Goal: Task Accomplishment & Management: Use online tool/utility

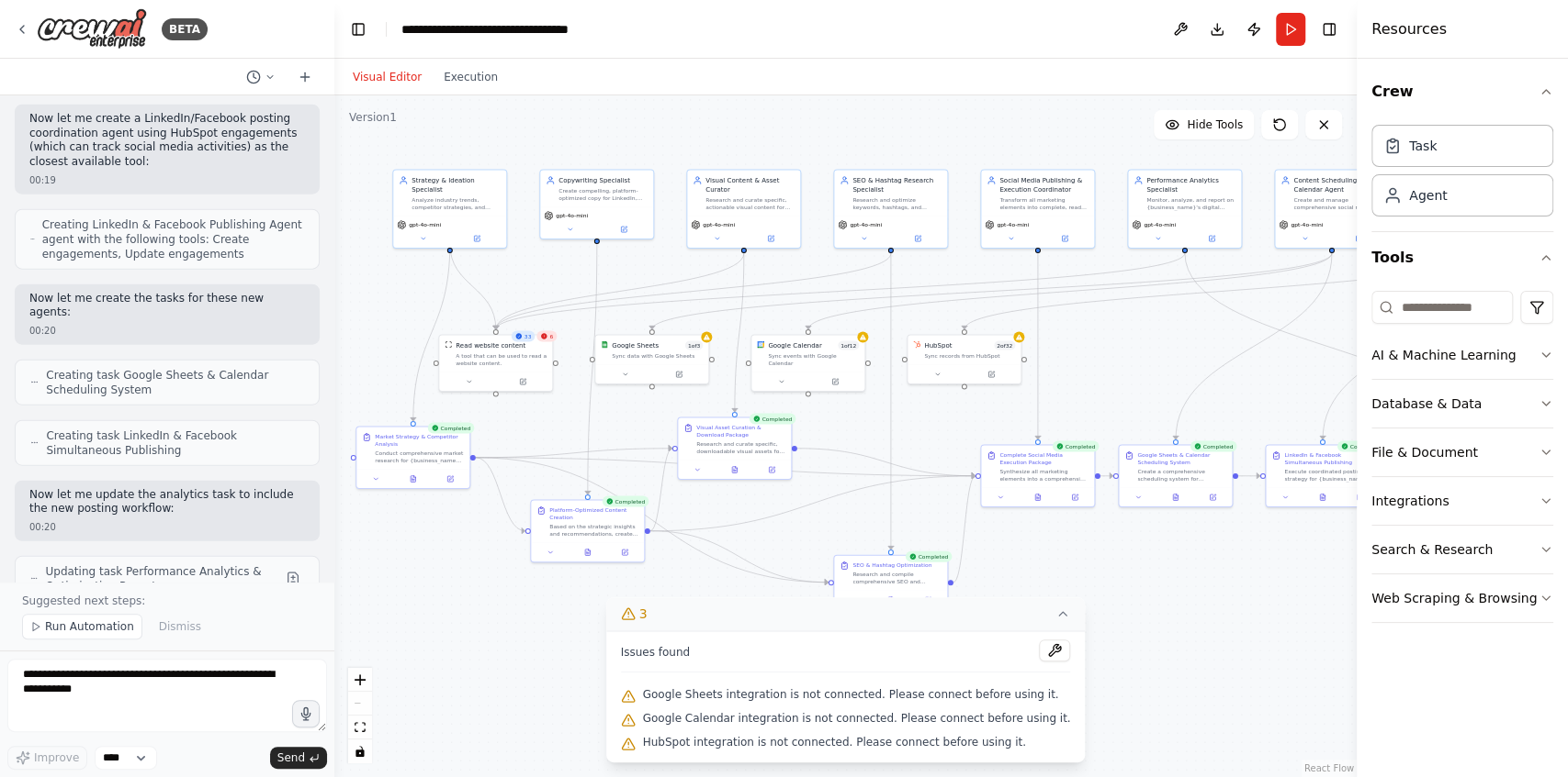
click at [1056, 620] on icon at bounding box center [1063, 614] width 15 height 15
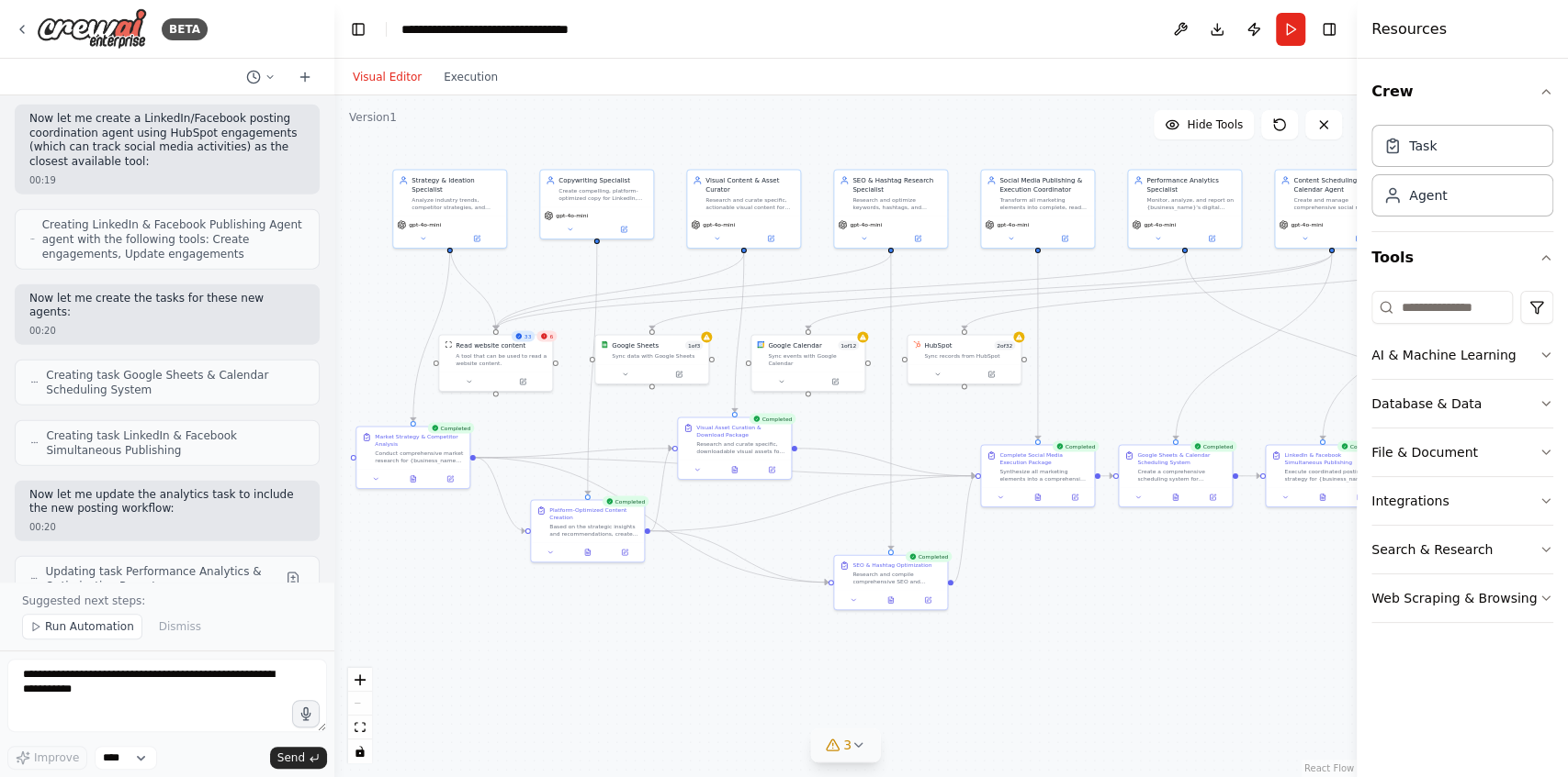
click at [1154, 622] on div ".deletable-edge-delete-btn { width: 20px; height: 20px; border: 0px solid #ffff…" at bounding box center [844, 437] width 1022 height 682
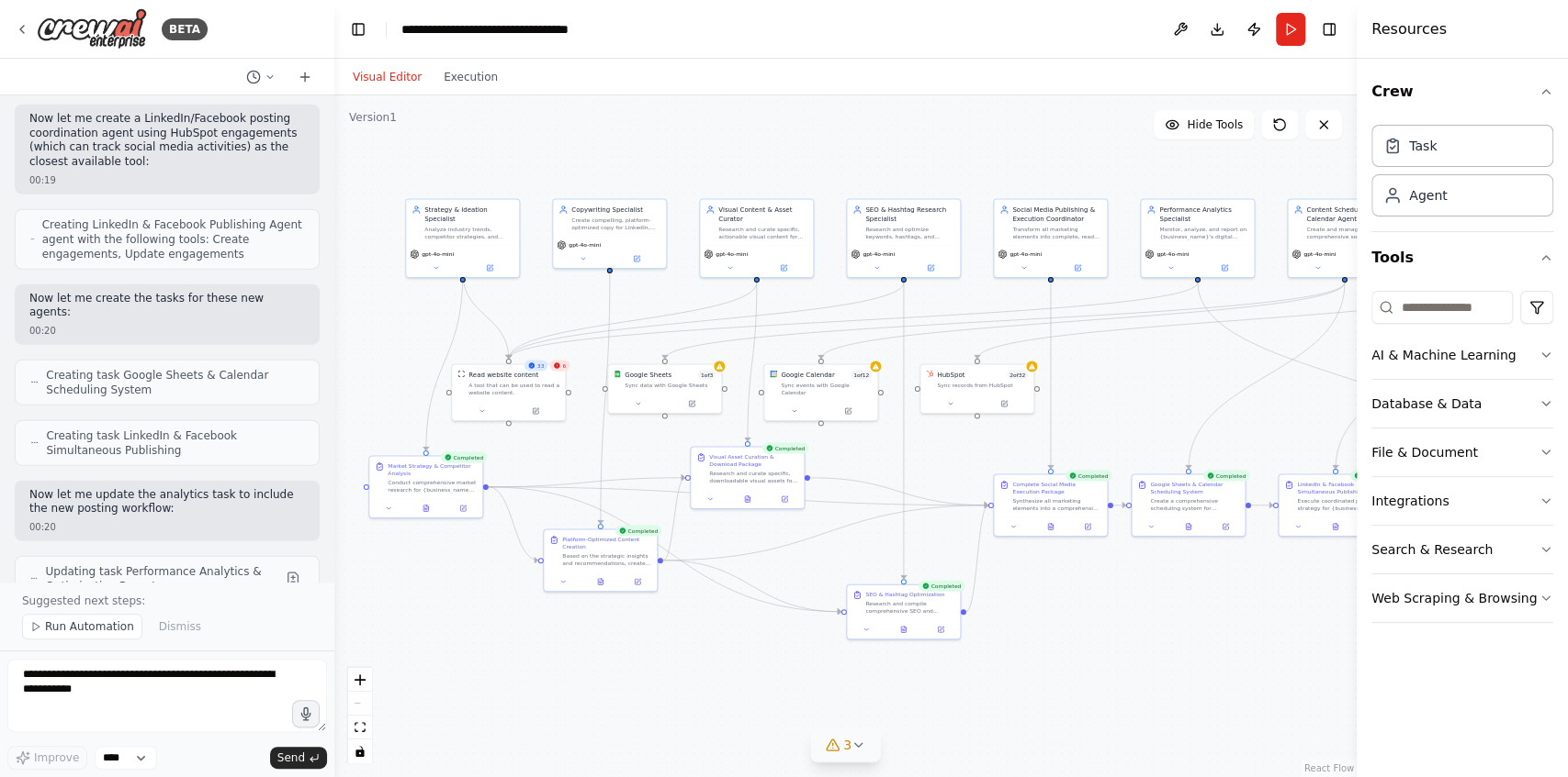
drag, startPoint x: 1198, startPoint y: 606, endPoint x: 1210, endPoint y: 635, distance: 31.4
click at [1210, 635] on div ".deletable-edge-delete-btn { width: 20px; height: 20px; border: 0px solid #ffff…" at bounding box center [844, 437] width 1022 height 682
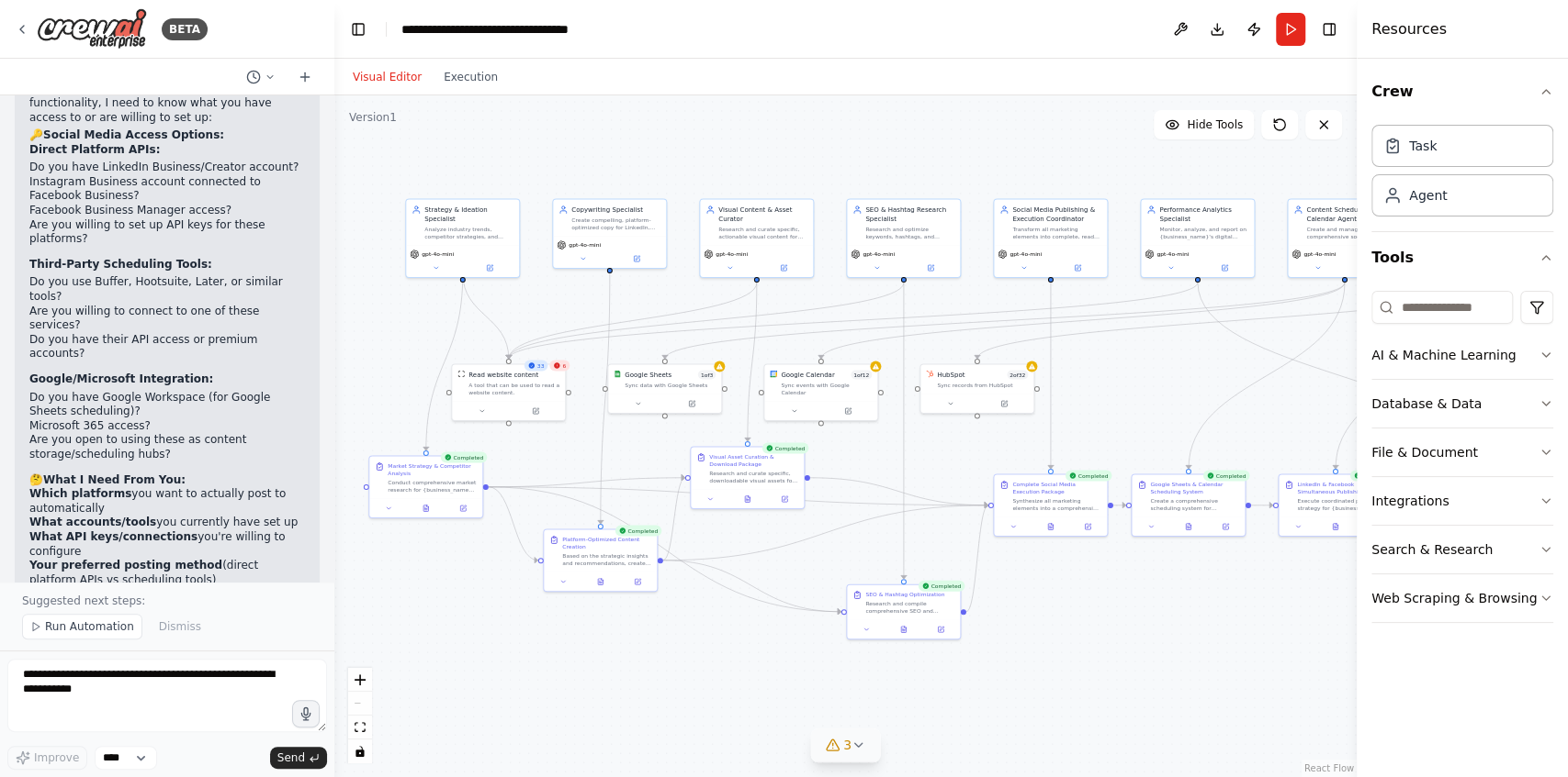
scroll to position [15462, 0]
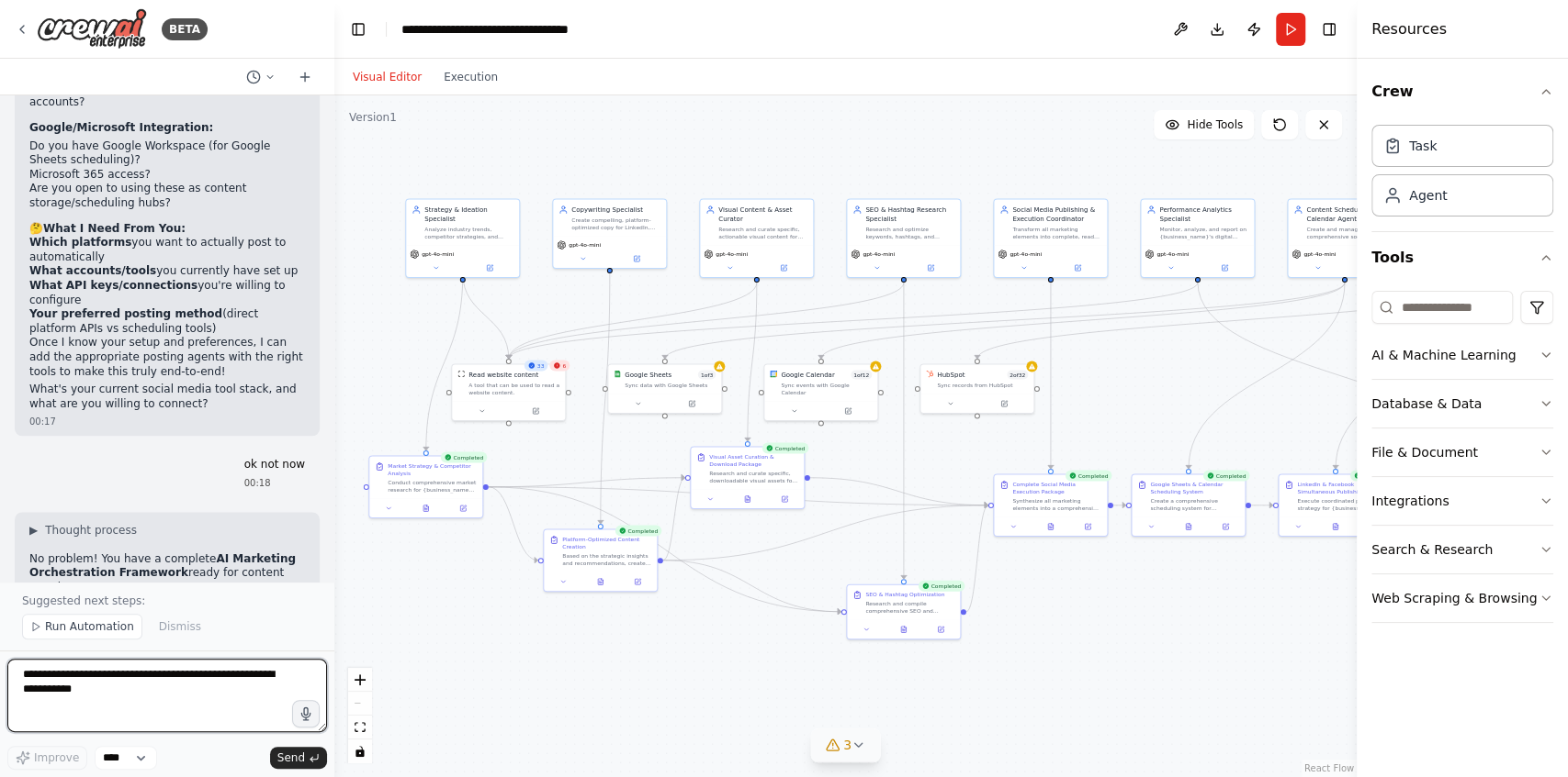
click at [110, 683] on textarea at bounding box center [167, 695] width 320 height 73
type textarea "**********"
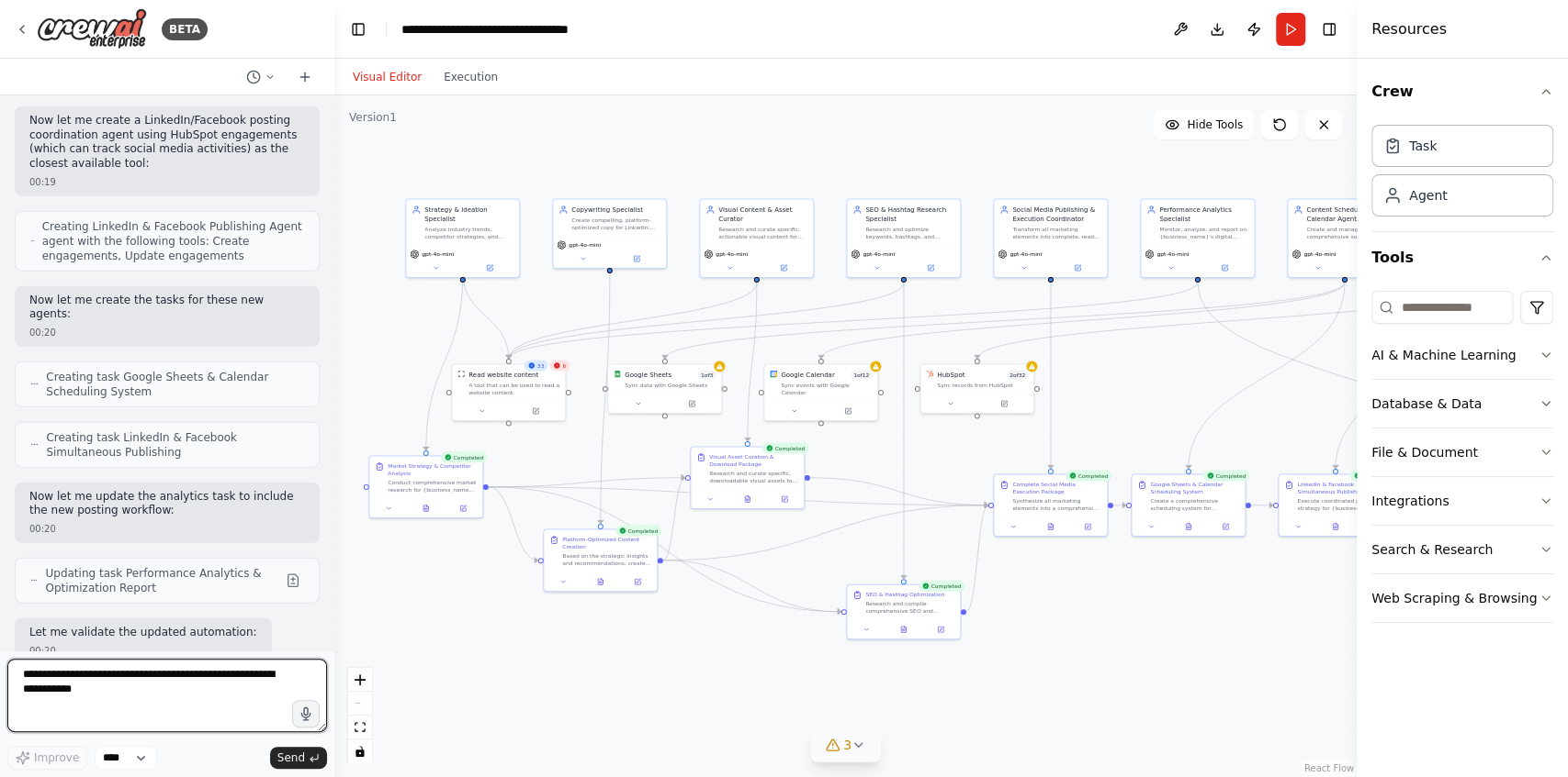
scroll to position [17060, 0]
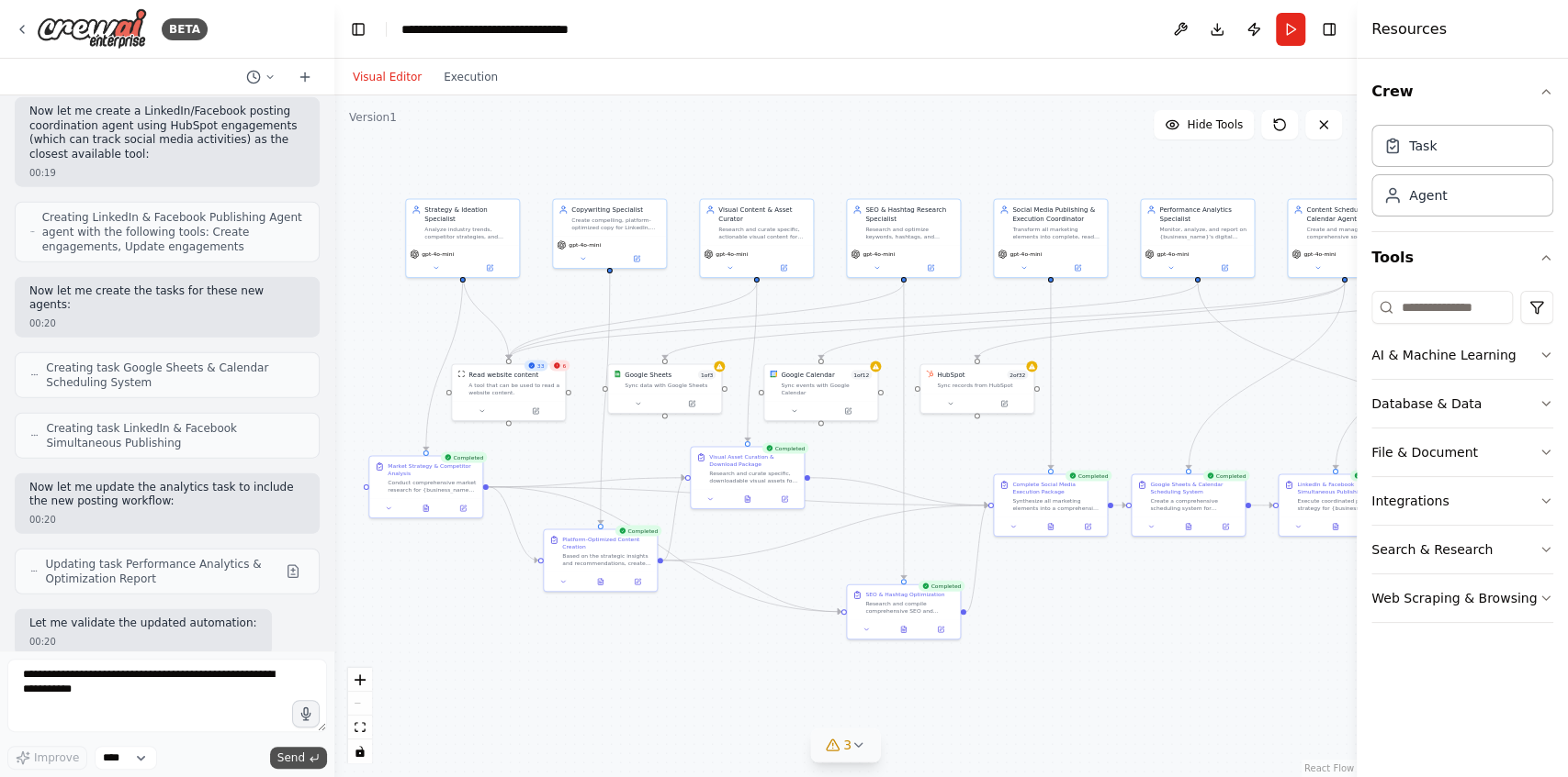
click at [286, 760] on span "Send" at bounding box center [291, 758] width 28 height 15
click at [218, 695] on textarea at bounding box center [167, 695] width 320 height 73
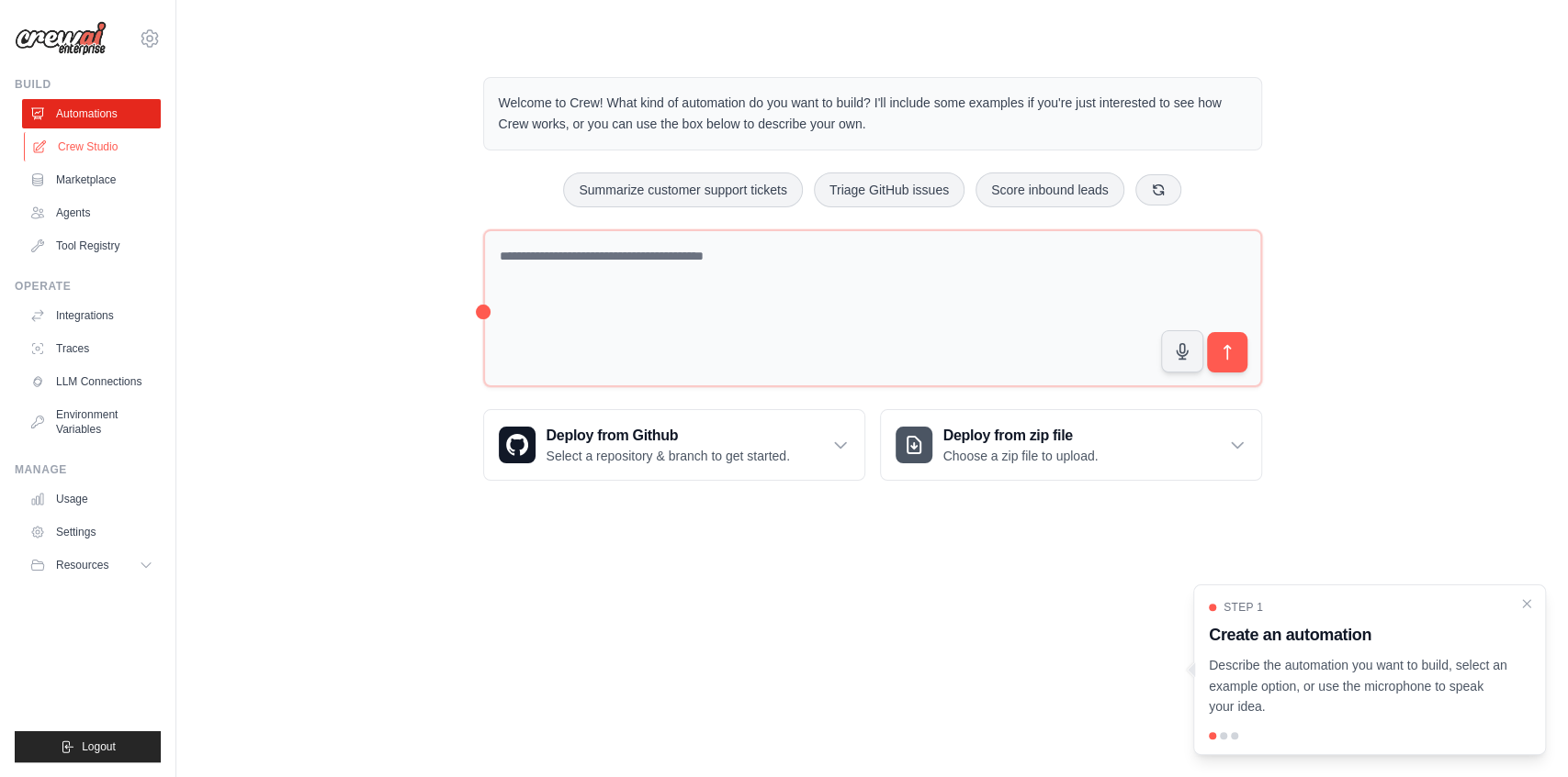
click at [86, 139] on link "Crew Studio" at bounding box center [93, 147] width 139 height 30
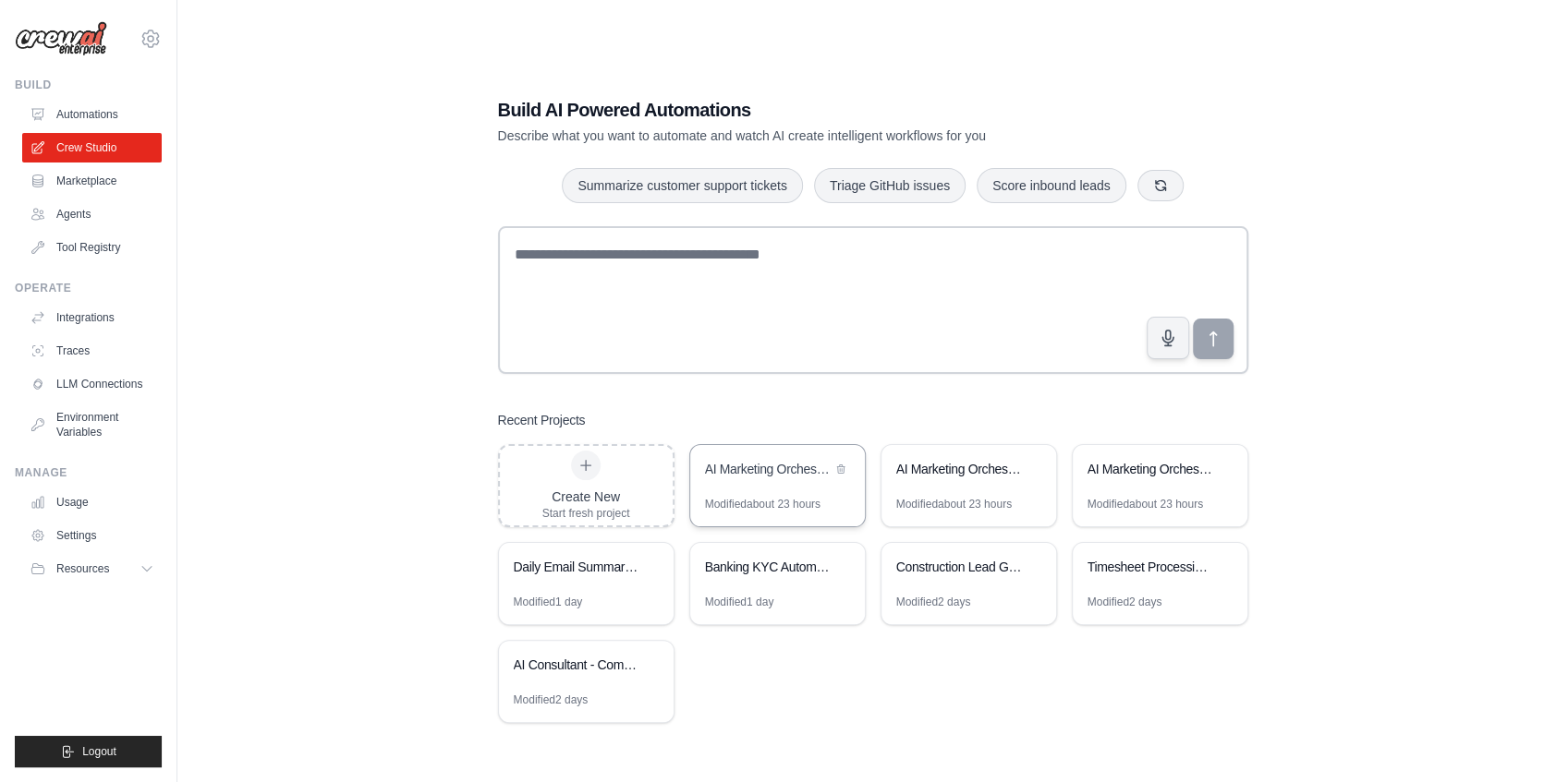
click at [792, 490] on div "AI Marketing Orchestration Framework" at bounding box center [777, 471] width 175 height 51
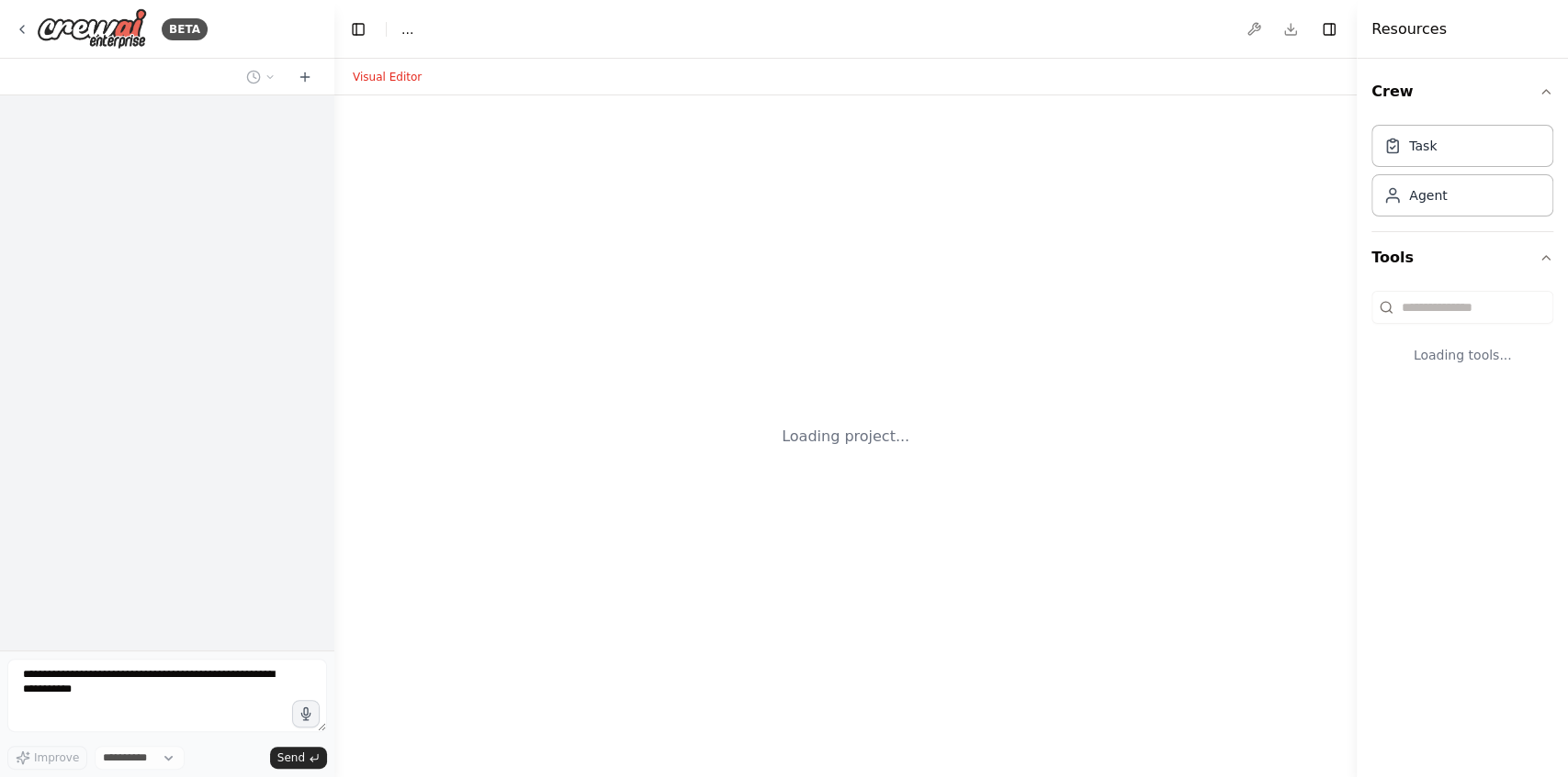
select select "****"
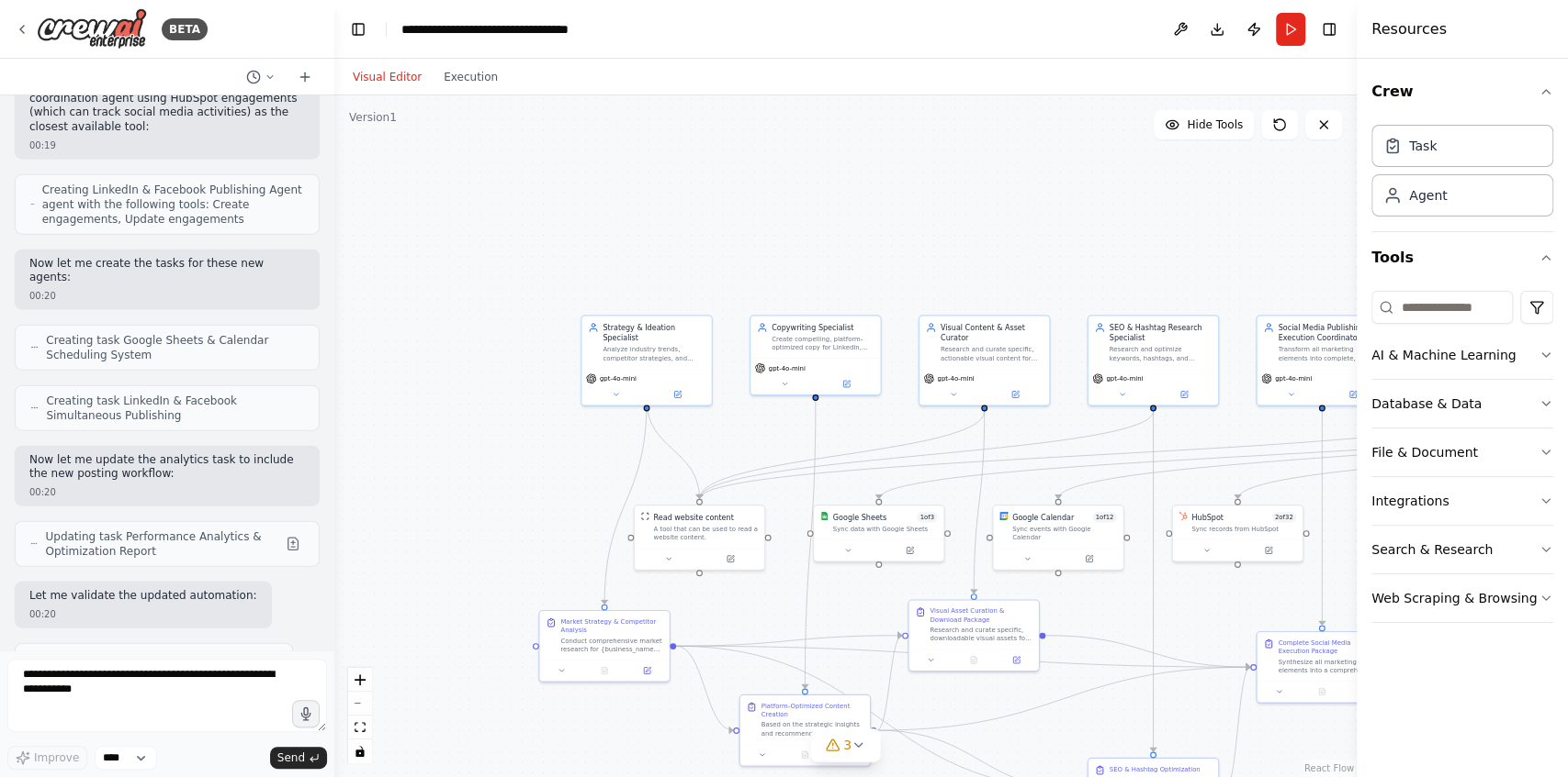
scroll to position [16984, 0]
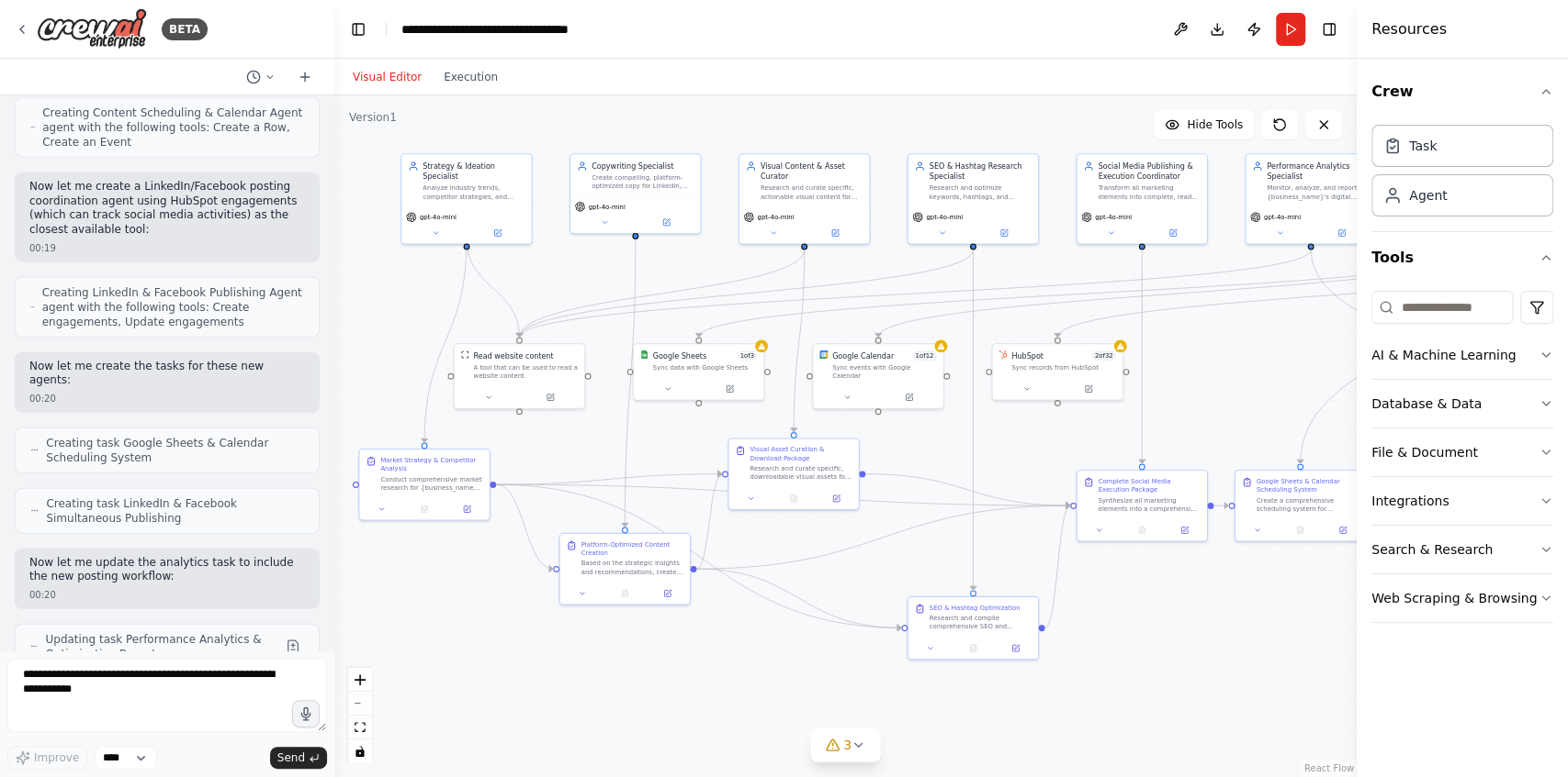
drag, startPoint x: 1082, startPoint y: 288, endPoint x: 902, endPoint y: 126, distance: 242.2
click at [902, 126] on div ".deletable-edge-delete-btn { width: 20px; height: 20px; border: 0px solid #ffff…" at bounding box center [844, 437] width 1022 height 682
click at [24, 26] on icon at bounding box center [22, 30] width 15 height 15
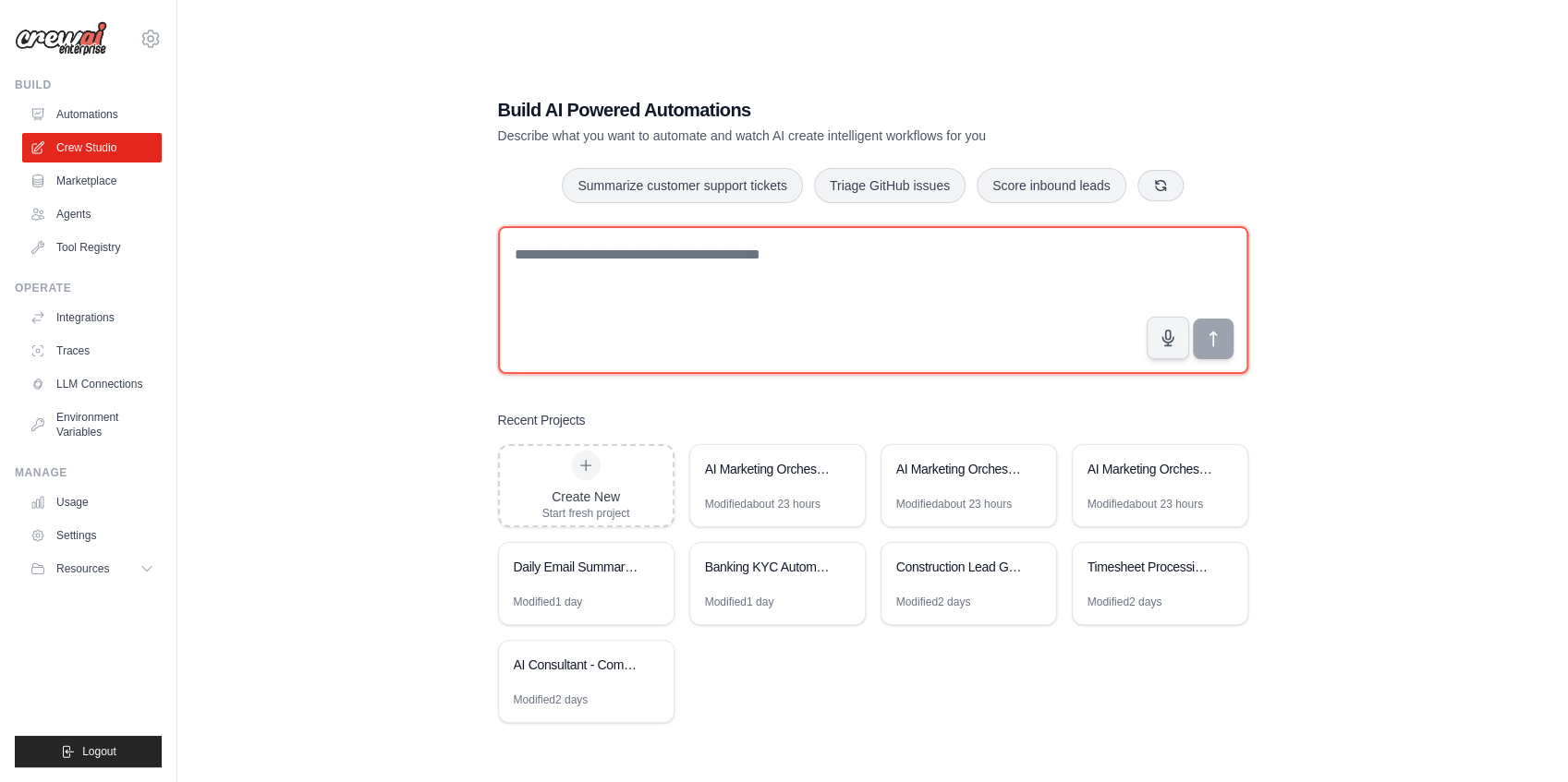
click at [681, 268] on textarea at bounding box center [873, 300] width 750 height 148
paste textarea "**********"
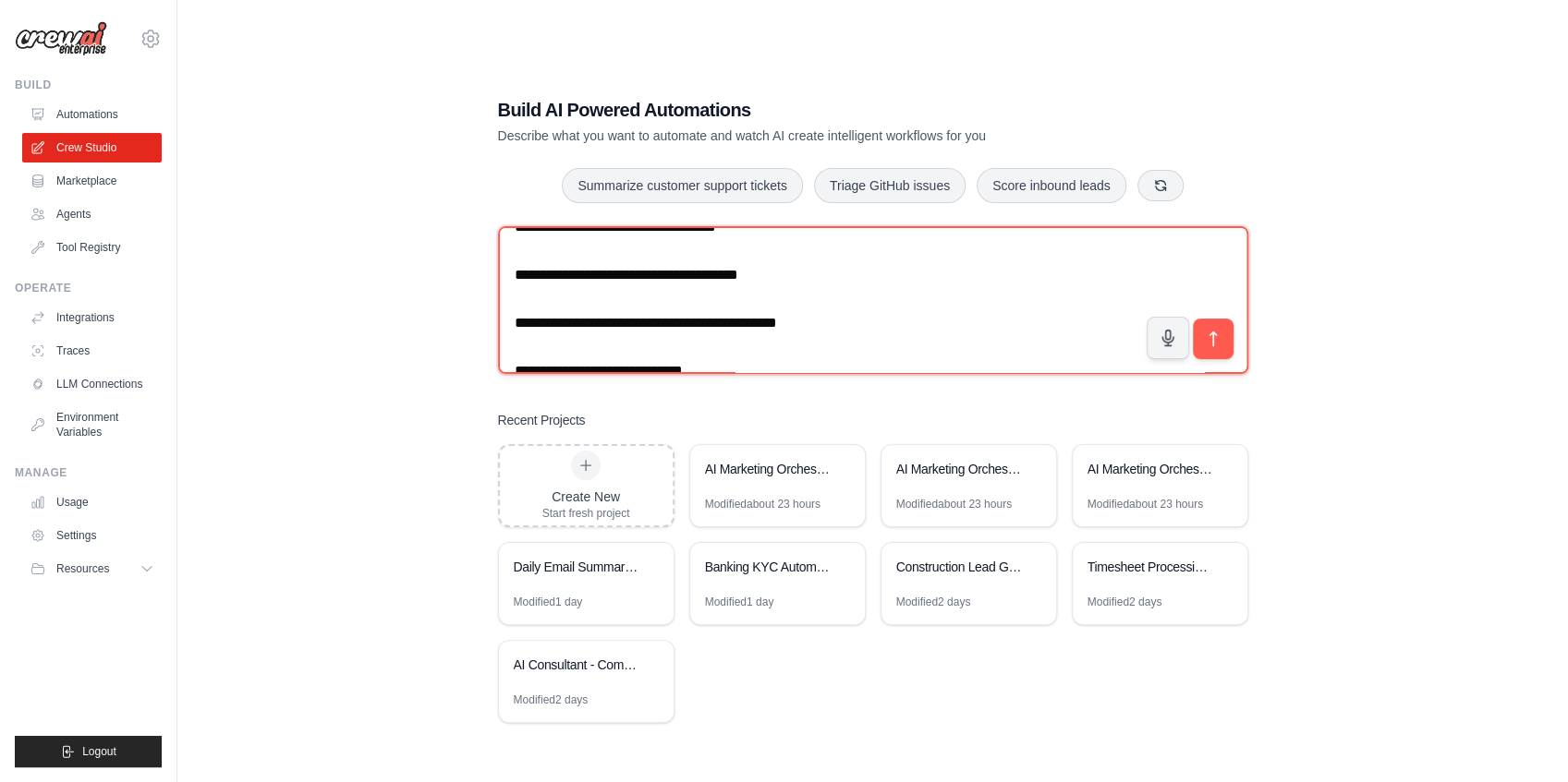
scroll to position [1840, 0]
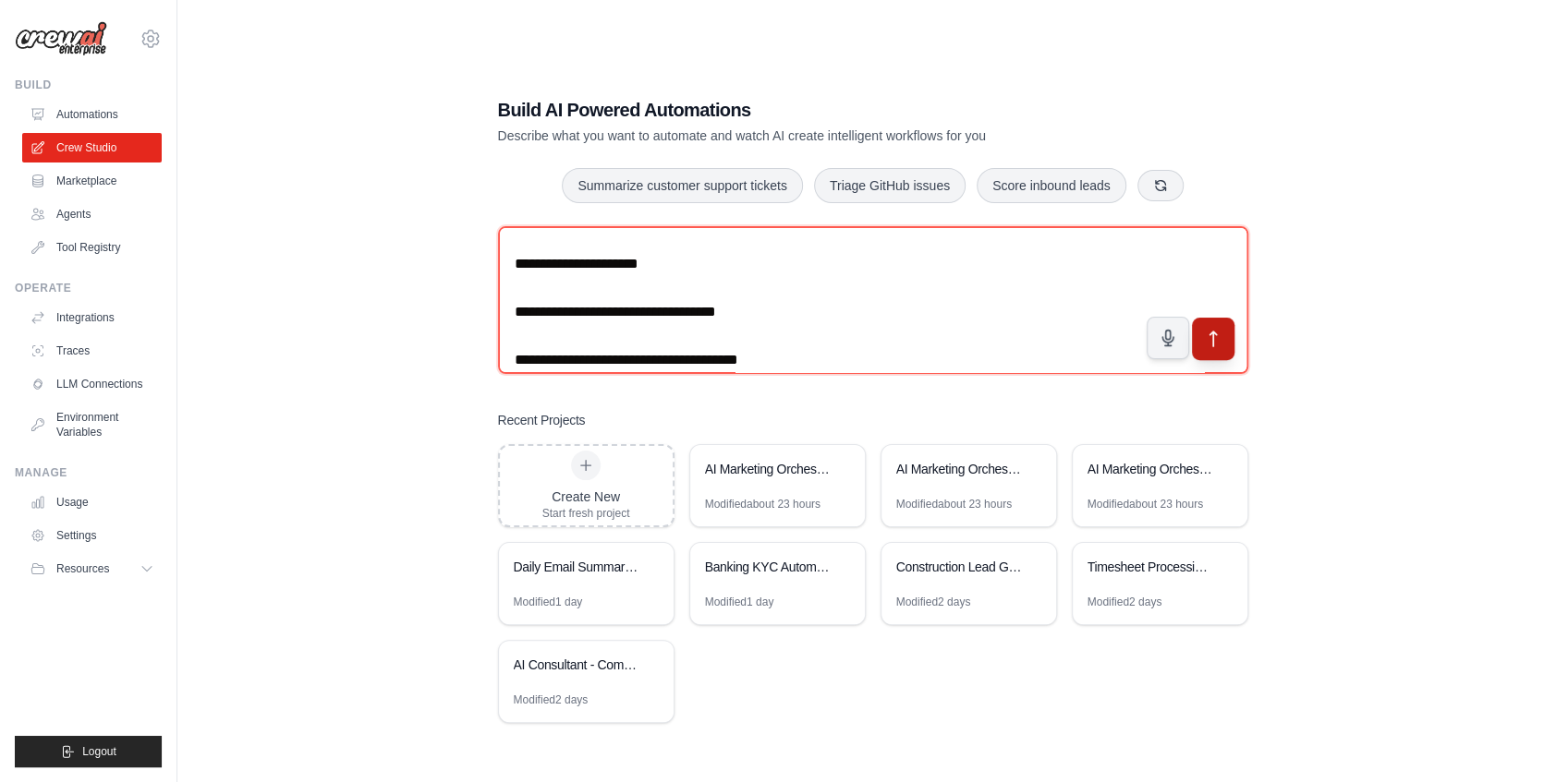
type textarea "**********"
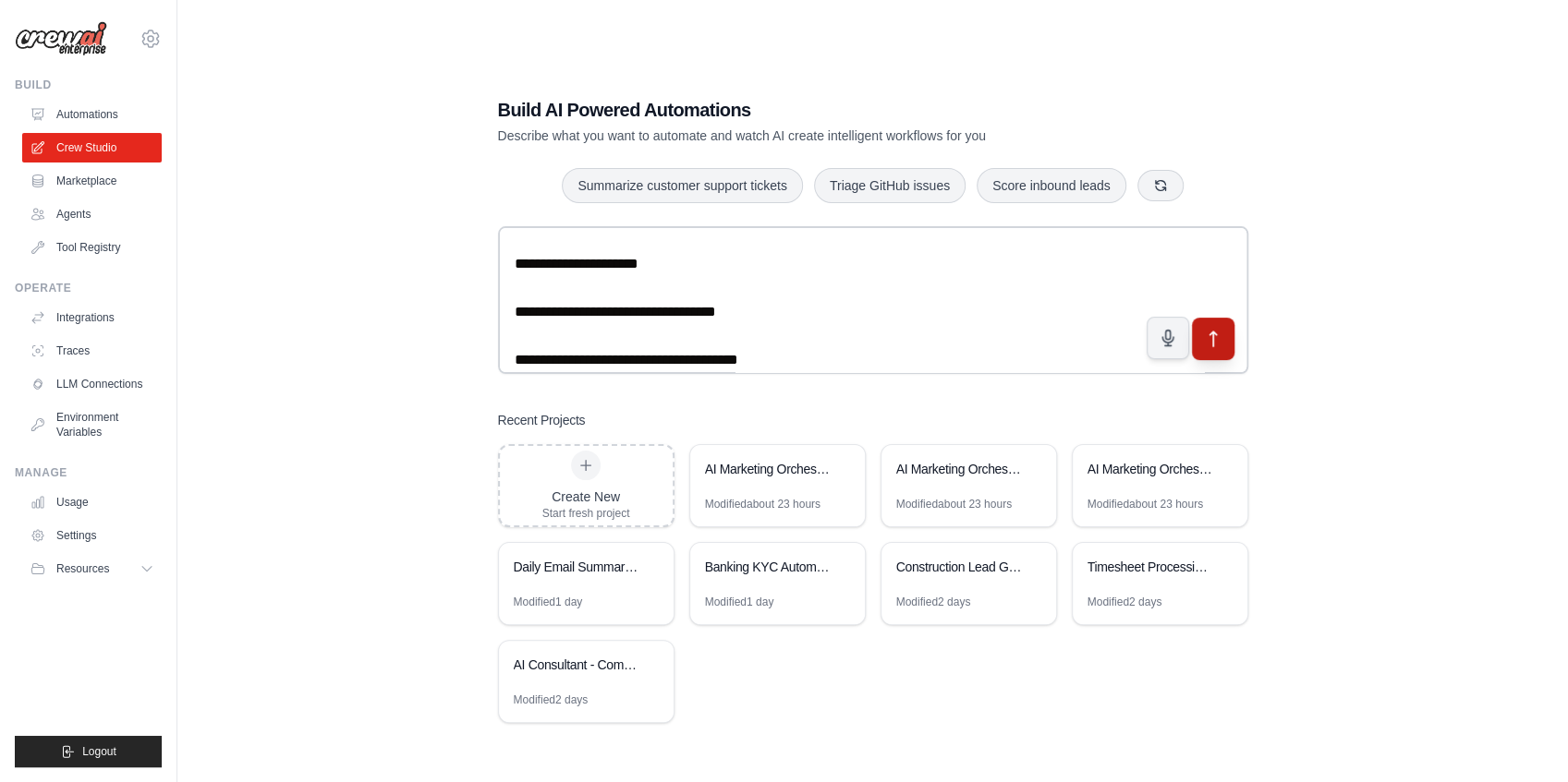
click at [1227, 346] on button "submit" at bounding box center [1212, 338] width 42 height 42
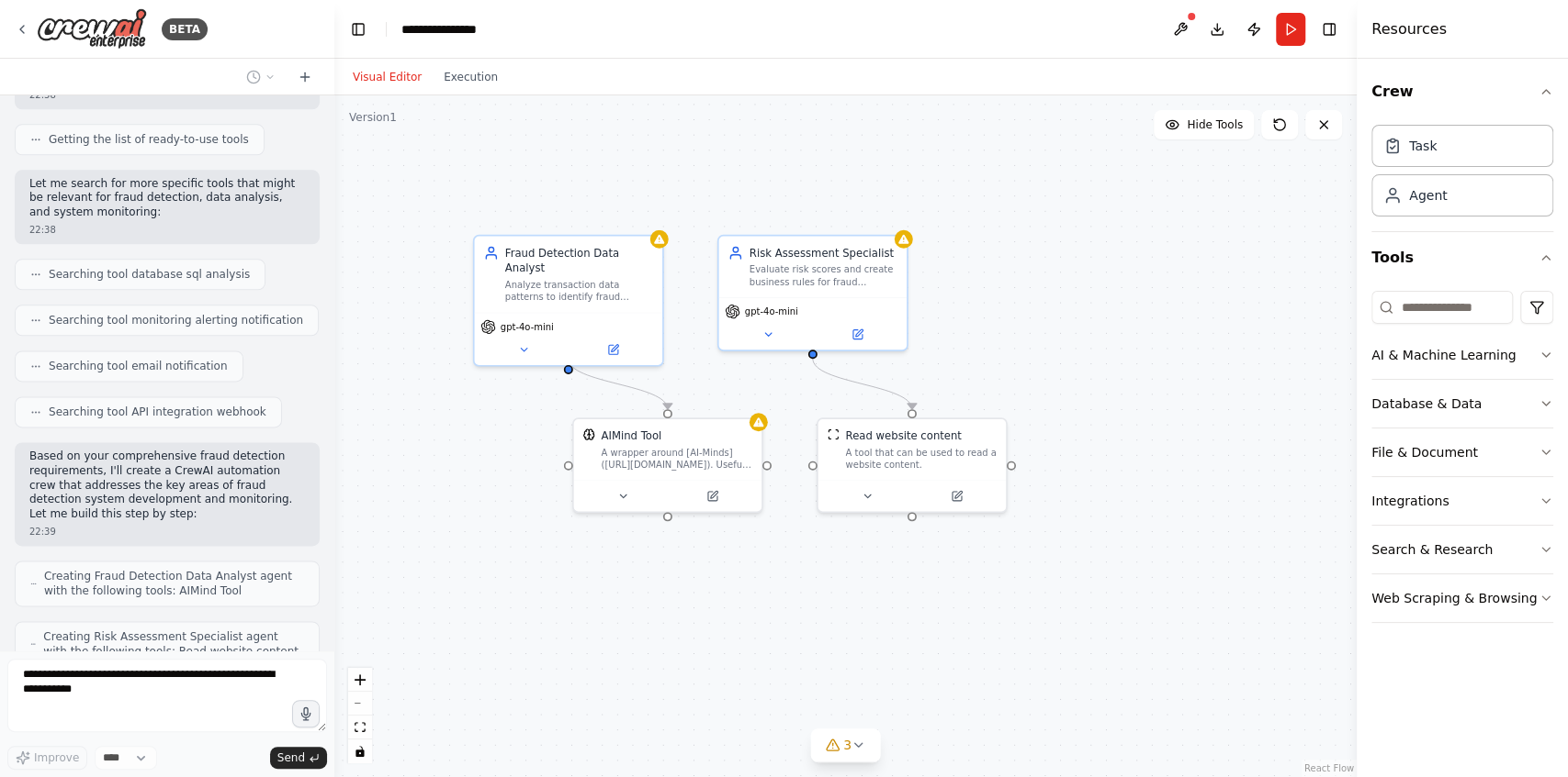
scroll to position [1580, 0]
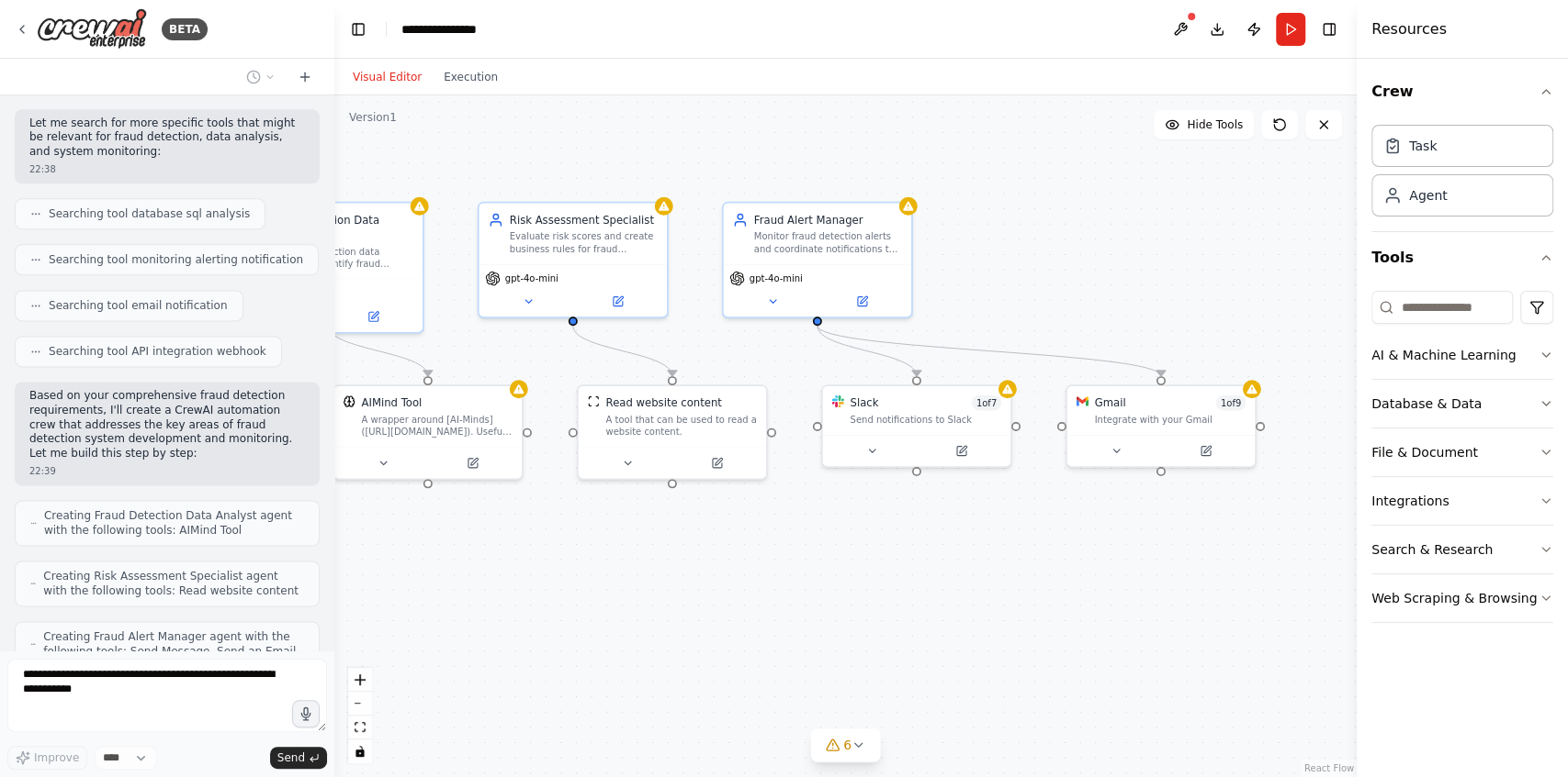
drag, startPoint x: 1070, startPoint y: 642, endPoint x: 827, endPoint y: 610, distance: 245.1
click at [827, 610] on div ".deletable-edge-delete-btn { width: 20px; height: 20px; border: 0px solid #ffff…" at bounding box center [844, 437] width 1022 height 682
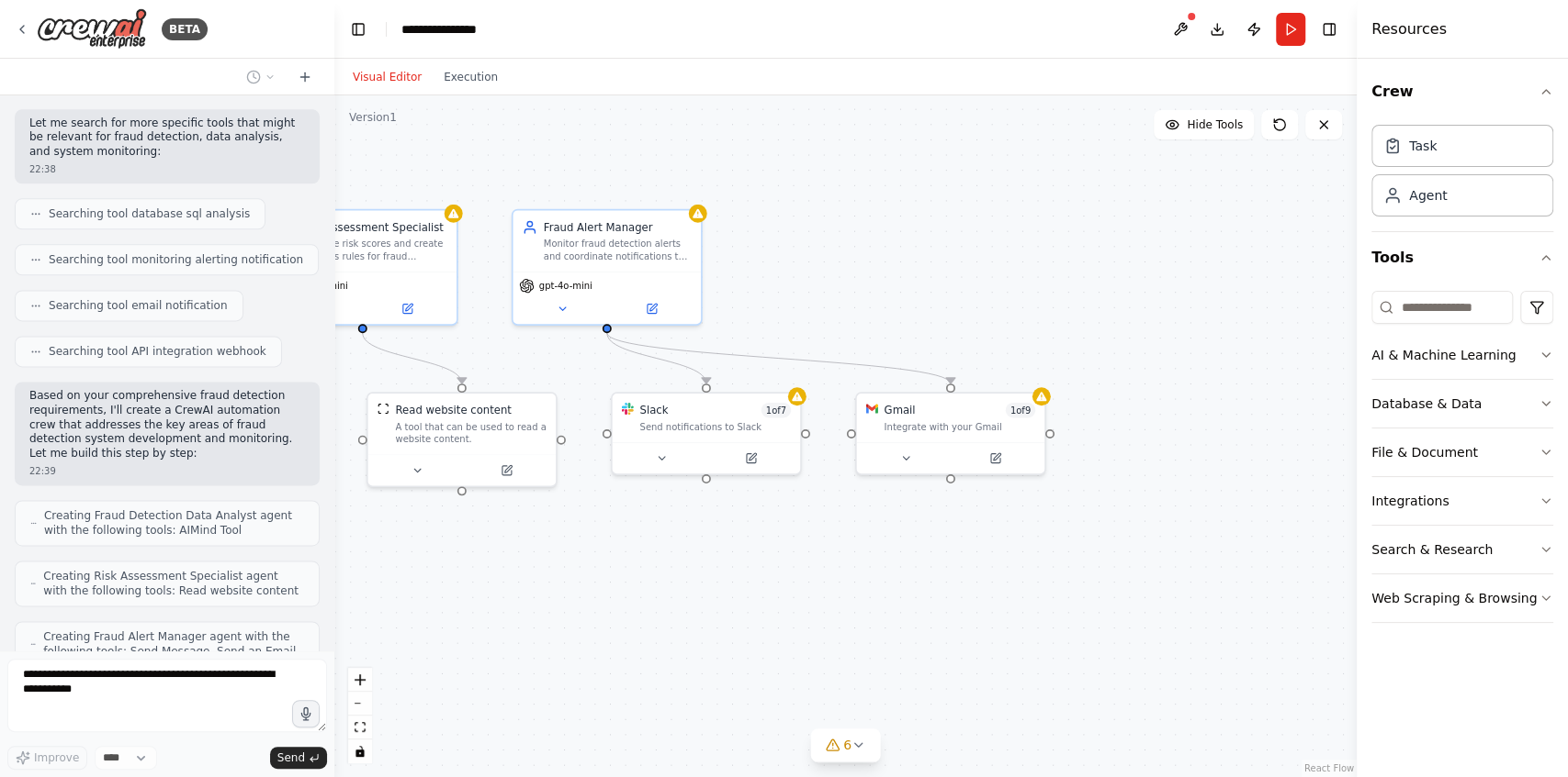
drag, startPoint x: 1078, startPoint y: 589, endPoint x: 866, endPoint y: 597, distance: 212.2
click at [866, 597] on div ".deletable-edge-delete-btn { width: 20px; height: 20px; border: 0px solid #ffff…" at bounding box center [844, 437] width 1022 height 682
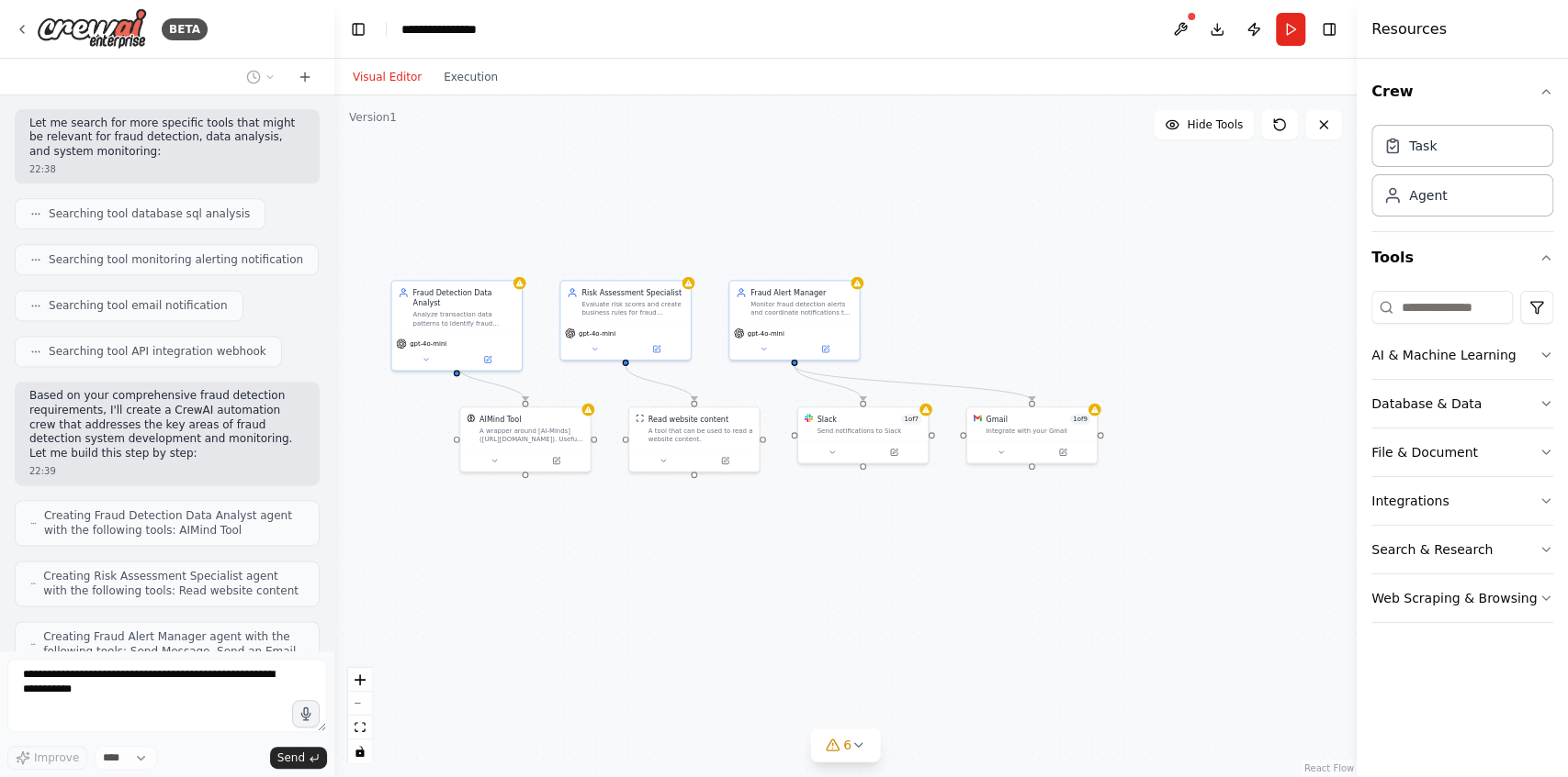
drag, startPoint x: 744, startPoint y: 608, endPoint x: 927, endPoint y: 522, distance: 202.2
click at [927, 522] on div ".deletable-edge-delete-btn { width: 20px; height: 20px; border: 0px solid #ffff…" at bounding box center [844, 437] width 1022 height 682
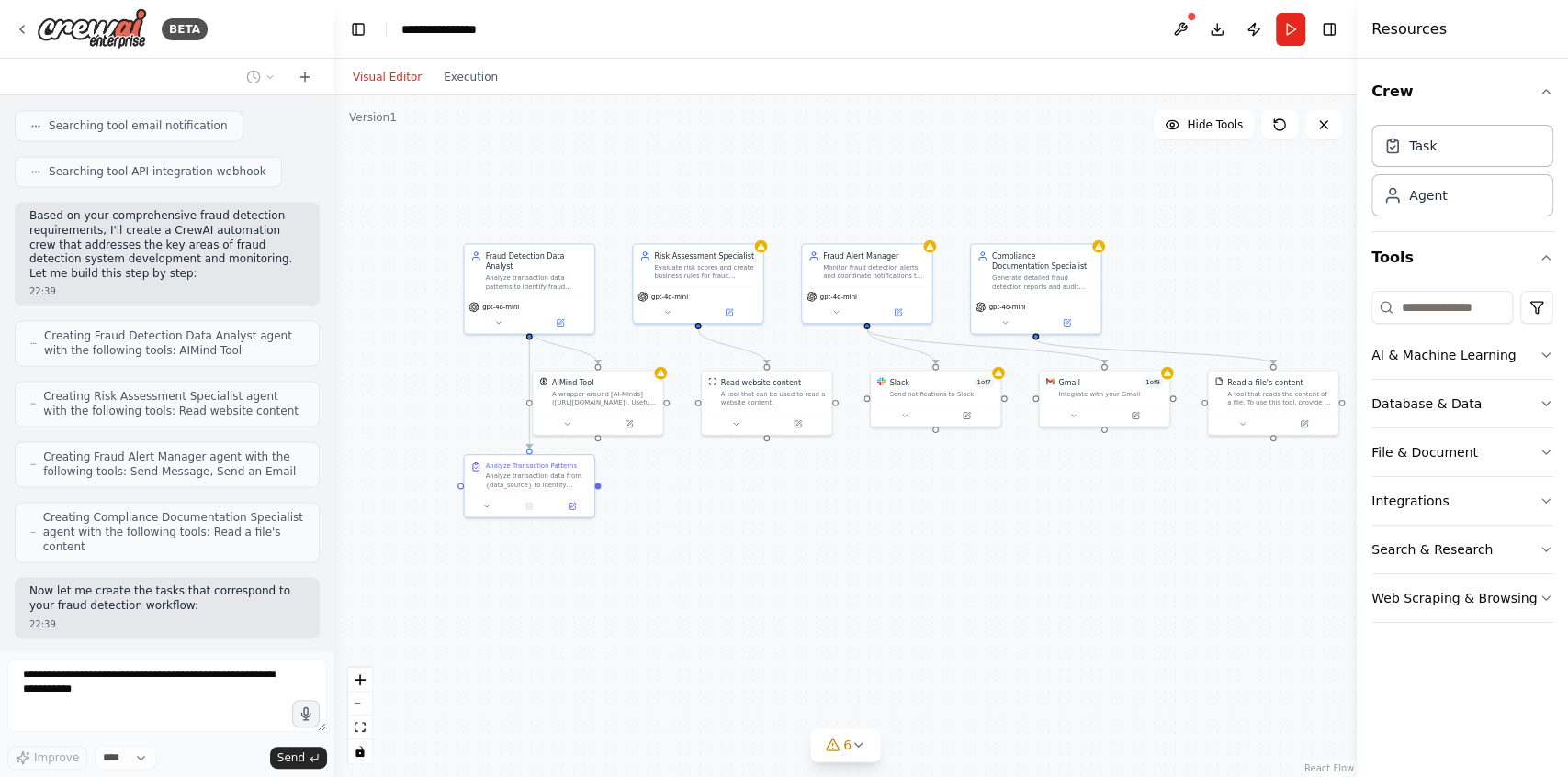
scroll to position [1806, 0]
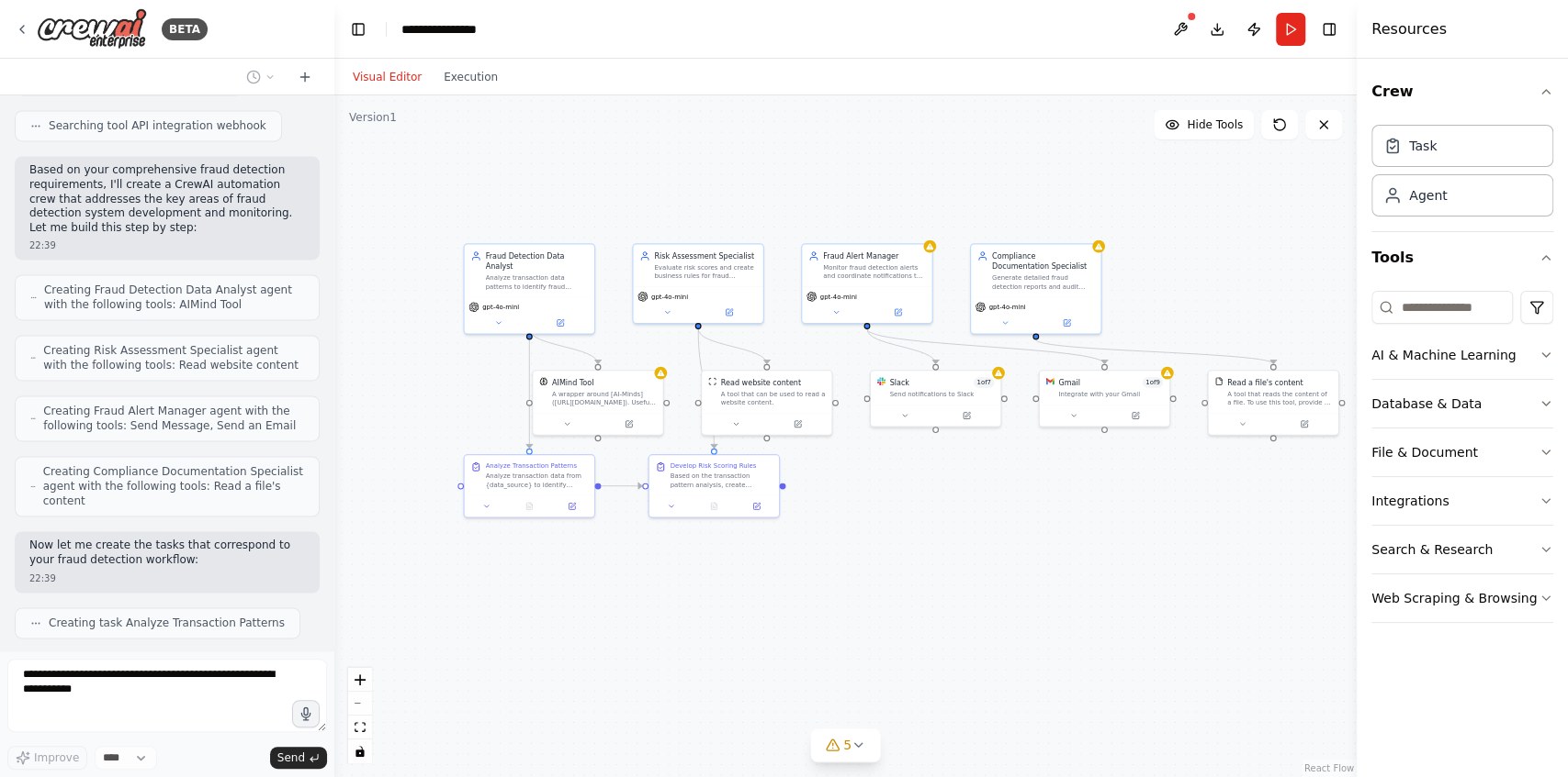
click at [872, 627] on div ".deletable-edge-delete-btn { width: 20px; height: 20px; border: 0px solid #ffff…" at bounding box center [844, 437] width 1022 height 682
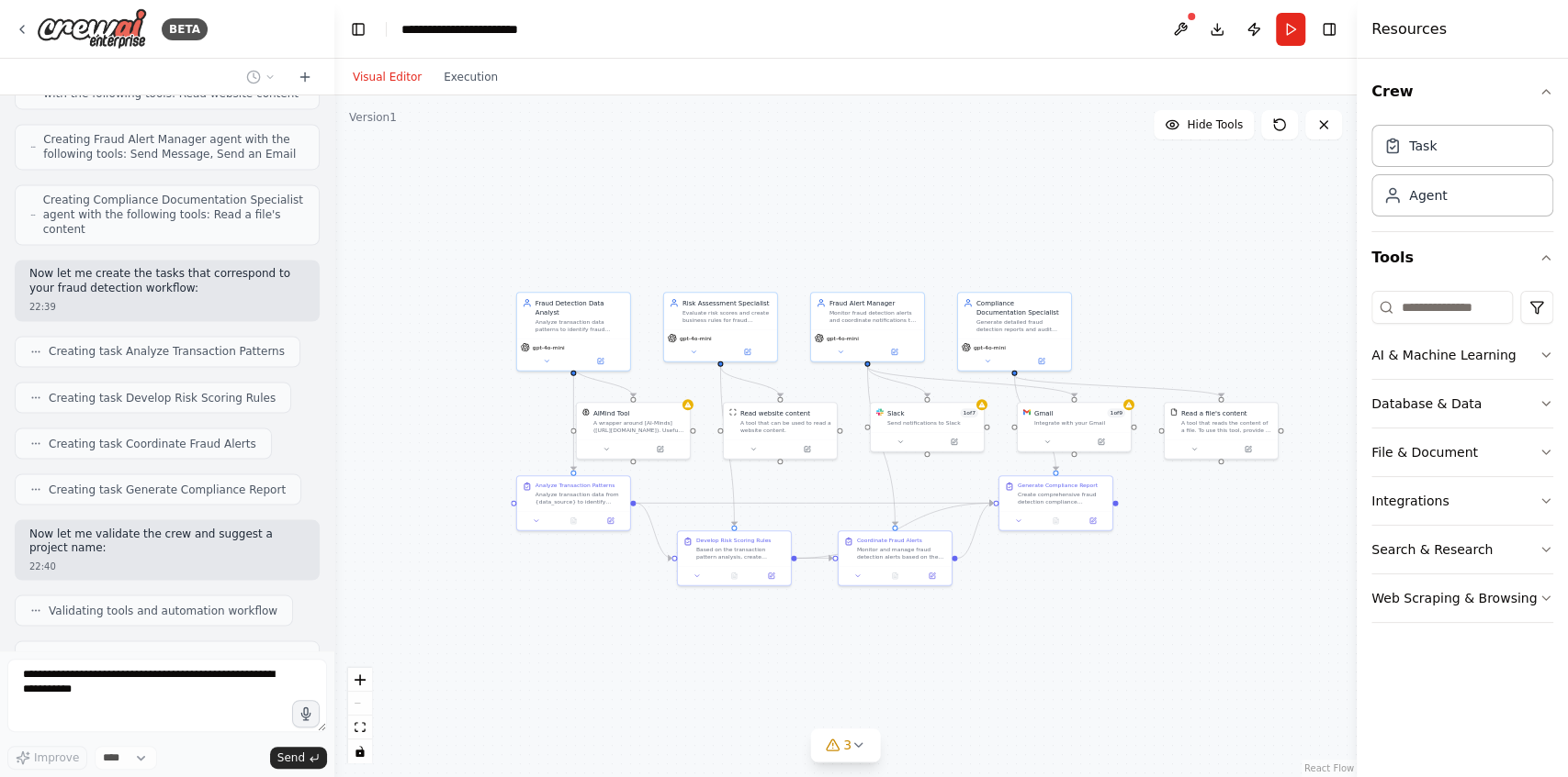
scroll to position [2063, 0]
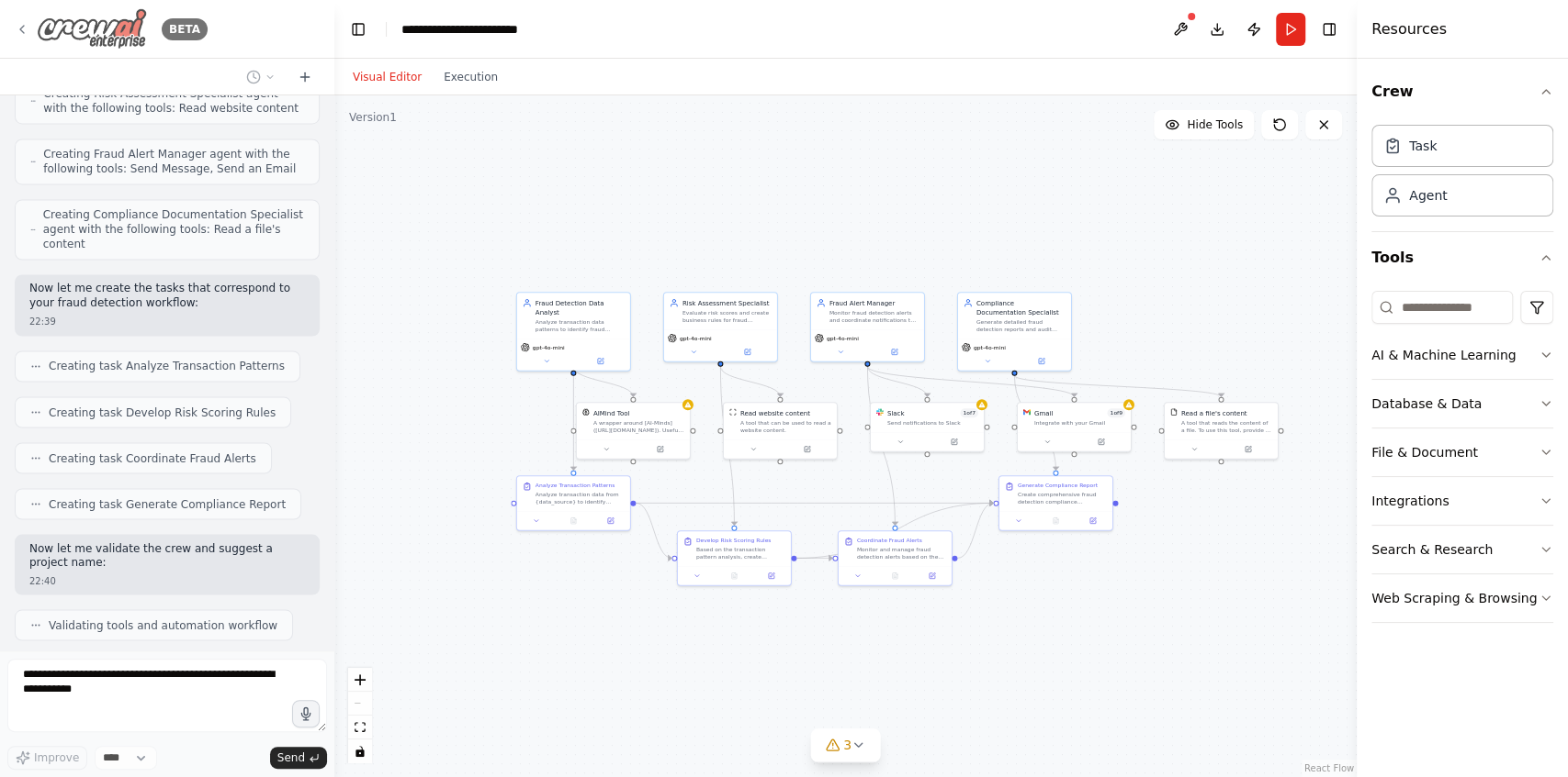
click at [27, 28] on icon at bounding box center [22, 30] width 15 height 15
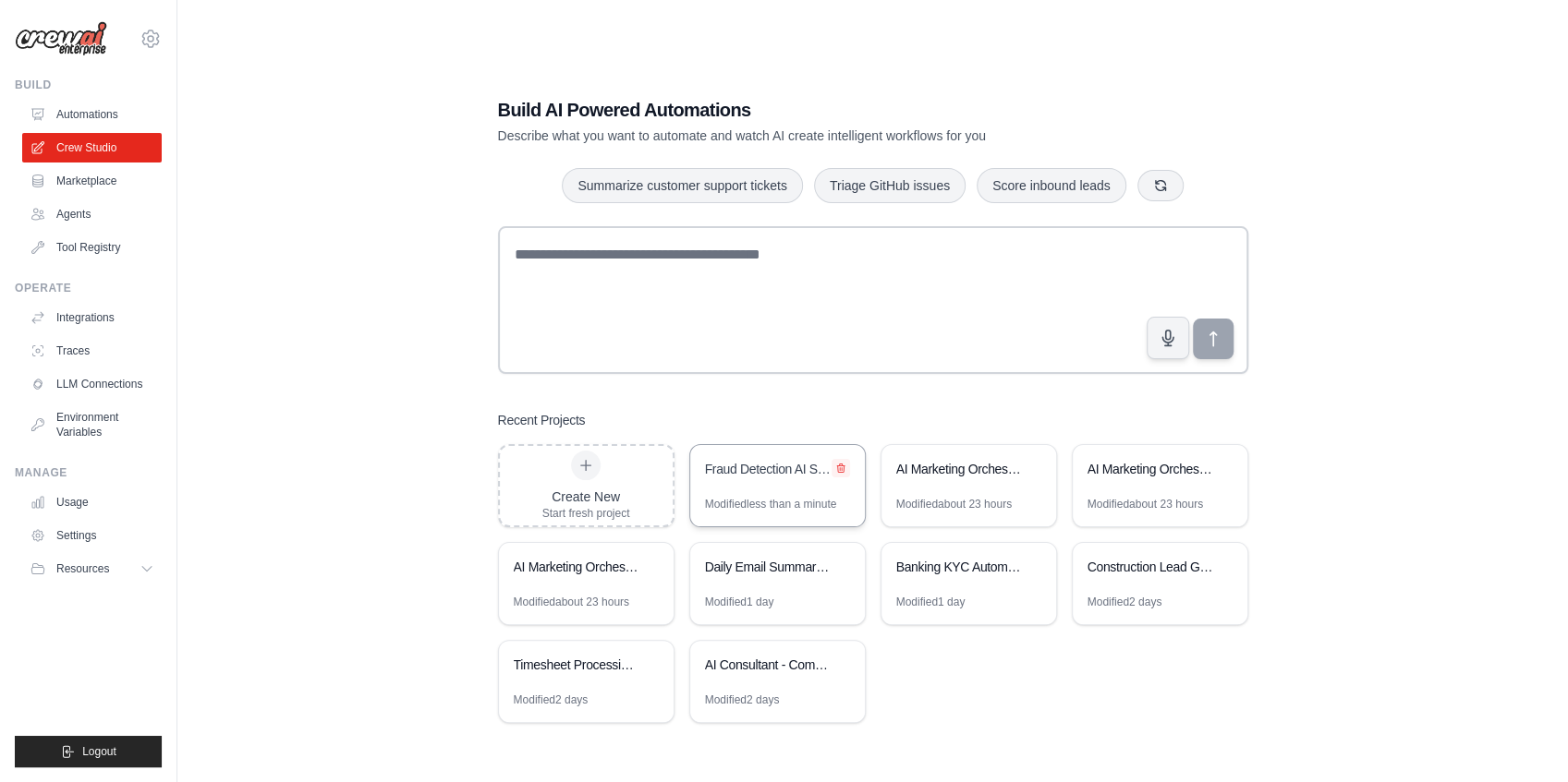
click at [841, 466] on icon at bounding box center [841, 468] width 7 height 8
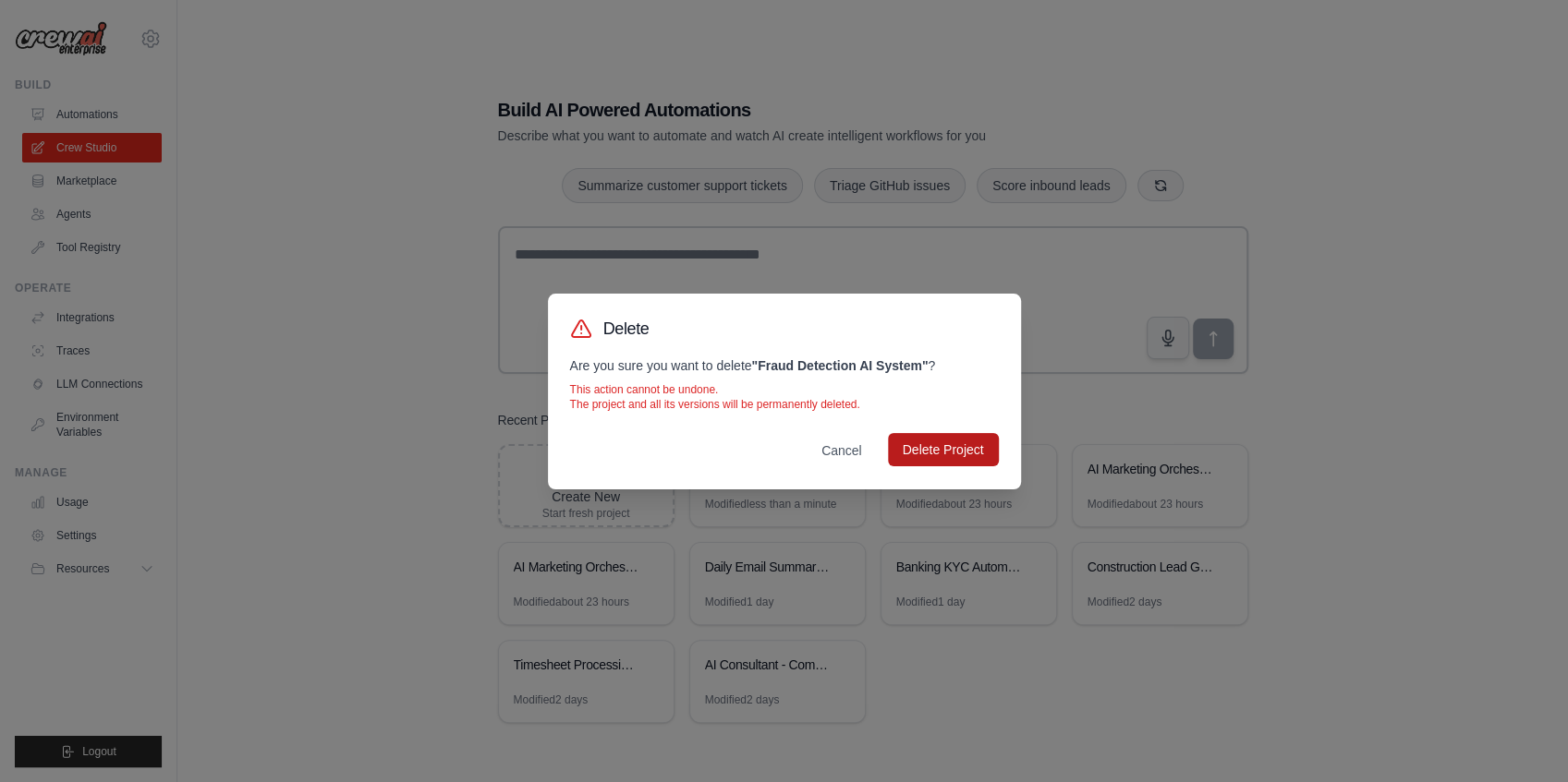
click at [945, 456] on button "Delete Project" at bounding box center [943, 450] width 110 height 34
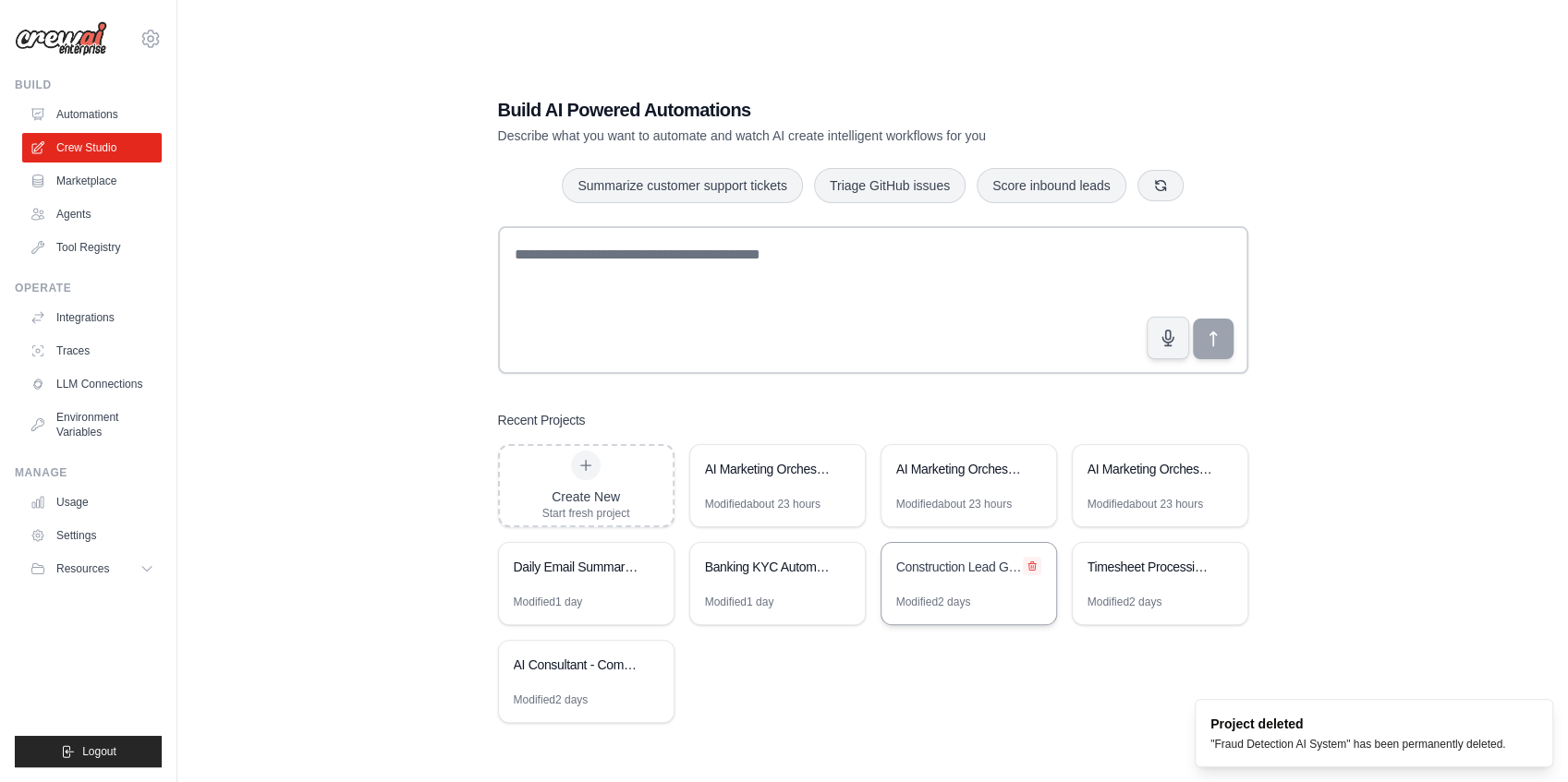
click at [1035, 563] on icon at bounding box center [1032, 565] width 7 height 8
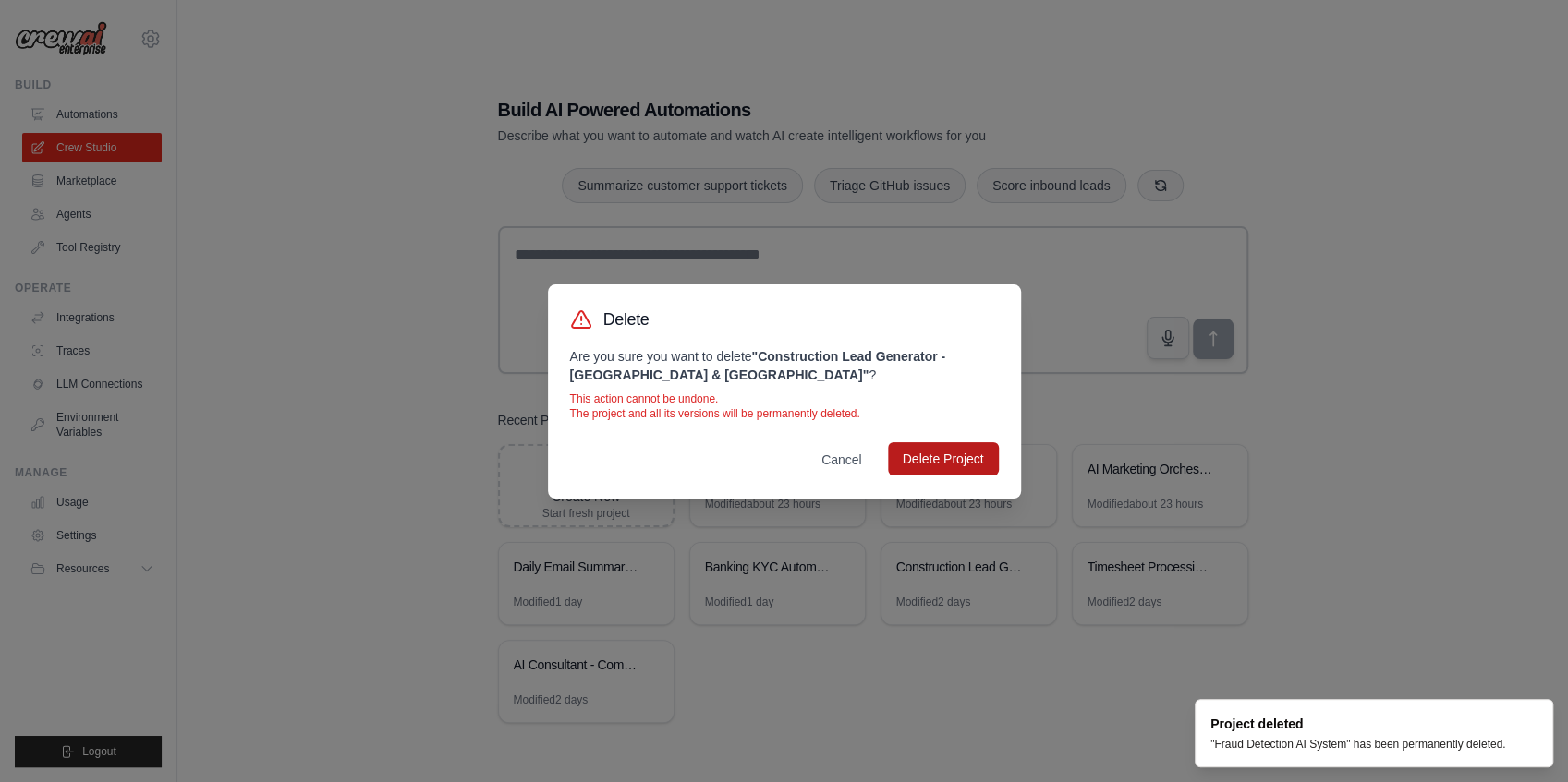
click at [973, 471] on button "Delete Project" at bounding box center [943, 459] width 110 height 34
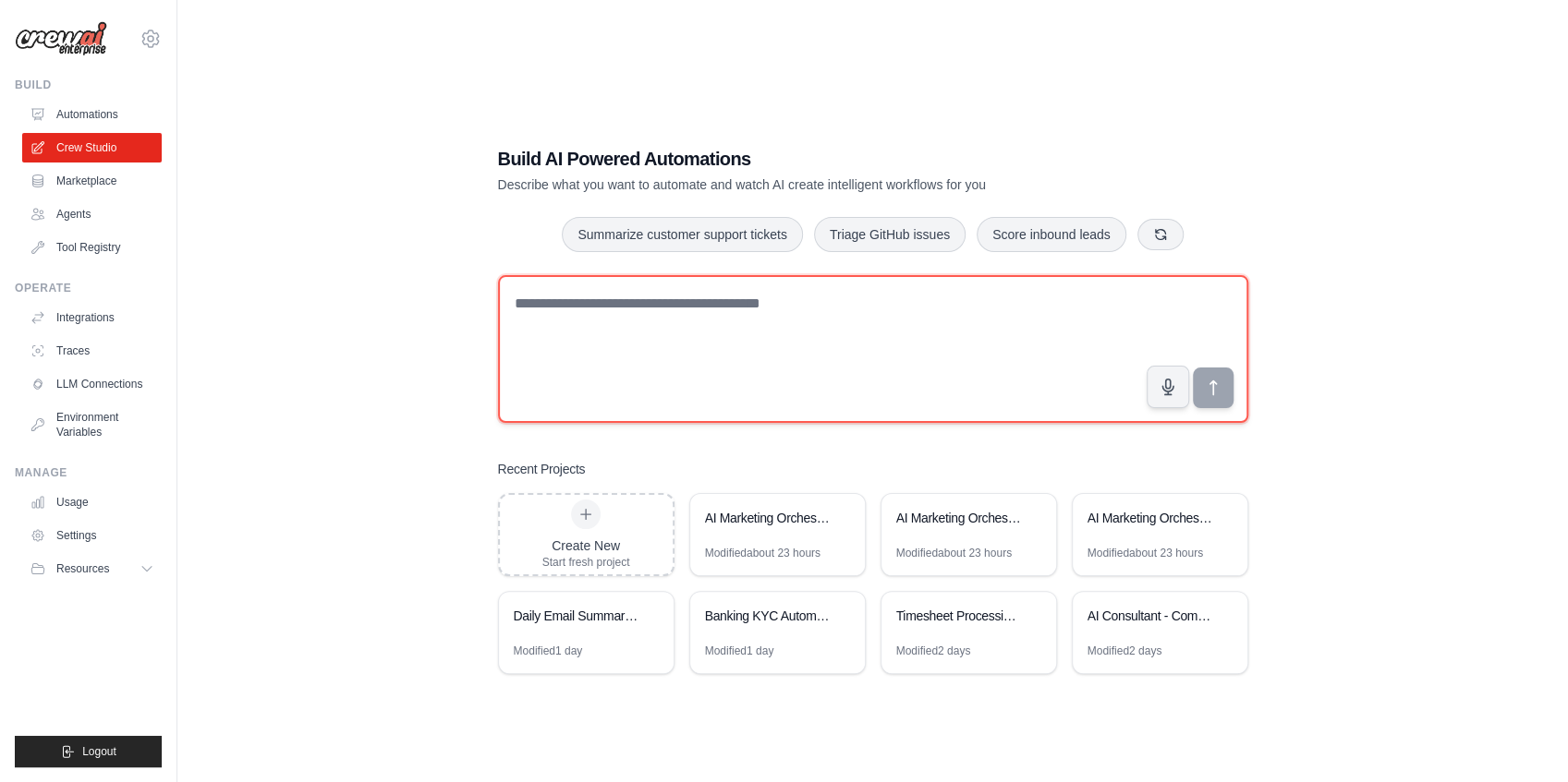
click at [632, 331] on textarea at bounding box center [873, 349] width 750 height 148
paste textarea "**********"
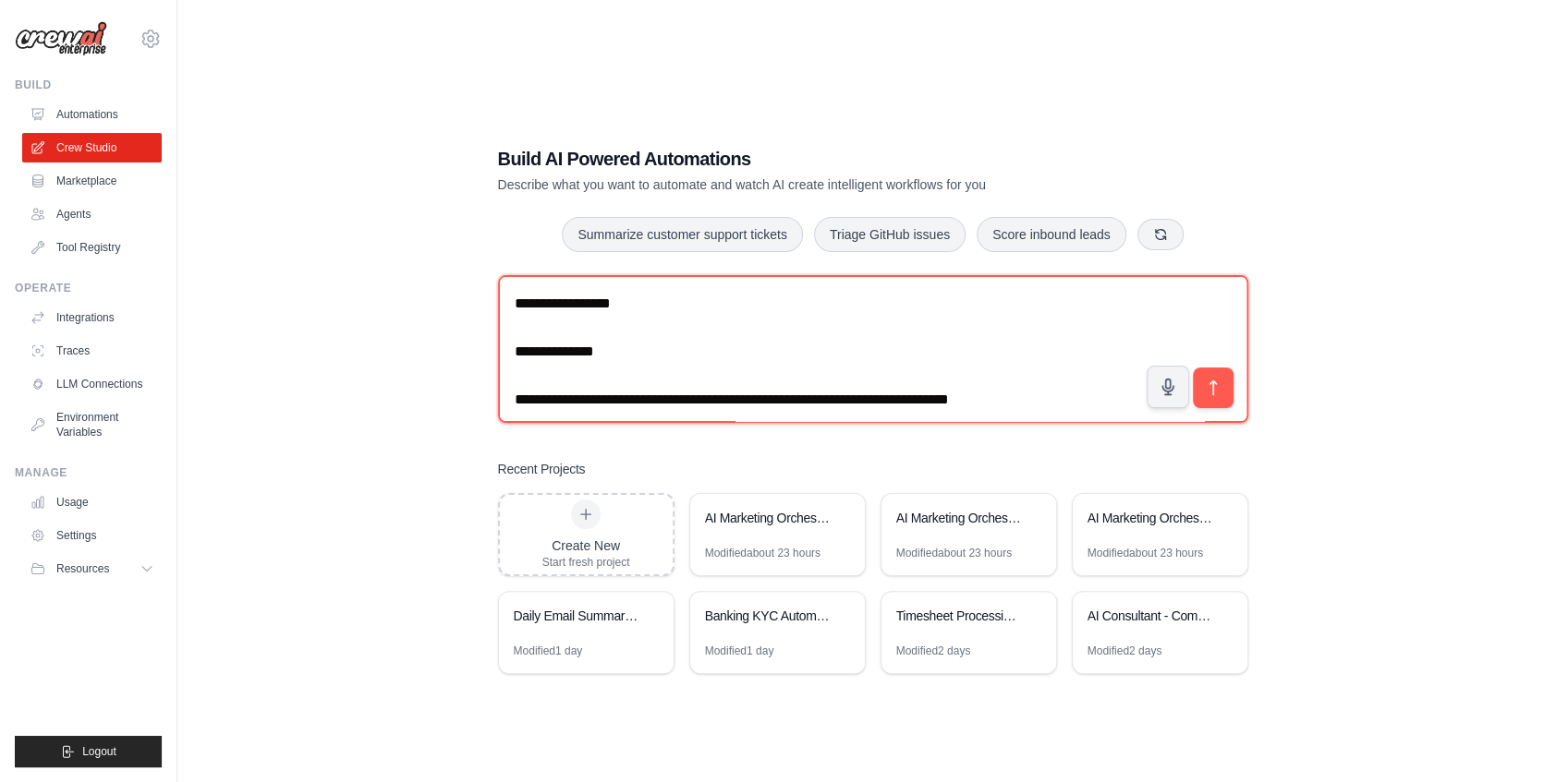
click at [628, 362] on textarea at bounding box center [873, 349] width 750 height 148
click at [587, 375] on textarea at bounding box center [873, 349] width 750 height 148
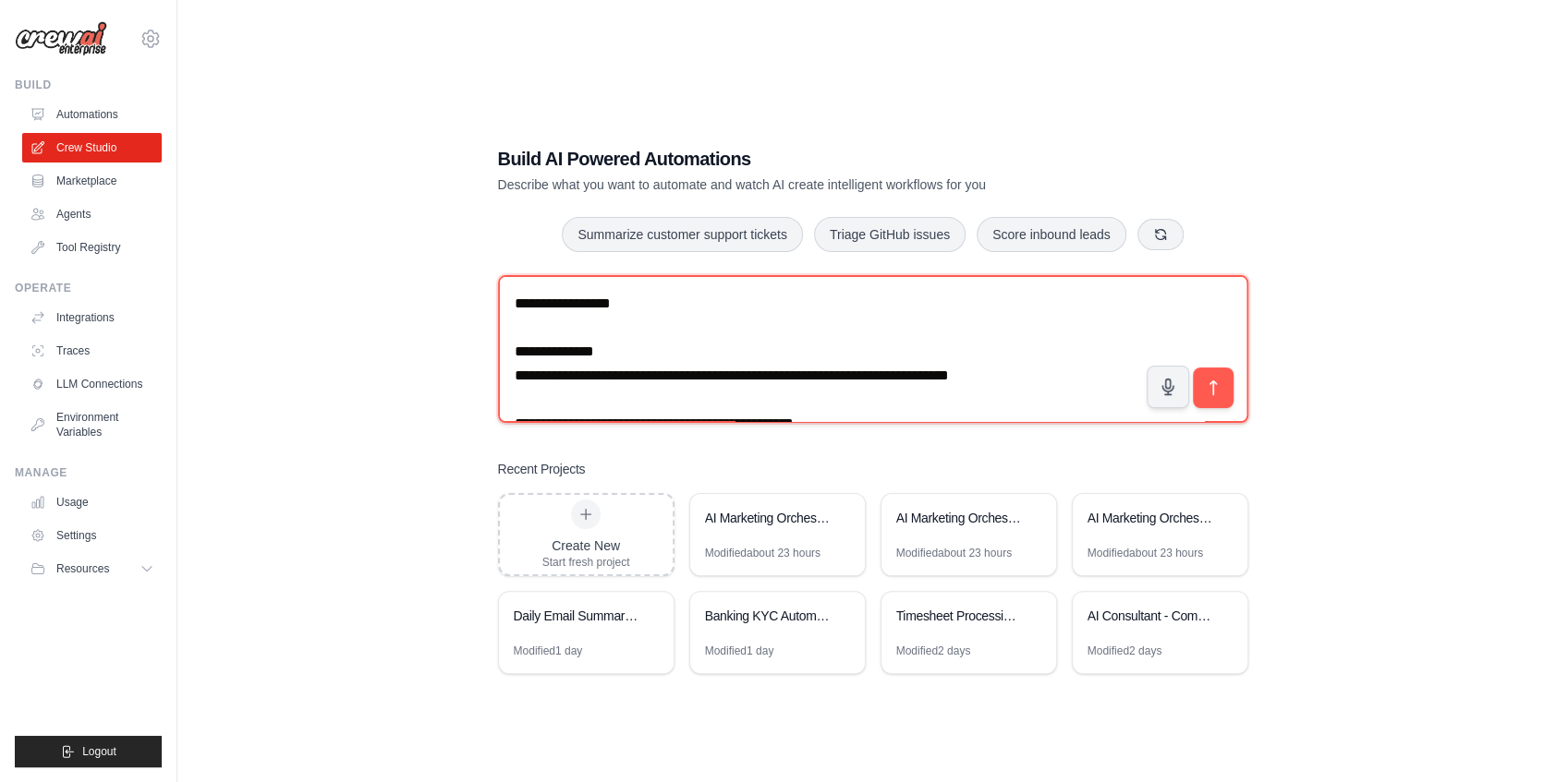
click at [548, 334] on textarea at bounding box center [873, 349] width 750 height 148
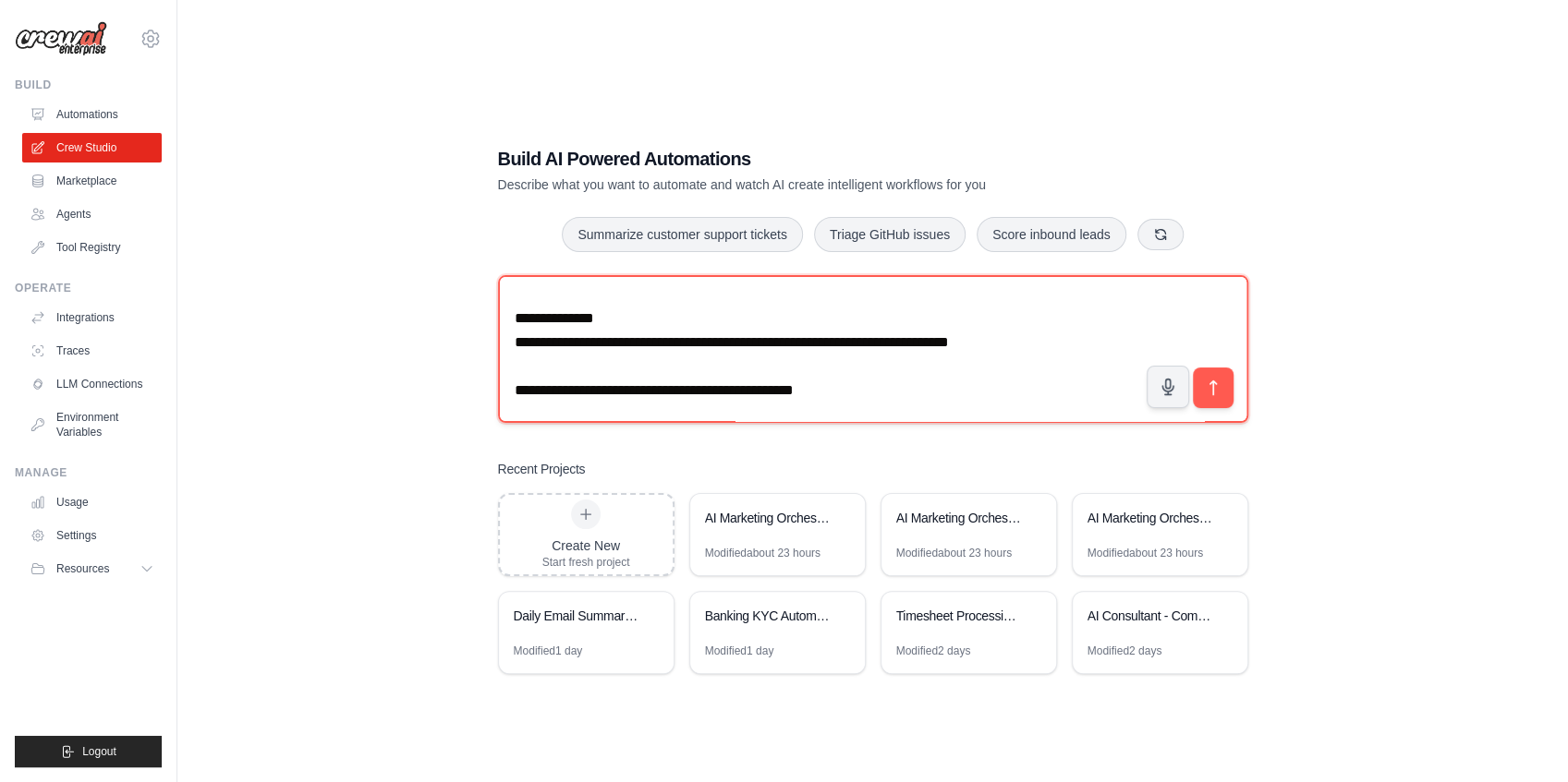
scroll to position [61, 0]
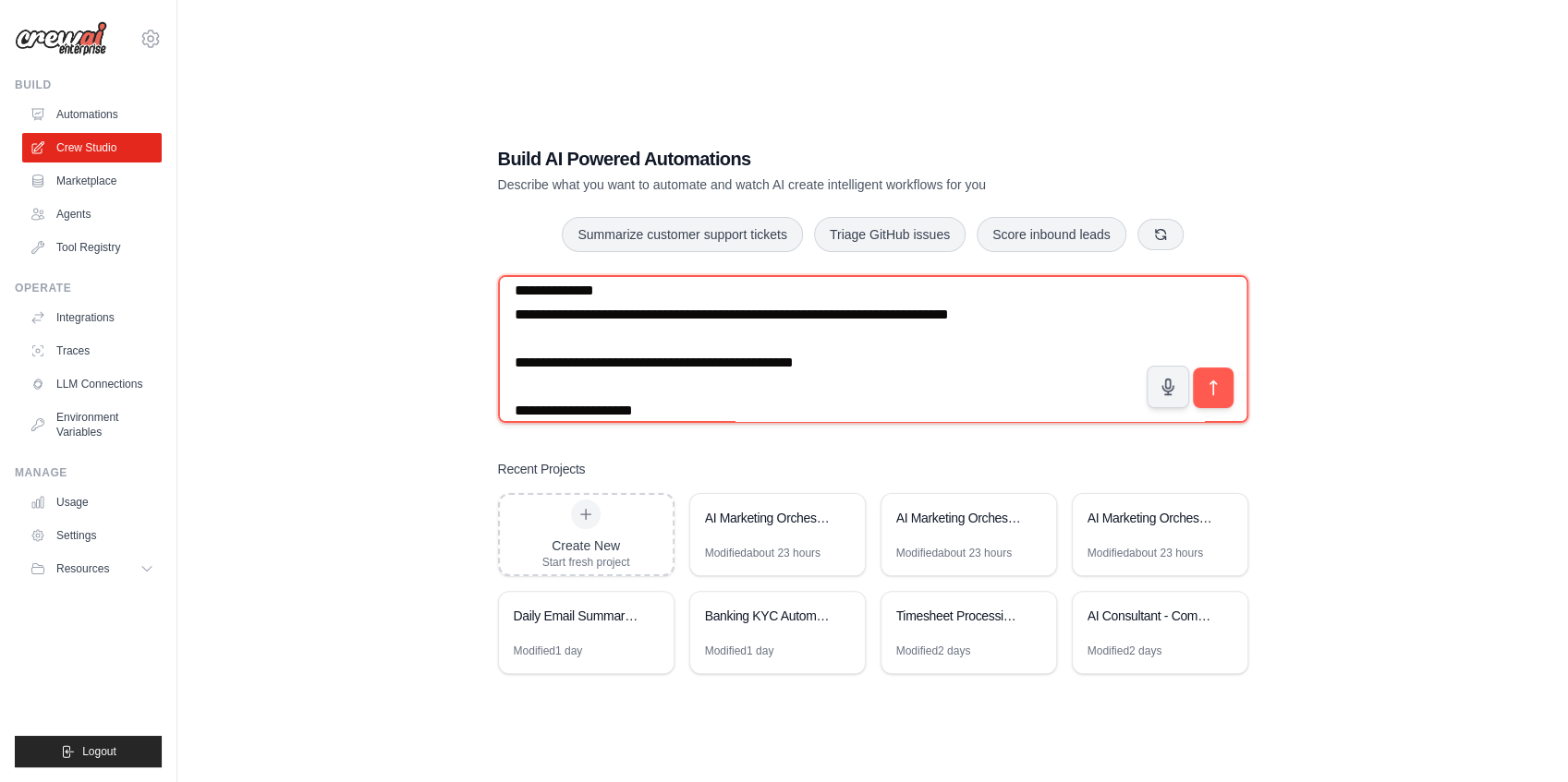
click at [545, 341] on textarea at bounding box center [873, 349] width 750 height 148
click at [544, 360] on textarea at bounding box center [873, 349] width 750 height 148
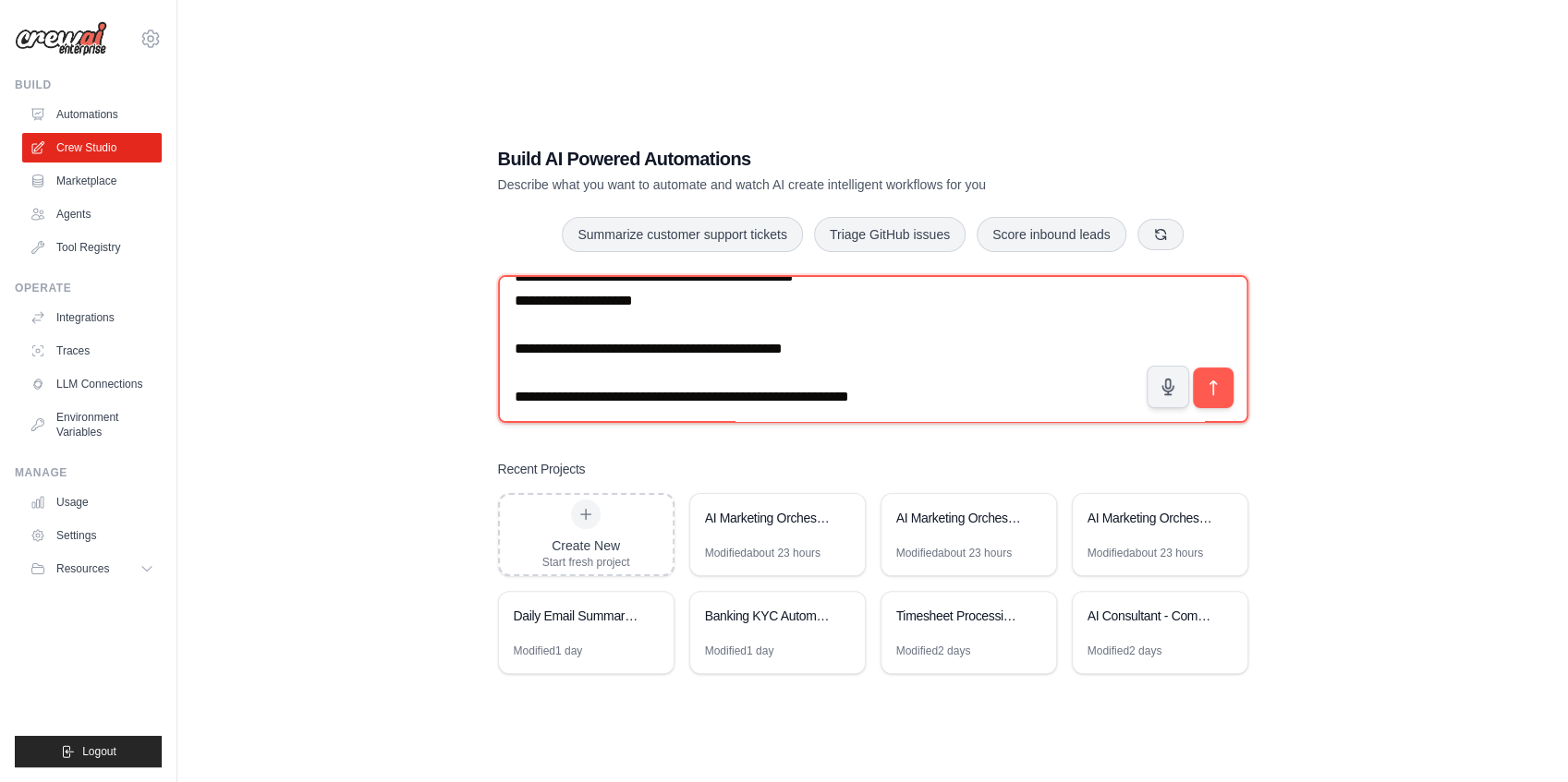
click at [508, 299] on textarea at bounding box center [873, 349] width 750 height 148
type textarea "**********"
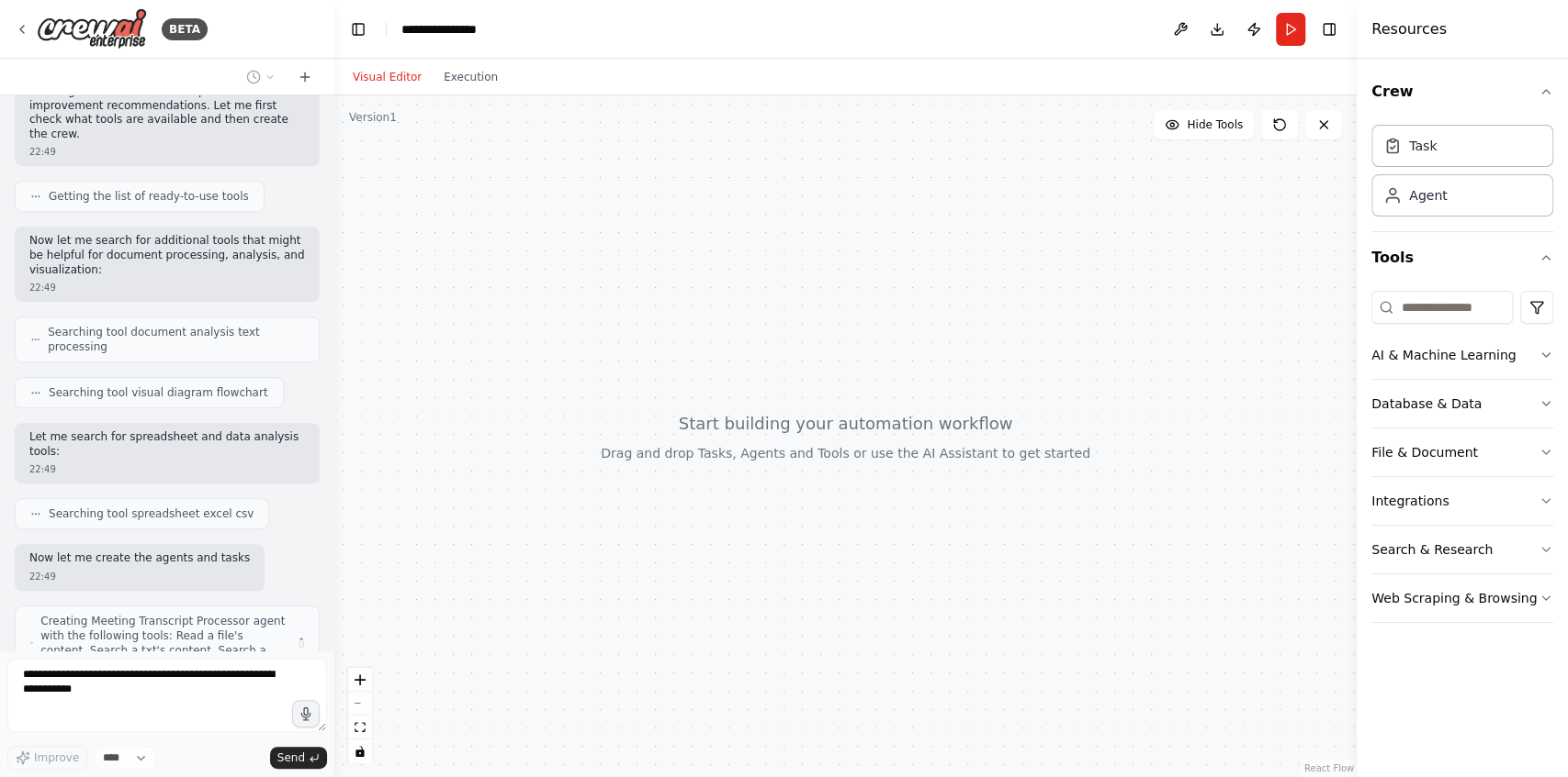
scroll to position [810, 0]
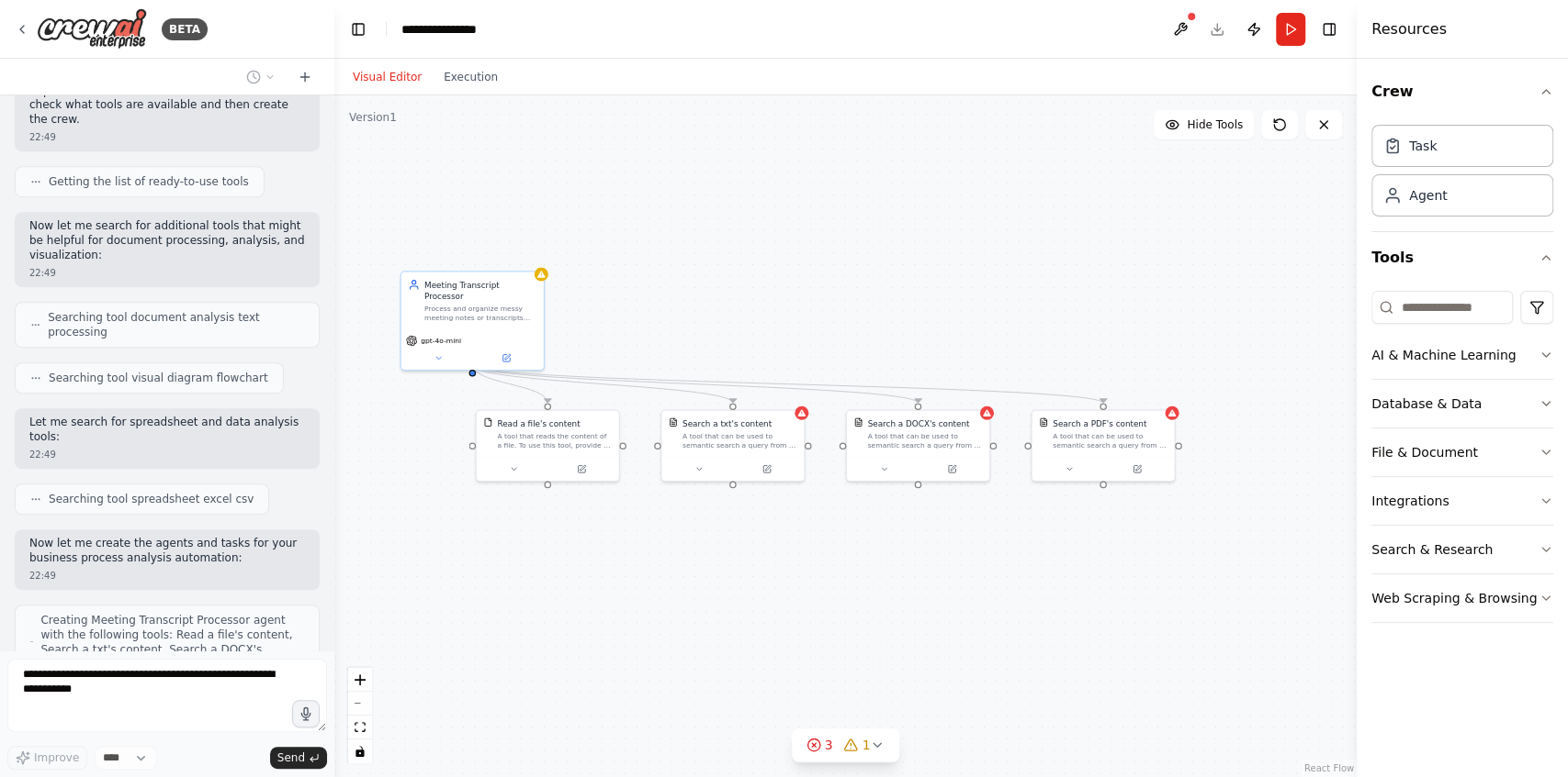
drag, startPoint x: 1030, startPoint y: 555, endPoint x: 855, endPoint y: 540, distance: 175.6
click at [855, 540] on div ".deletable-edge-delete-btn { width: 20px; height: 20px; border: 0px solid #ffff…" at bounding box center [844, 437] width 1022 height 682
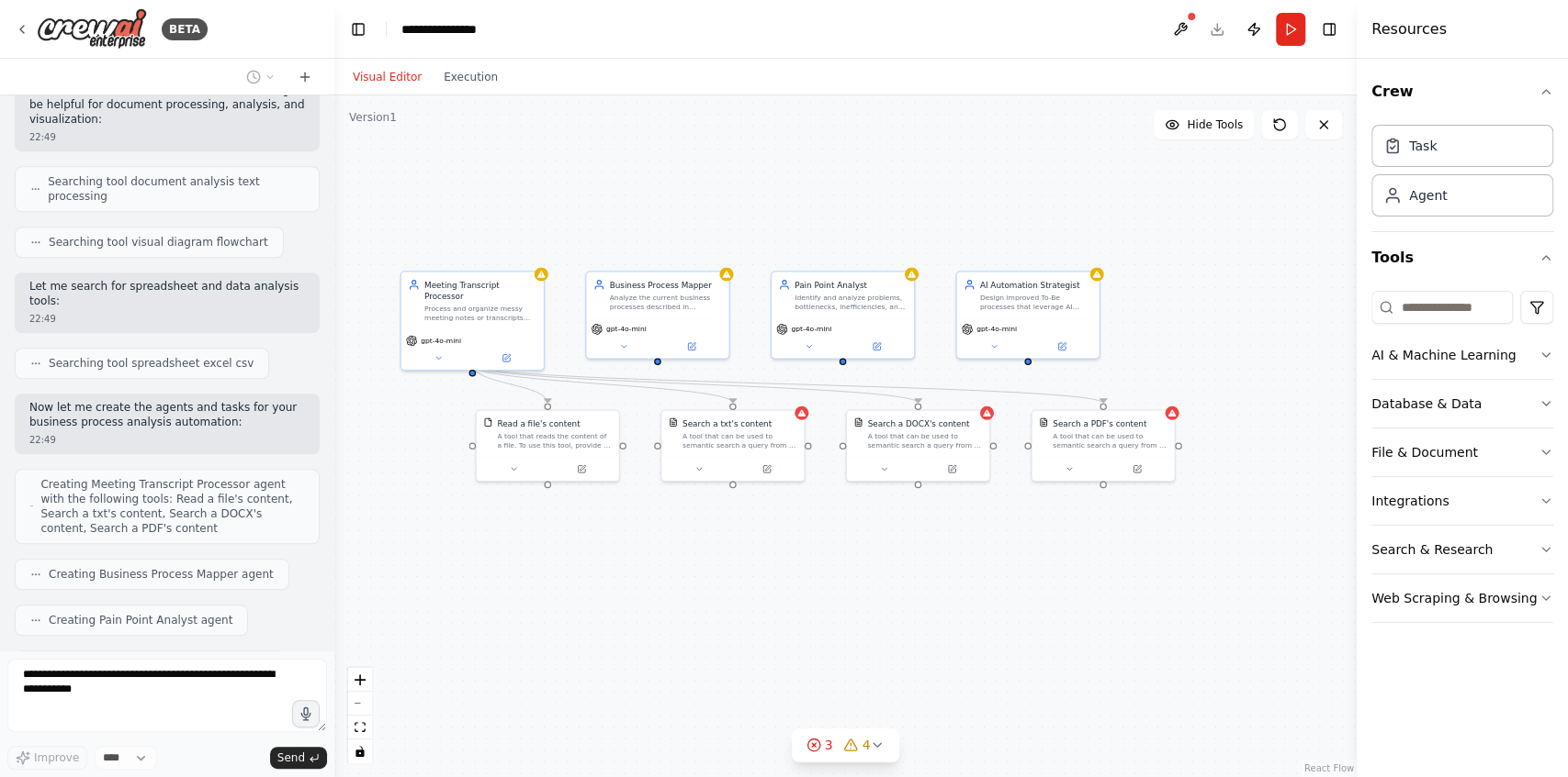
scroll to position [990, 0]
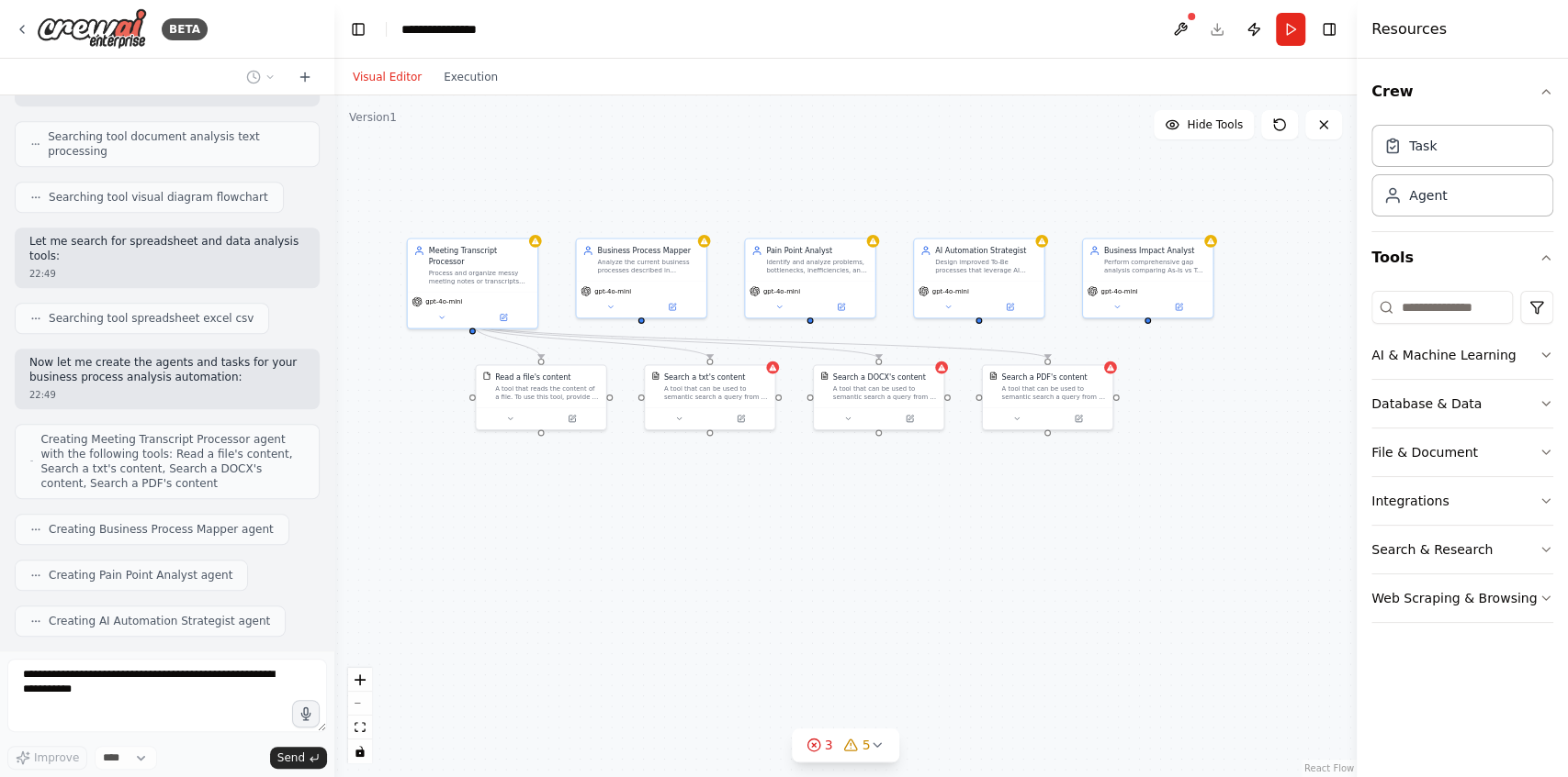
drag, startPoint x: 1281, startPoint y: 561, endPoint x: 1214, endPoint y: 503, distance: 88.6
click at [1214, 503] on div ".deletable-edge-delete-btn { width: 20px; height: 20px; border: 0px solid #ffff…" at bounding box center [844, 437] width 1022 height 682
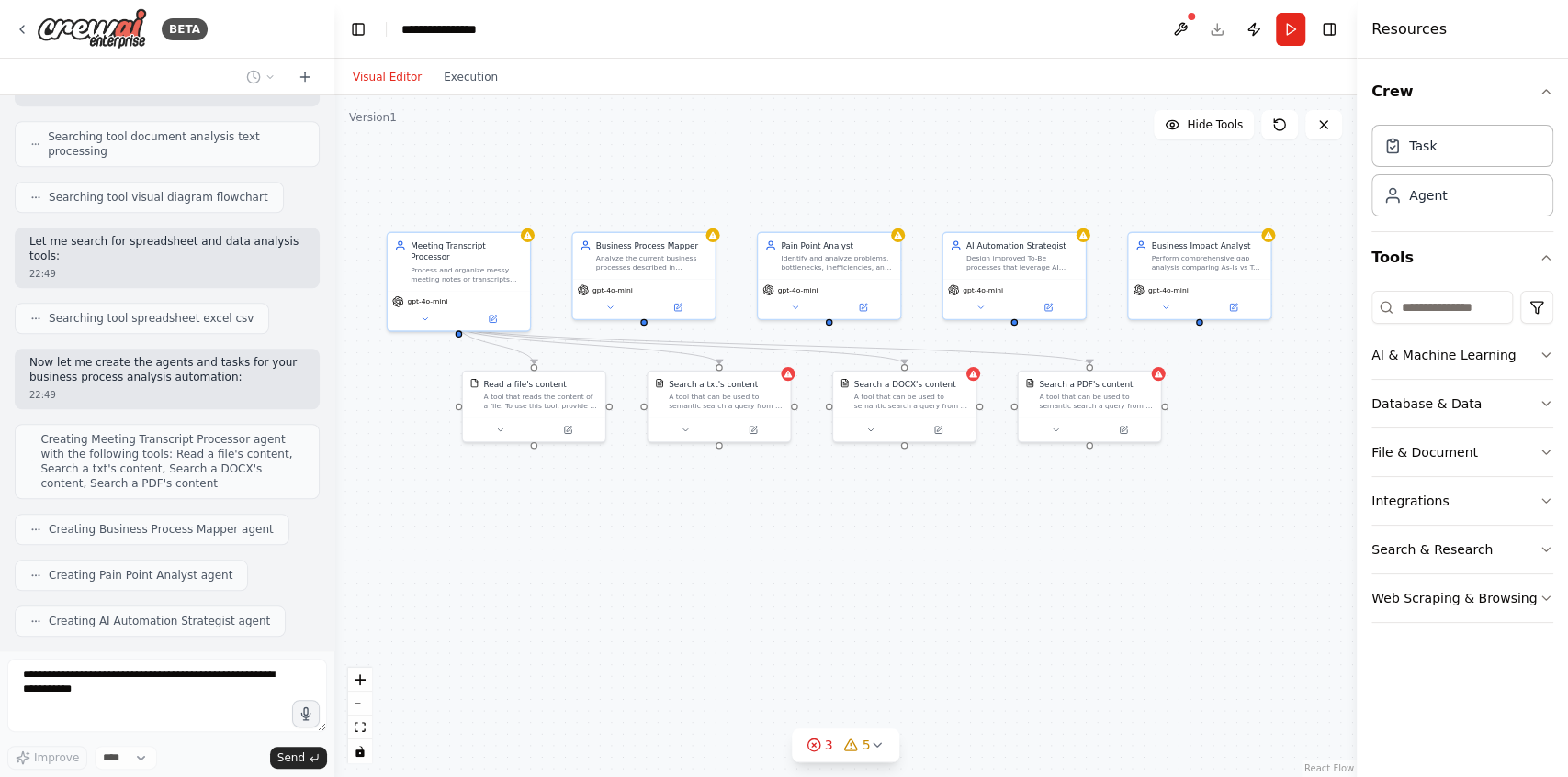
drag, startPoint x: 1071, startPoint y: 525, endPoint x: 1129, endPoint y: 547, distance: 62.0
click at [1129, 547] on div ".deletable-edge-delete-btn { width: 20px; height: 20px; border: 0px solid #ffff…" at bounding box center [844, 437] width 1022 height 682
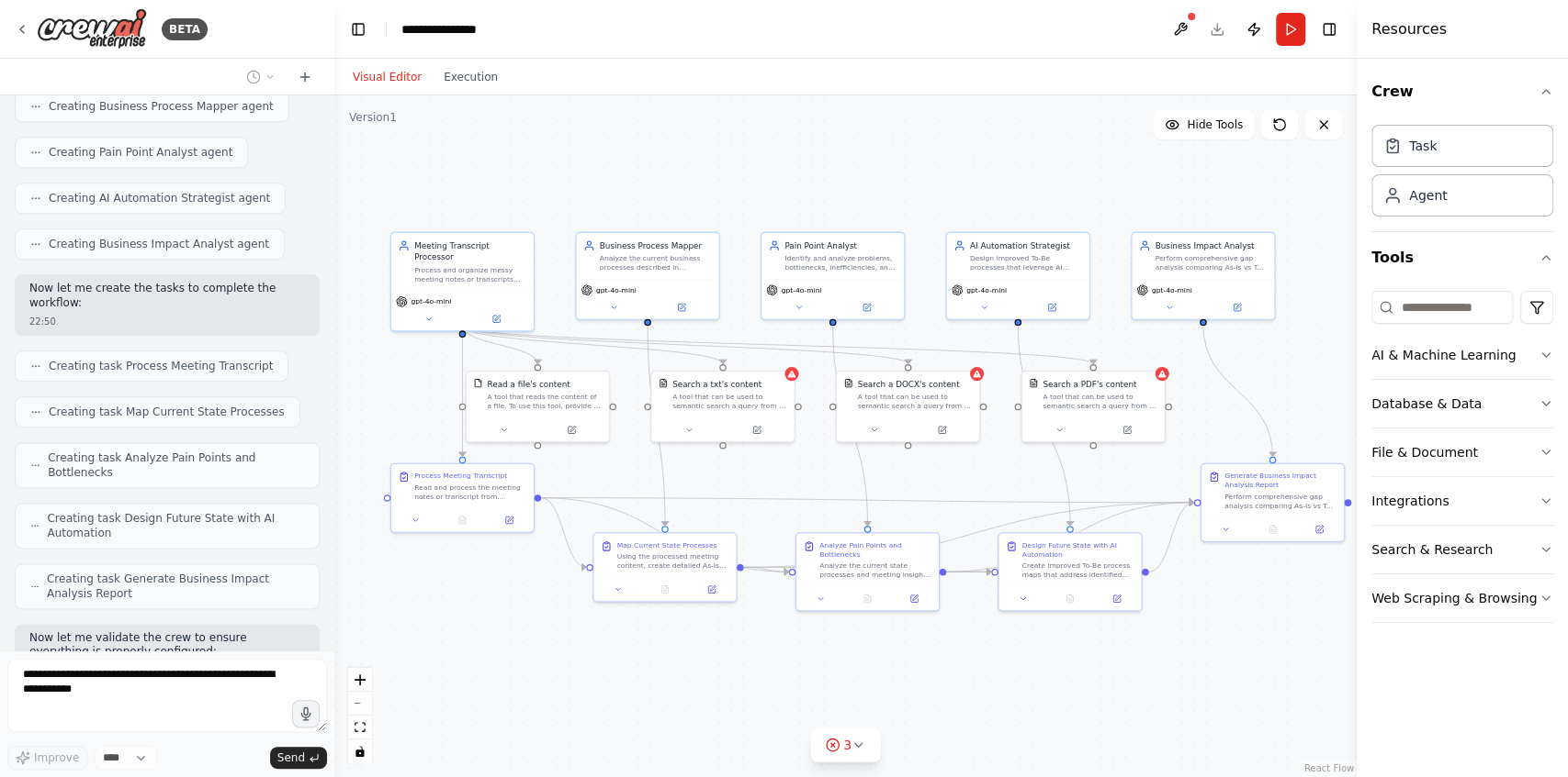
scroll to position [1428, 0]
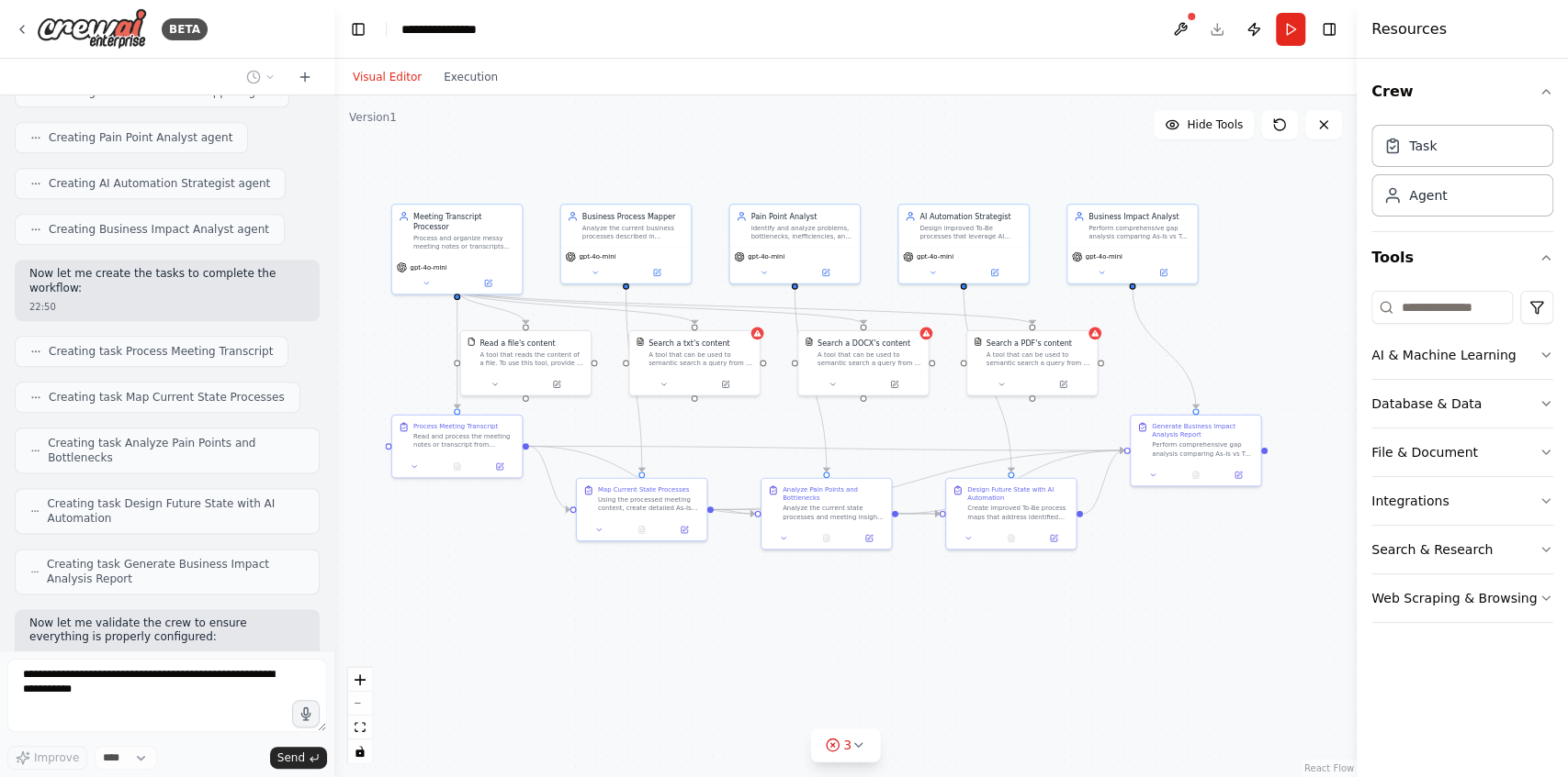
drag, startPoint x: 1122, startPoint y: 649, endPoint x: 1068, endPoint y: 598, distance: 74.3
click at [1068, 598] on div ".deletable-edge-delete-btn { width: 20px; height: 20px; border: 0px solid #ffff…" at bounding box center [844, 437] width 1022 height 682
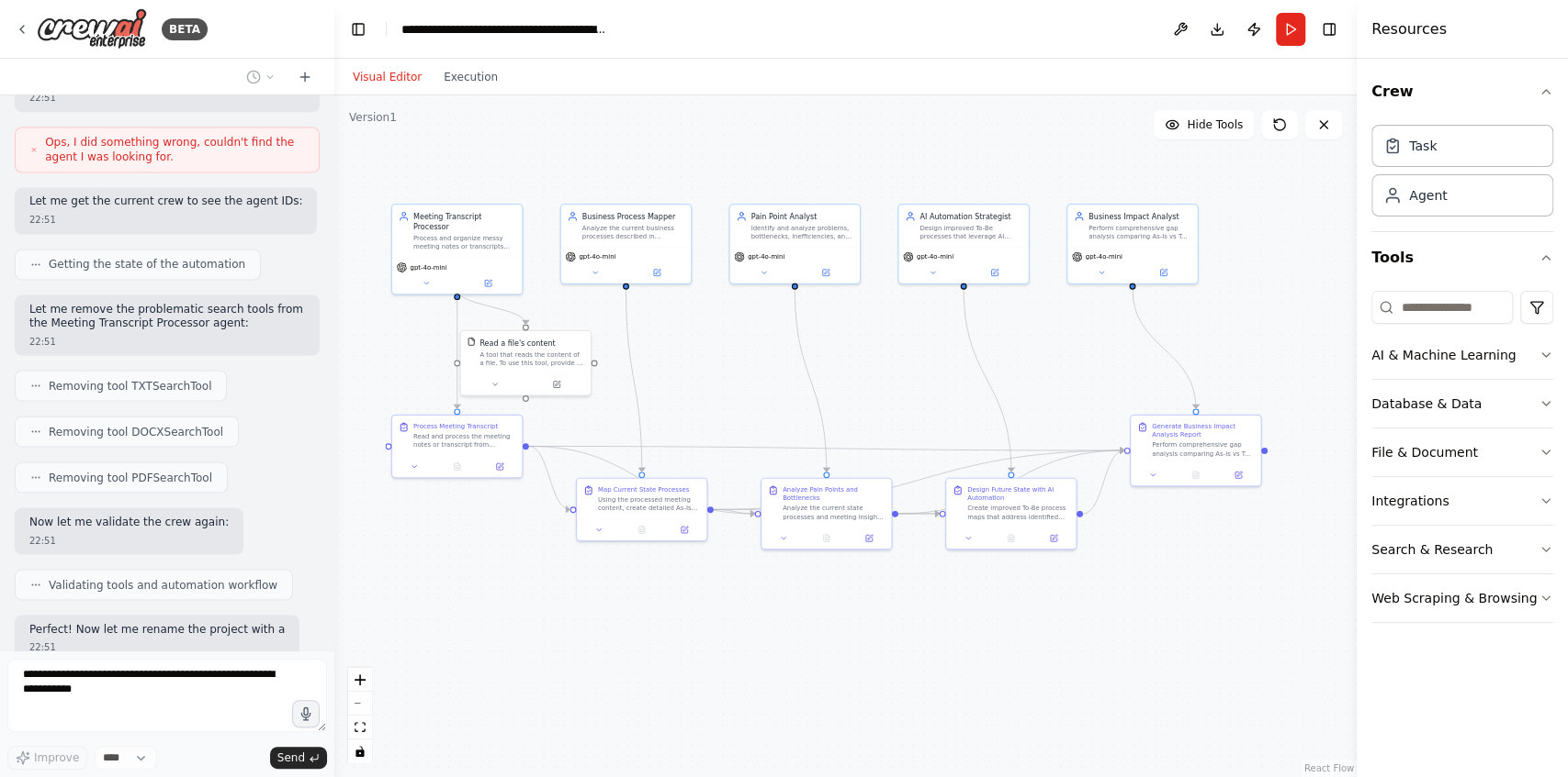
scroll to position [2153, 0]
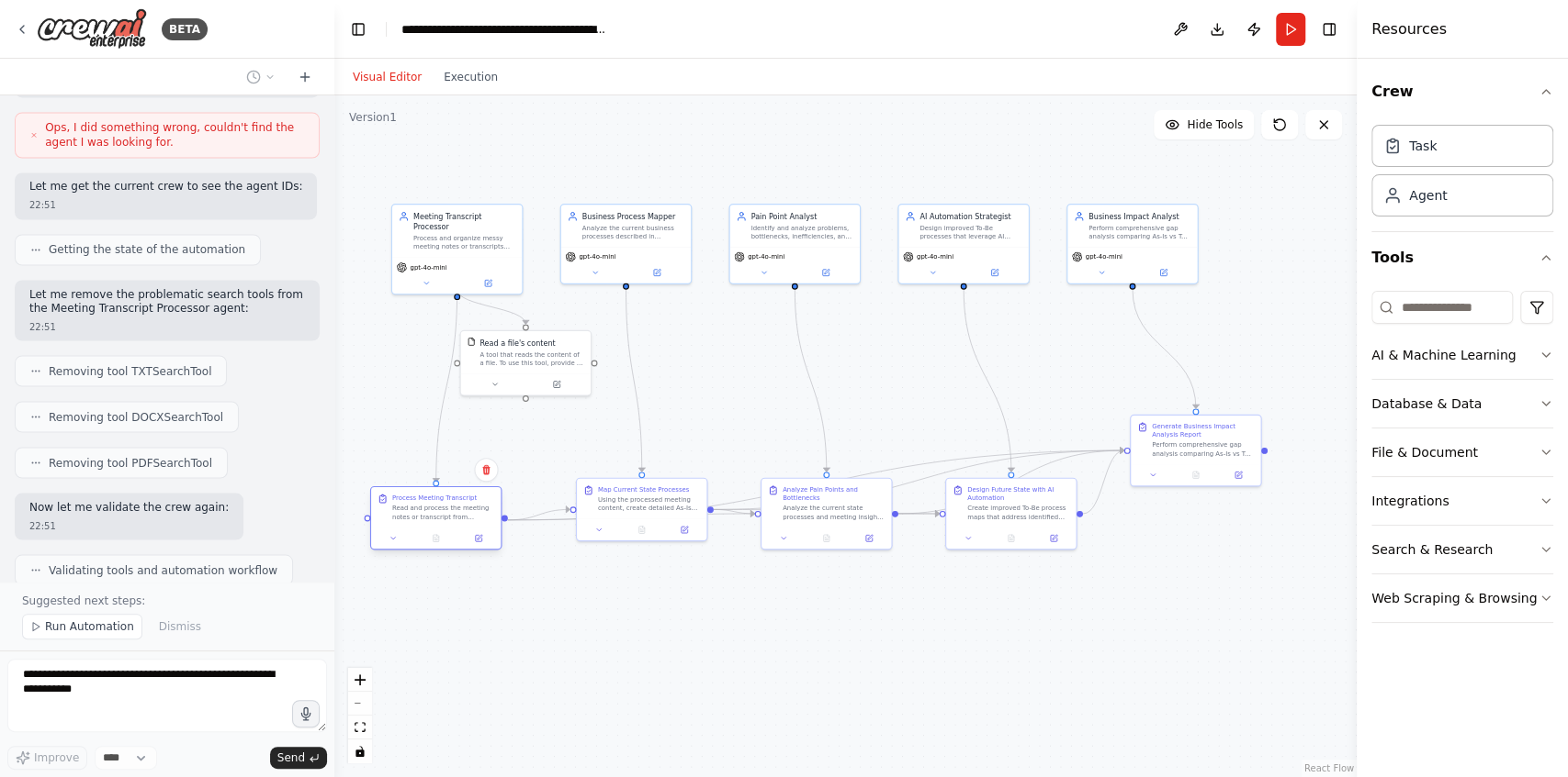
drag, startPoint x: 463, startPoint y: 449, endPoint x: 443, endPoint y: 525, distance: 78.6
click at [443, 525] on div "Process Meeting Transcript Read and process the meeting notes or transcript fro…" at bounding box center [435, 507] width 129 height 40
drag, startPoint x: 501, startPoint y: 257, endPoint x: 479, endPoint y: 256, distance: 22.0
click at [479, 259] on div "gpt-4o-mini" at bounding box center [436, 264] width 121 height 10
drag, startPoint x: 512, startPoint y: 360, endPoint x: 506, endPoint y: 375, distance: 16.2
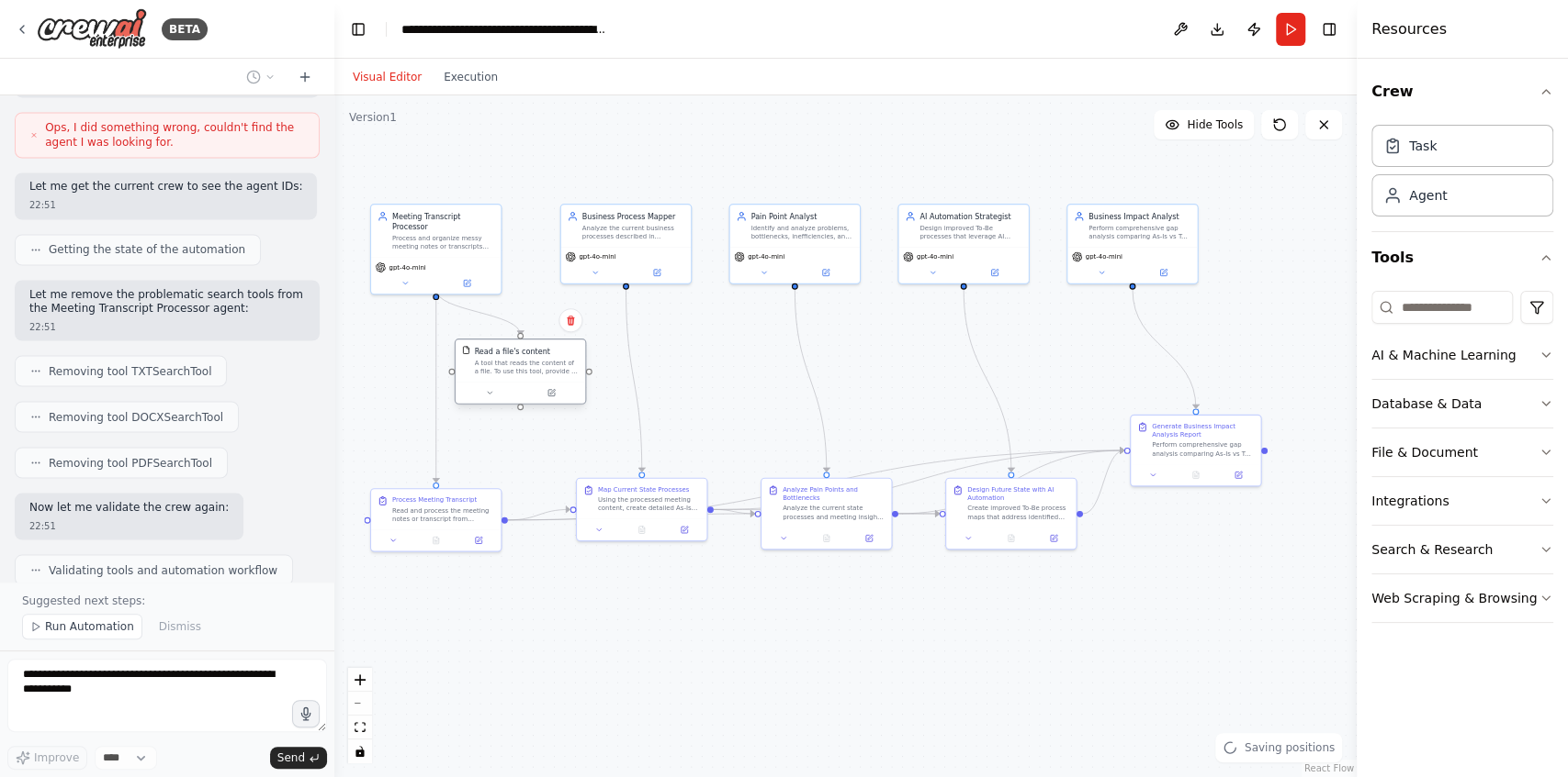
click at [506, 375] on div "A tool that reads the content of a file. To use this tool, provide a 'file_path…" at bounding box center [527, 367] width 105 height 17
click at [606, 628] on div at bounding box center [625, 634] width 129 height 22
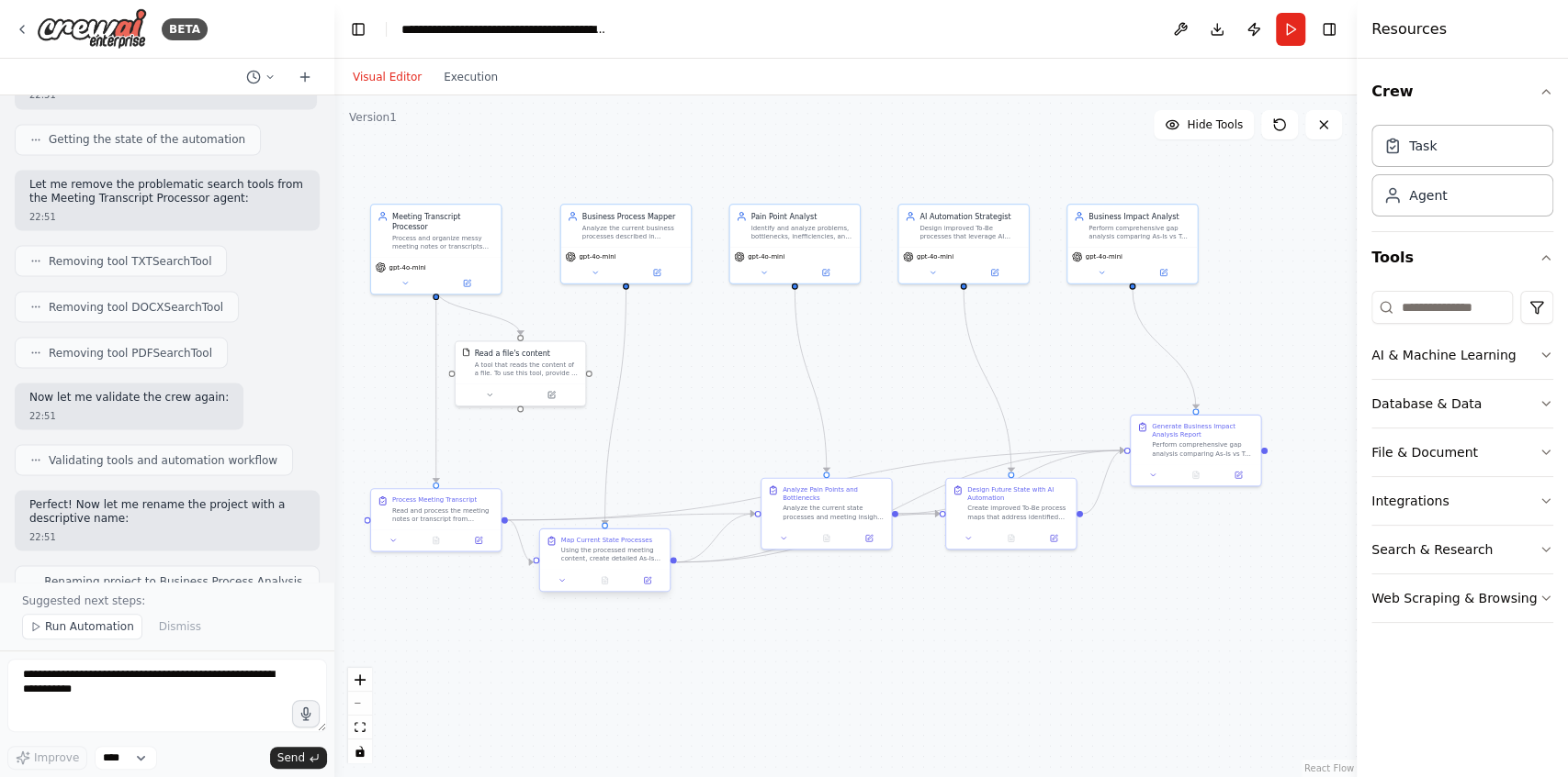
click at [580, 571] on div at bounding box center [605, 581] width 129 height 22
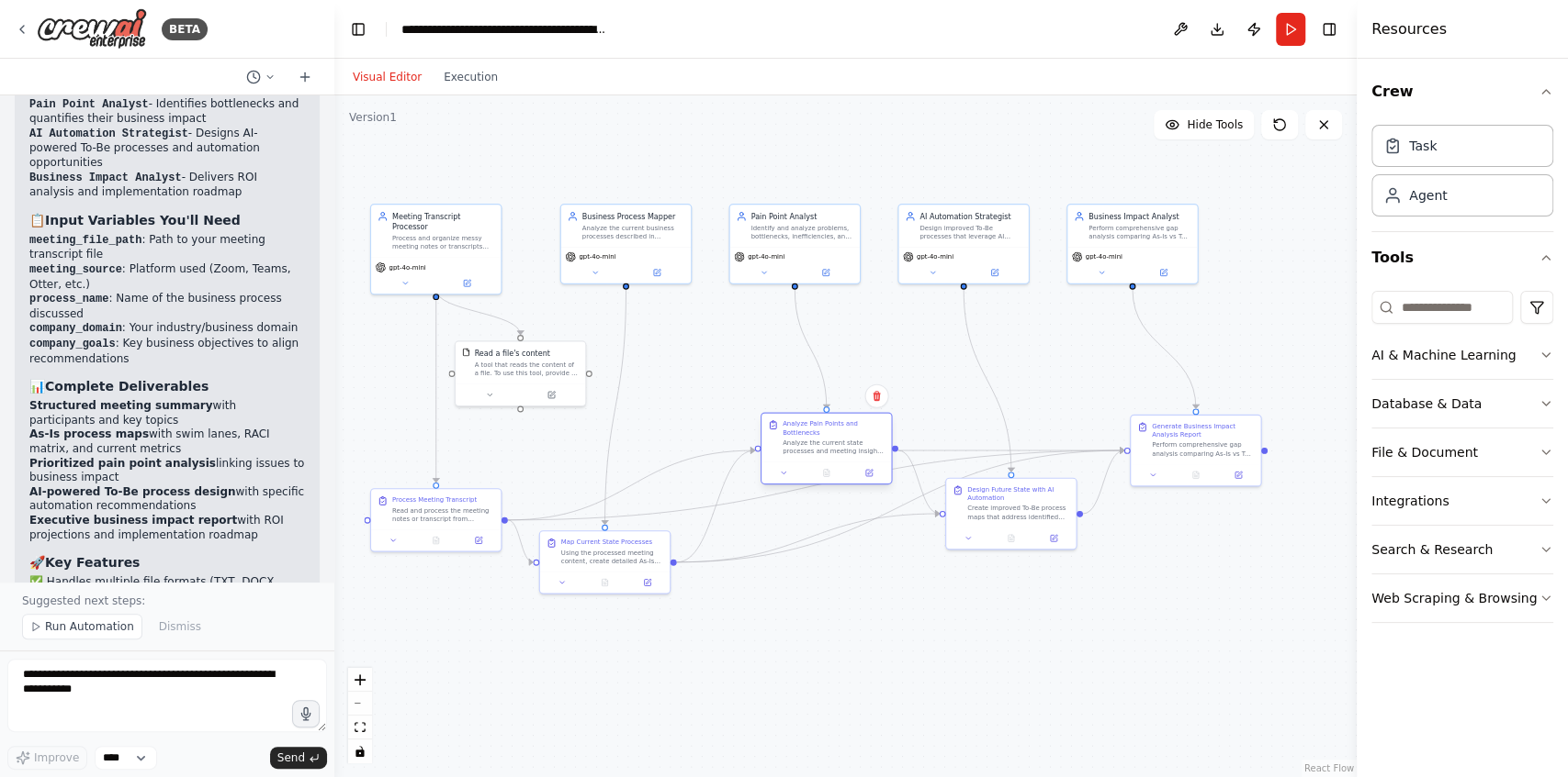
drag, startPoint x: 821, startPoint y: 497, endPoint x: 821, endPoint y: 429, distance: 68.0
click at [821, 429] on div "Analyze Pain Points and Bottlenecks" at bounding box center [833, 428] width 102 height 17
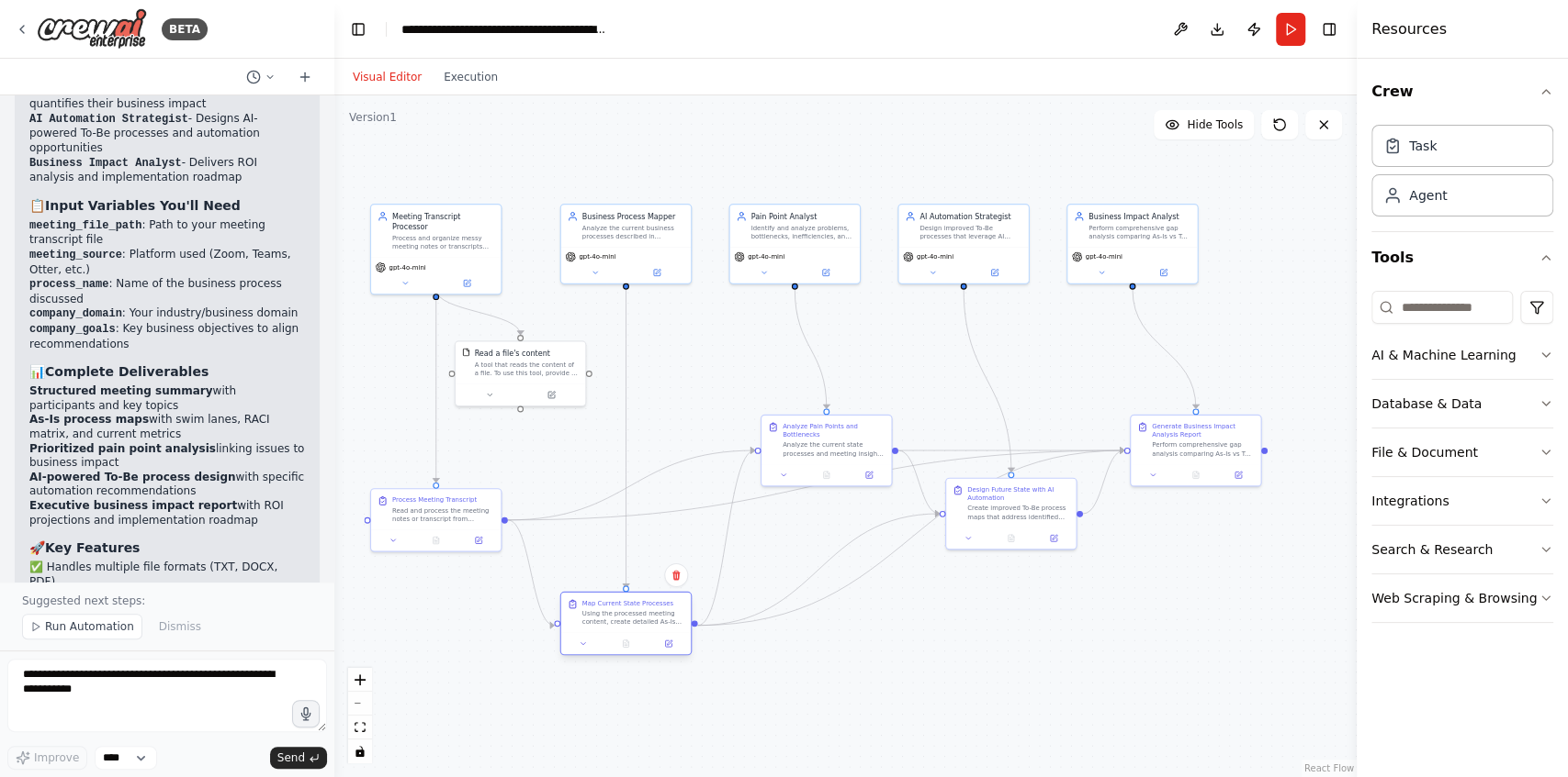
drag, startPoint x: 574, startPoint y: 580, endPoint x: 605, endPoint y: 623, distance: 53.0
click at [605, 623] on div "Using the processed meeting content, create detailed As-Is process maps for the…" at bounding box center [633, 618] width 102 height 17
click at [1038, 637] on div "Design Future State with AI Automation Create improved To-Be process maps that …" at bounding box center [1017, 617] width 132 height 72
click at [1043, 626] on button at bounding box center [1058, 631] width 36 height 13
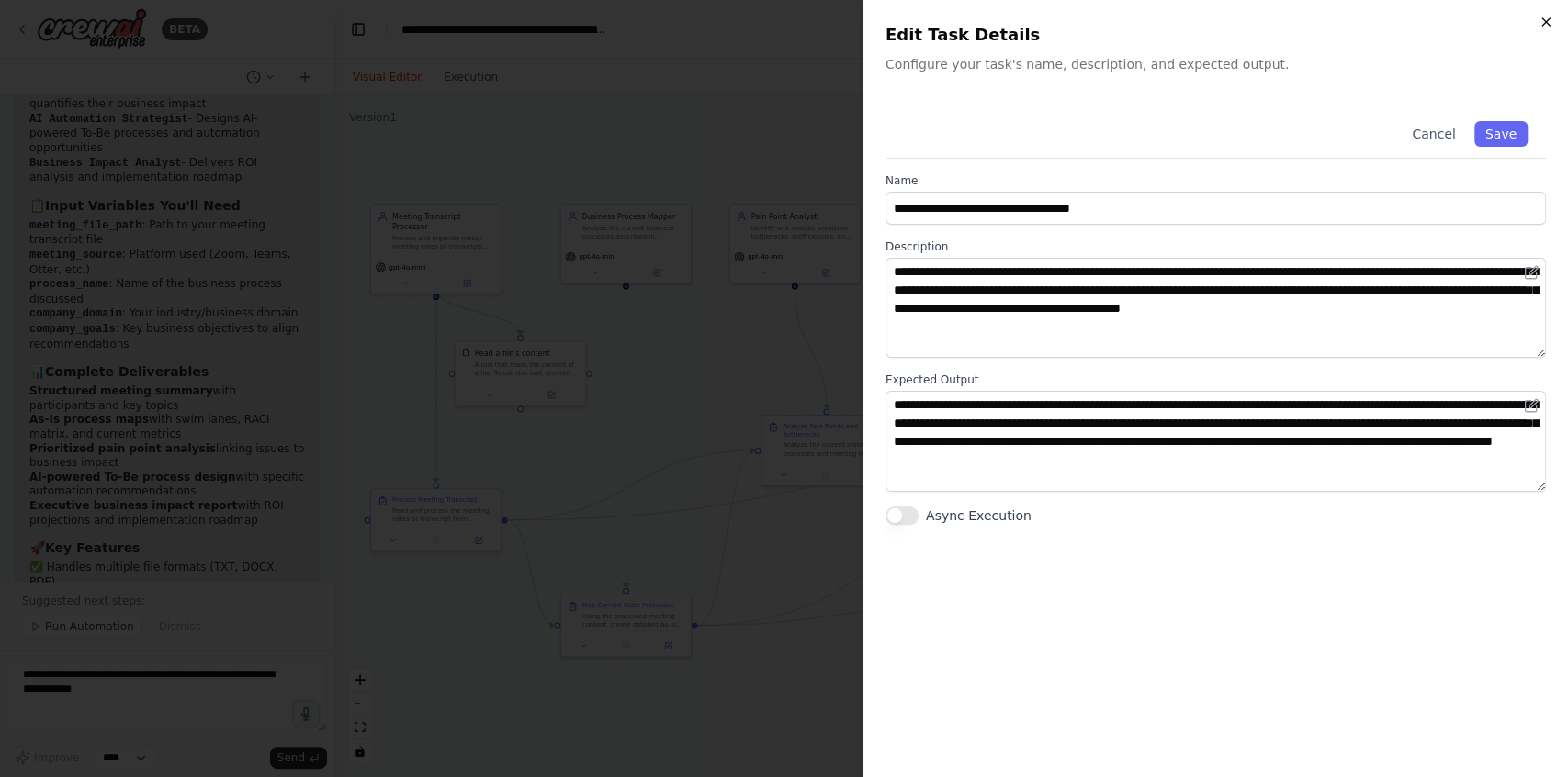
click at [1543, 25] on icon "button" at bounding box center [1546, 22] width 15 height 15
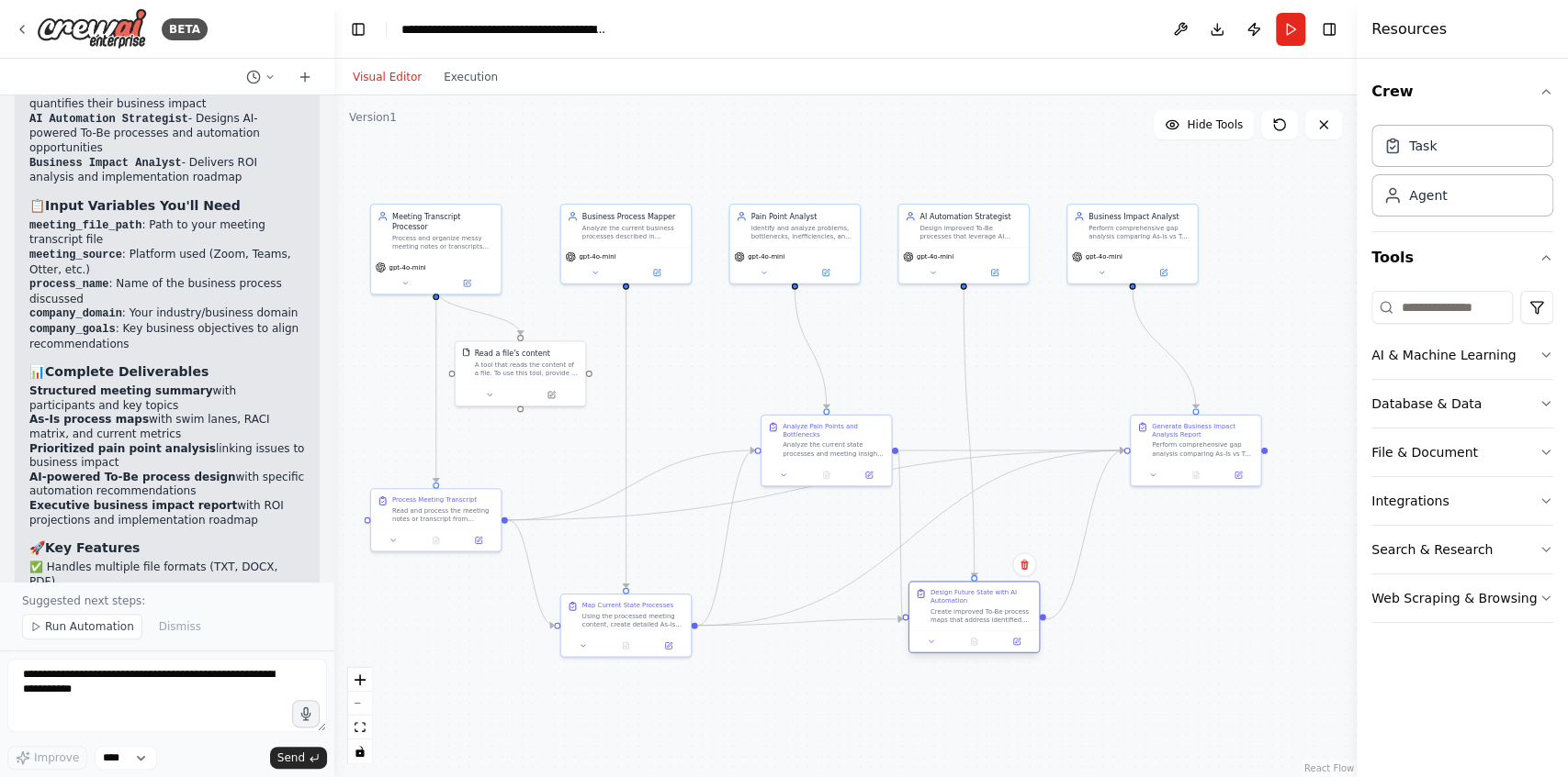
drag, startPoint x: 996, startPoint y: 593, endPoint x: 950, endPoint y: 604, distance: 47.3
click at [950, 604] on div "Design Future State with AI Automation" at bounding box center [981, 597] width 102 height 17
drag, startPoint x: 832, startPoint y: 444, endPoint x: 803, endPoint y: 446, distance: 29.1
click at [803, 446] on div "Analyze the current state processes and meeting insights to identify and catego…" at bounding box center [803, 447] width 102 height 17
click at [1178, 587] on div ".deletable-edge-delete-btn { width: 20px; height: 20px; border: 0px solid #ffff…" at bounding box center [844, 437] width 1022 height 682
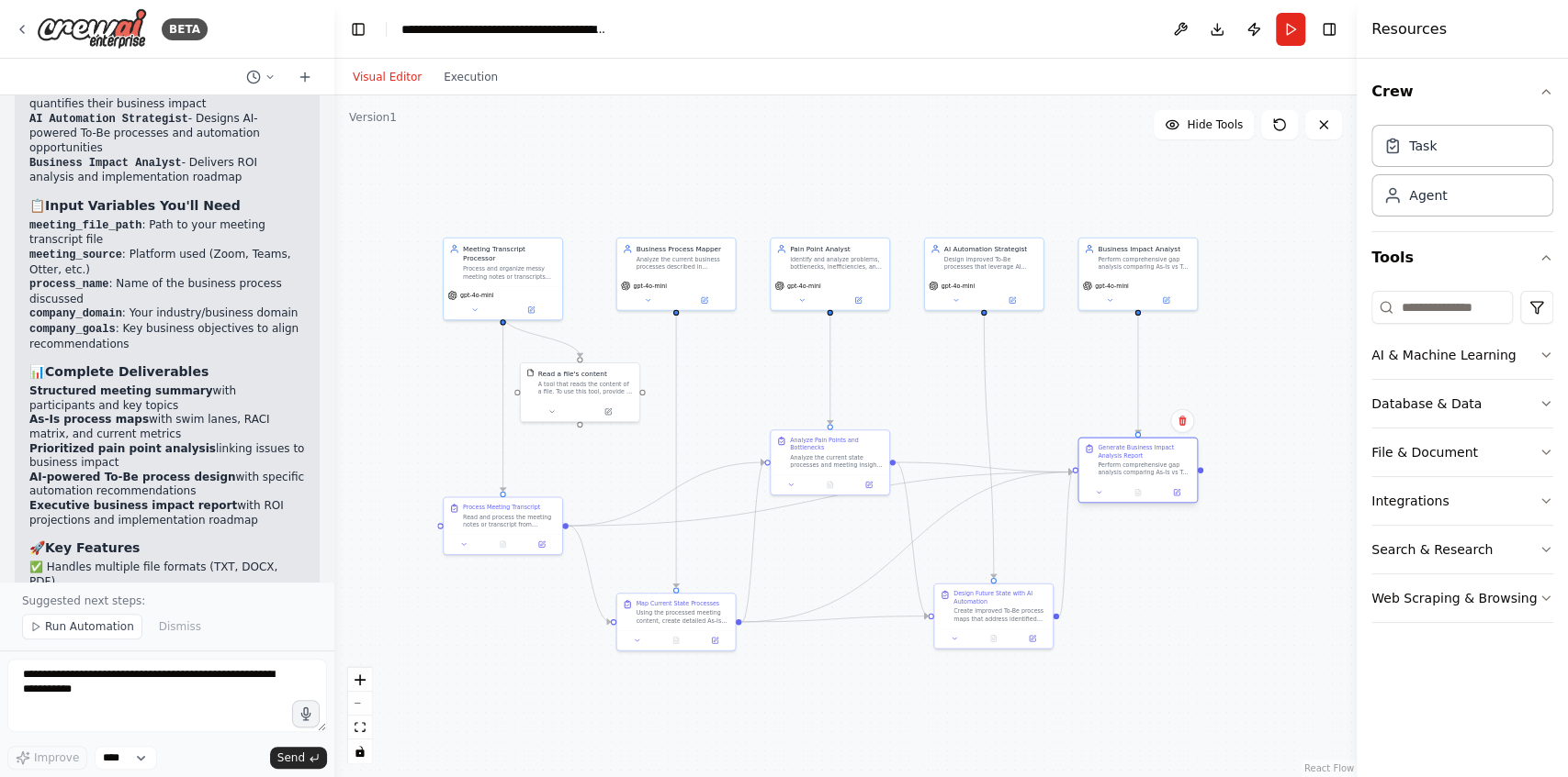
drag, startPoint x: 1195, startPoint y: 444, endPoint x: 1136, endPoint y: 457, distance: 60.4
click at [1136, 457] on div "Generate Business Impact Analysis Report" at bounding box center [1144, 452] width 94 height 16
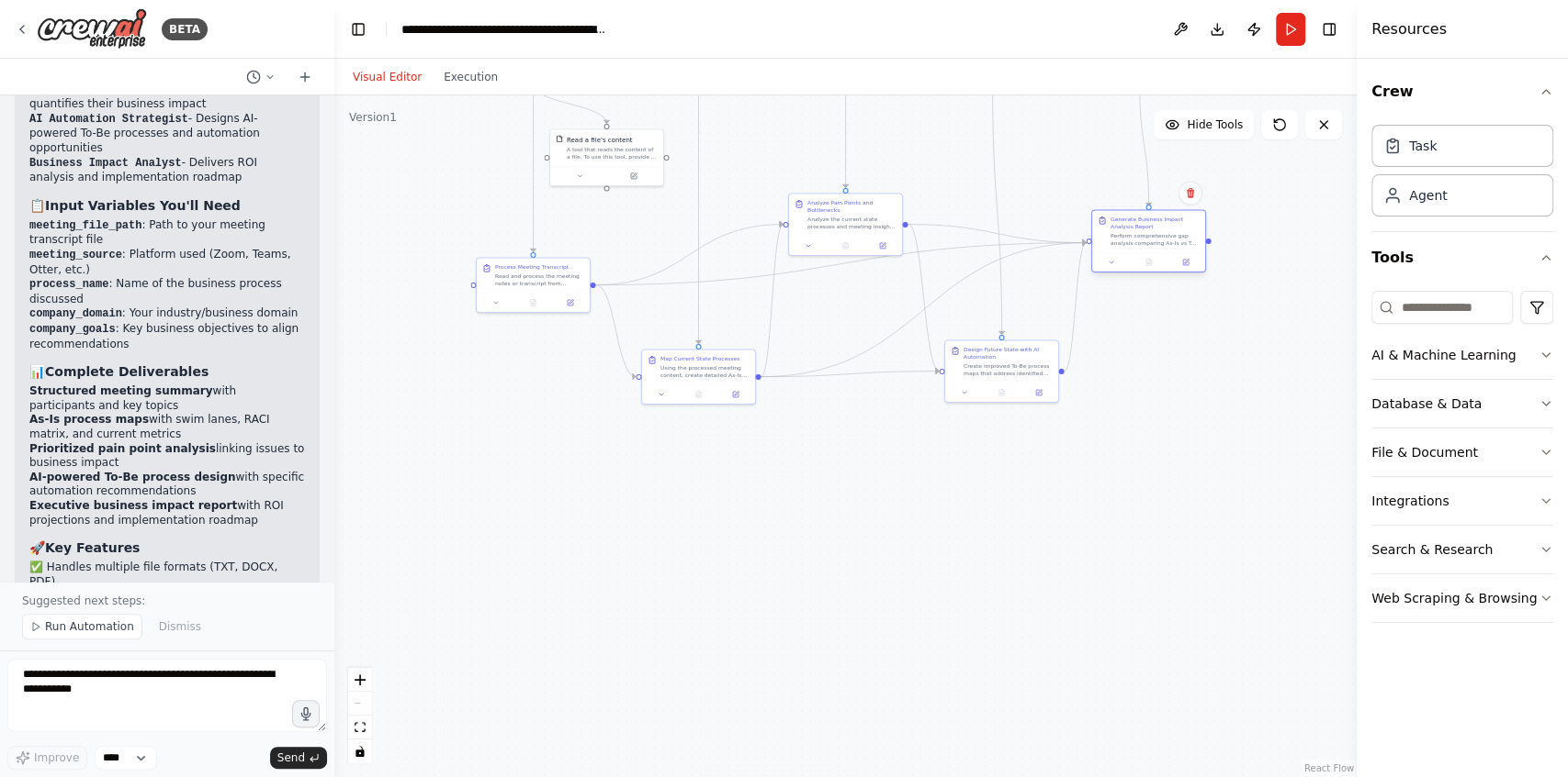
drag, startPoint x: 1161, startPoint y: 477, endPoint x: 1172, endPoint y: 249, distance: 228.3
click at [1172, 249] on div "Generate Business Impact Analysis Report Perform comprehensive gap analysis com…" at bounding box center [1148, 230] width 113 height 42
click at [1145, 542] on div ".deletable-edge-delete-btn { width: 20px; height: 20px; border: 0px solid #ffff…" at bounding box center [844, 437] width 1022 height 682
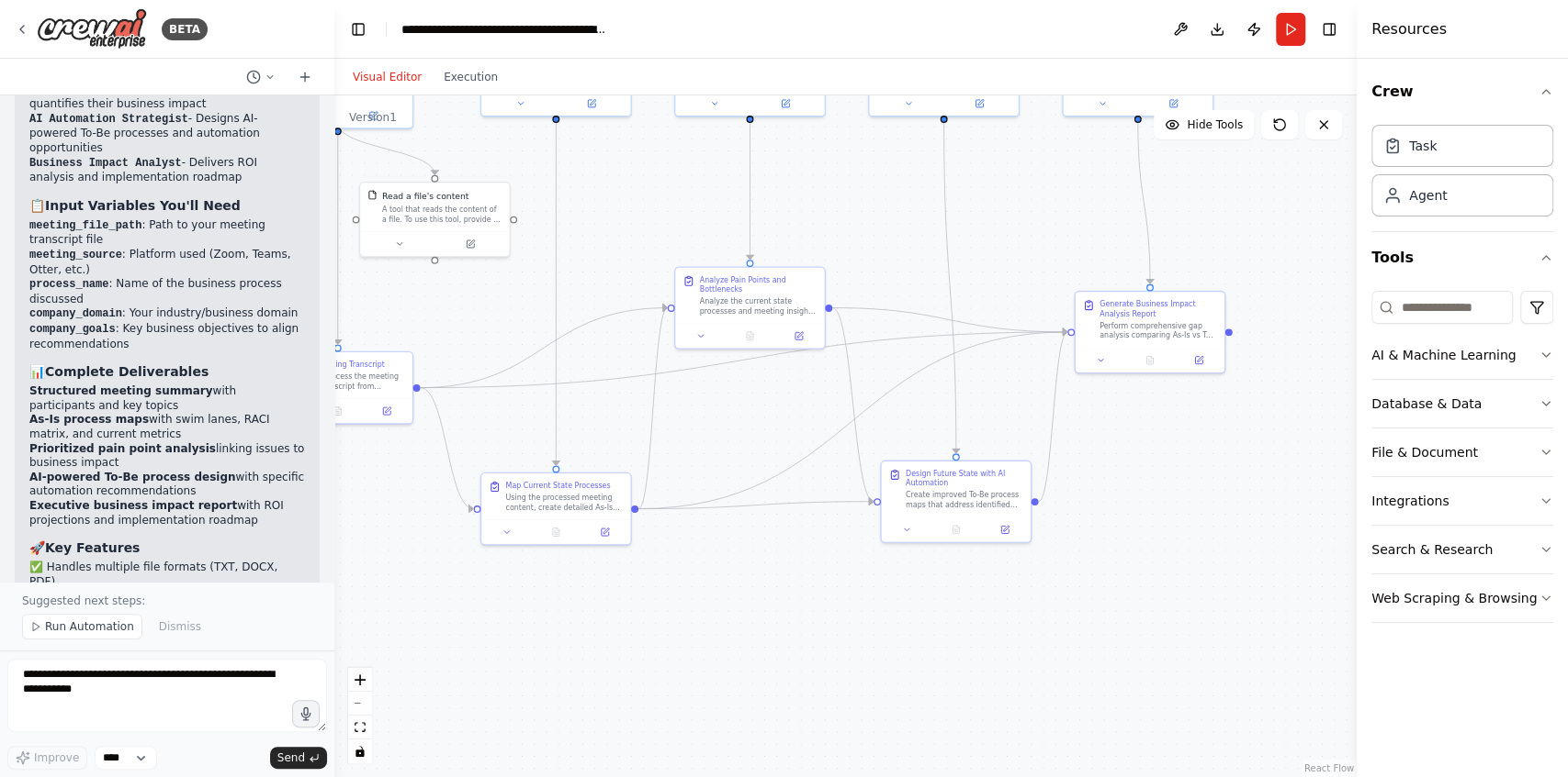
drag, startPoint x: 1198, startPoint y: 384, endPoint x: 1198, endPoint y: 573, distance: 189.0
click at [1198, 574] on div ".deletable-edge-delete-btn { width: 20px; height: 20px; border: 0px solid #ffff…" at bounding box center [844, 437] width 1022 height 682
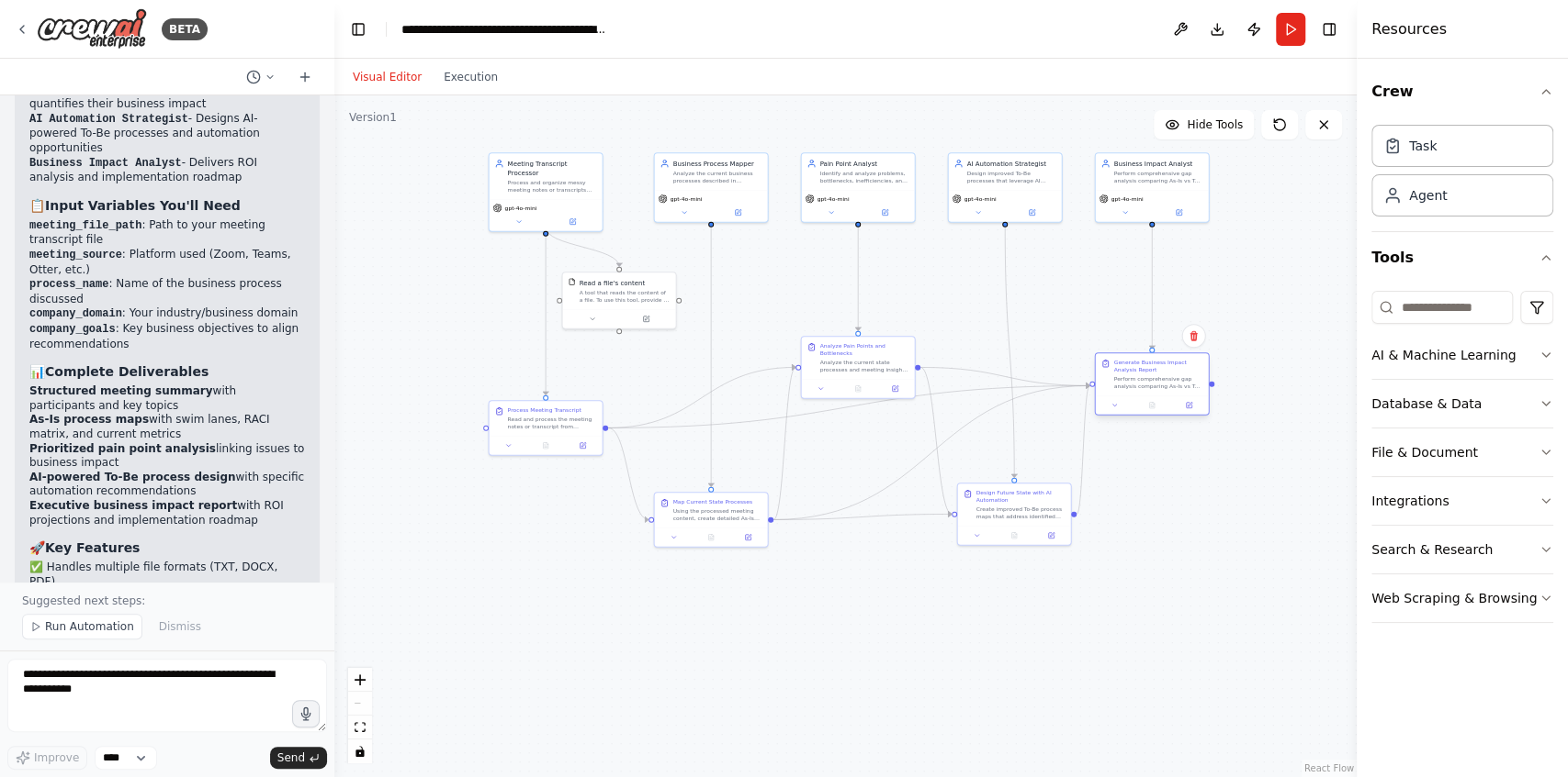
click at [1158, 370] on div "Generate Business Impact Analysis Report" at bounding box center [1159, 366] width 89 height 15
click at [1038, 502] on div "Design Future State with AI Automation Create improved To-Be process maps that …" at bounding box center [1012, 503] width 89 height 32
click at [1149, 539] on div ".deletable-edge-delete-btn { width: 20px; height: 20px; border: 0px solid #ffff…" at bounding box center [844, 437] width 1022 height 682
drag, startPoint x: 548, startPoint y: 432, endPoint x: 534, endPoint y: 454, distance: 26.1
click at [534, 454] on div "Process Meeting Transcript Read and process the meeting notes or transcript fro…" at bounding box center [536, 444] width 113 height 35
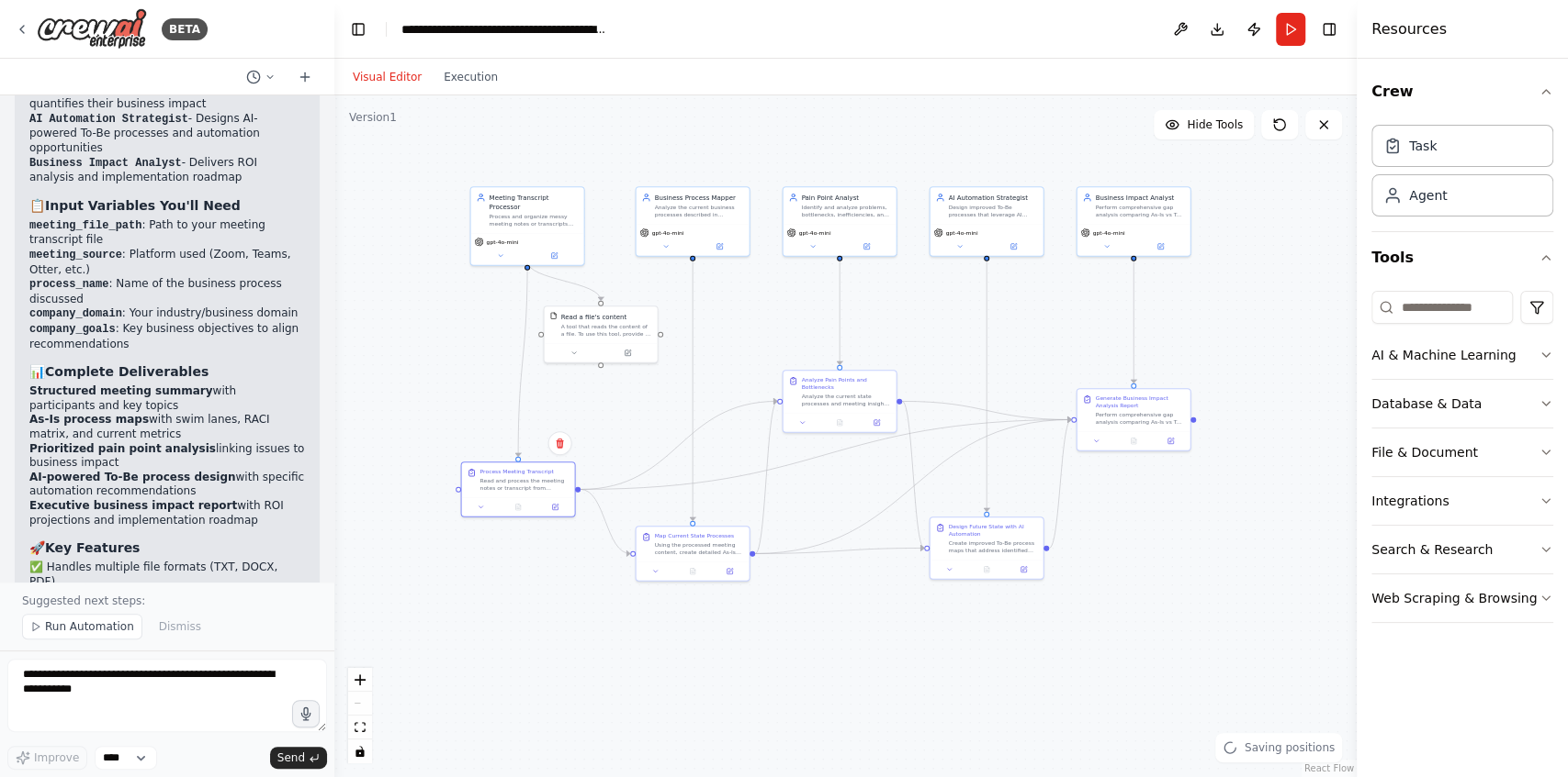
drag, startPoint x: 1144, startPoint y: 599, endPoint x: 1126, endPoint y: 632, distance: 37.6
click at [1126, 632] on div ".deletable-edge-delete-btn { width: 20px; height: 20px; border: 0px solid #ffff…" at bounding box center [844, 437] width 1022 height 682
click at [505, 249] on button at bounding box center [501, 255] width 52 height 11
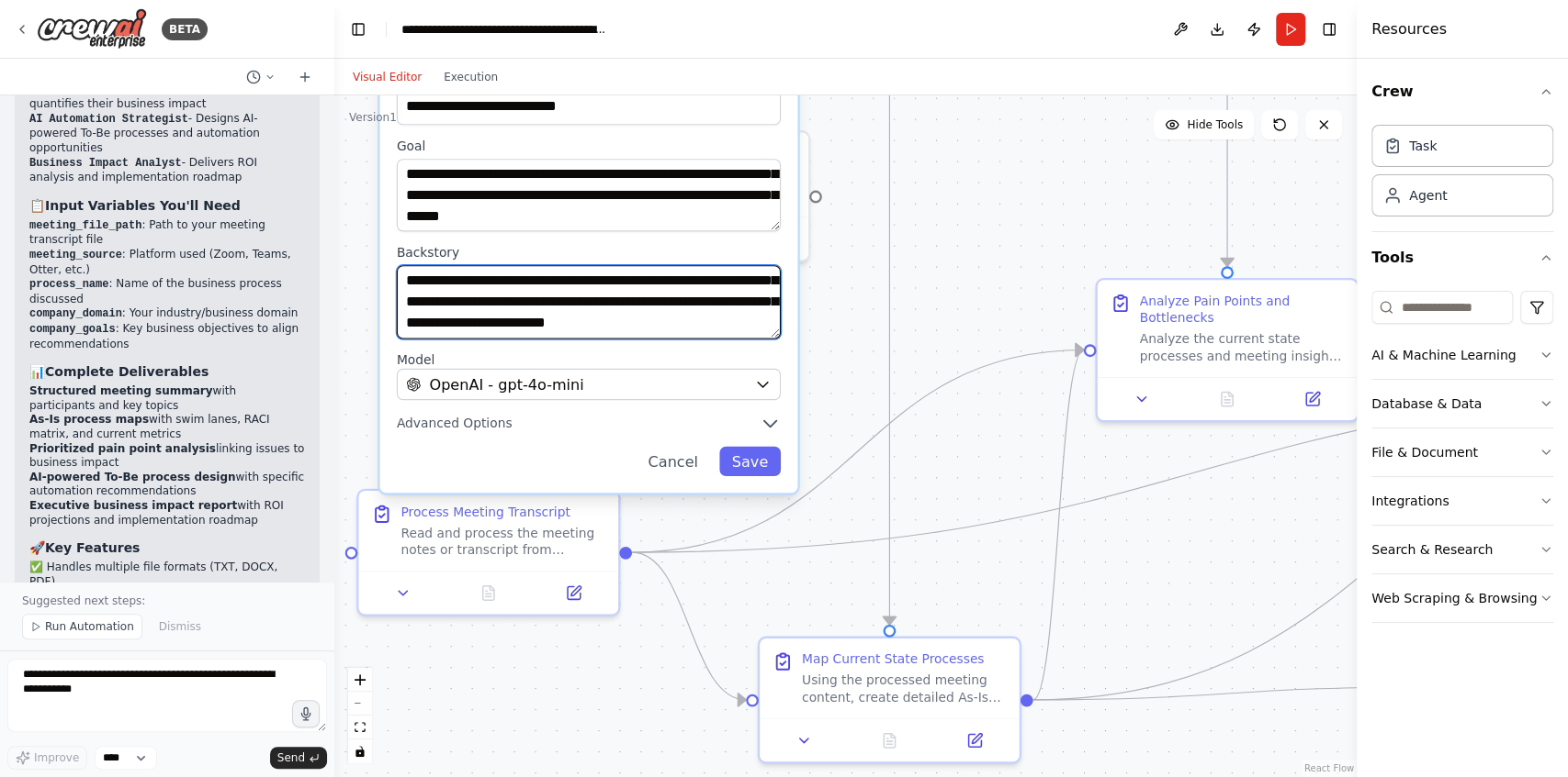
scroll to position [92, 0]
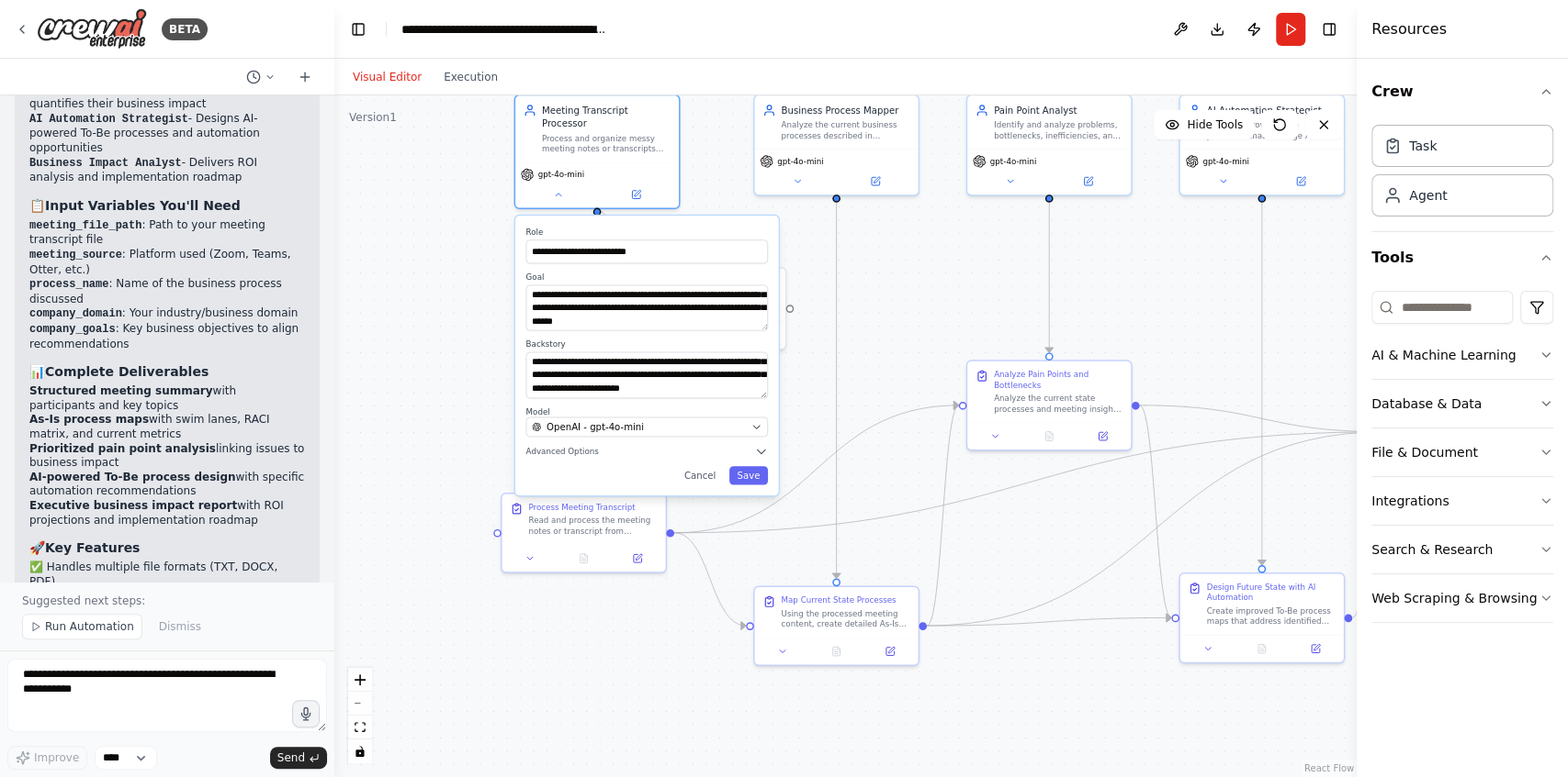
drag, startPoint x: 1021, startPoint y: 259, endPoint x: 879, endPoint y: 356, distance: 172.0
click at [879, 356] on div ".deletable-edge-delete-btn { width: 20px; height: 20px; border: 0px solid #ffff…" at bounding box center [844, 437] width 1022 height 682
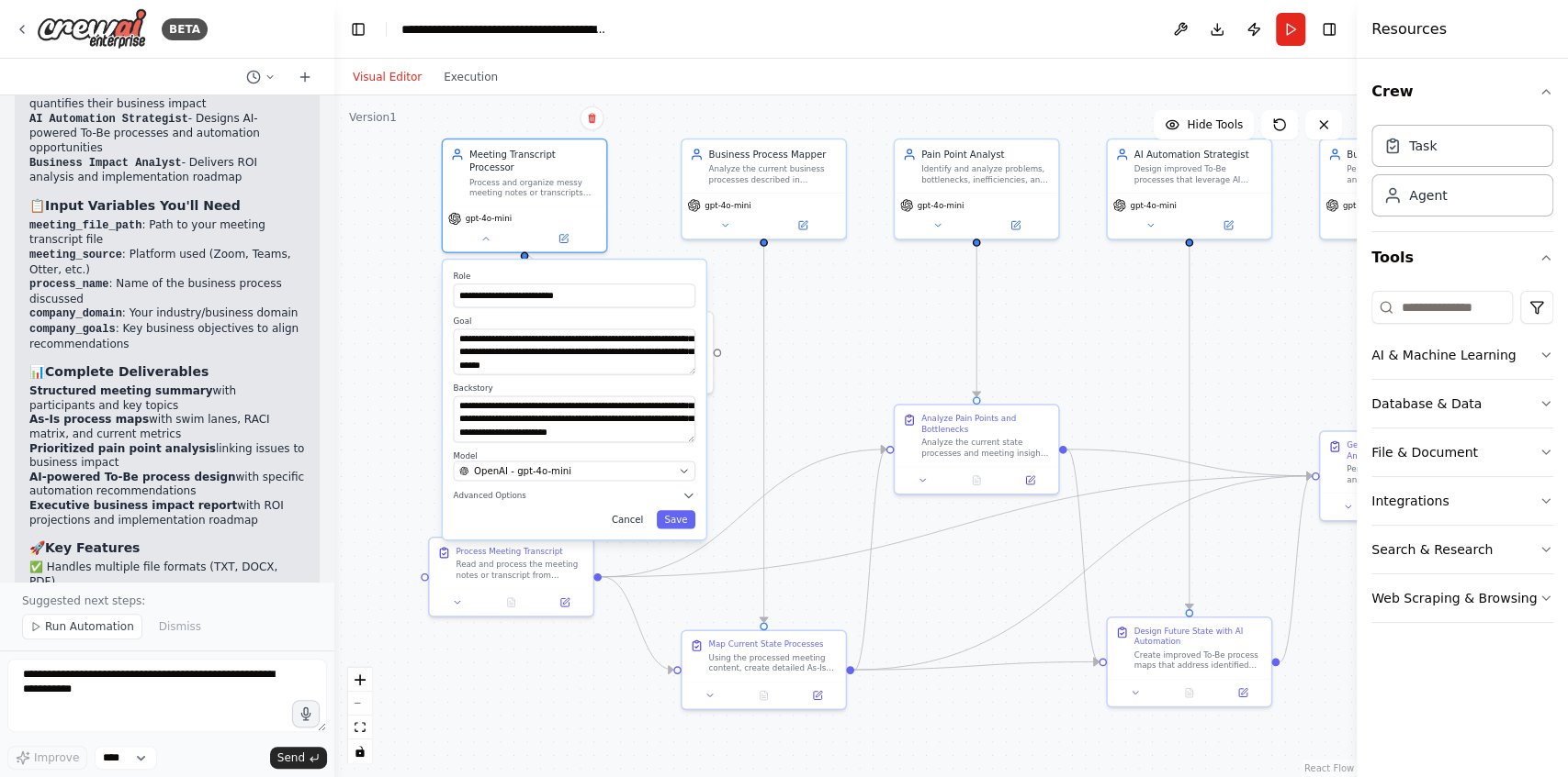
click at [637, 514] on button "Cancel" at bounding box center [627, 520] width 47 height 19
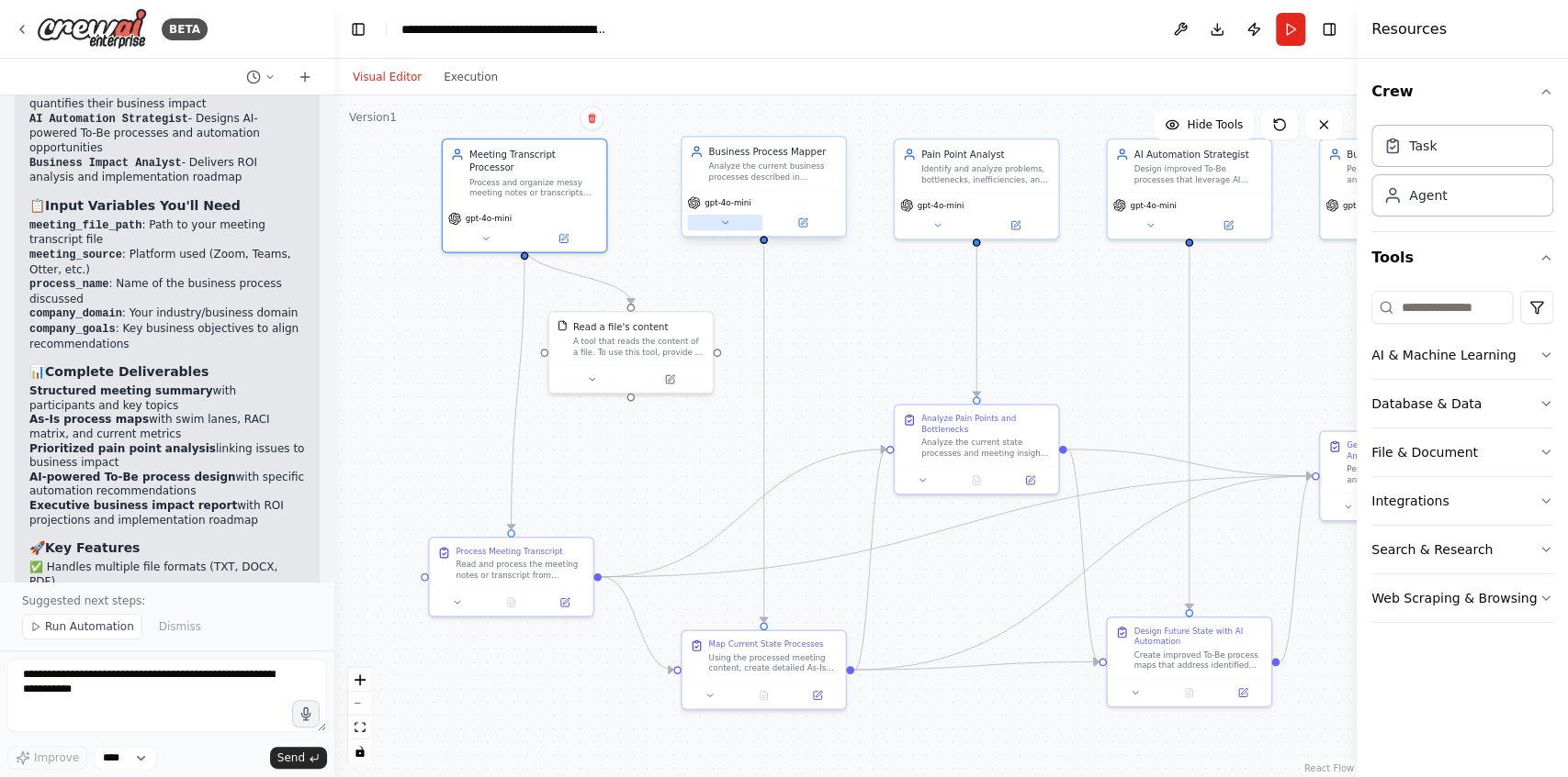
click at [727, 222] on icon at bounding box center [724, 223] width 11 height 11
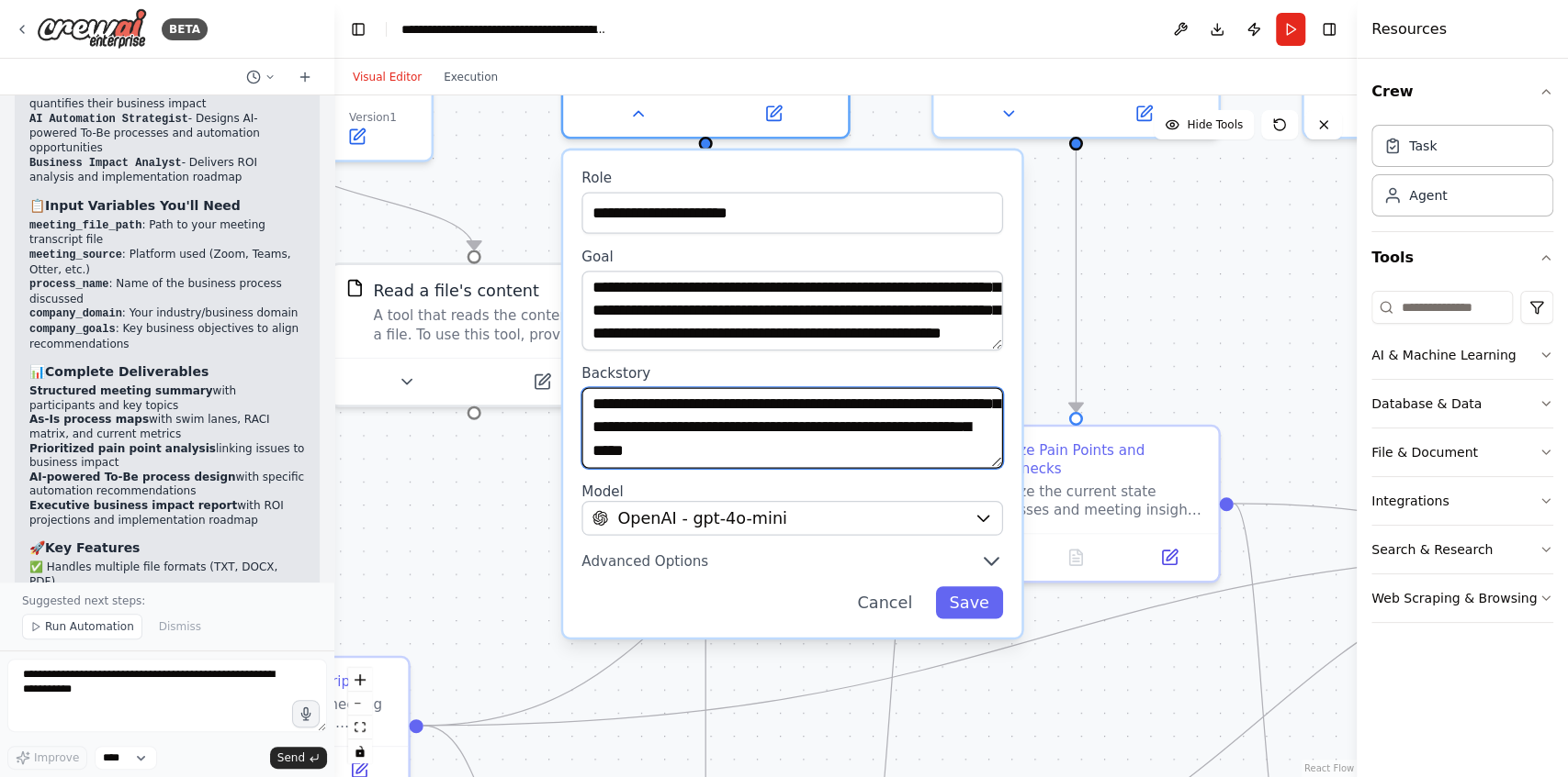
scroll to position [110, 0]
click at [900, 612] on button "Cancel" at bounding box center [884, 602] width 83 height 33
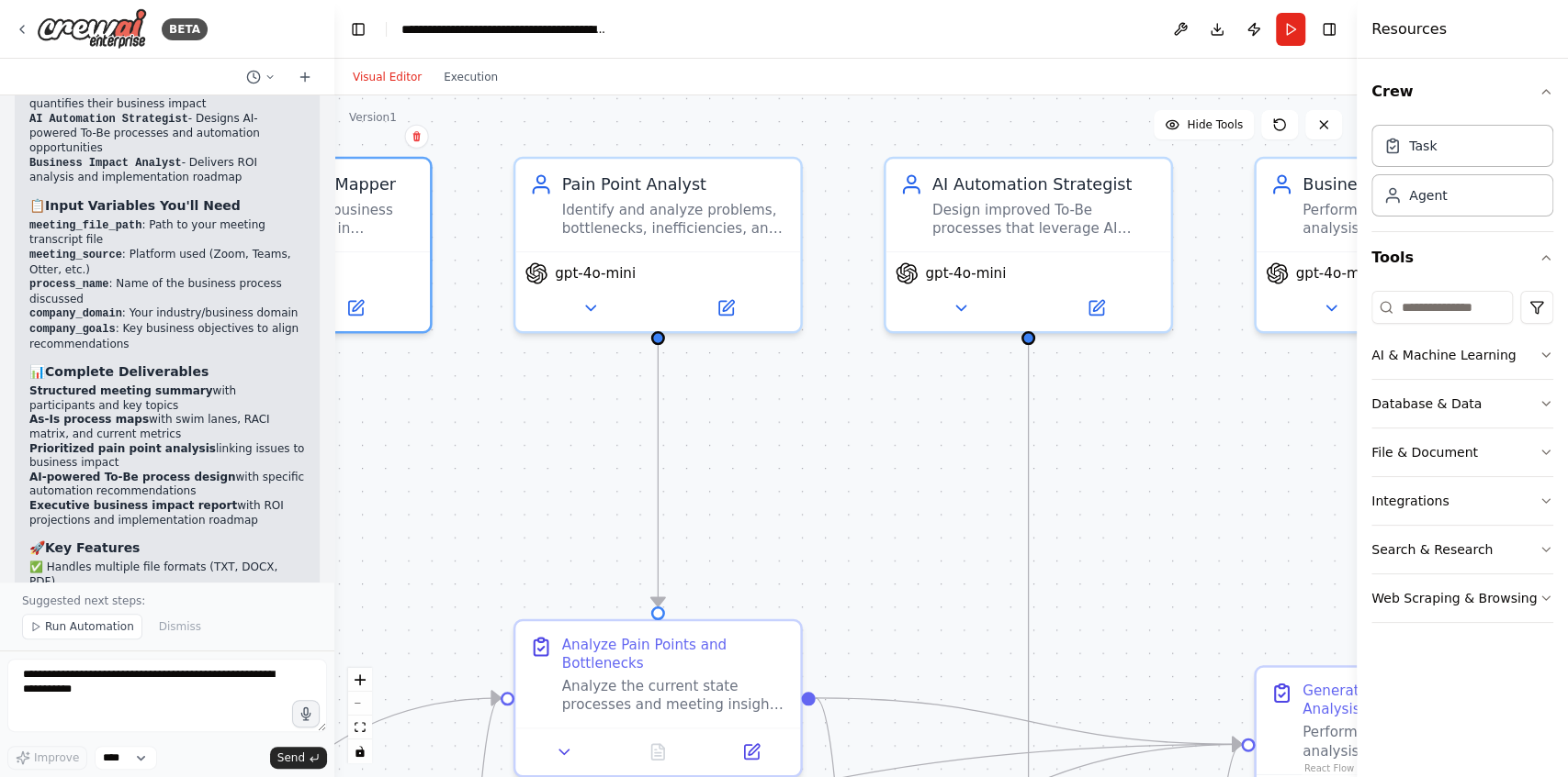
drag, startPoint x: 1199, startPoint y: 204, endPoint x: 772, endPoint y: 401, distance: 470.3
click at [773, 404] on div ".deletable-edge-delete-btn { width: 20px; height: 20px; border: 0px solid #ffff…" at bounding box center [844, 437] width 1022 height 682
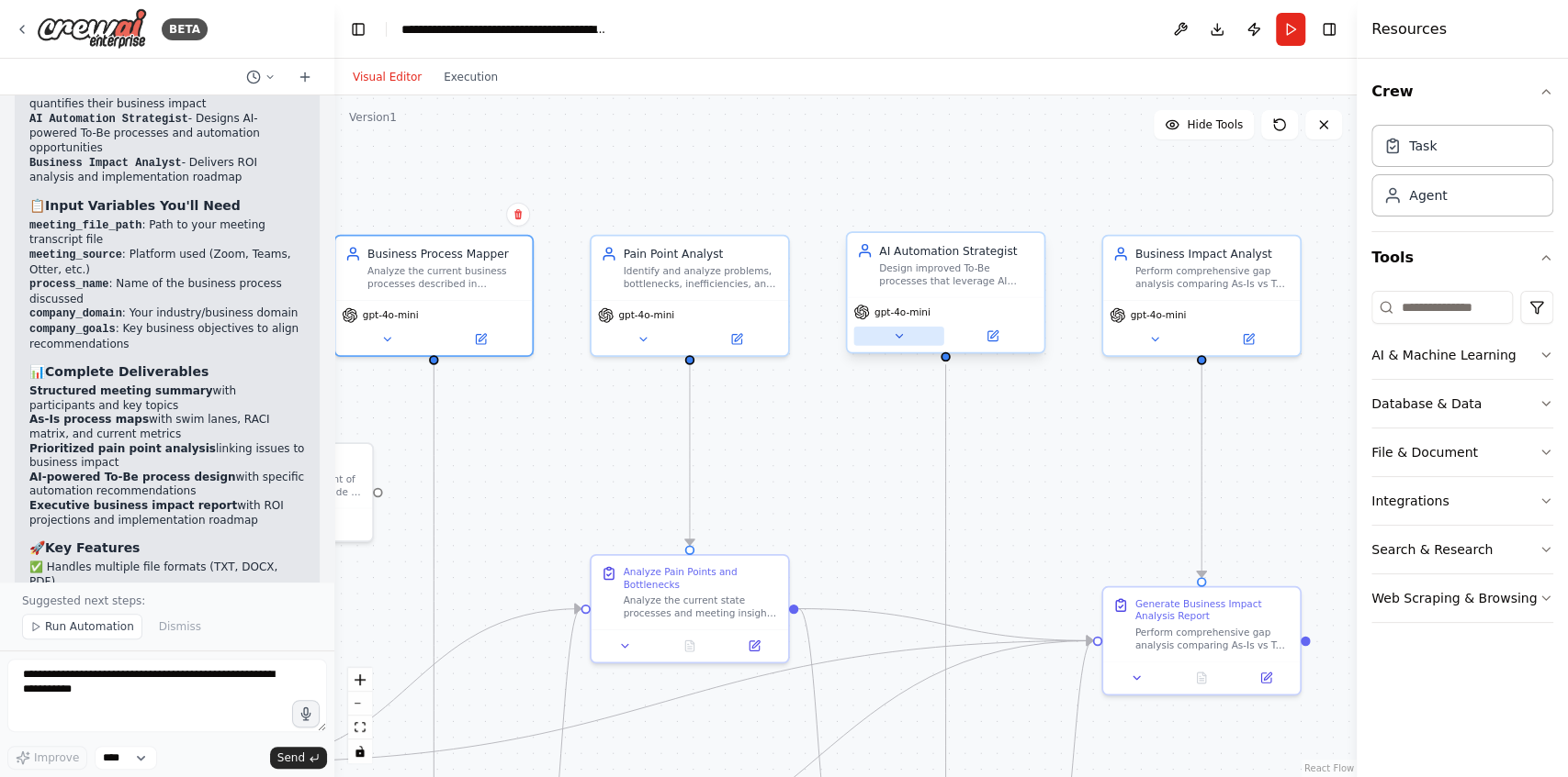
click at [904, 336] on icon at bounding box center [898, 336] width 13 height 13
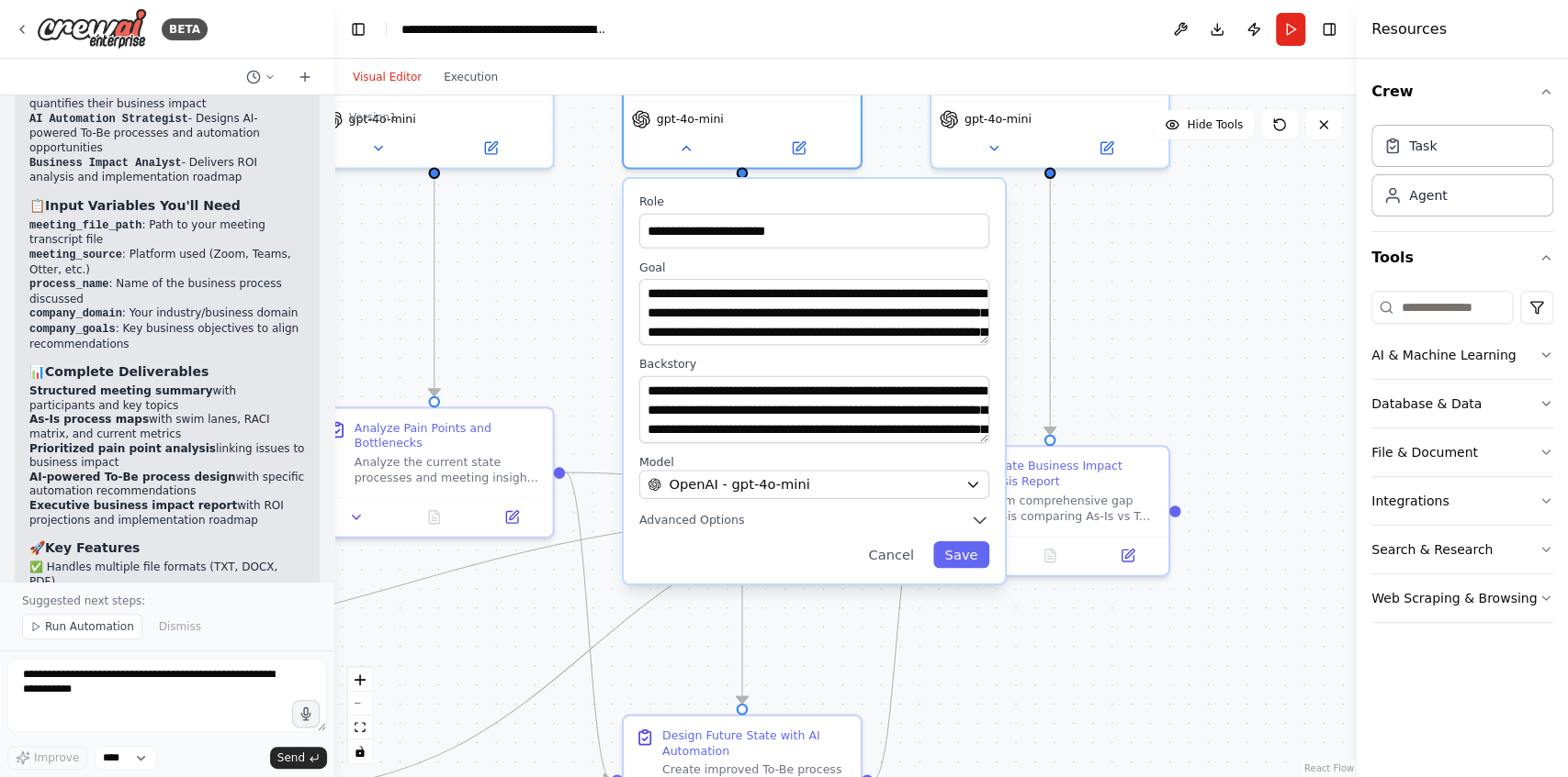
drag, startPoint x: 1275, startPoint y: 460, endPoint x: 1112, endPoint y: 287, distance: 237.7
click at [1112, 287] on div ".deletable-edge-delete-btn { width: 20px; height: 20px; border: 0px solid #ffff…" at bounding box center [844, 437] width 1022 height 682
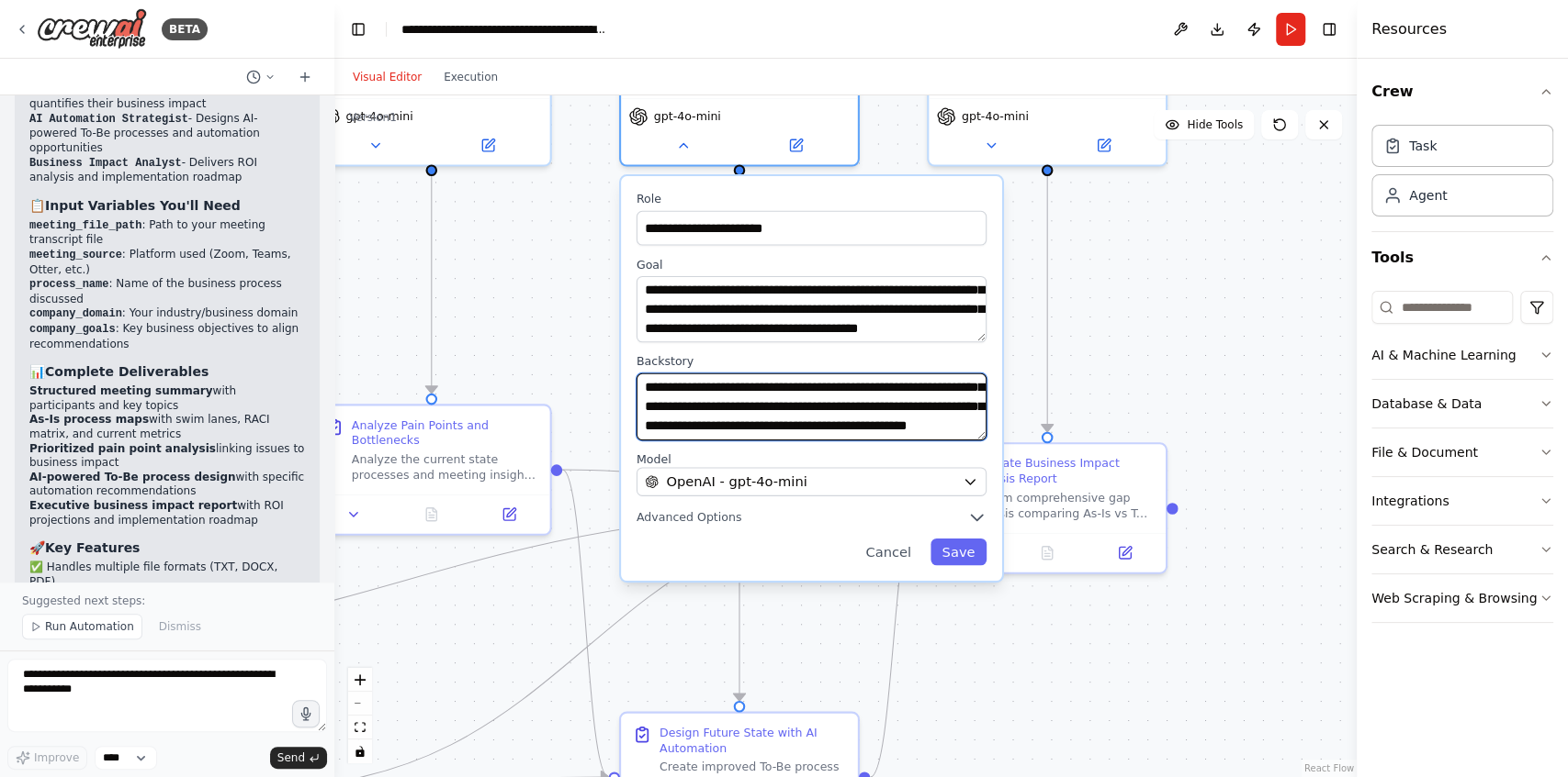
scroll to position [92, 0]
click at [907, 552] on button "Cancel" at bounding box center [888, 552] width 69 height 27
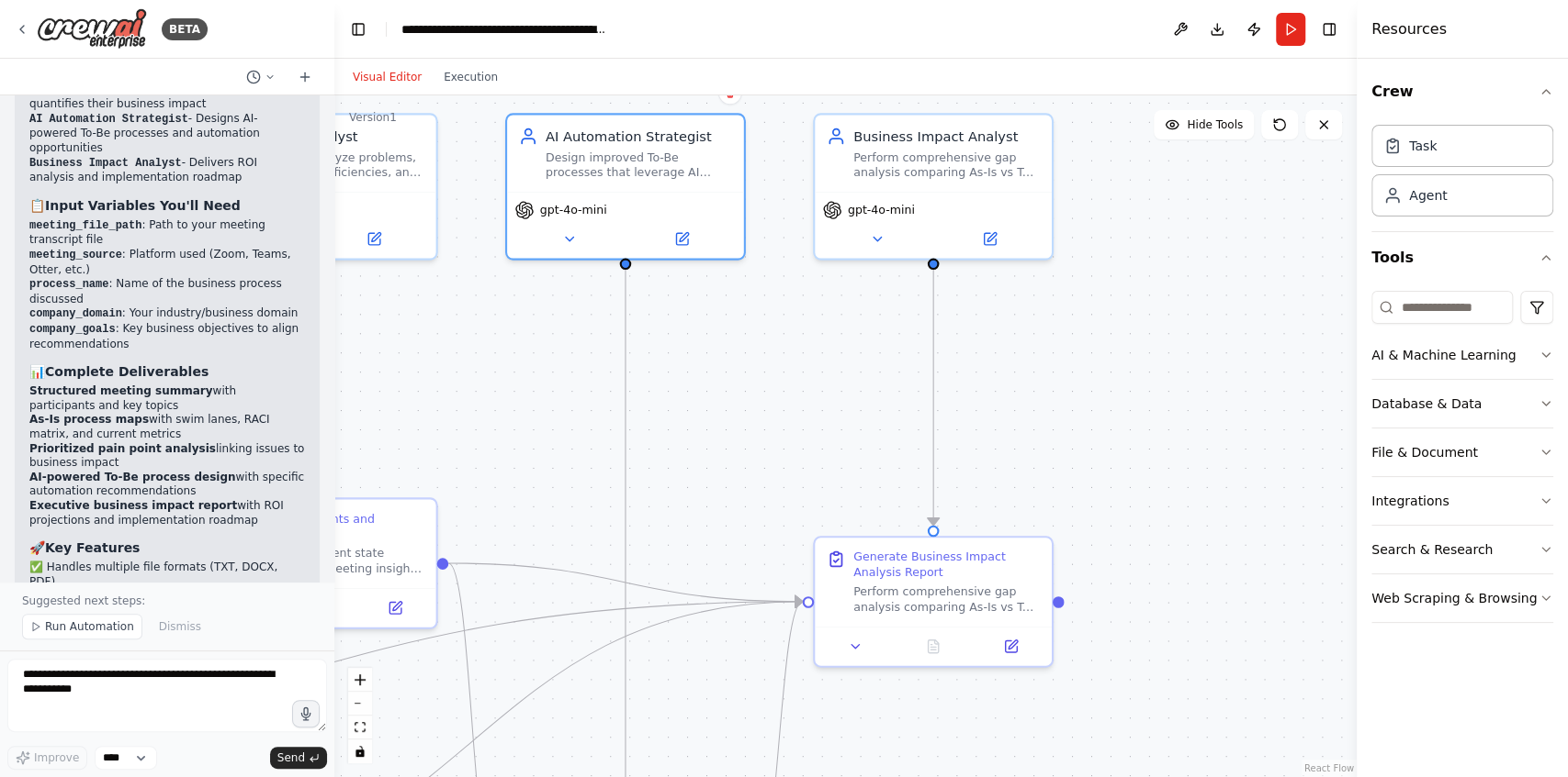
drag, startPoint x: 1157, startPoint y: 308, endPoint x: 1043, endPoint y: 383, distance: 136.5
click at [1043, 383] on div ".deletable-edge-delete-btn { width: 20px; height: 20px; border: 0px solid #ffff…" at bounding box center [844, 437] width 1022 height 682
click at [885, 237] on button at bounding box center [877, 235] width 109 height 23
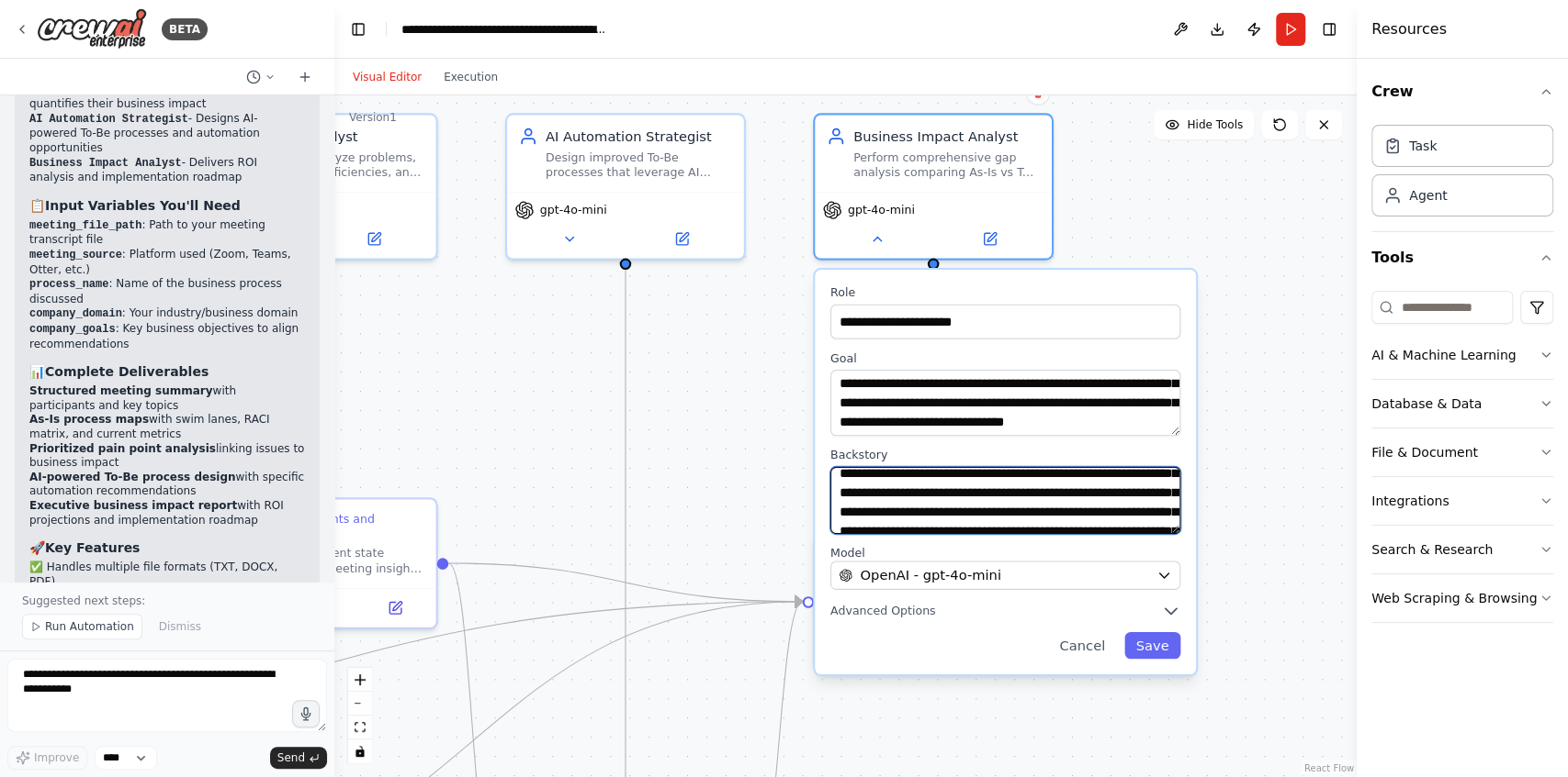
scroll to position [40, 0]
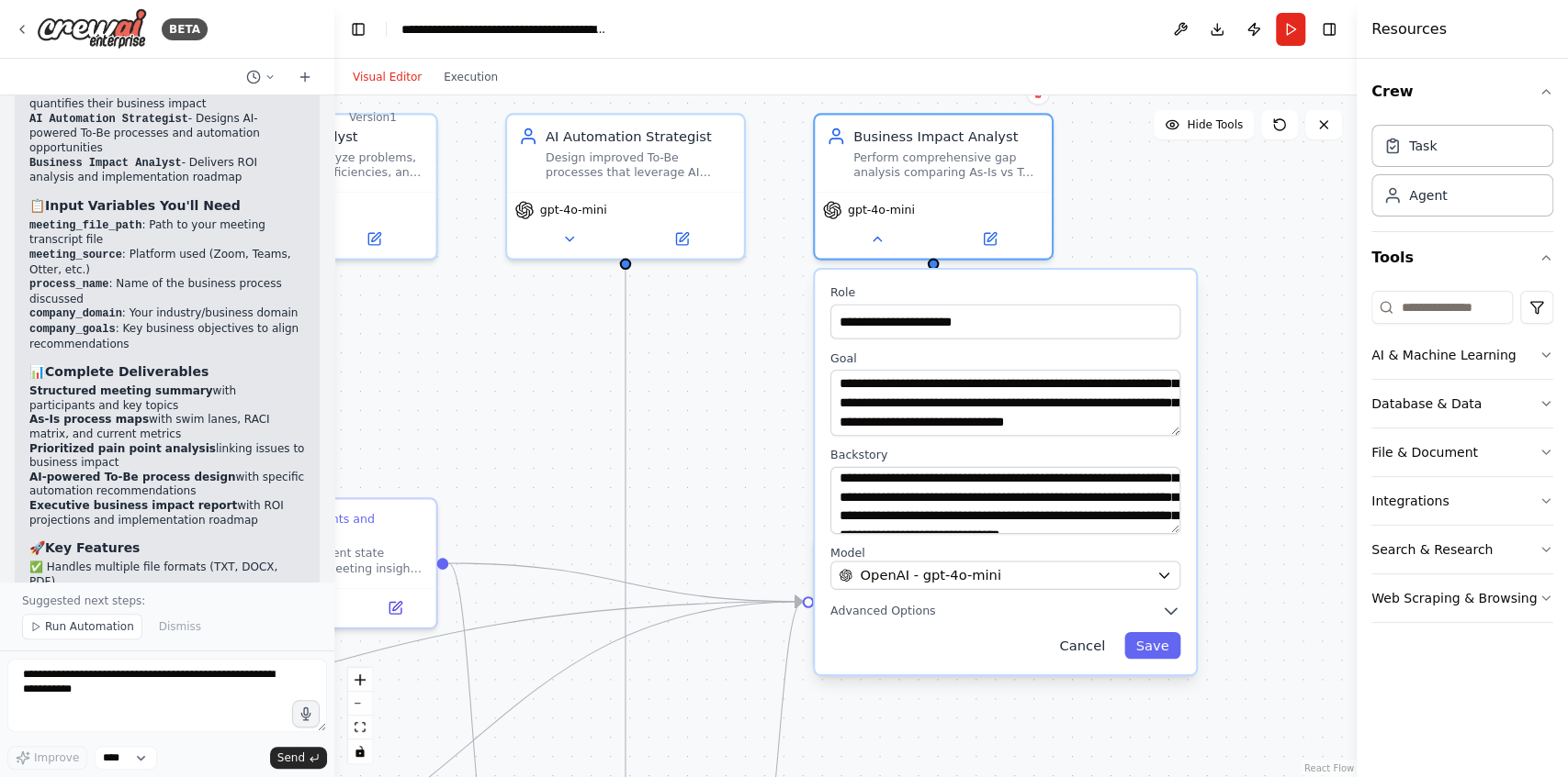
click at [1076, 639] on button "Cancel" at bounding box center [1083, 645] width 69 height 27
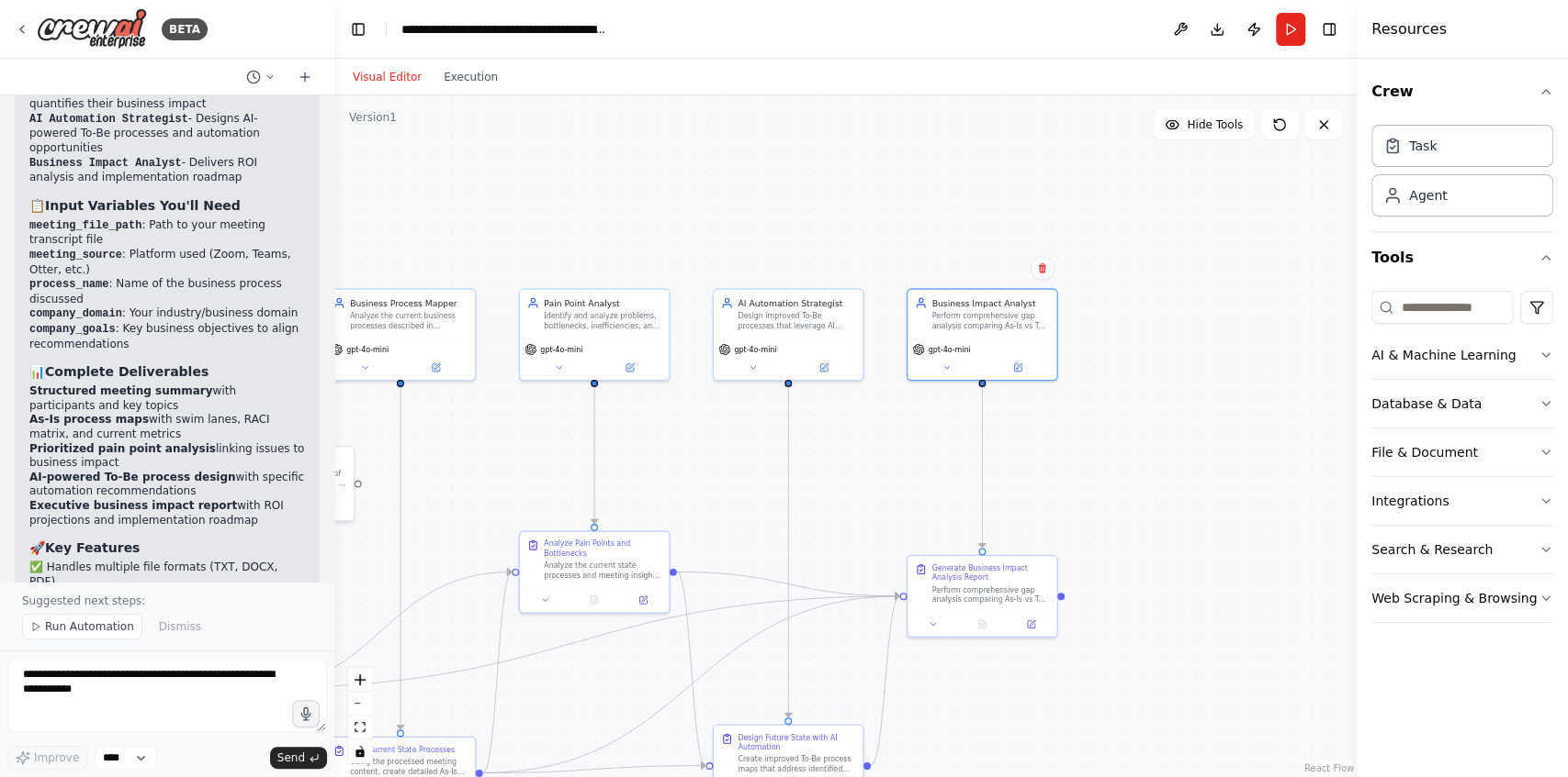
drag, startPoint x: 1100, startPoint y: 460, endPoint x: 1209, endPoint y: 337, distance: 164.3
click at [1209, 337] on div ".deletable-edge-delete-btn { width: 20px; height: 20px; border: 0px solid #ffff…" at bounding box center [844, 437] width 1022 height 682
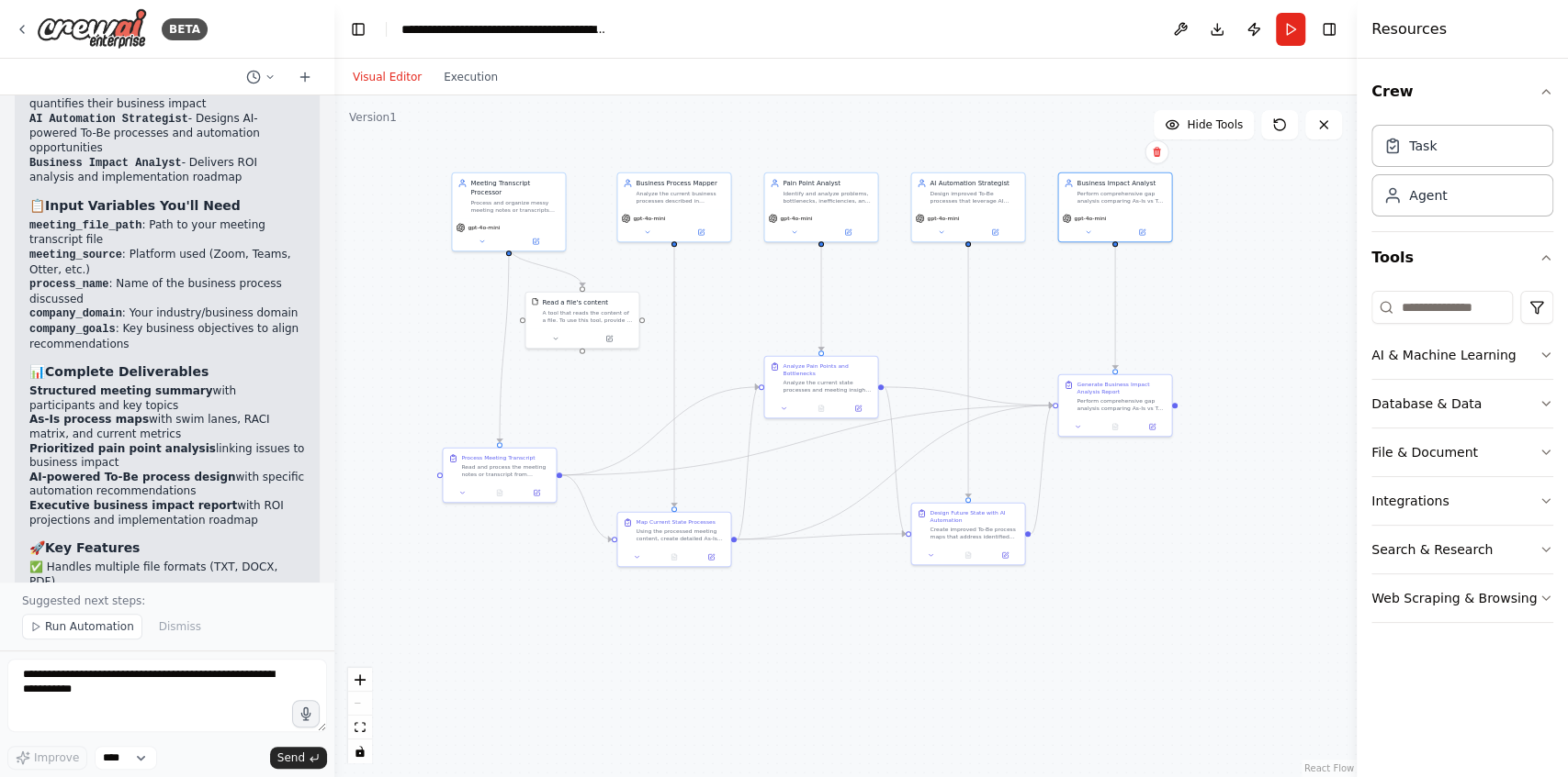
drag, startPoint x: 1177, startPoint y: 554, endPoint x: 1179, endPoint y: 509, distance: 45.0
click at [1179, 509] on div ".deletable-edge-delete-btn { width: 20px; height: 20px; border: 0px solid #ffff…" at bounding box center [844, 437] width 1022 height 682
drag, startPoint x: 527, startPoint y: 198, endPoint x: 517, endPoint y: 199, distance: 10.0
click at [517, 199] on div "Meeting Transcript Processor Process and organize messy meeting notes or transc…" at bounding box center [502, 188] width 113 height 46
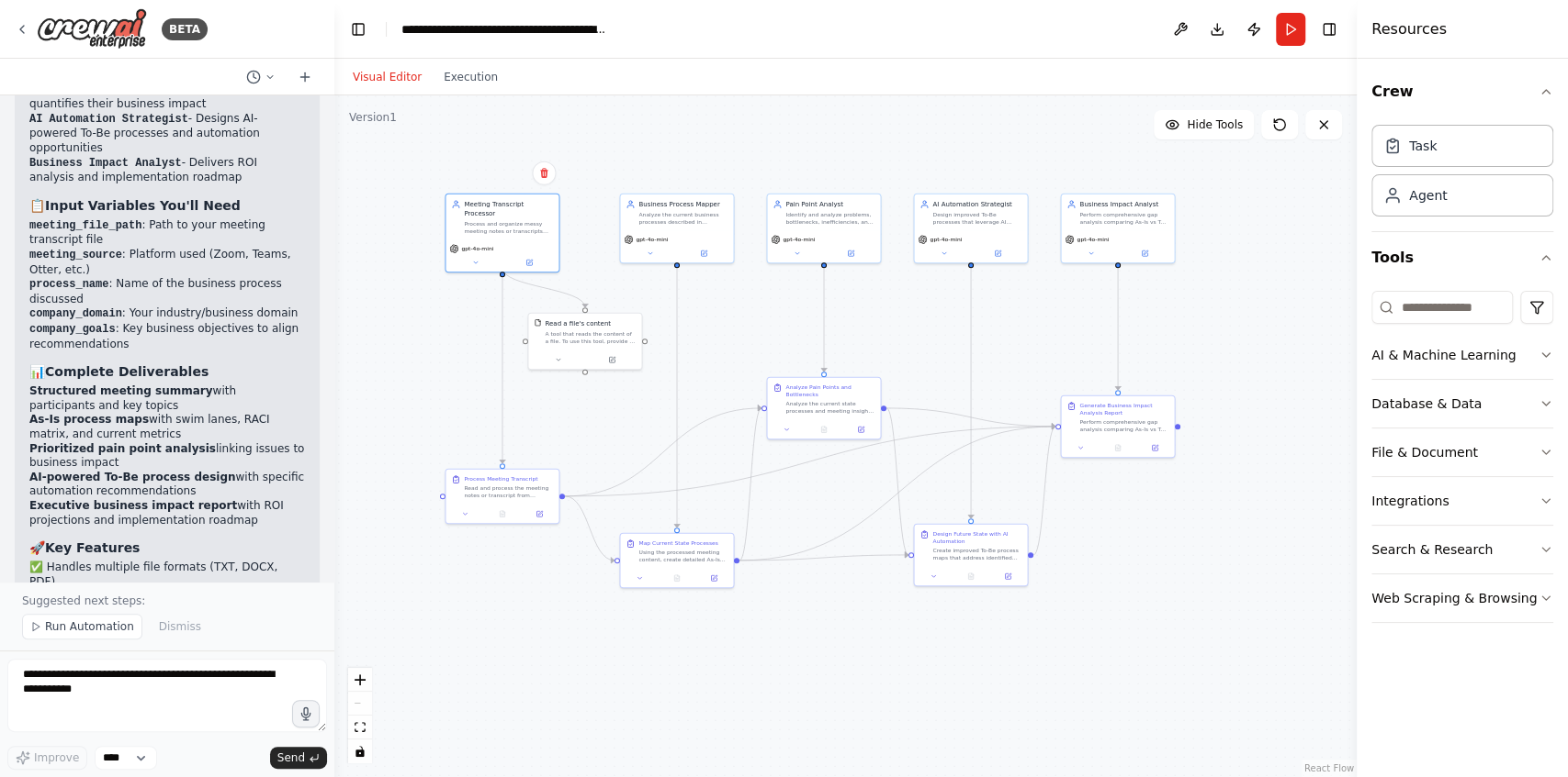
drag, startPoint x: 843, startPoint y: 595, endPoint x: 843, endPoint y: 624, distance: 29.0
click at [843, 624] on div ".deletable-edge-delete-btn { width: 20px; height: 20px; border: 0px solid #ffff…" at bounding box center [844, 437] width 1022 height 682
click at [101, 627] on span "Run Automation" at bounding box center [89, 627] width 89 height 15
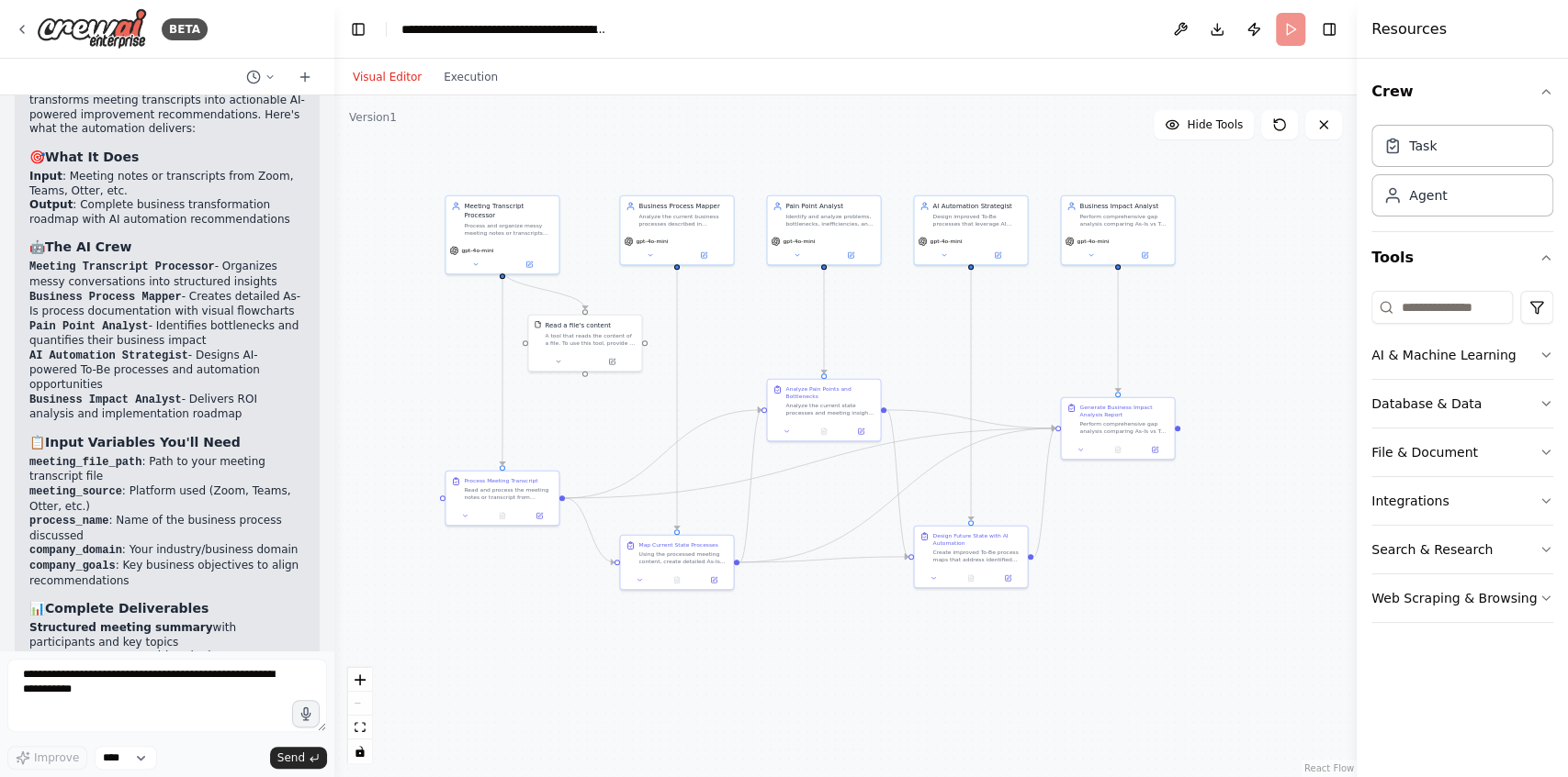
scroll to position [2783, 0]
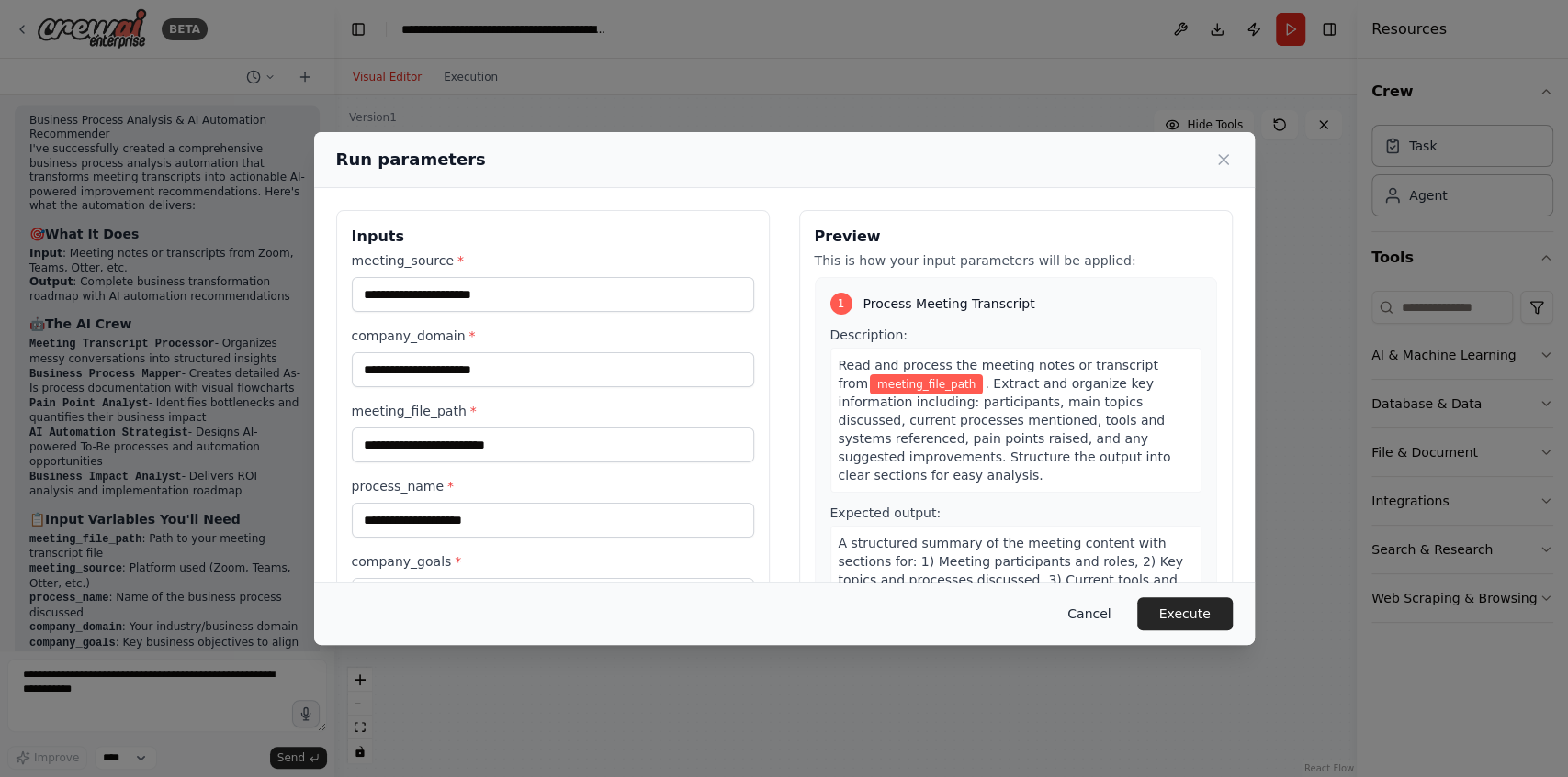
click at [1104, 615] on button "Cancel" at bounding box center [1089, 614] width 73 height 33
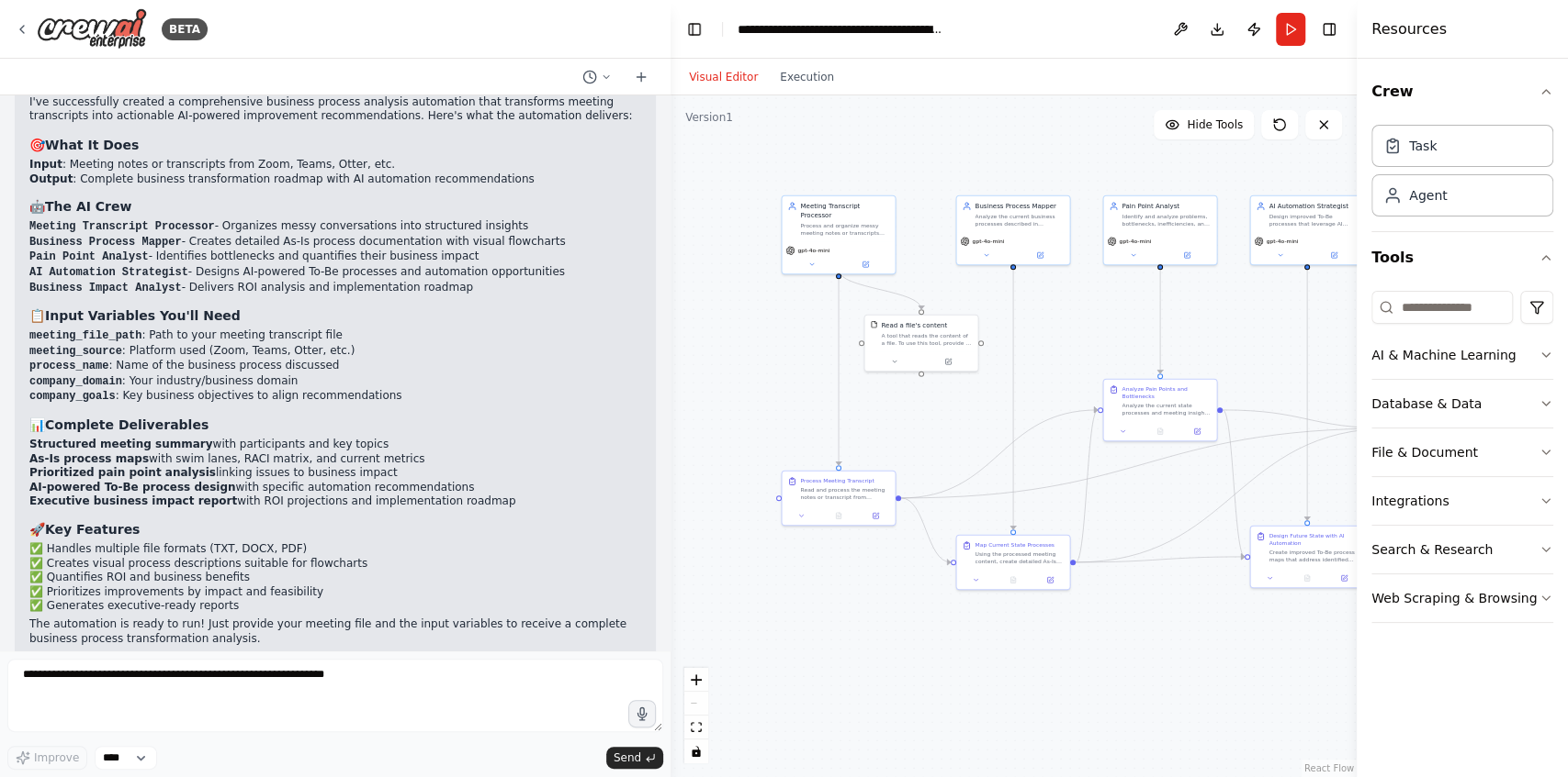
scroll to position [2282, 0]
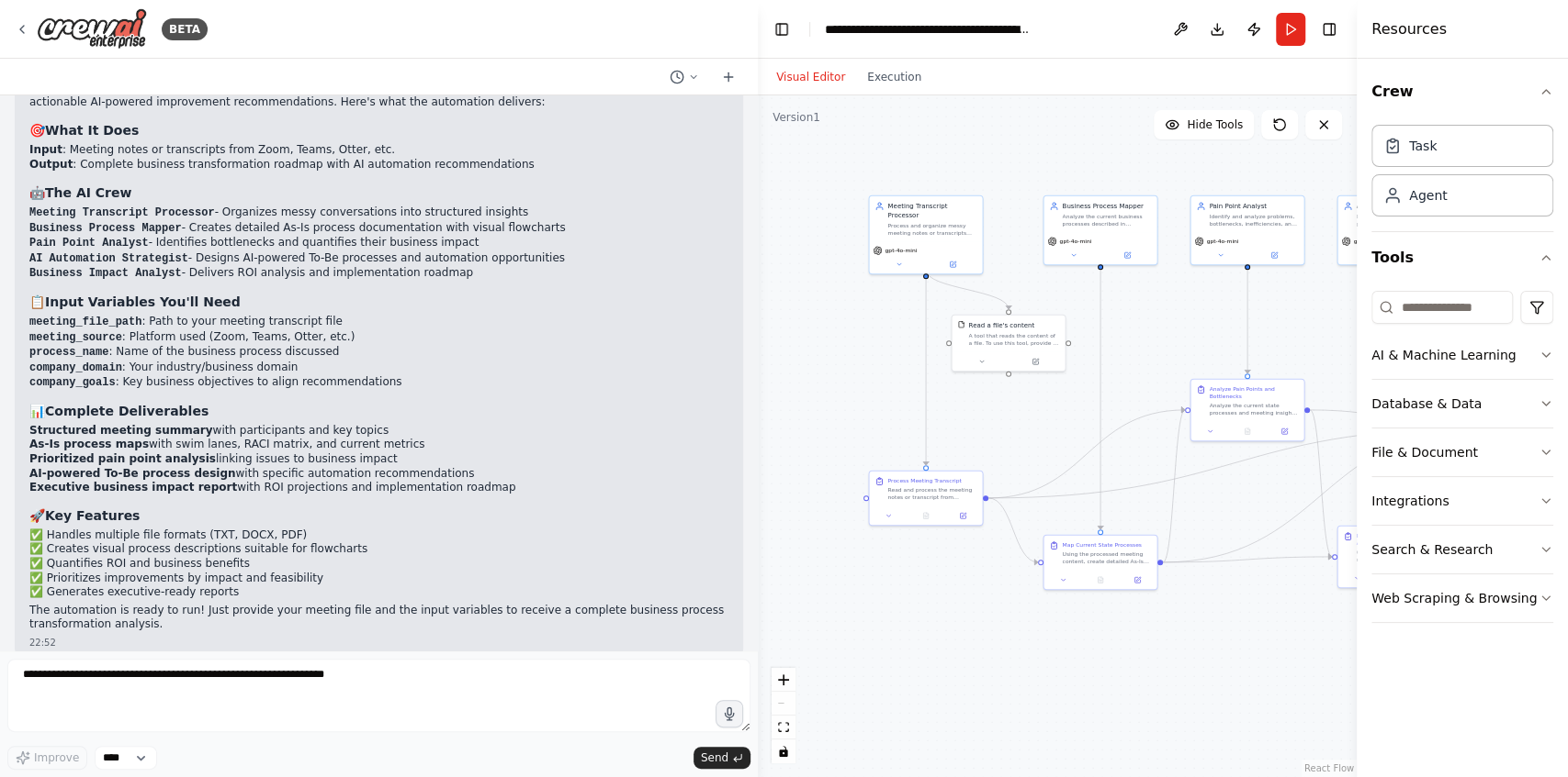
drag, startPoint x: 332, startPoint y: 368, endPoint x: 758, endPoint y: 376, distance: 426.1
click at [758, 376] on div "BETA Core Requirements Input Handling Accept meeting notes or transcripts from …" at bounding box center [784, 388] width 1568 height 777
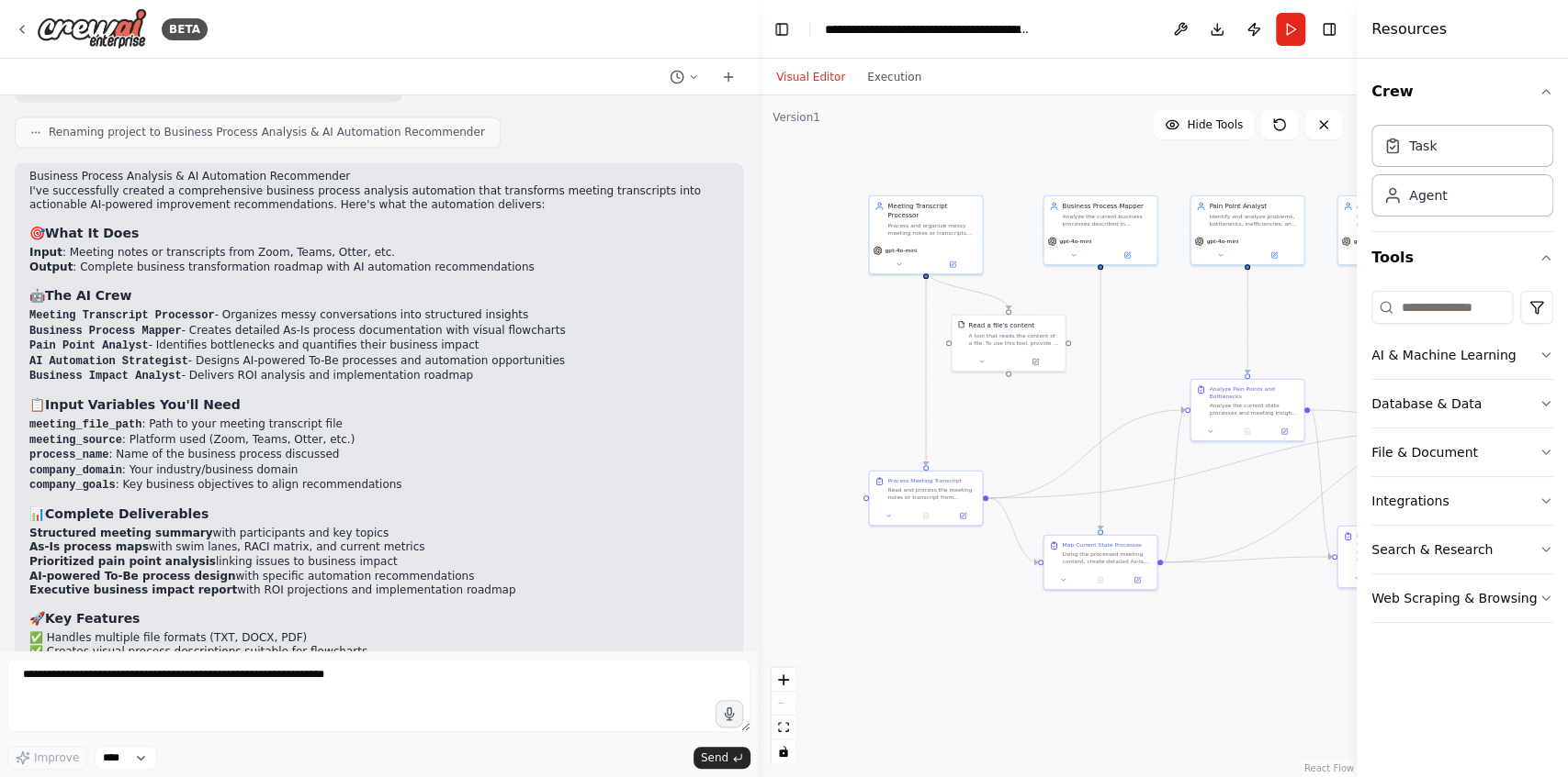
scroll to position [2160, 0]
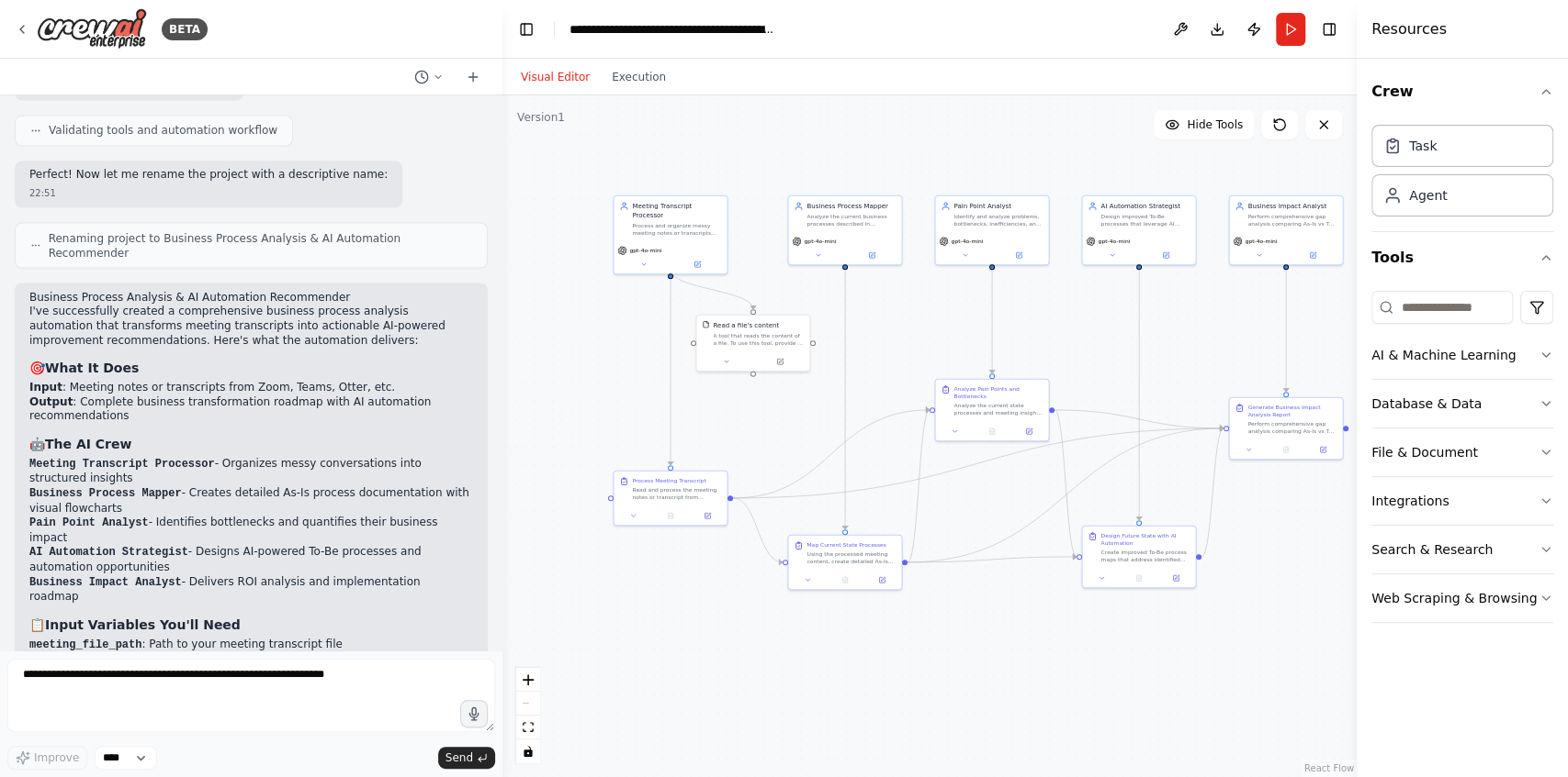
drag, startPoint x: 757, startPoint y: 368, endPoint x: 502, endPoint y: 391, distance: 256.0
click at [502, 391] on div "BETA Core Requirements Input Handling Accept meeting notes or transcripts from …" at bounding box center [784, 388] width 1568 height 777
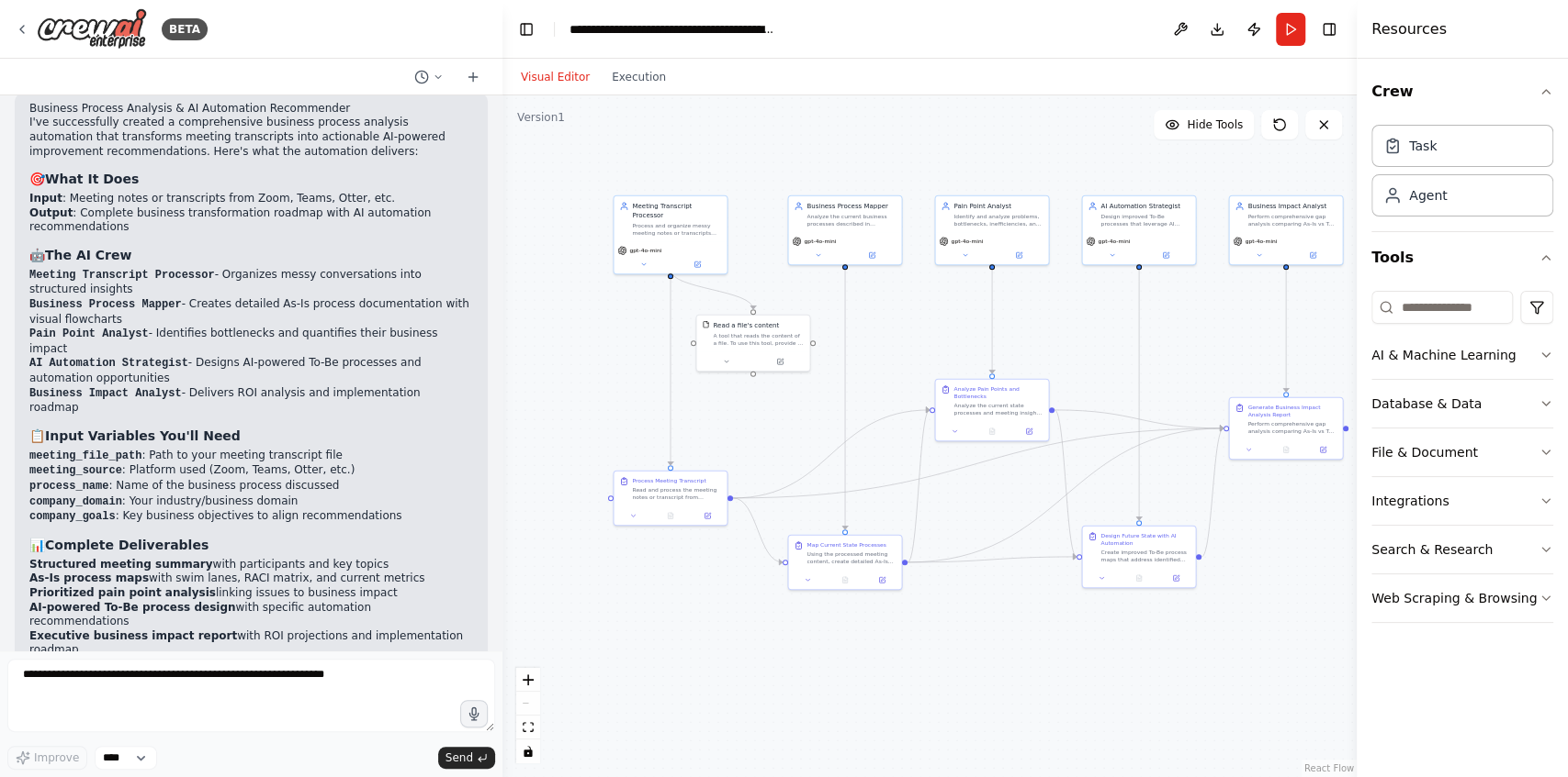
scroll to position [2396, 0]
click at [1287, 31] on button "Run" at bounding box center [1291, 30] width 30 height 33
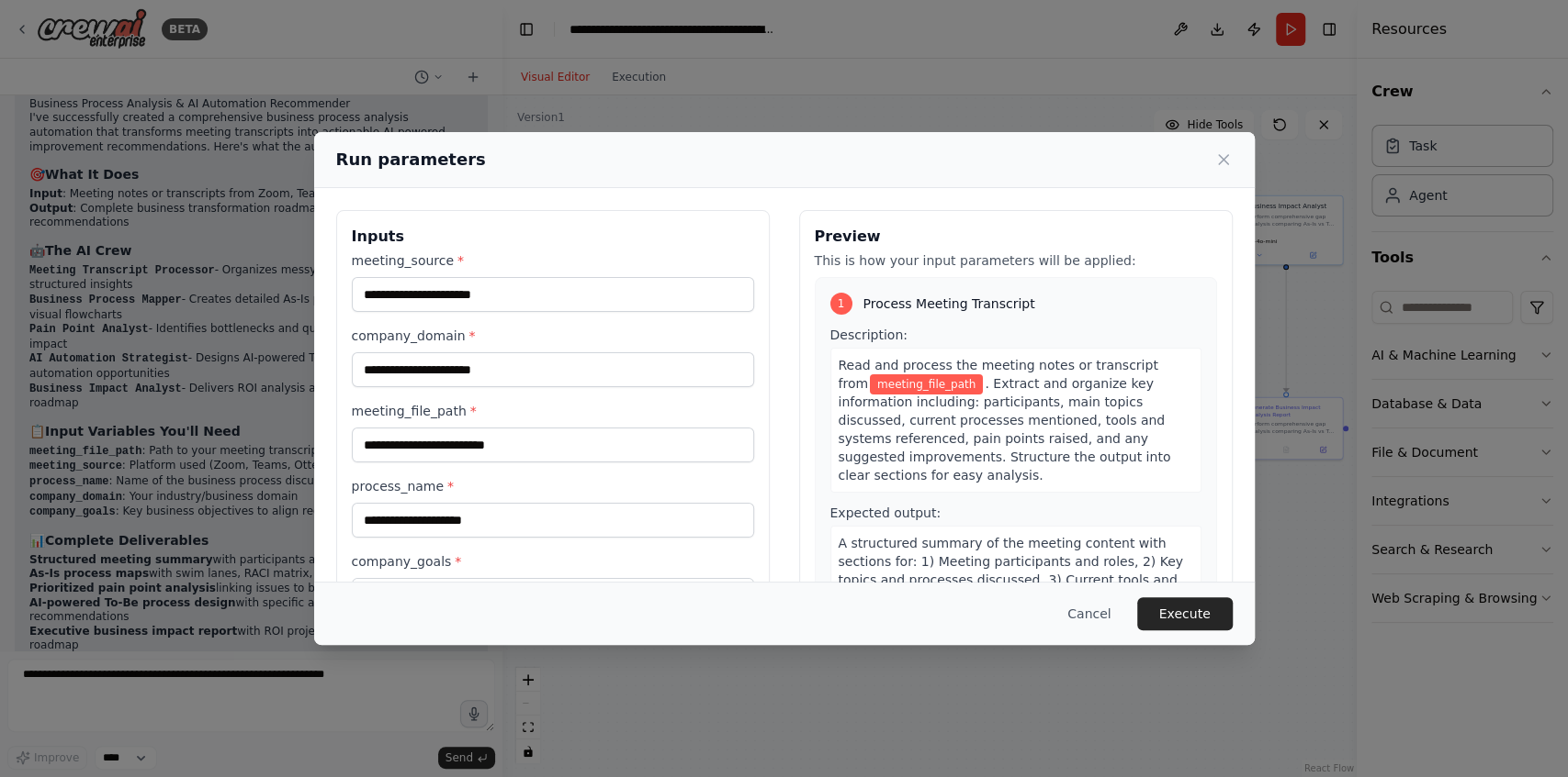
click at [308, 421] on div "Run parameters Inputs meeting_source * company_domain * meeting_file_path * pro…" at bounding box center [784, 388] width 1568 height 777
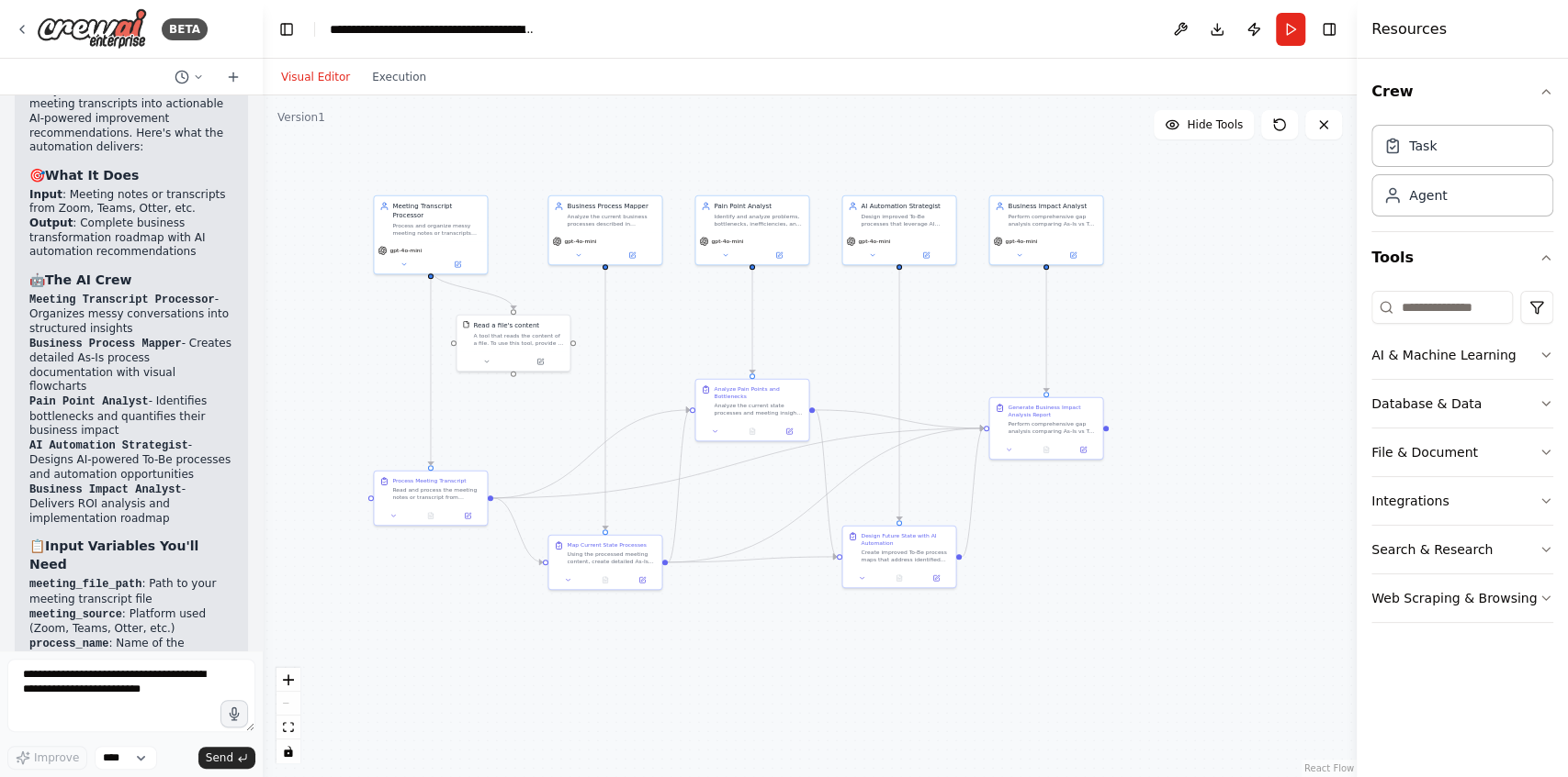
scroll to position [3349, 0]
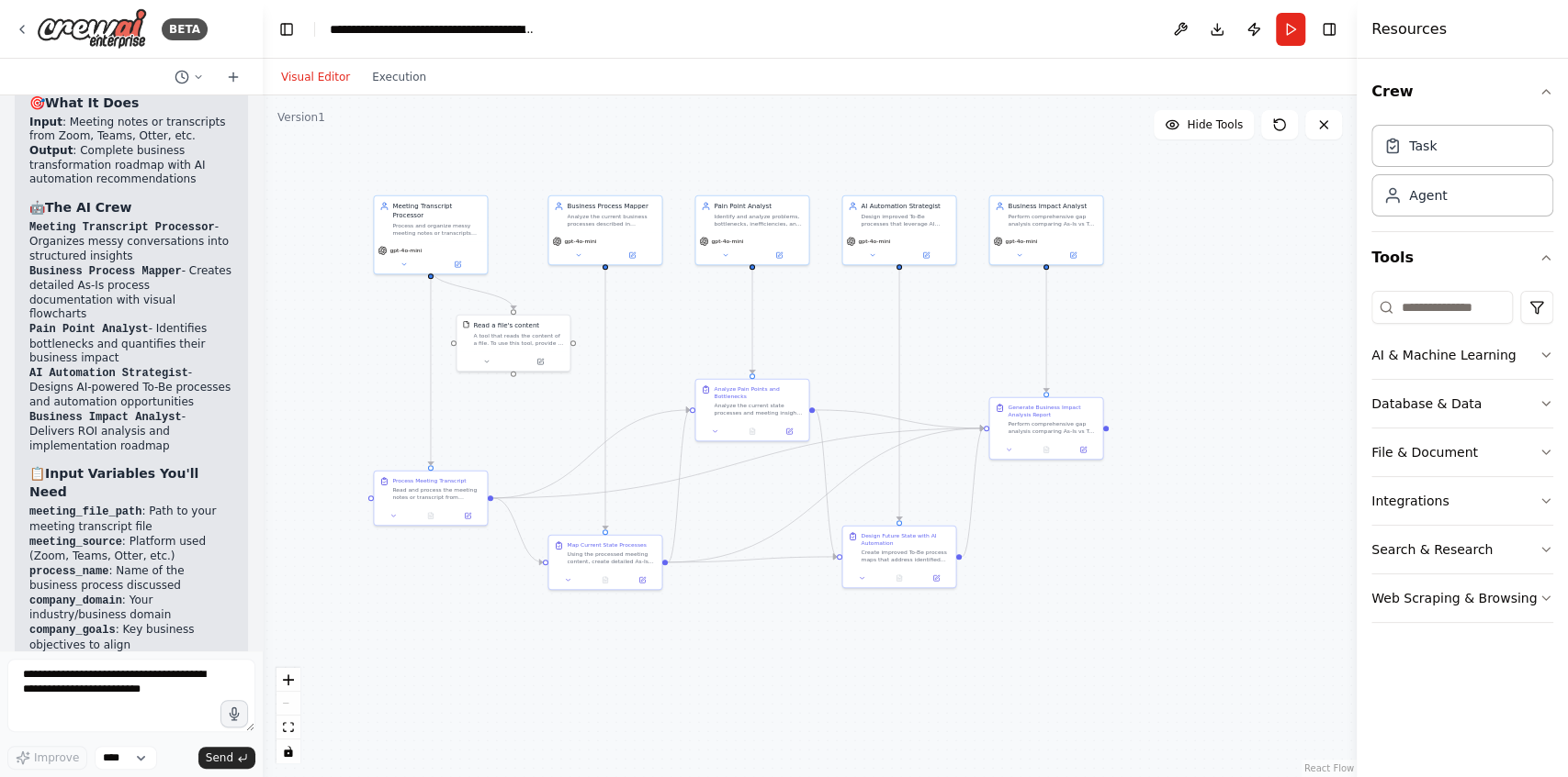
drag, startPoint x: 499, startPoint y: 273, endPoint x: 254, endPoint y: 279, distance: 245.1
click at [254, 279] on div "BETA Core Requirements Input Handling Accept meeting notes or transcripts from …" at bounding box center [784, 388] width 1568 height 777
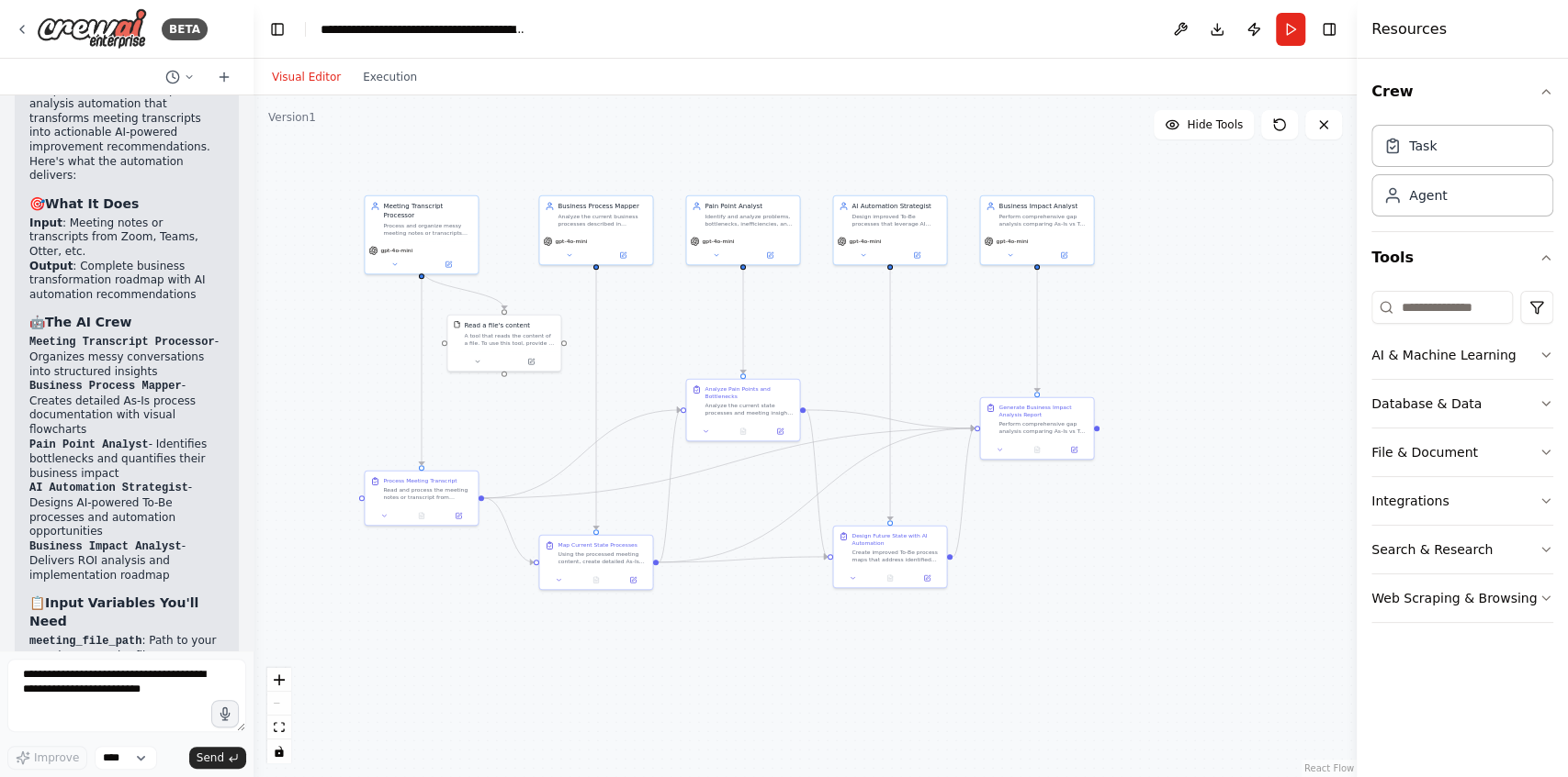
click at [1291, 28] on button "Run" at bounding box center [1291, 30] width 30 height 33
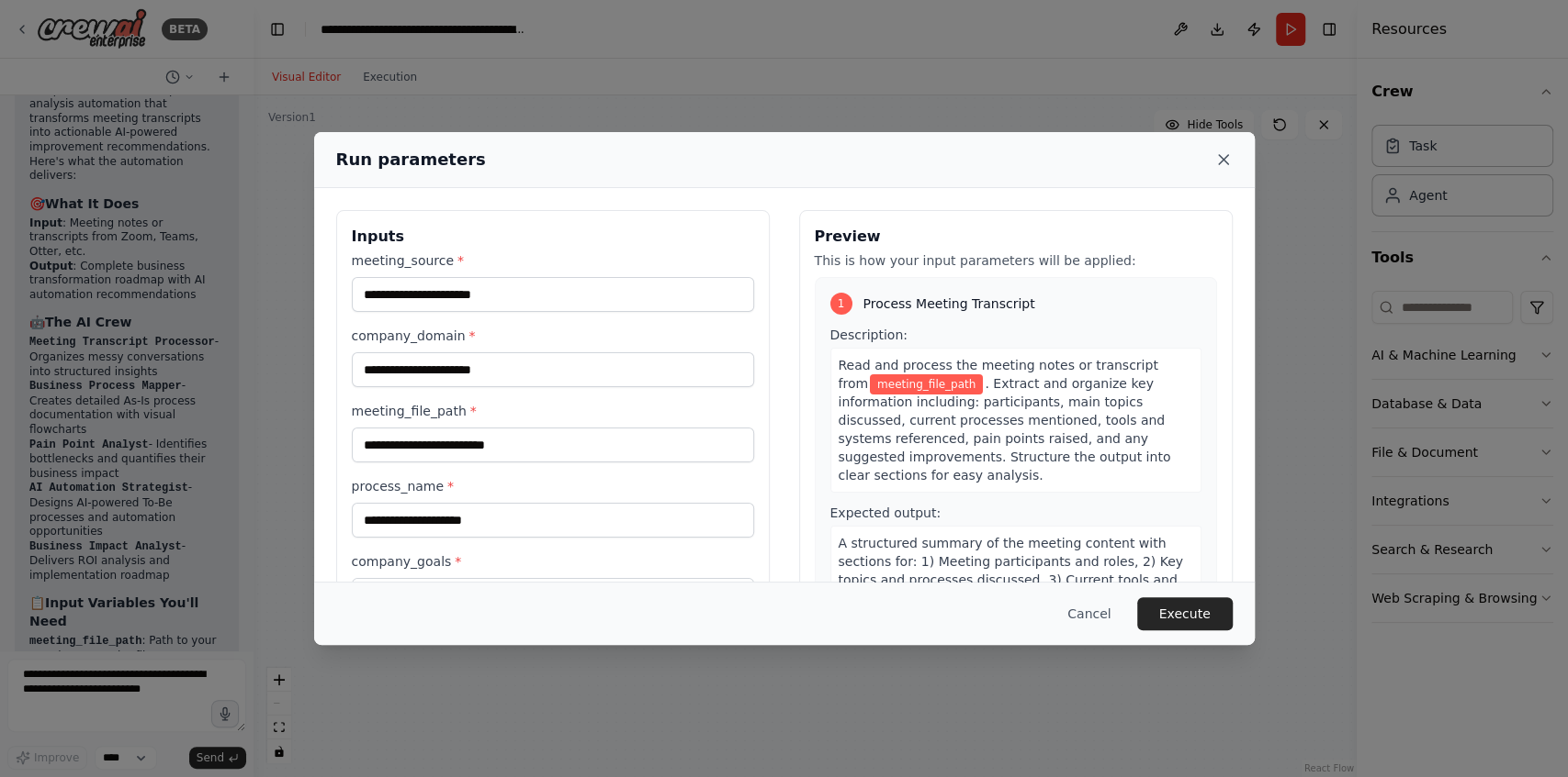
click at [1221, 154] on icon at bounding box center [1223, 160] width 19 height 19
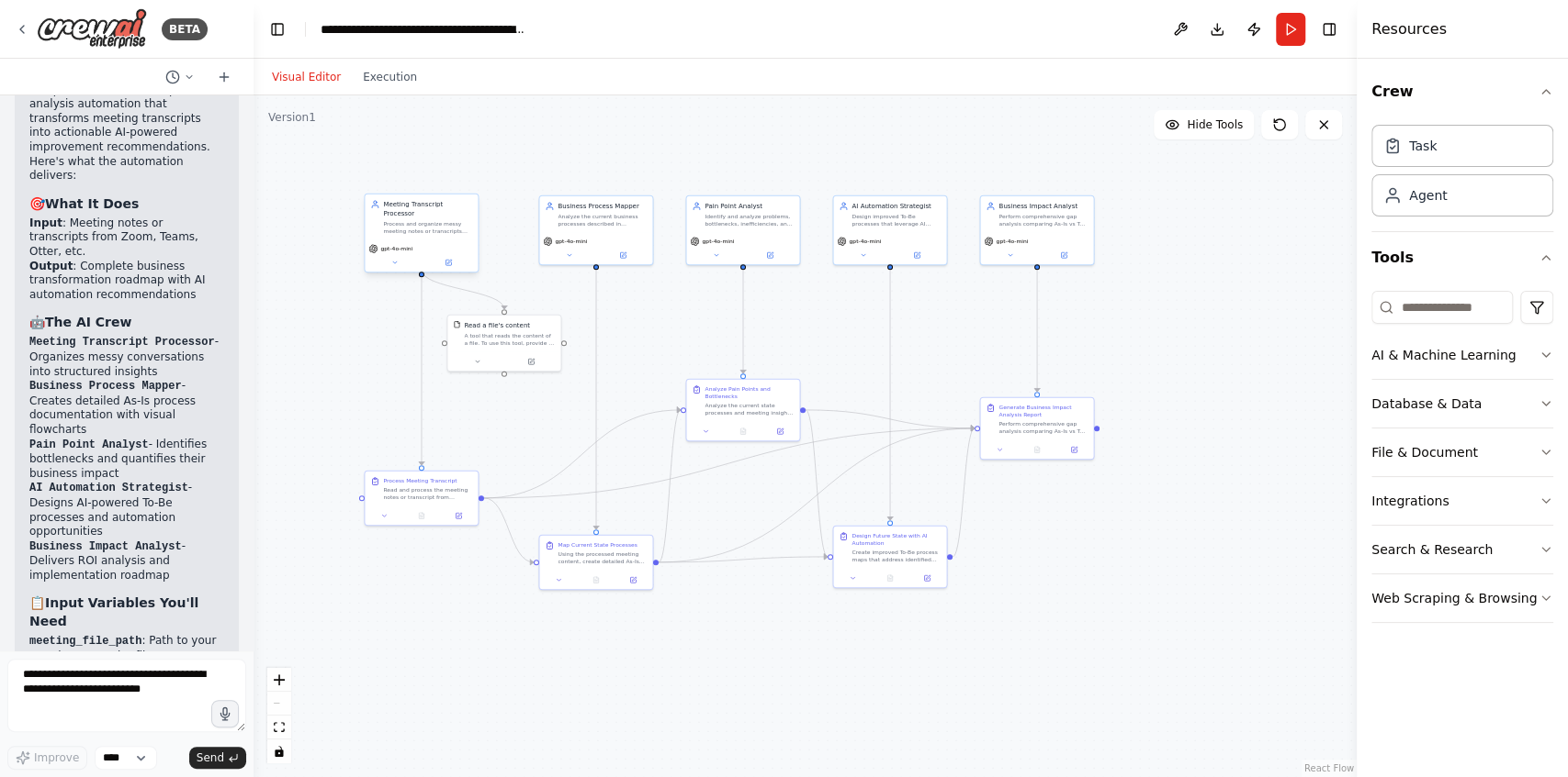
click at [446, 258] on div "gpt-4o-mini" at bounding box center [420, 257] width 113 height 33
click at [450, 259] on icon at bounding box center [449, 261] width 5 height 5
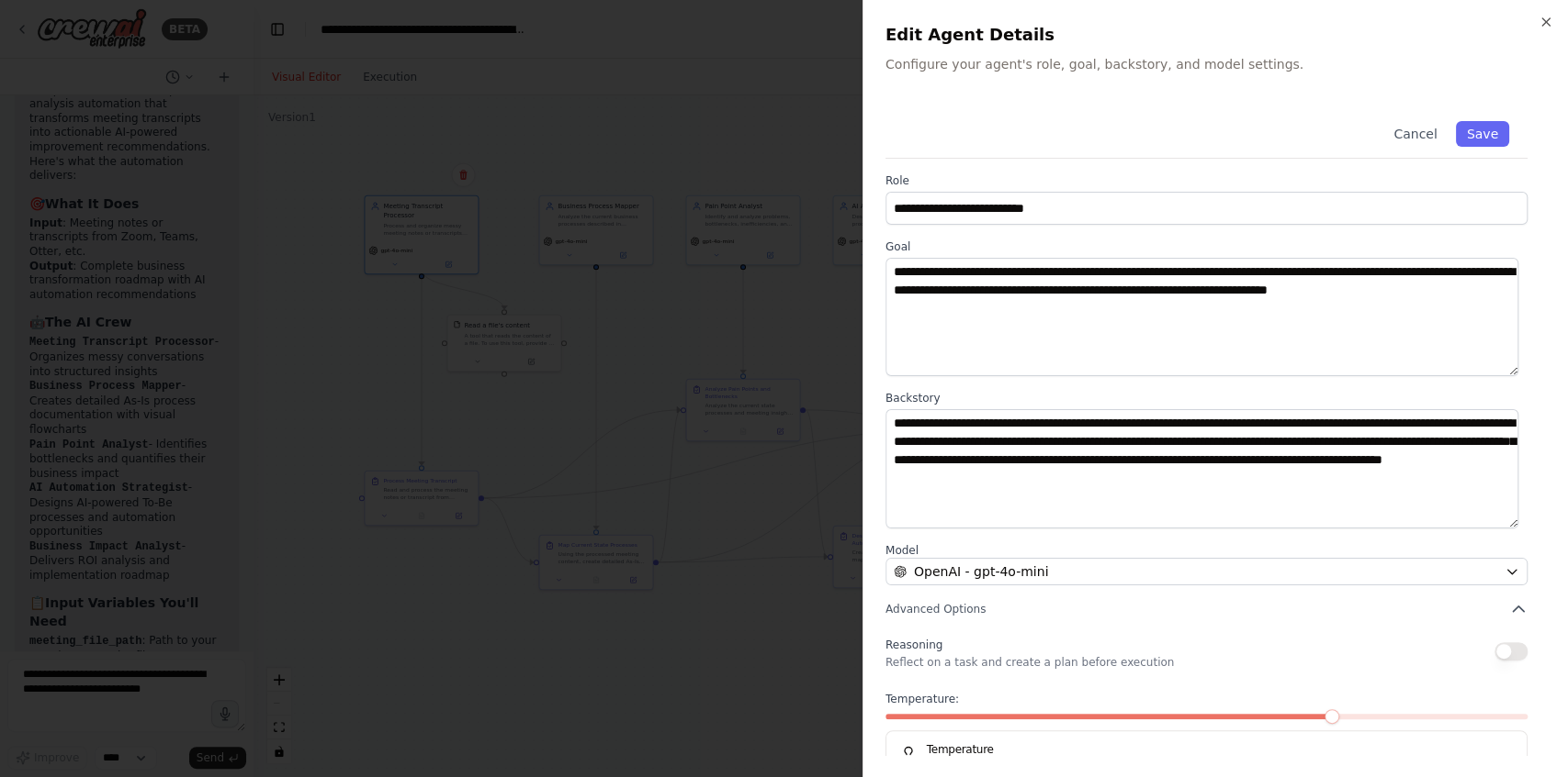
scroll to position [51, 0]
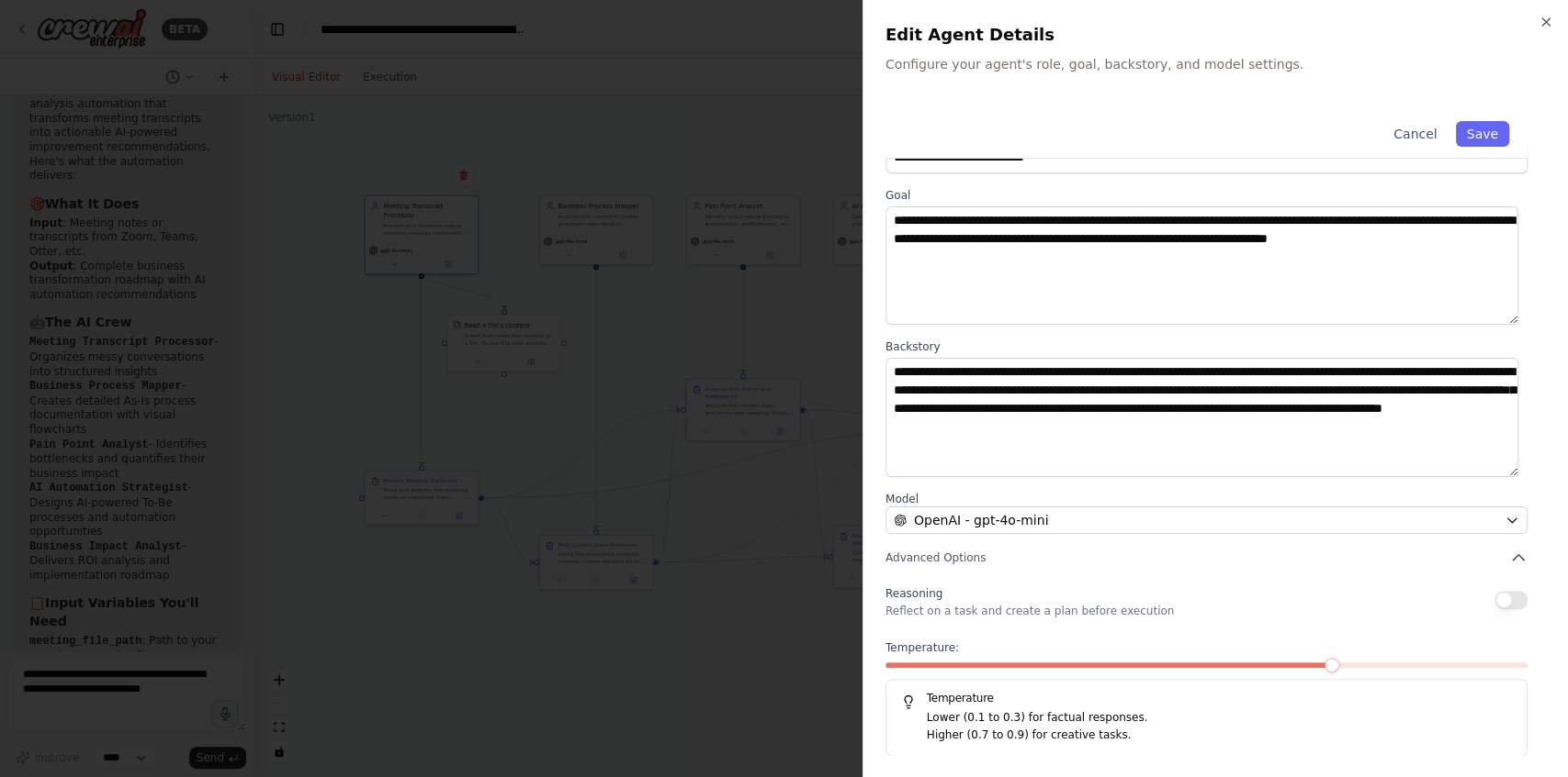
click at [1507, 602] on button "button" at bounding box center [1511, 600] width 33 height 19
click at [804, 576] on div at bounding box center [784, 388] width 1568 height 777
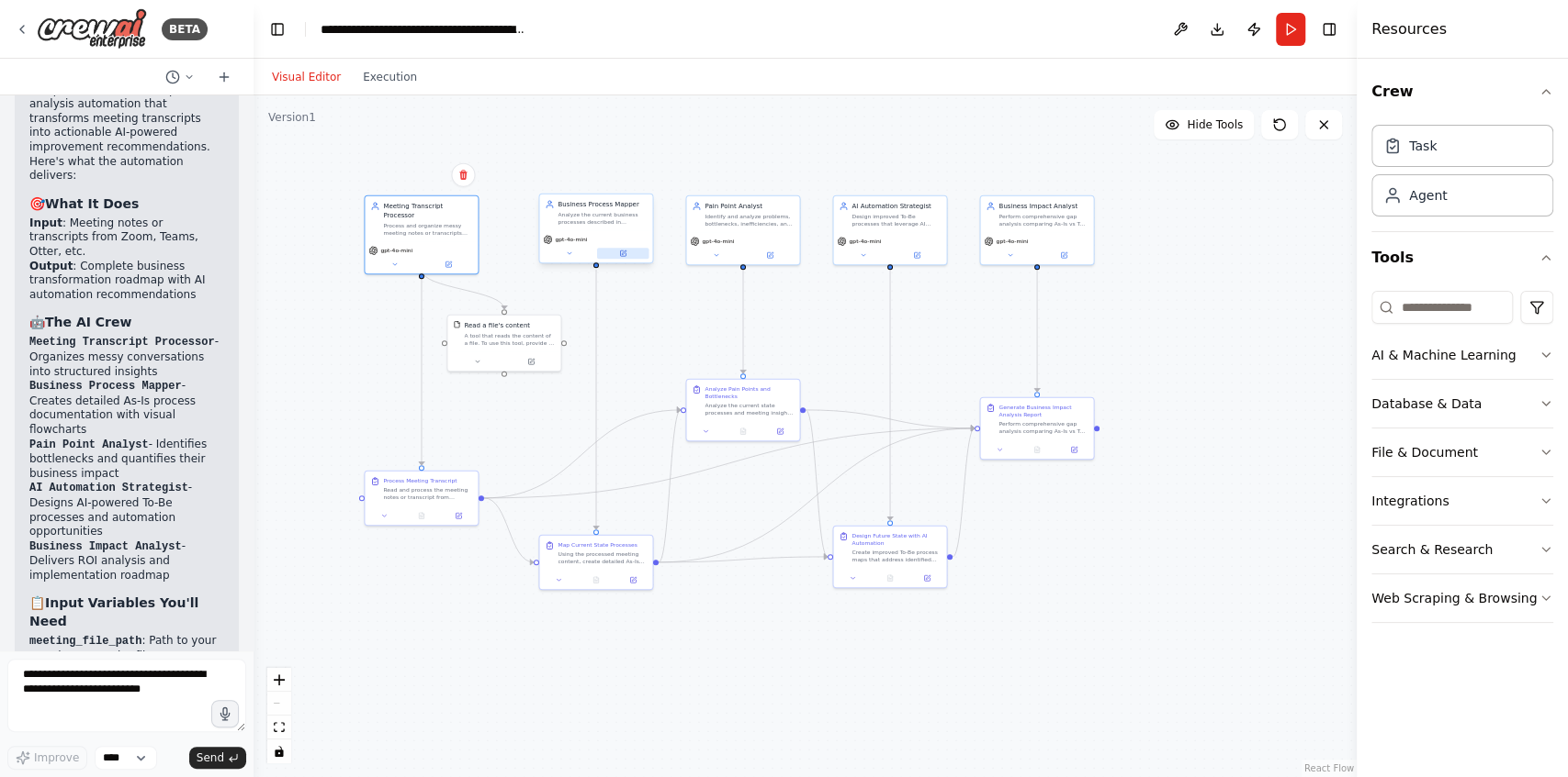
click at [623, 250] on icon at bounding box center [623, 254] width 7 height 7
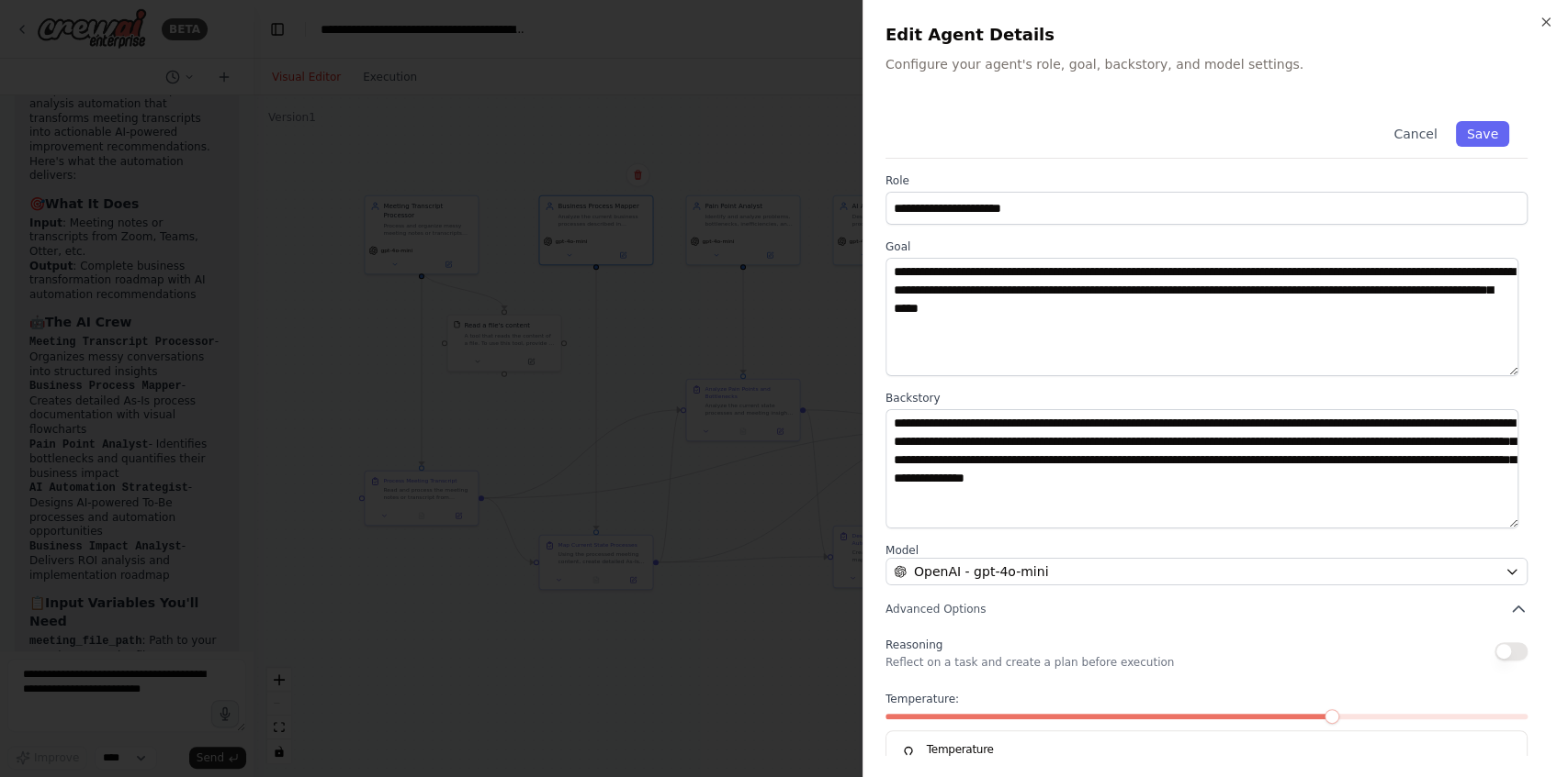
click at [1510, 651] on button "button" at bounding box center [1511, 652] width 33 height 19
click at [718, 343] on div at bounding box center [784, 388] width 1568 height 777
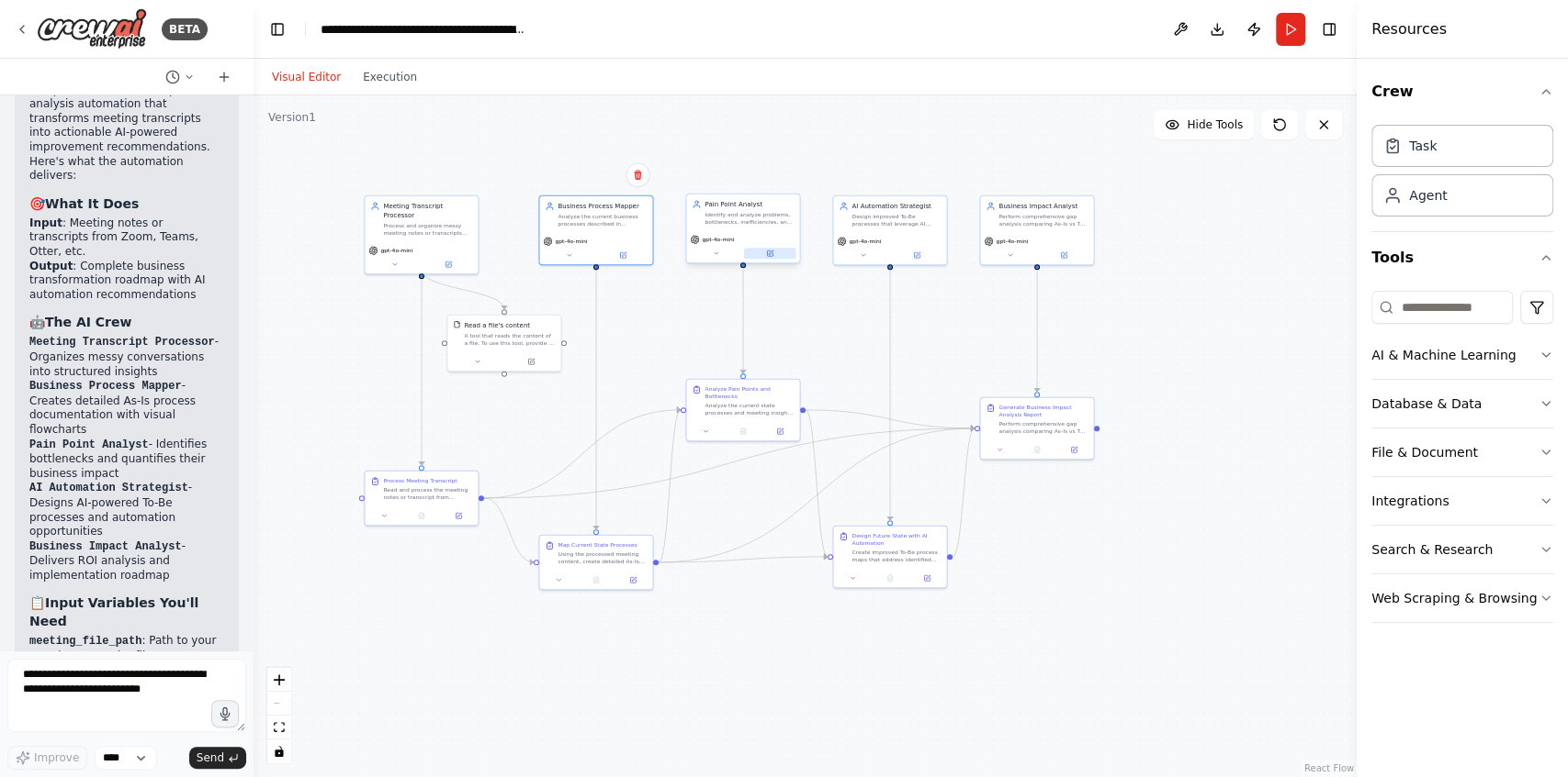
click at [769, 257] on button at bounding box center [770, 254] width 52 height 11
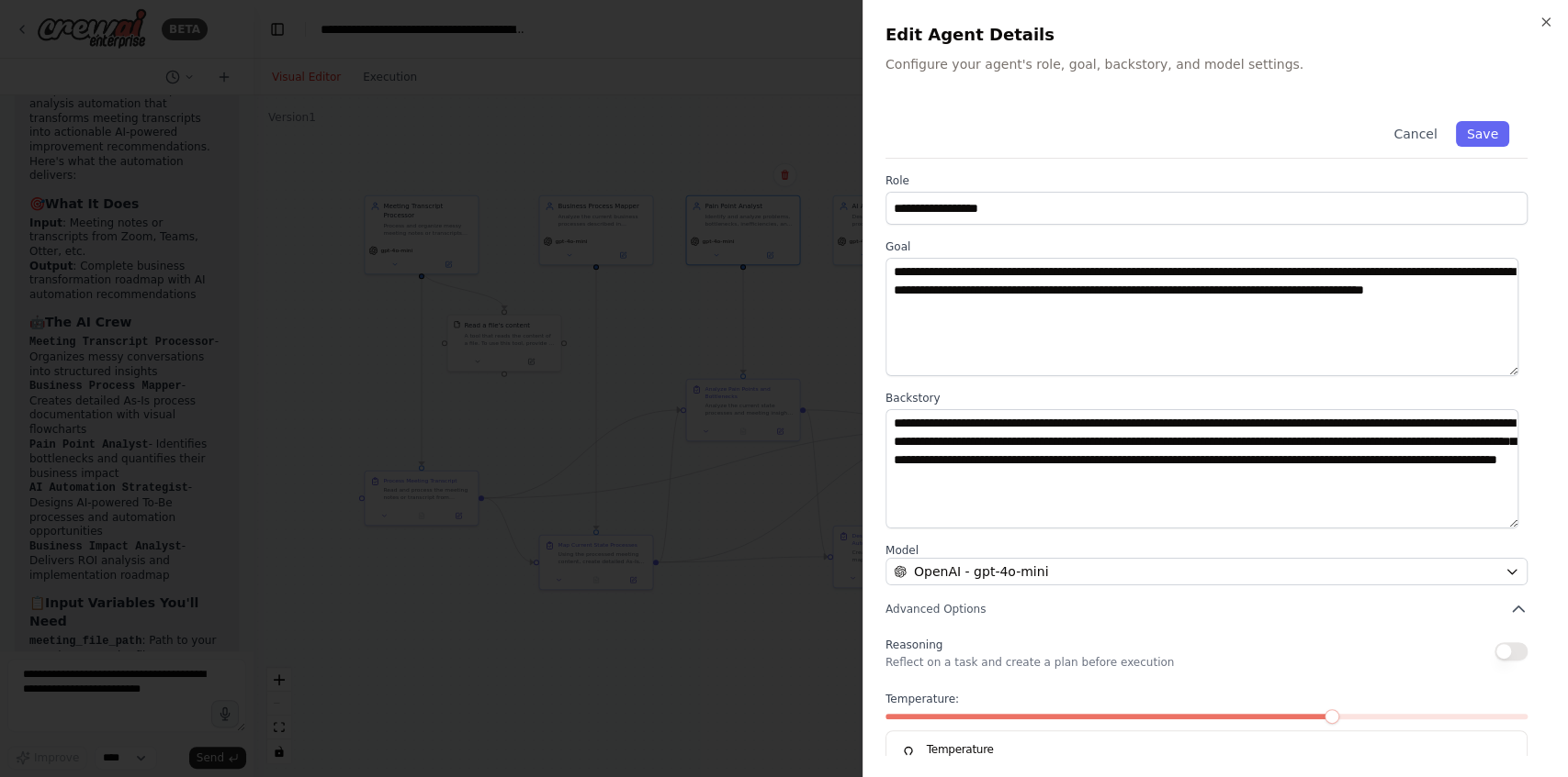
click at [1511, 654] on button "button" at bounding box center [1511, 652] width 33 height 19
click at [817, 336] on div at bounding box center [784, 388] width 1568 height 777
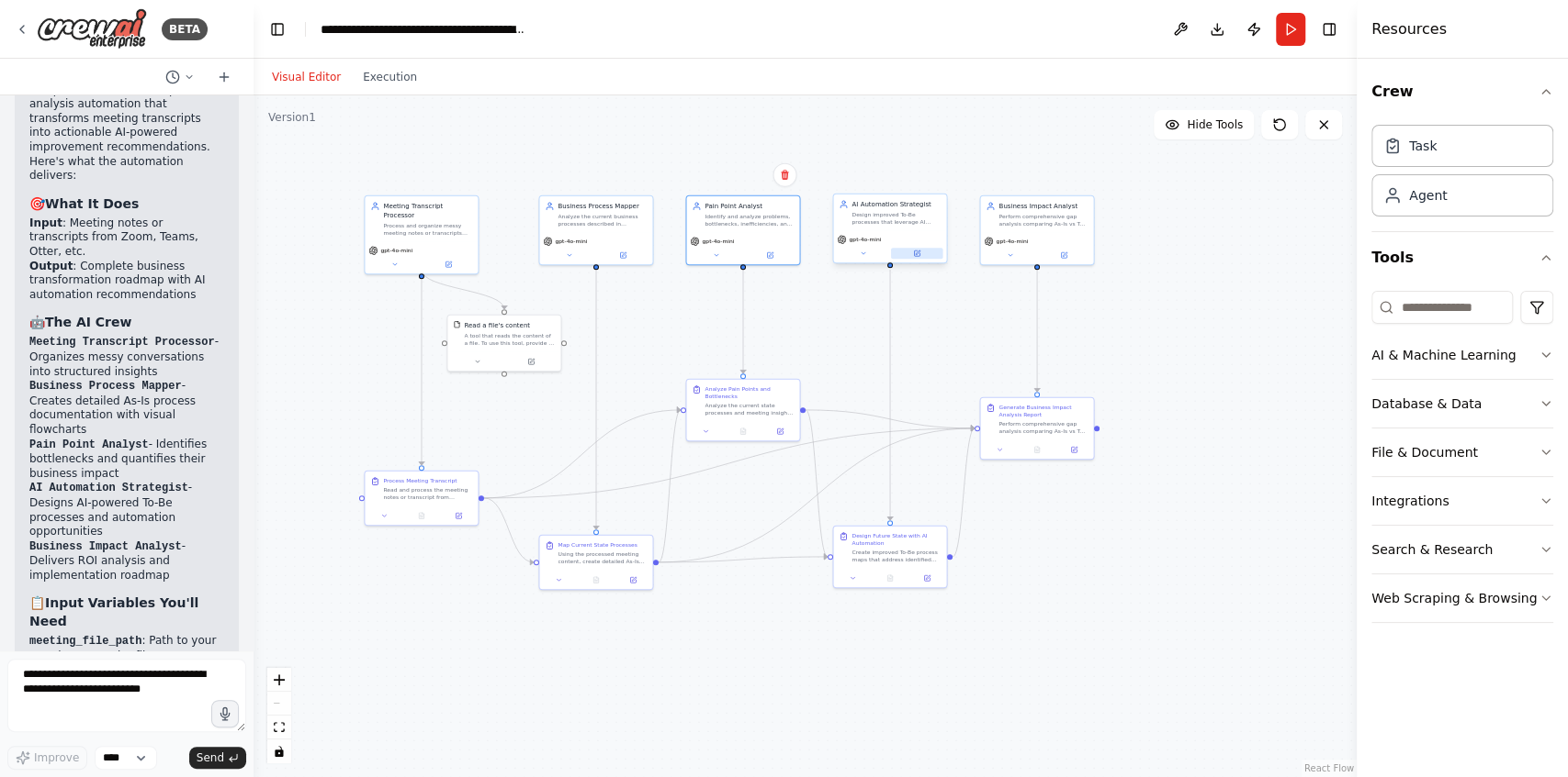
click at [918, 257] on icon at bounding box center [917, 254] width 7 height 7
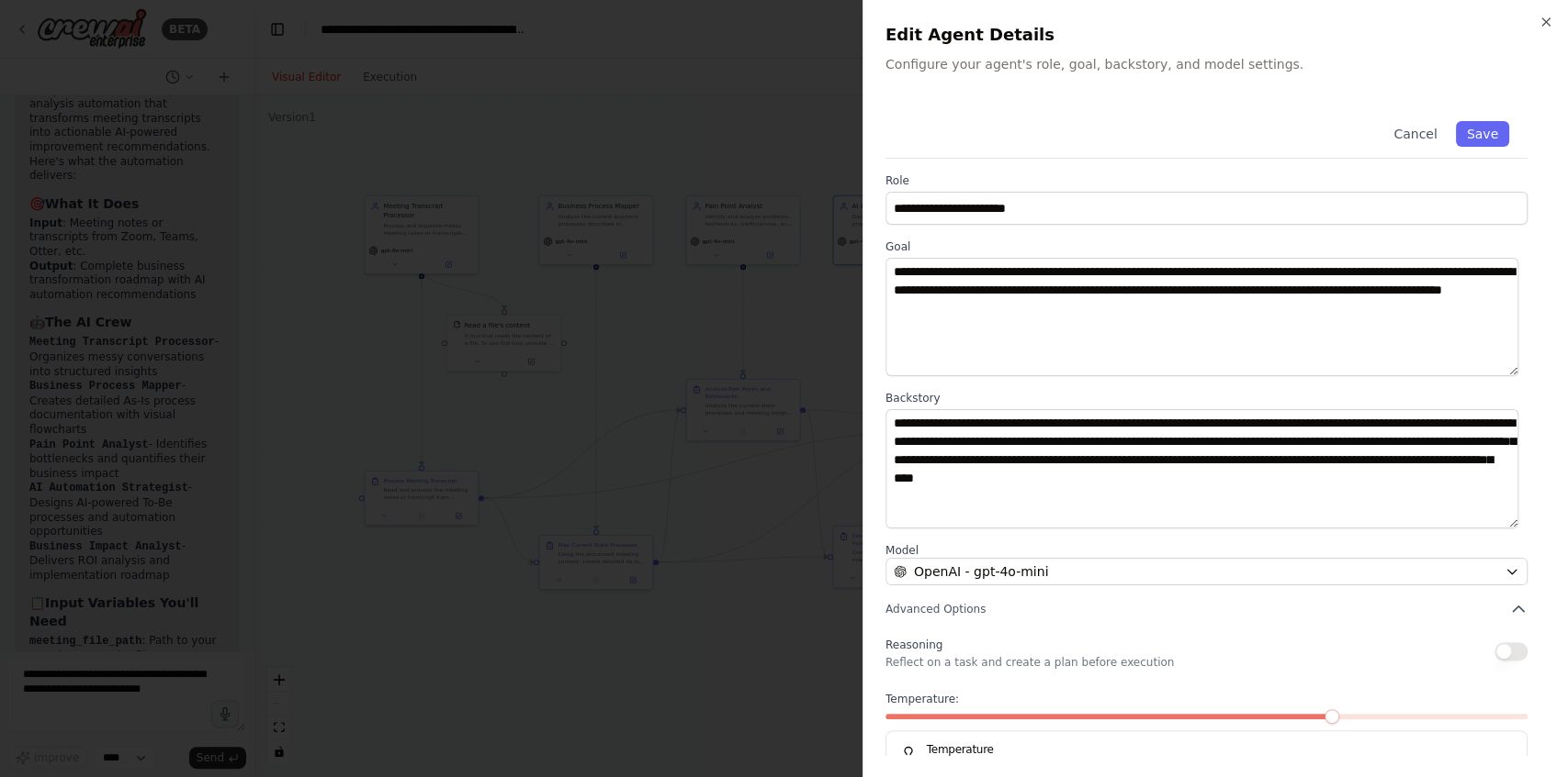
click at [1500, 646] on button "button" at bounding box center [1511, 652] width 33 height 19
click at [812, 343] on div at bounding box center [784, 388] width 1568 height 777
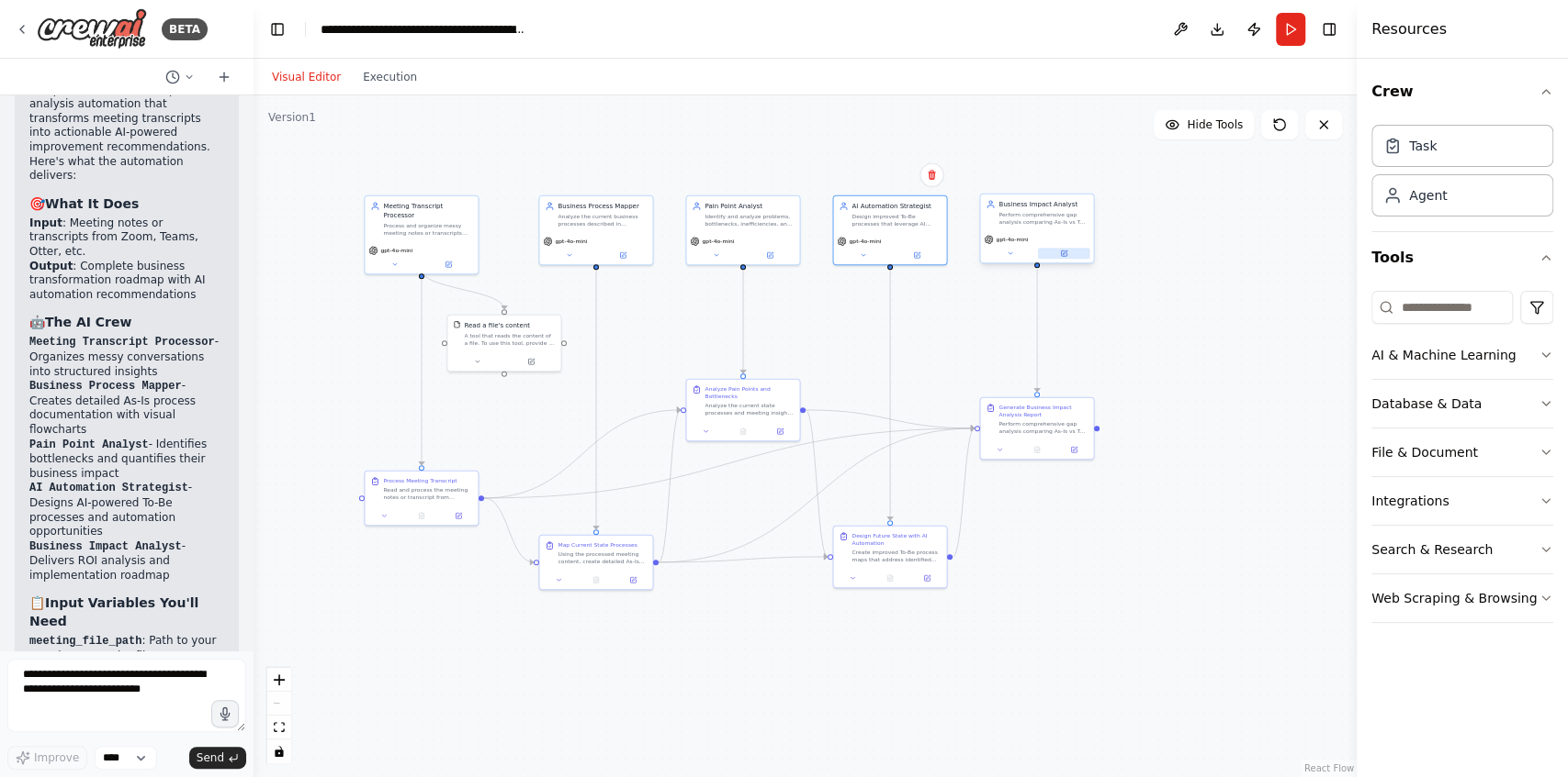
click at [1060, 257] on button at bounding box center [1064, 254] width 52 height 11
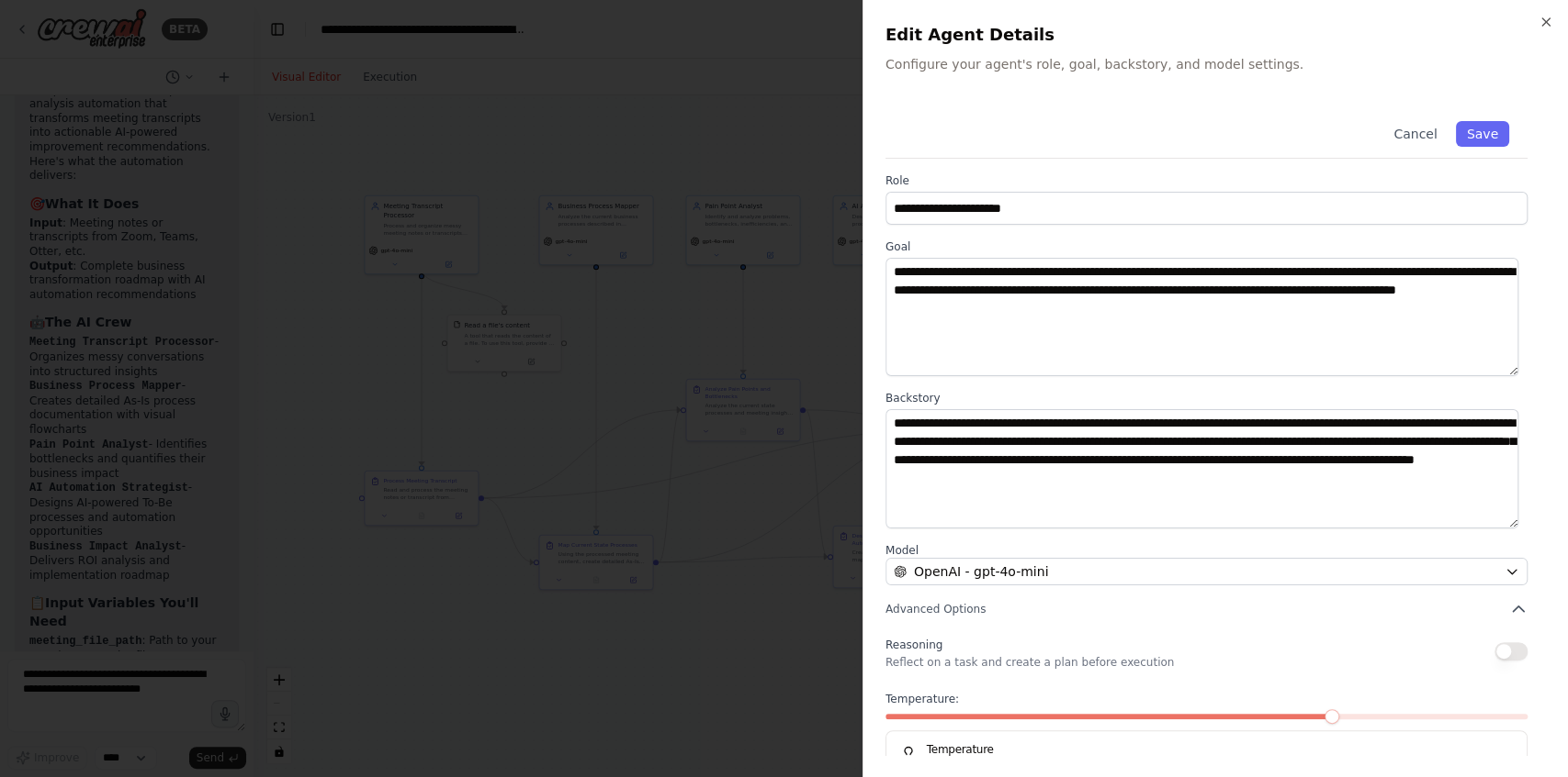
click at [1505, 652] on button "button" at bounding box center [1511, 652] width 33 height 19
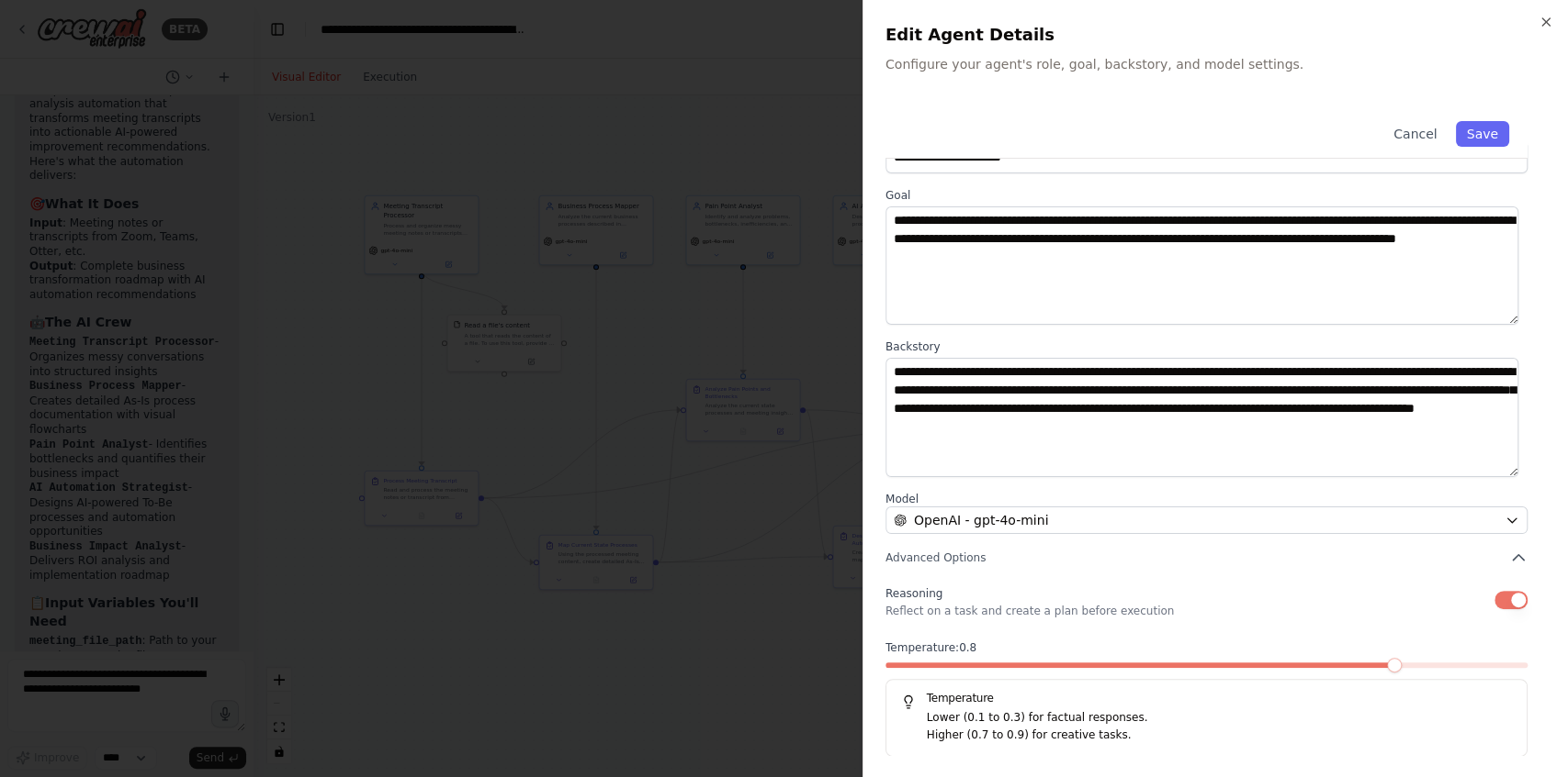
click at [1402, 661] on span at bounding box center [1394, 665] width 15 height 15
click at [743, 653] on div at bounding box center [784, 388] width 1568 height 777
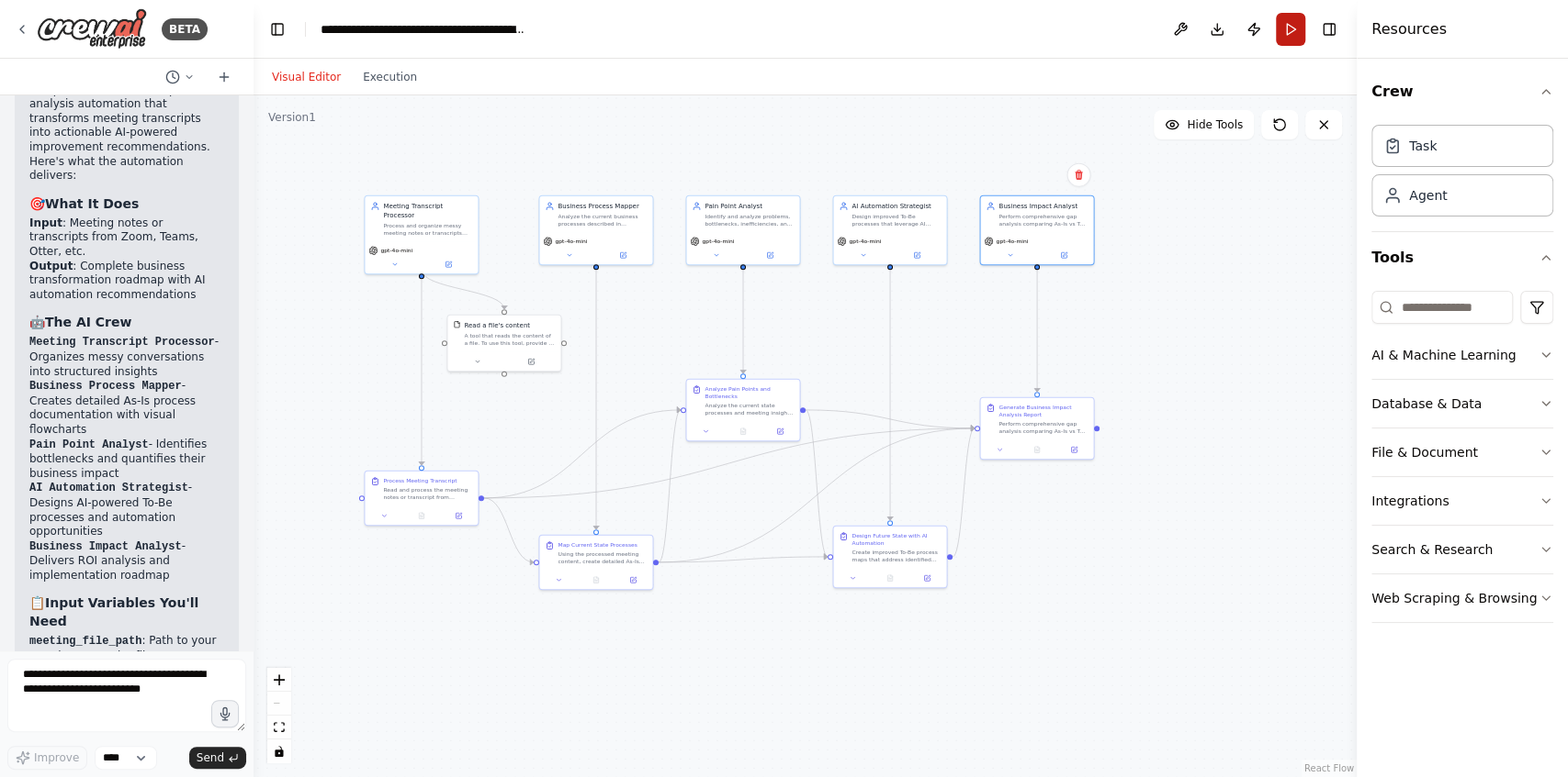
click at [1283, 33] on button "Run" at bounding box center [1291, 30] width 30 height 33
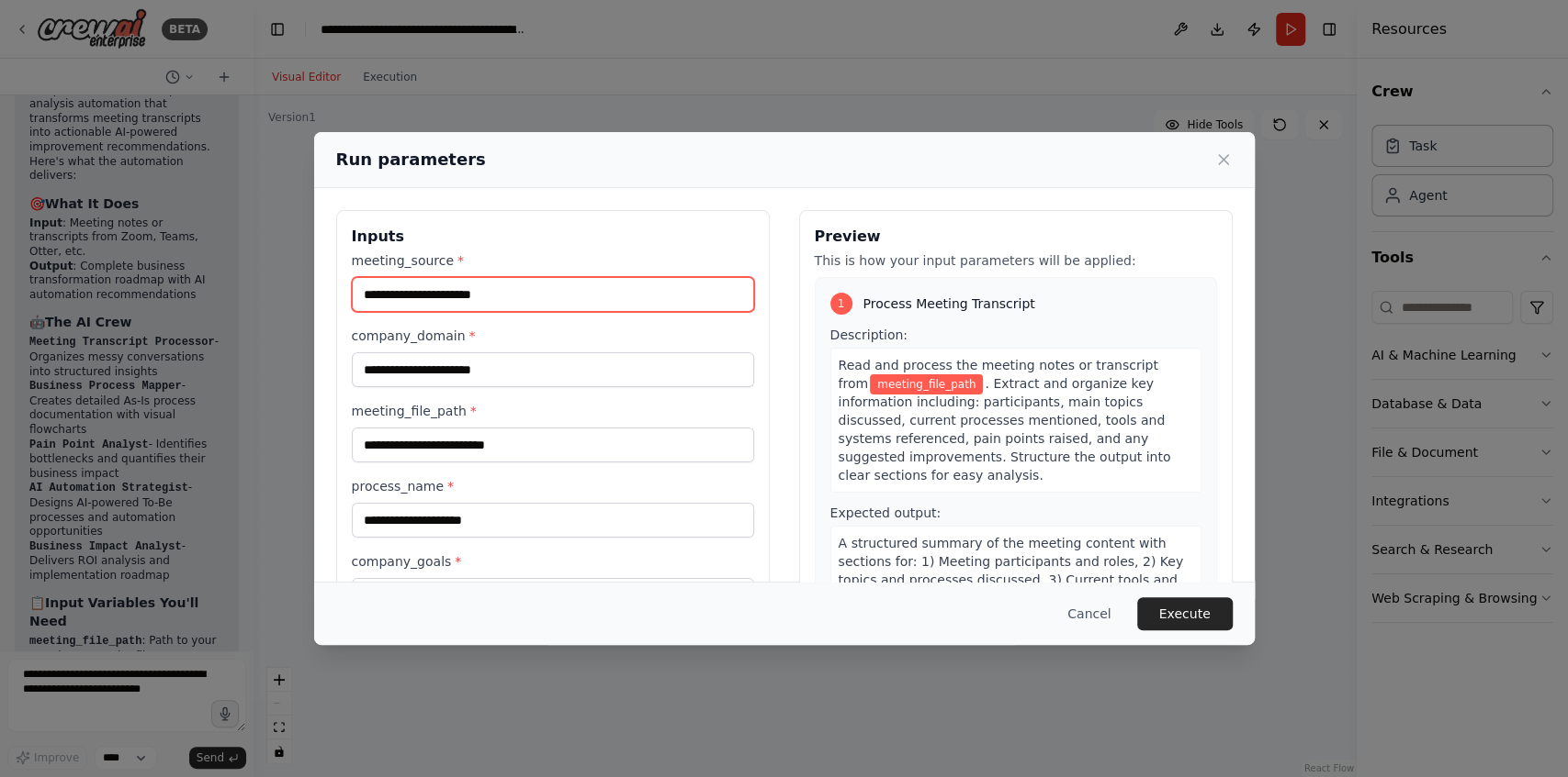
click at [514, 305] on input "meeting_source *" at bounding box center [552, 295] width 403 height 35
type input "****"
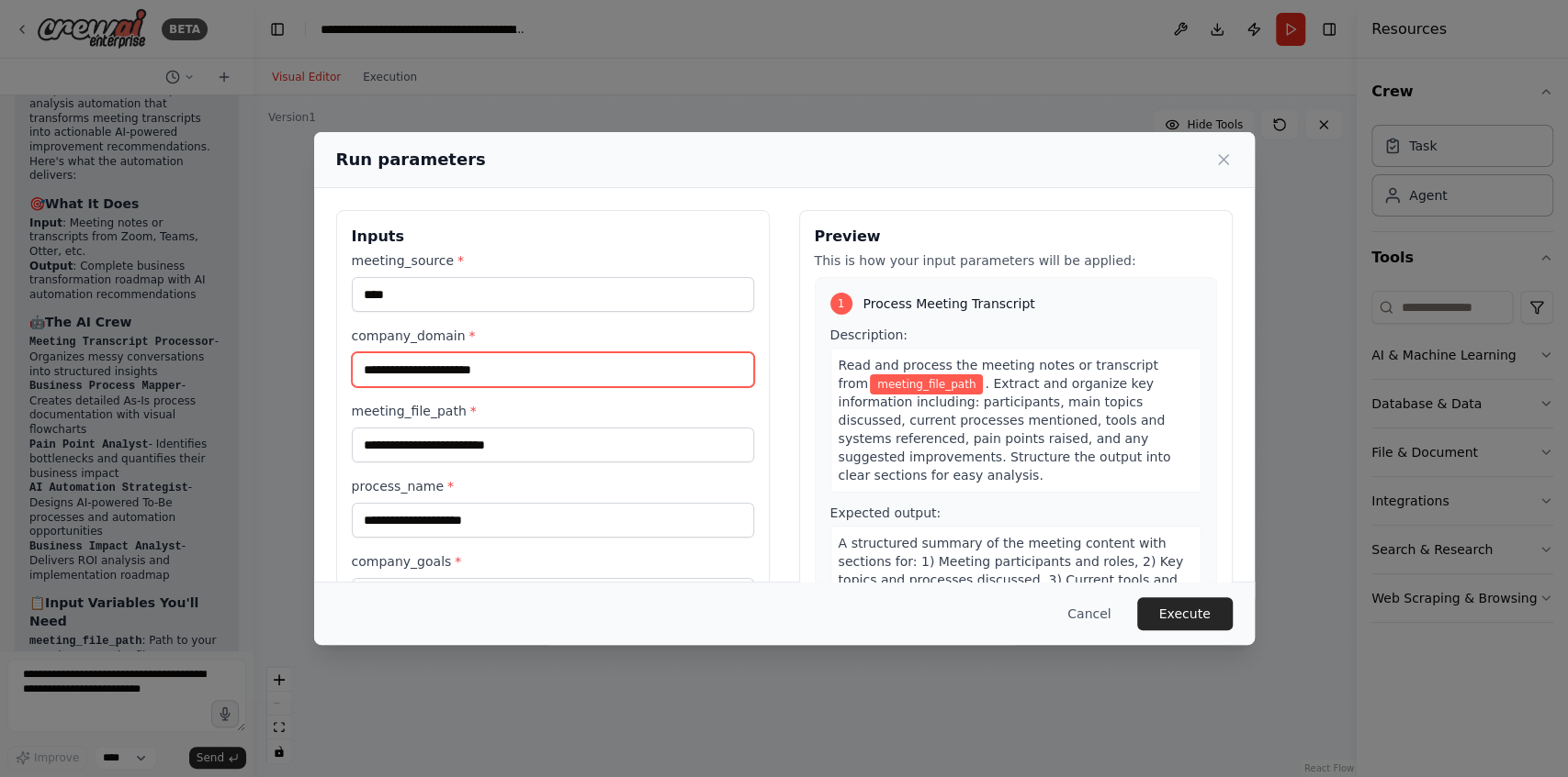
click at [454, 368] on input "company_domain *" at bounding box center [552, 370] width 403 height 35
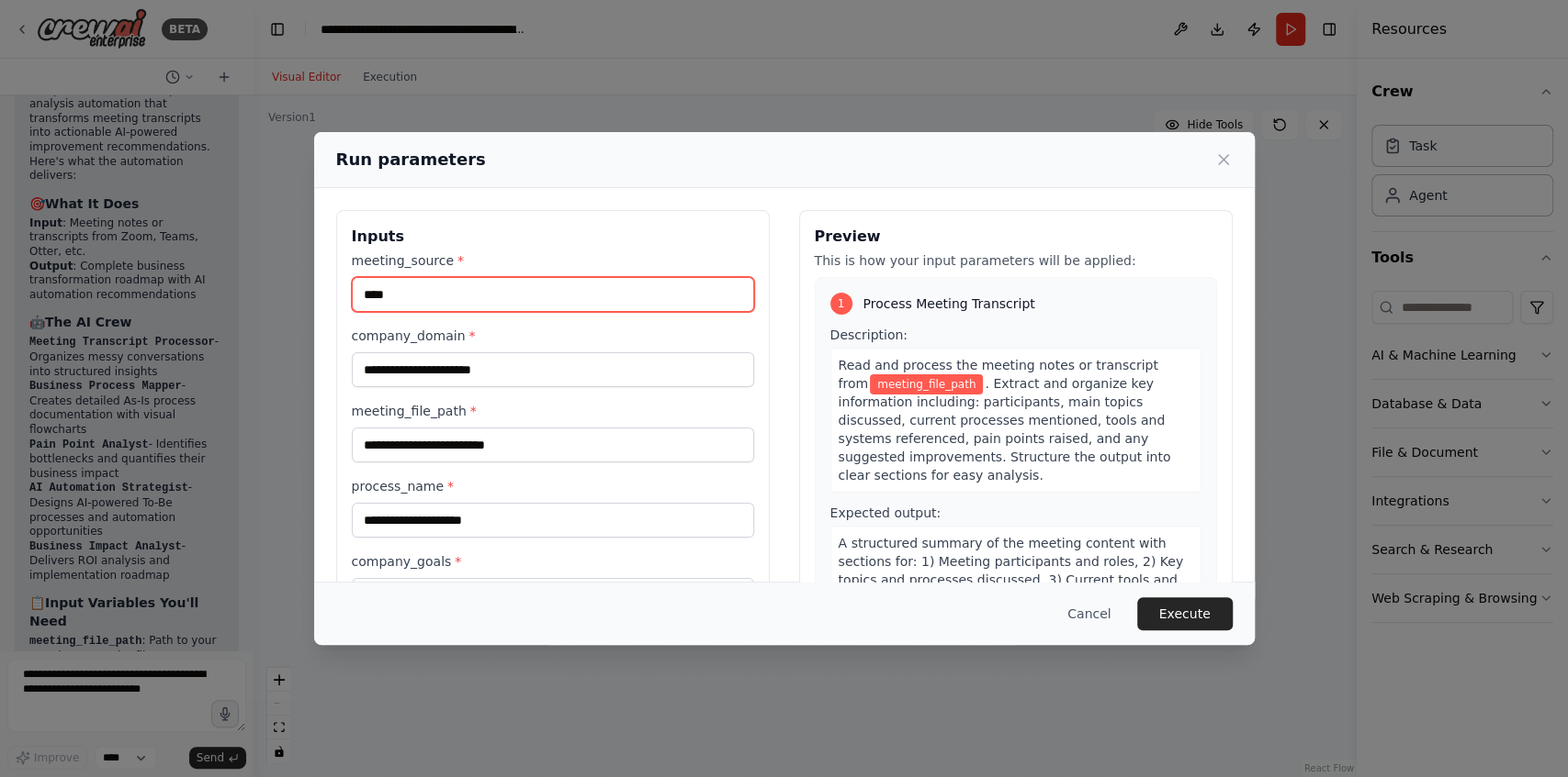
drag, startPoint x: 446, startPoint y: 294, endPoint x: 296, endPoint y: 274, distance: 151.3
click at [296, 274] on div "Run parameters Inputs meeting_source * **** company_domain * meeting_file_path …" at bounding box center [784, 388] width 1568 height 777
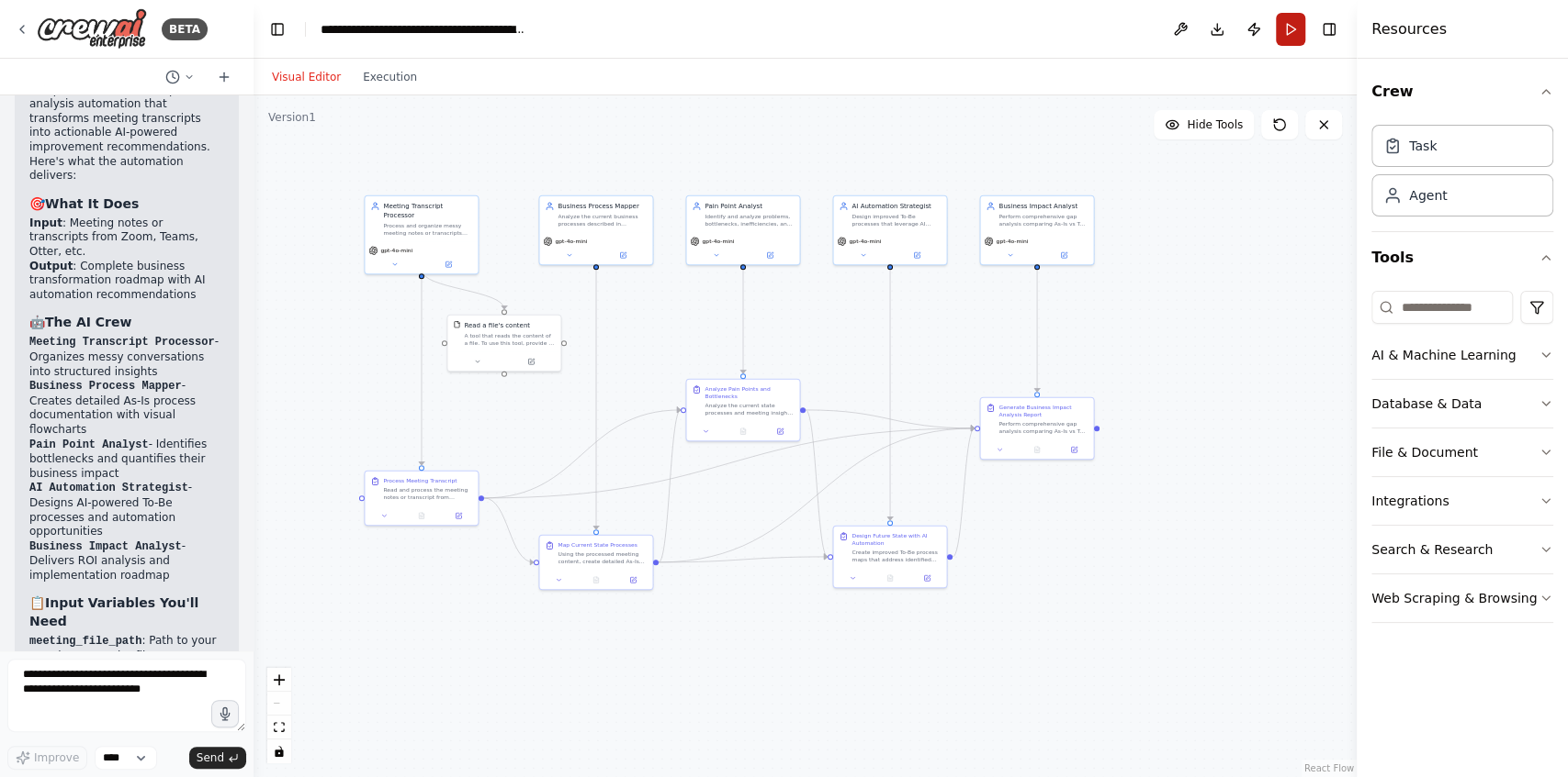
click at [1281, 34] on button "Run" at bounding box center [1291, 30] width 30 height 33
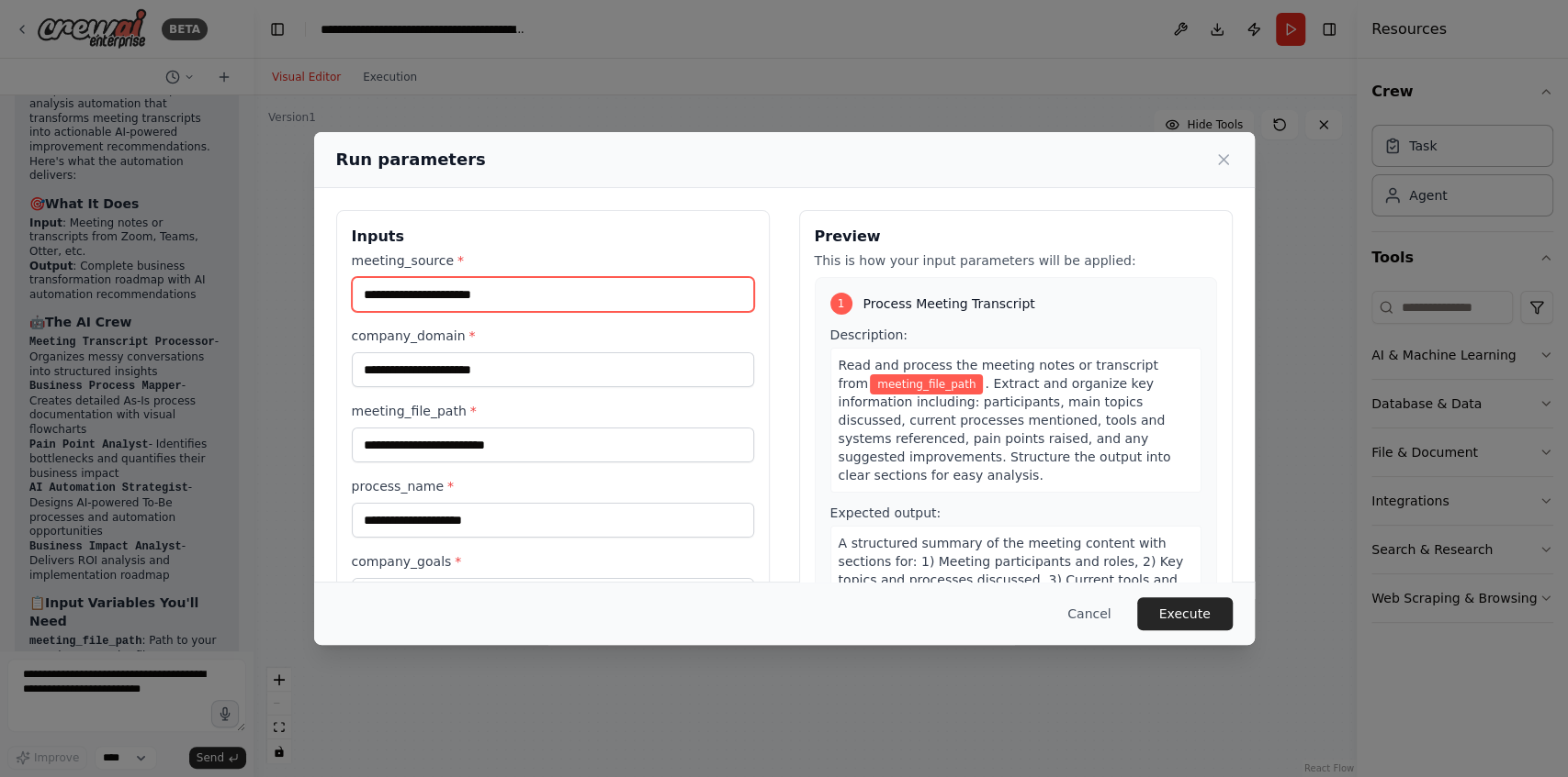
click at [429, 291] on input "meeting_source *" at bounding box center [552, 295] width 403 height 35
type input "****"
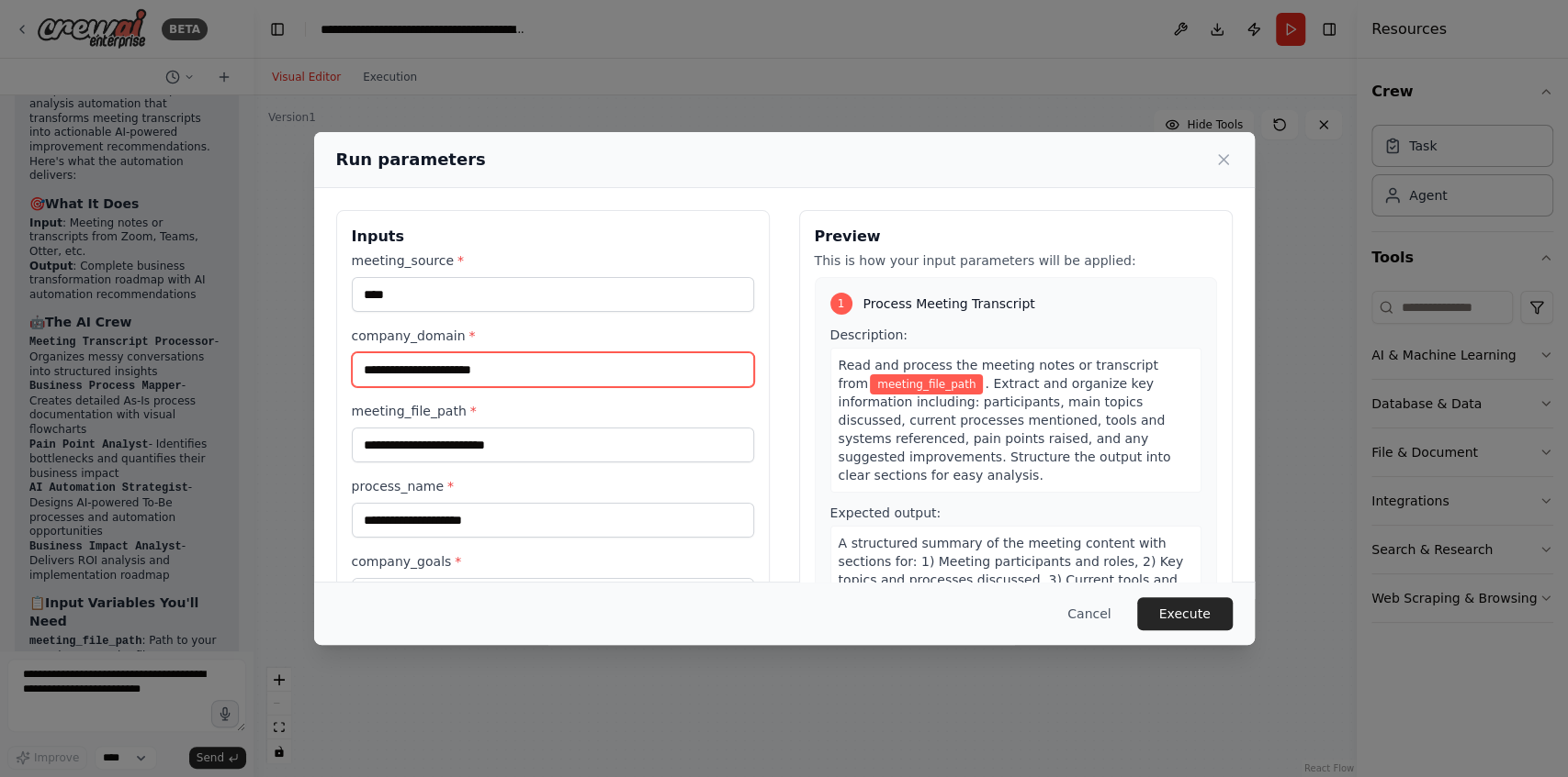
click at [465, 375] on input "company_domain *" at bounding box center [552, 370] width 403 height 35
type input "**********"
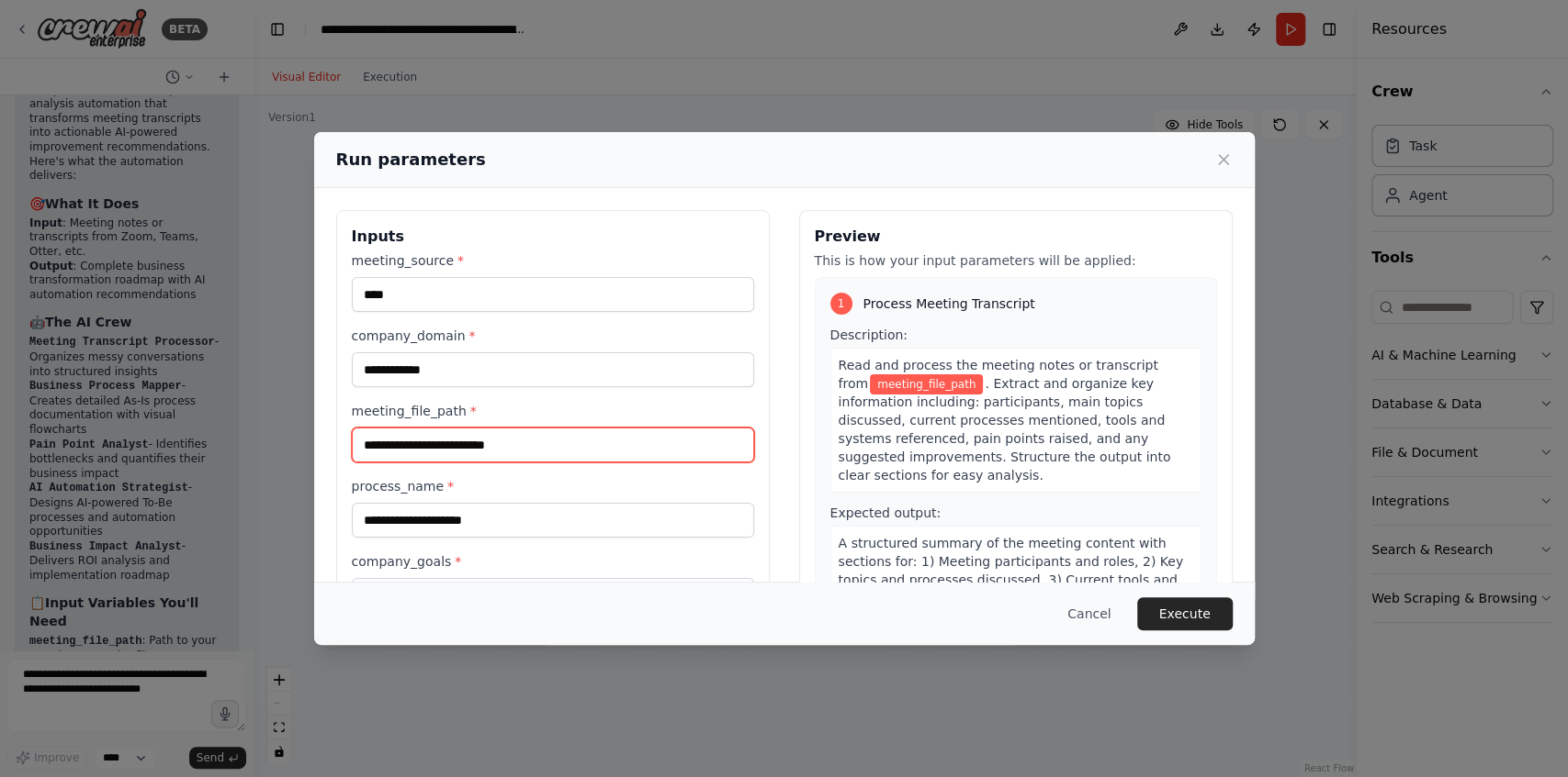
click at [506, 450] on input "meeting_file_path *" at bounding box center [552, 445] width 403 height 35
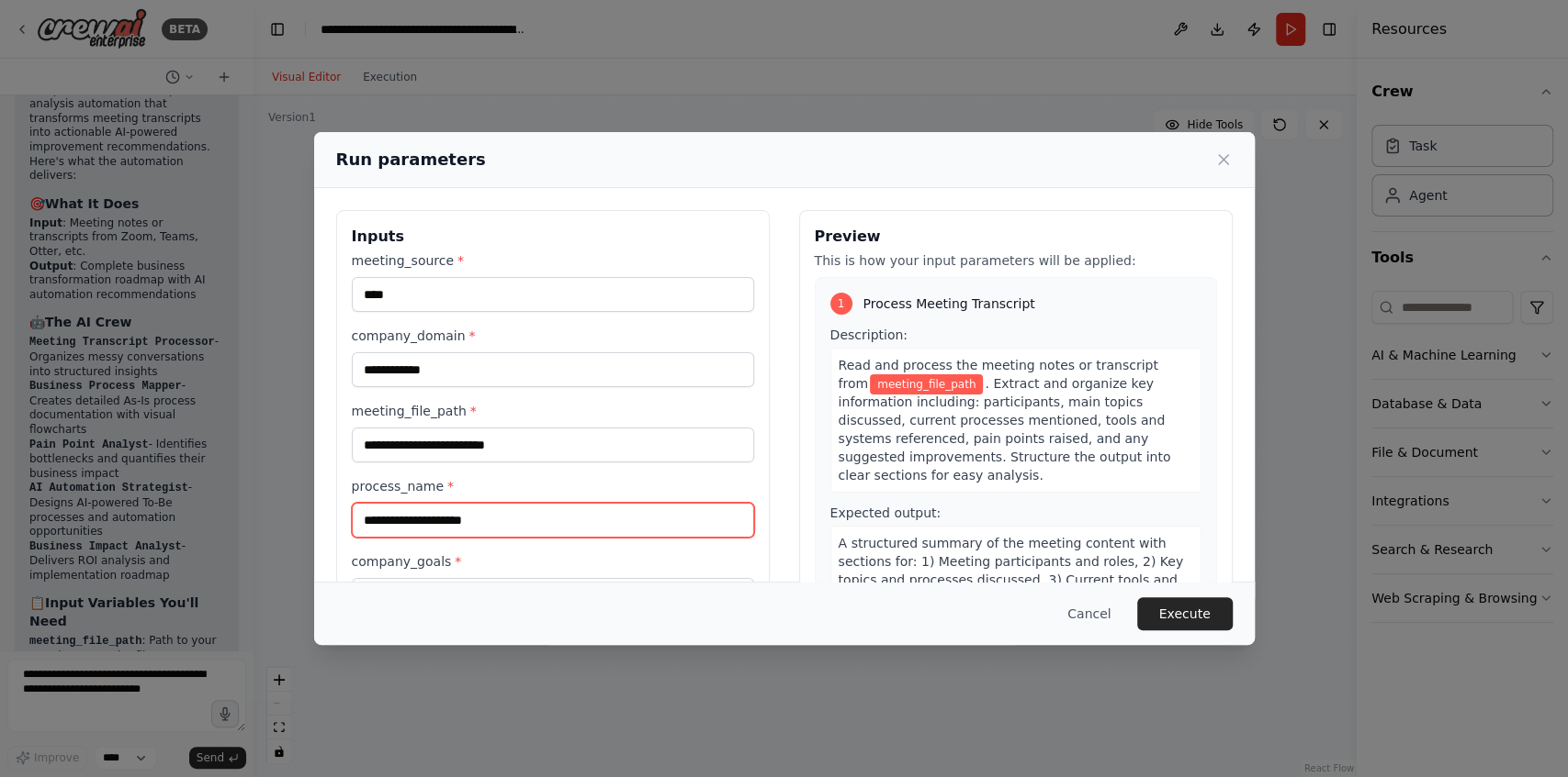
click at [488, 523] on input "process_name *" at bounding box center [552, 520] width 403 height 35
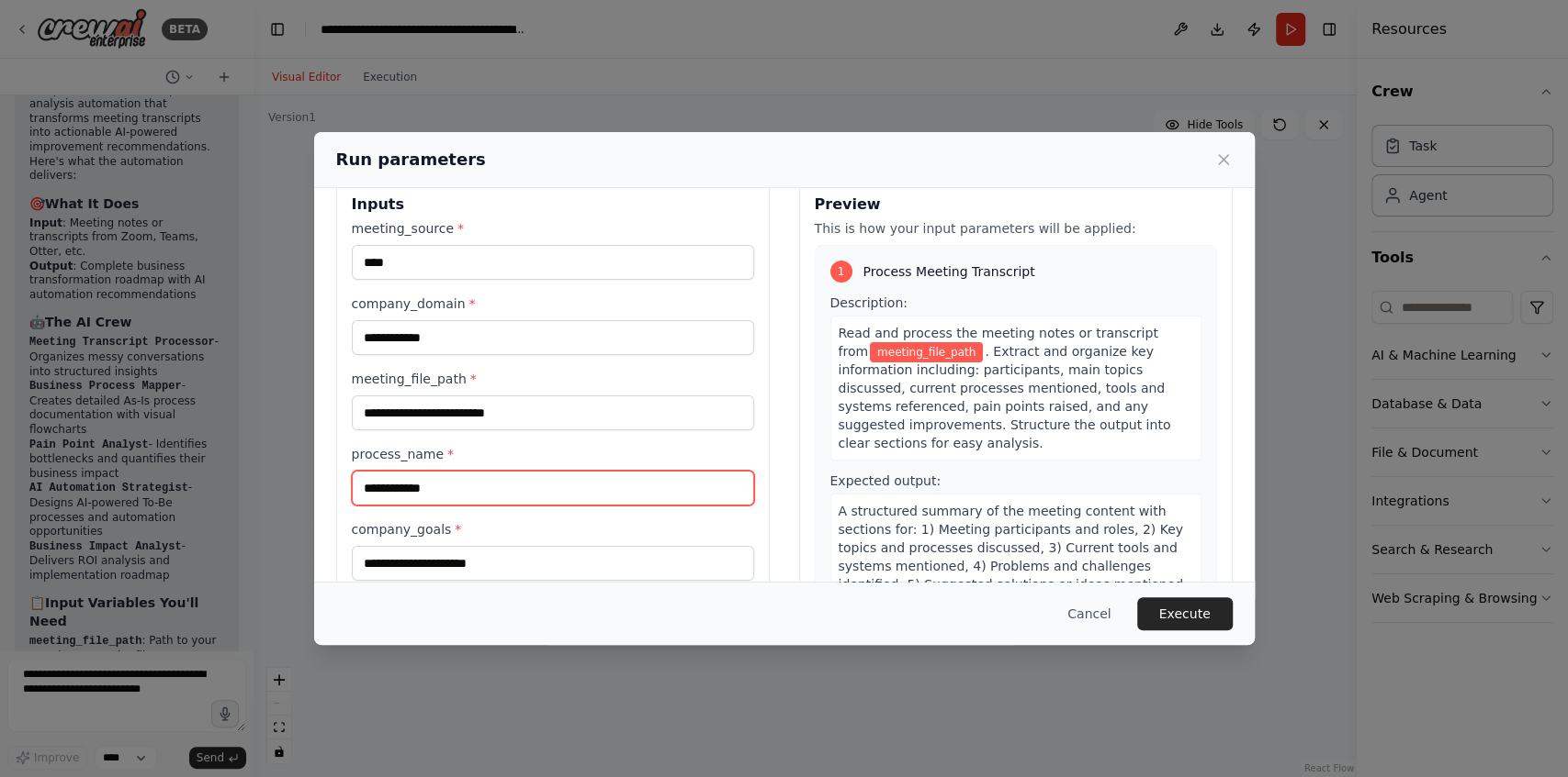
scroll to position [84, 0]
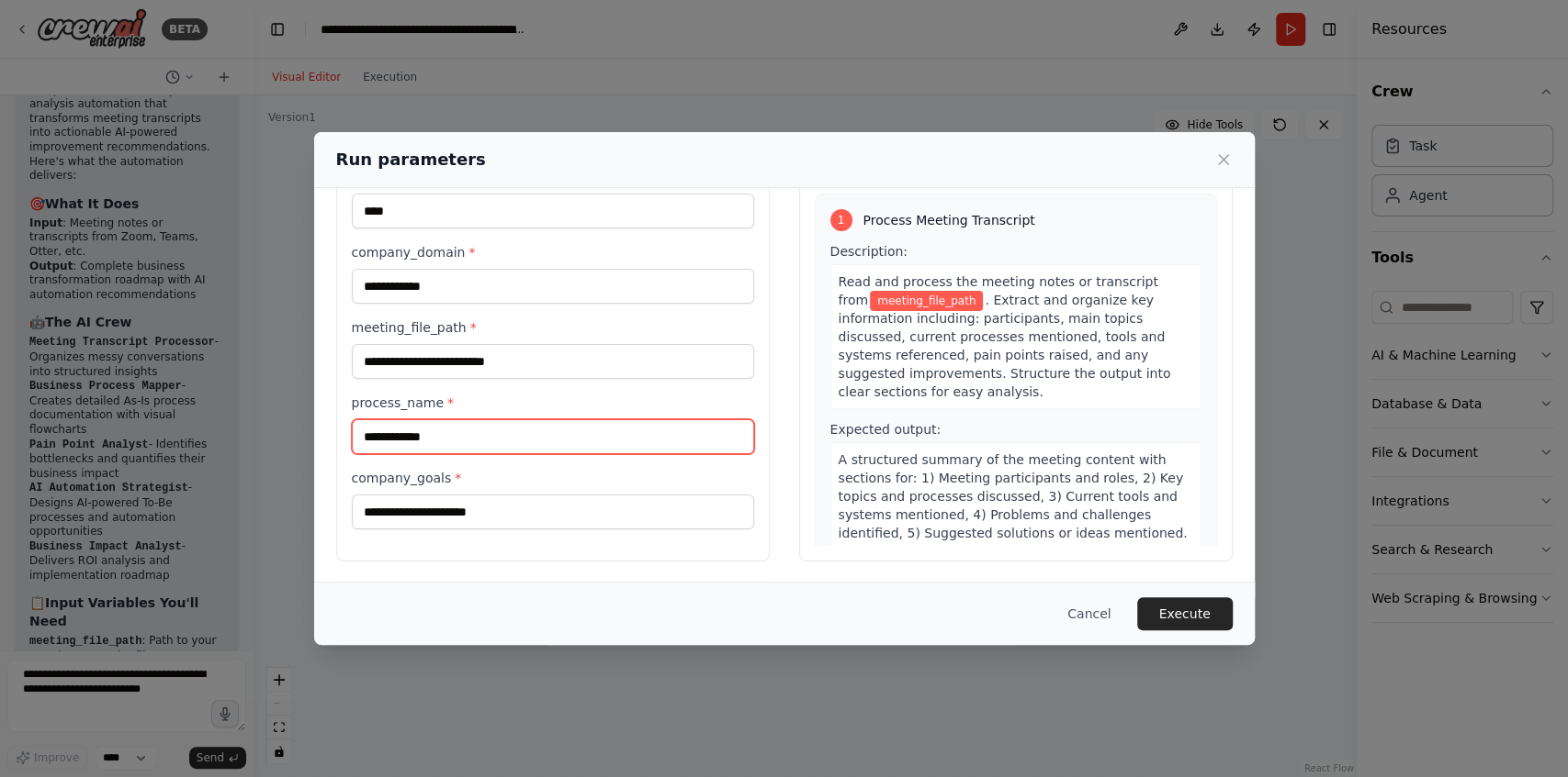
type input "**********"
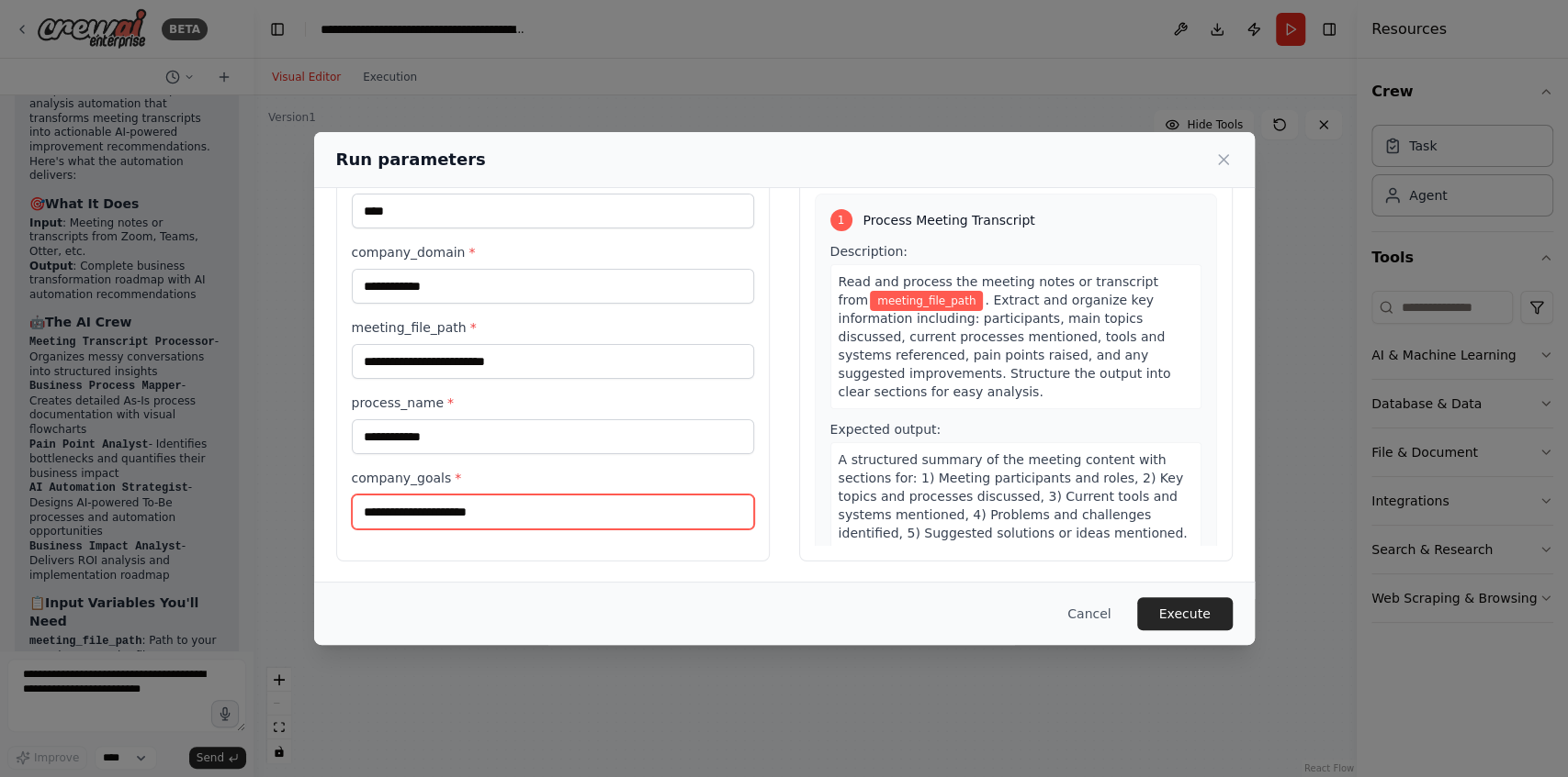
click at [467, 508] on input "company_goals *" at bounding box center [552, 512] width 403 height 35
type input "**********"
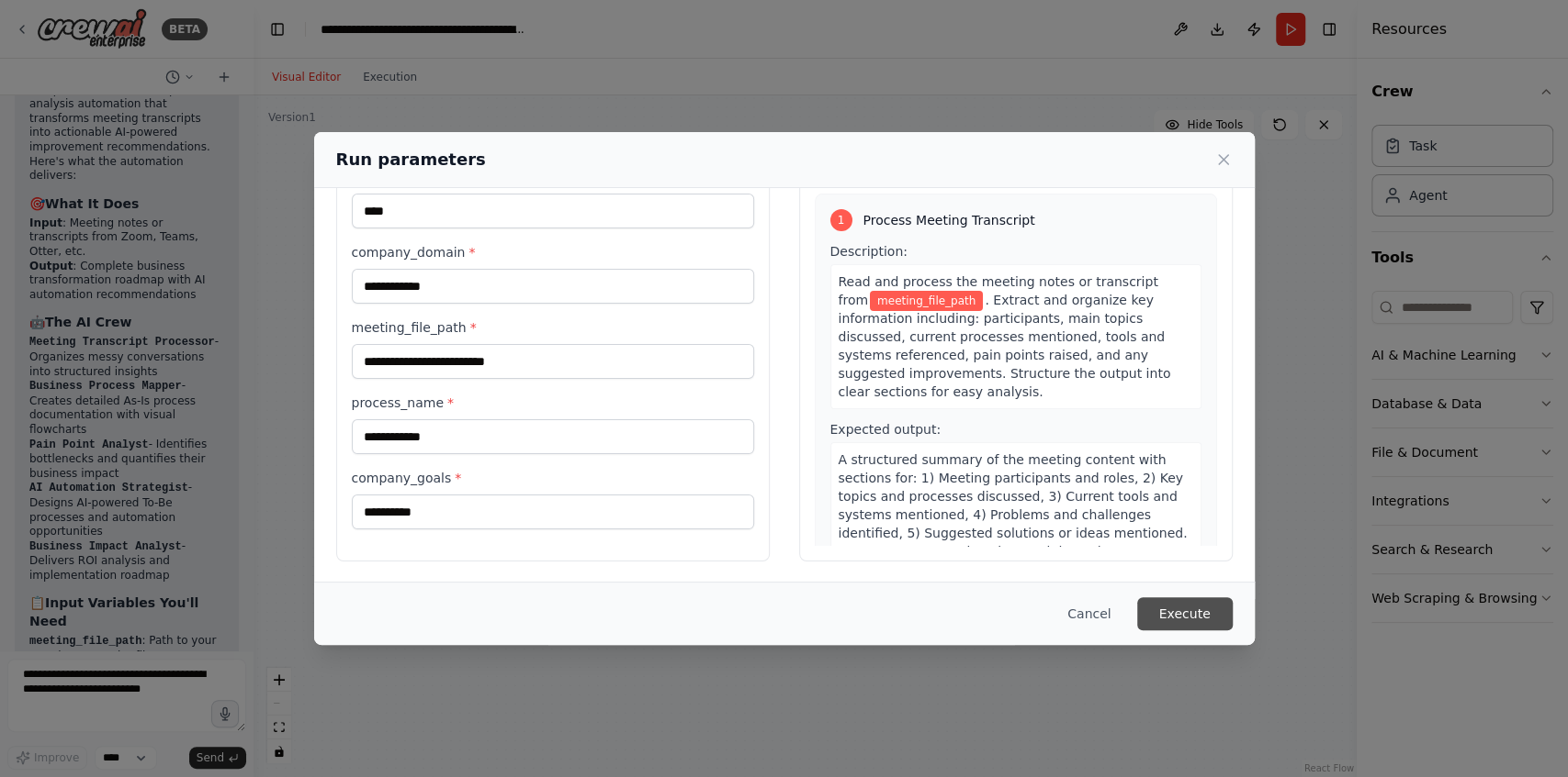
click at [1177, 610] on button "Execute" at bounding box center [1184, 614] width 96 height 33
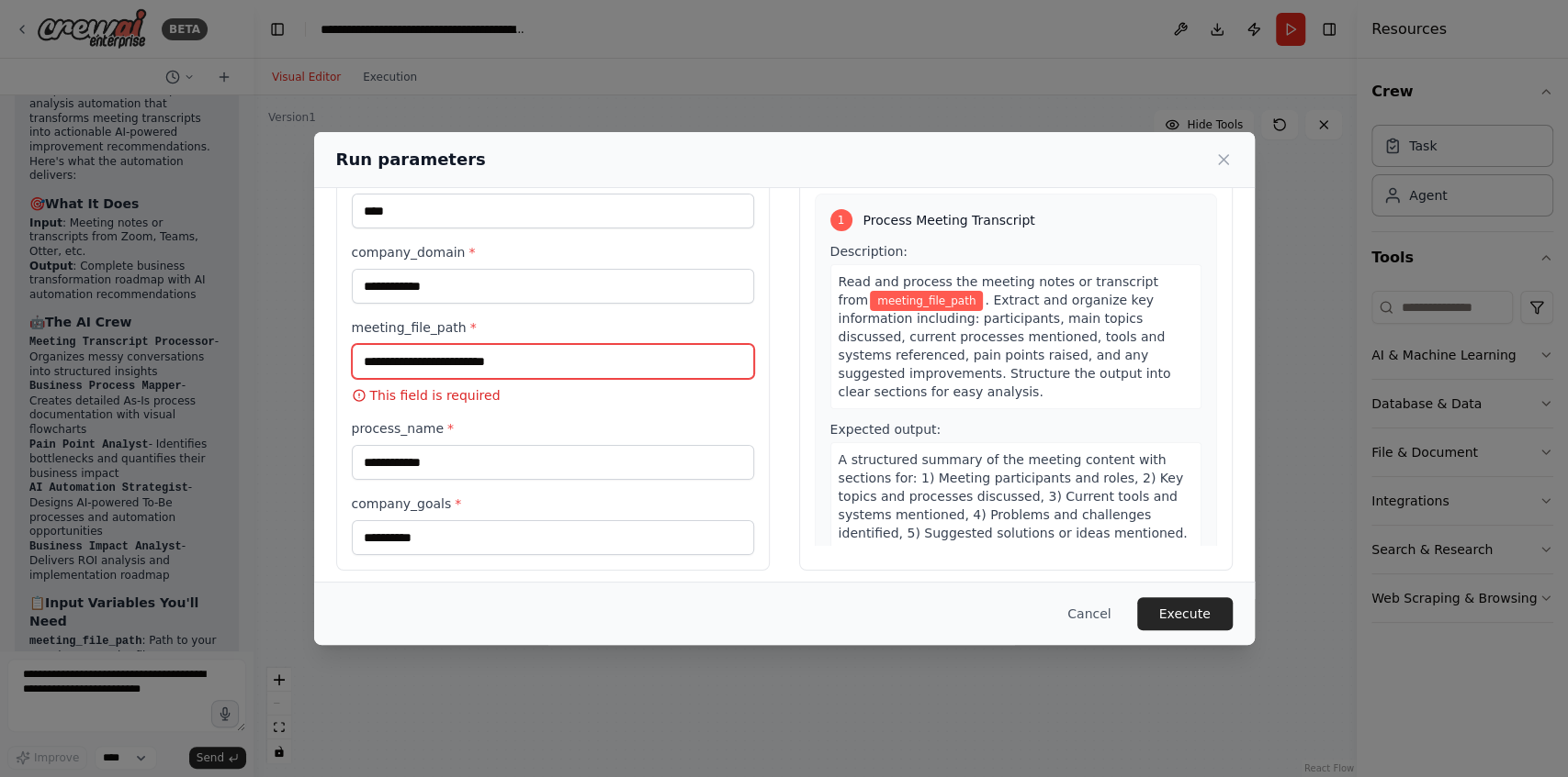
click at [550, 368] on input "meeting_file_path *" at bounding box center [552, 362] width 403 height 35
click at [608, 371] on input "meeting_file_path *" at bounding box center [552, 362] width 403 height 35
click at [480, 363] on input "meeting_file_path *" at bounding box center [552, 362] width 403 height 35
paste input "**********"
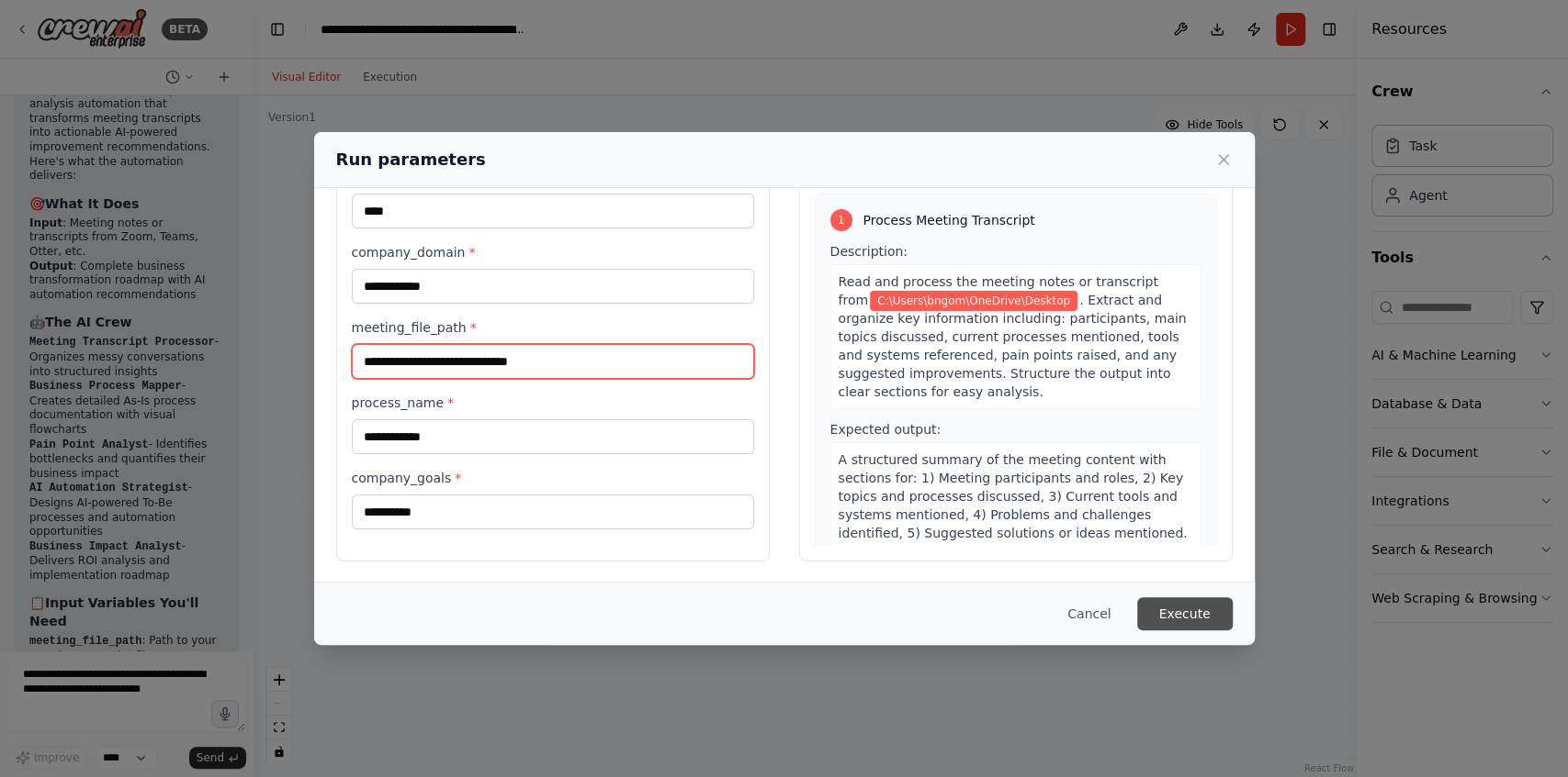
type input "**********"
click at [1181, 615] on button "Execute" at bounding box center [1184, 614] width 96 height 33
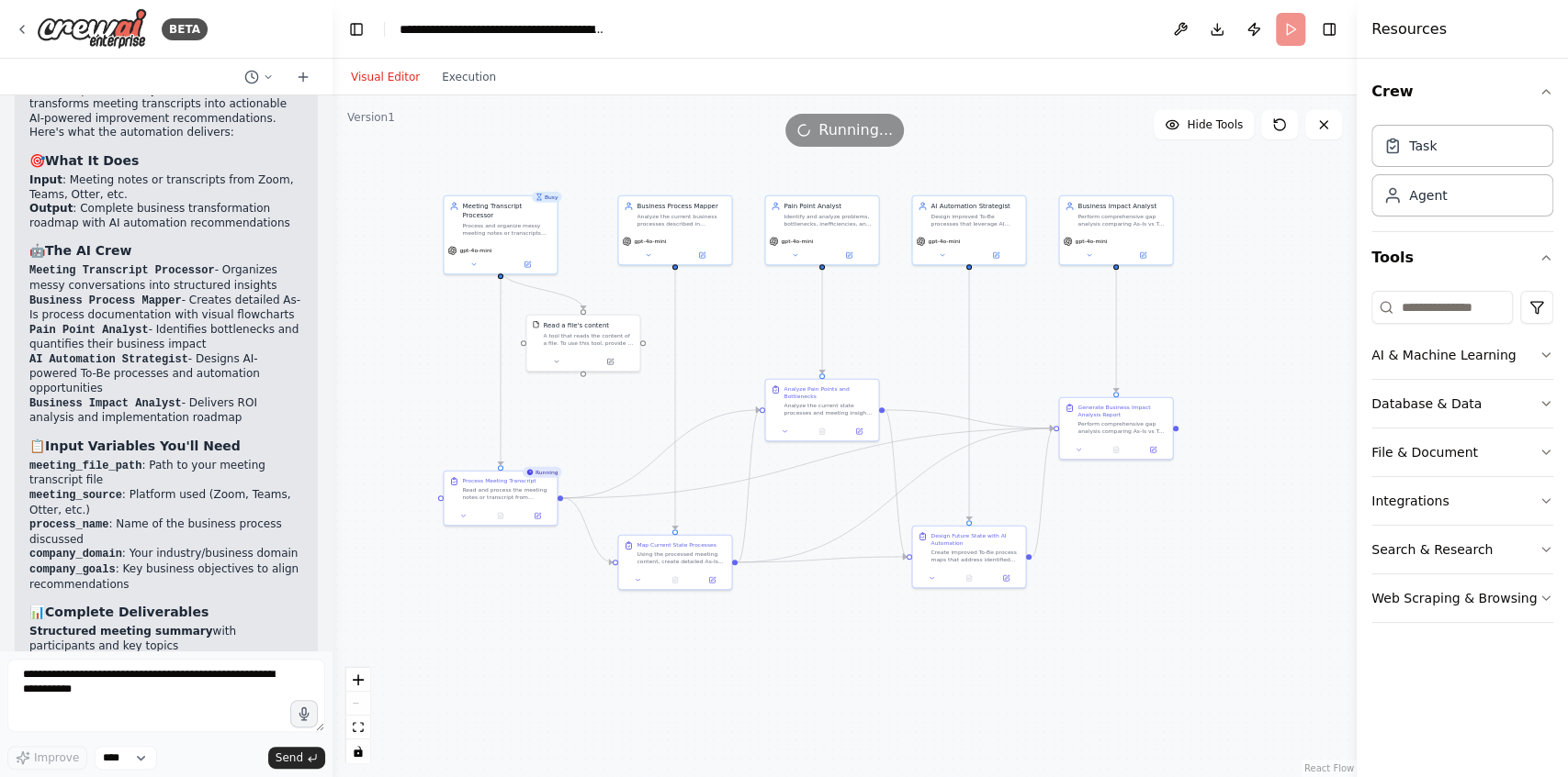
scroll to position [2827, 0]
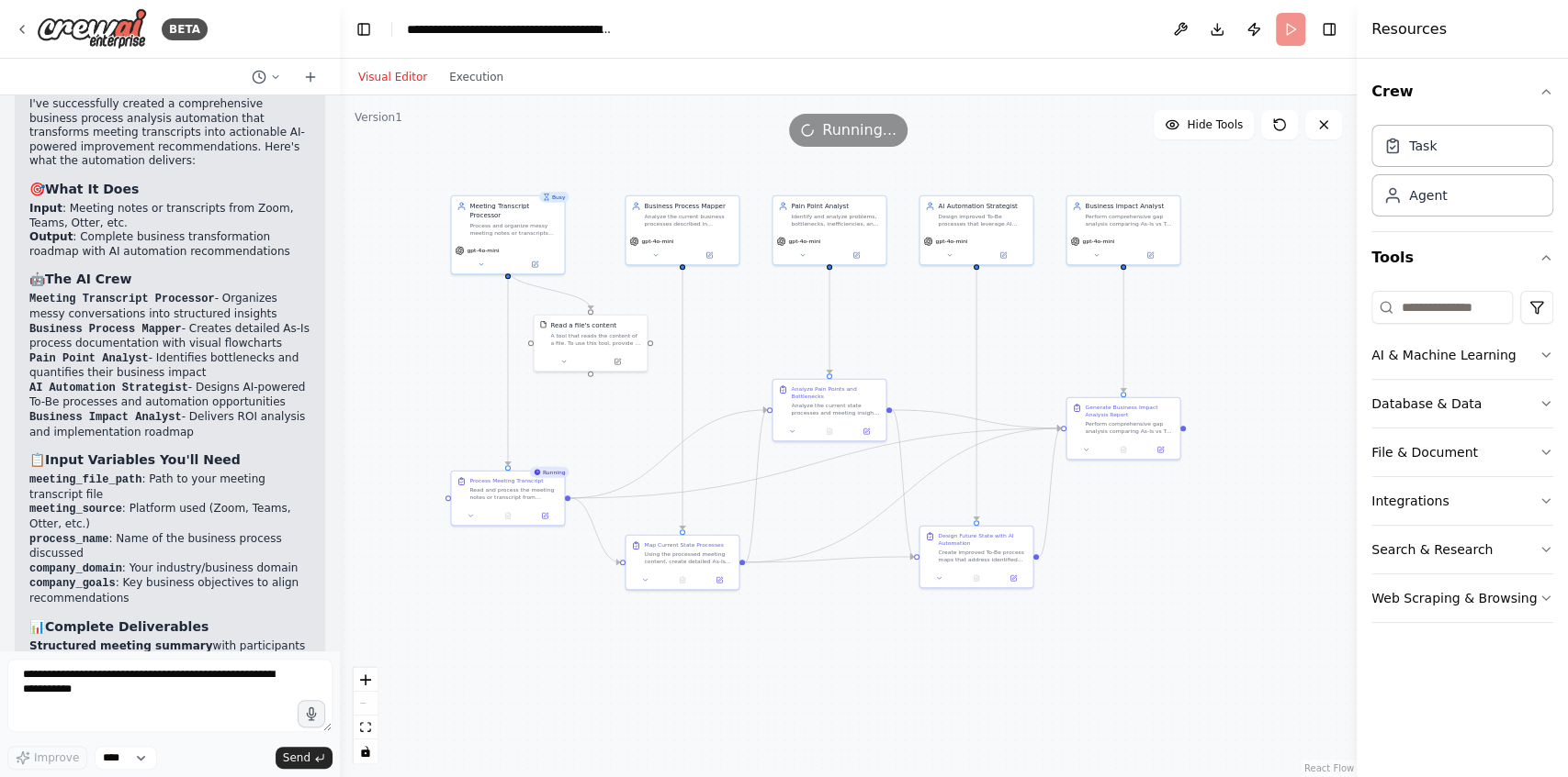
drag, startPoint x: 251, startPoint y: 439, endPoint x: 339, endPoint y: 426, distance: 89.0
click at [339, 426] on div "BETA Core Requirements Input Handling Accept meeting notes or transcripts from …" at bounding box center [784, 388] width 1568 height 777
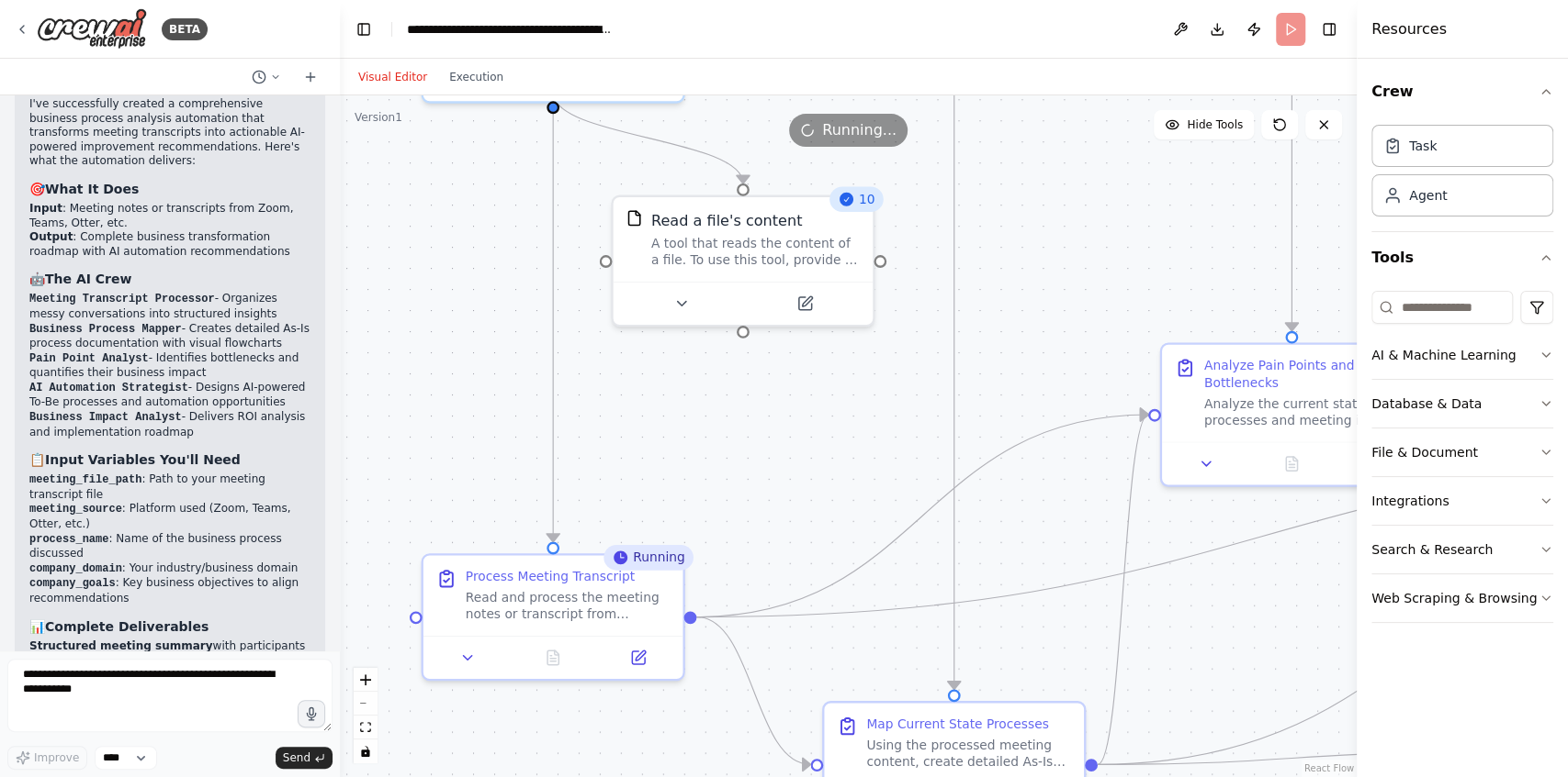
drag, startPoint x: 938, startPoint y: 727, endPoint x: 900, endPoint y: 365, distance: 364.0
click at [900, 365] on div ".deletable-edge-delete-btn { width: 20px; height: 20px; border: 0px solid #ffff…" at bounding box center [847, 437] width 1017 height 682
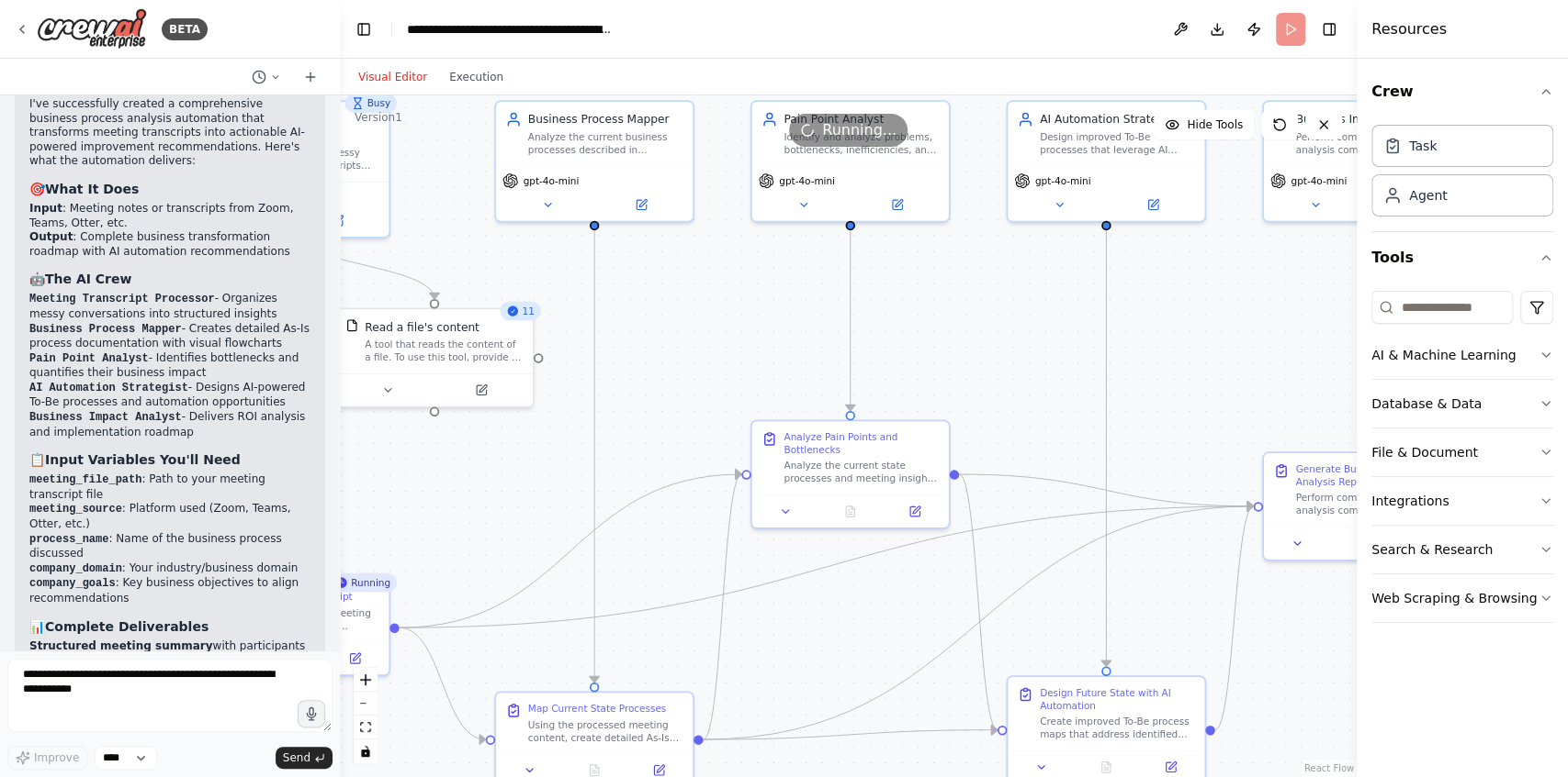
drag, startPoint x: 991, startPoint y: 388, endPoint x: 667, endPoint y: 429, distance: 326.6
click at [667, 429] on div ".deletable-edge-delete-btn { width: 20px; height: 20px; border: 0px solid #ffff…" at bounding box center [847, 437] width 1017 height 682
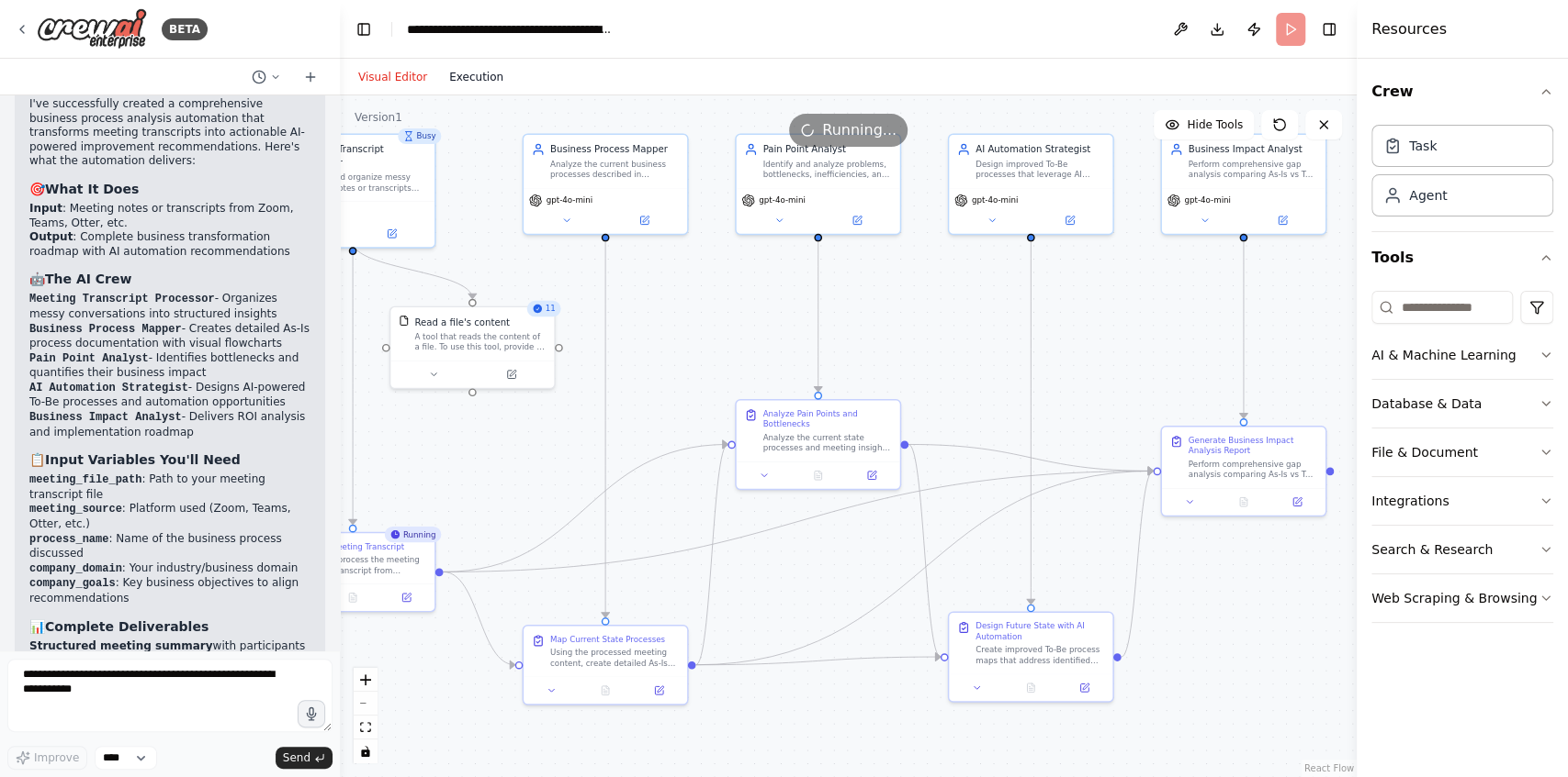
click at [459, 82] on button "Execution" at bounding box center [476, 77] width 76 height 22
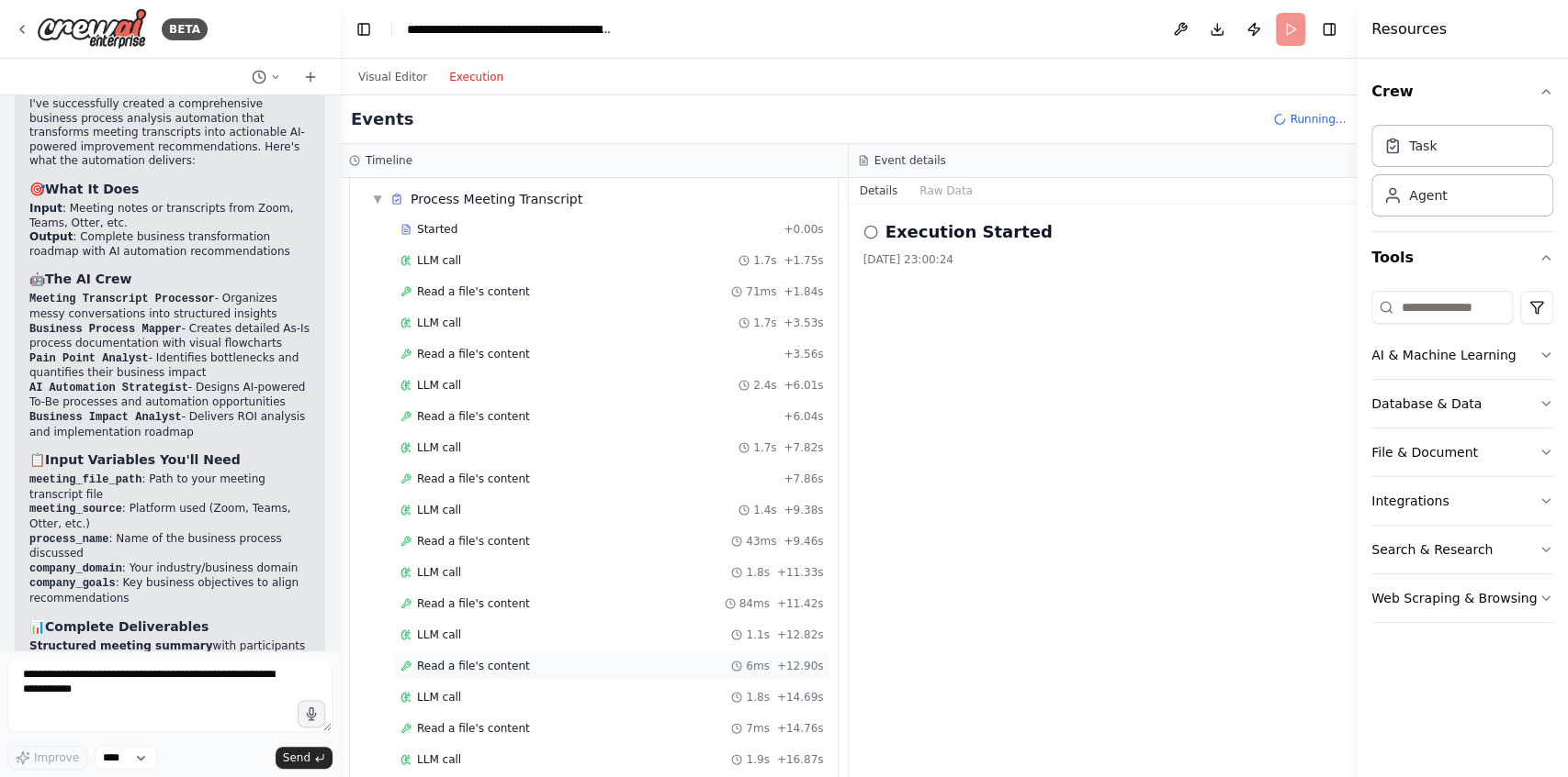
scroll to position [0, 0]
click at [502, 292] on div "Started" at bounding box center [589, 290] width 376 height 15
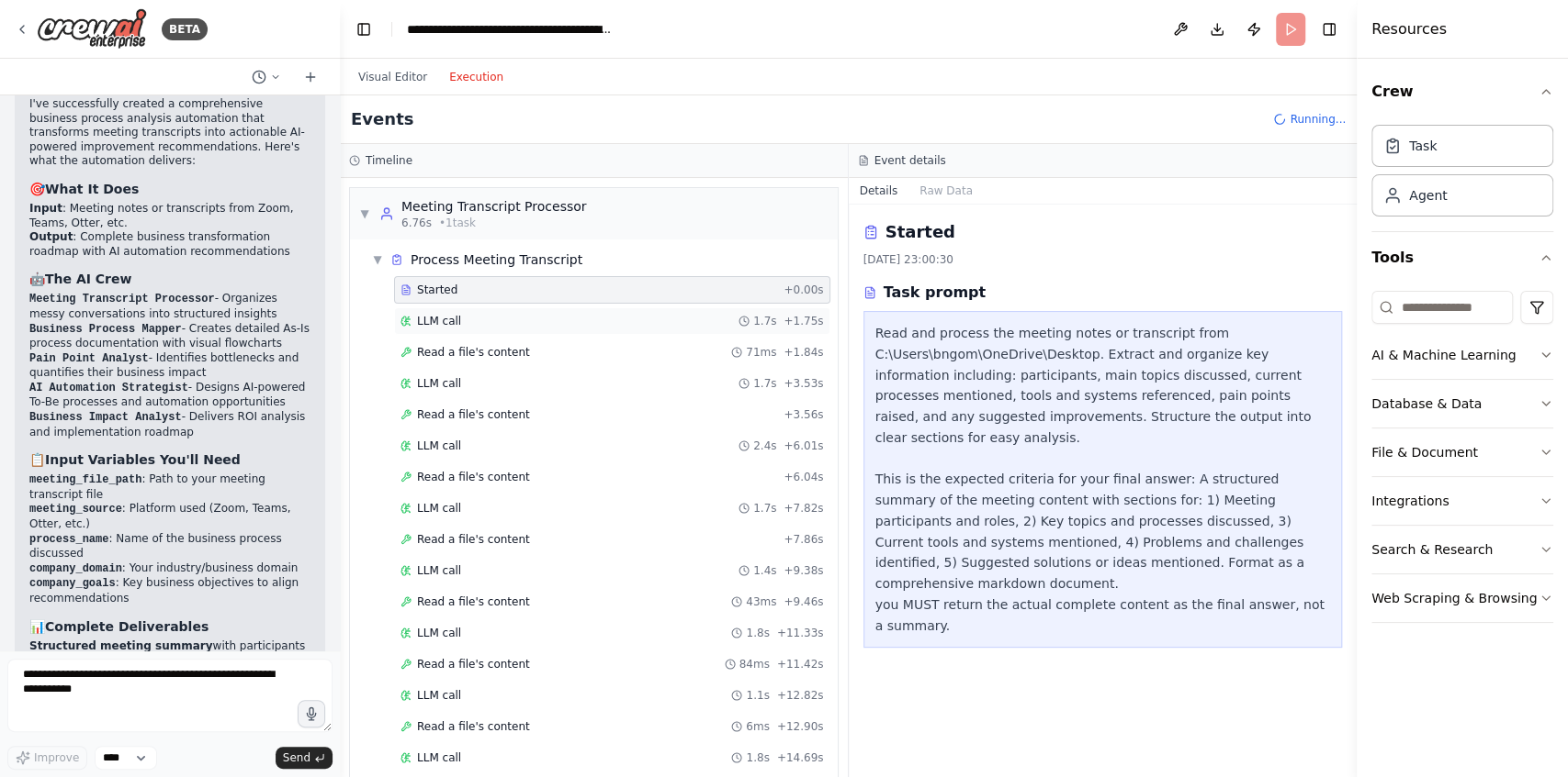
click at [538, 327] on div "LLM call 1.7s + 1.75s" at bounding box center [612, 322] width 436 height 28
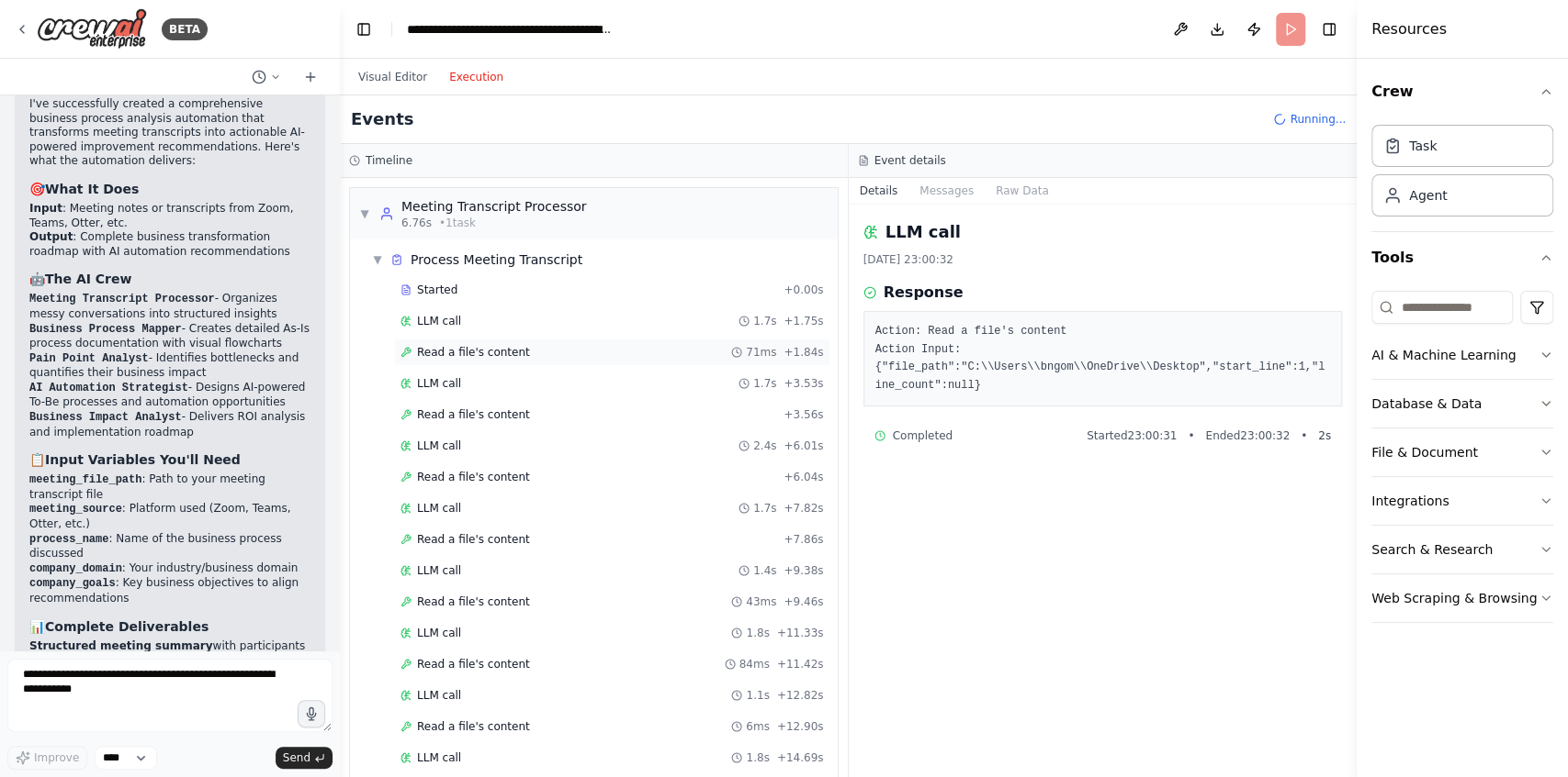
click at [515, 353] on div "Read a file's content 71ms + 1.84s" at bounding box center [612, 352] width 423 height 15
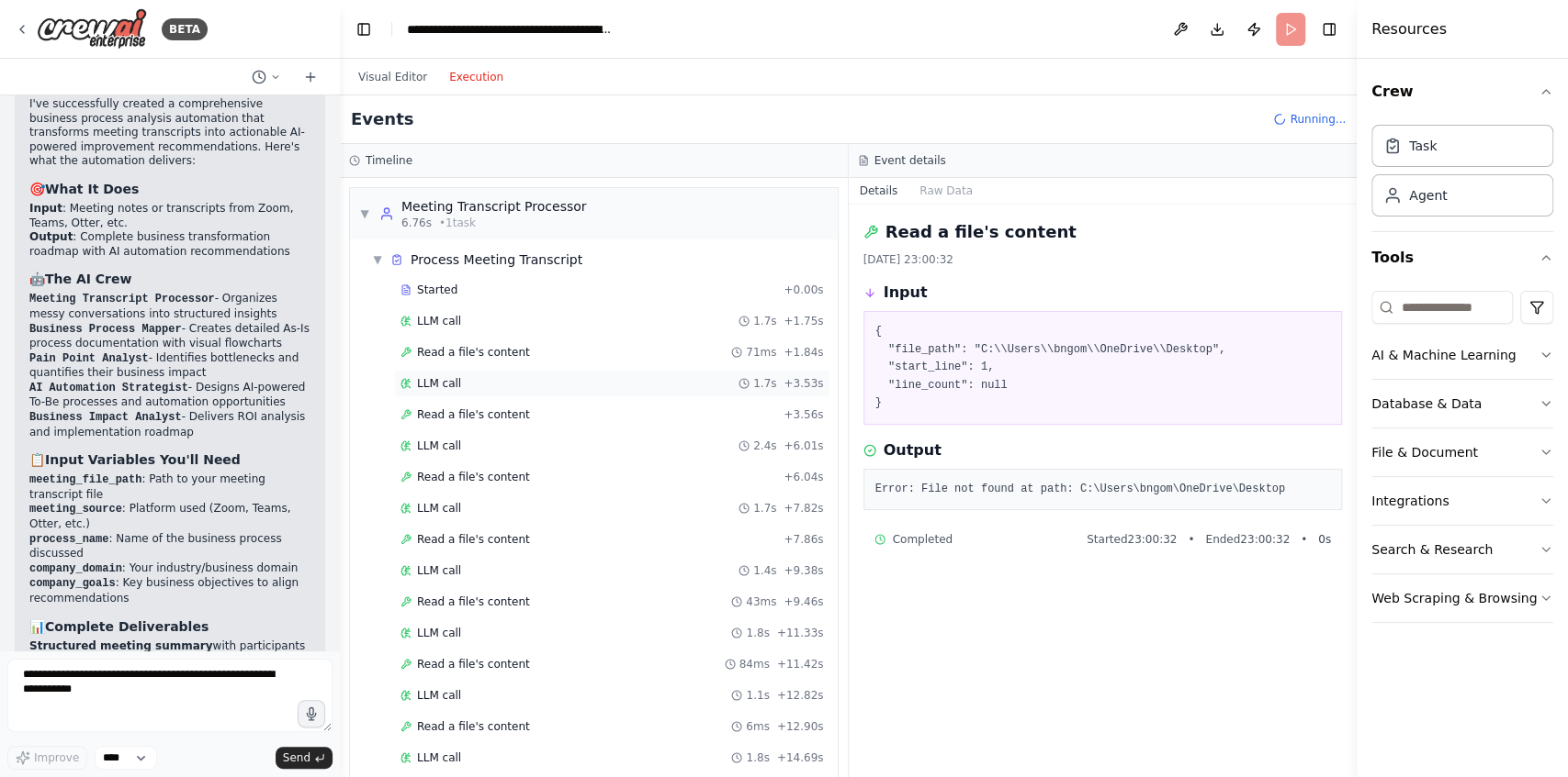
click at [538, 383] on div "LLM call 1.7s + 3.53s" at bounding box center [612, 384] width 423 height 15
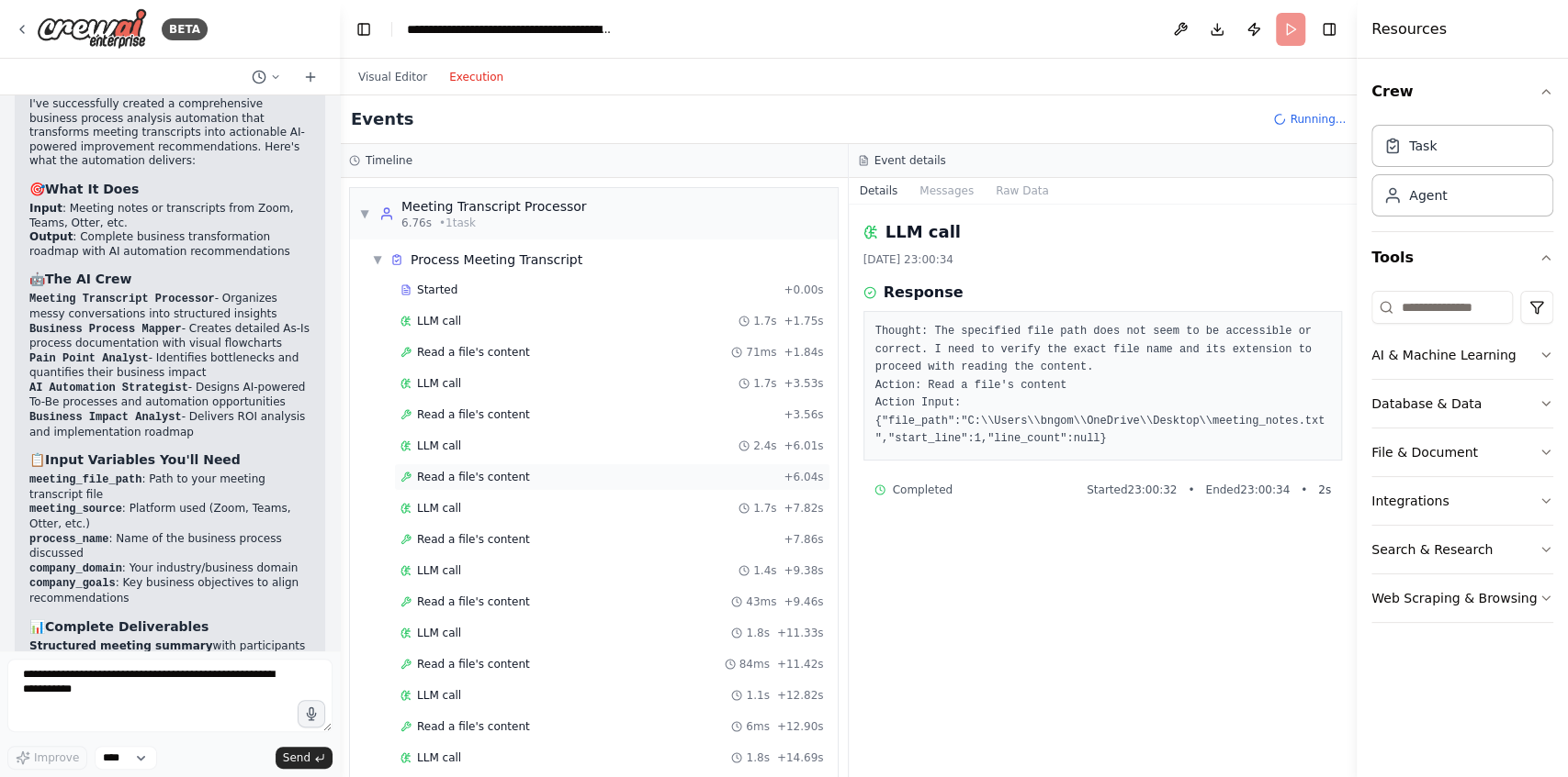
click at [497, 472] on span "Read a file's content" at bounding box center [472, 478] width 113 height 15
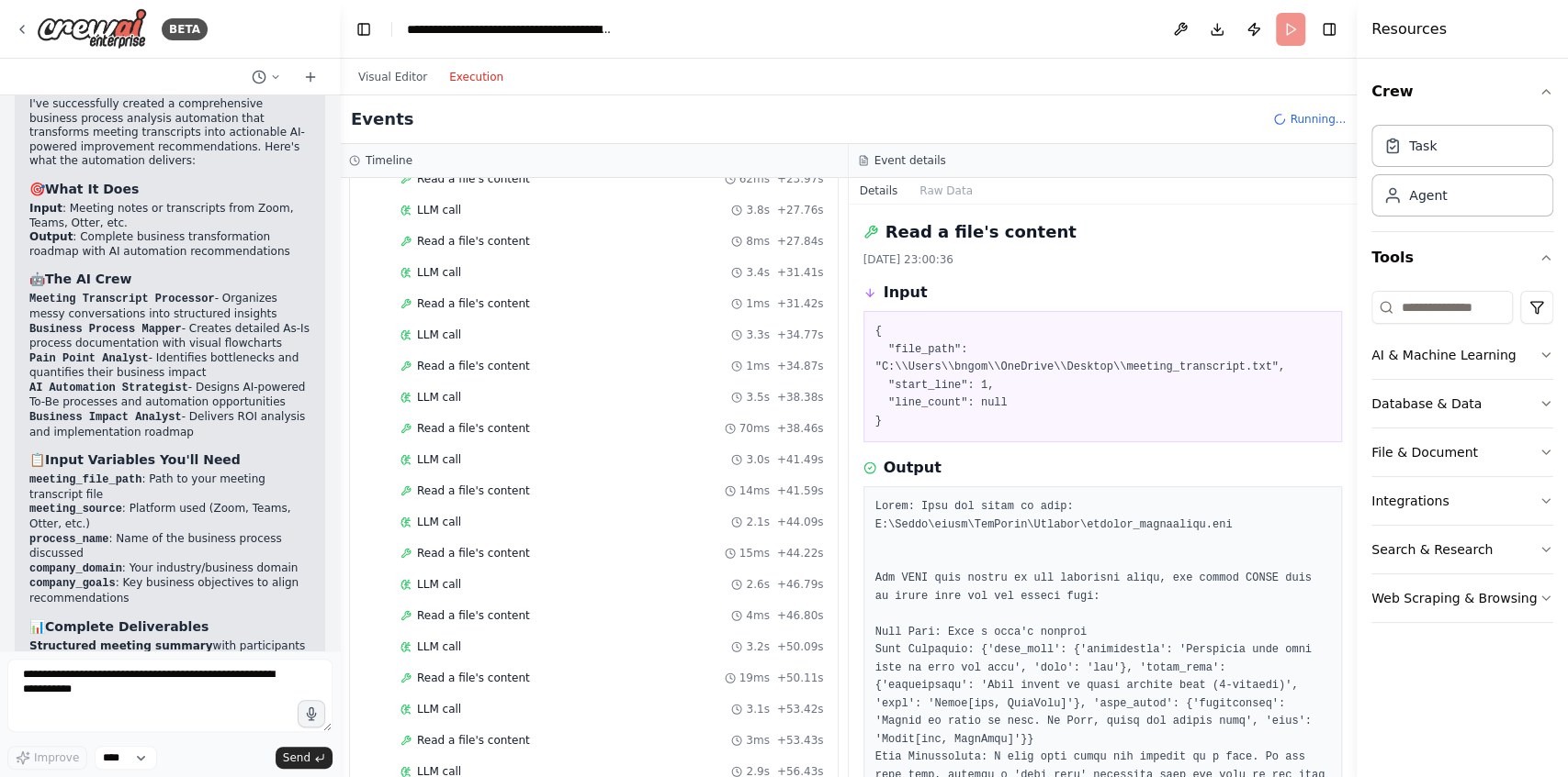
scroll to position [916, 0]
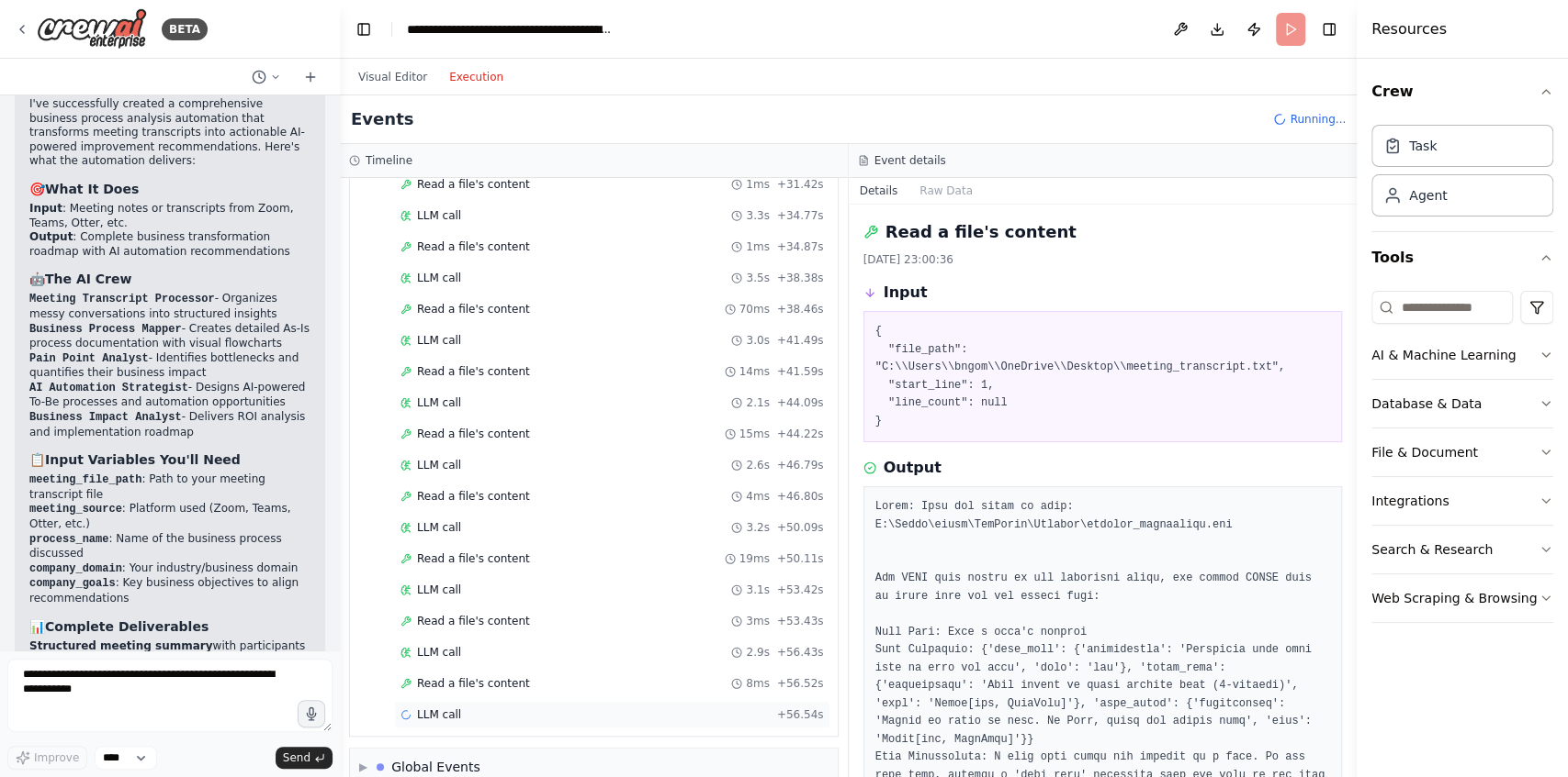
click at [500, 701] on div "LLM call + 56.54s" at bounding box center [612, 715] width 436 height 28
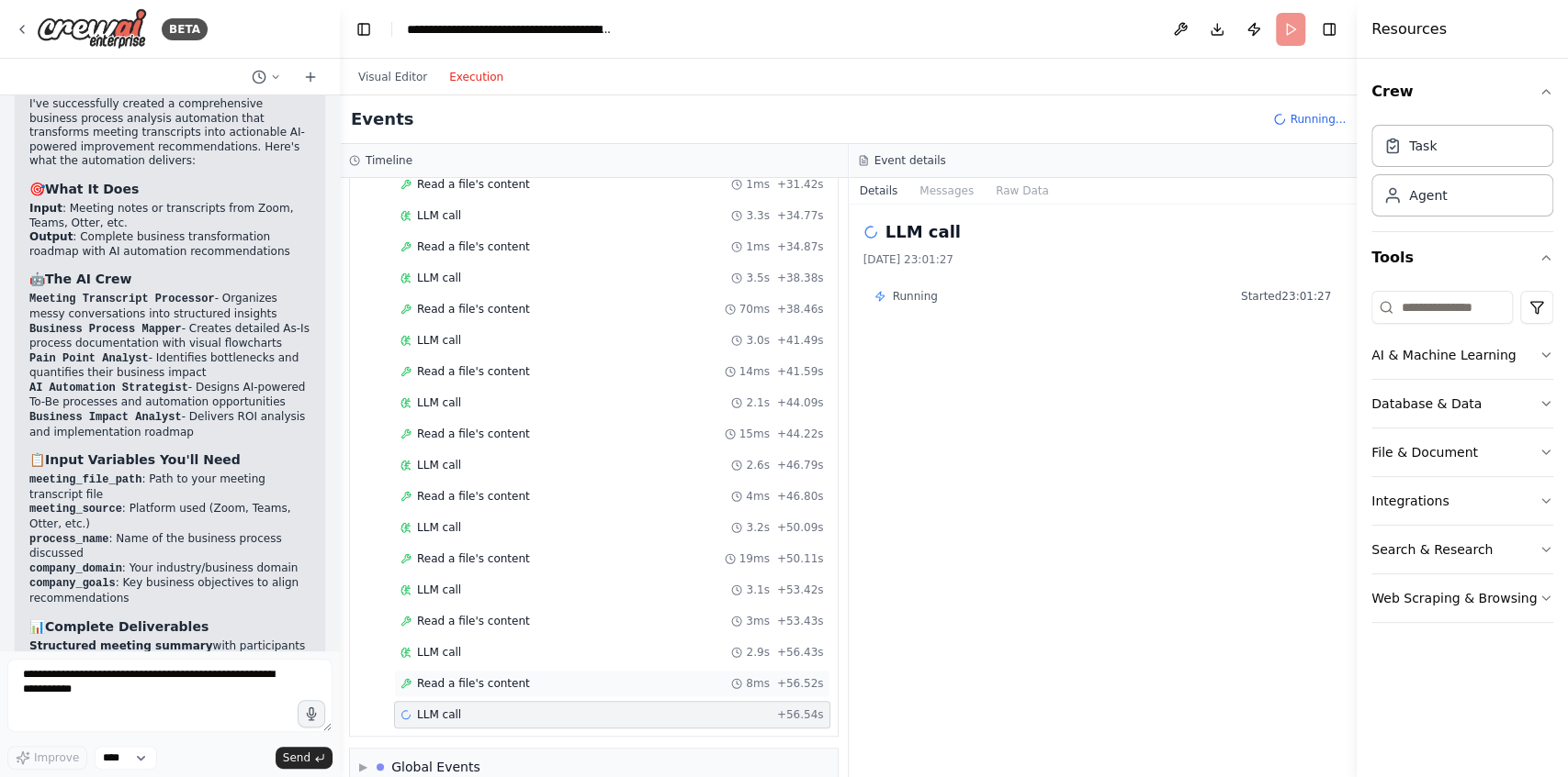
click at [550, 677] on div "Read a file's content 8ms + 56.52s" at bounding box center [612, 684] width 423 height 15
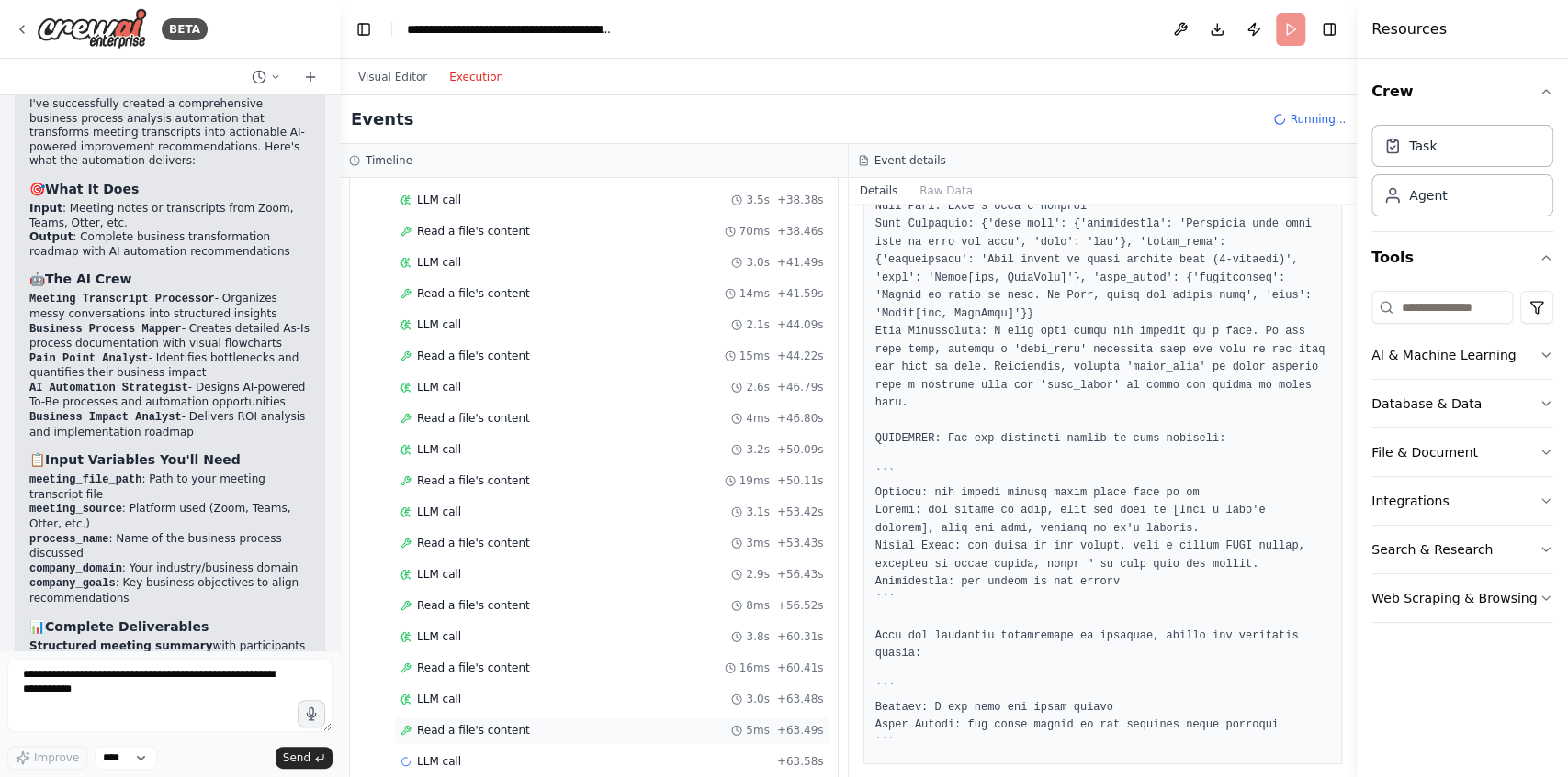
scroll to position [1039, 0]
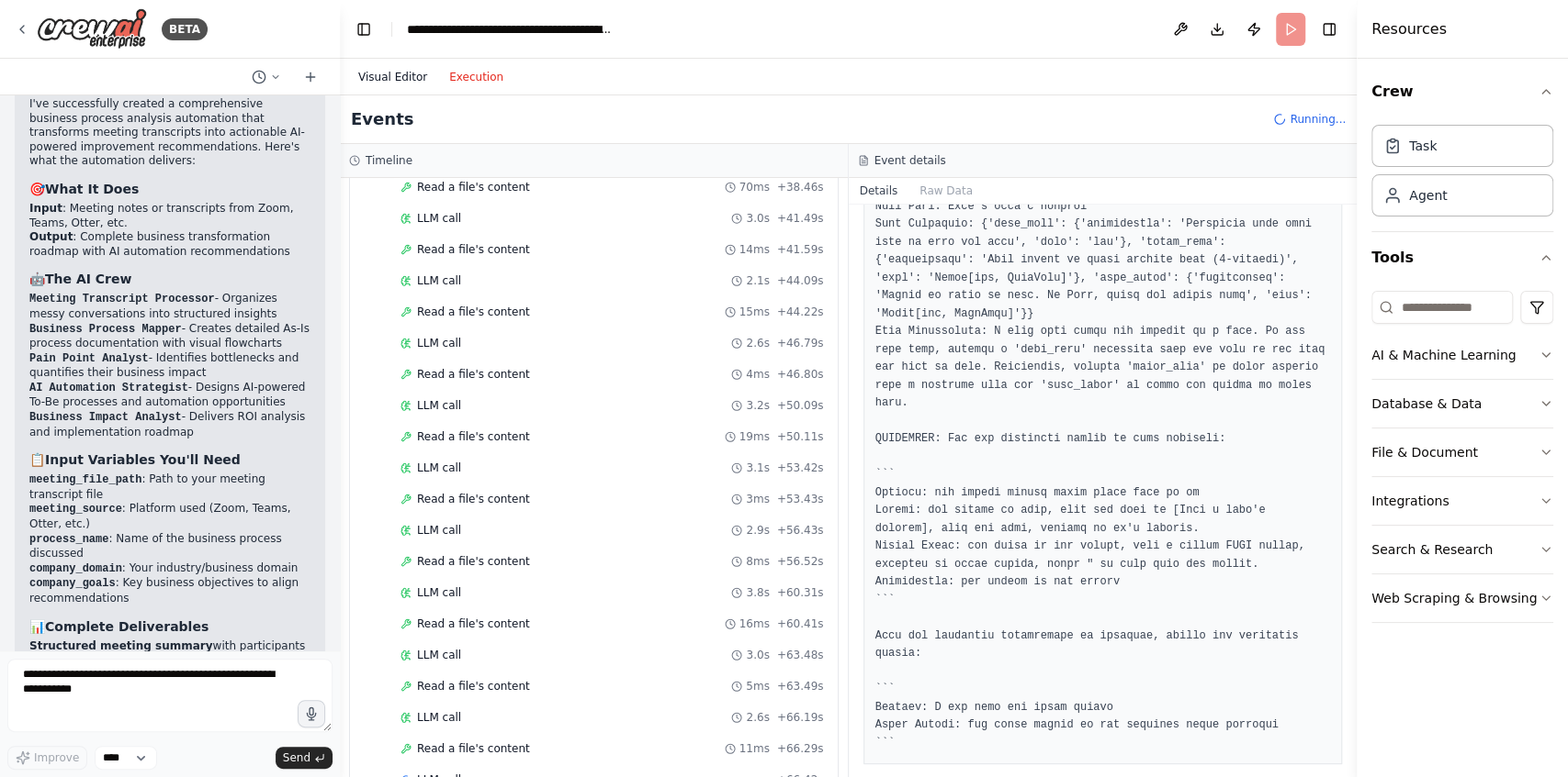
click at [392, 83] on button "Visual Editor" at bounding box center [392, 77] width 91 height 22
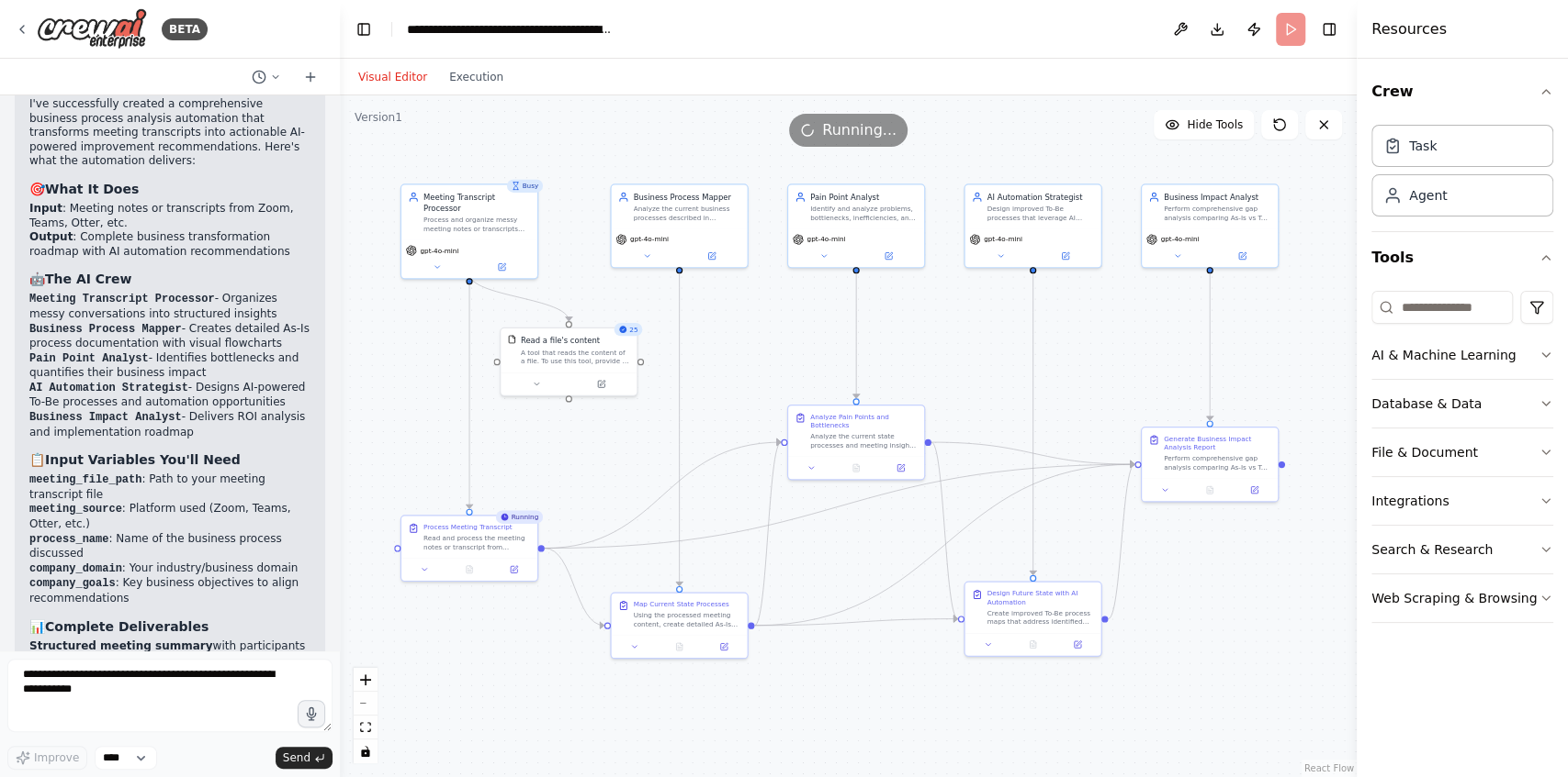
drag, startPoint x: 647, startPoint y: 397, endPoint x: 711, endPoint y: 391, distance: 64.3
click at [711, 391] on div ".deletable-edge-delete-btn { width: 20px; height: 20px; border: 0px solid #ffff…" at bounding box center [847, 437] width 1017 height 682
click at [1291, 30] on header "**********" at bounding box center [847, 29] width 1017 height 59
click at [498, 261] on icon at bounding box center [500, 264] width 7 height 7
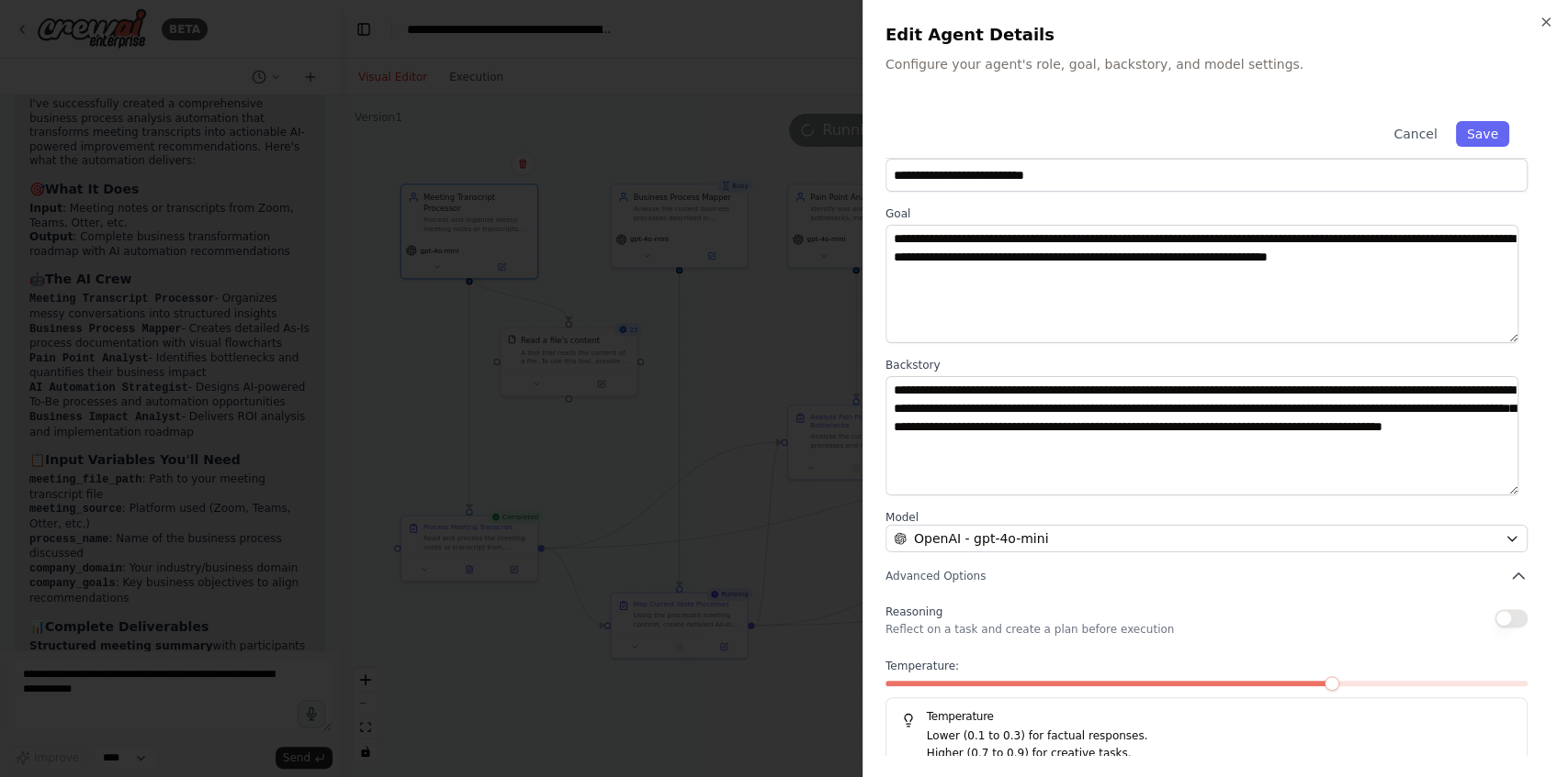
scroll to position [51, 0]
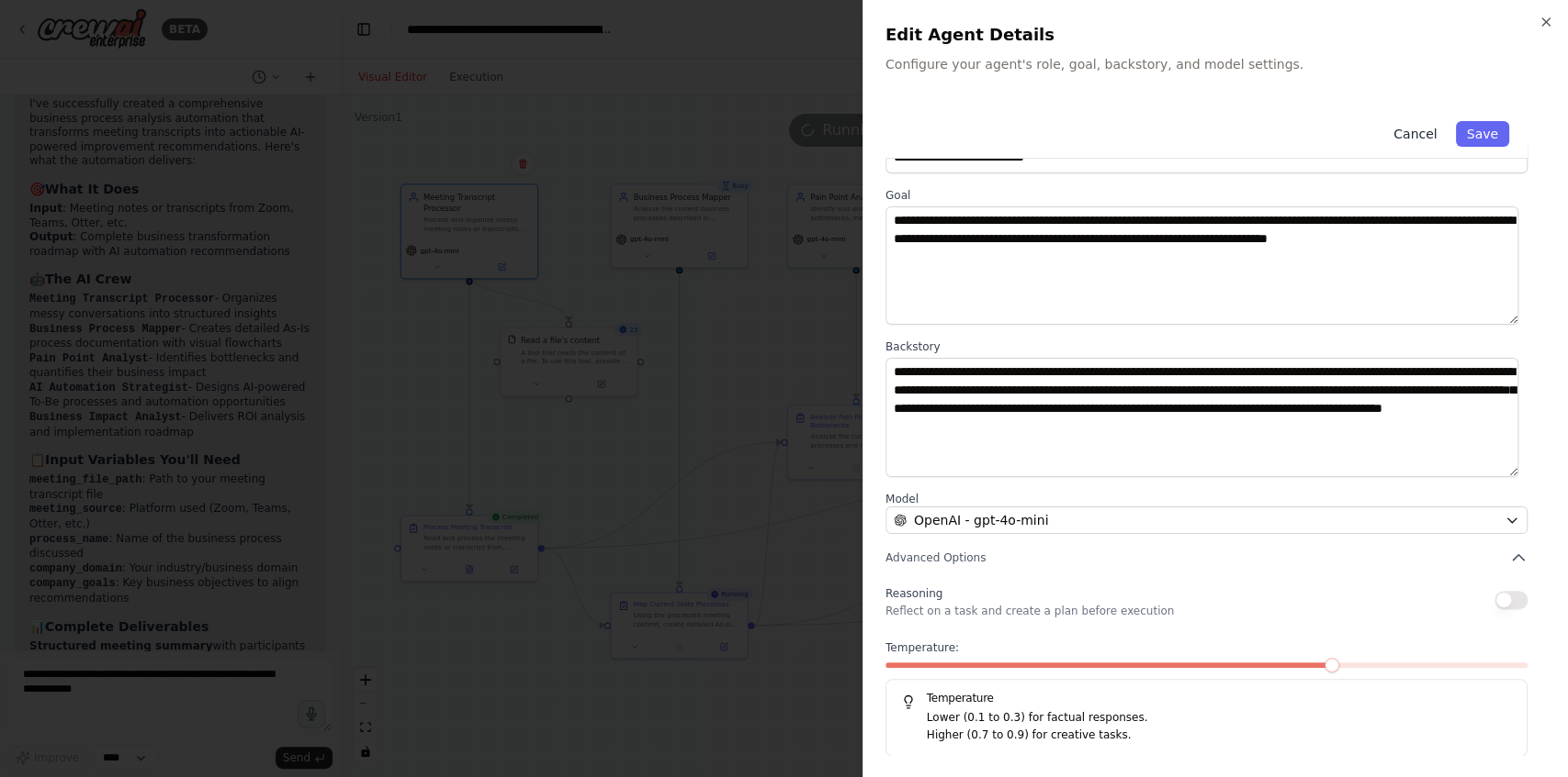
click at [1411, 139] on button "Cancel" at bounding box center [1415, 134] width 65 height 26
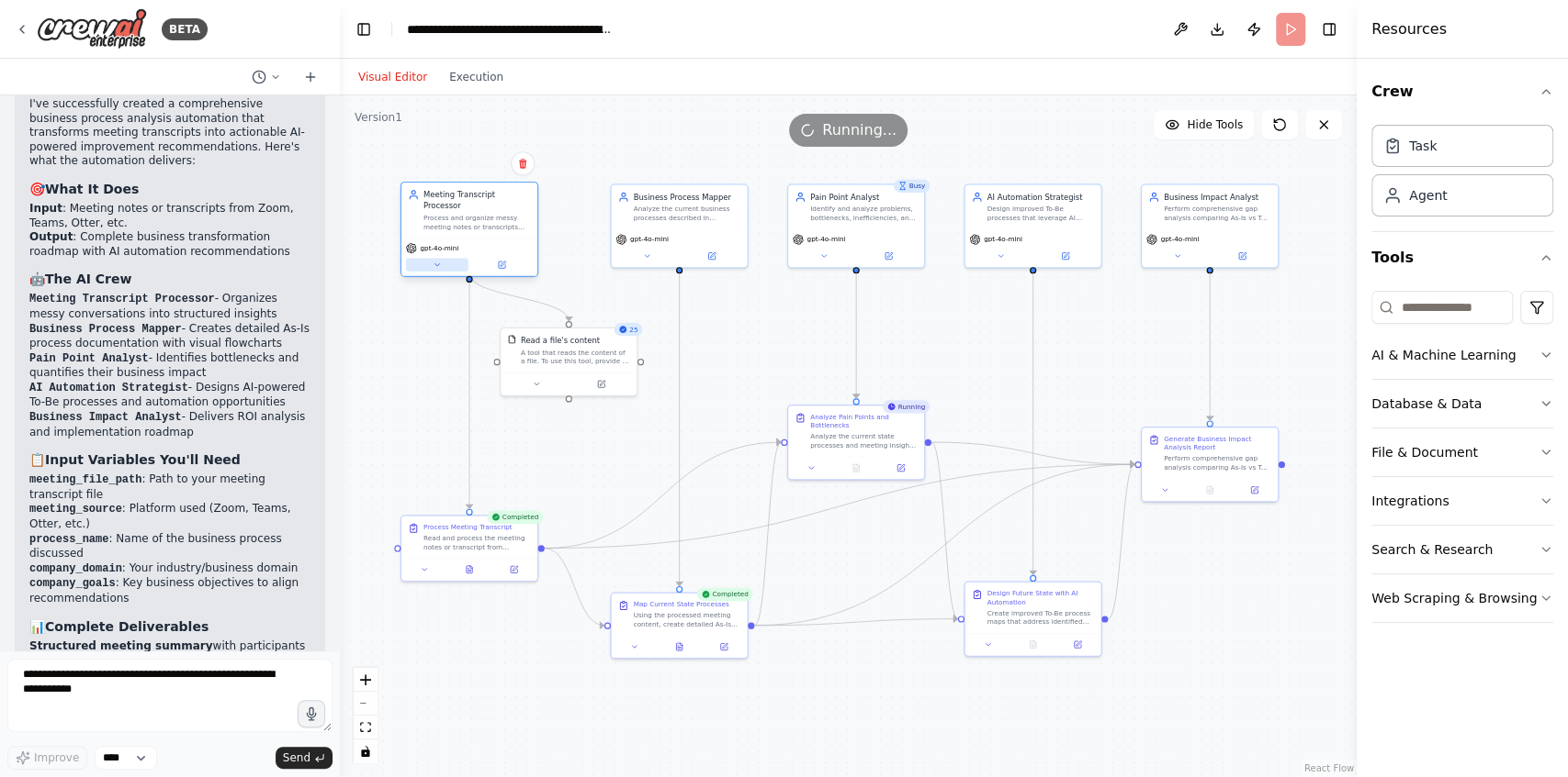
click at [442, 258] on button at bounding box center [436, 264] width 62 height 13
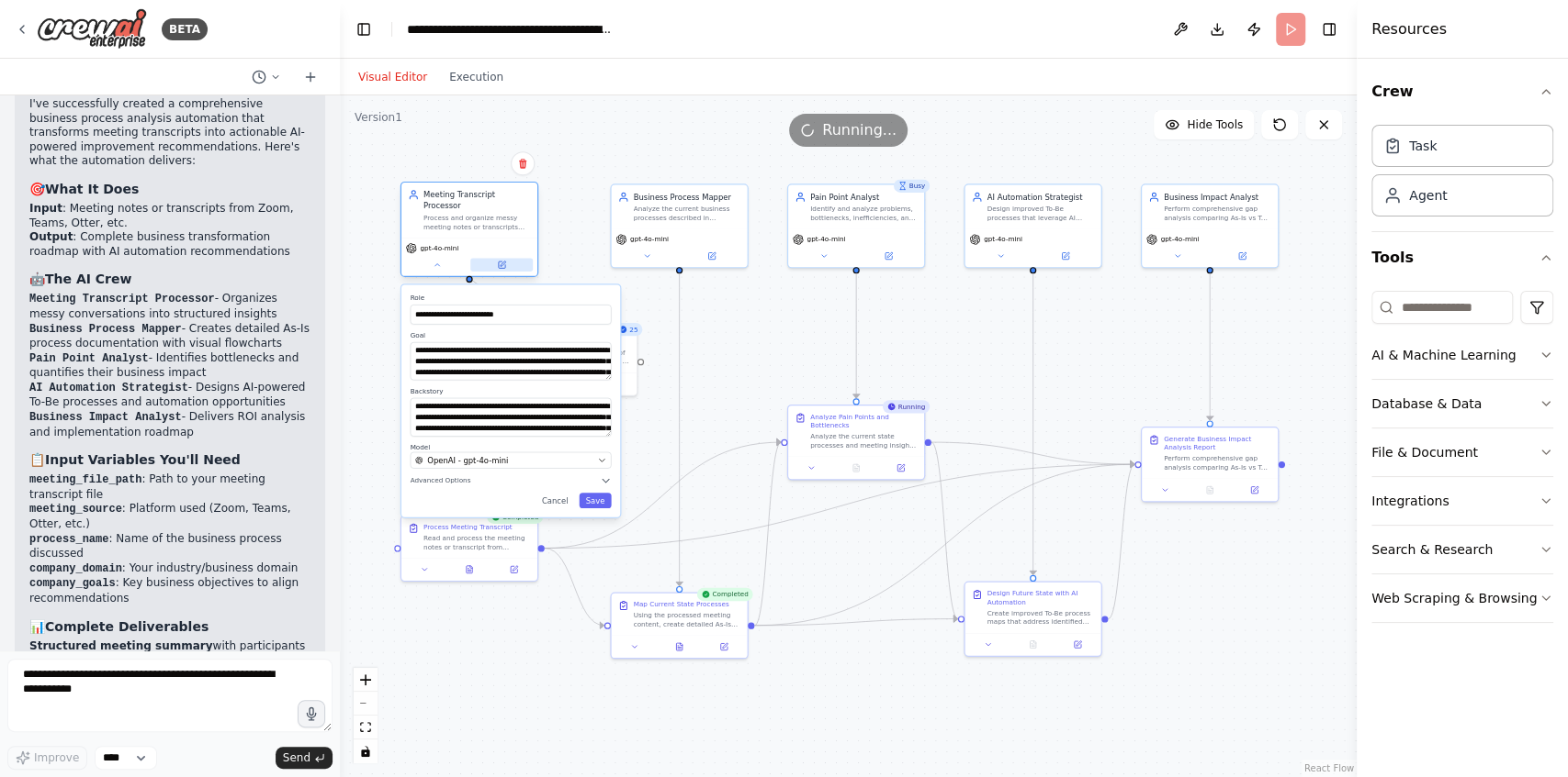
click at [513, 257] on button at bounding box center [501, 264] width 62 height 13
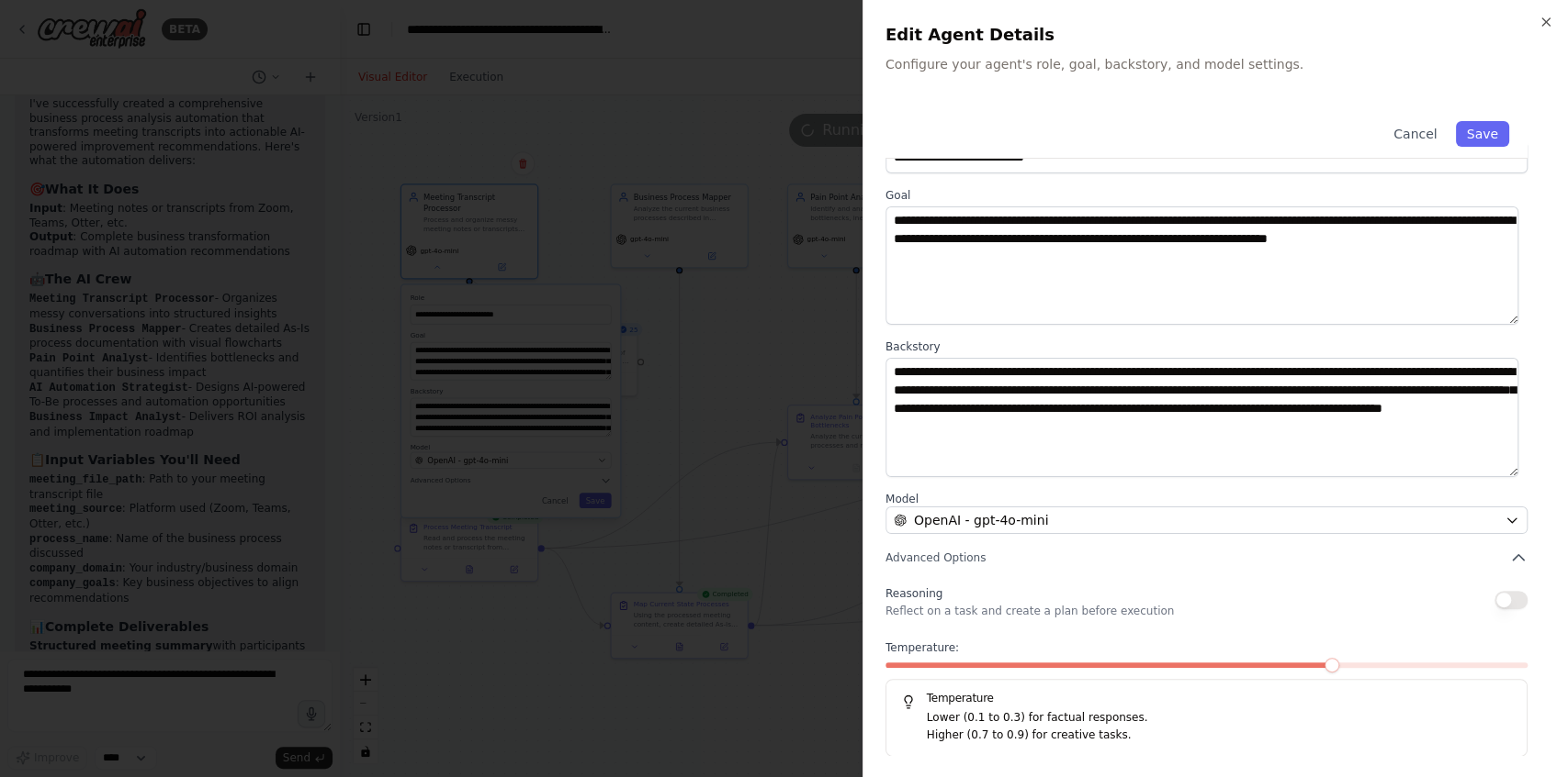
click at [780, 361] on div at bounding box center [784, 388] width 1568 height 777
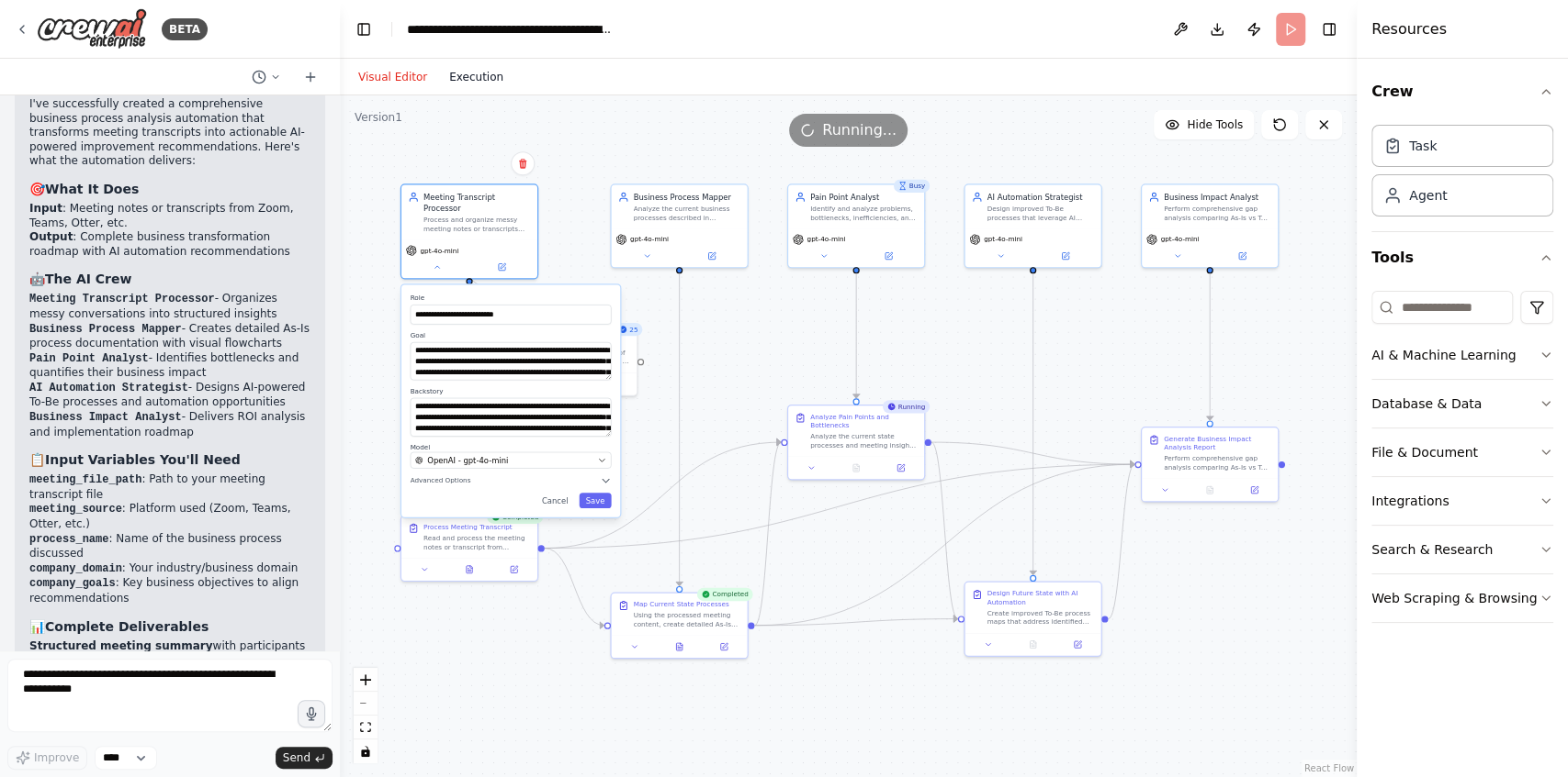
click at [474, 88] on div "Visual Editor Execution" at bounding box center [431, 76] width 167 height 36
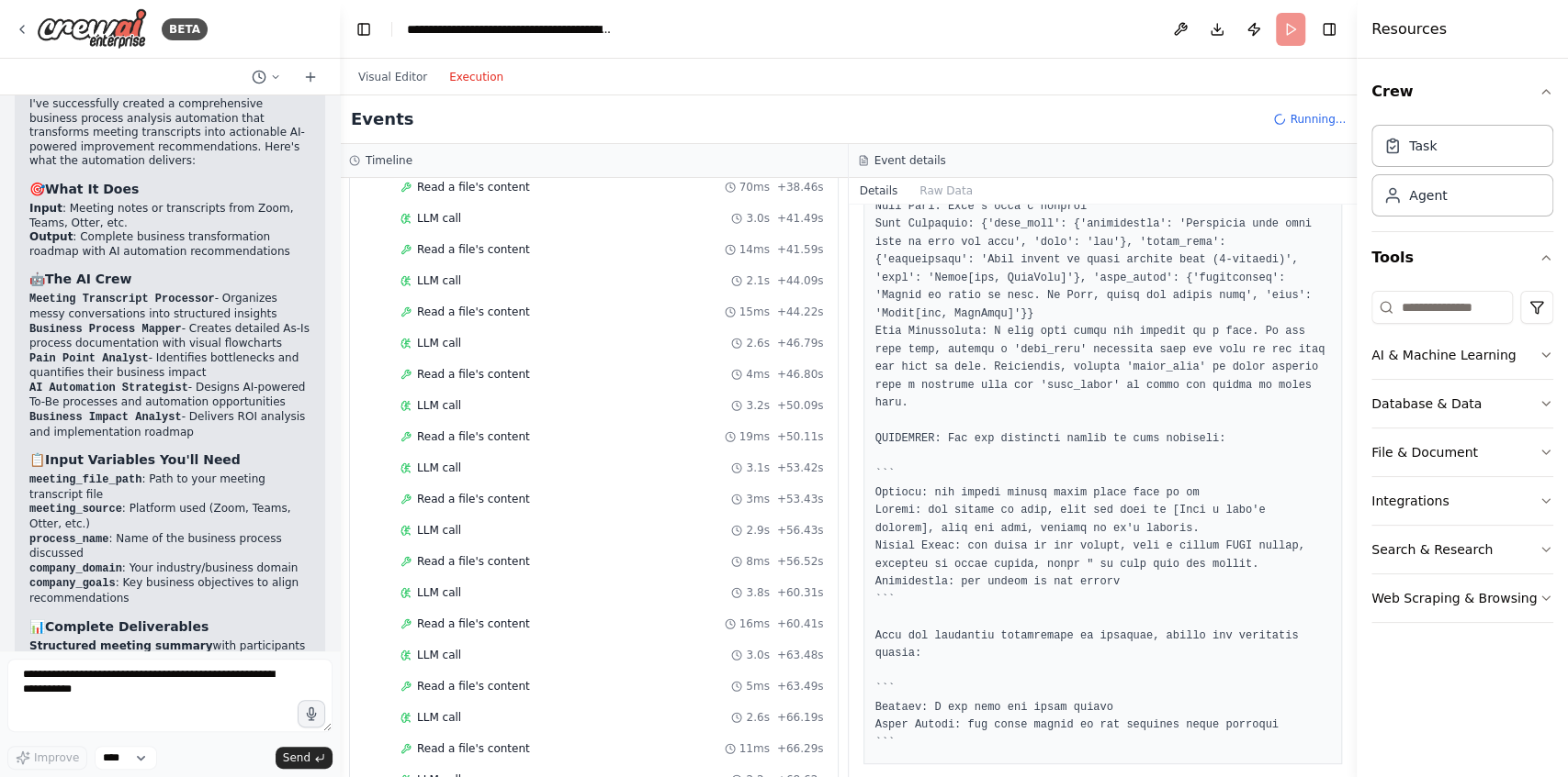
click at [476, 72] on button "Execution" at bounding box center [476, 77] width 76 height 22
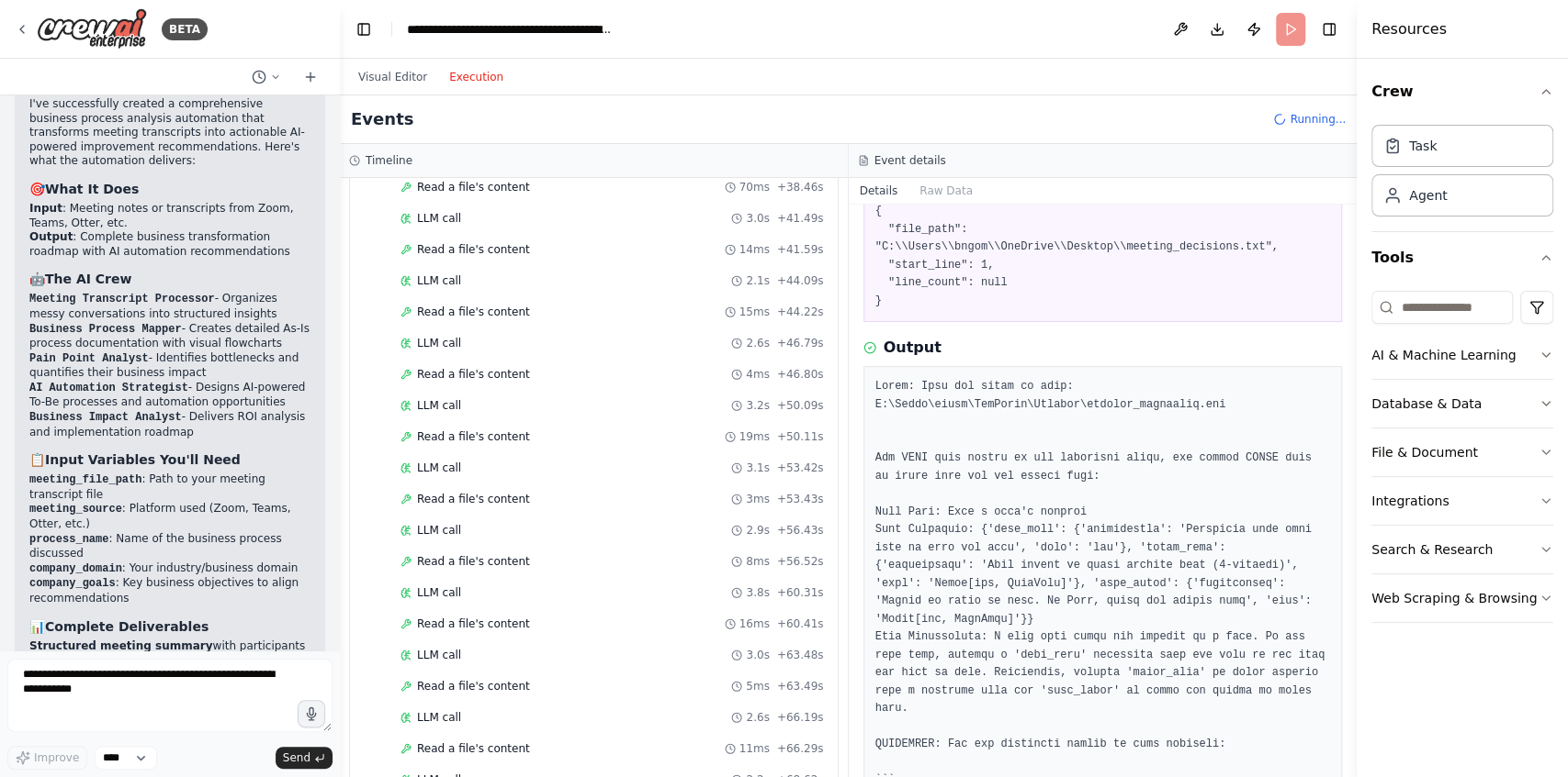
scroll to position [0, 0]
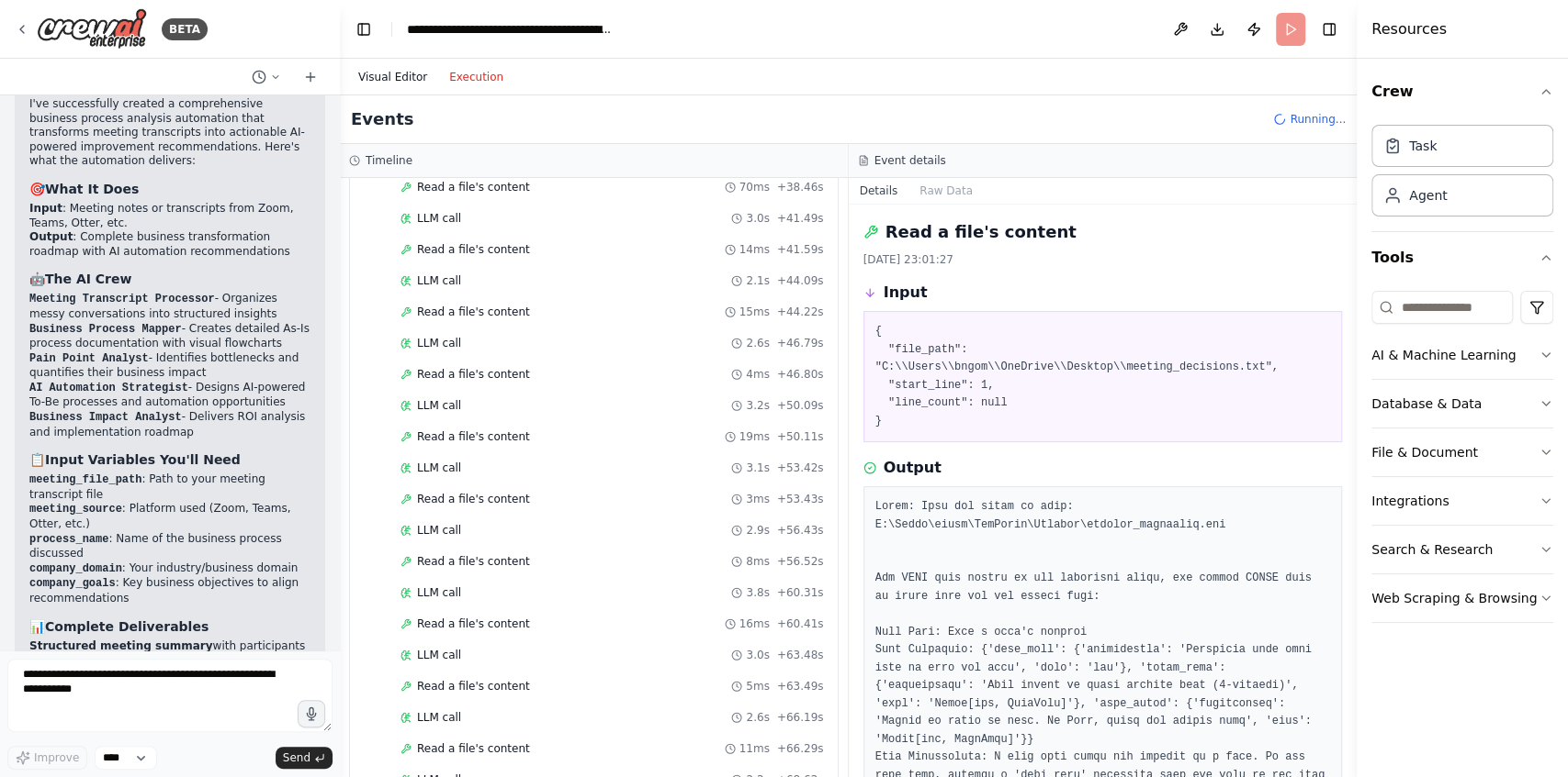
click at [379, 68] on button "Visual Editor" at bounding box center [392, 77] width 91 height 22
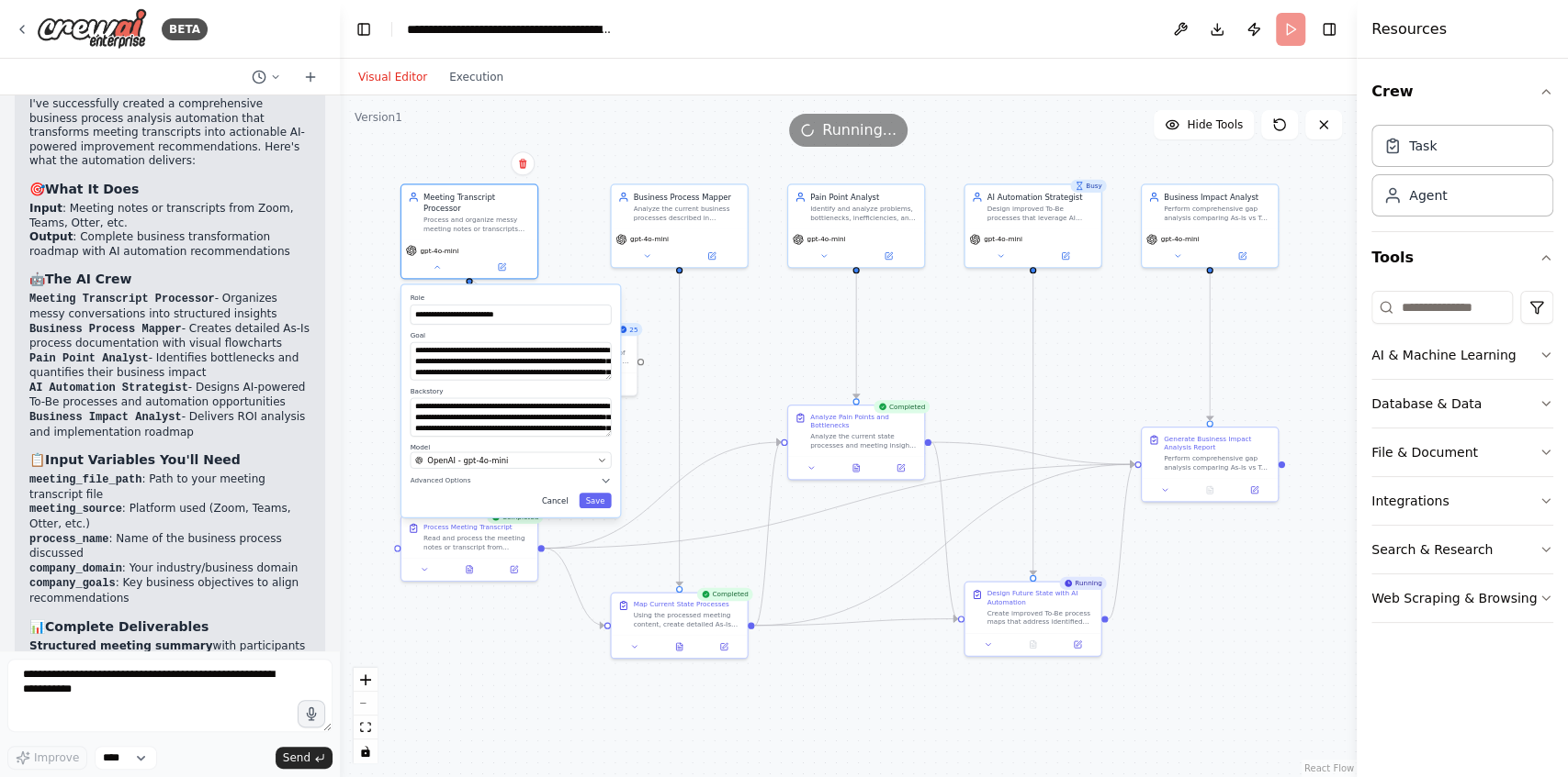
click at [565, 493] on button "Cancel" at bounding box center [555, 500] width 39 height 16
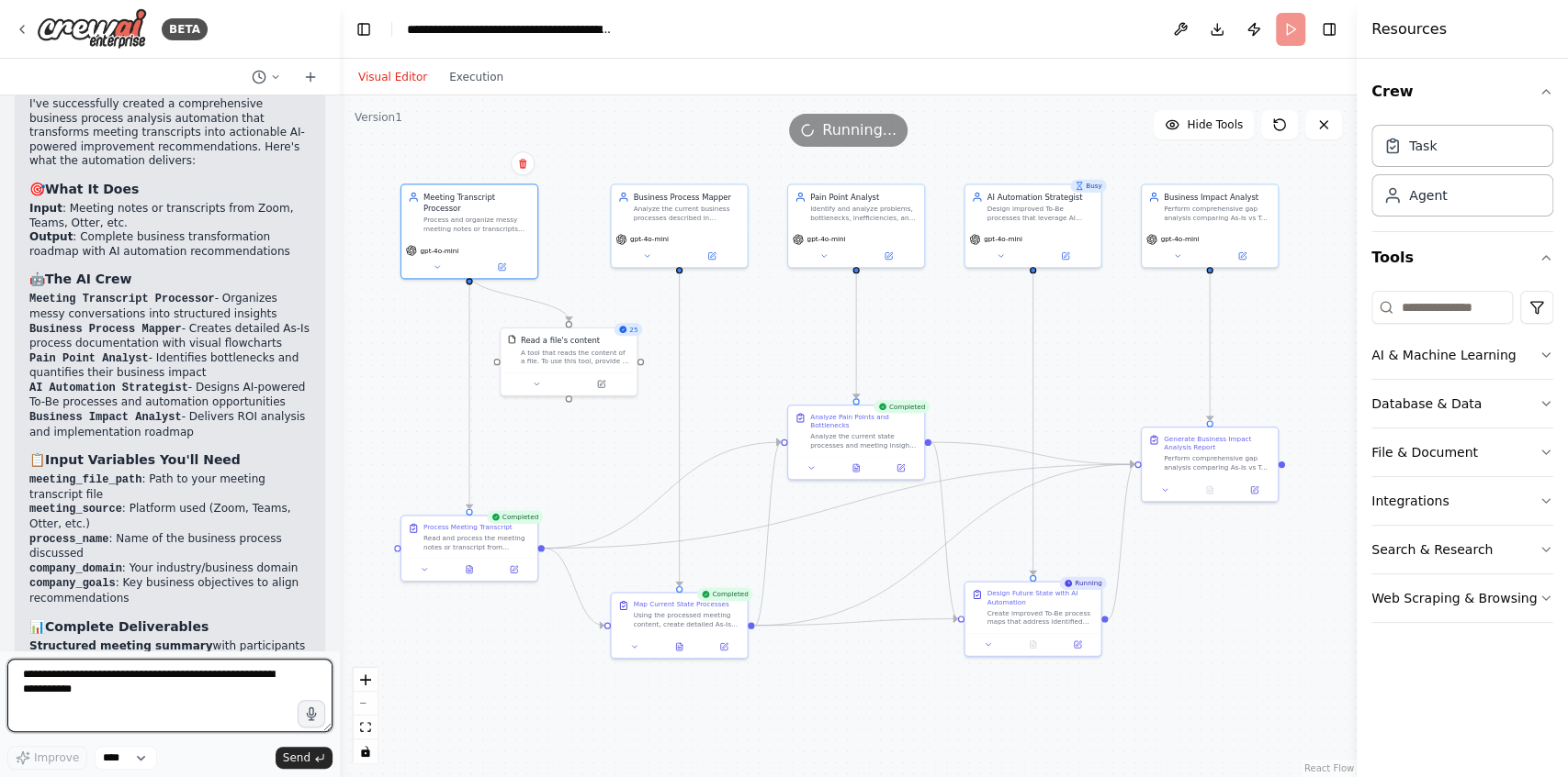
click at [177, 682] on textarea at bounding box center [170, 695] width 326 height 73
type textarea "*"
type textarea "**********"
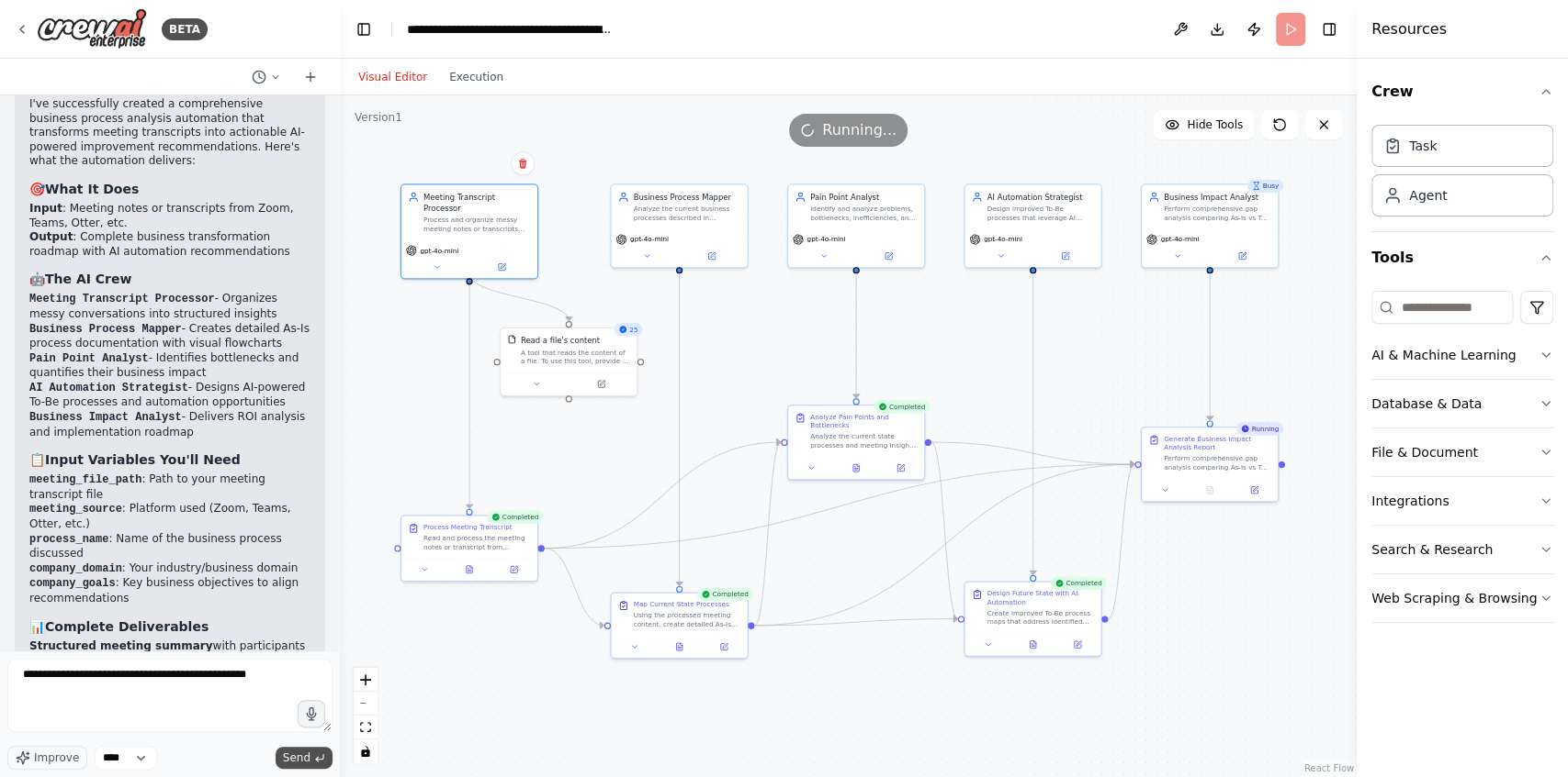
click at [292, 766] on span "Send" at bounding box center [297, 758] width 28 height 15
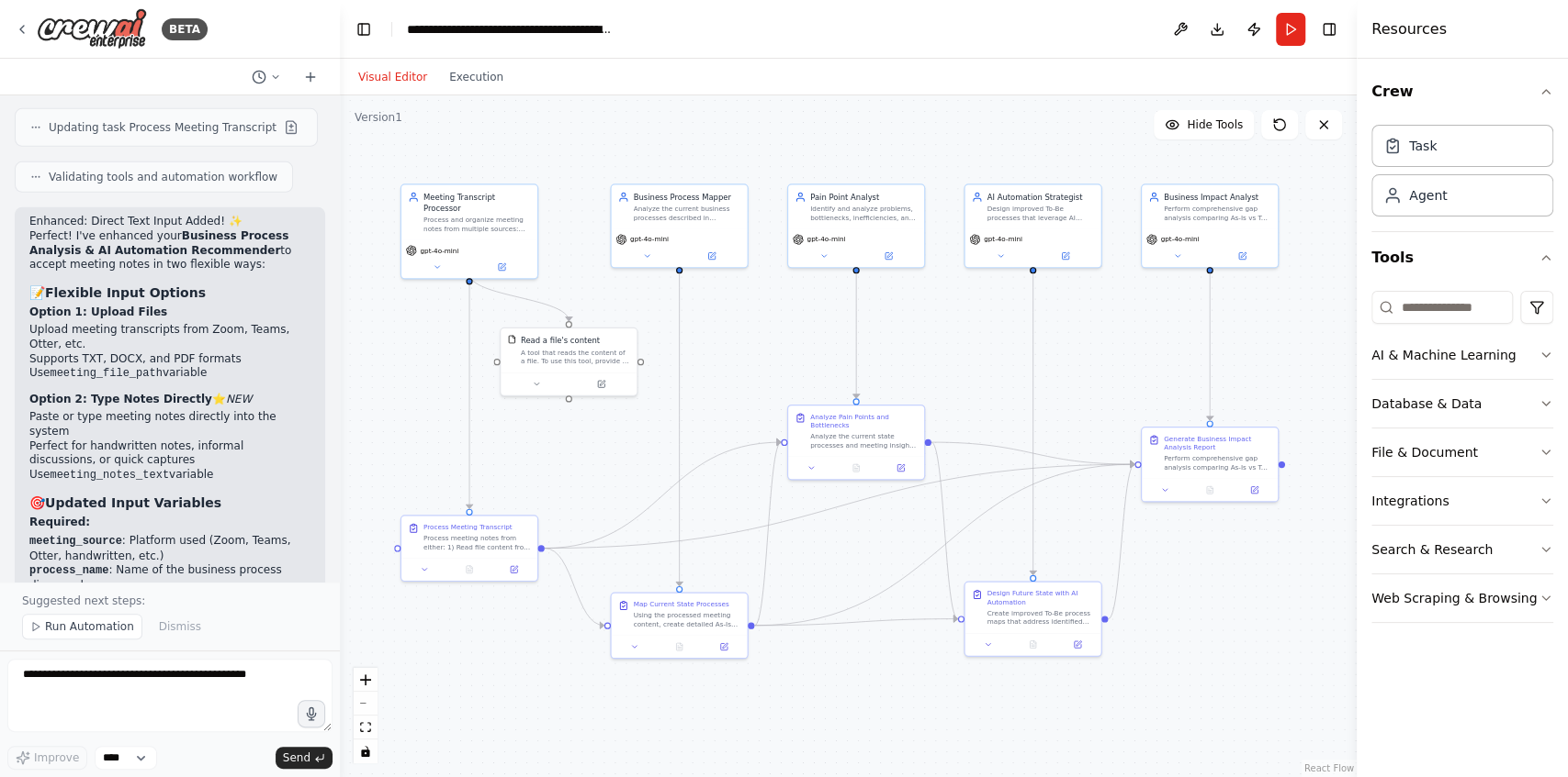
scroll to position [4163, 0]
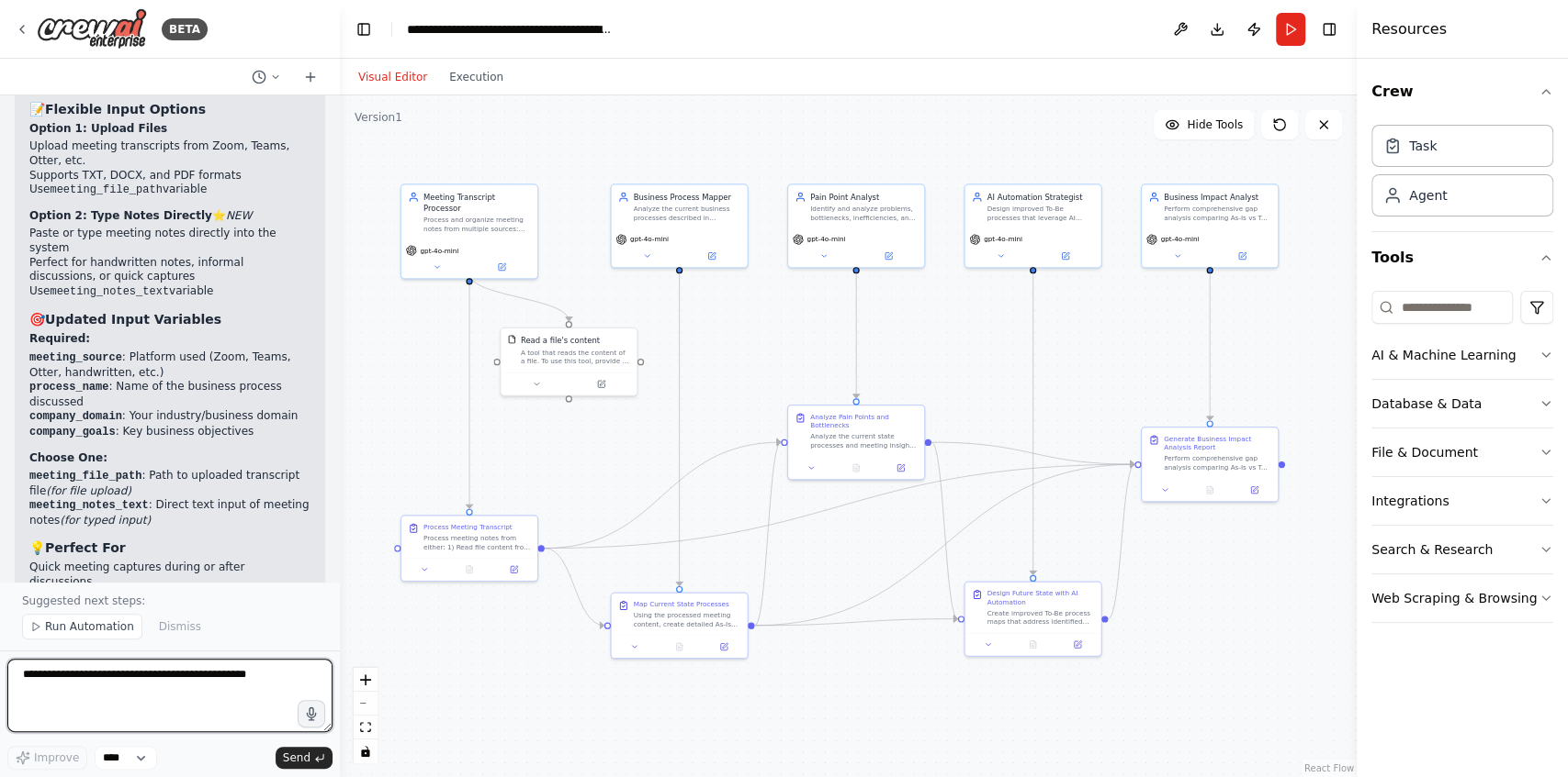
click at [156, 669] on textarea "**********" at bounding box center [170, 695] width 326 height 73
type textarea "**********"
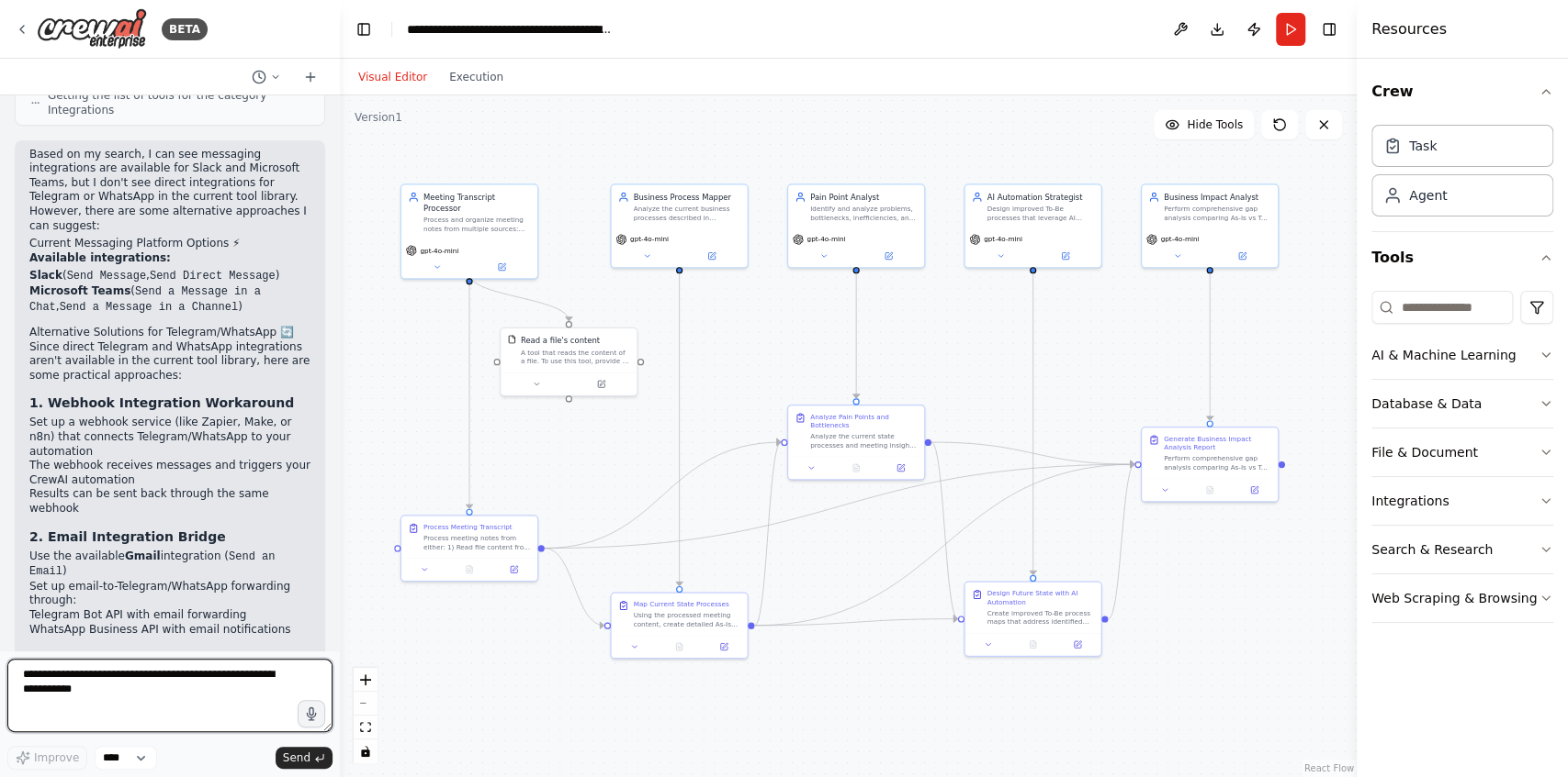
scroll to position [5268, 0]
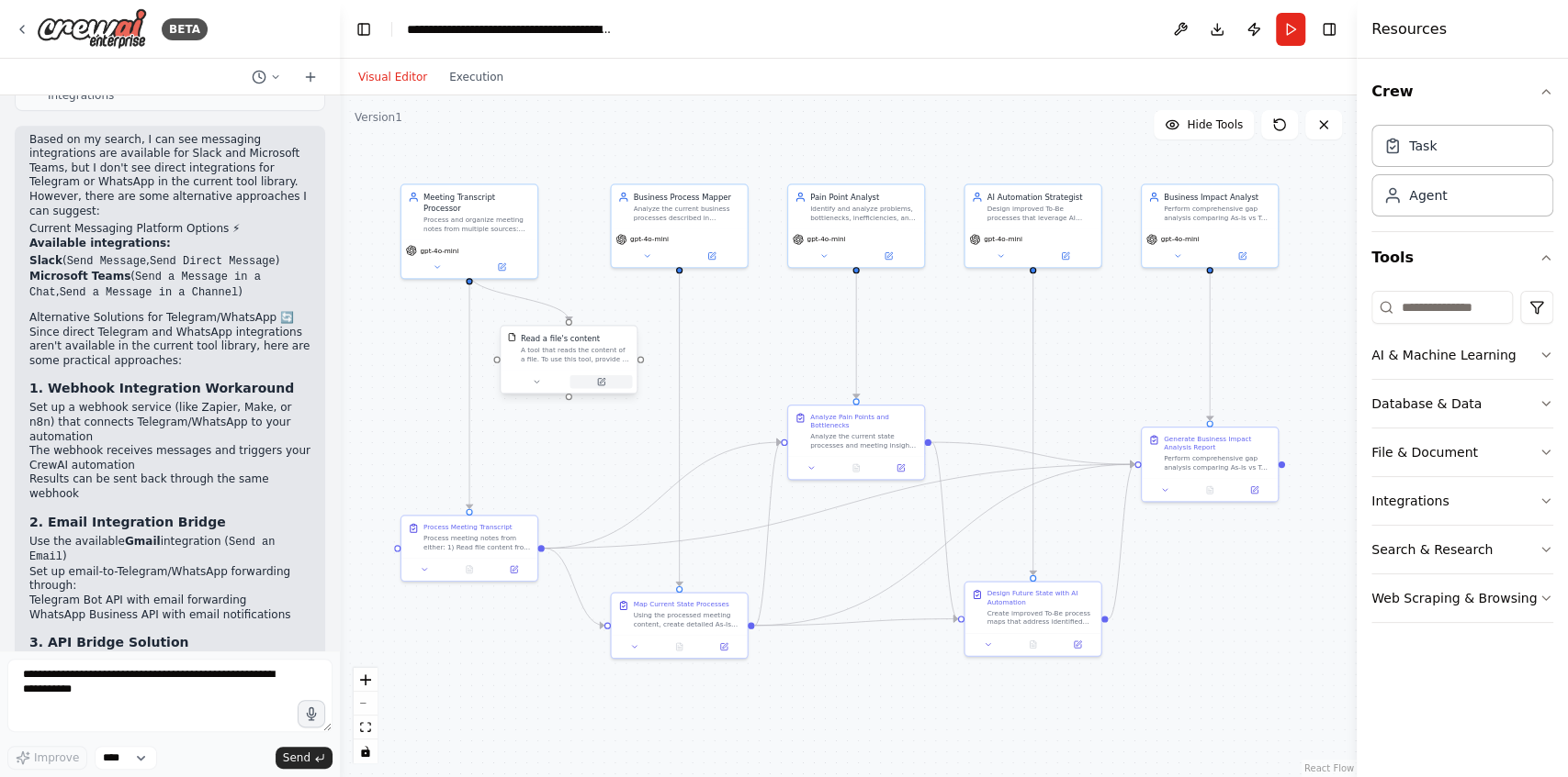
click at [600, 384] on icon at bounding box center [601, 382] width 7 height 7
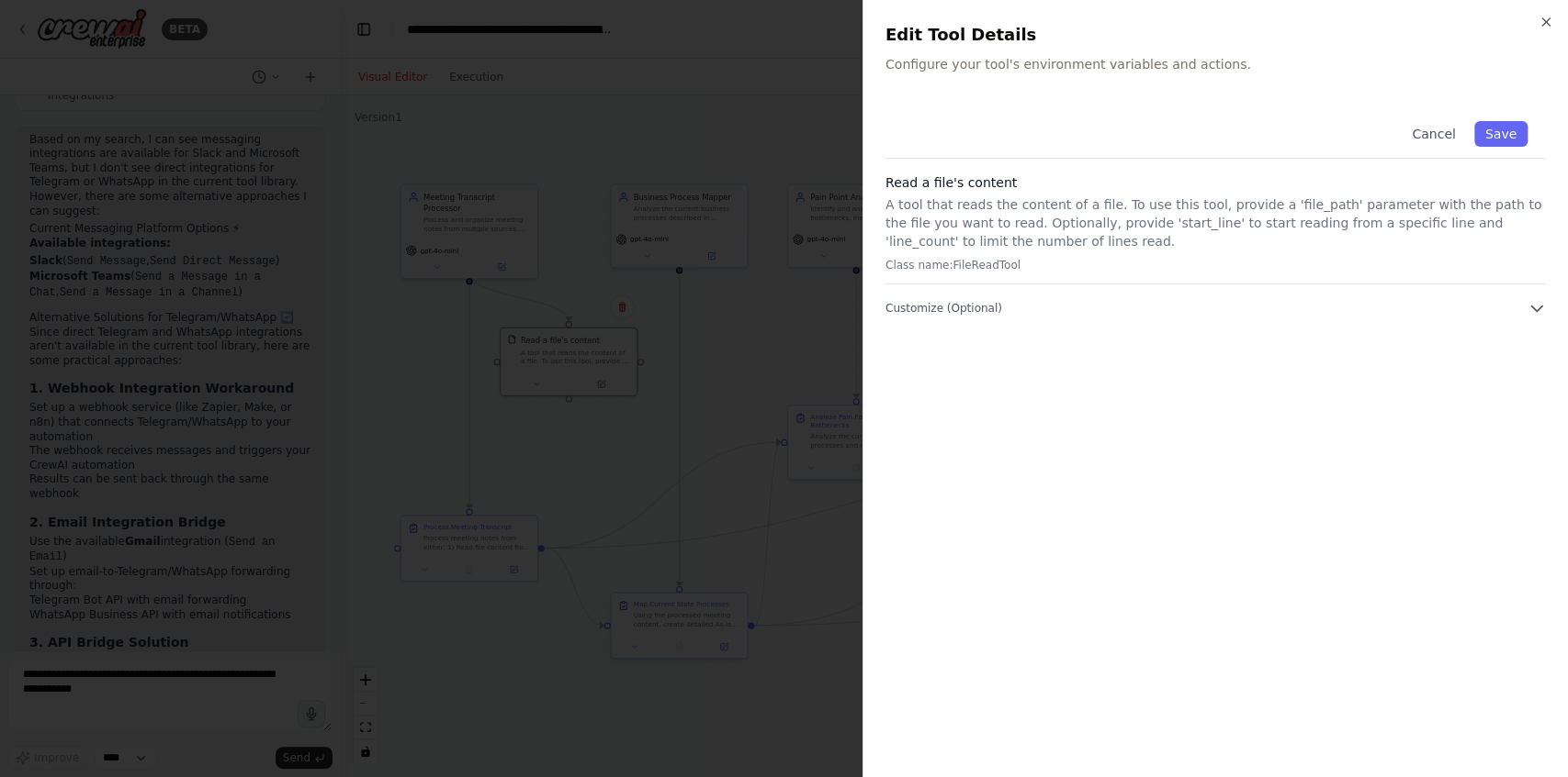
click at [1013, 268] on p "Class name: FileReadTool" at bounding box center [1216, 265] width 660 height 15
click at [987, 310] on span "Customize (Optional)" at bounding box center [943, 309] width 116 height 15
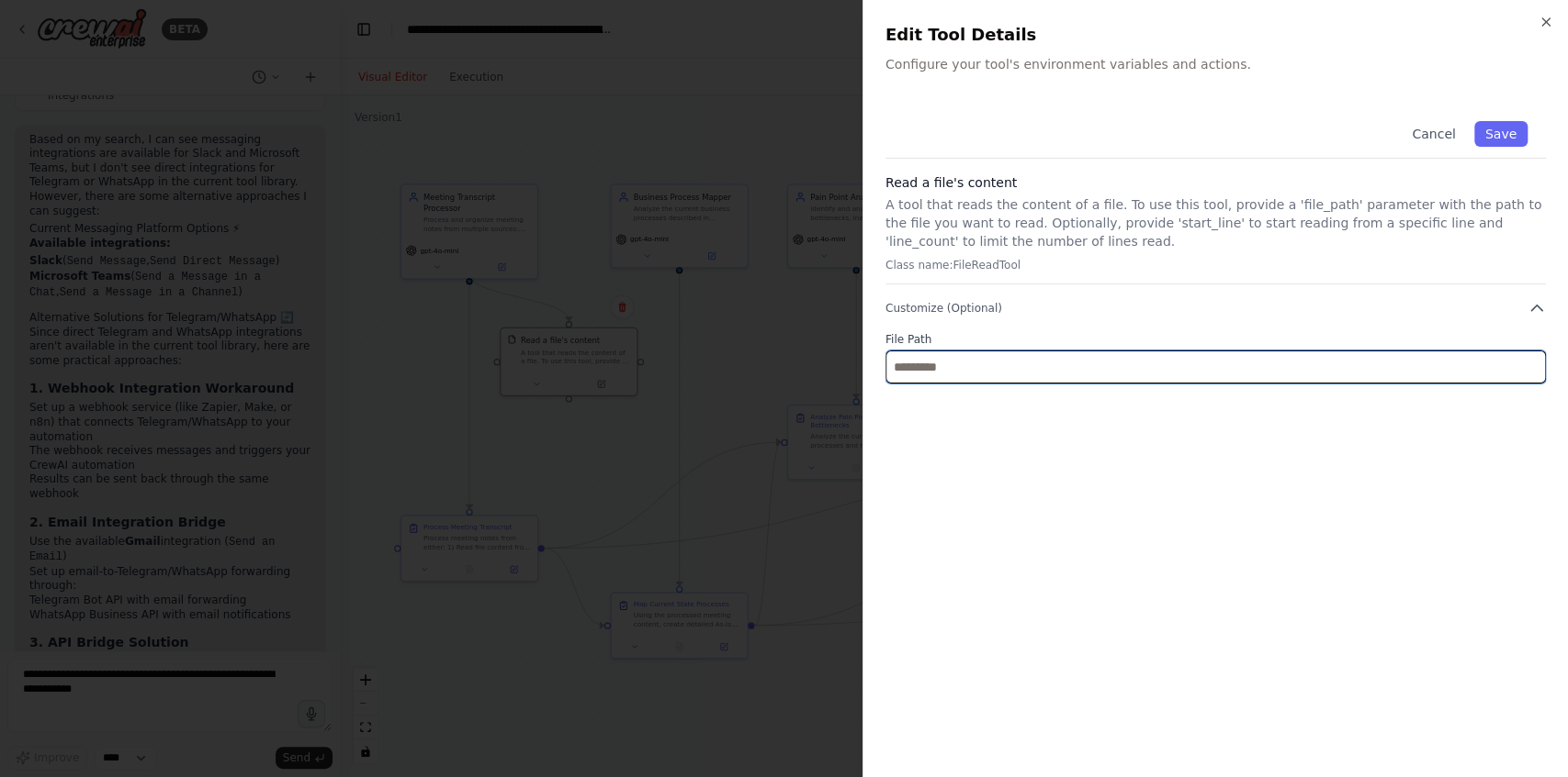
click at [977, 373] on input "text" at bounding box center [1216, 367] width 660 height 33
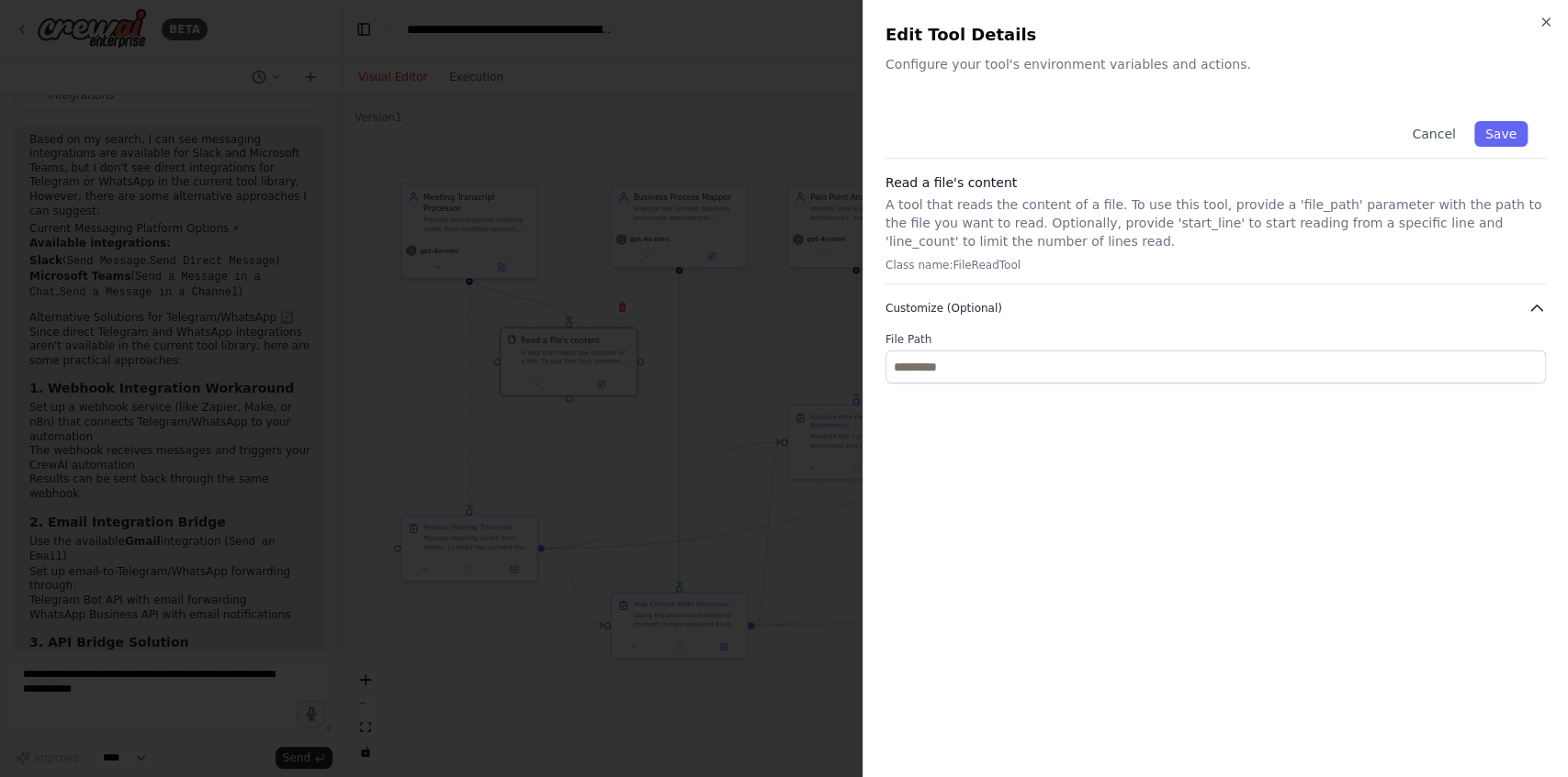
click at [1017, 302] on button "Customize (Optional)" at bounding box center [1216, 309] width 660 height 19
click at [1073, 101] on div "Close Edit Tool Details Configure your tool's environment variables and actions…" at bounding box center [1215, 388] width 705 height 777
click at [944, 209] on p "A tool that reads the content of a file. To use this tool, provide a 'file_path…" at bounding box center [1216, 222] width 660 height 55
click at [944, 257] on div "Read a file's content A tool that reads the content of a file. To use this tool…" at bounding box center [1216, 229] width 660 height 111
click at [976, 260] on p "Class name: FileReadTool" at bounding box center [1216, 265] width 660 height 15
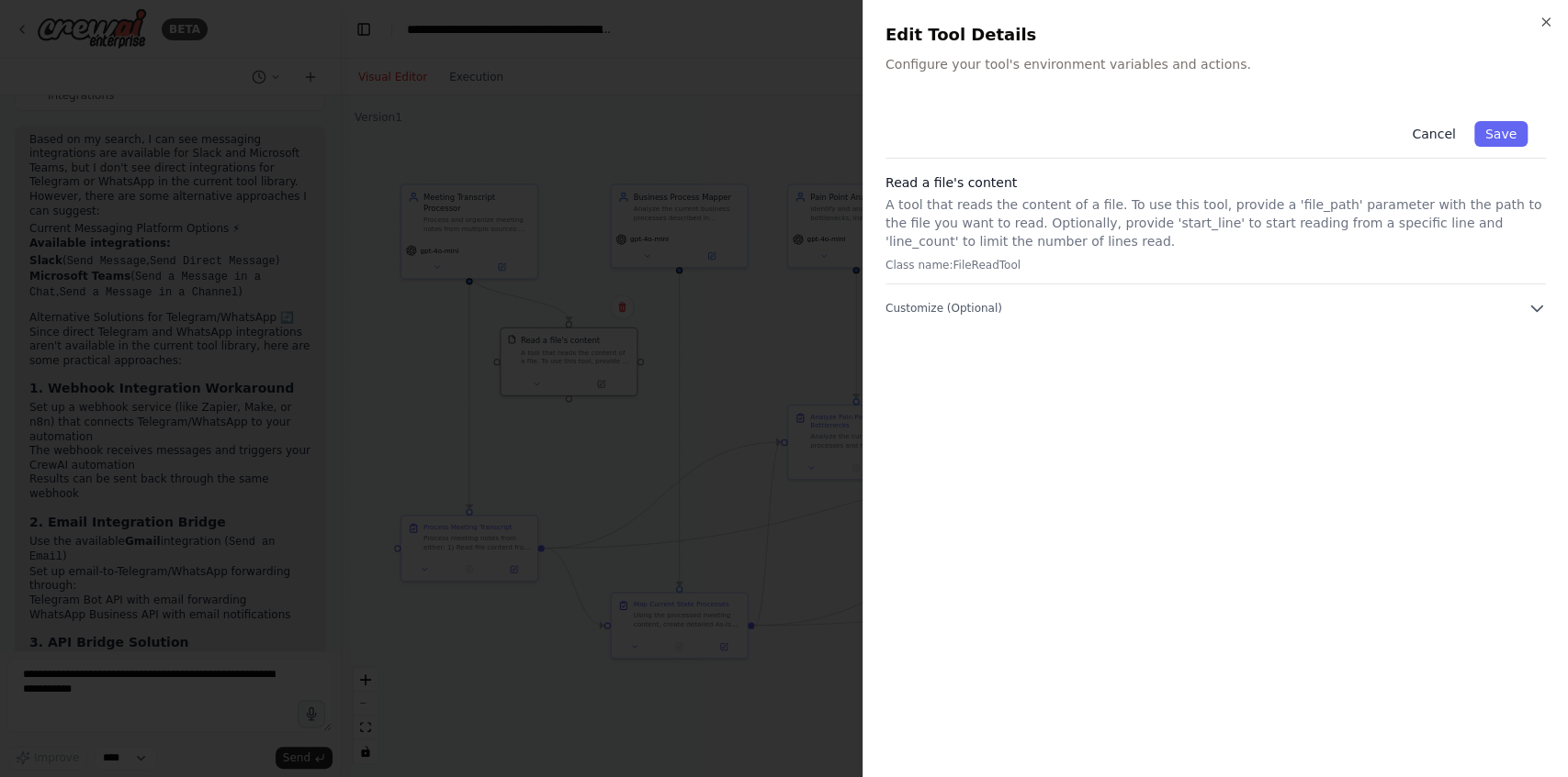
click at [1437, 132] on button "Cancel" at bounding box center [1433, 134] width 65 height 26
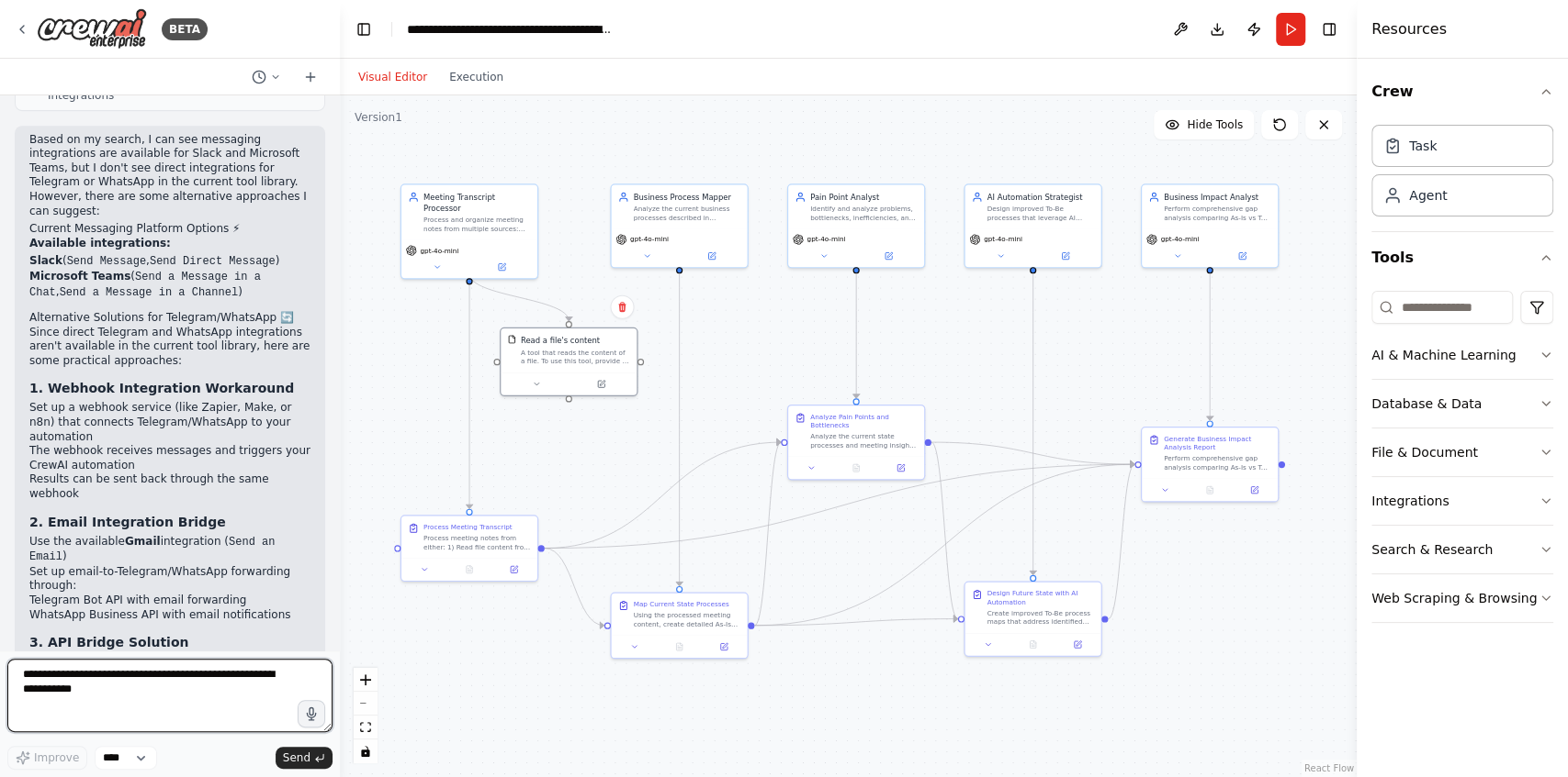
click at [171, 687] on textarea at bounding box center [170, 695] width 326 height 73
type textarea "**********"
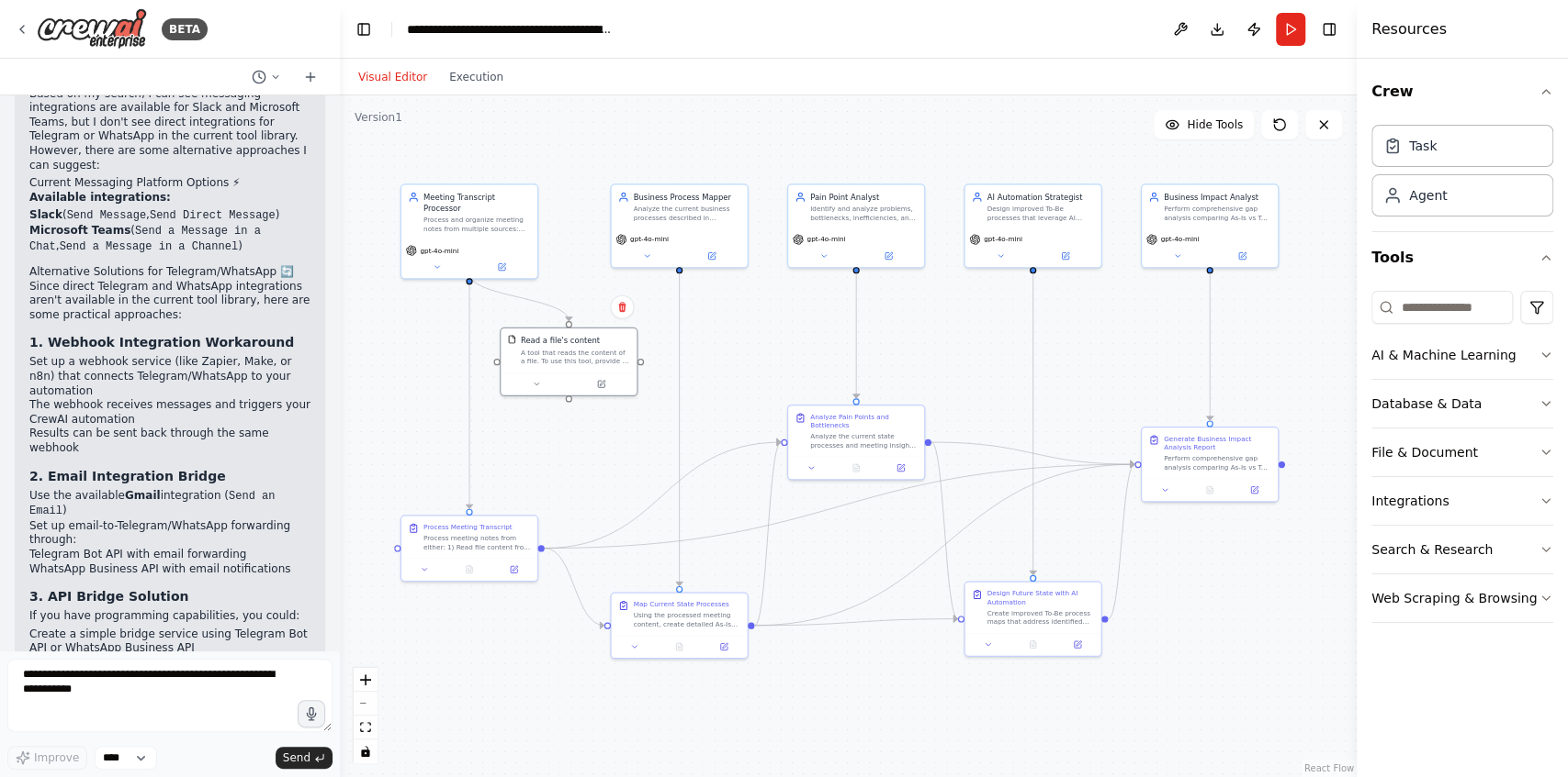
scroll to position [5377, 0]
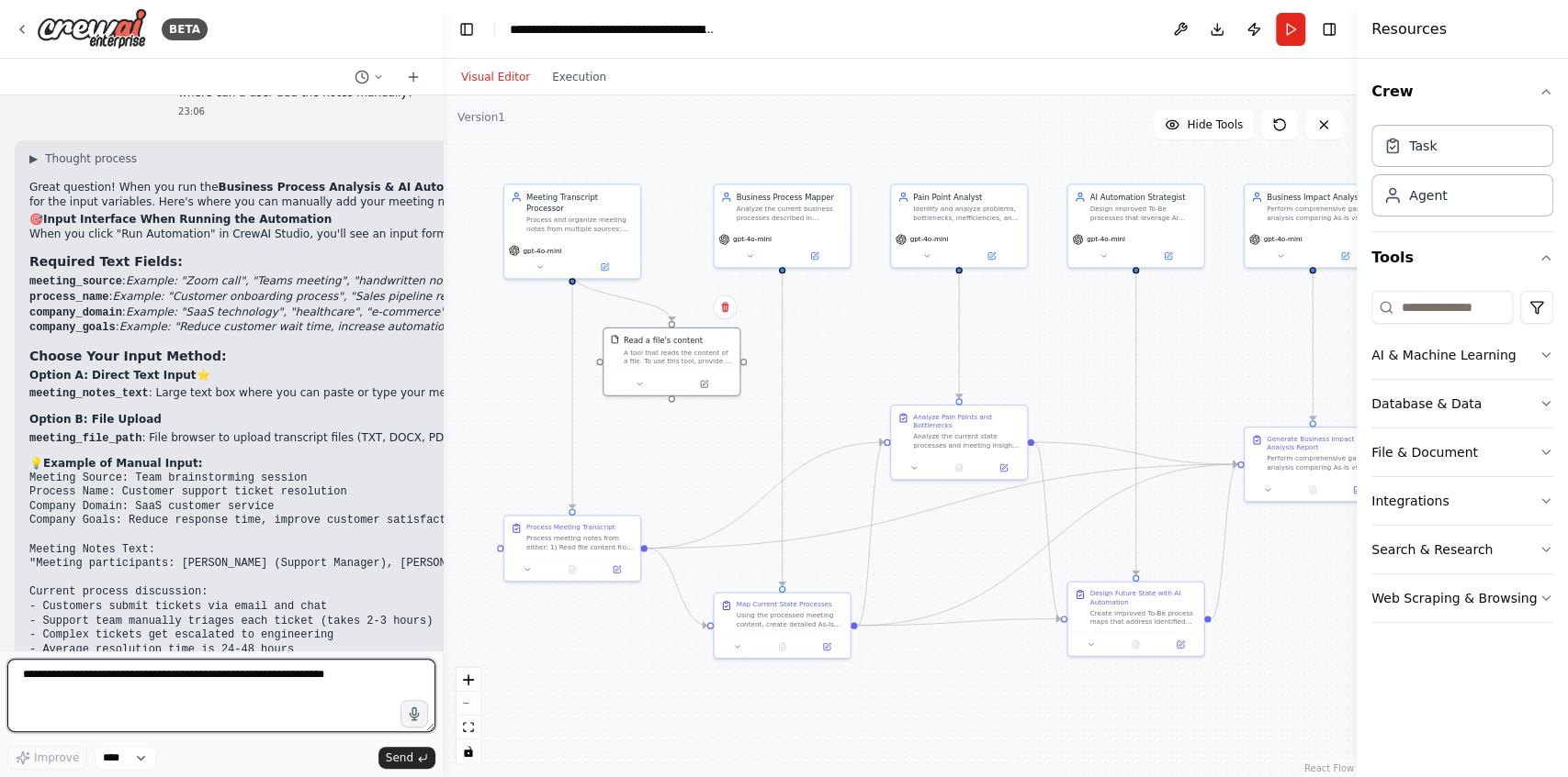
drag, startPoint x: 337, startPoint y: 497, endPoint x: 443, endPoint y: 494, distance: 106.0
click at [443, 494] on div "BETA Core Requirements Input Handling Accept meeting notes or transcripts from …" at bounding box center [784, 388] width 1568 height 777
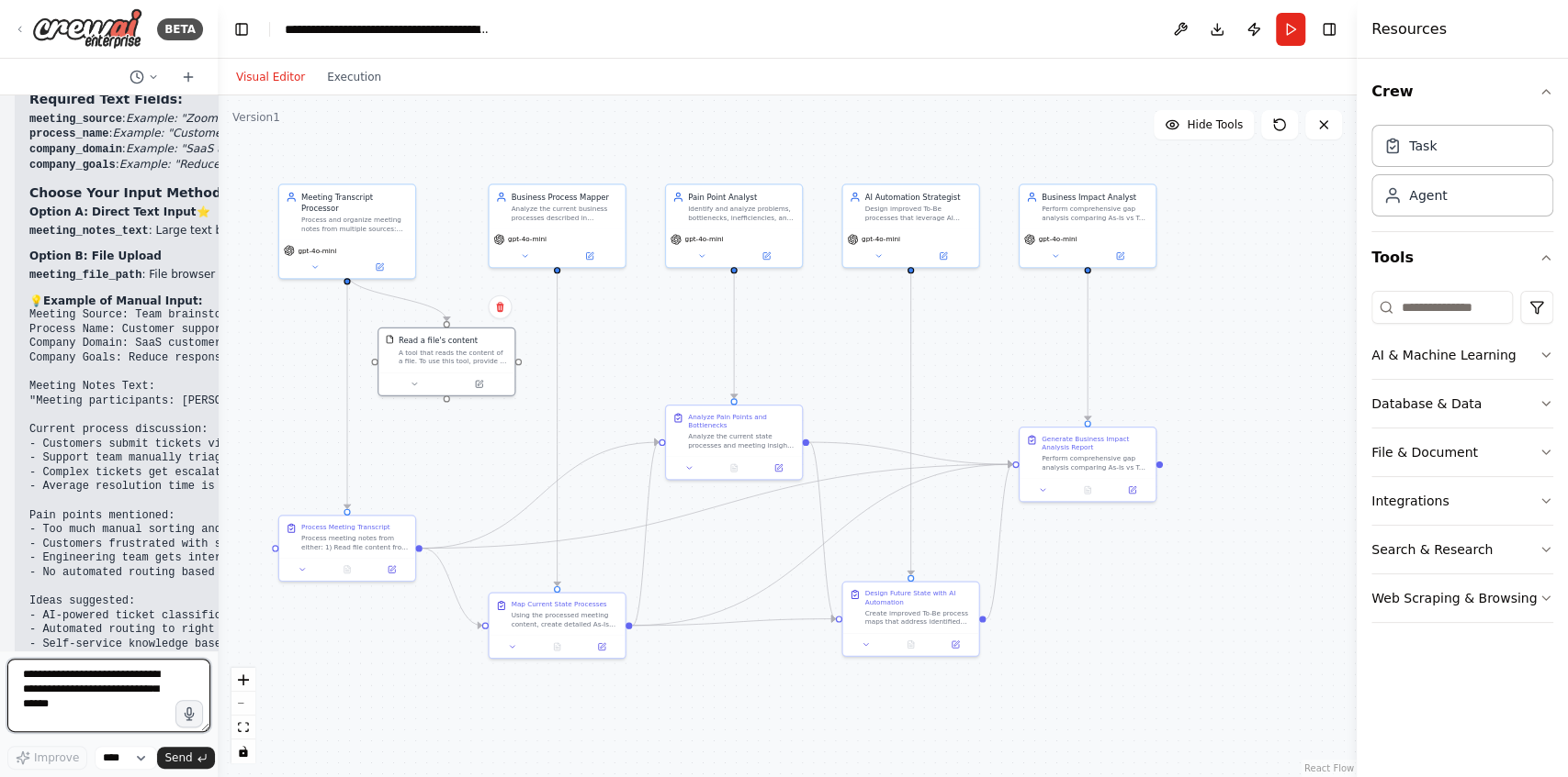
scroll to position [8380, 0]
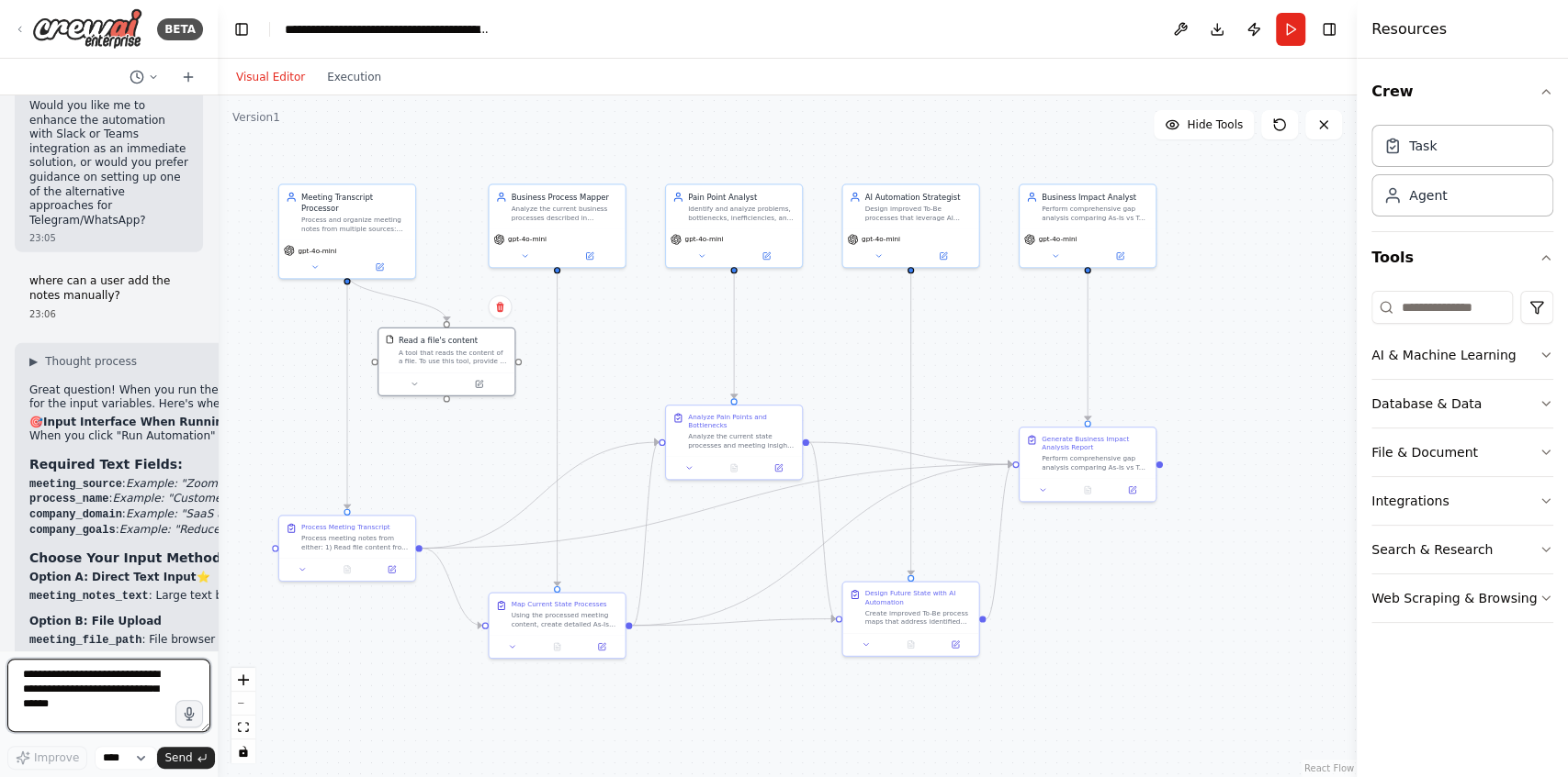
drag, startPoint x: 441, startPoint y: 353, endPoint x: 219, endPoint y: 339, distance: 222.4
click at [219, 339] on div "BETA Core Requirements Input Handling Accept meeting notes or transcripts from …" at bounding box center [784, 388] width 1568 height 777
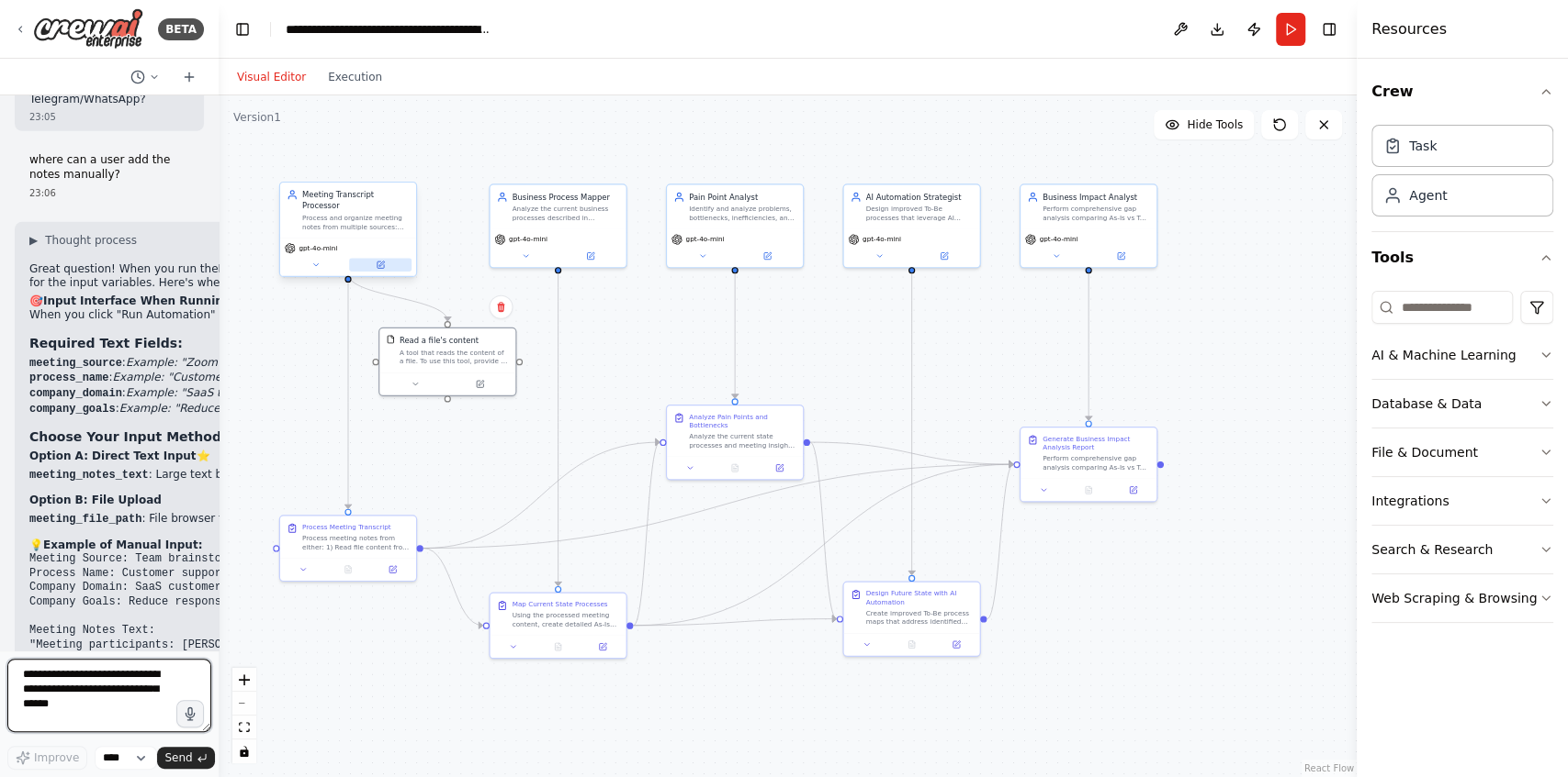
scroll to position [8502, 0]
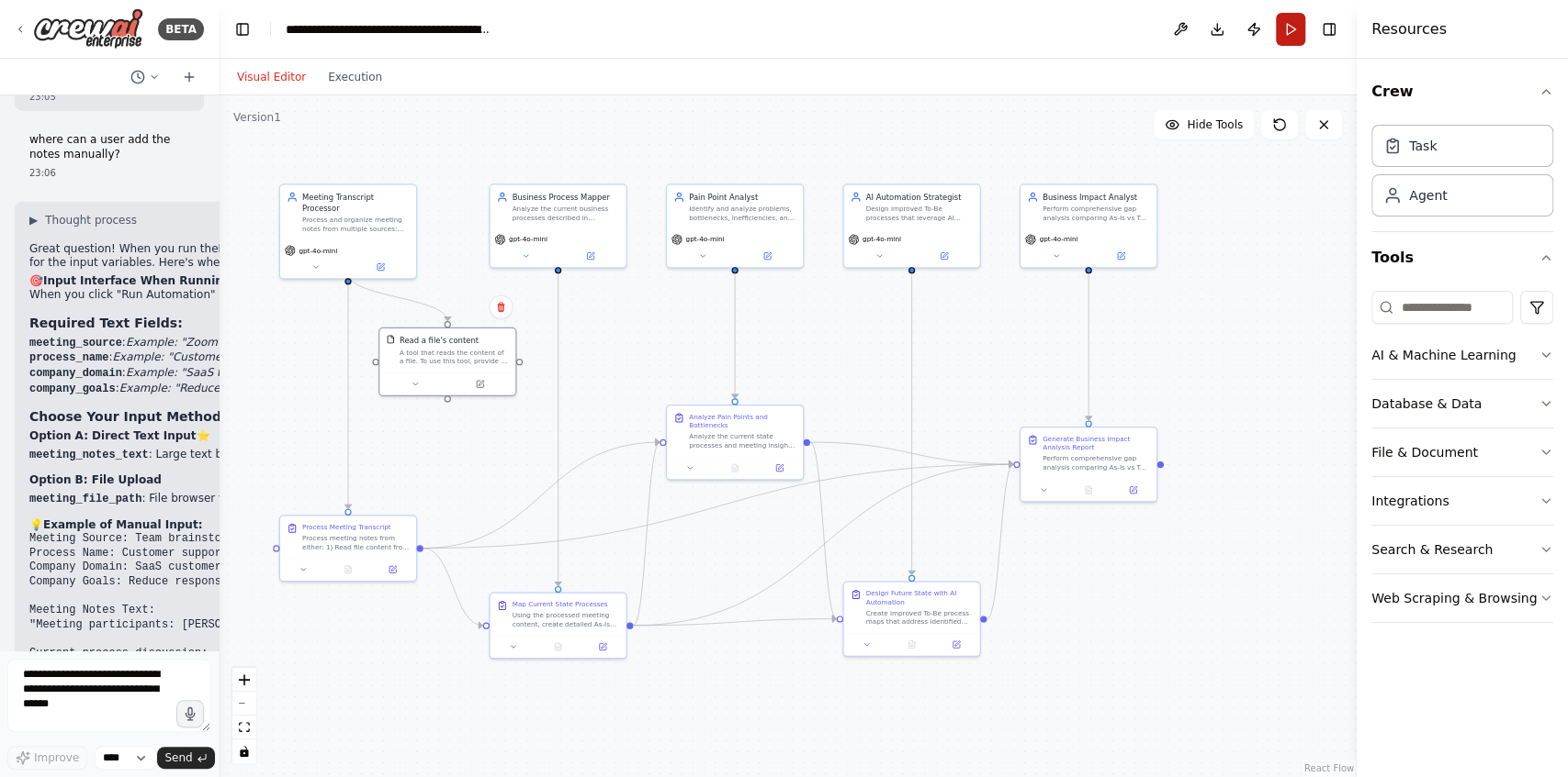
click at [1290, 28] on button "Run" at bounding box center [1291, 30] width 30 height 33
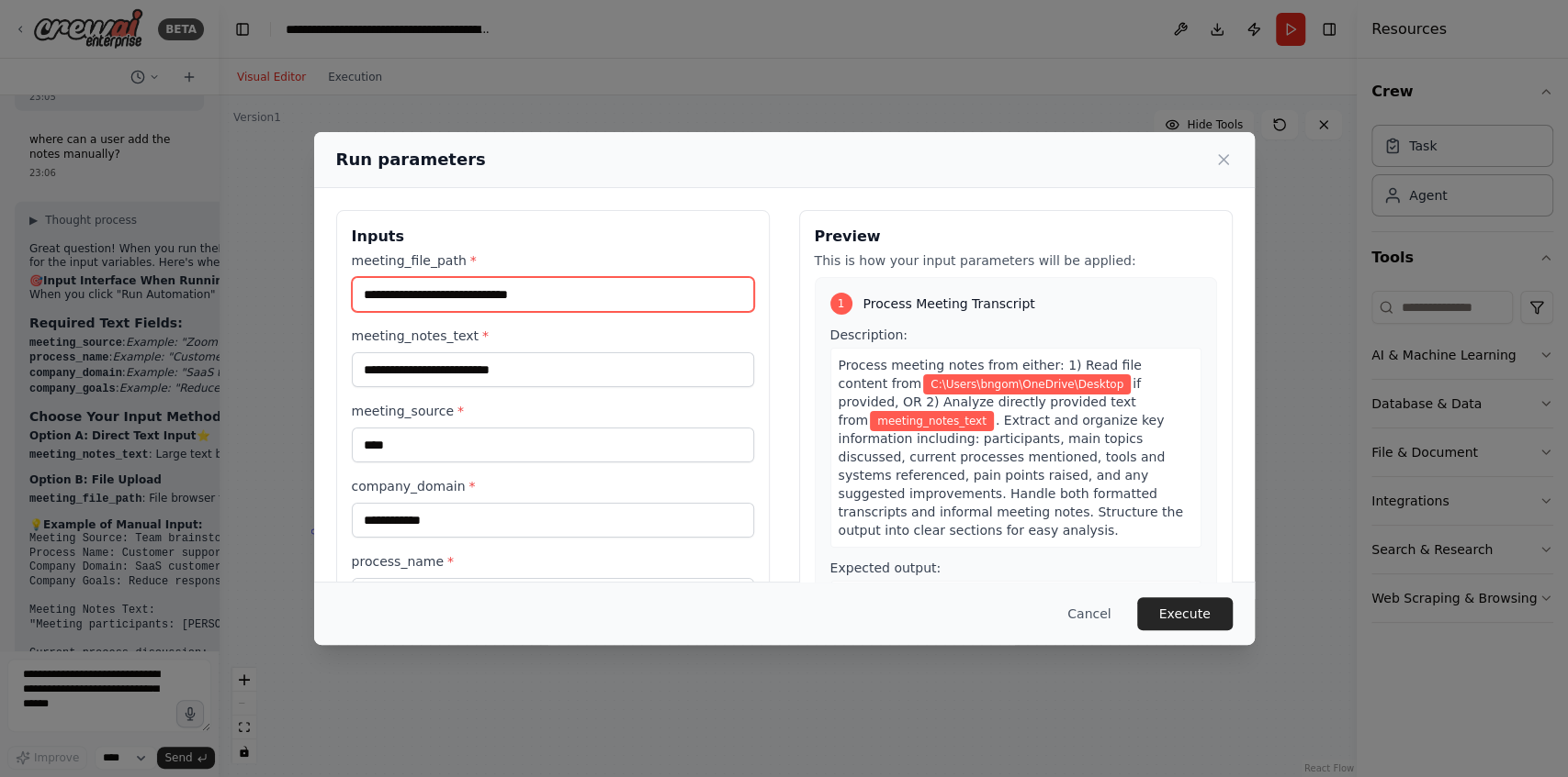
click at [584, 297] on input "**********" at bounding box center [552, 295] width 403 height 35
drag, startPoint x: 630, startPoint y: 297, endPoint x: 291, endPoint y: 294, distance: 339.0
click at [291, 294] on div "**********" at bounding box center [784, 388] width 1568 height 777
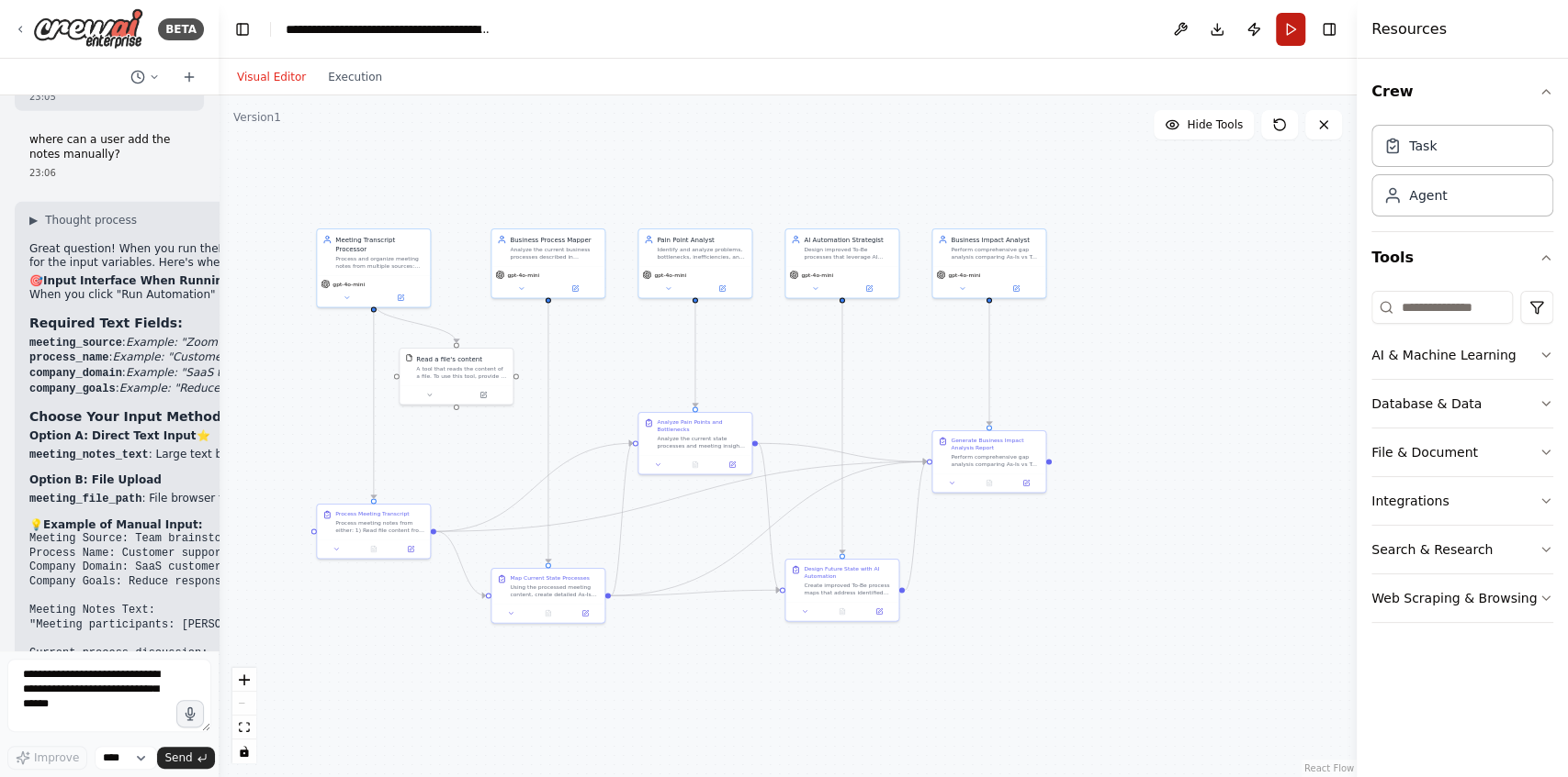
click at [1286, 30] on button "Run" at bounding box center [1291, 30] width 30 height 33
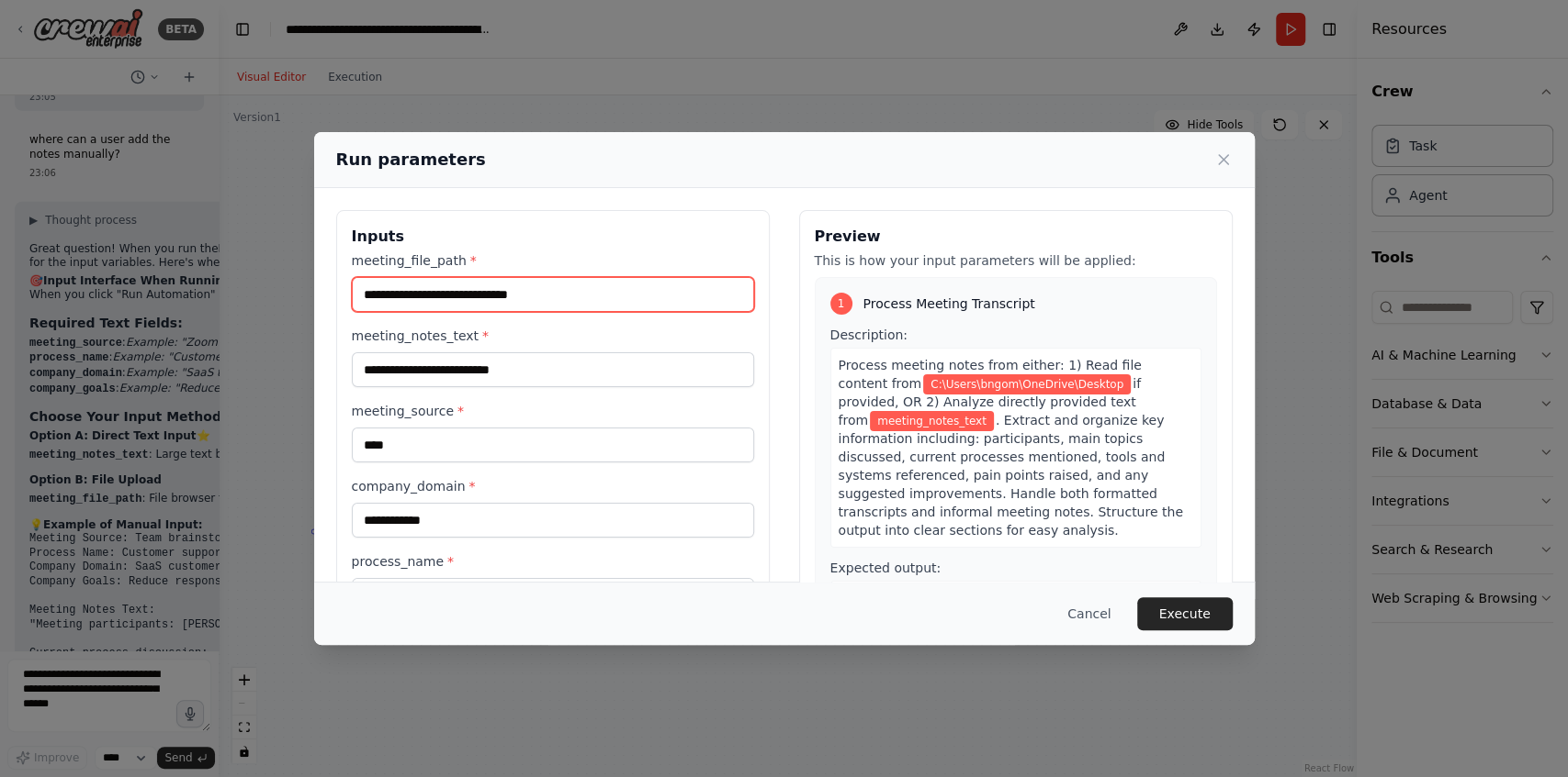
click at [631, 299] on input "**********" at bounding box center [552, 295] width 403 height 35
drag, startPoint x: 621, startPoint y: 297, endPoint x: 364, endPoint y: 292, distance: 257.0
click at [364, 292] on input "**********" at bounding box center [552, 295] width 403 height 35
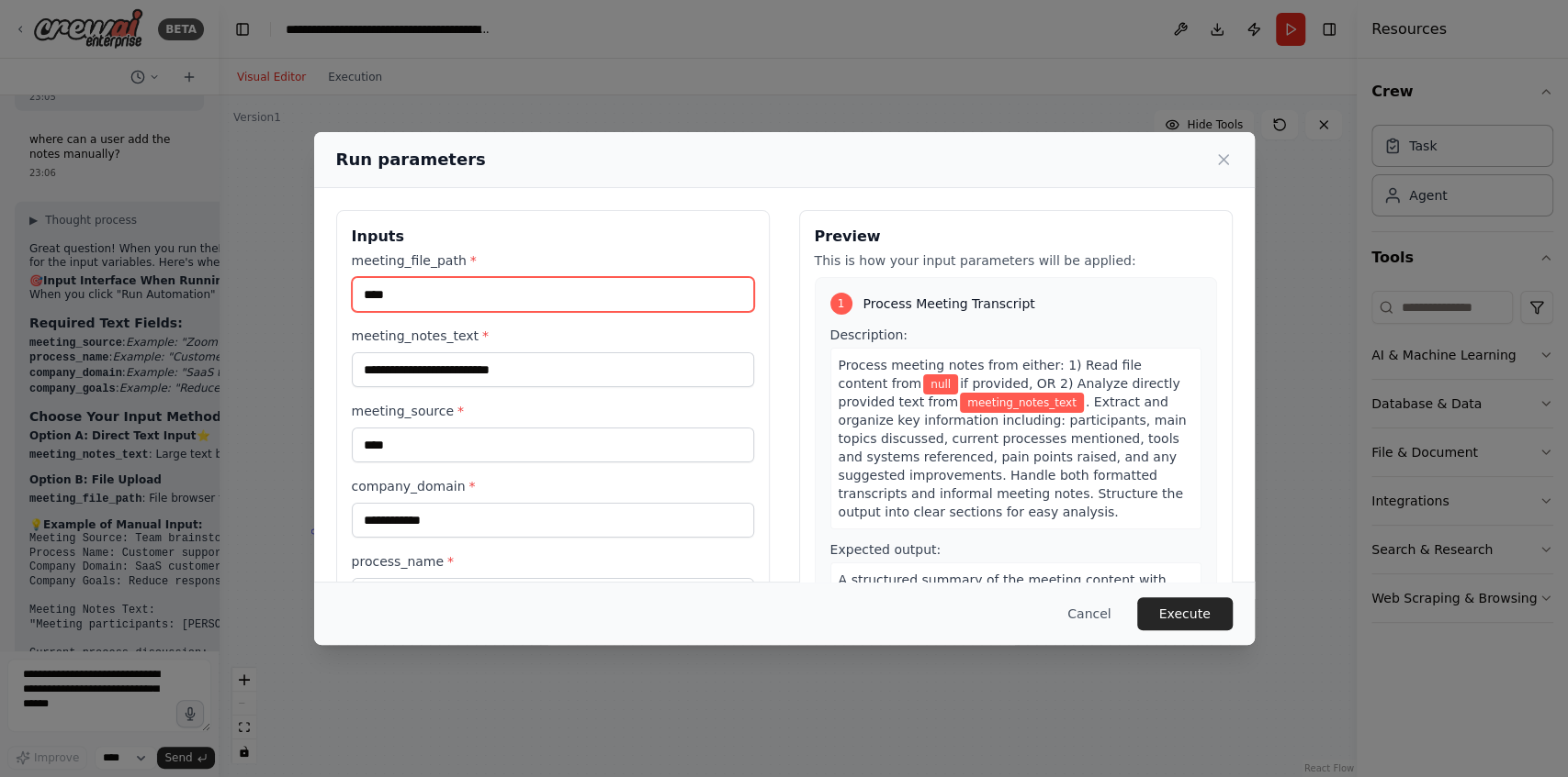
type input "****"
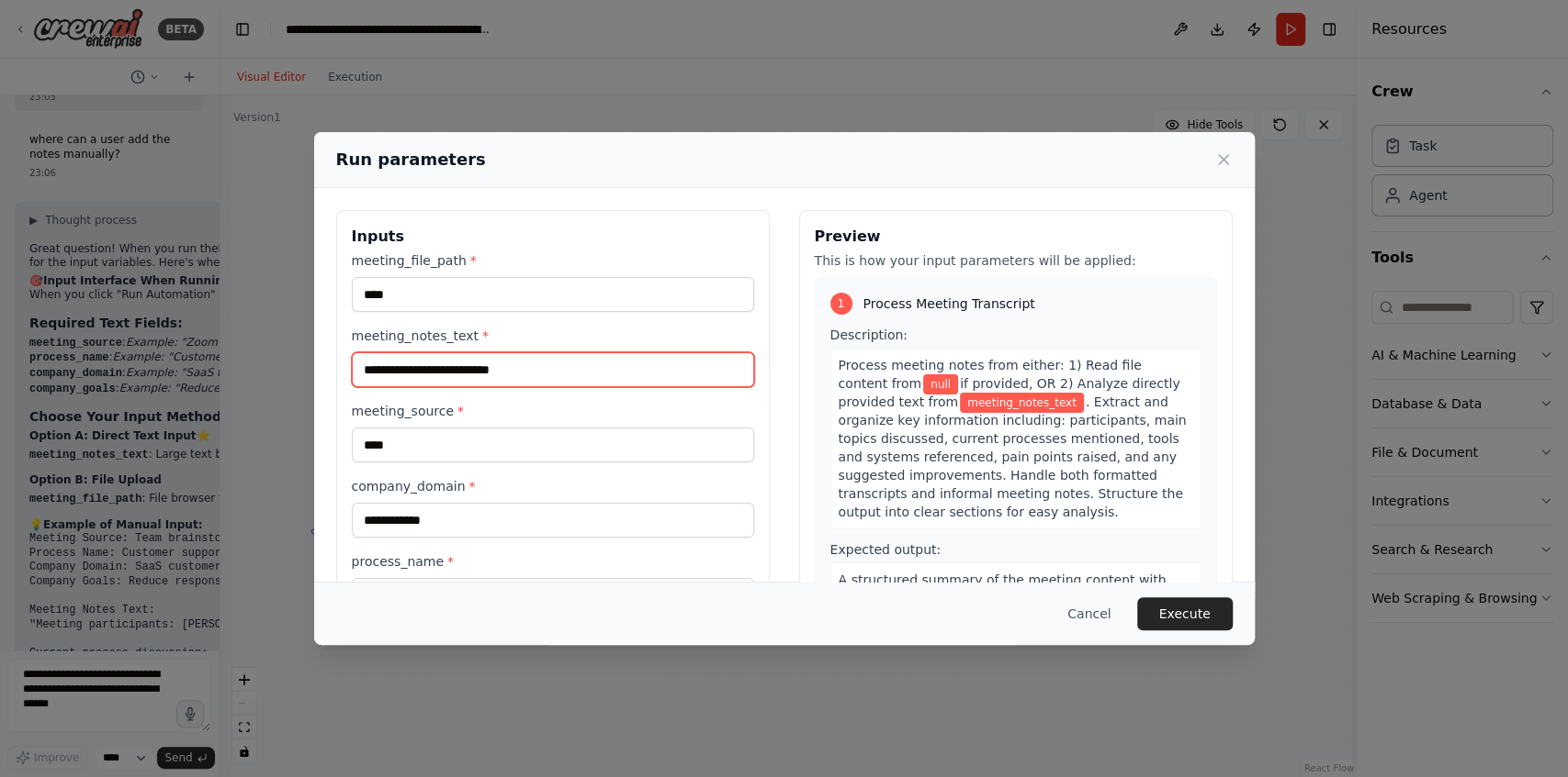
click at [446, 369] on input "meeting_notes_text *" at bounding box center [552, 370] width 403 height 35
click at [545, 372] on input "meeting_notes_text *" at bounding box center [552, 370] width 403 height 35
paste input "**********"
type input "**********"
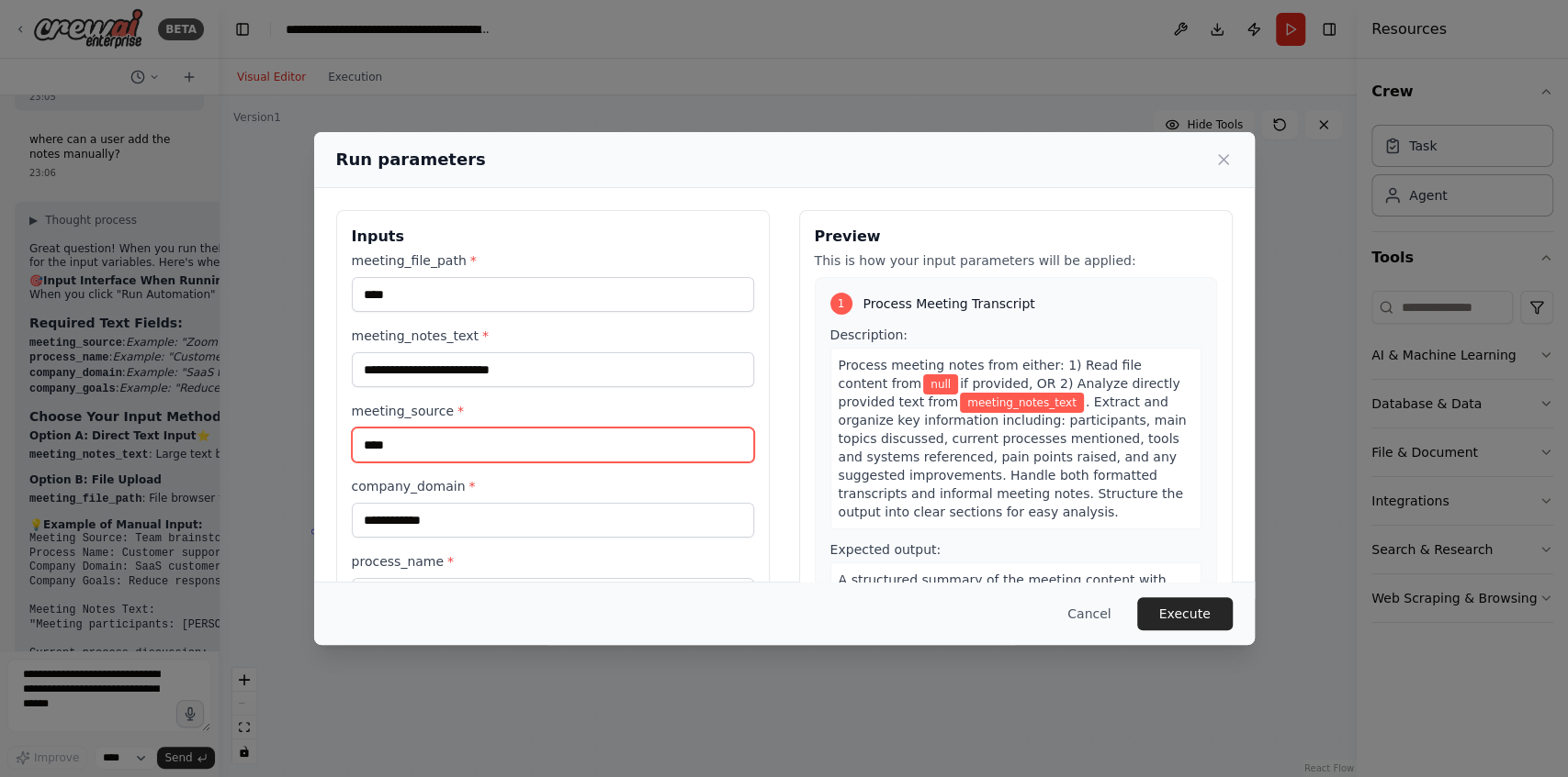
click at [472, 442] on input "****" at bounding box center [552, 445] width 403 height 35
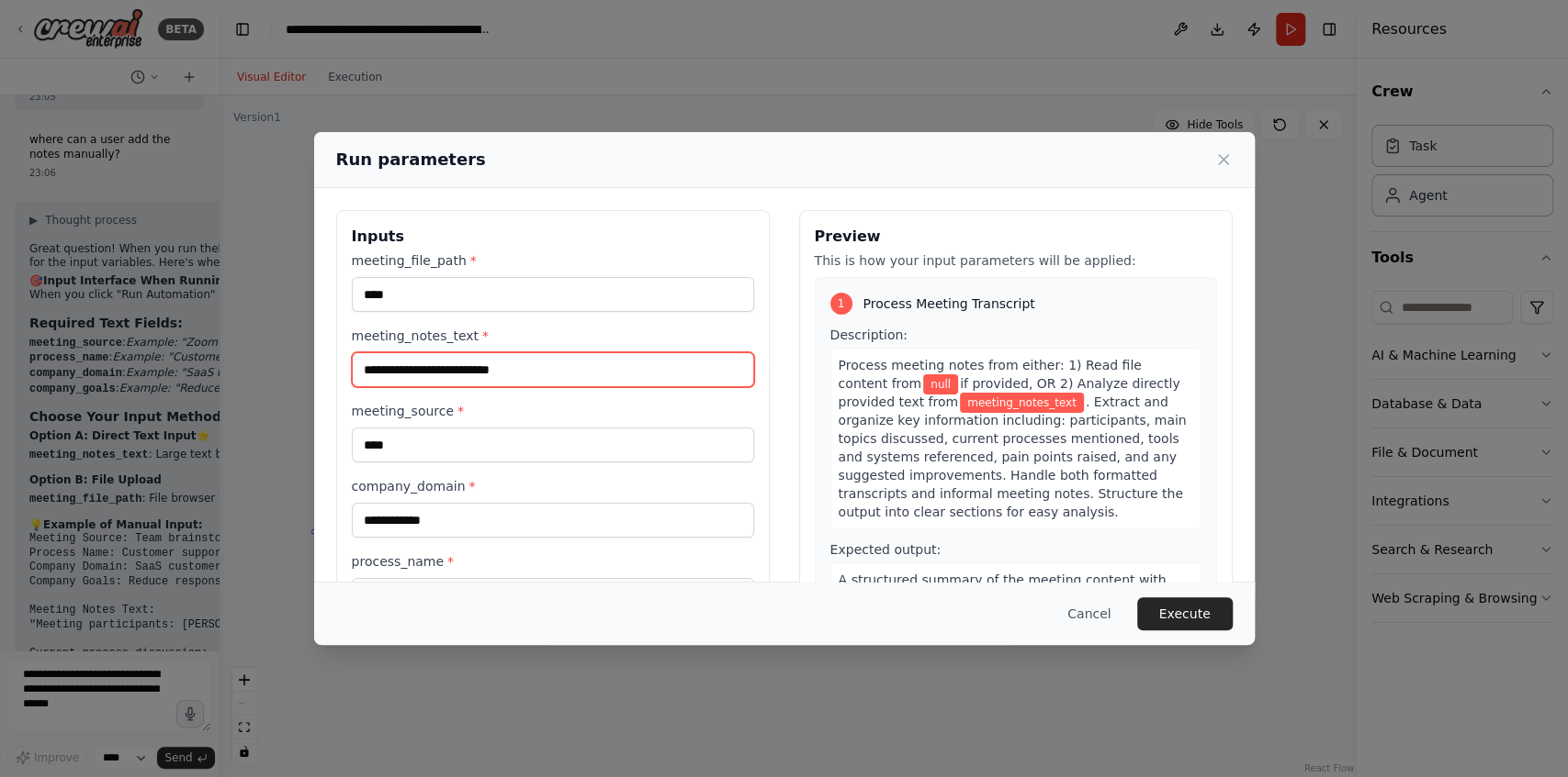
click at [538, 375] on input "meeting_notes_text *" at bounding box center [552, 370] width 403 height 35
drag, startPoint x: 572, startPoint y: 370, endPoint x: 324, endPoint y: 362, distance: 248.1
click at [324, 362] on div "**********" at bounding box center [784, 456] width 940 height 538
click at [544, 364] on input "meeting_notes_text *" at bounding box center [552, 370] width 403 height 35
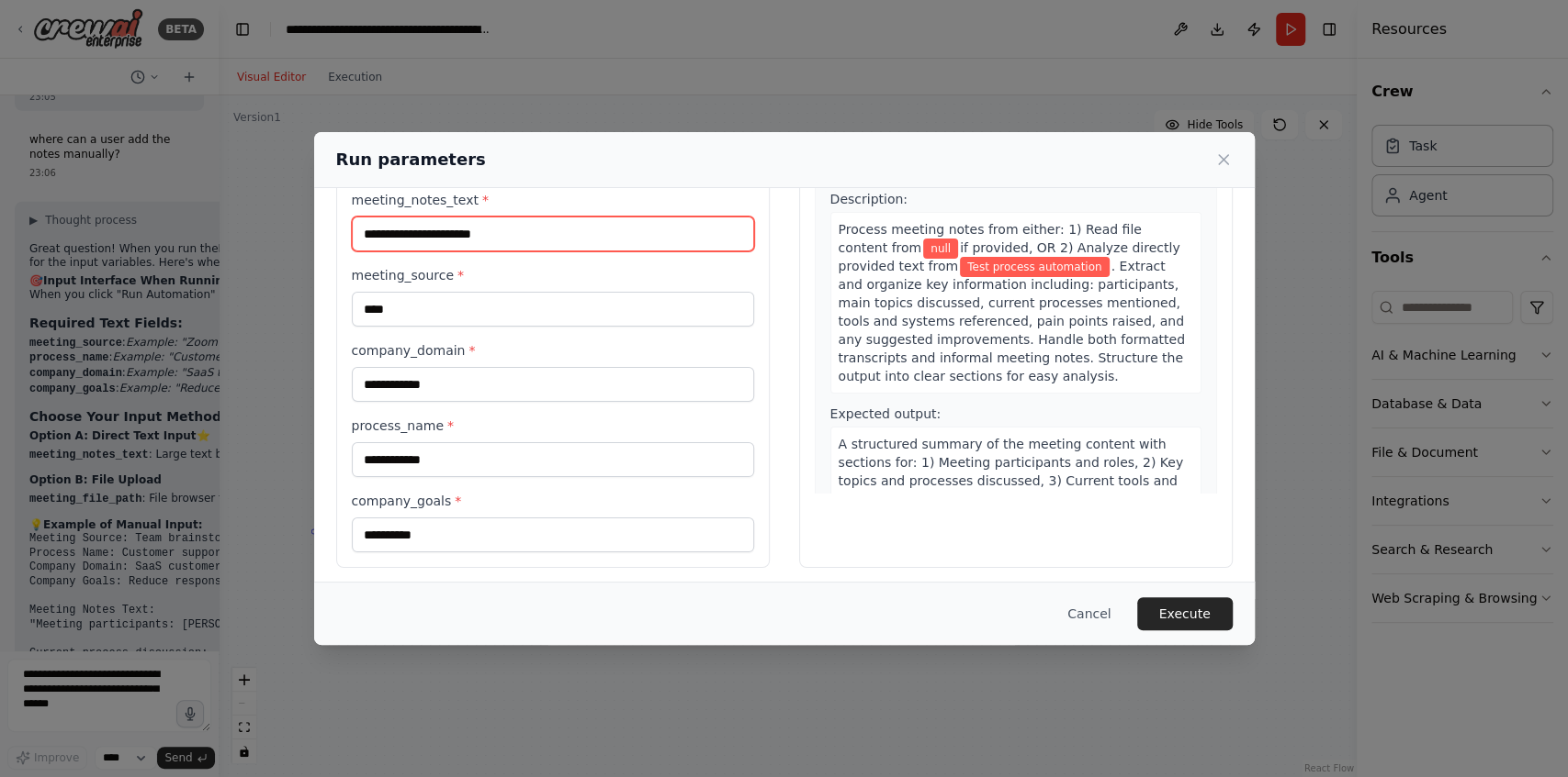
scroll to position [138, 0]
type input "**********"
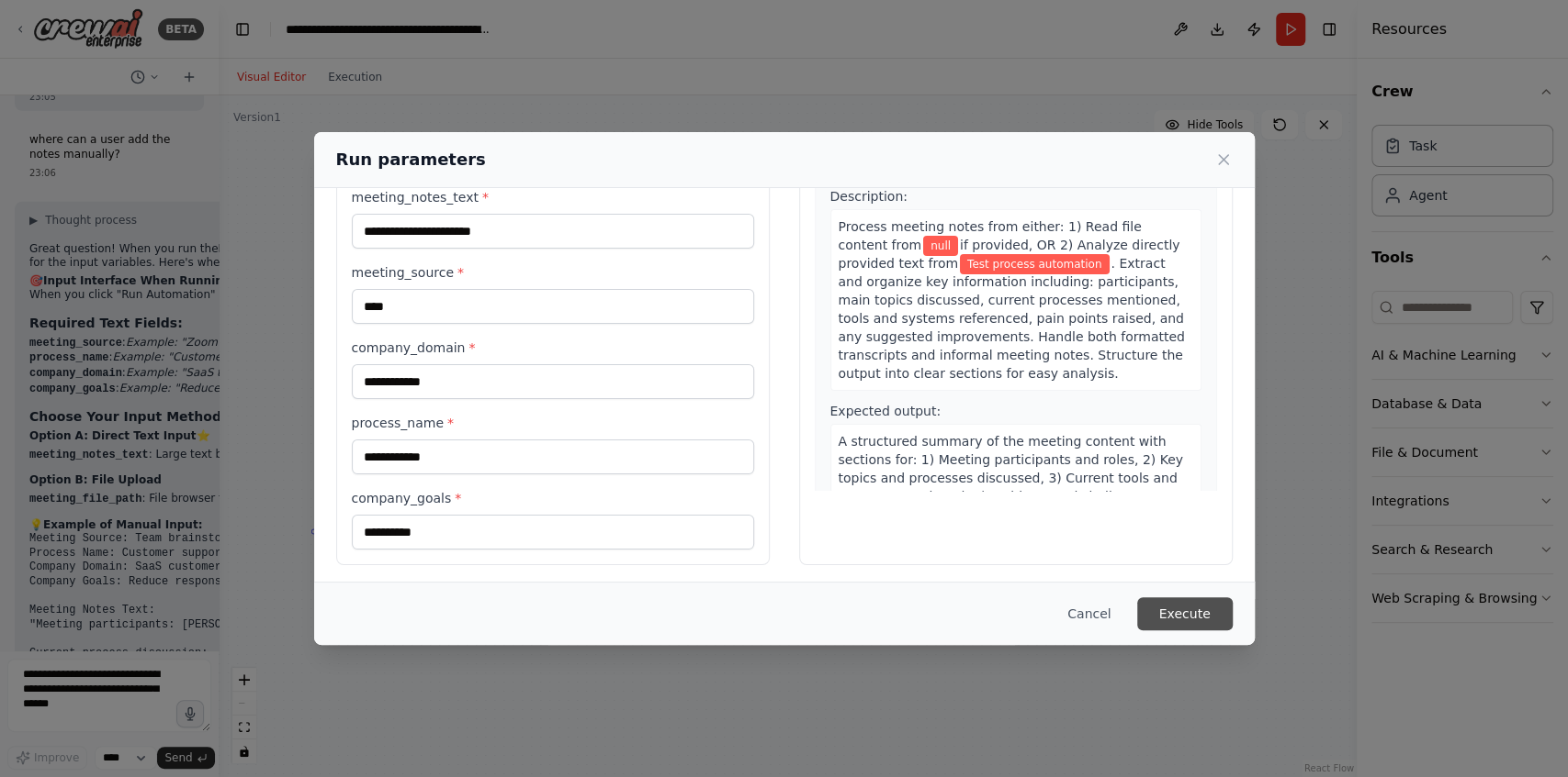
click at [1198, 617] on button "Execute" at bounding box center [1184, 614] width 96 height 33
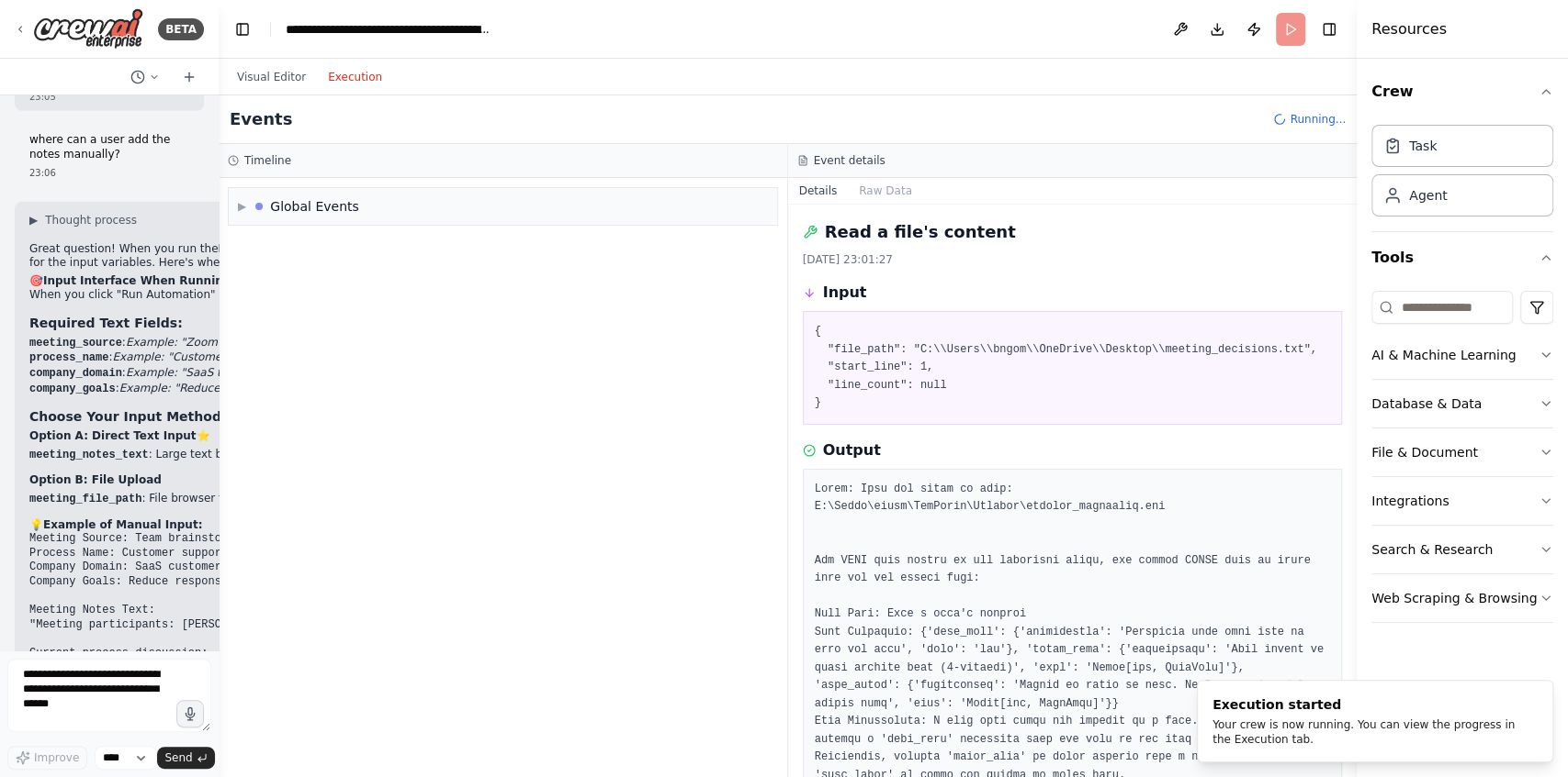
click at [347, 67] on button "Execution" at bounding box center [355, 77] width 76 height 22
click at [339, 164] on div "Timeline" at bounding box center [502, 161] width 550 height 15
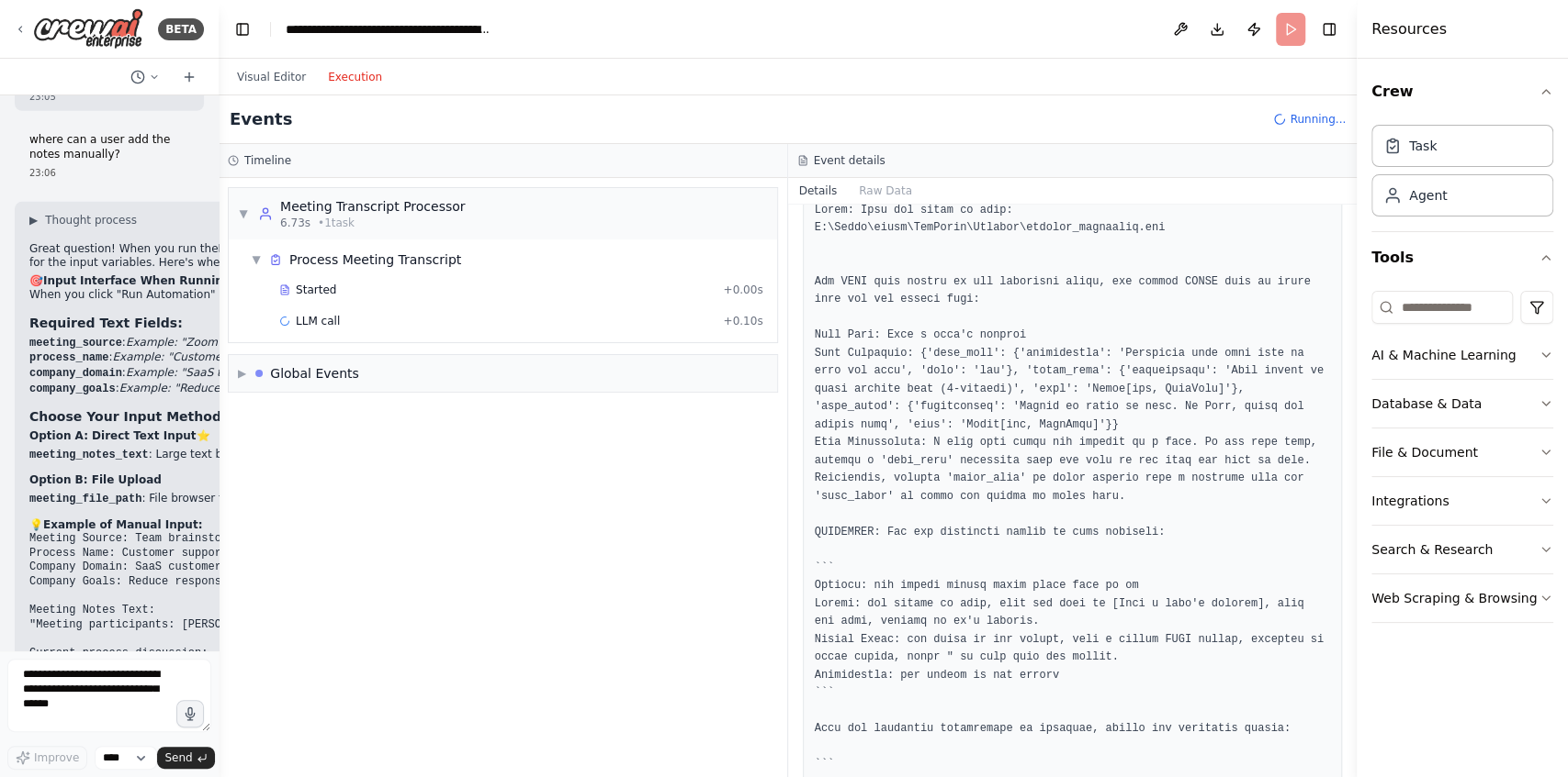
scroll to position [367, 0]
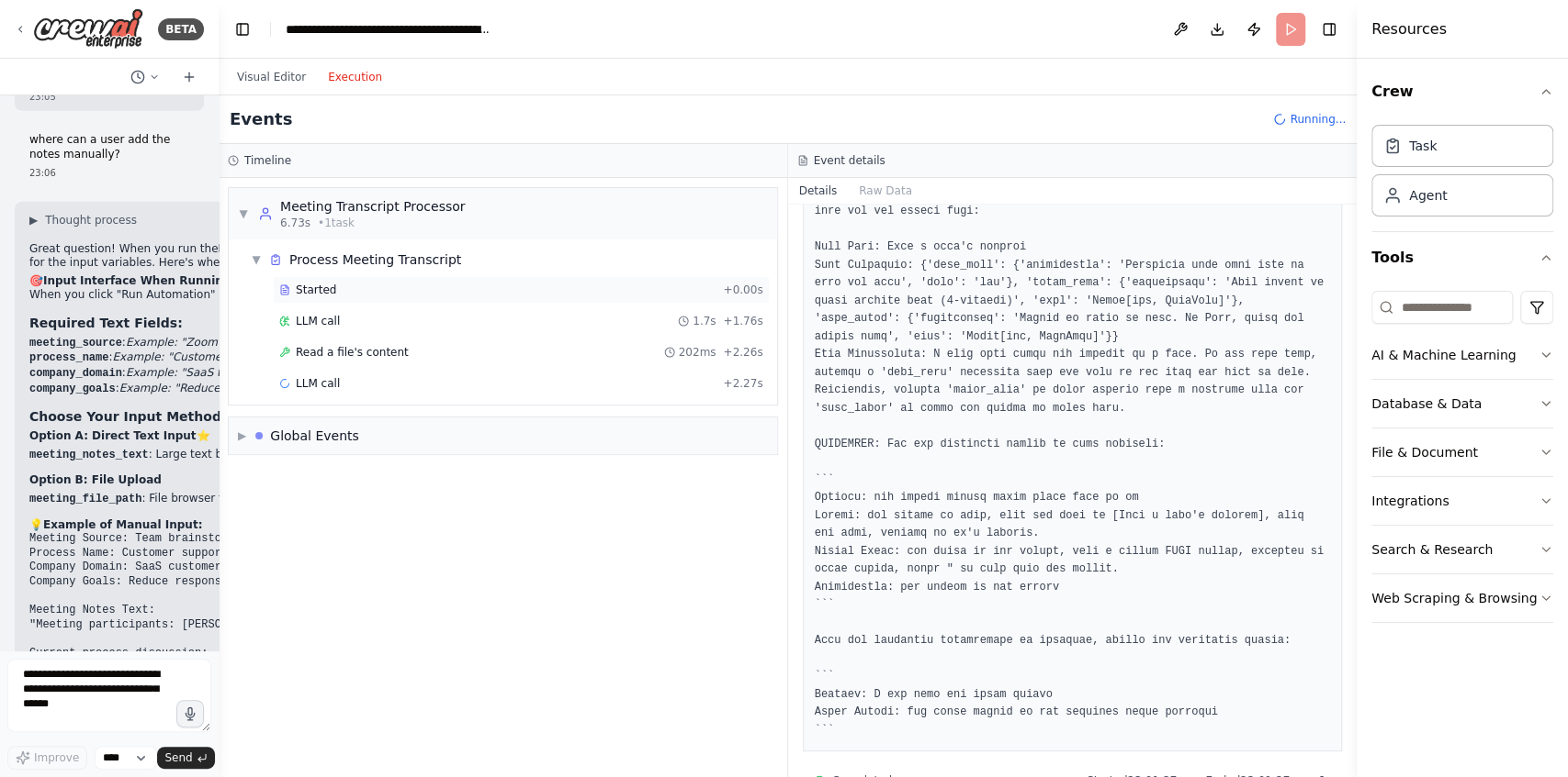
click at [354, 284] on div "Started" at bounding box center [497, 290] width 436 height 15
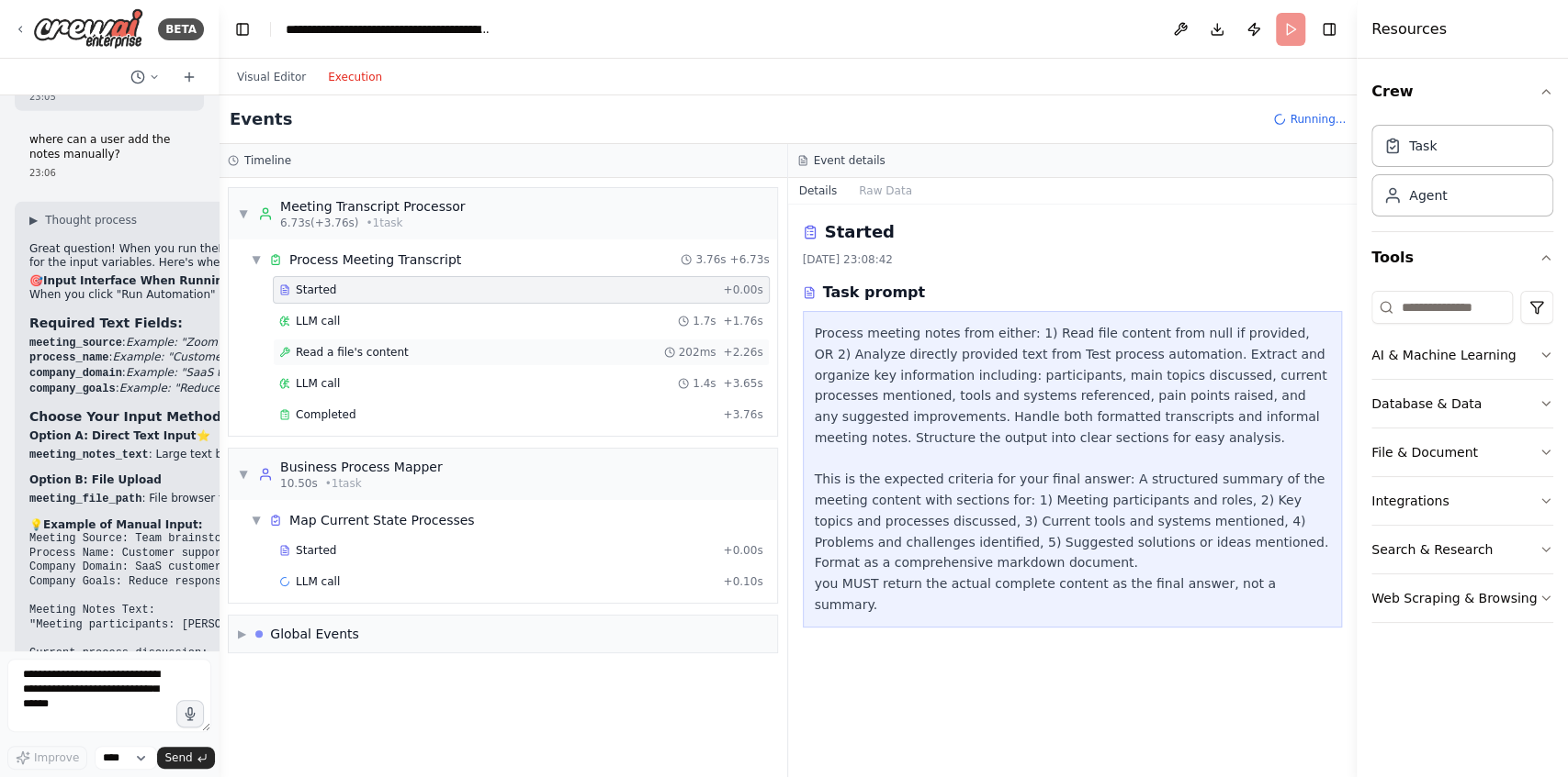
click at [446, 346] on div "Read a file's content 202ms + 2.26s" at bounding box center [521, 352] width 484 height 15
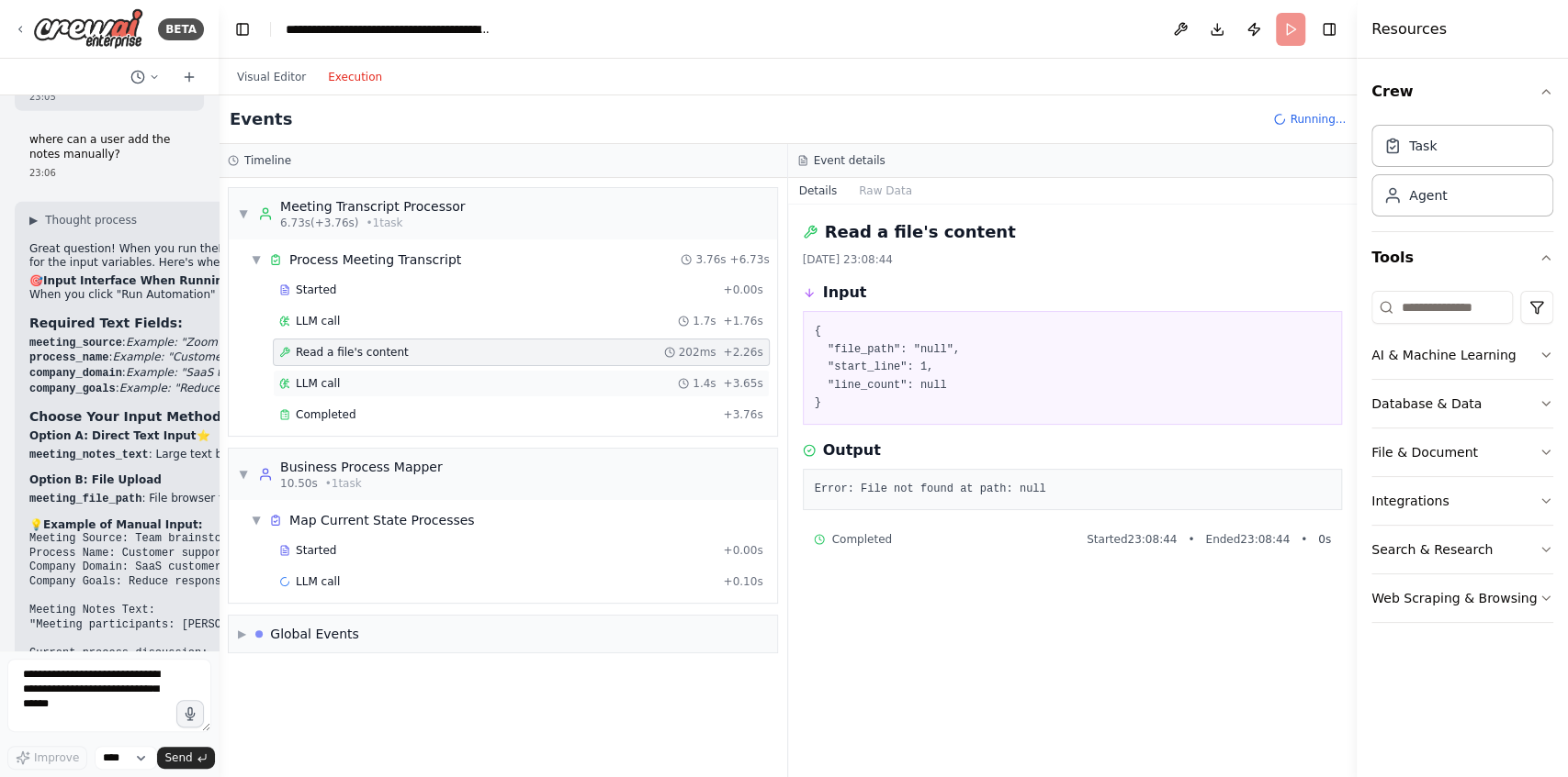
click at [439, 391] on div "LLM call 1.4s + 3.65s" at bounding box center [521, 384] width 497 height 28
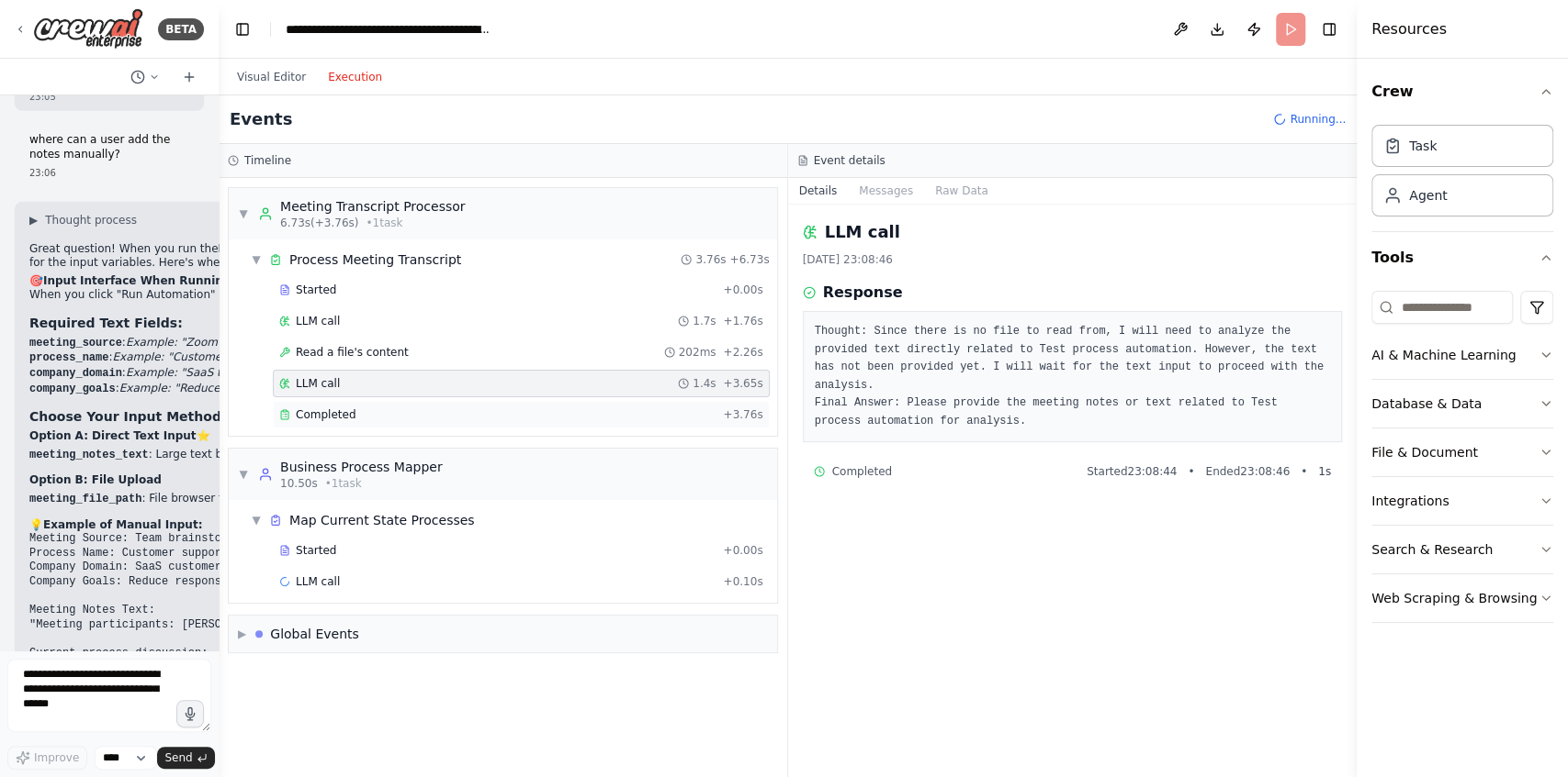
click at [510, 413] on div "Completed" at bounding box center [497, 415] width 436 height 15
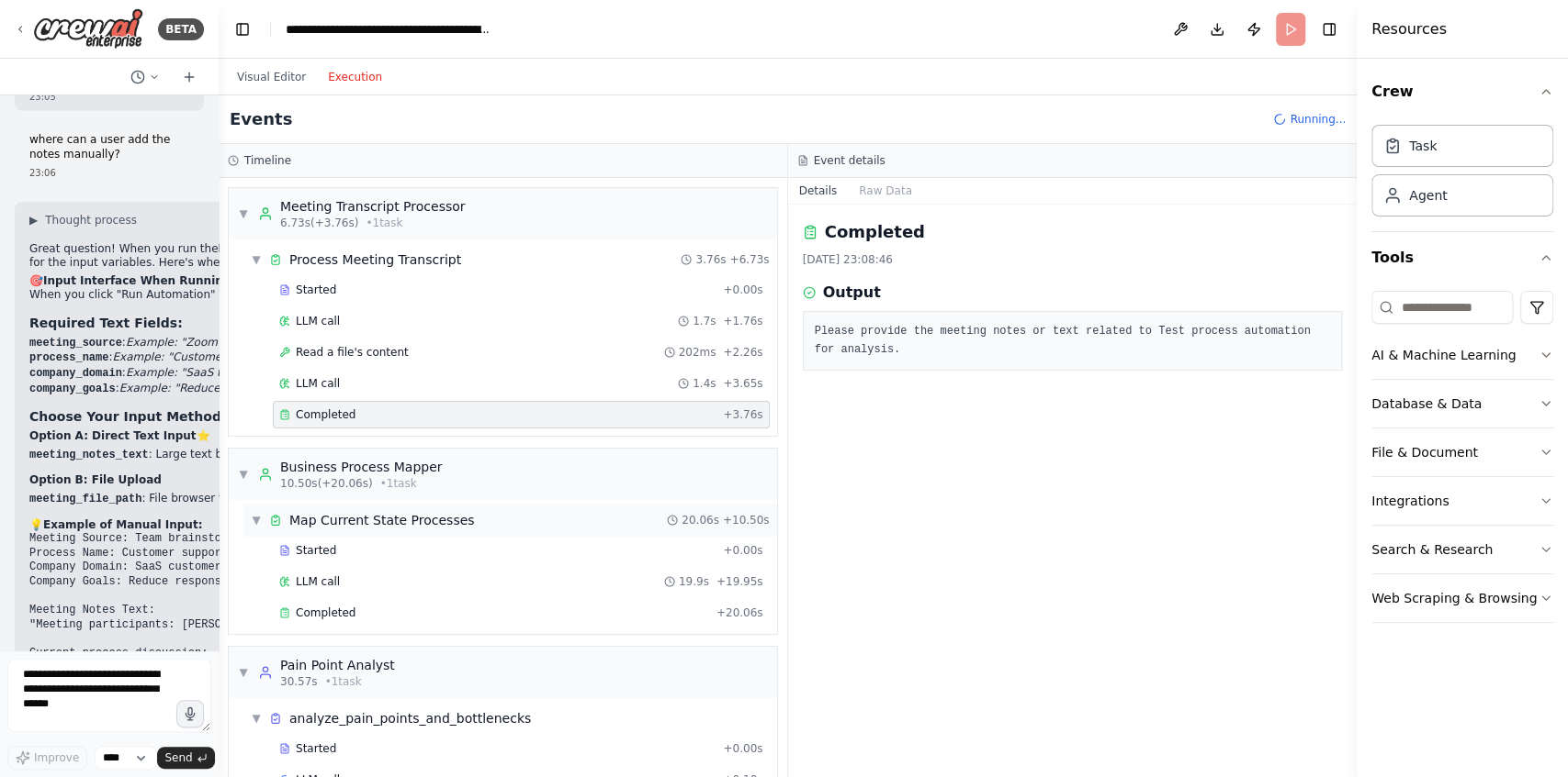
click at [481, 518] on div "▼ Map Current State Processes 20.06s + 10.50s" at bounding box center [511, 520] width 534 height 33
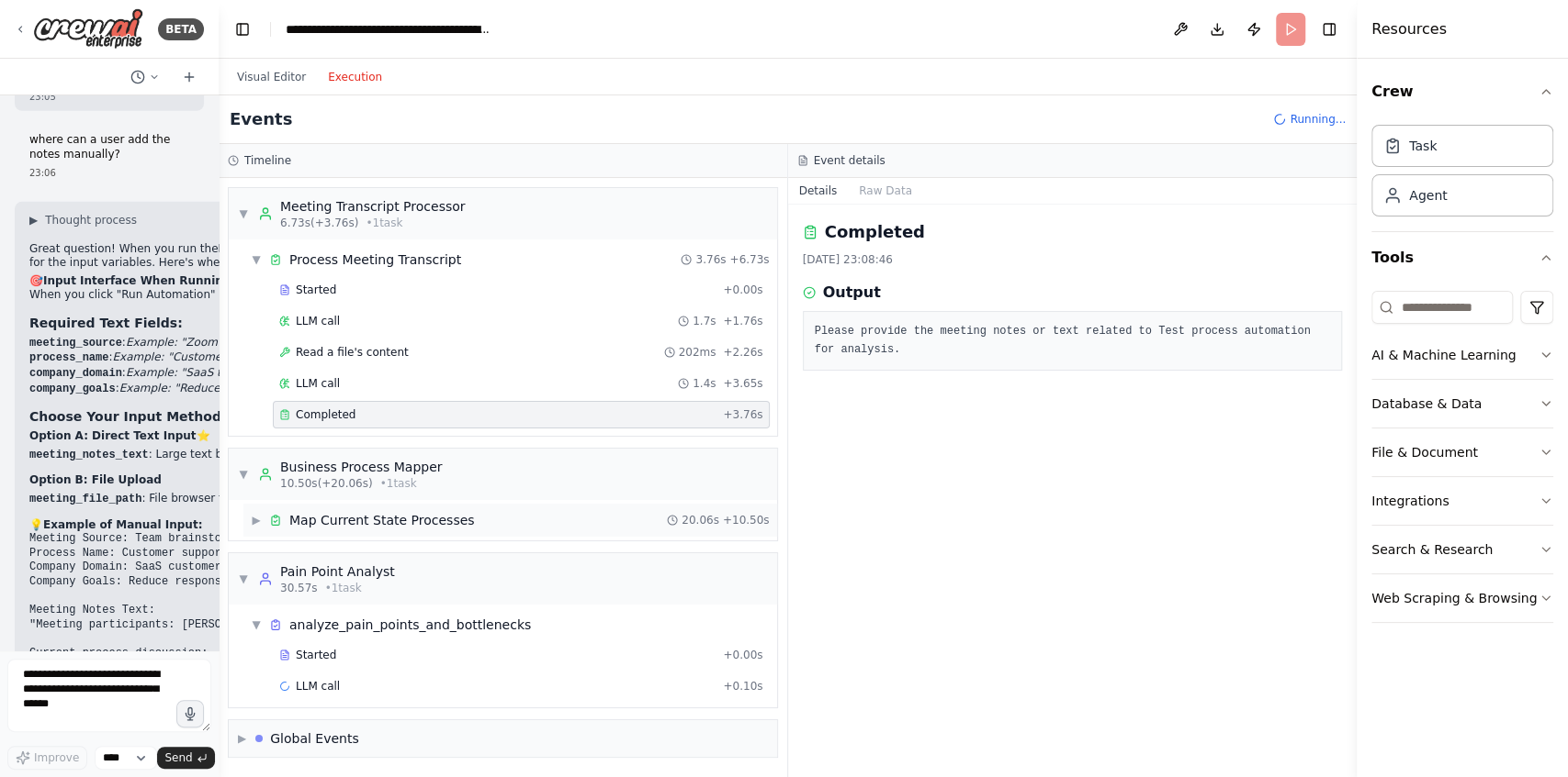
click at [480, 518] on div "▶ Map Current State Processes 20.06s + 10.50s" at bounding box center [511, 520] width 534 height 33
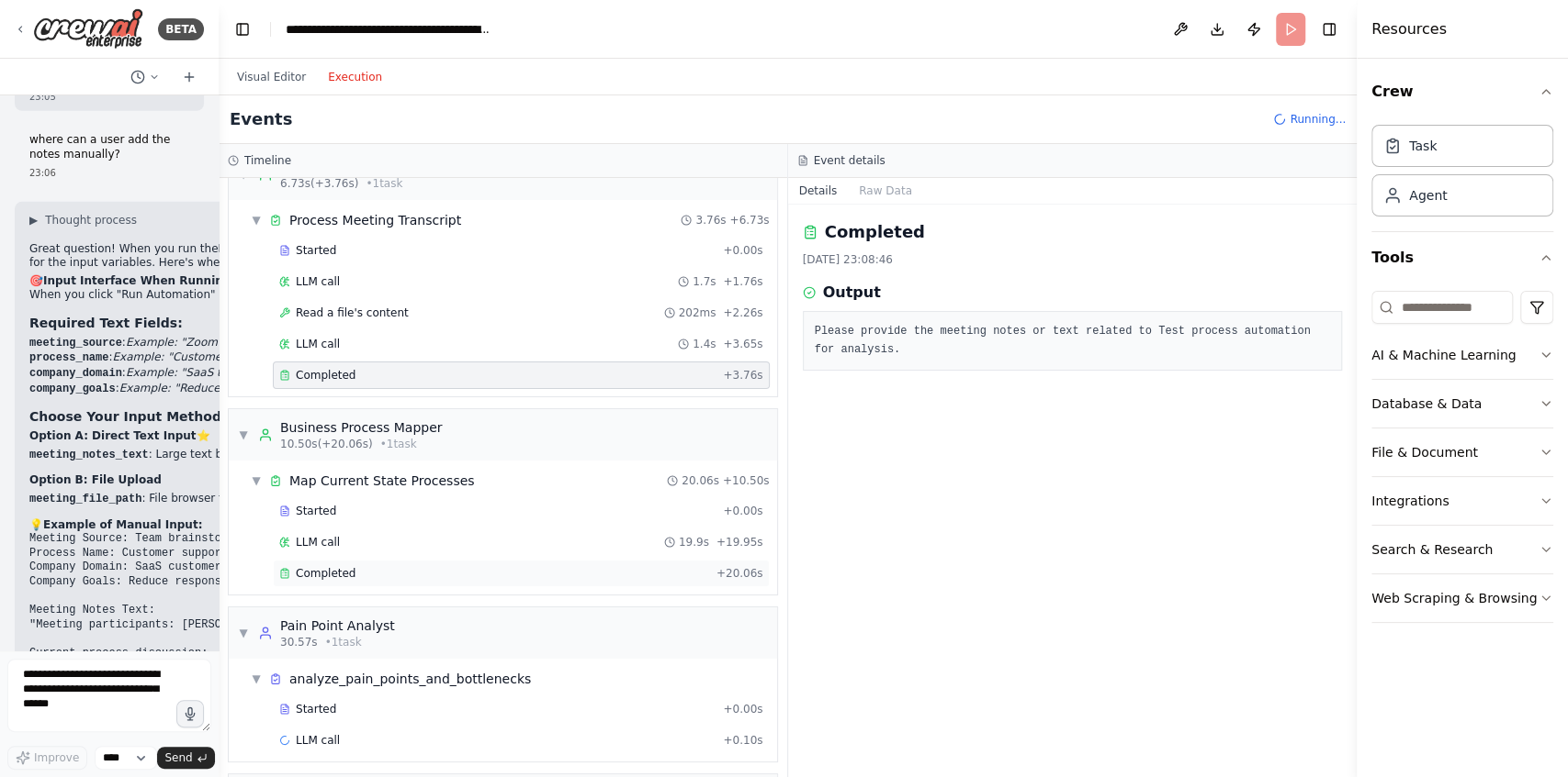
scroll to position [60, 0]
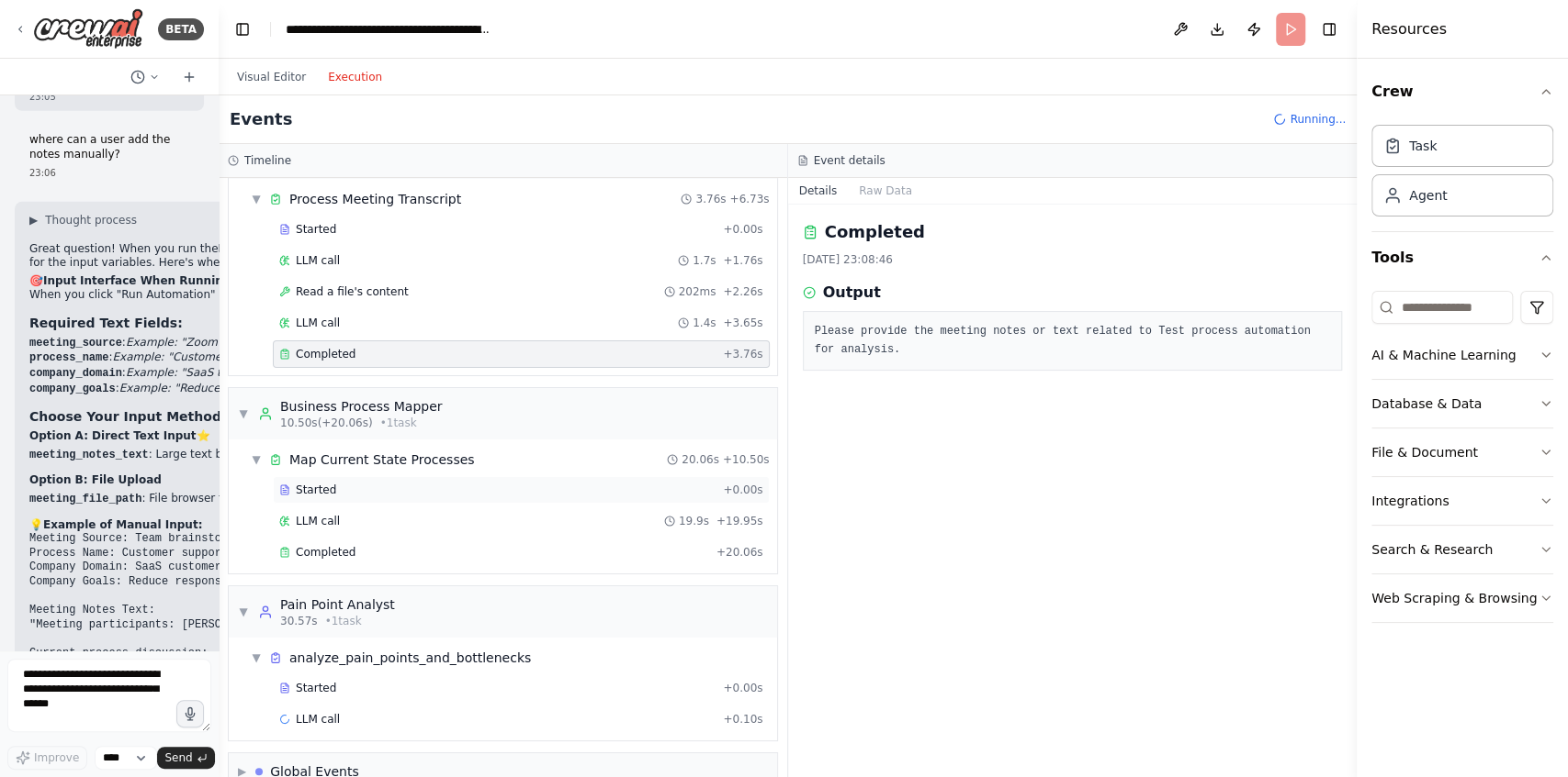
click at [474, 482] on div "Started" at bounding box center [497, 490] width 436 height 15
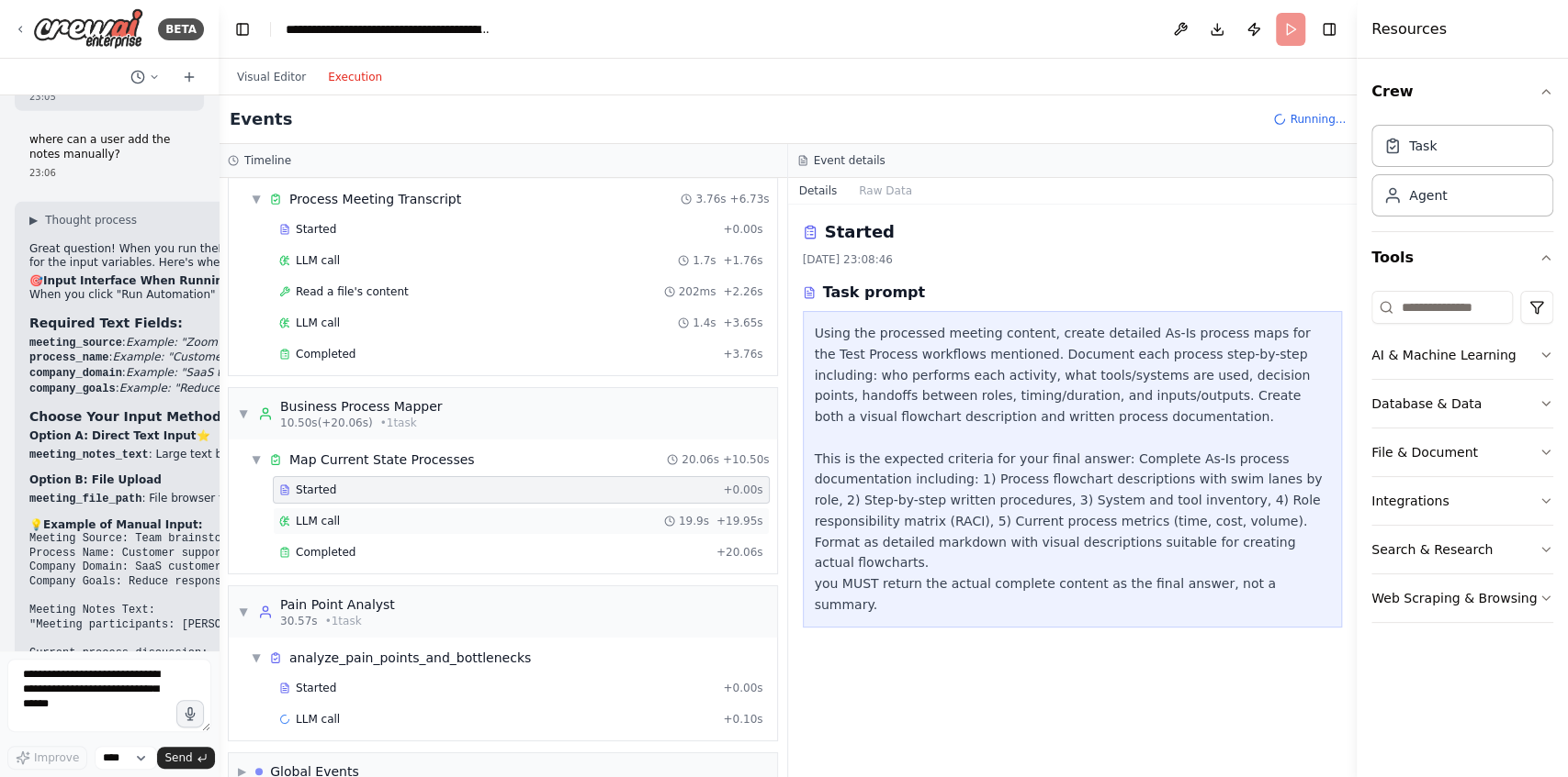
click at [471, 514] on div "LLM call 19.9s + 19.95s" at bounding box center [521, 521] width 484 height 15
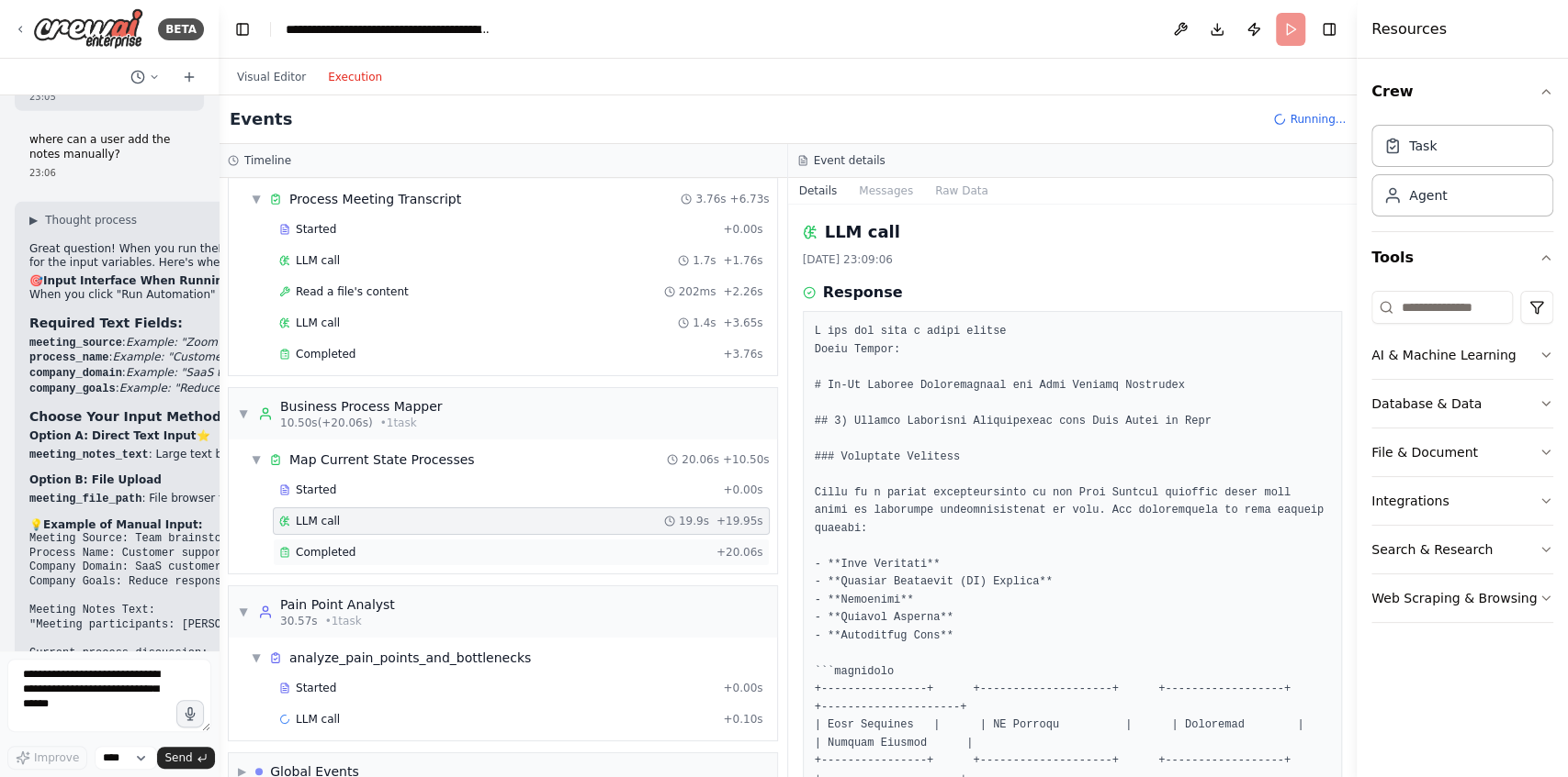
click at [469, 546] on div "Completed" at bounding box center [494, 553] width 430 height 15
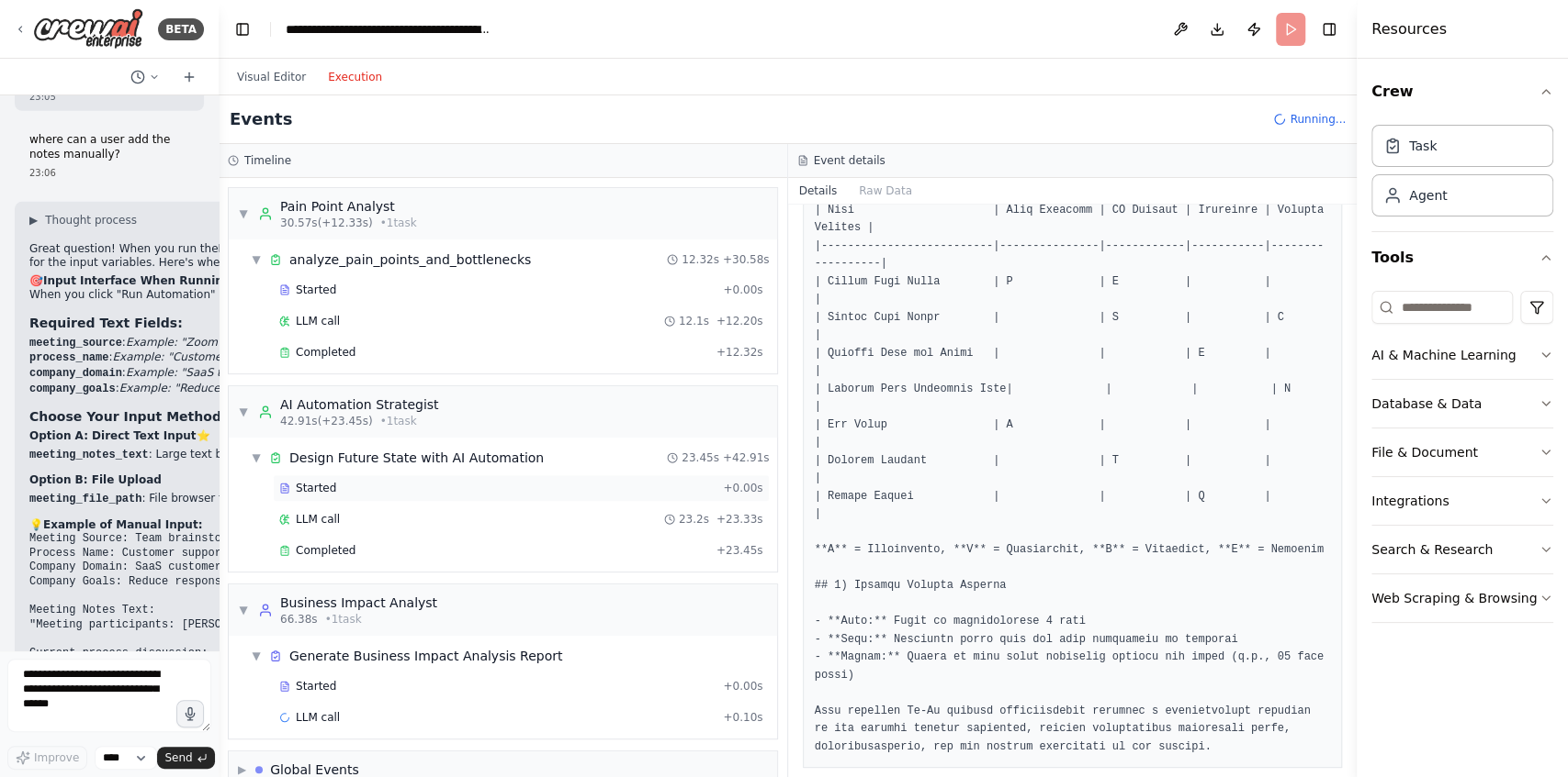
scroll to position [476, 0]
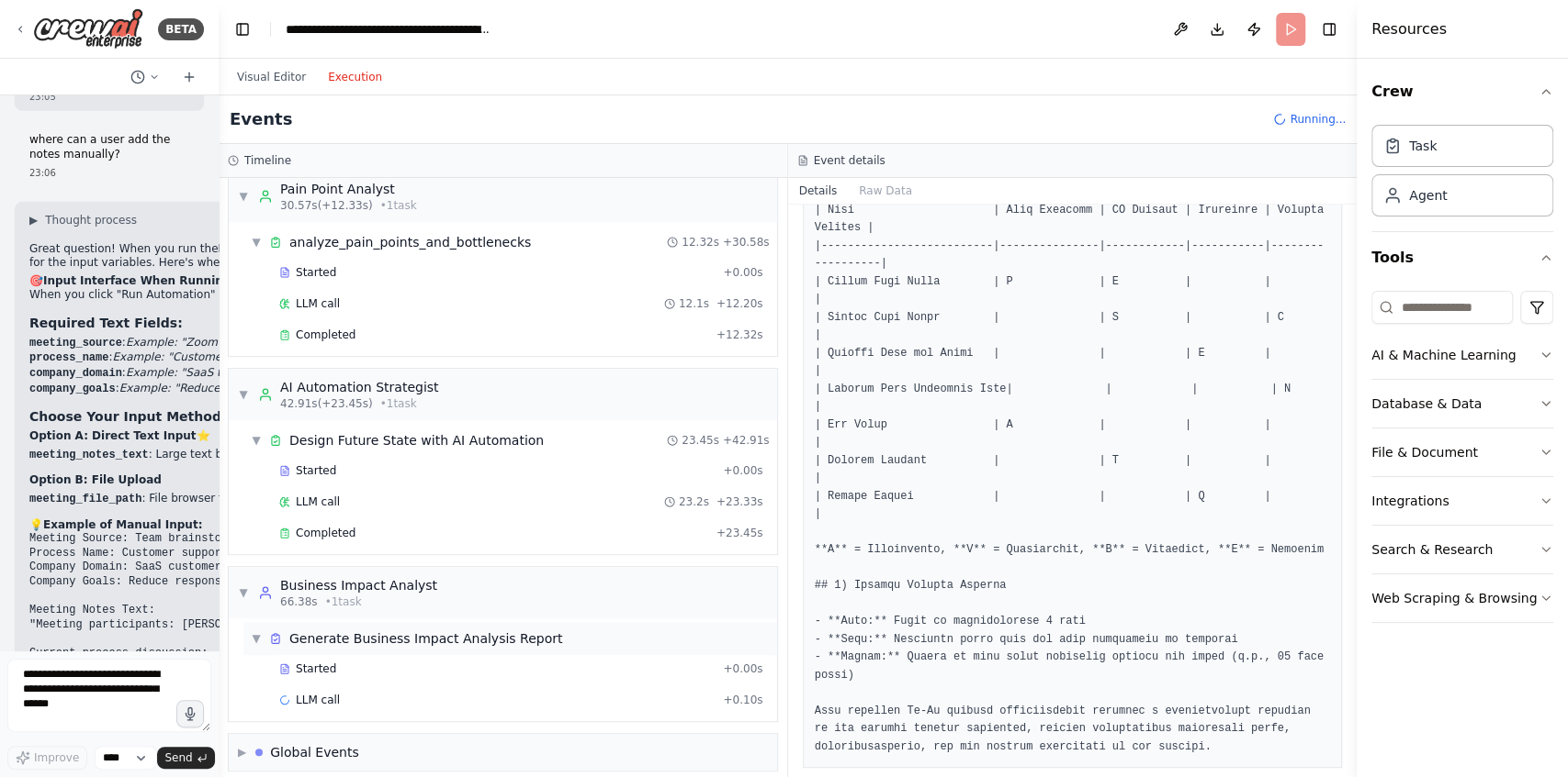
click at [405, 642] on div "▼ Generate Business Impact Analysis Report" at bounding box center [511, 639] width 534 height 33
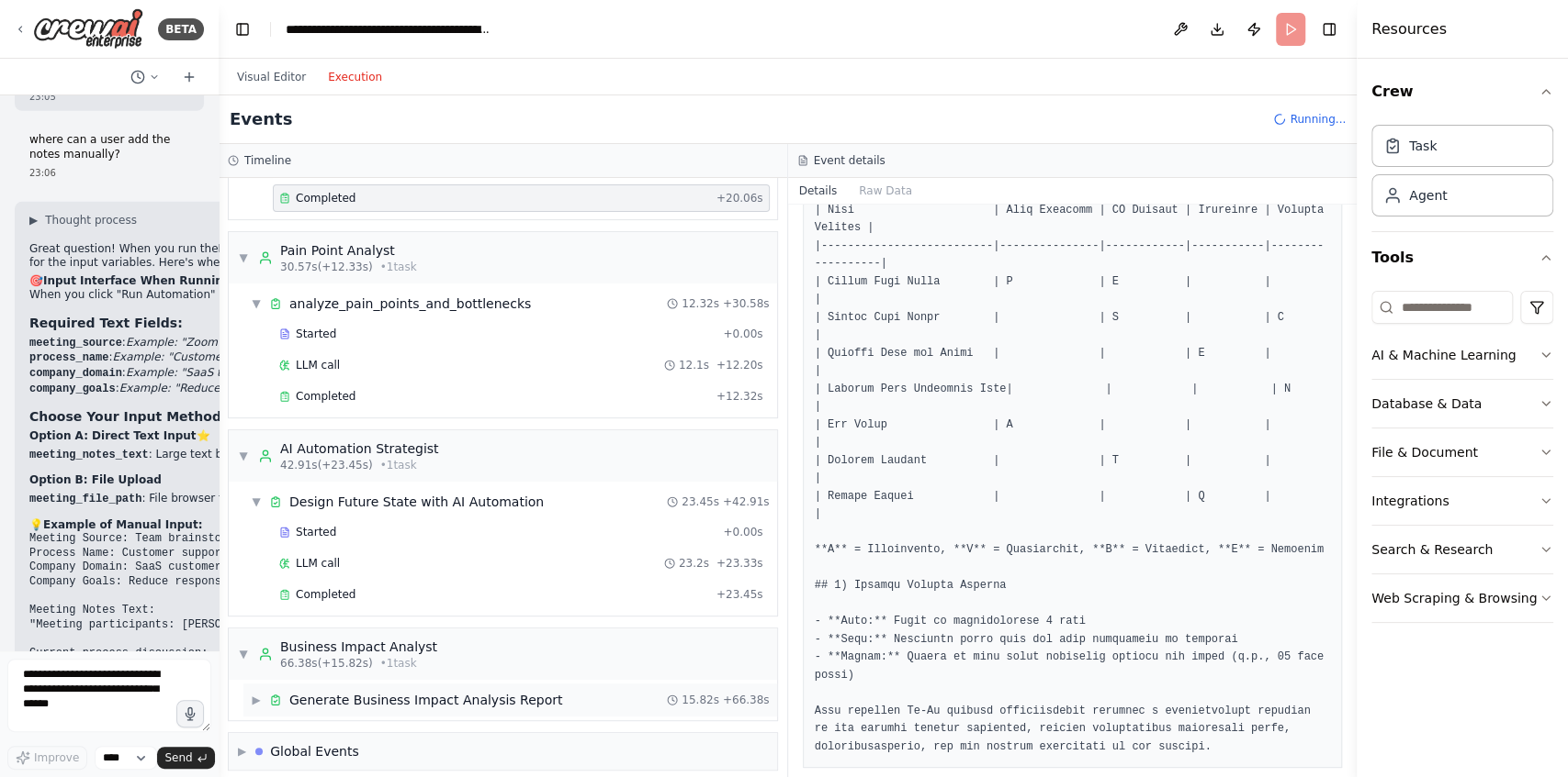
click at [413, 691] on div "Generate Business Impact Analysis Report" at bounding box center [425, 701] width 272 height 19
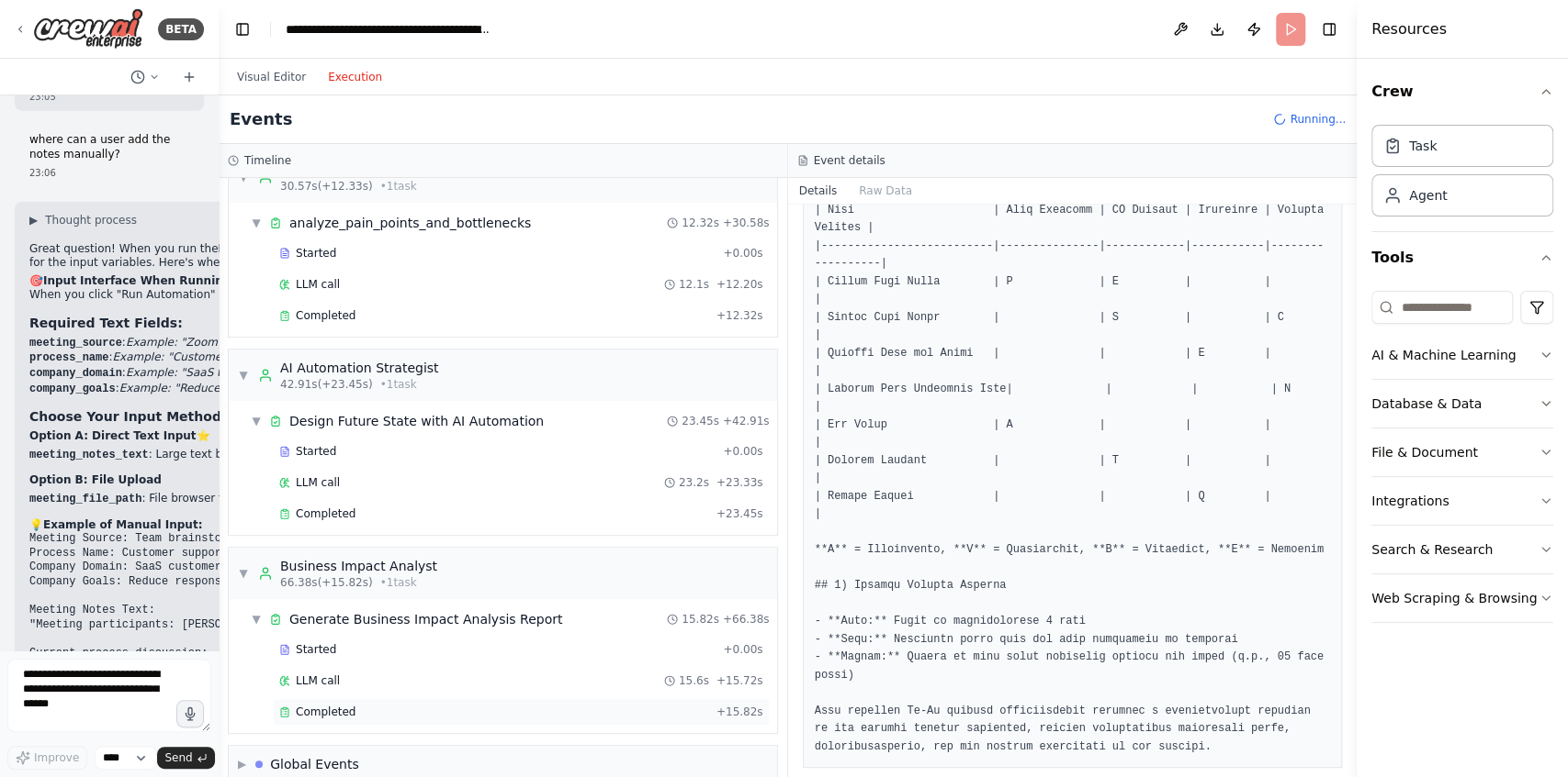
scroll to position [507, 0]
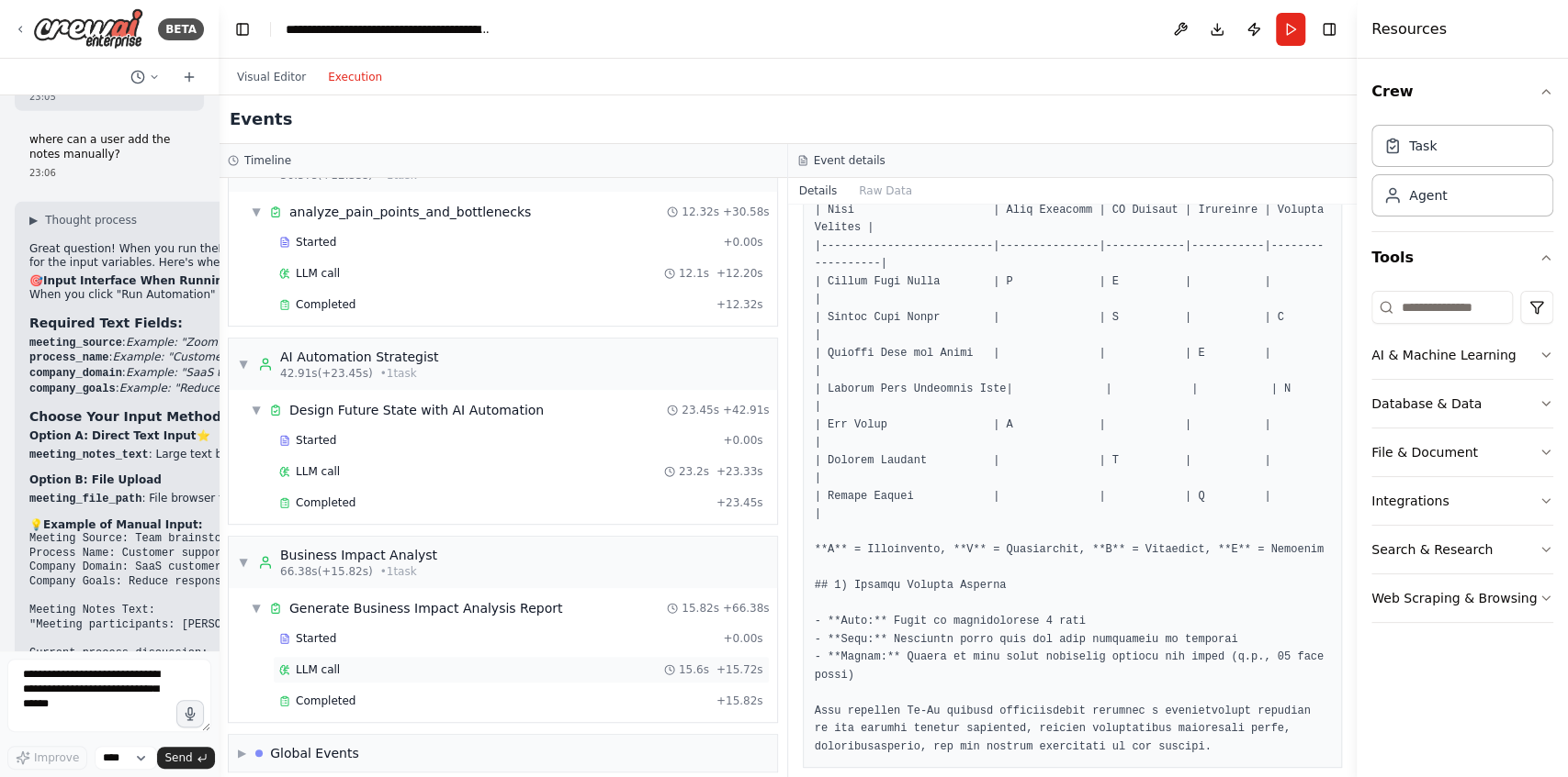
click at [388, 663] on div "LLM call 15.6s + 15.72s" at bounding box center [521, 670] width 484 height 15
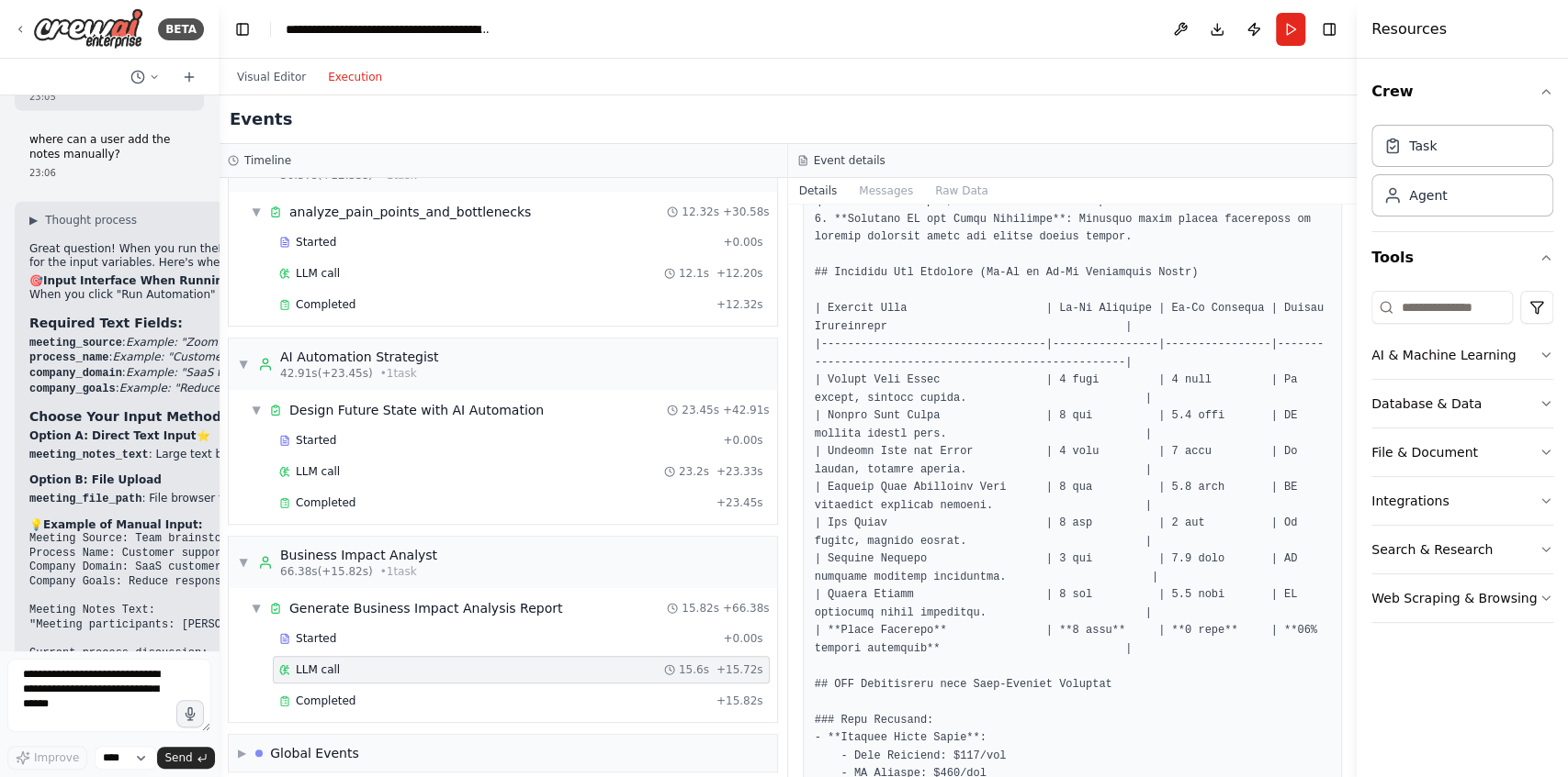
scroll to position [489, 0]
click at [352, 694] on div "Completed" at bounding box center [494, 702] width 430 height 15
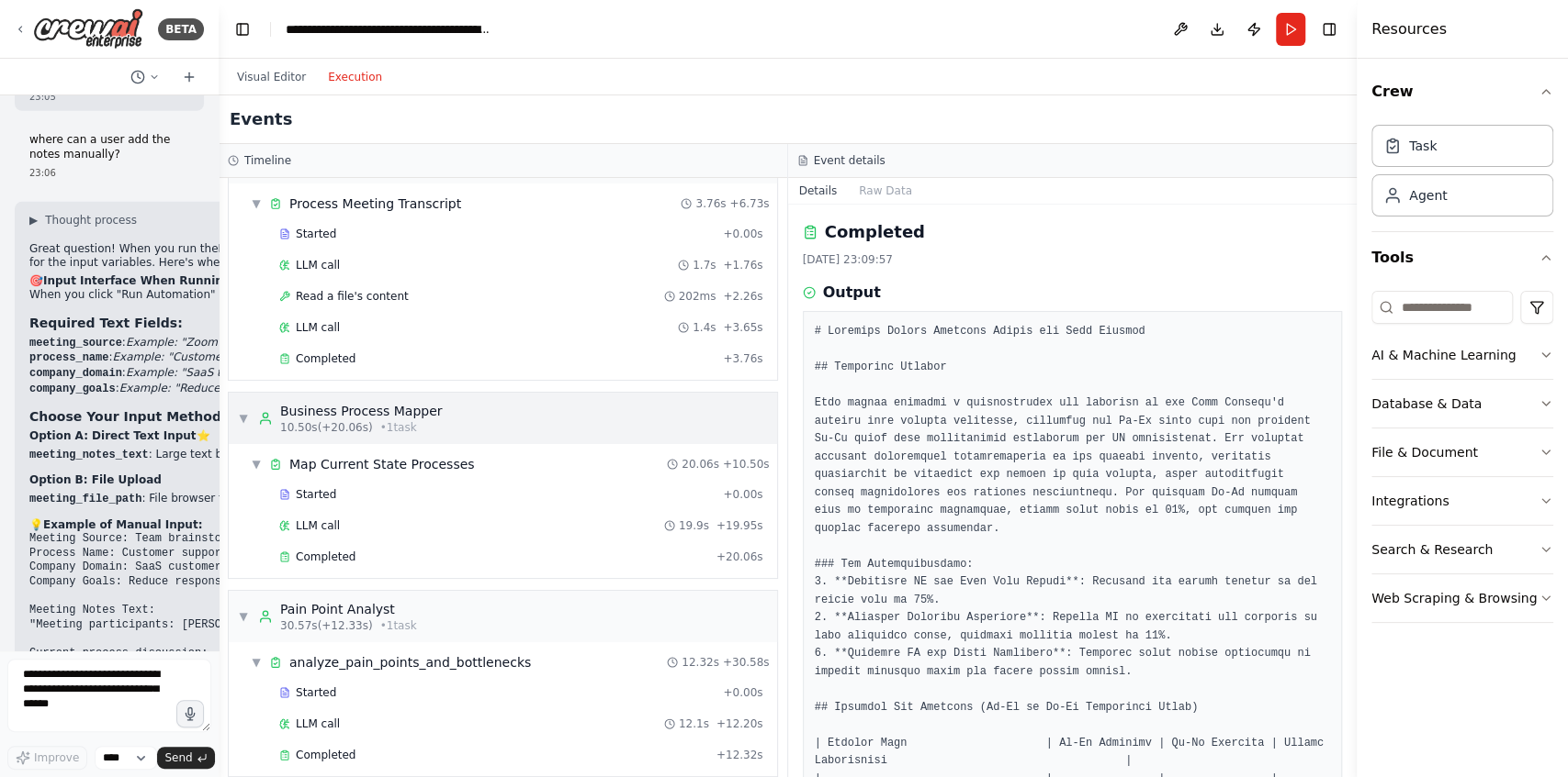
scroll to position [0, 0]
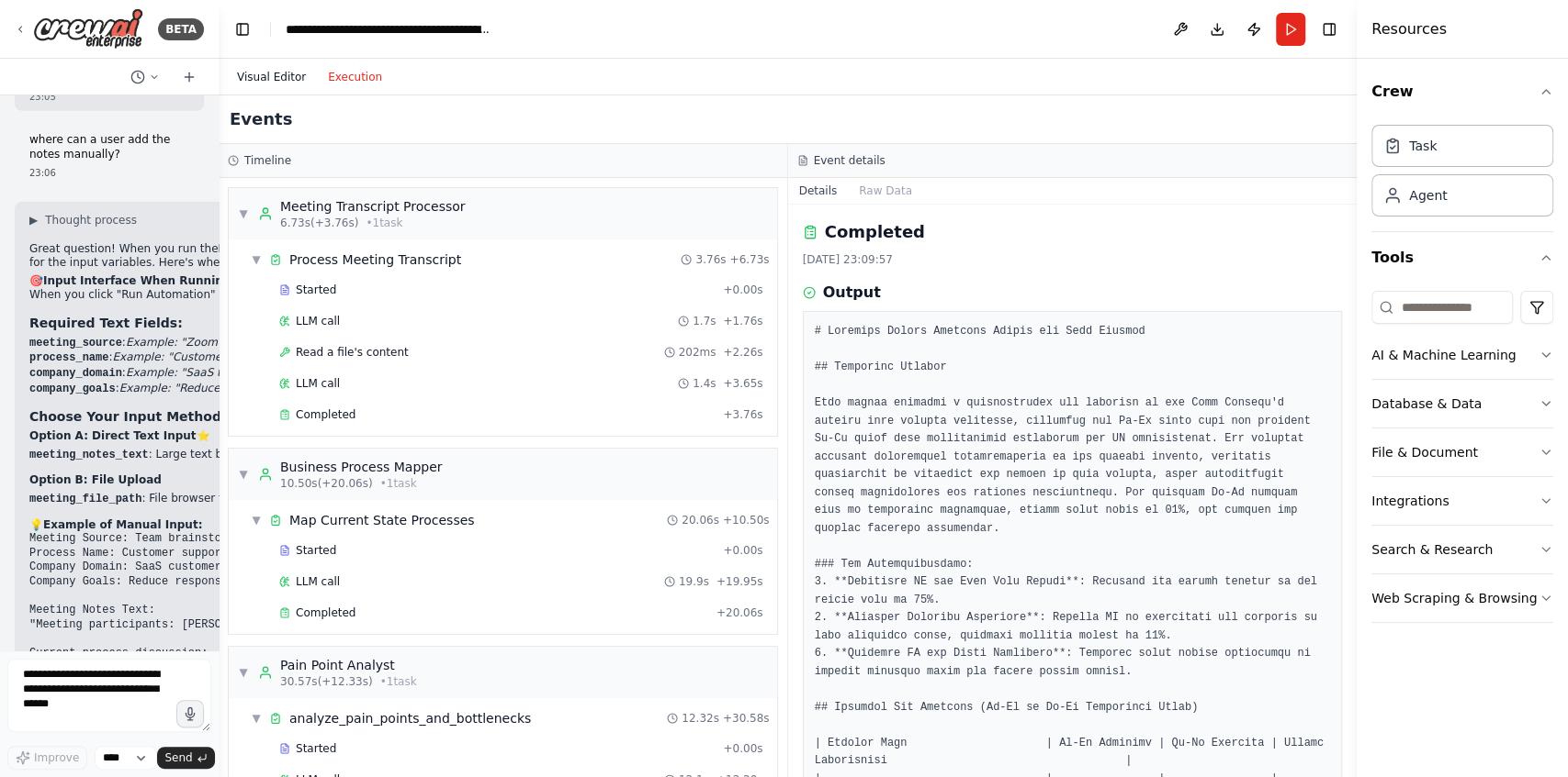
click at [283, 79] on button "Visual Editor" at bounding box center [272, 77] width 91 height 22
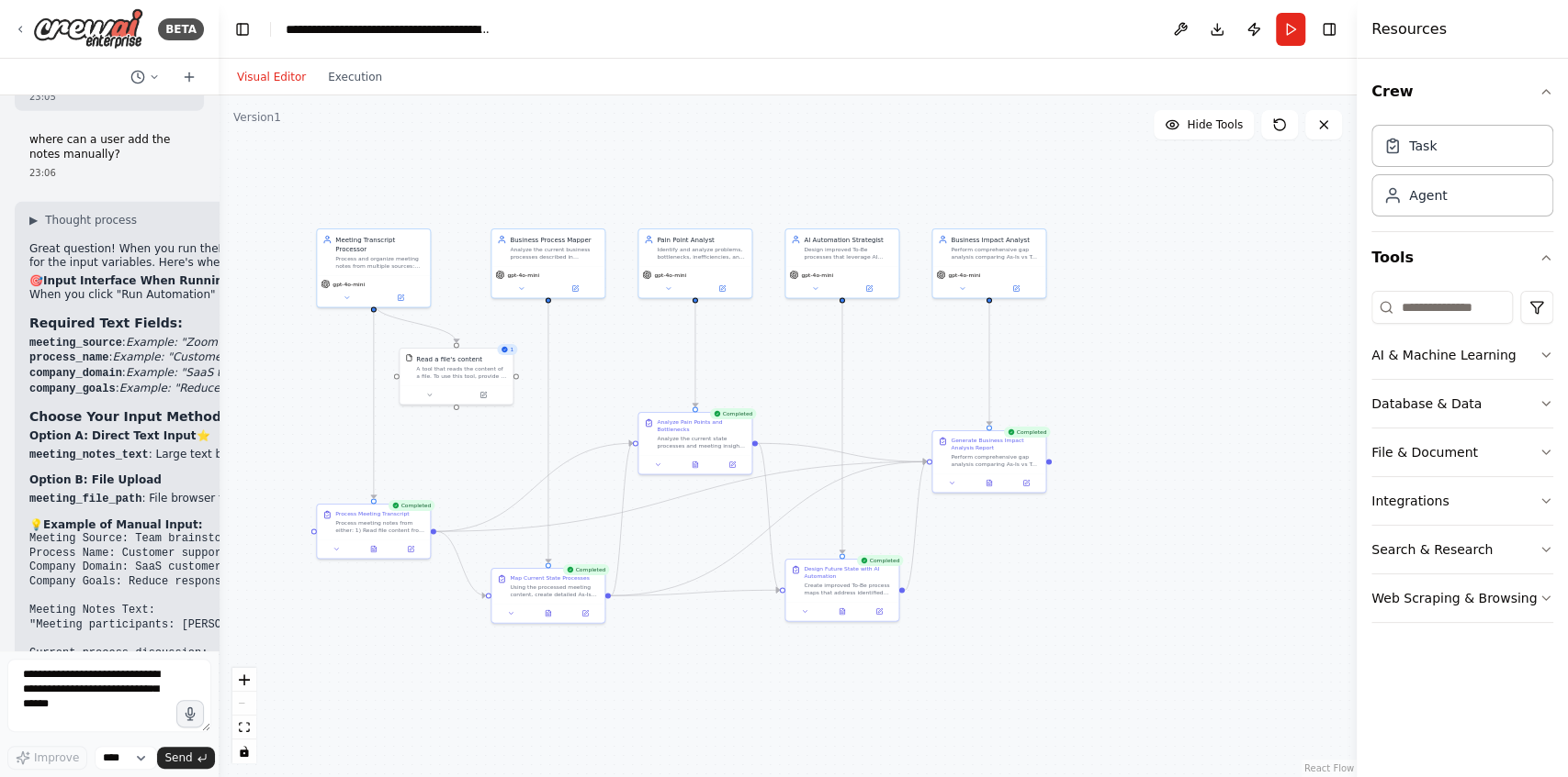
scroll to position [5810, 0]
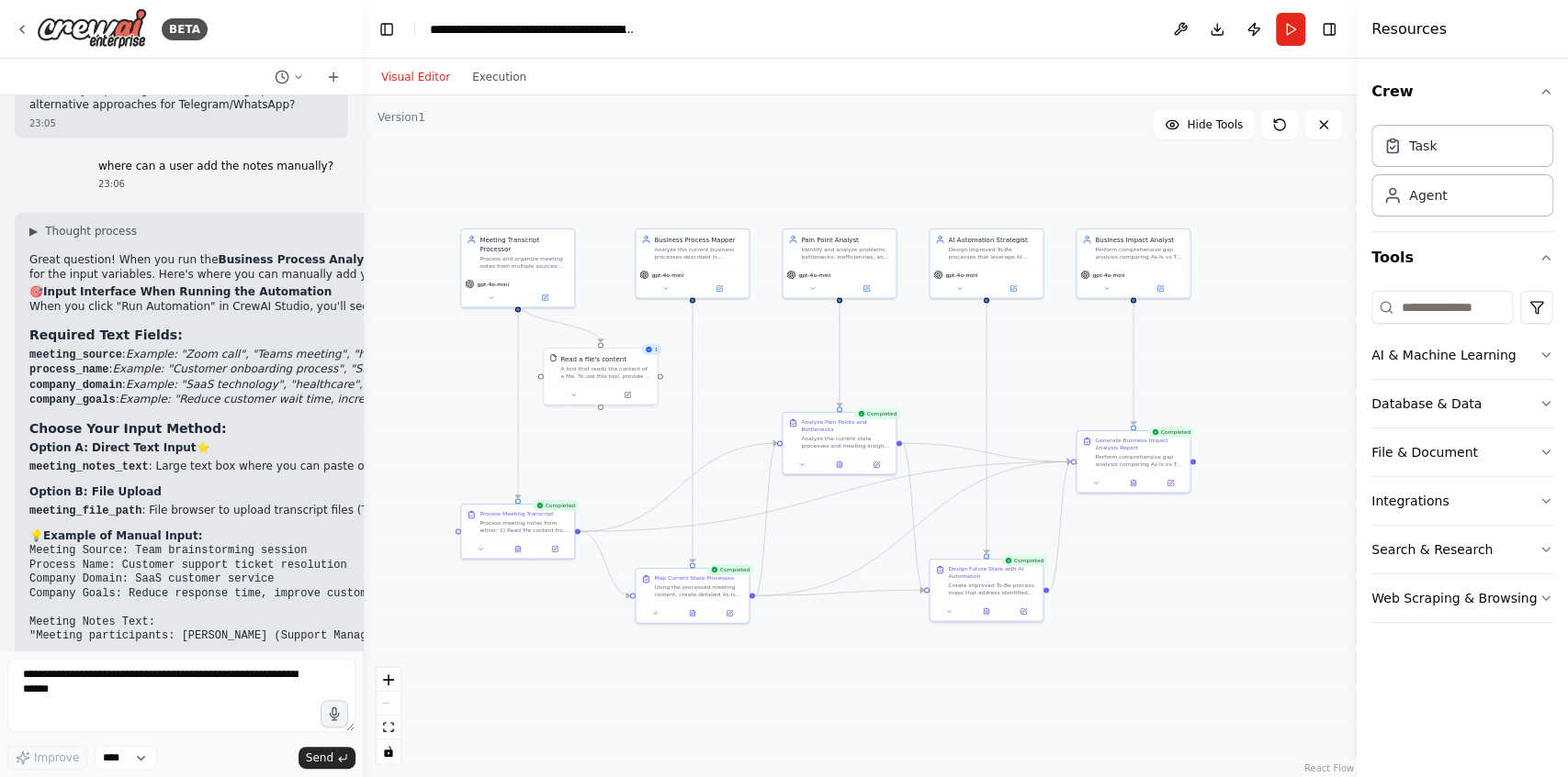
drag, startPoint x: 217, startPoint y: 386, endPoint x: 363, endPoint y: 374, distance: 146.5
click at [363, 374] on div "BETA Core Requirements Input Handling Accept meeting notes or transcripts from …" at bounding box center [784, 388] width 1568 height 777
click at [182, 687] on textarea at bounding box center [181, 695] width 348 height 73
click at [1542, 451] on icon "button" at bounding box center [1546, 453] width 7 height 4
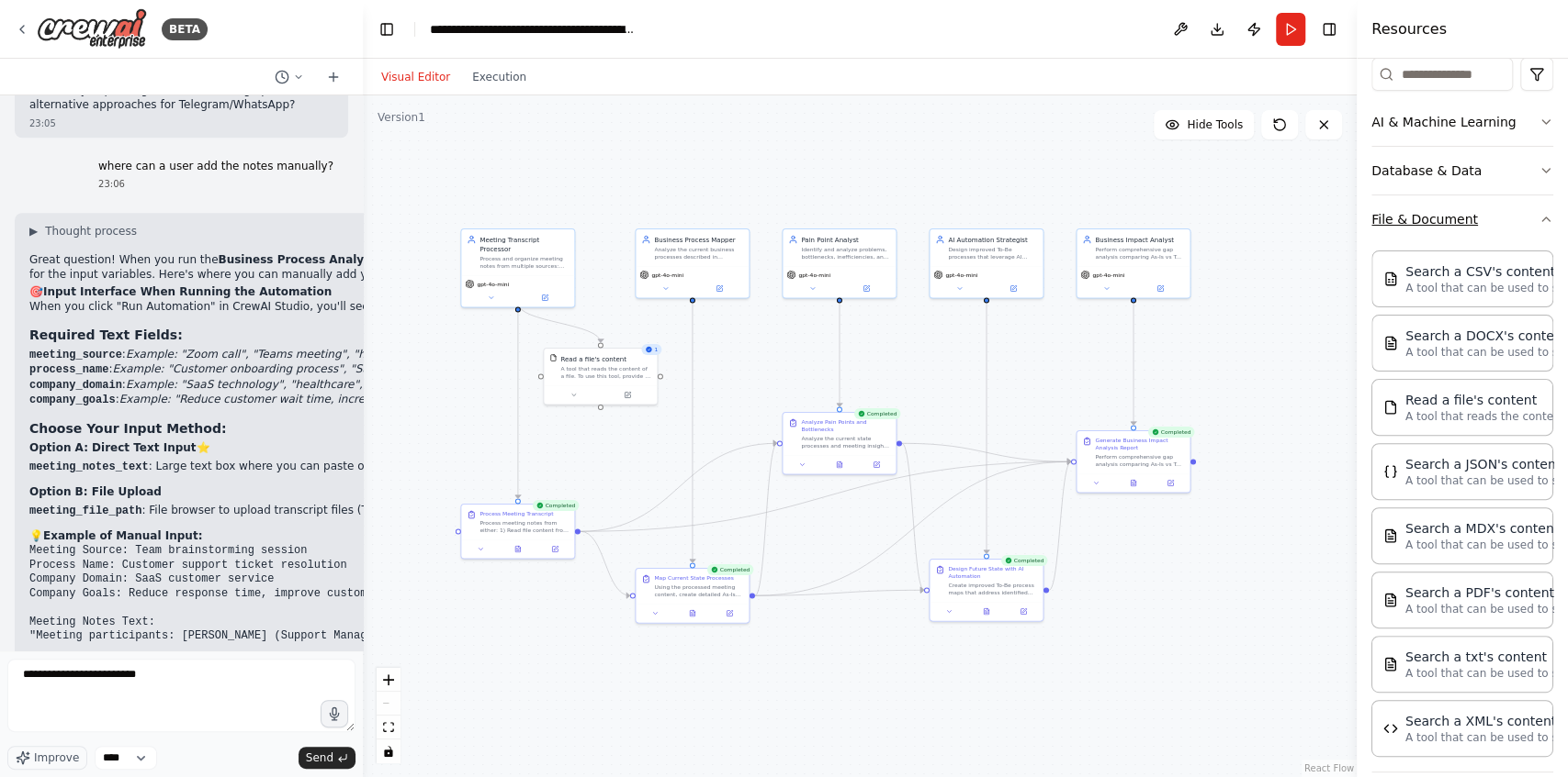
scroll to position [244, 0]
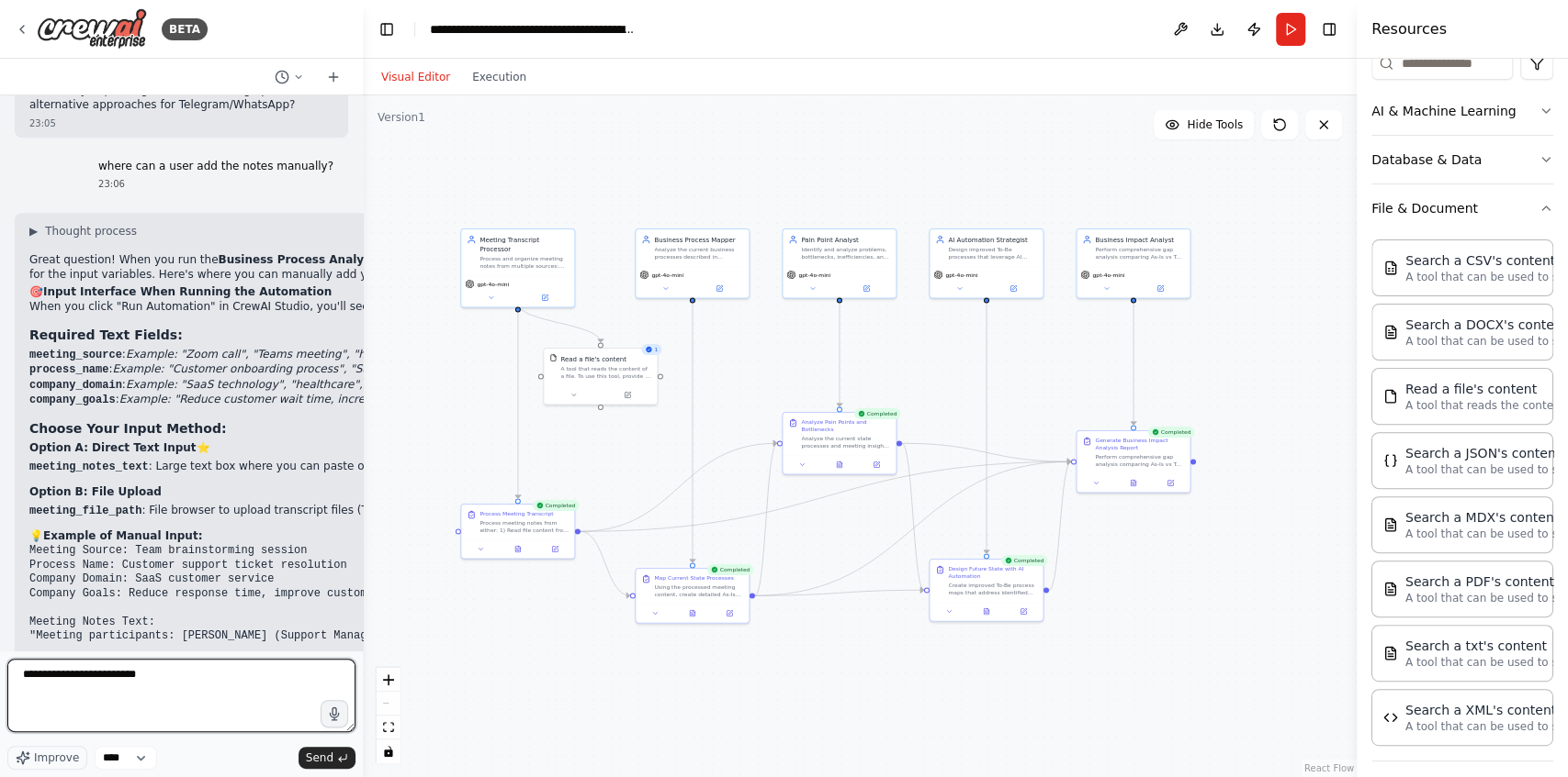
click at [173, 679] on textarea "**********" at bounding box center [181, 695] width 348 height 73
type textarea "**********"
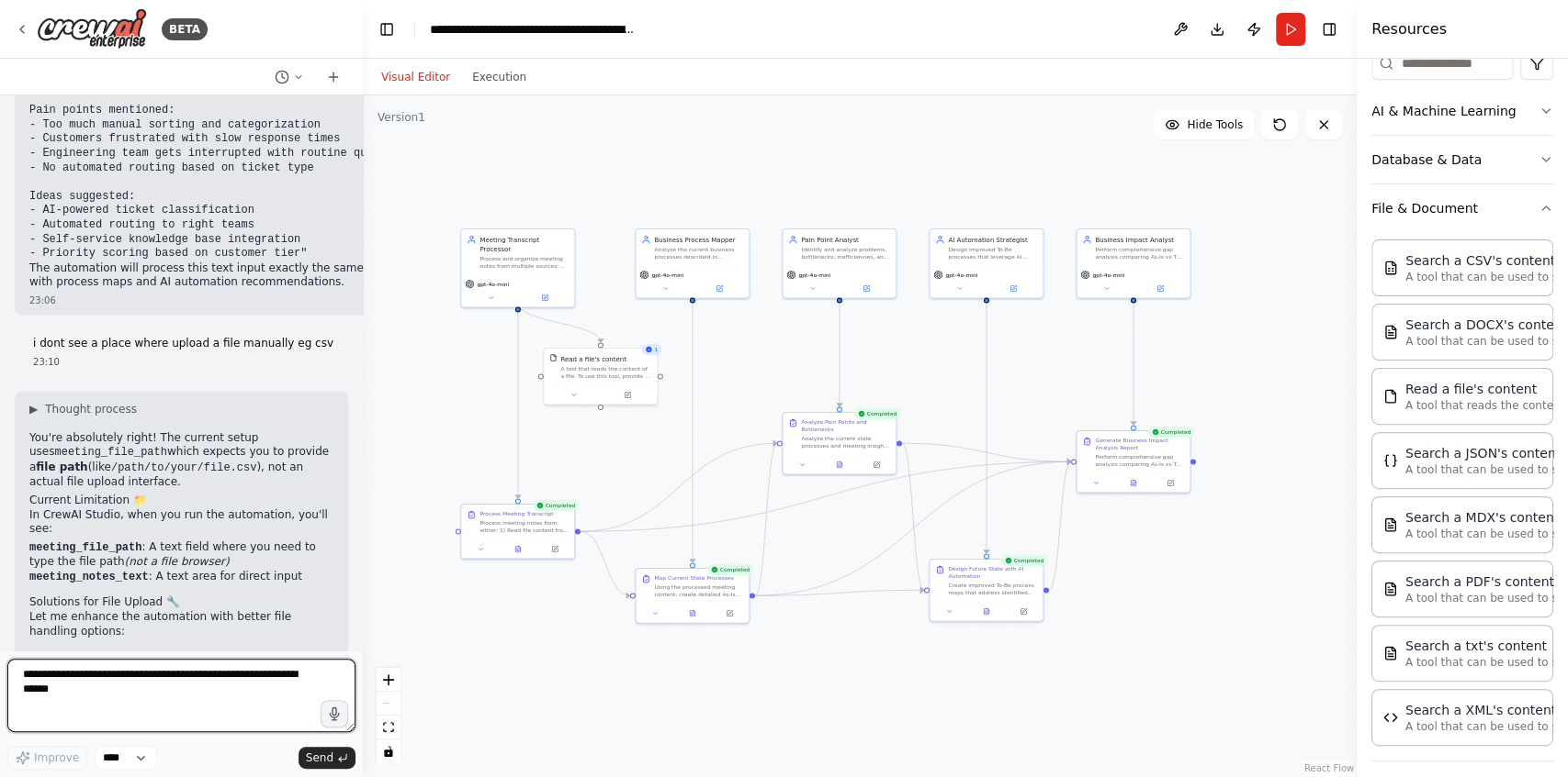
scroll to position [6537, 0]
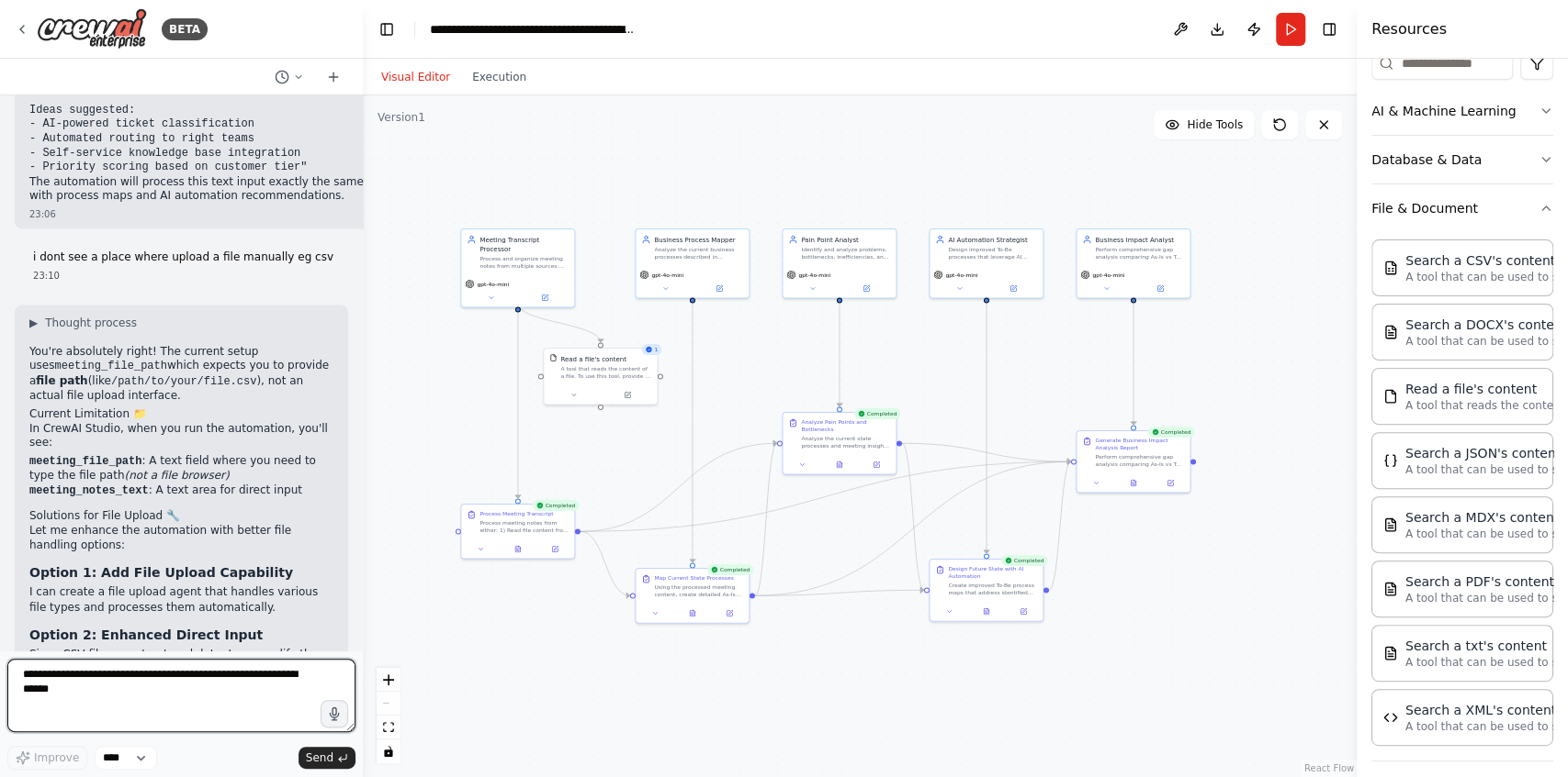
click at [207, 701] on textarea at bounding box center [181, 695] width 348 height 73
type textarea "***"
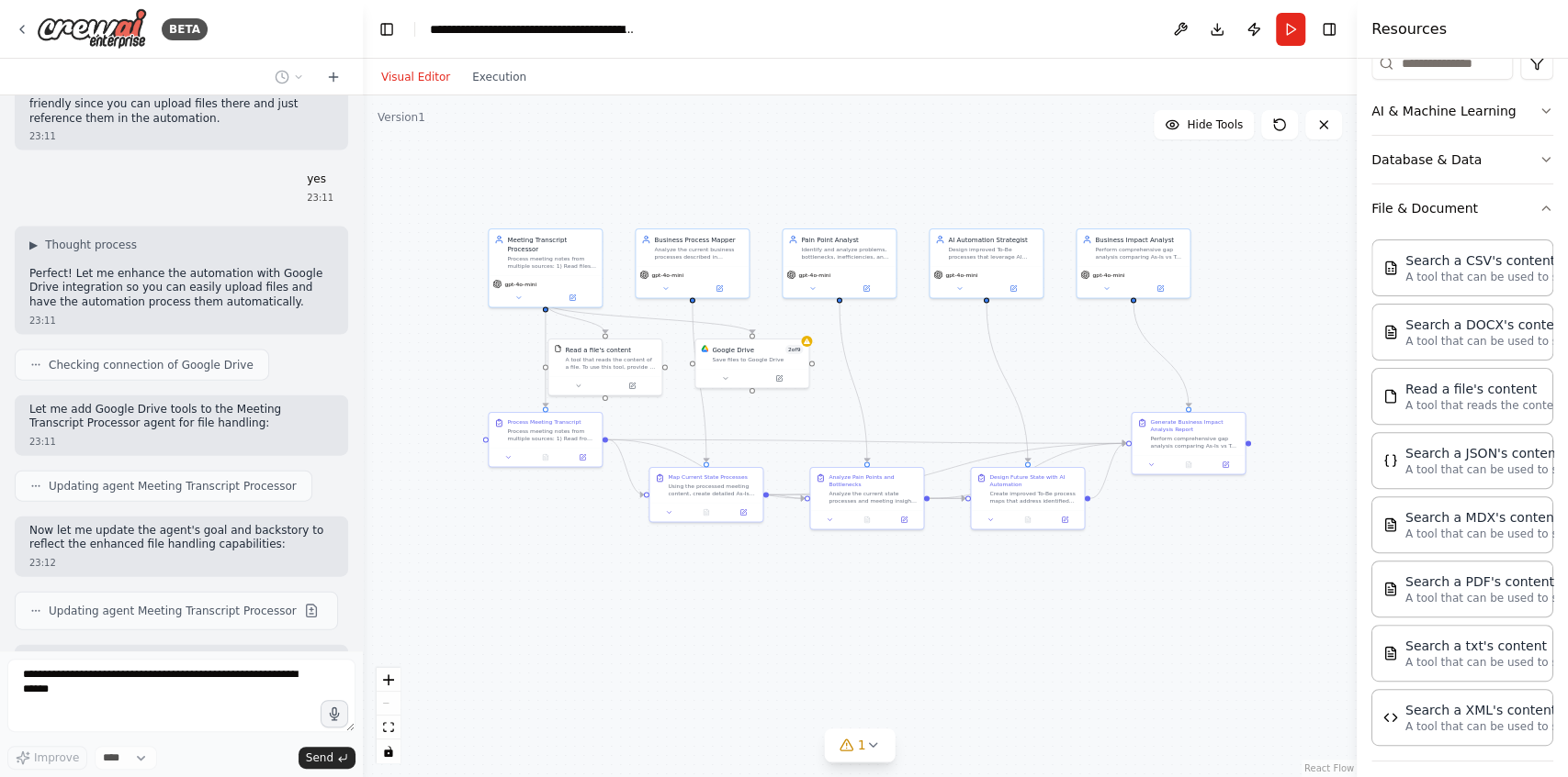
scroll to position [7401, 0]
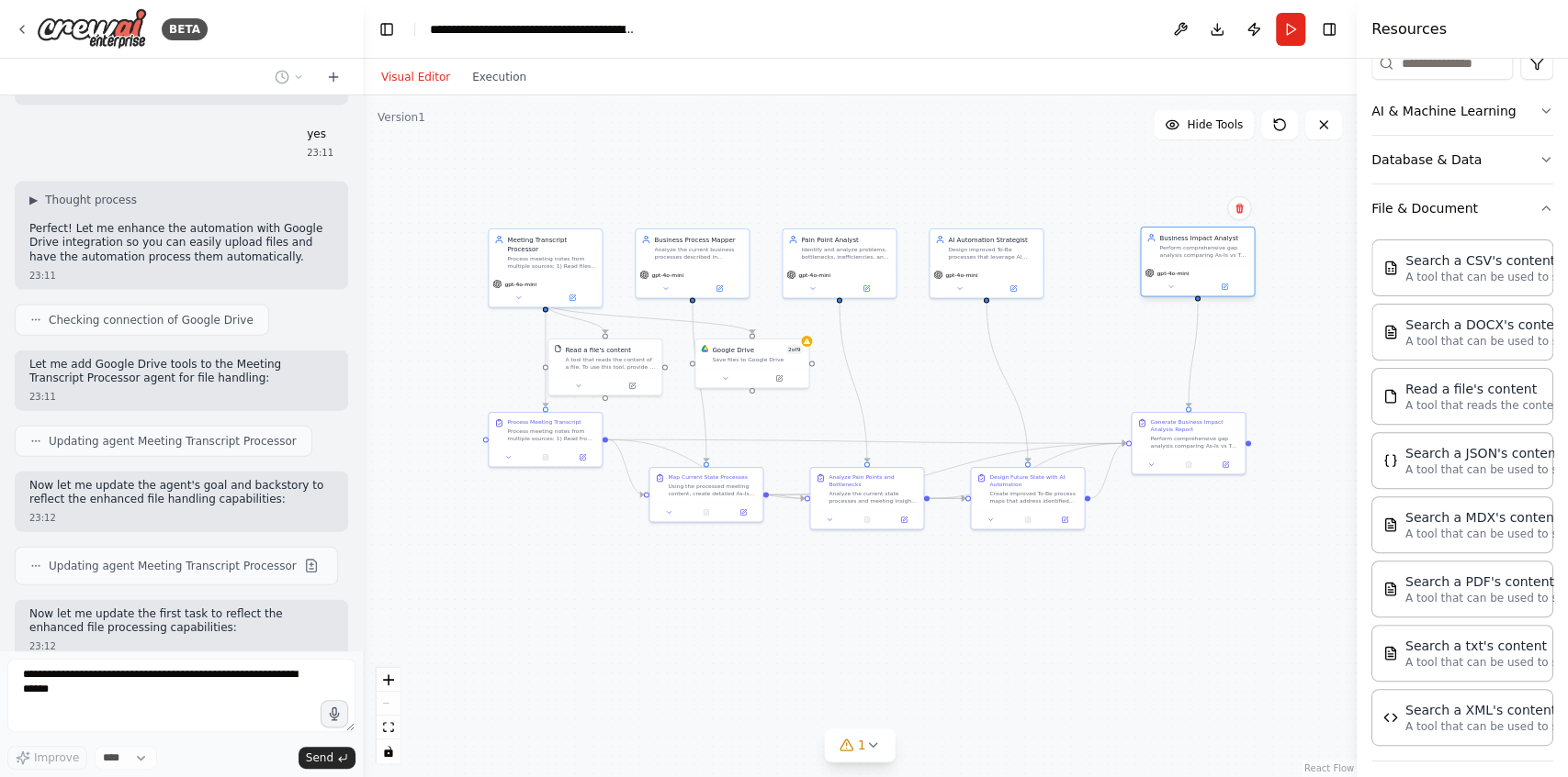
drag, startPoint x: 1125, startPoint y: 252, endPoint x: 1190, endPoint y: 251, distance: 65.0
click at [1190, 251] on div "Perform comprehensive gap analysis comparing As-Is vs To-Be processes. Quantify…" at bounding box center [1203, 252] width 89 height 15
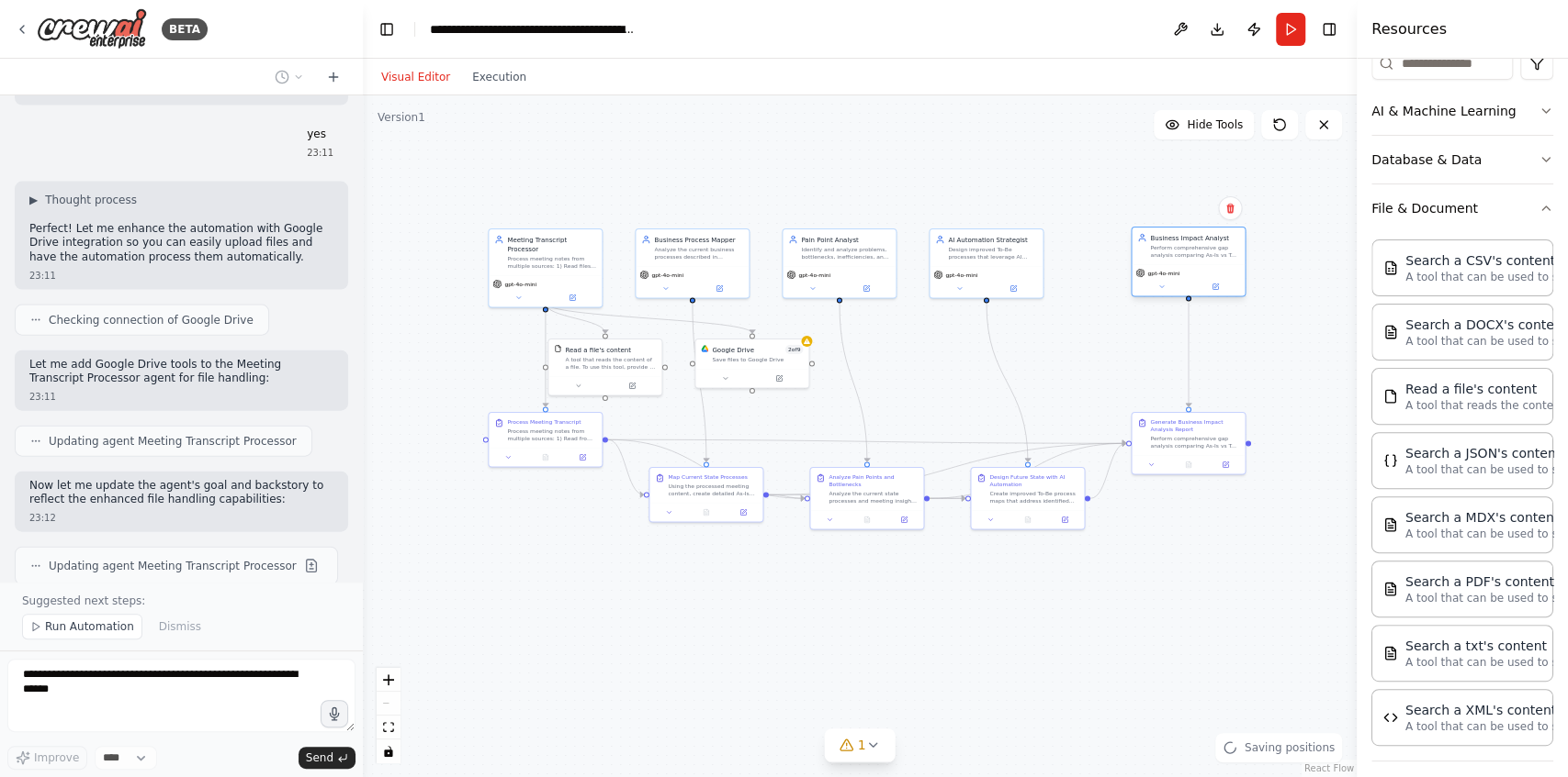
drag, startPoint x: 1189, startPoint y: 278, endPoint x: 1177, endPoint y: 278, distance: 12.0
click at [1177, 278] on div "gpt-4o-mini" at bounding box center [1188, 280] width 113 height 33
drag, startPoint x: 991, startPoint y: 268, endPoint x: 1030, endPoint y: 268, distance: 39.0
click at [1030, 268] on div "gpt-4o-mini" at bounding box center [1023, 272] width 106 height 9
click at [1015, 271] on div "gpt-4o-mini" at bounding box center [1023, 272] width 106 height 9
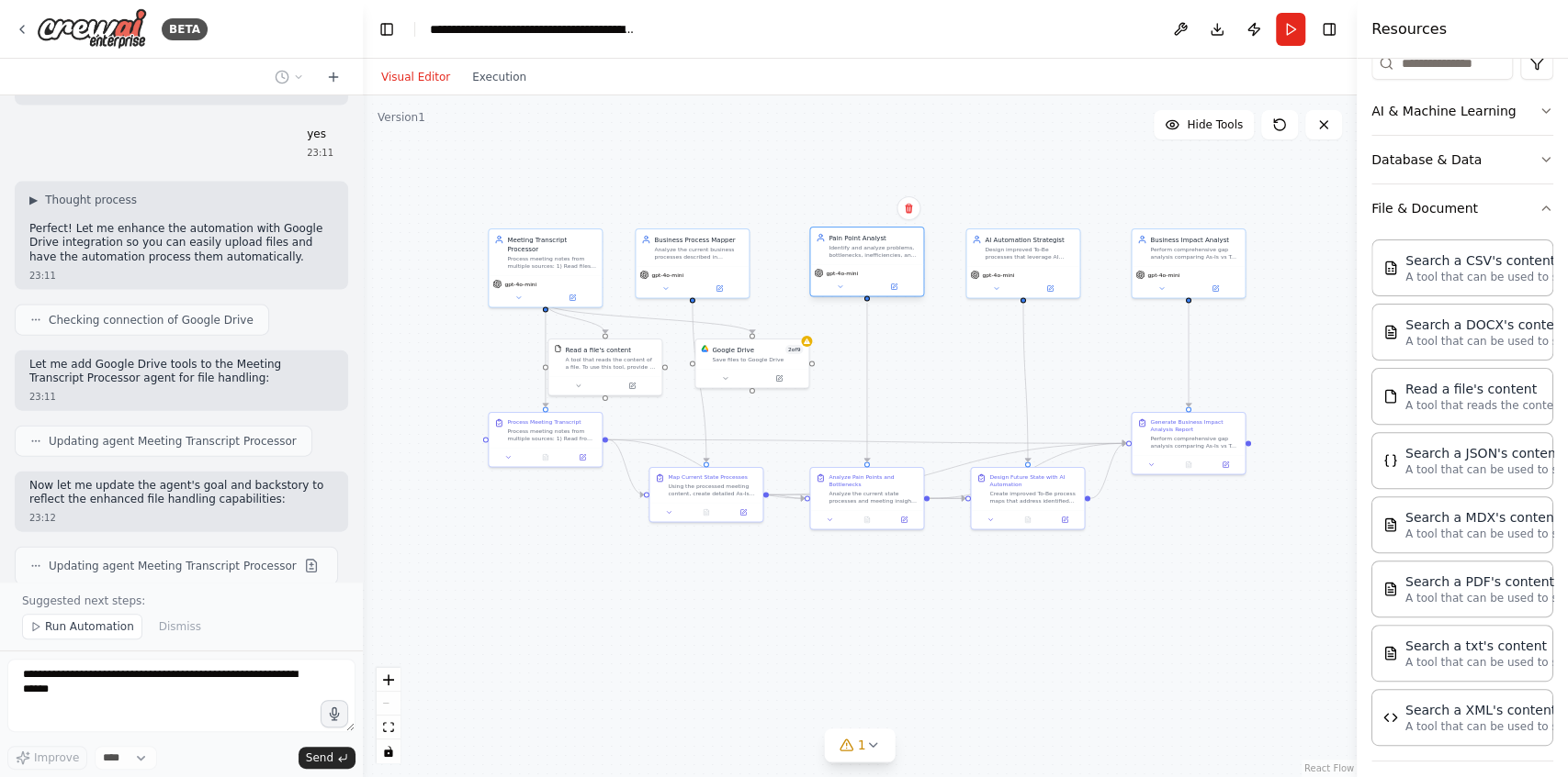
drag, startPoint x: 844, startPoint y: 276, endPoint x: 873, endPoint y: 273, distance: 29.2
click at [873, 273] on div "gpt-4o-mini" at bounding box center [867, 272] width 106 height 9
drag, startPoint x: 701, startPoint y: 270, endPoint x: 724, endPoint y: 268, distance: 23.1
click at [724, 268] on div "gpt-4o-mini" at bounding box center [711, 272] width 106 height 9
click at [450, 458] on div ".deletable-edge-delete-btn { width: 20px; height: 20px; border: 0px solid #ffff…" at bounding box center [859, 437] width 993 height 682
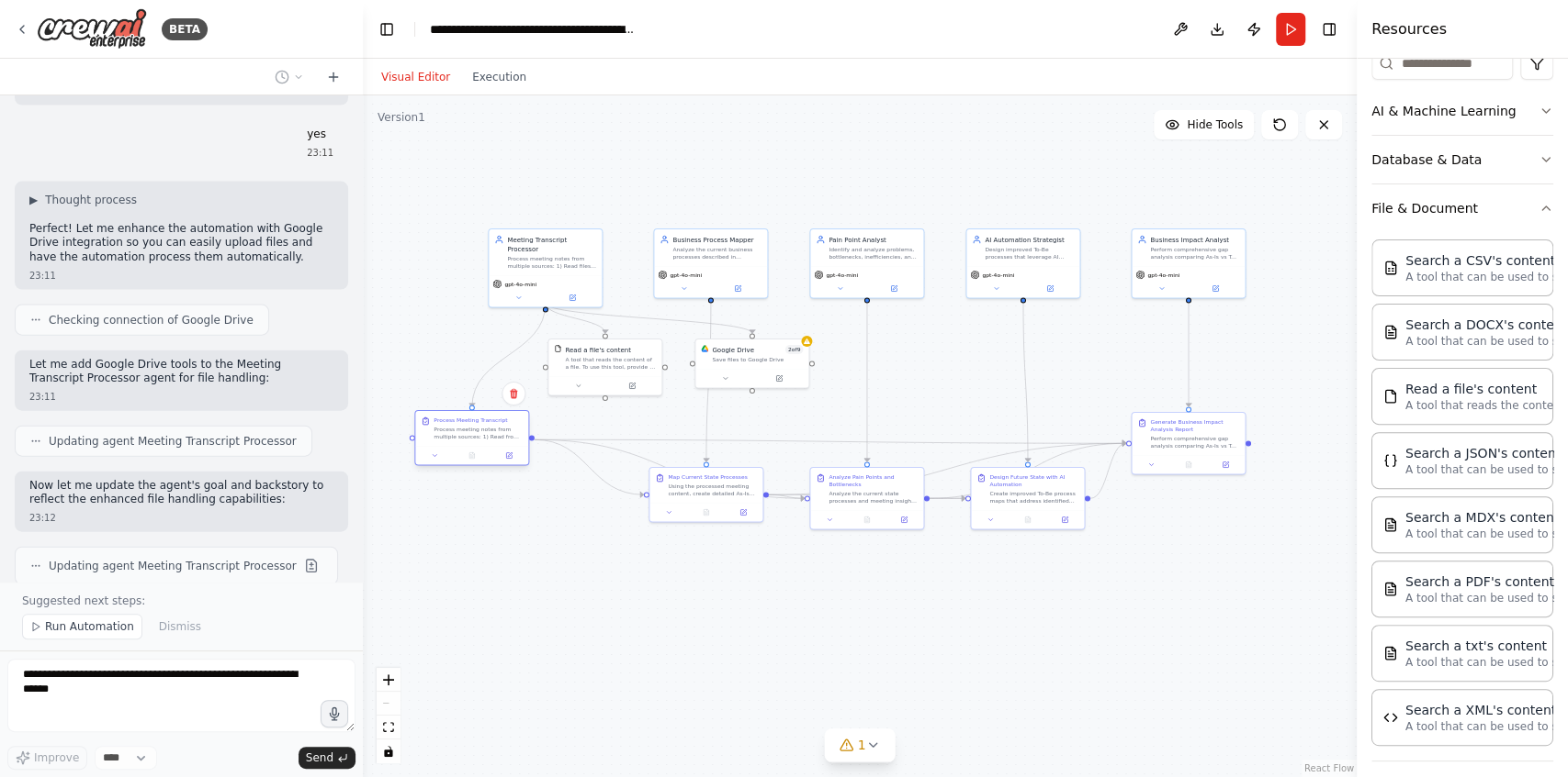
drag, startPoint x: 513, startPoint y: 419, endPoint x: 447, endPoint y: 418, distance: 66.0
click at [447, 418] on div "Process Meeting Transcript" at bounding box center [470, 420] width 73 height 7
drag, startPoint x: 572, startPoint y: 246, endPoint x: 496, endPoint y: 241, distance: 76.2
click at [496, 244] on div "Process meeting notes from multiple sources: 1) Read files from {meeting_file_p…" at bounding box center [478, 252] width 89 height 15
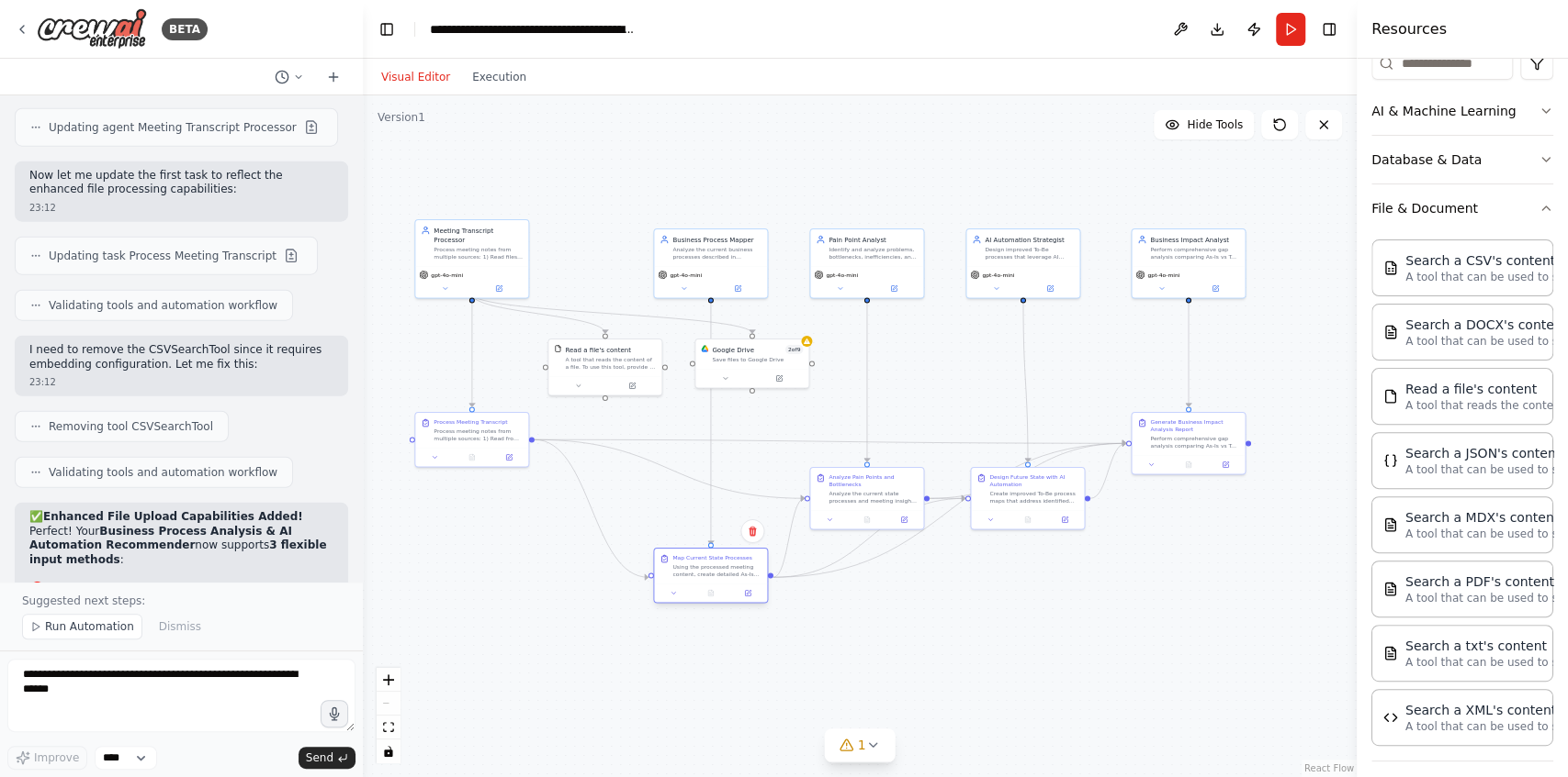
drag, startPoint x: 703, startPoint y: 486, endPoint x: 703, endPoint y: 573, distance: 87.0
click at [703, 573] on div "Using the processed meeting content, create detailed As-Is process maps for the…" at bounding box center [717, 571] width 89 height 15
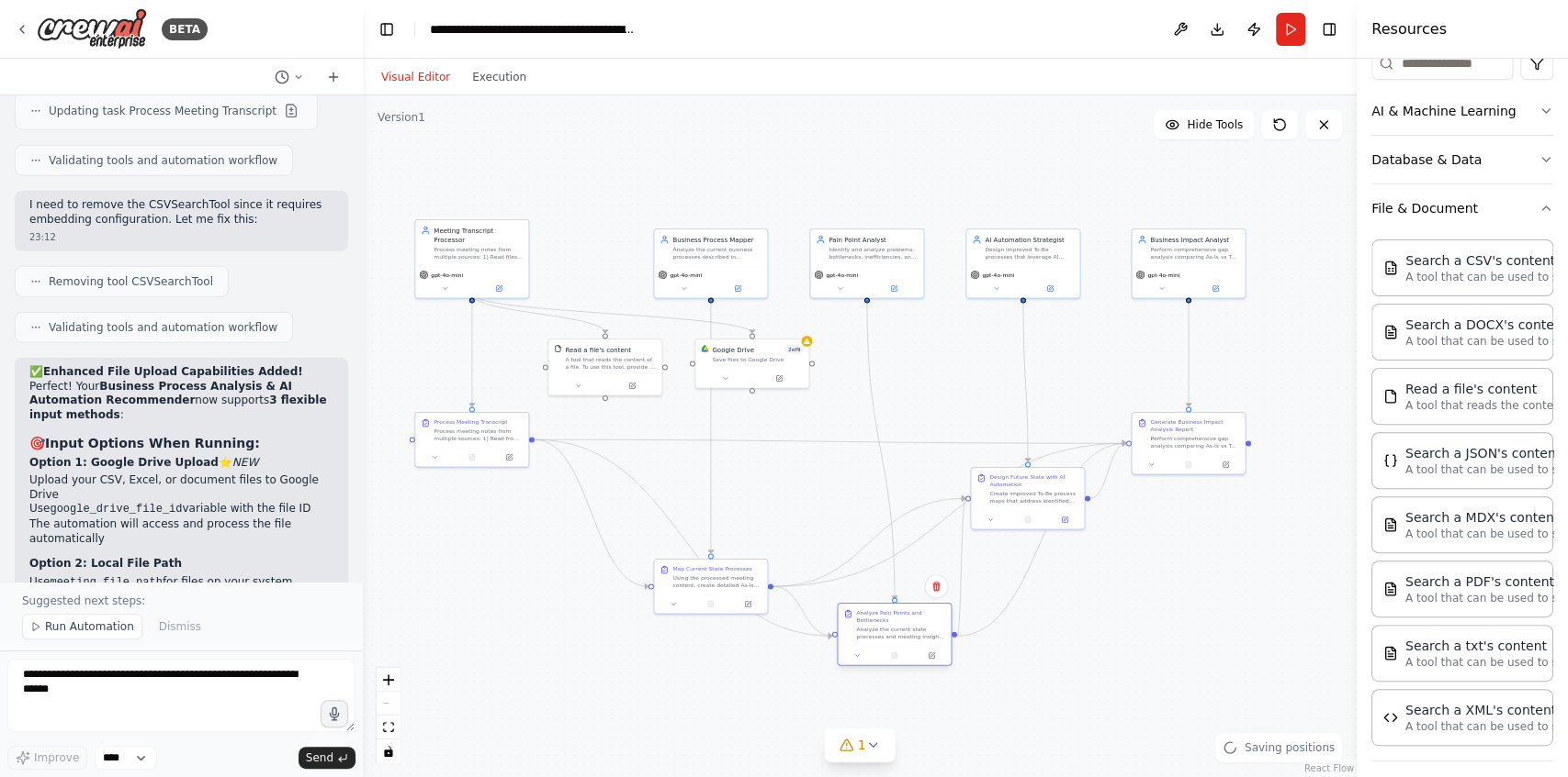
drag, startPoint x: 863, startPoint y: 505, endPoint x: 888, endPoint y: 639, distance: 136.3
click at [888, 639] on div "Analyze Pain Points and Bottlenecks Analyze the current state processes and mee…" at bounding box center [894, 625] width 113 height 42
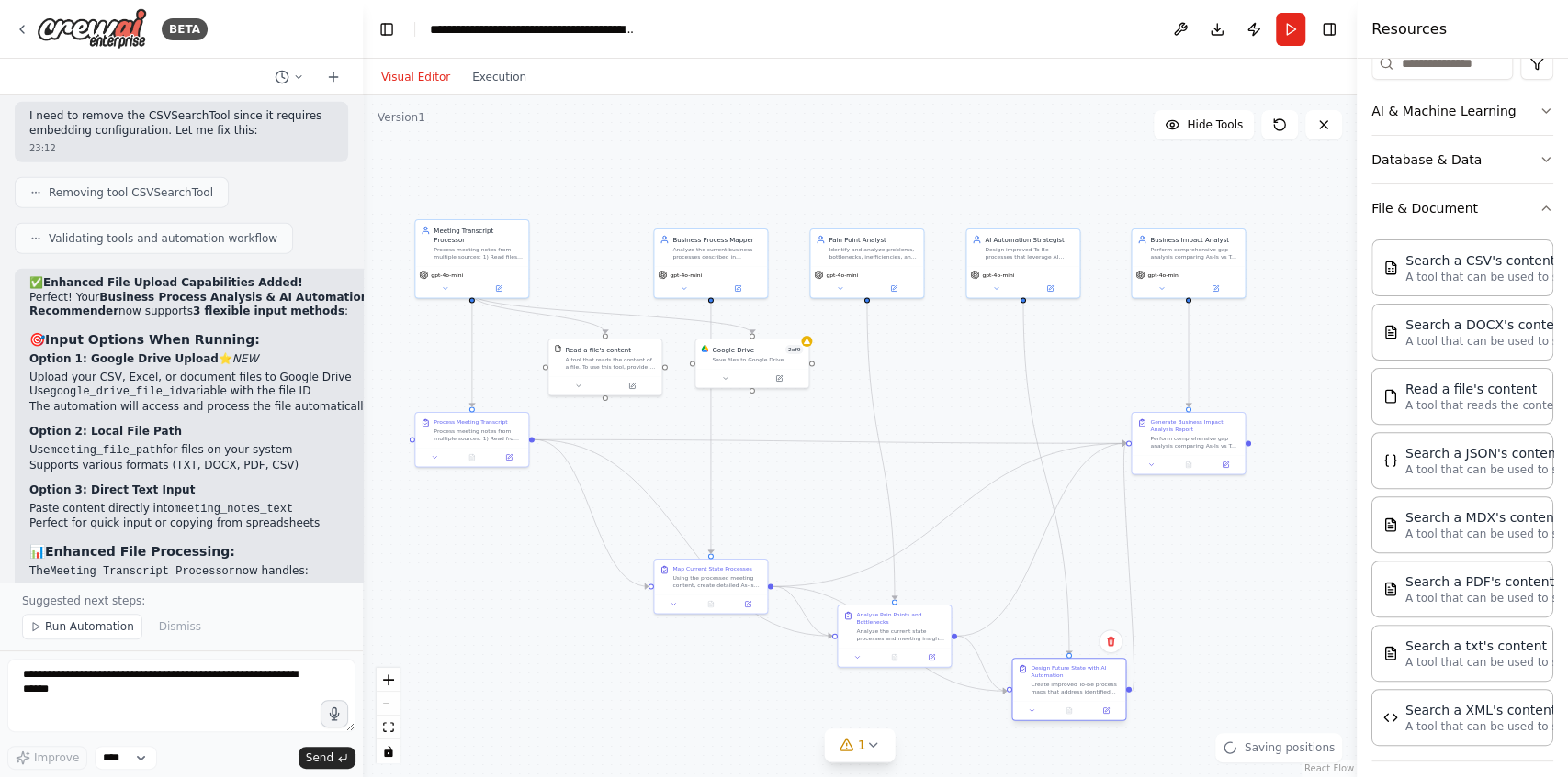
drag, startPoint x: 1045, startPoint y: 567, endPoint x: 1076, endPoint y: 675, distance: 112.4
click at [1076, 675] on div "Design Future State with AI Automation" at bounding box center [1075, 672] width 89 height 15
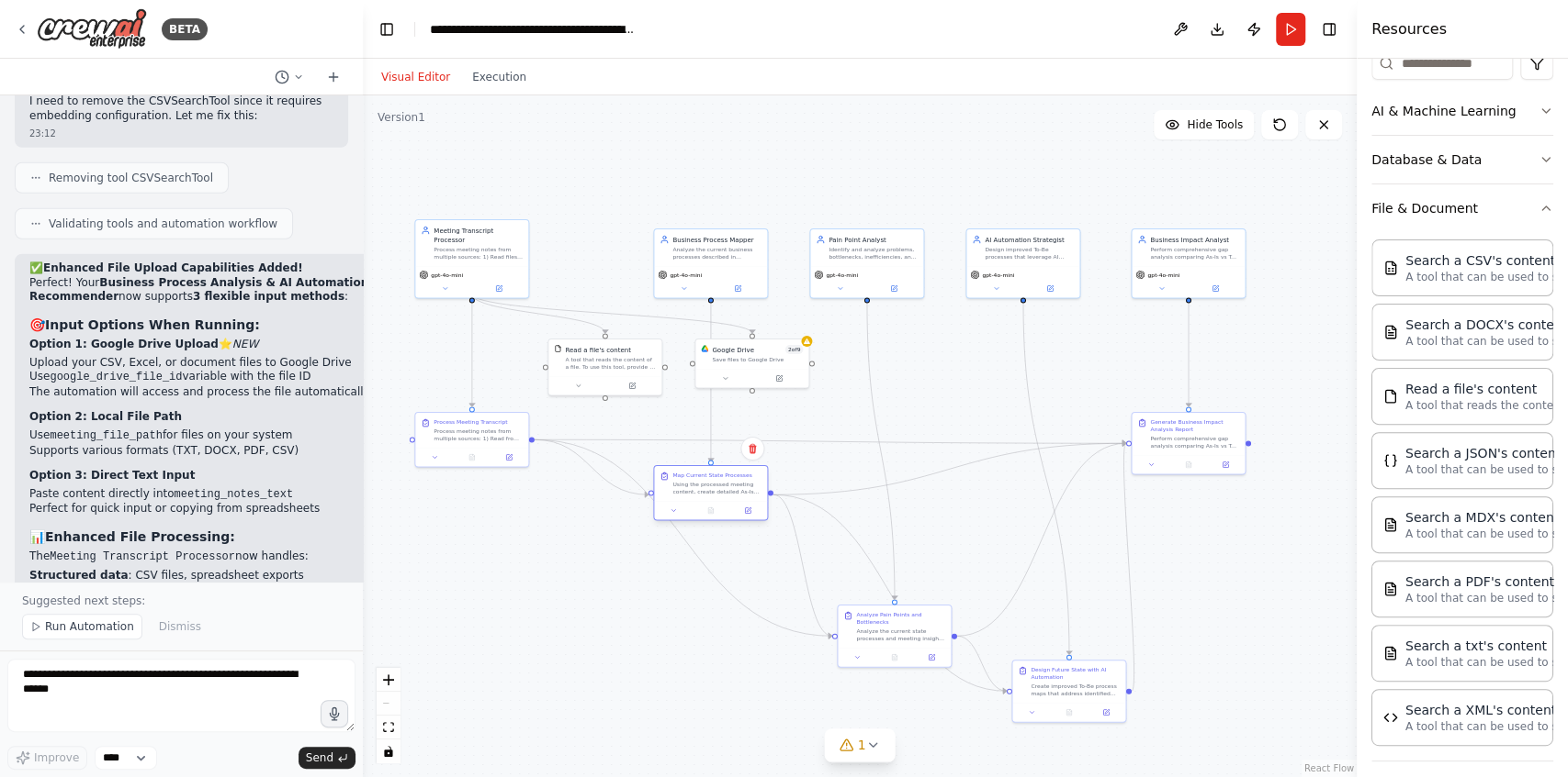
drag, startPoint x: 701, startPoint y: 585, endPoint x: 703, endPoint y: 492, distance: 93.0
click at [703, 492] on div "Using the processed meeting content, create detailed As-Is process maps for the…" at bounding box center [717, 488] width 89 height 15
drag, startPoint x: 919, startPoint y: 639, endPoint x: 940, endPoint y: 470, distance: 170.3
click at [940, 470] on div "Analyze the current state processes and meeting insights to identify and catego…" at bounding box center [919, 468] width 89 height 15
drag, startPoint x: 1079, startPoint y: 694, endPoint x: 1040, endPoint y: 547, distance: 152.1
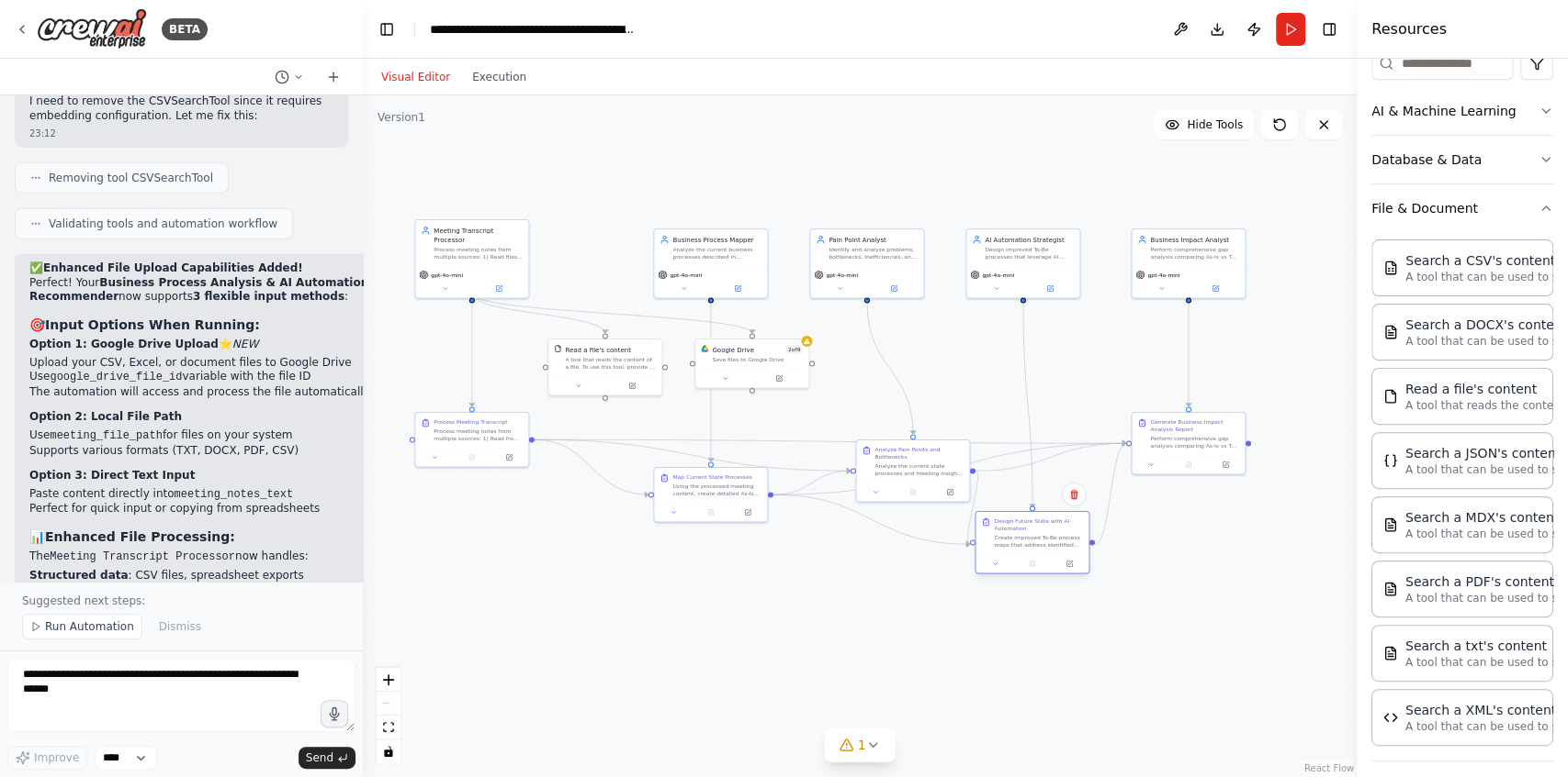
click at [1040, 547] on div "Create improved To-Be process maps that address identified pain points through …" at bounding box center [1038, 542] width 89 height 15
drag, startPoint x: 897, startPoint y: 481, endPoint x: 858, endPoint y: 476, distance: 39.3
click at [858, 476] on div "Analyze Pain Points and Bottlenecks Analyze the current state processes and mee…" at bounding box center [875, 469] width 114 height 63
click at [698, 499] on div "Map Current State Processes Using the processed meeting content, create detaile…" at bounding box center [710, 494] width 114 height 56
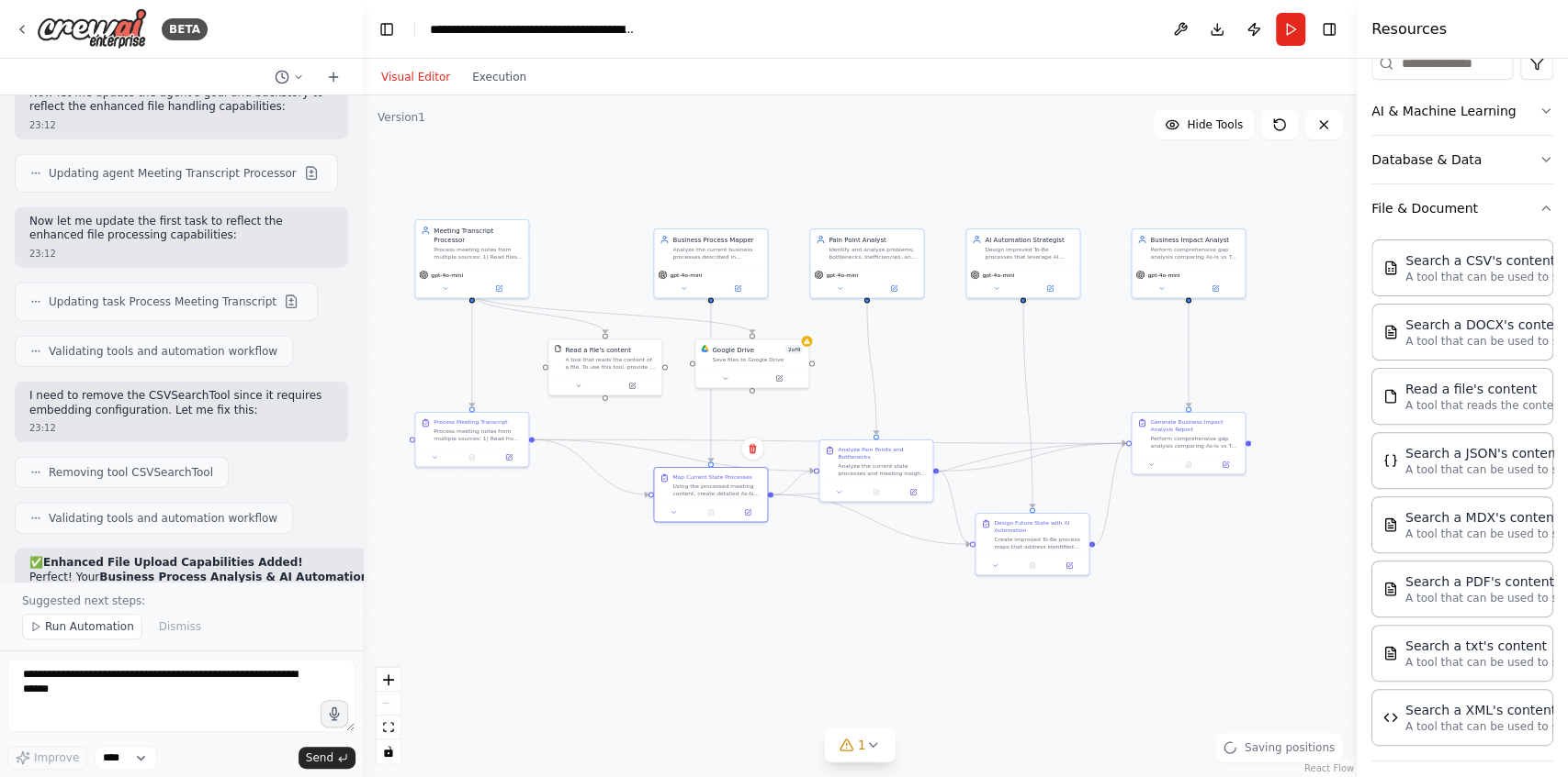
scroll to position [7783, 0]
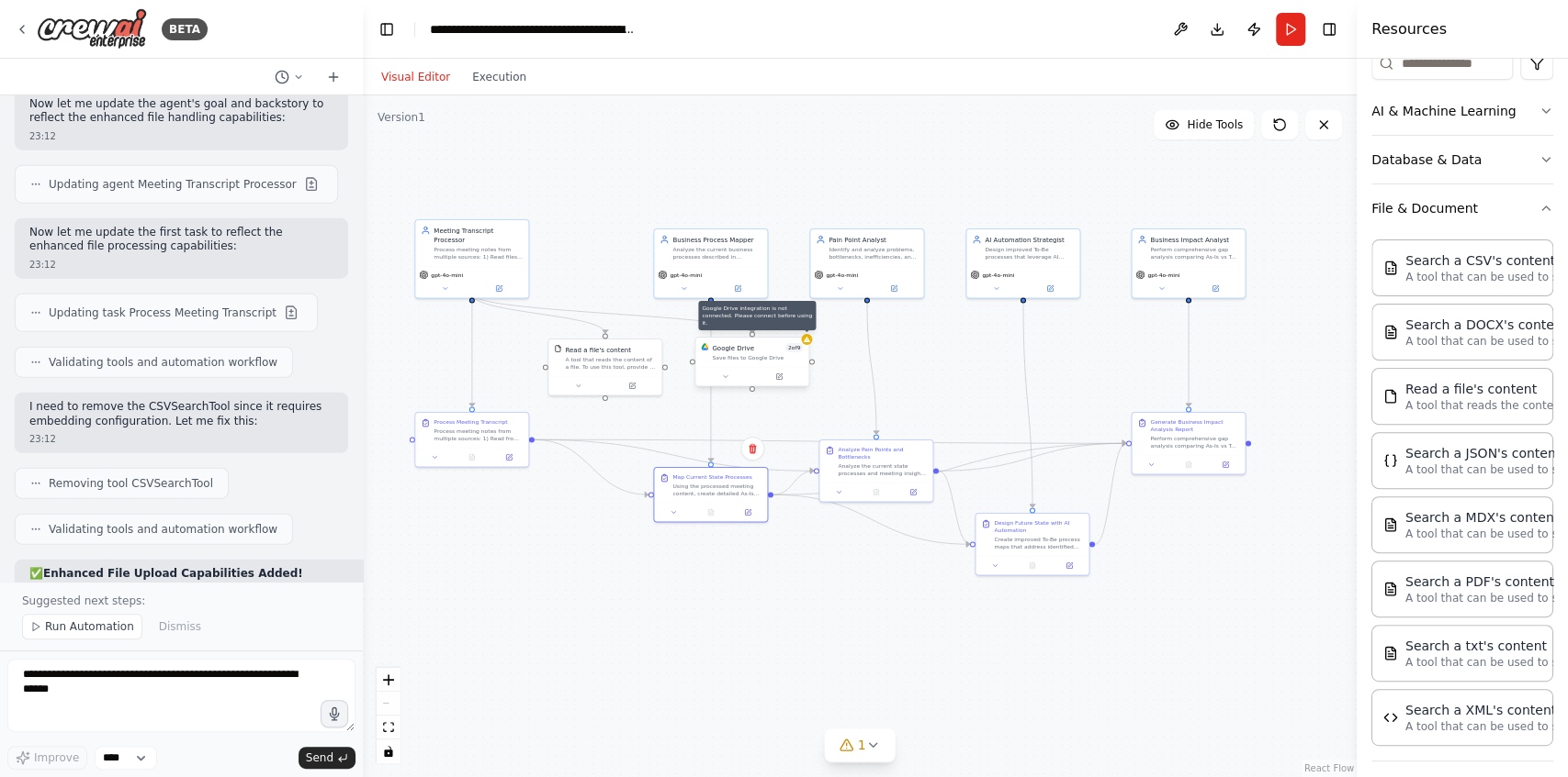
click at [804, 340] on icon at bounding box center [806, 339] width 7 height 6
click at [769, 351] on div "Google Drive 2 of 9" at bounding box center [757, 348] width 91 height 9
click at [778, 378] on icon at bounding box center [778, 376] width 6 height 6
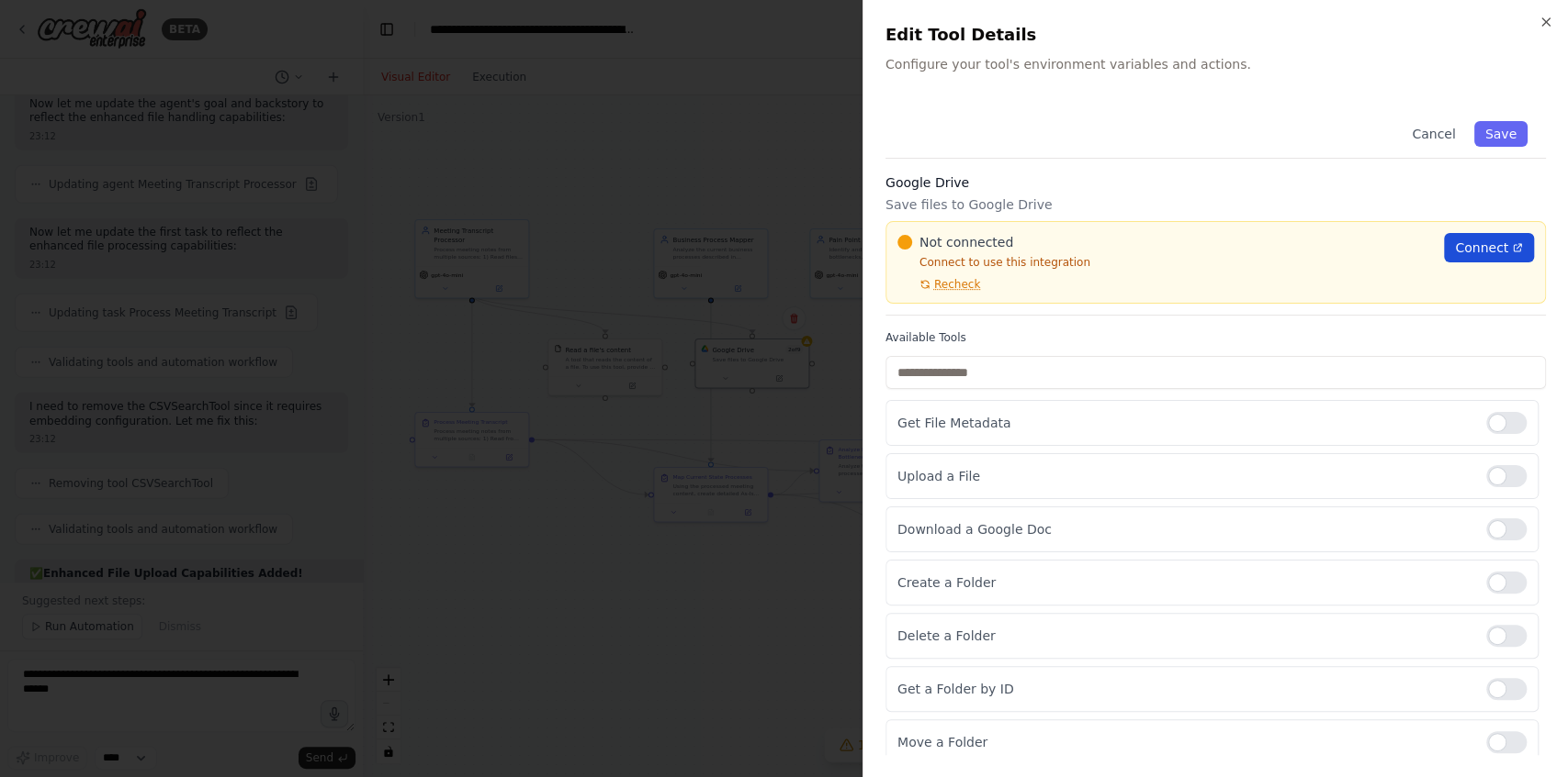
click at [1459, 255] on span "Connect" at bounding box center [1481, 248] width 53 height 19
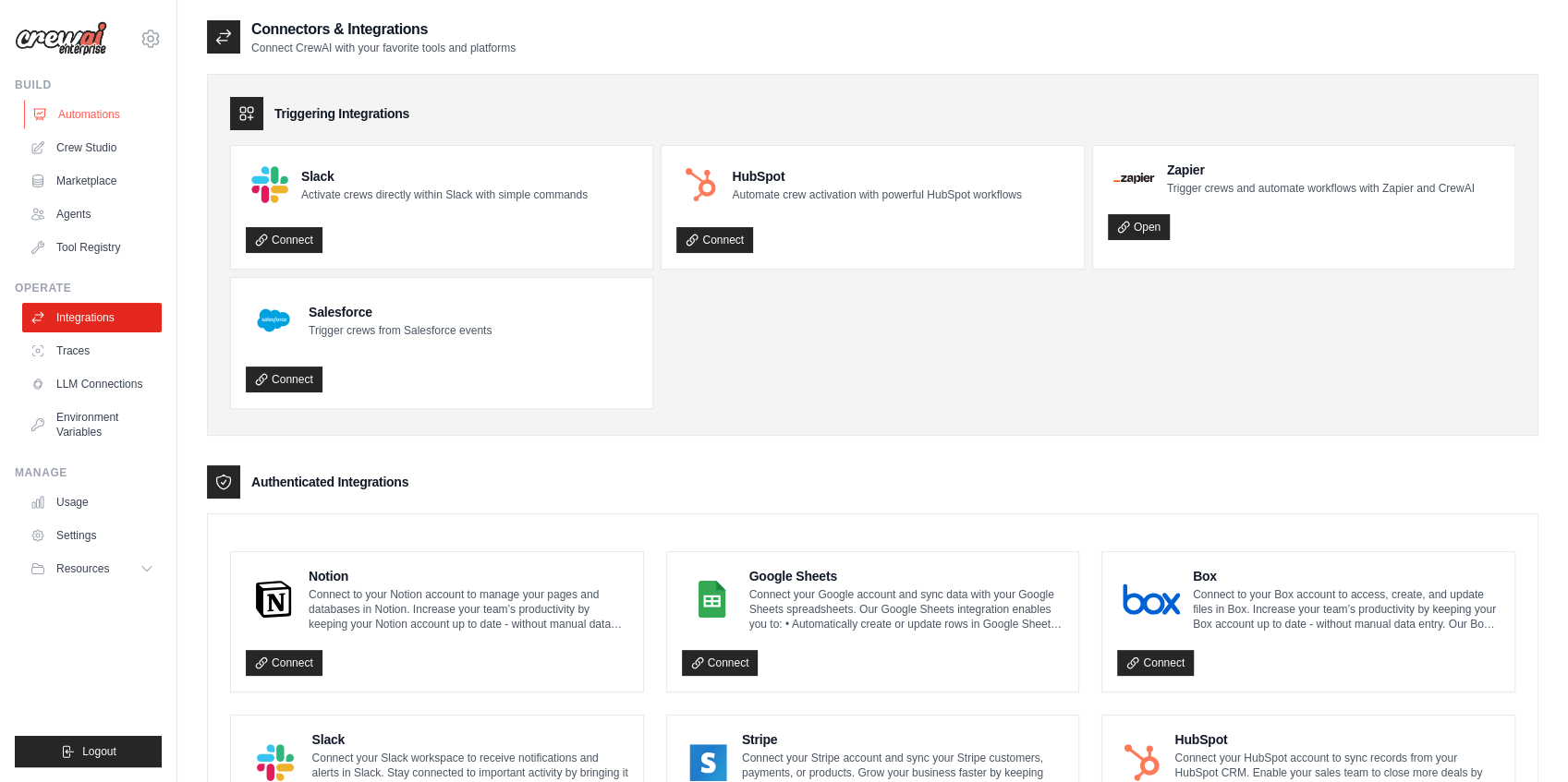
click at [85, 108] on link "Automations" at bounding box center [94, 115] width 139 height 30
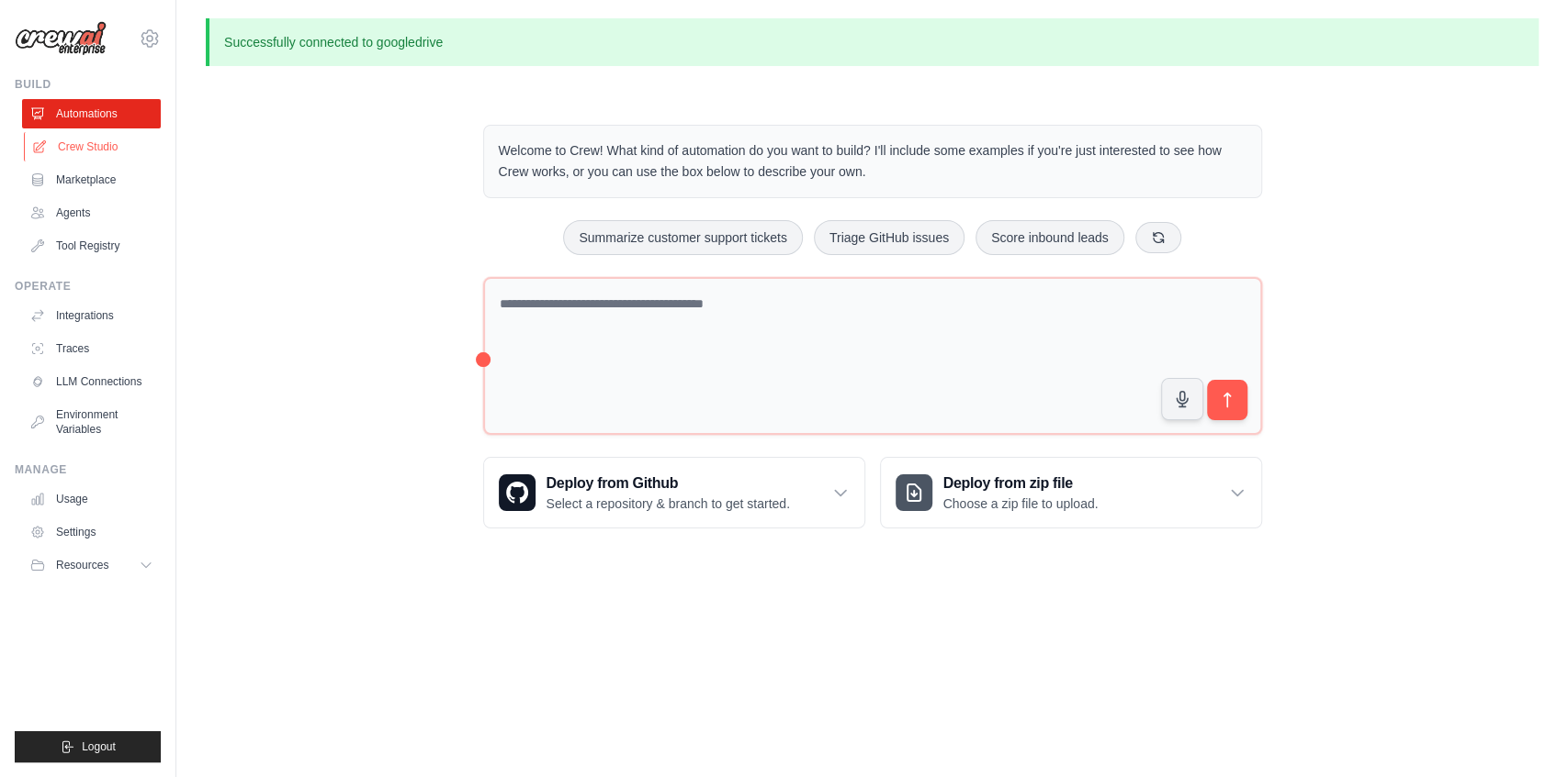
click at [110, 144] on link "Crew Studio" at bounding box center [93, 147] width 139 height 30
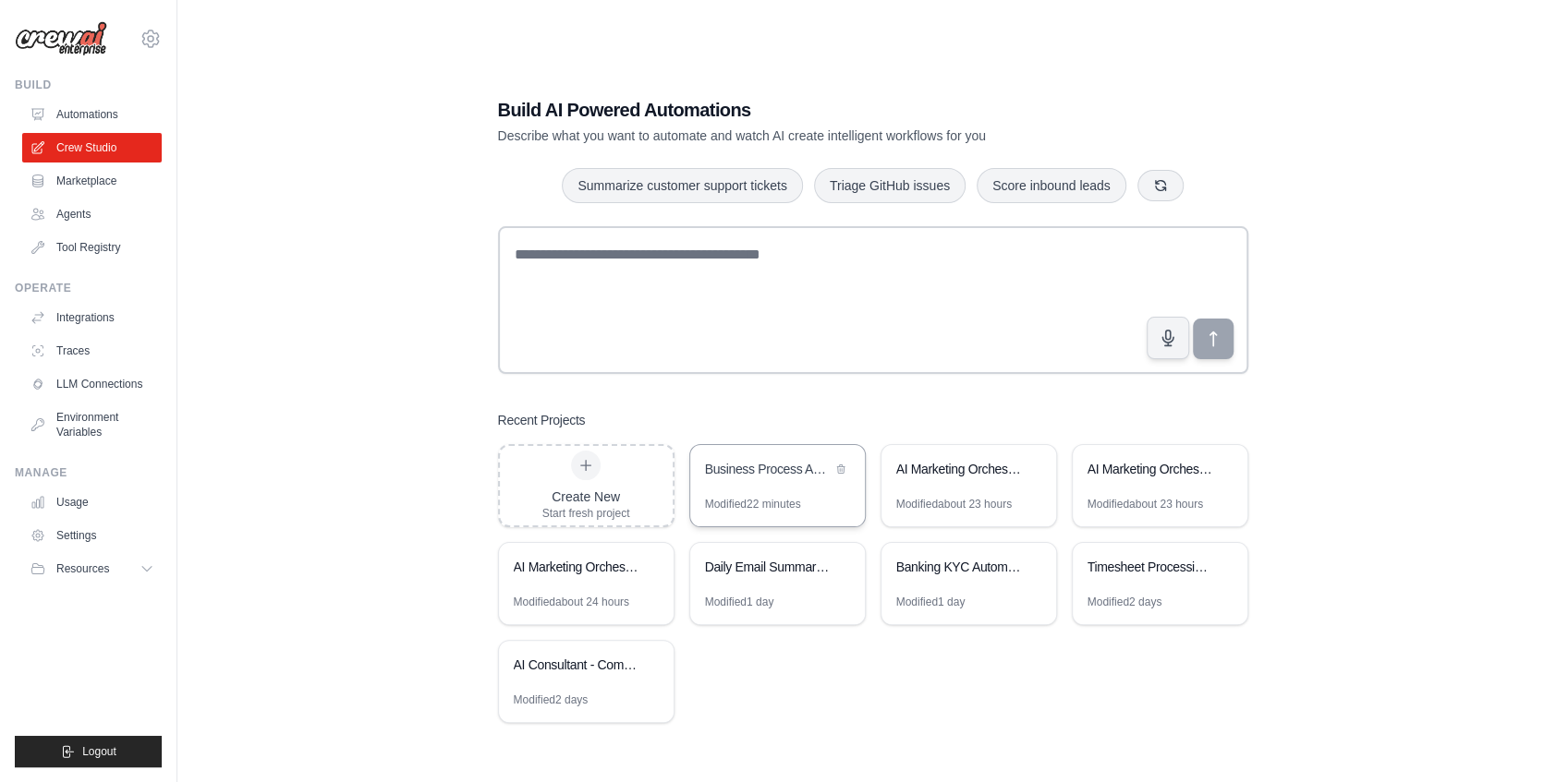
click at [773, 499] on div "Modified 22 minutes" at bounding box center [752, 504] width 96 height 15
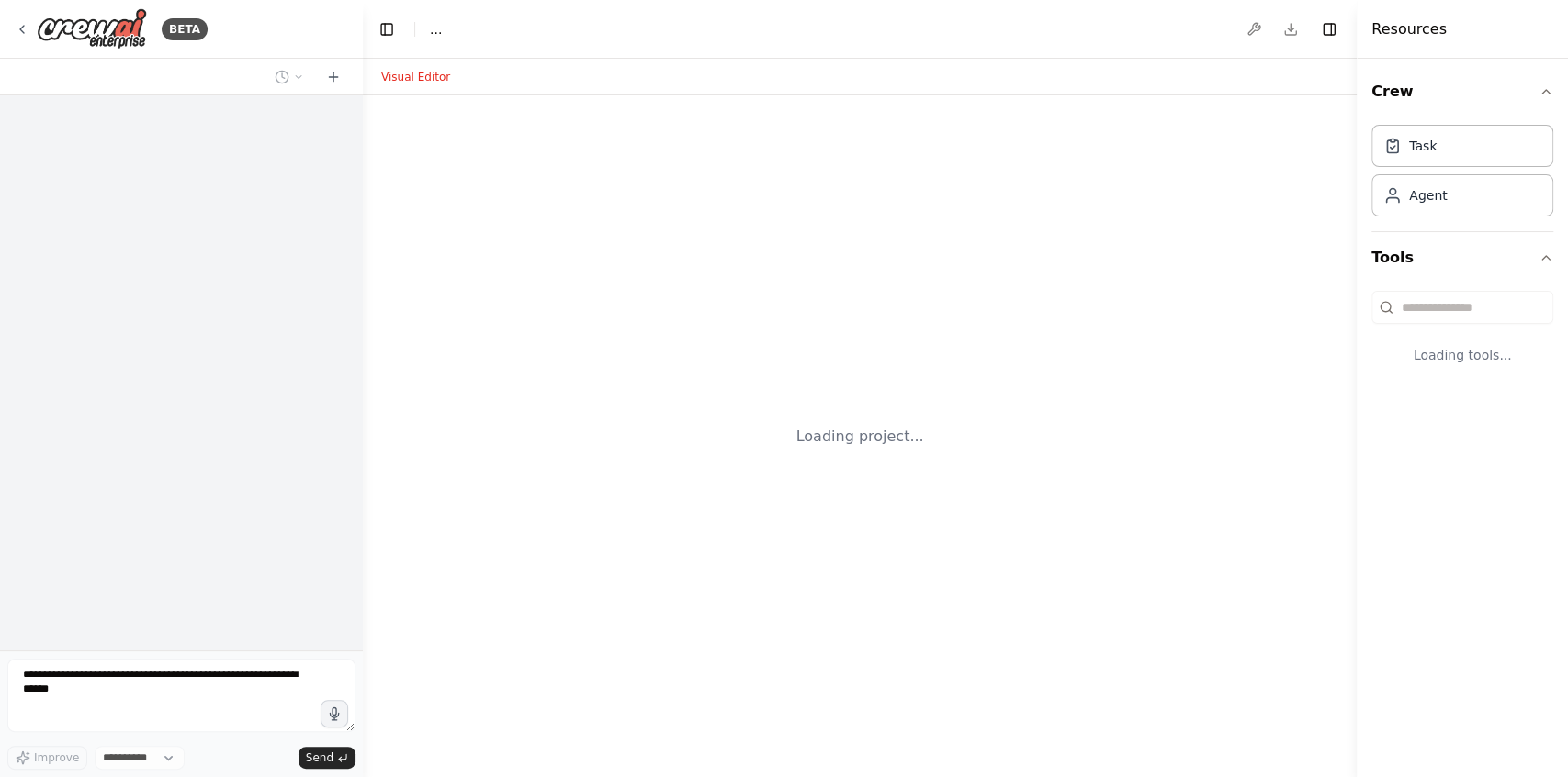
select select "****"
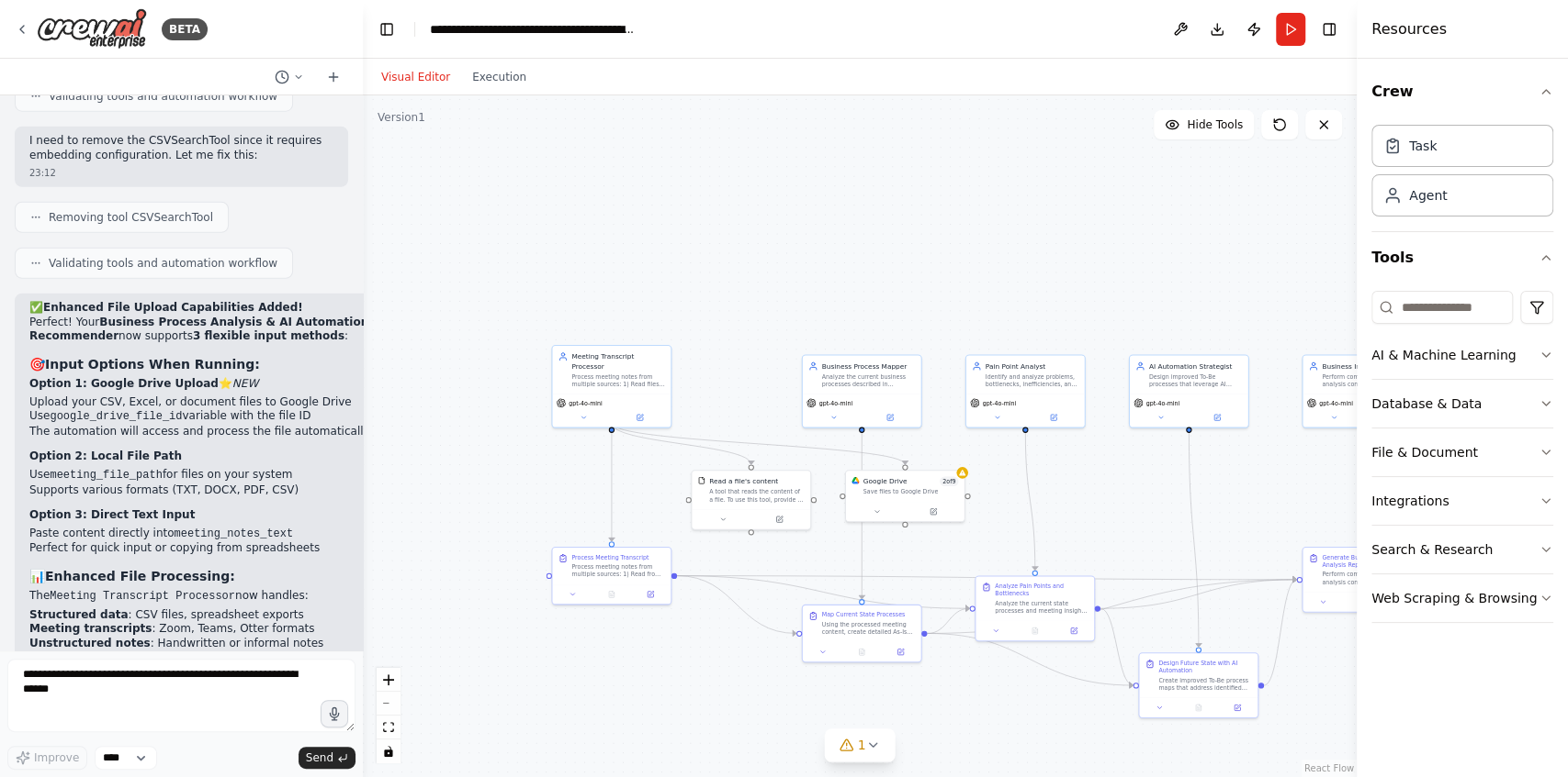
scroll to position [8019, 0]
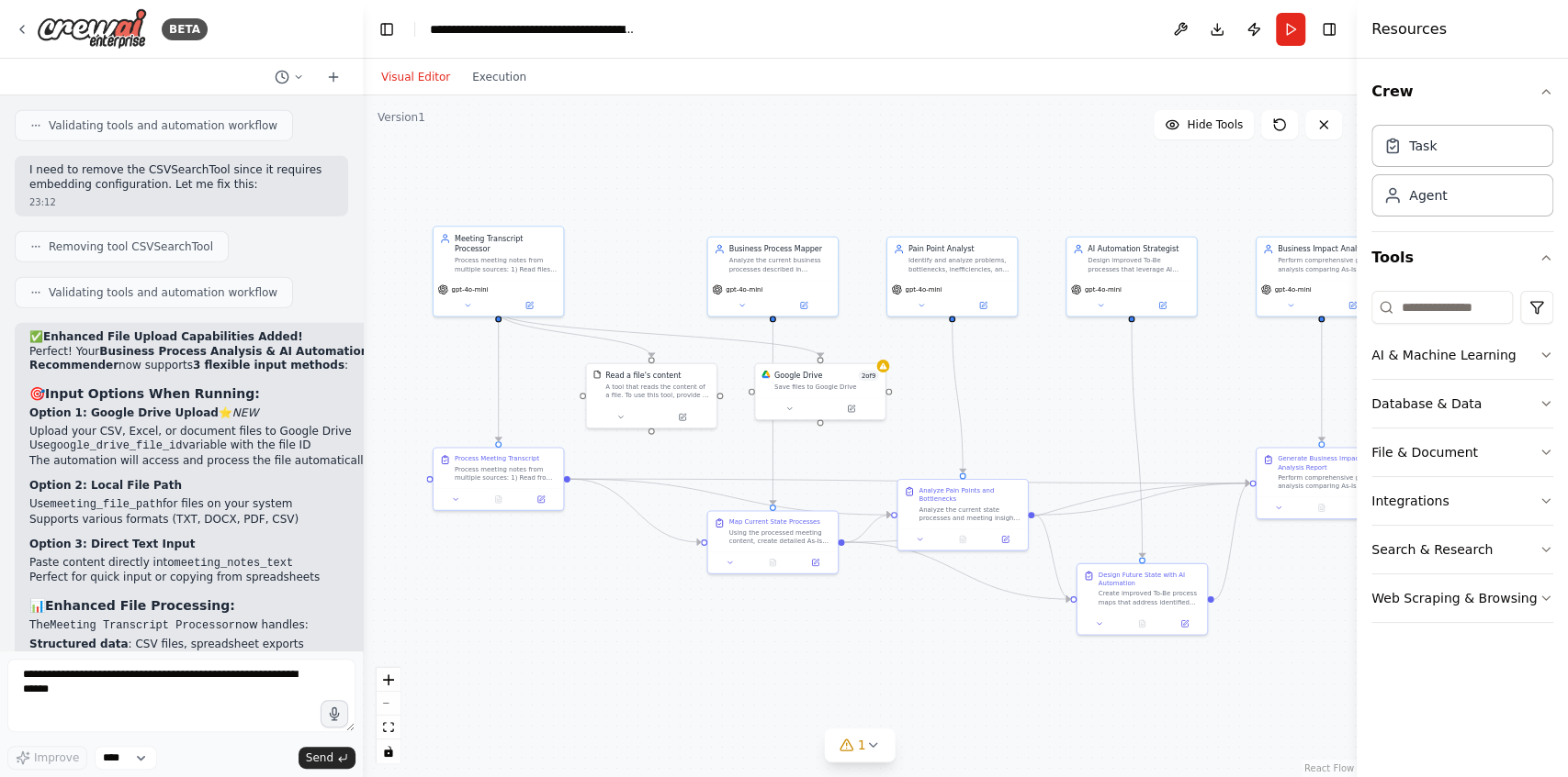
drag, startPoint x: 956, startPoint y: 536, endPoint x: 861, endPoint y: 437, distance: 137.2
click at [861, 437] on div ".deletable-edge-delete-btn { width: 20px; height: 20px; border: 0px solid #ffff…" at bounding box center [859, 437] width 993 height 682
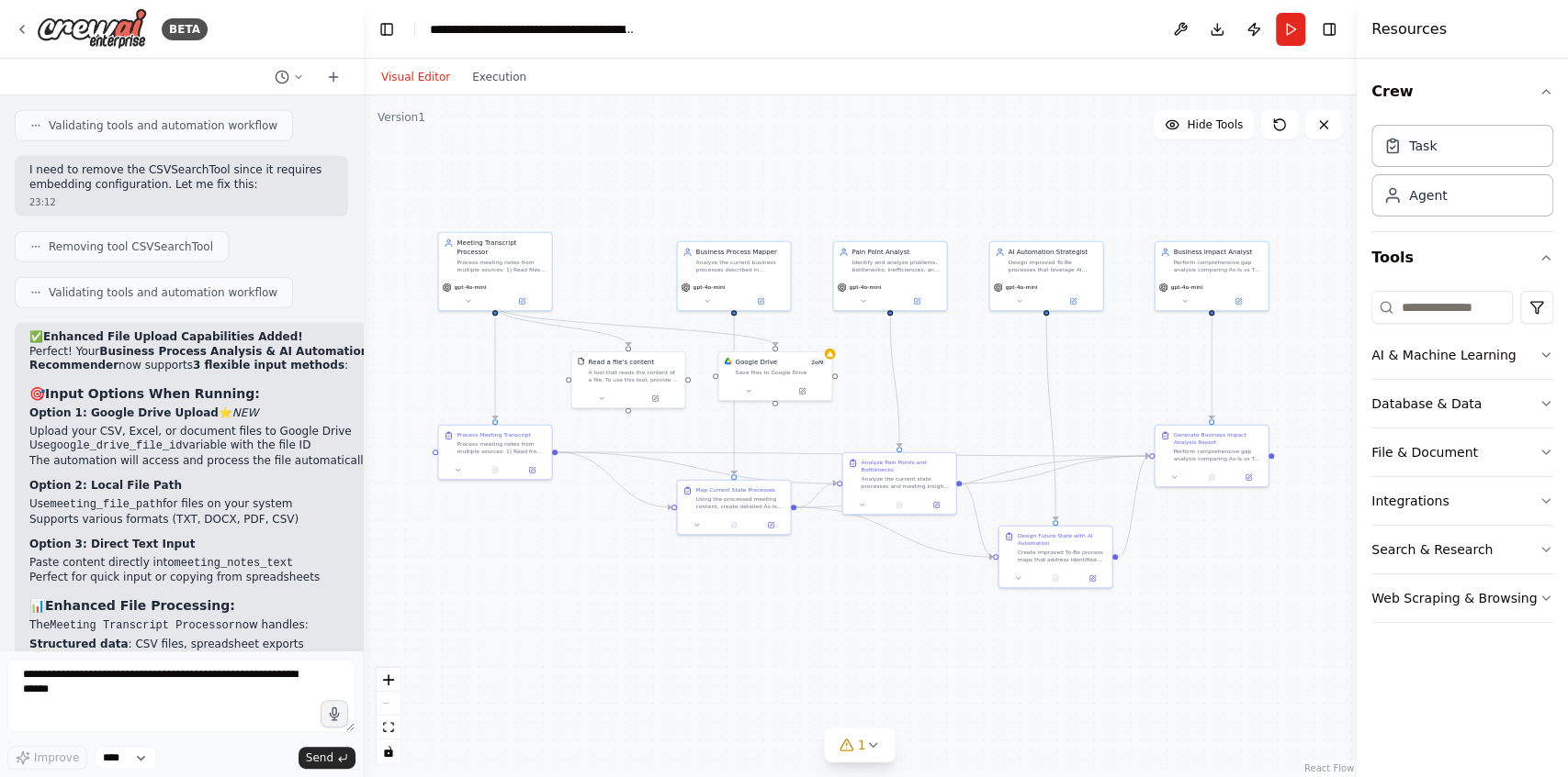
drag, startPoint x: 984, startPoint y: 597, endPoint x: 935, endPoint y: 576, distance: 53.3
click at [935, 576] on div ".deletable-edge-delete-btn { width: 20px; height: 20px; border: 0px solid #ffff…" at bounding box center [859, 437] width 993 height 682
click at [182, 685] on textarea at bounding box center [181, 695] width 348 height 73
type textarea "**********"
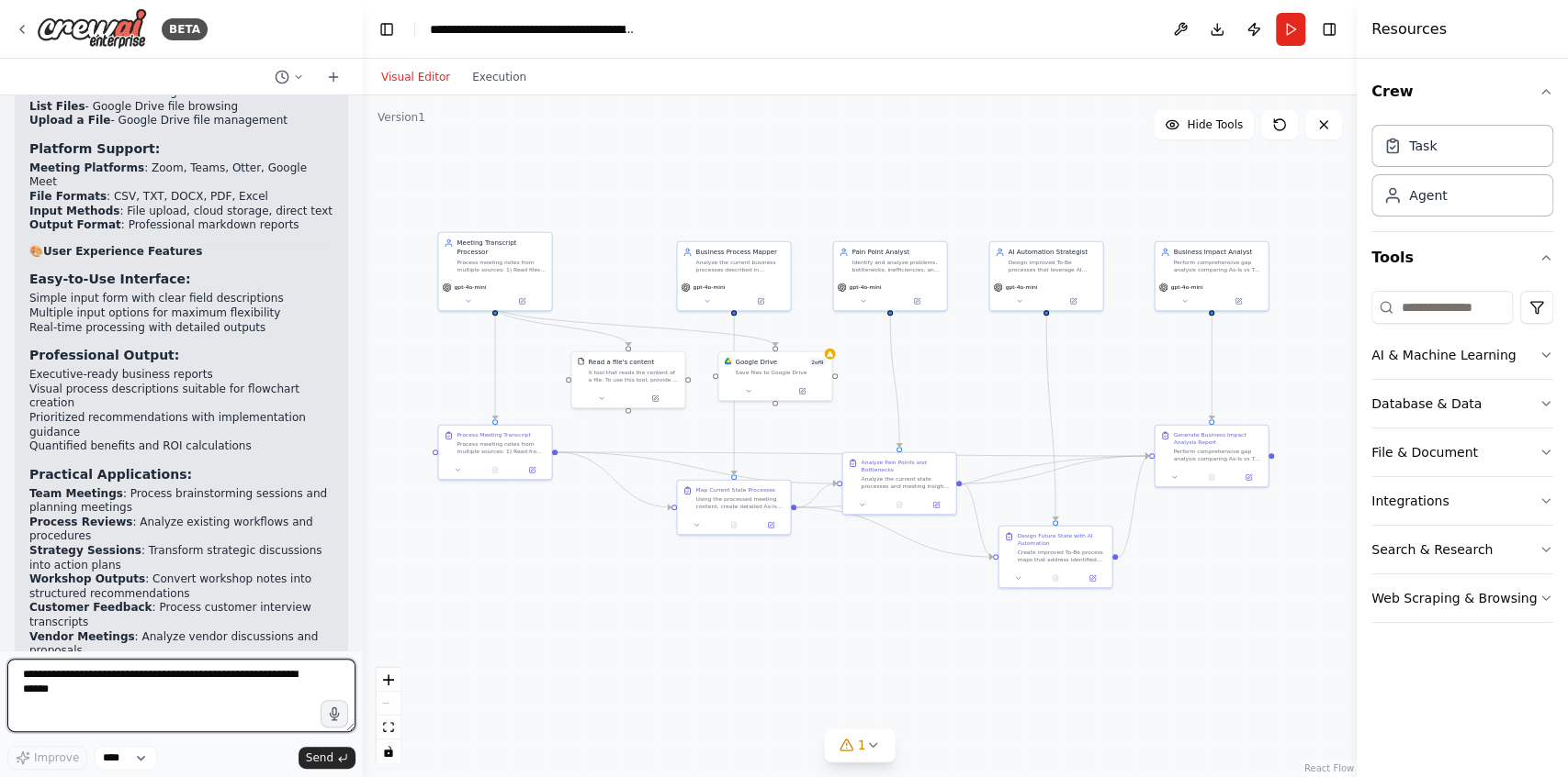
scroll to position [11118, 0]
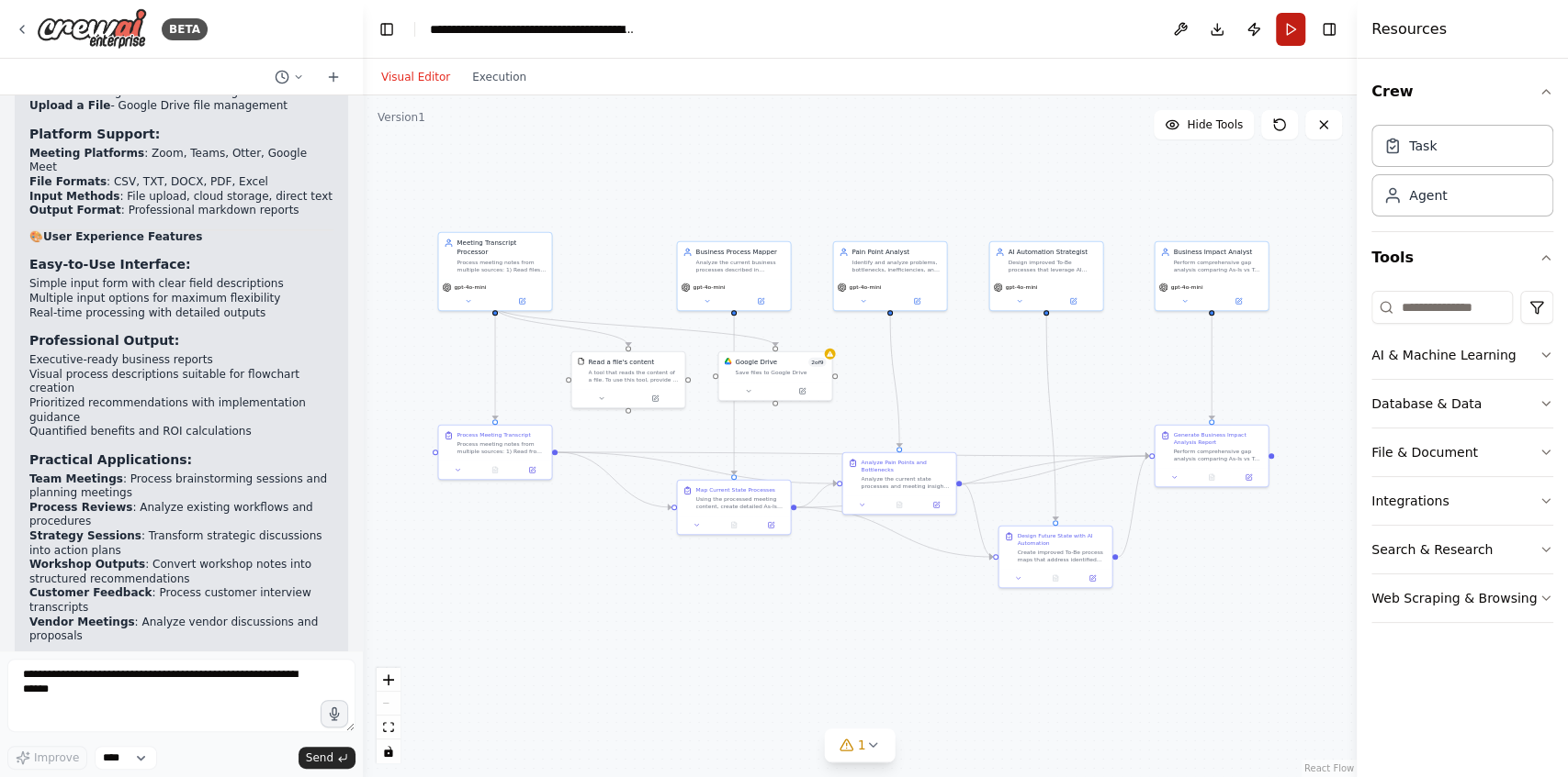
click at [1277, 28] on button "Run" at bounding box center [1291, 30] width 30 height 33
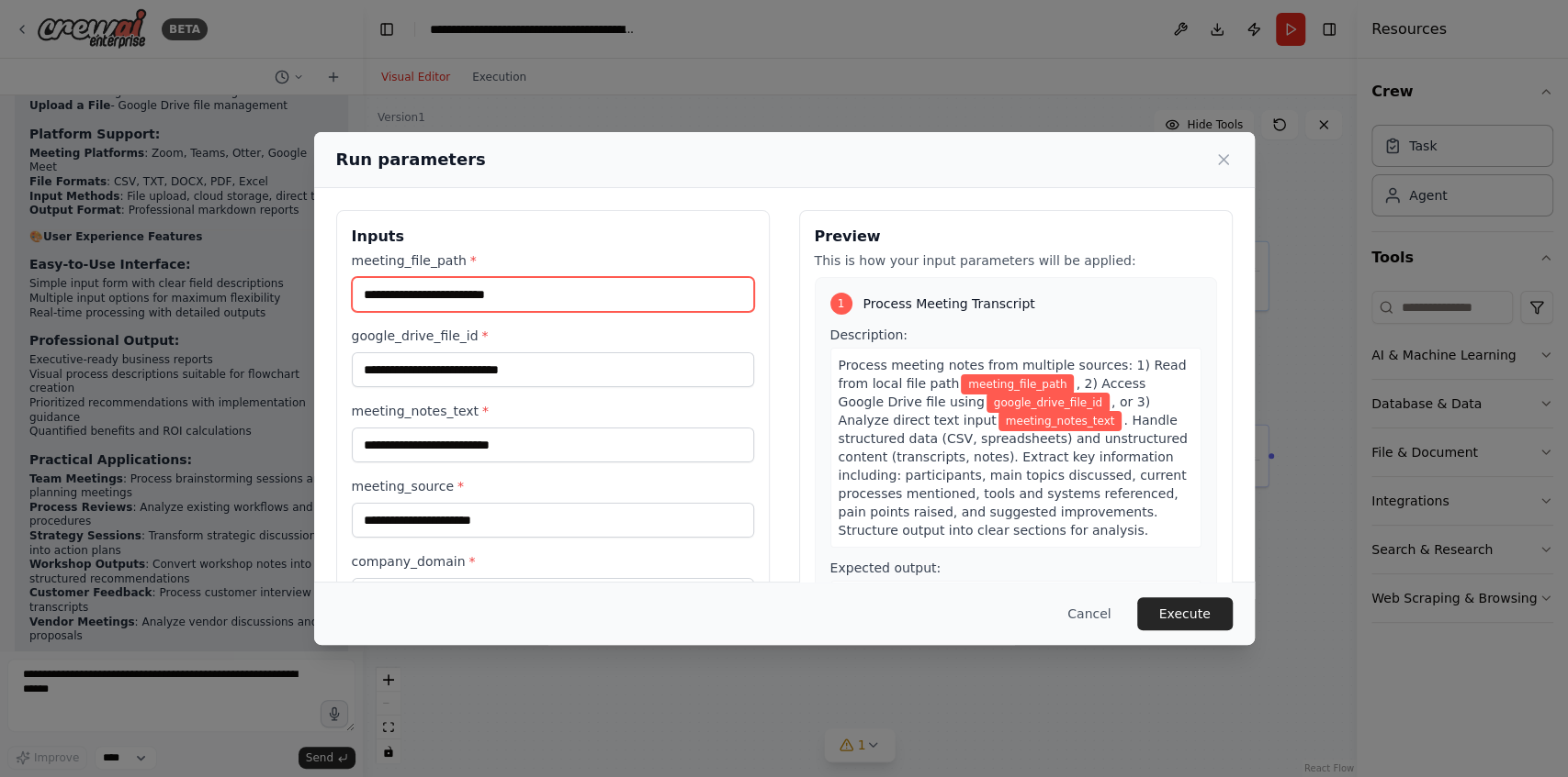
click at [562, 285] on input "meeting_file_path *" at bounding box center [552, 295] width 403 height 35
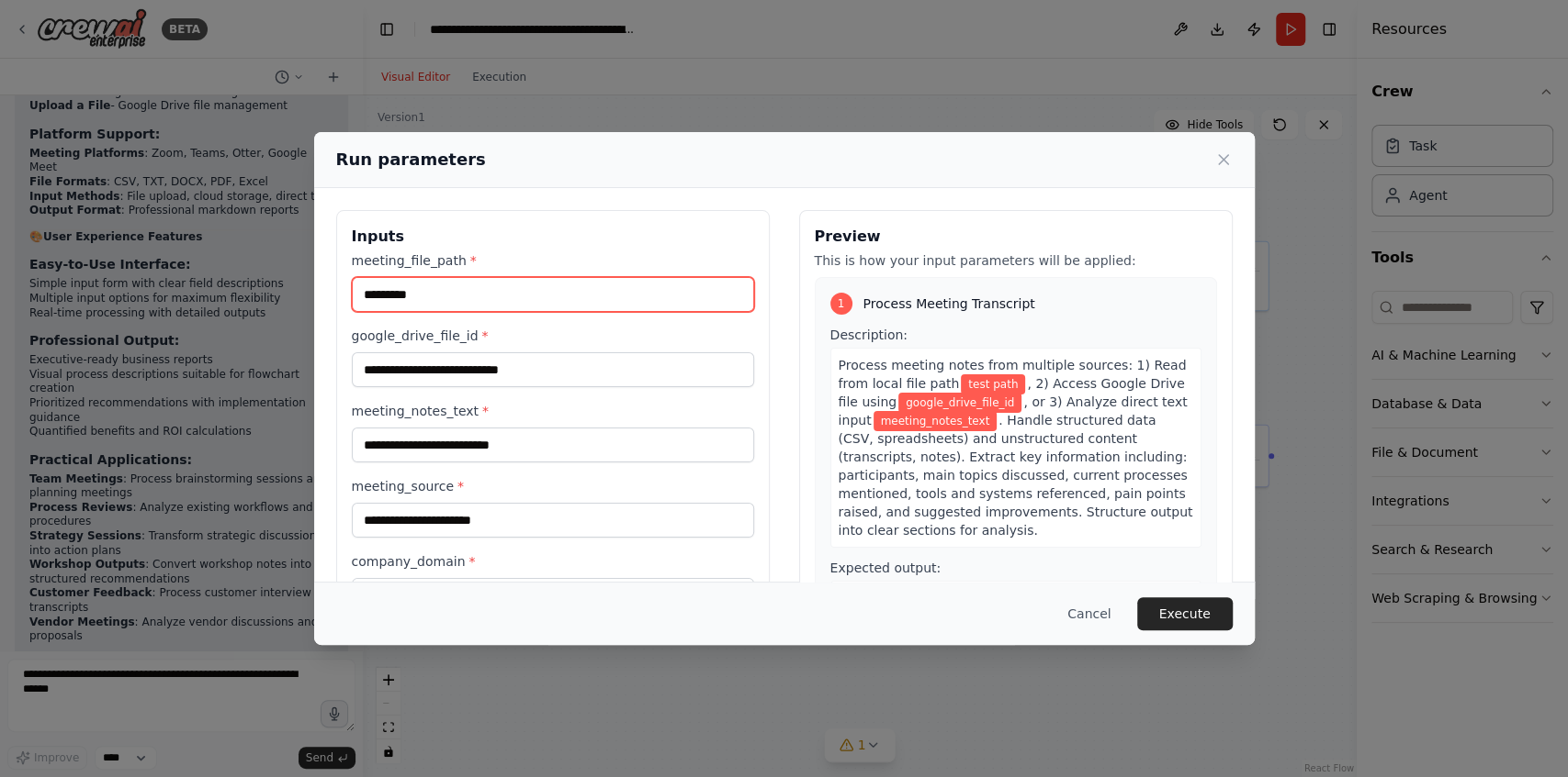
type input "*********"
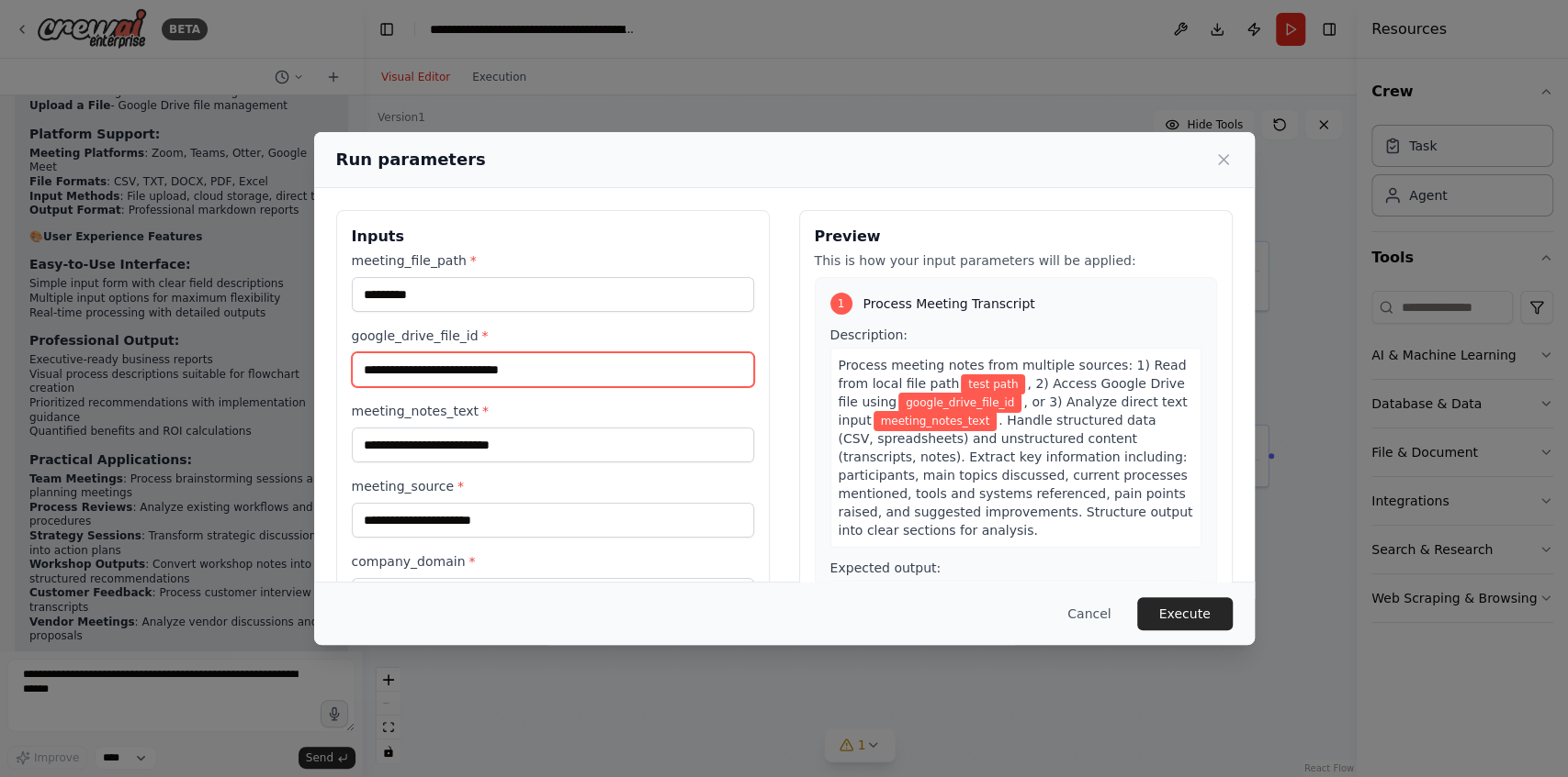
click at [544, 374] on input "google_drive_file_id *" at bounding box center [552, 370] width 403 height 35
type input "**********"
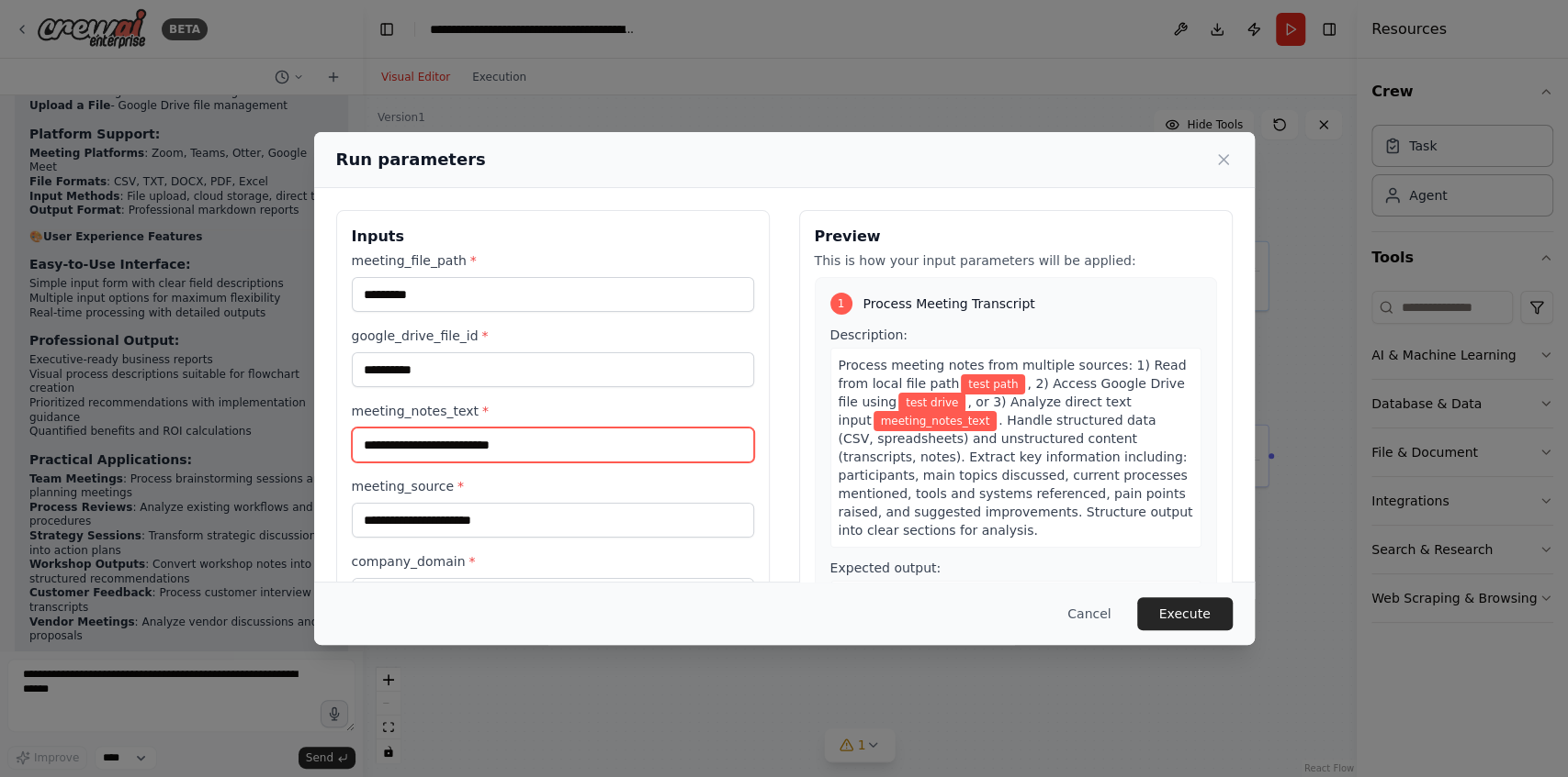
click at [509, 450] on input "meeting_notes_text *" at bounding box center [552, 445] width 403 height 35
click at [542, 443] on input "meeting_notes_text *" at bounding box center [552, 445] width 403 height 35
paste input "**********"
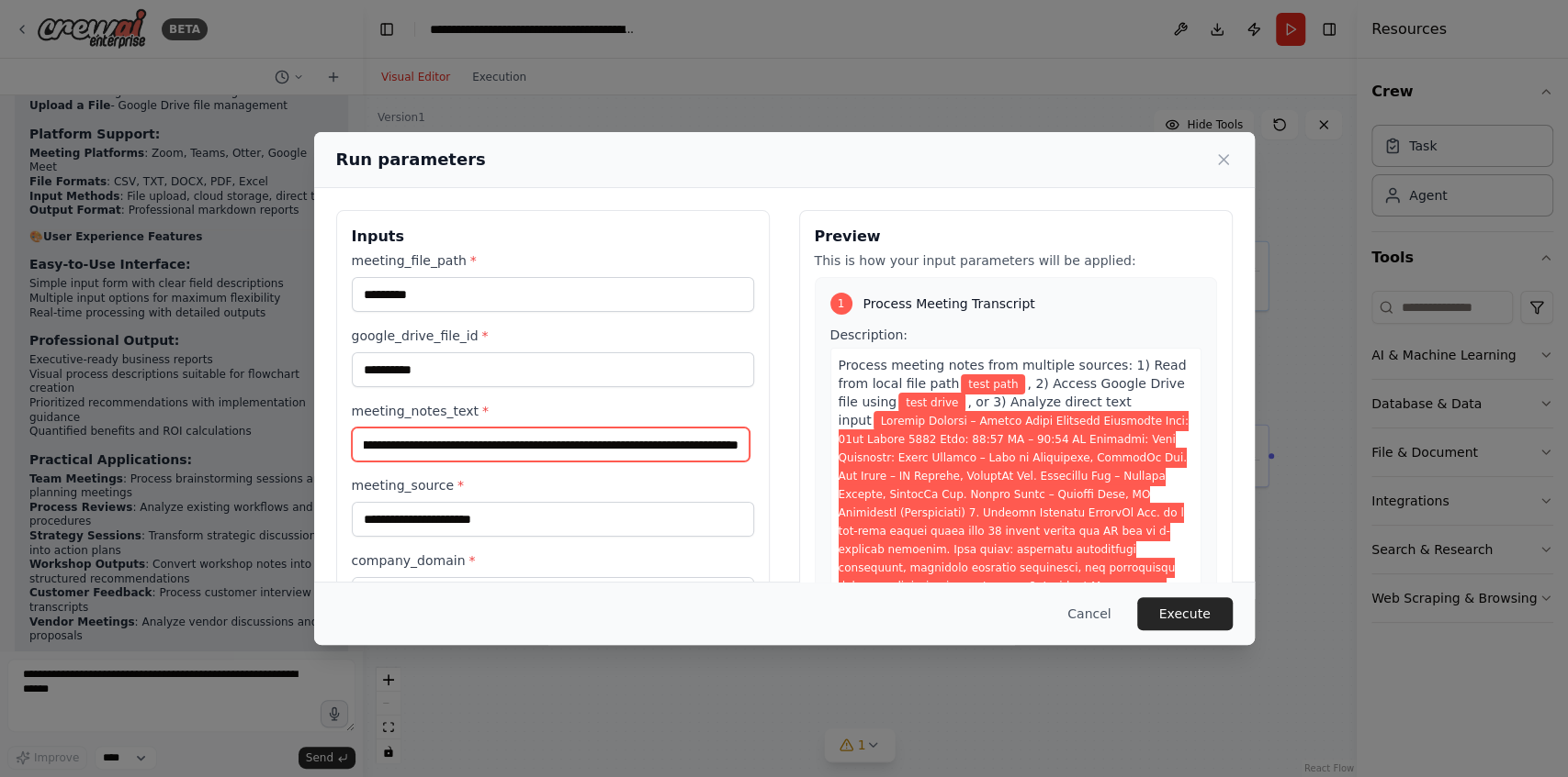
scroll to position [60, 0]
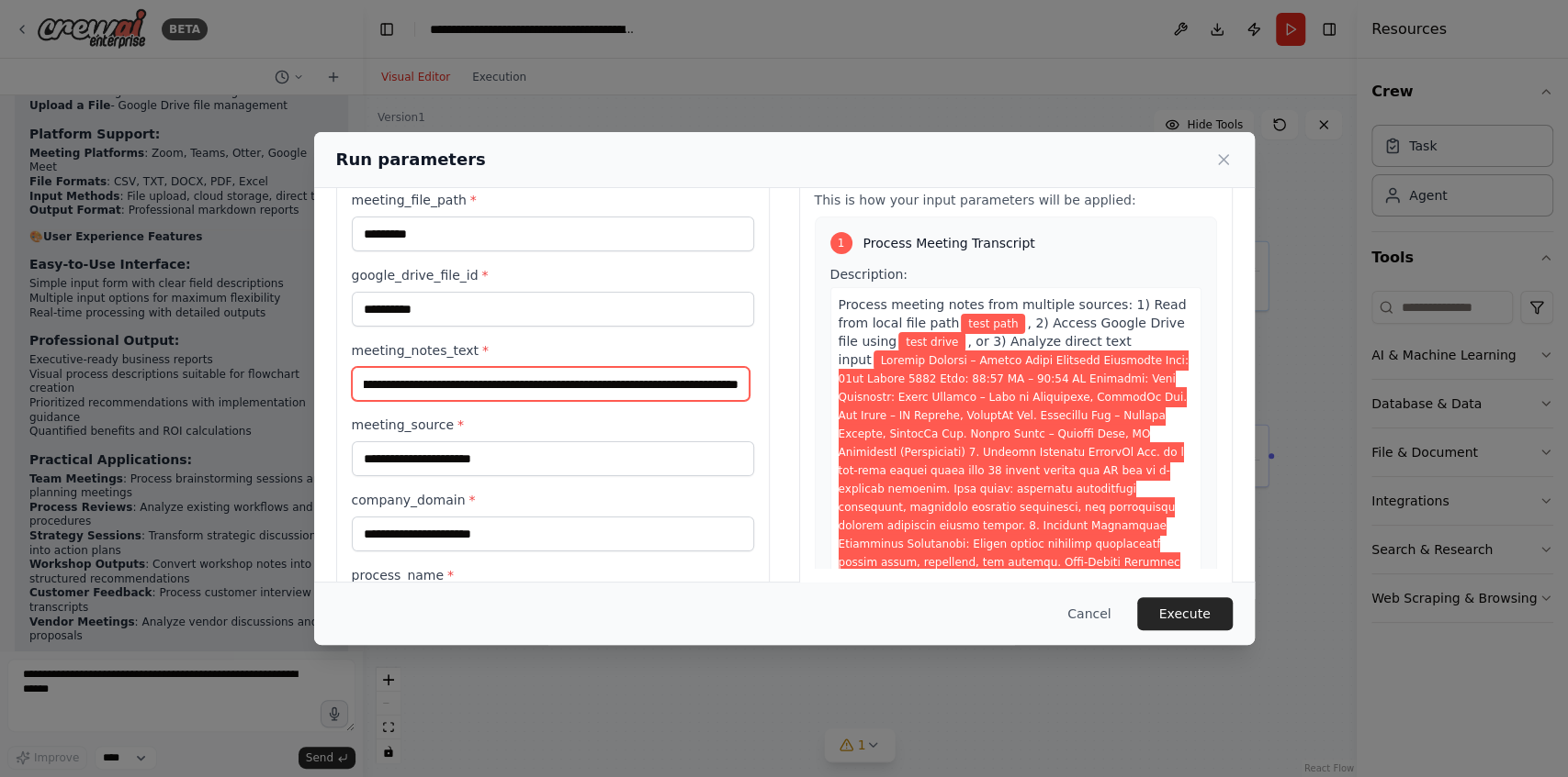
type input "**********"
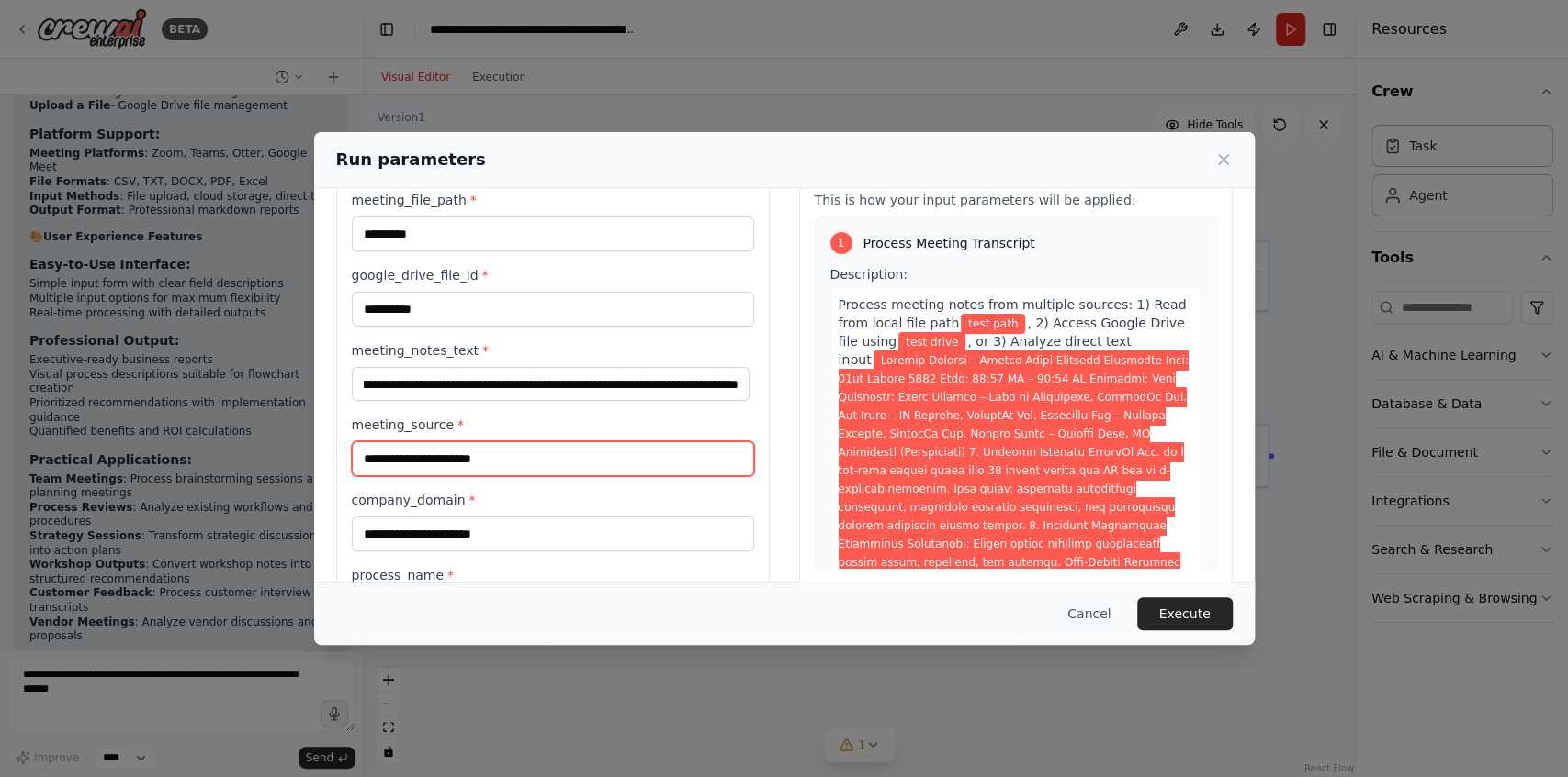
click at [520, 458] on input "meeting_source *" at bounding box center [552, 459] width 403 height 35
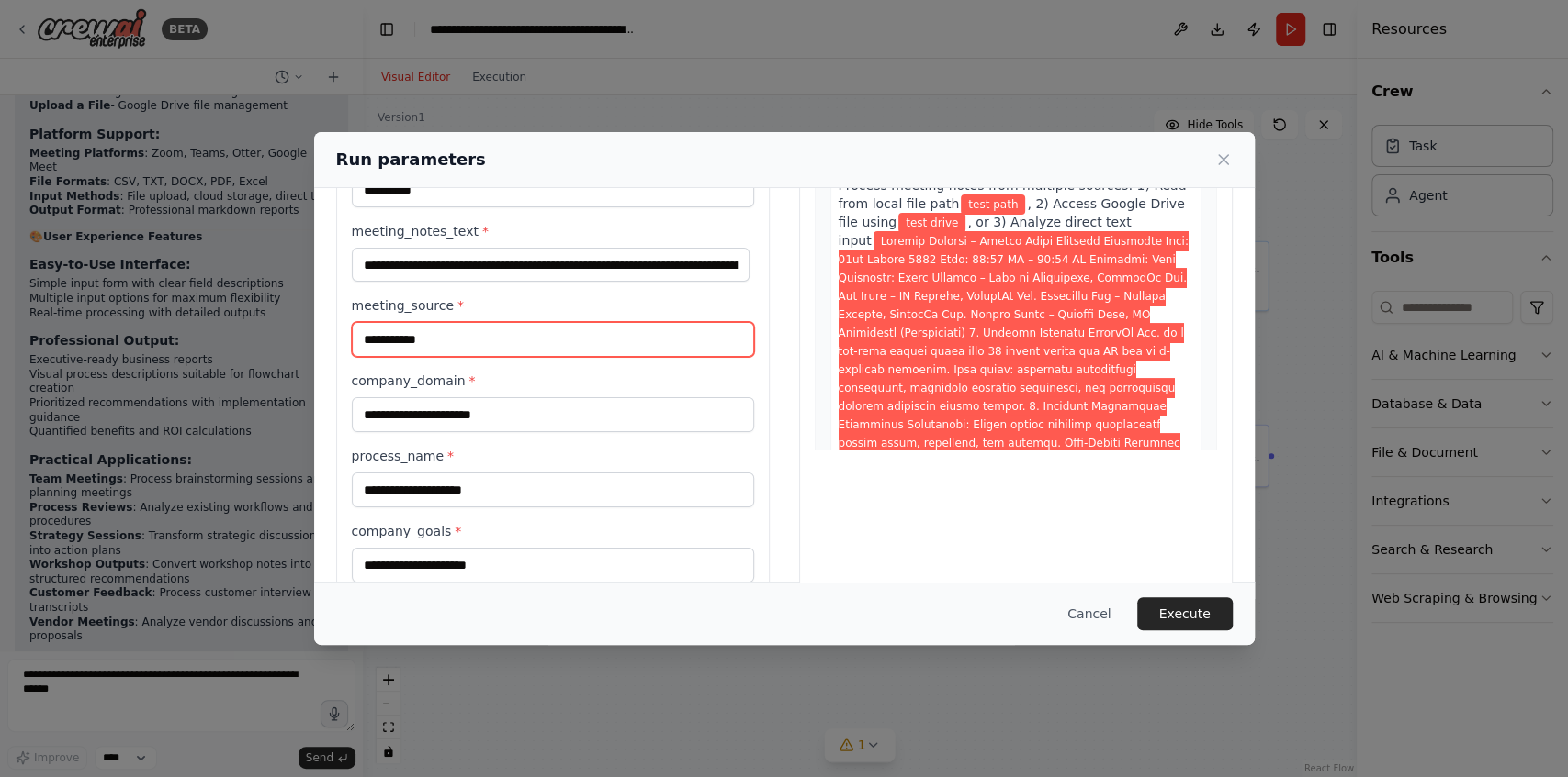
scroll to position [183, 0]
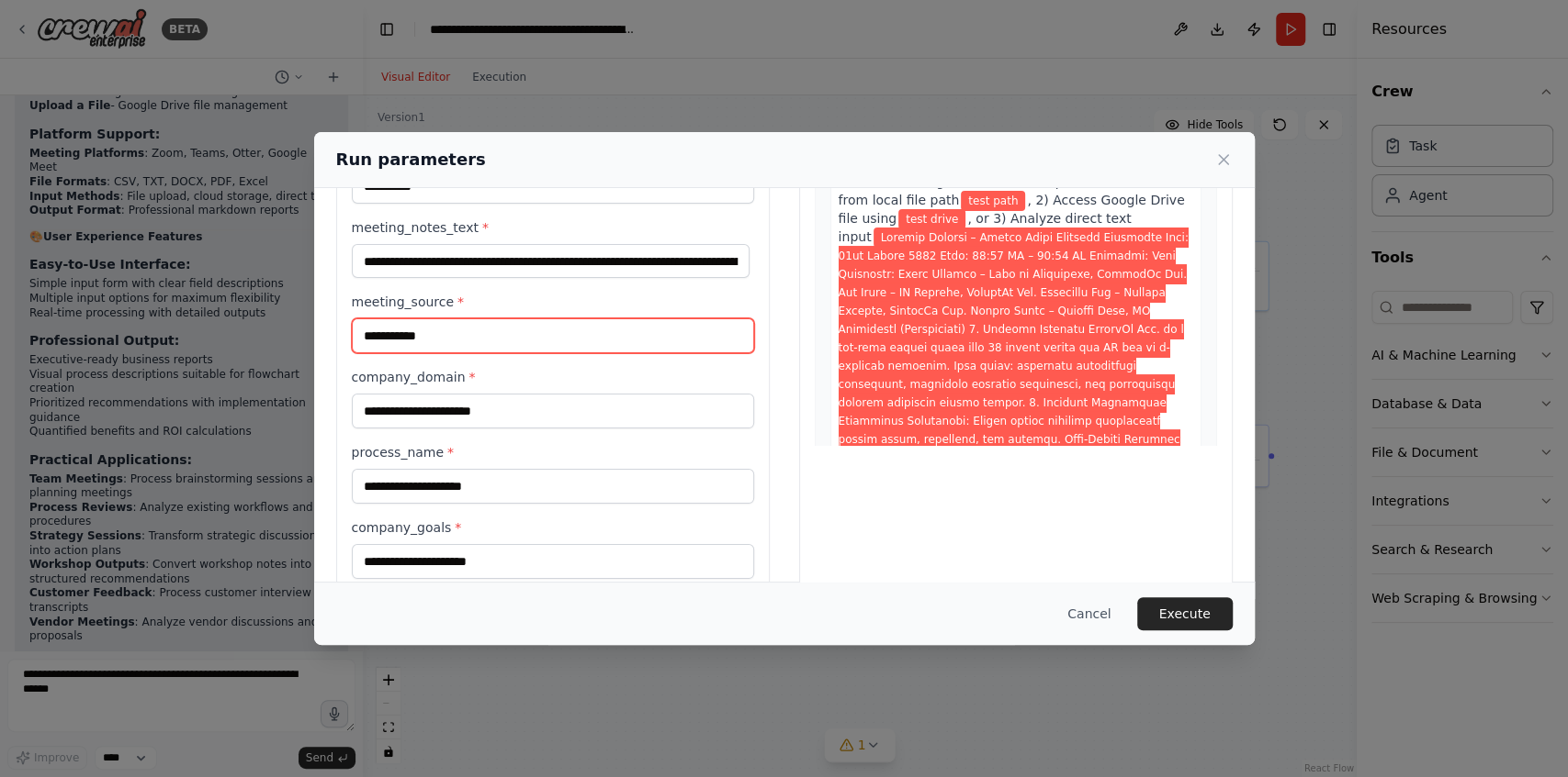
type input "**********"
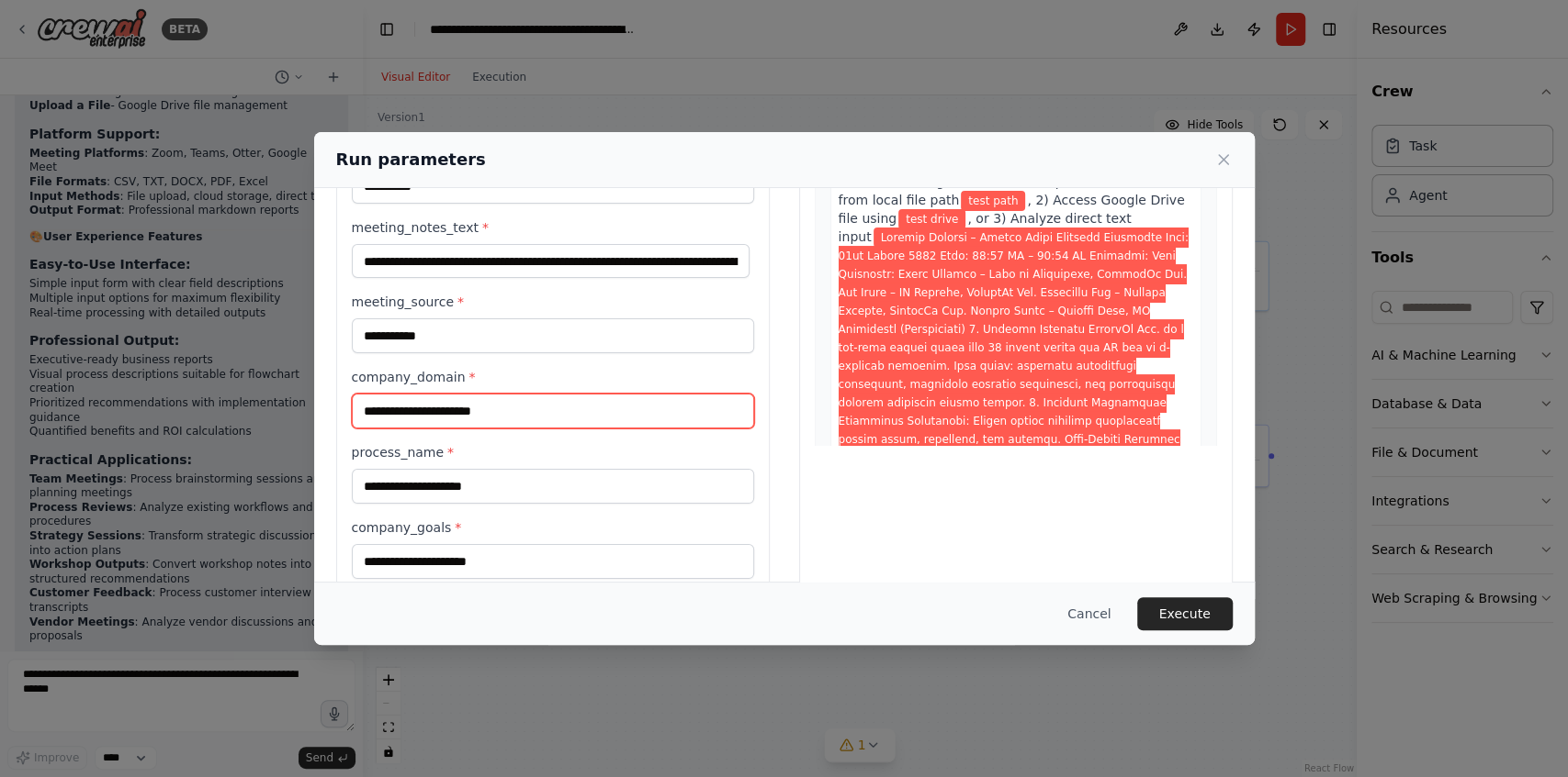
click at [520, 408] on input "company_domain *" at bounding box center [552, 412] width 403 height 35
type input "**********"
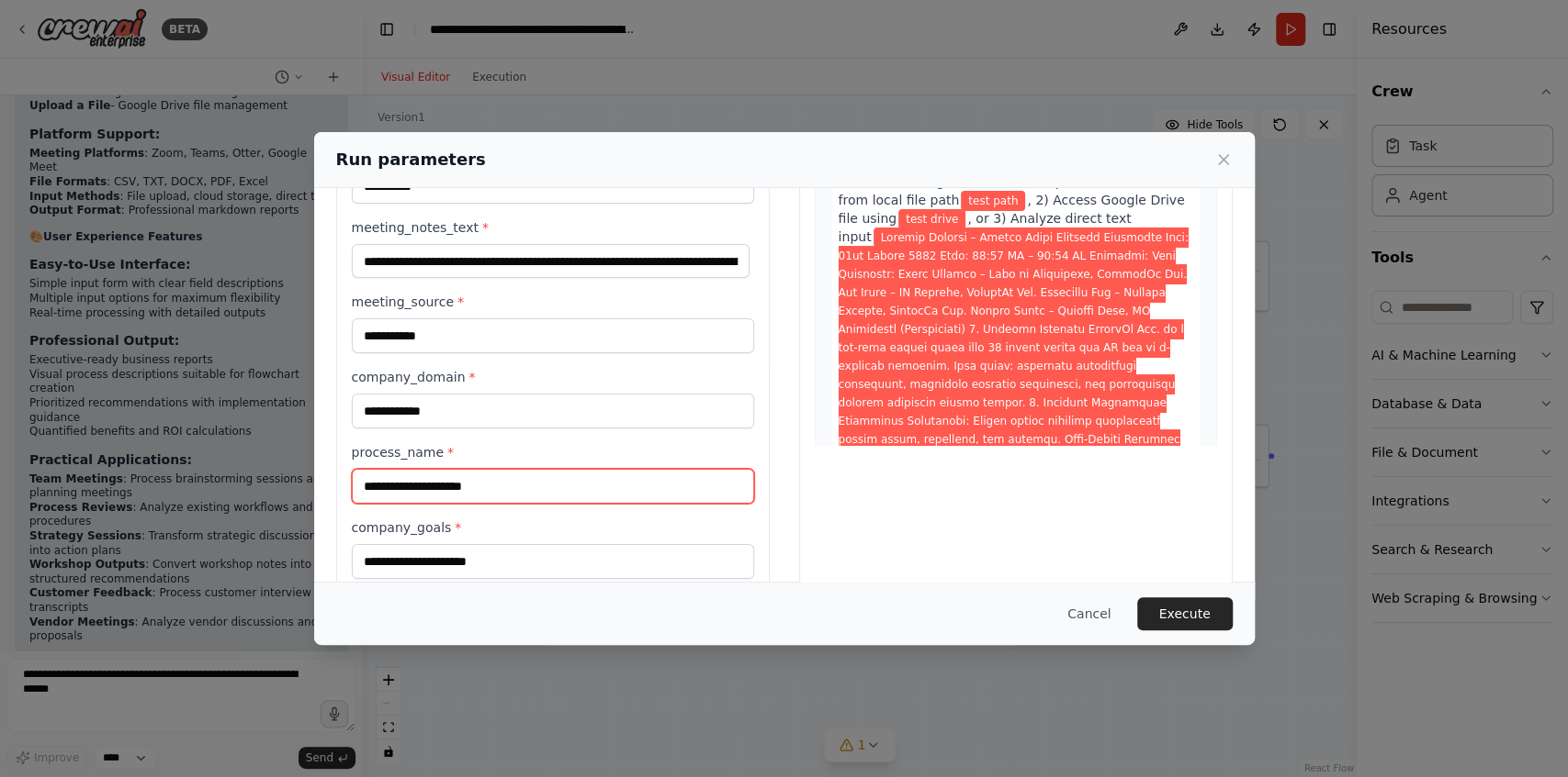
click at [544, 484] on input "process_name *" at bounding box center [552, 487] width 403 height 35
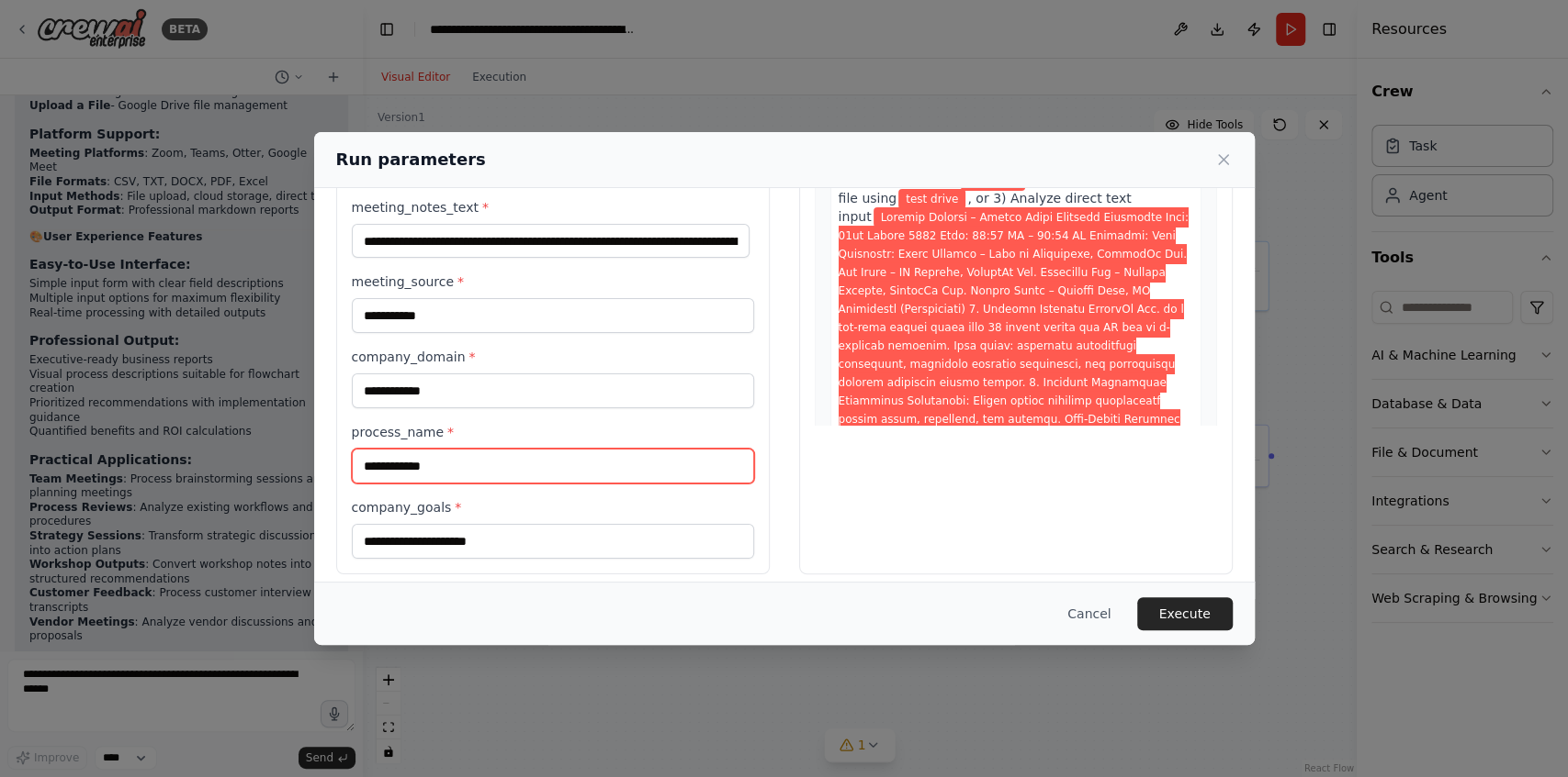
scroll to position [213, 0]
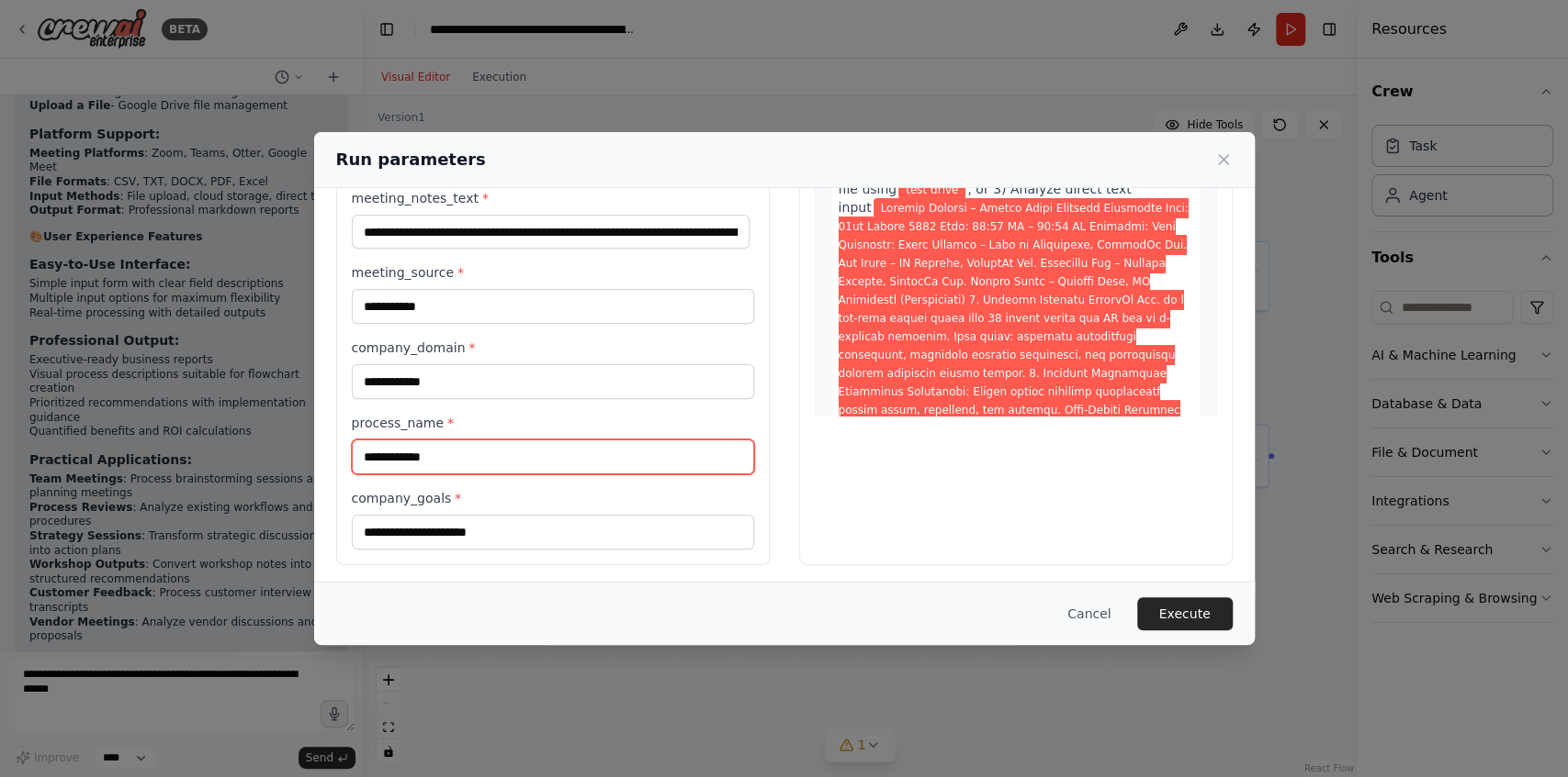
type input "**********"
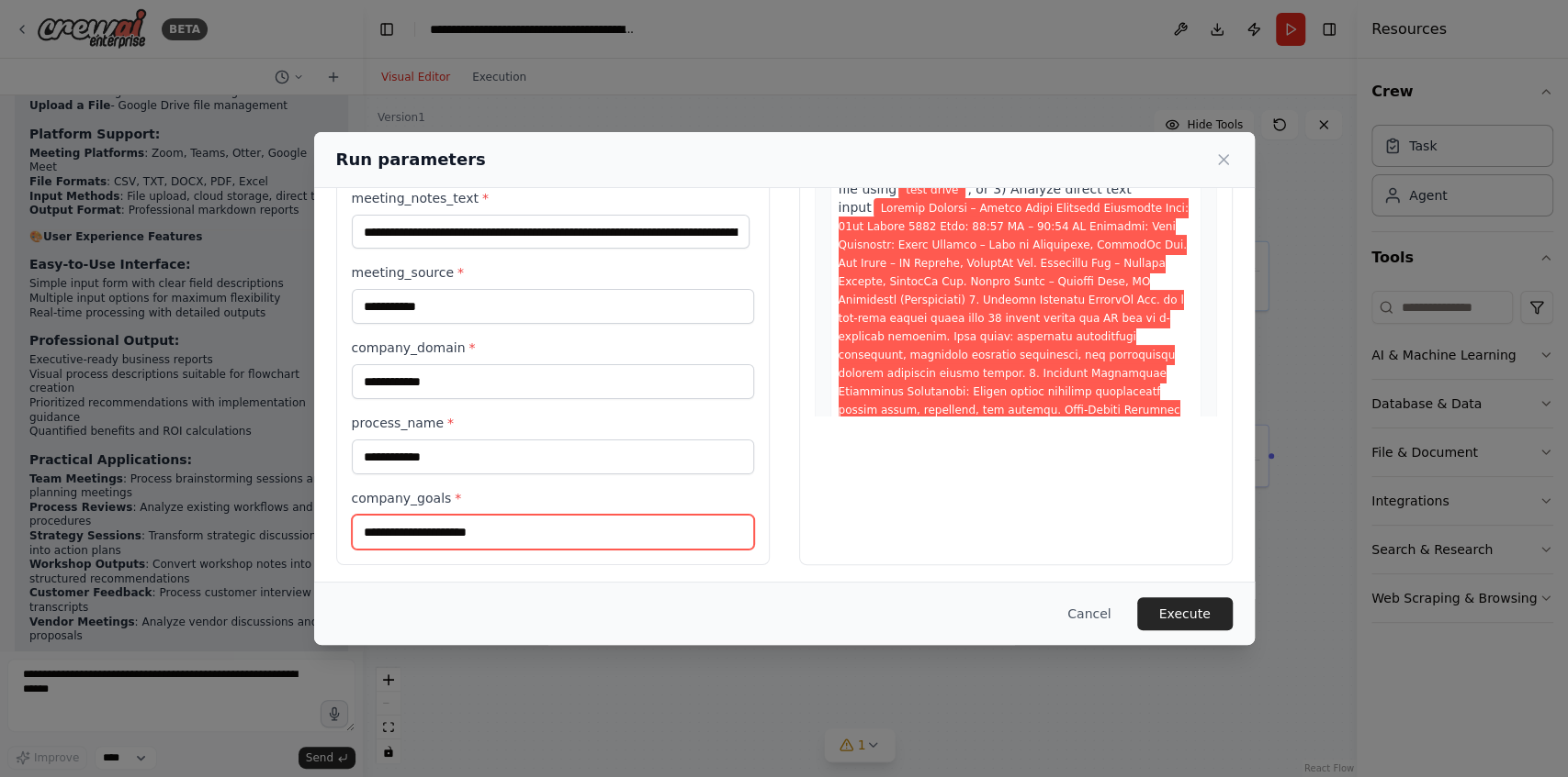
click at [486, 533] on input "company_goals *" at bounding box center [552, 533] width 403 height 35
type input "**********"
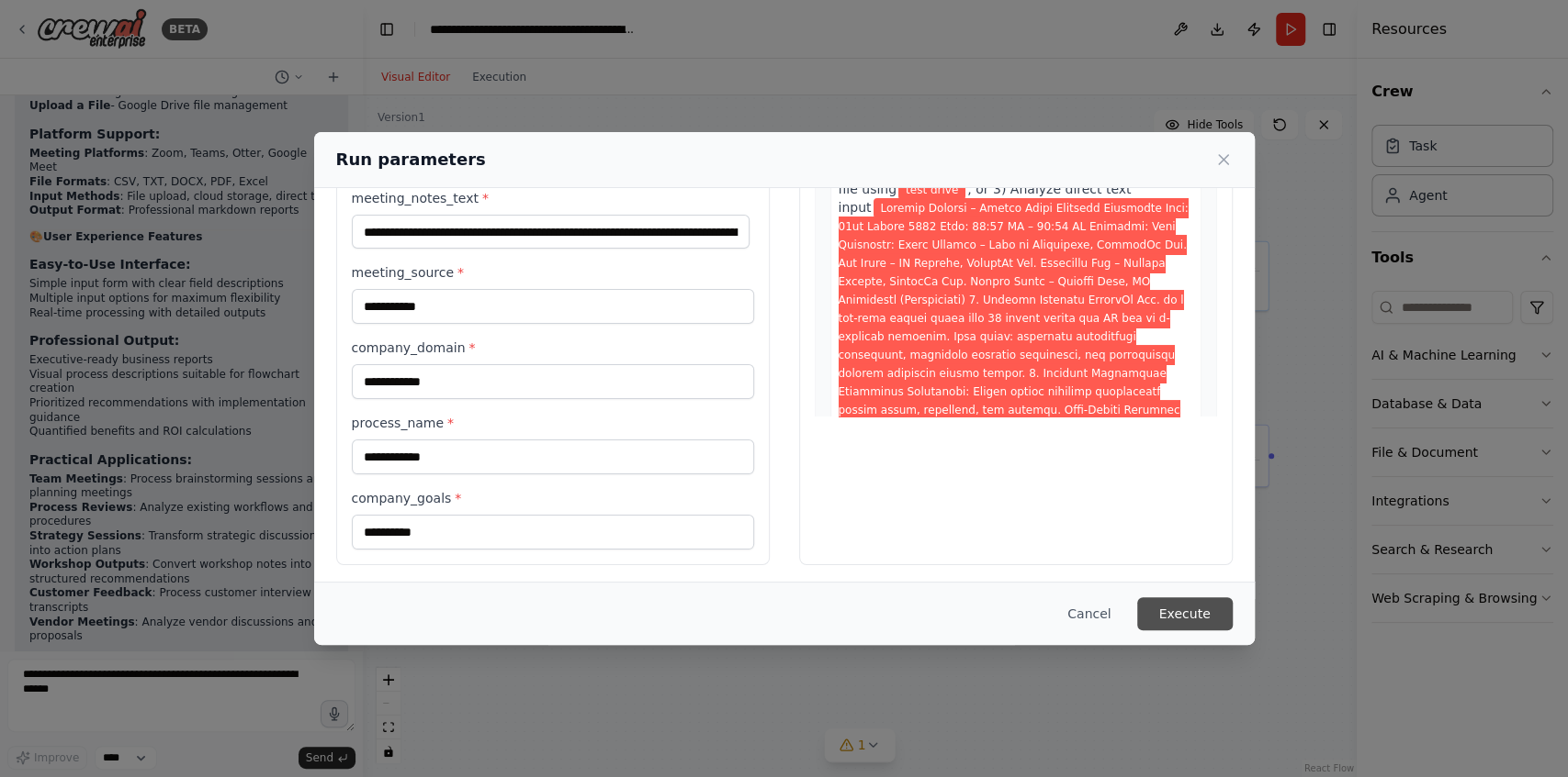
click at [1184, 600] on button "Execute" at bounding box center [1184, 614] width 96 height 33
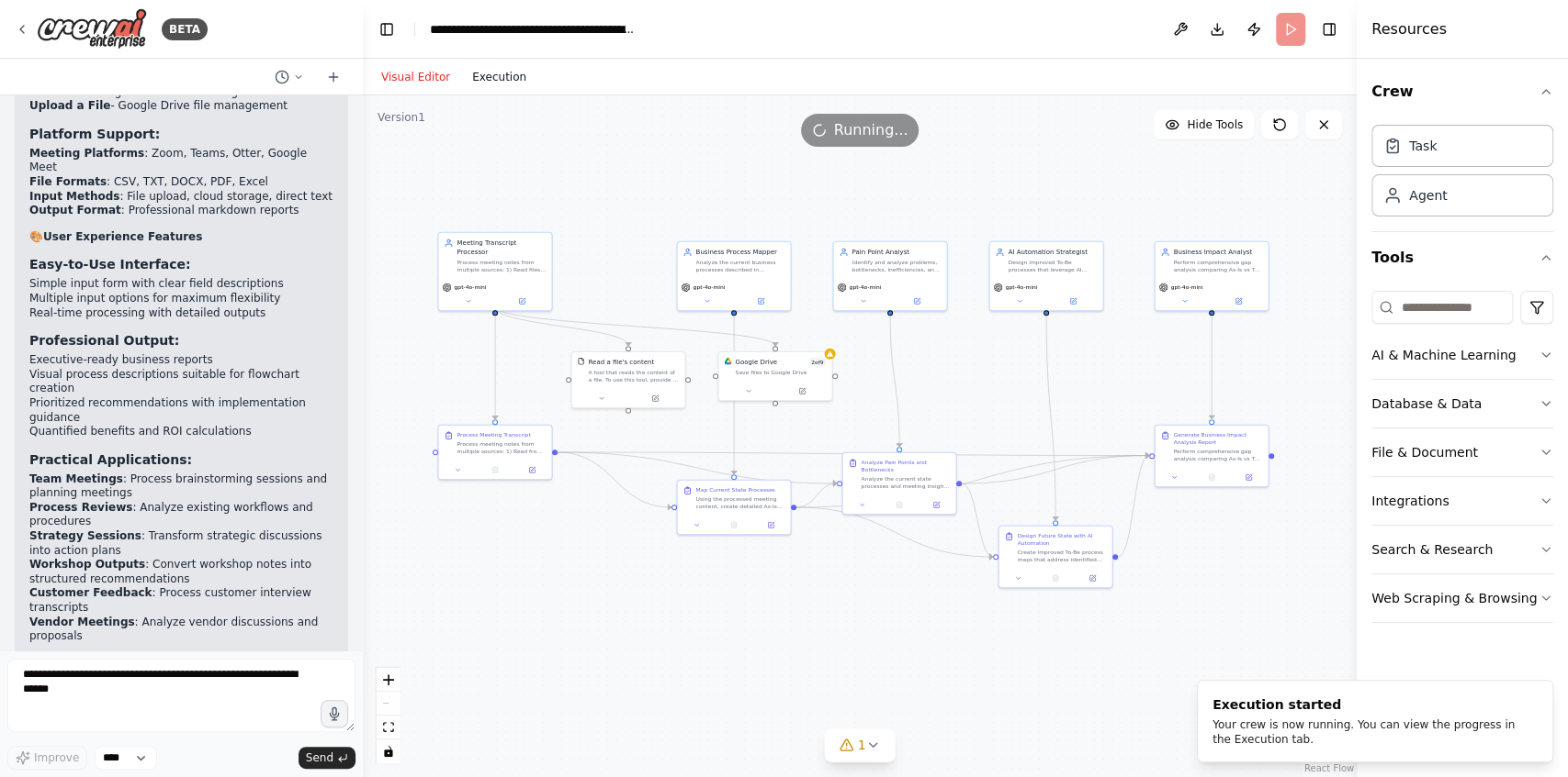
click at [510, 84] on button "Execution" at bounding box center [499, 77] width 76 height 22
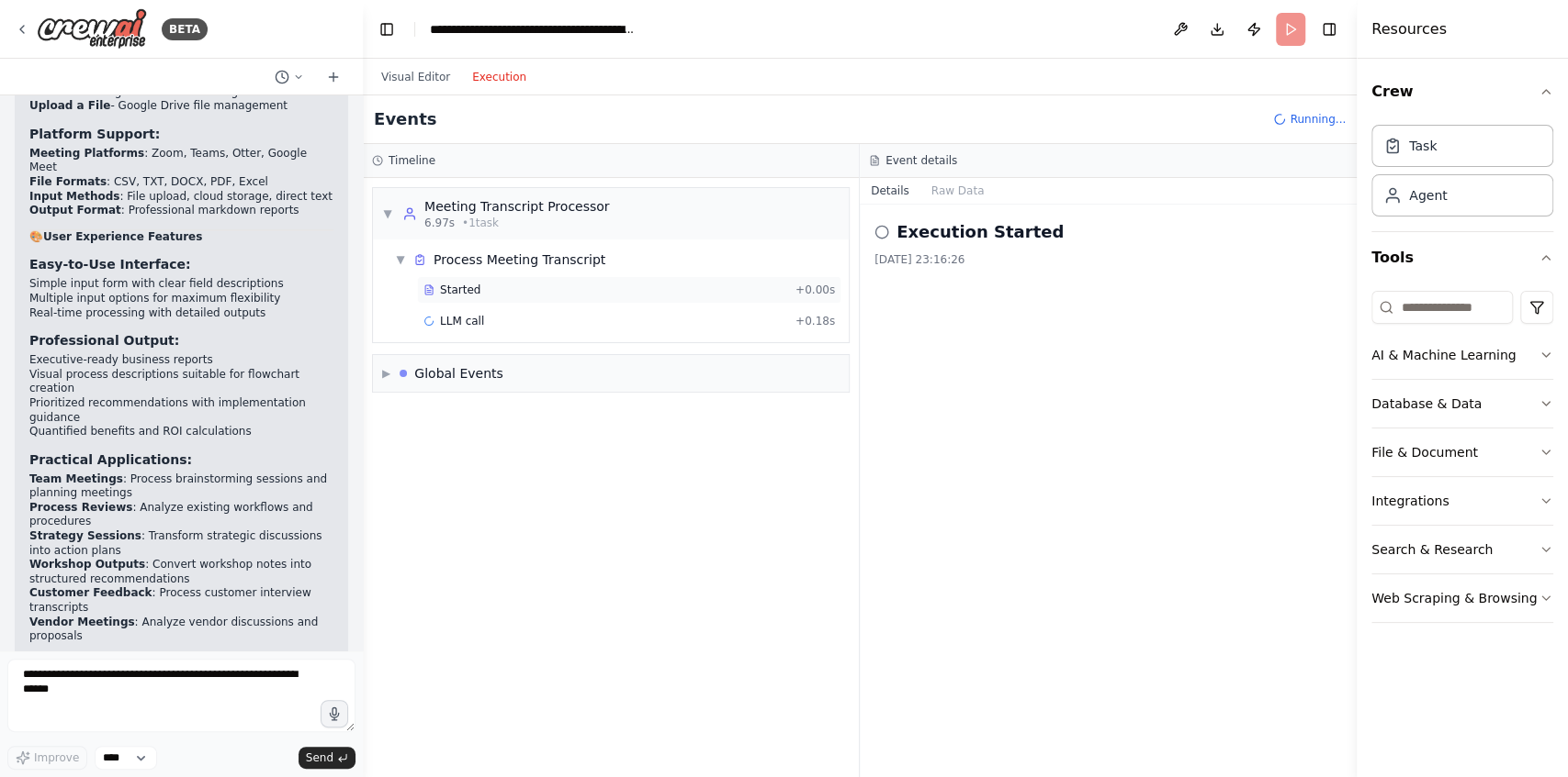
click at [525, 287] on div "Started" at bounding box center [605, 290] width 365 height 15
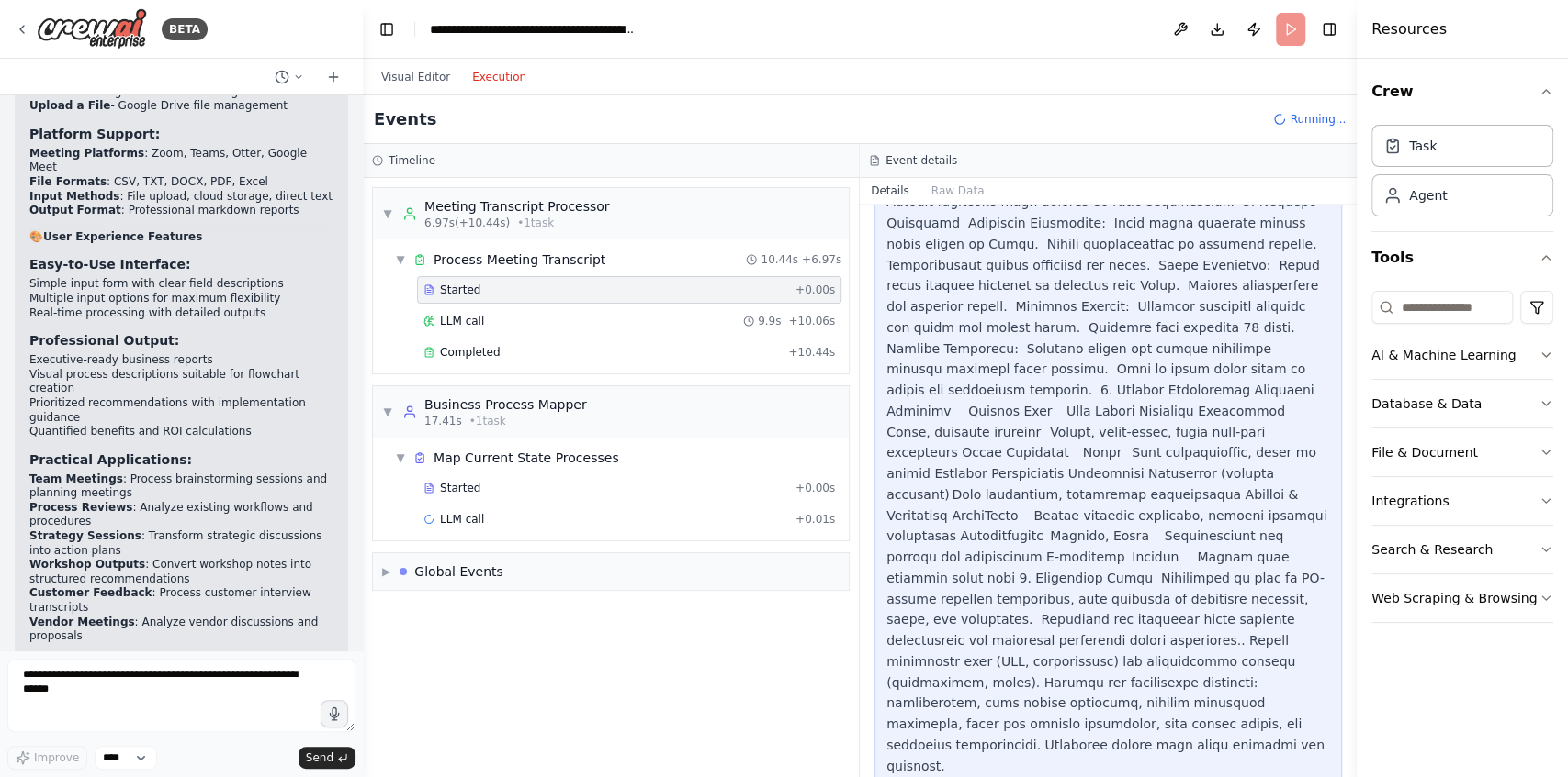
scroll to position [671, 0]
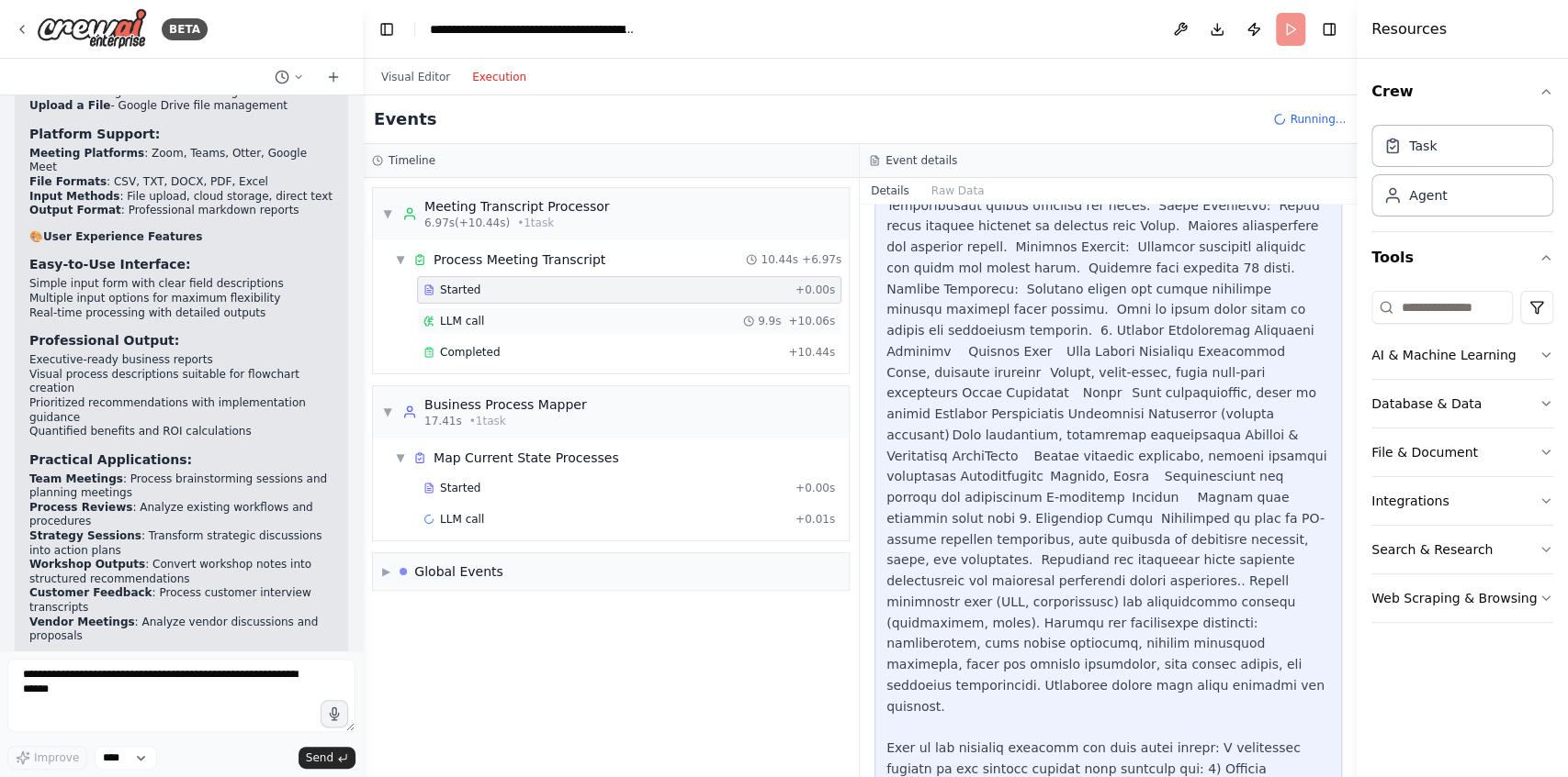
click at [600, 311] on div "LLM call 9.9s + 10.06s" at bounding box center [629, 322] width 424 height 28
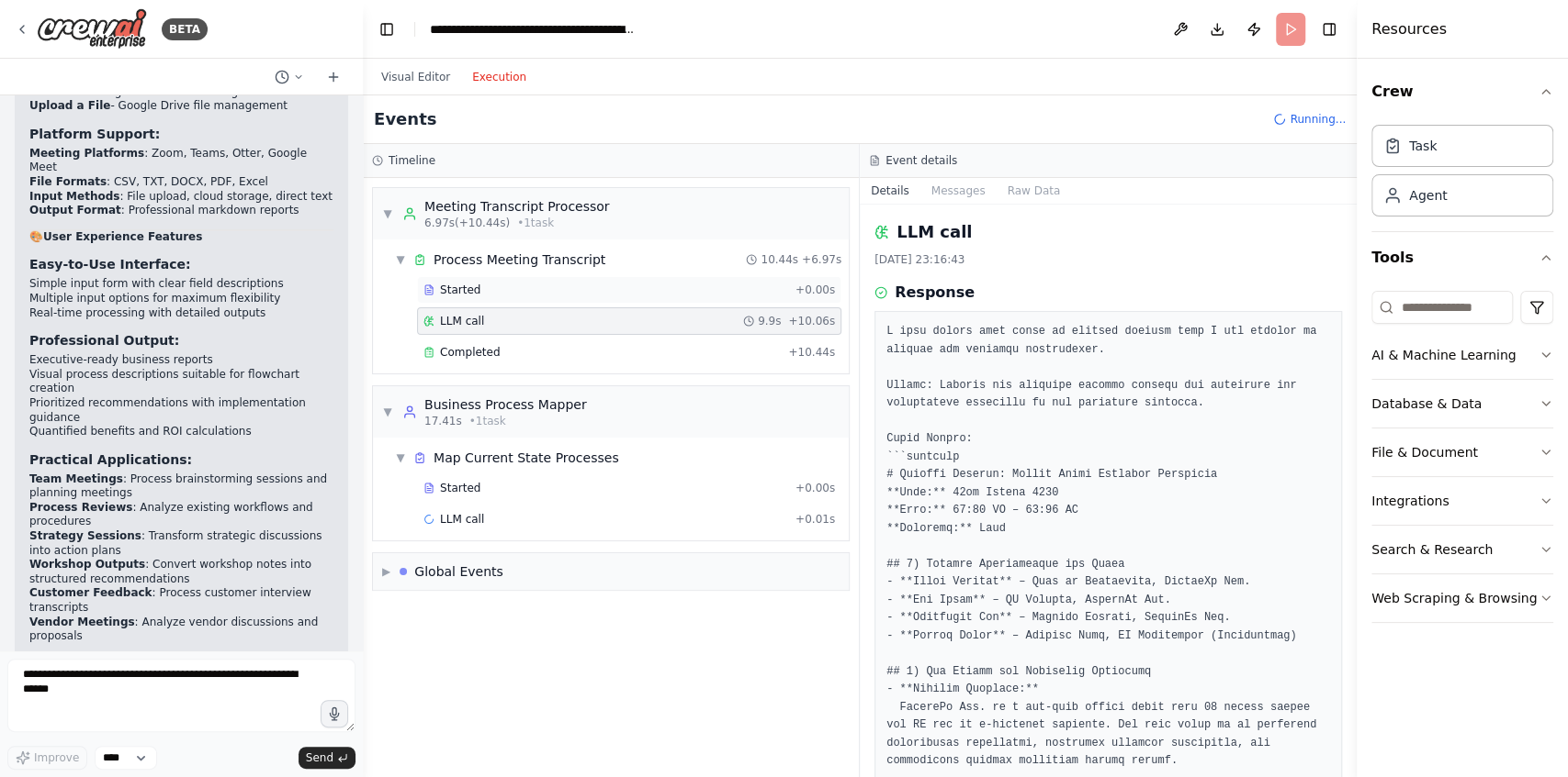
click at [644, 284] on div "Started" at bounding box center [605, 290] width 365 height 15
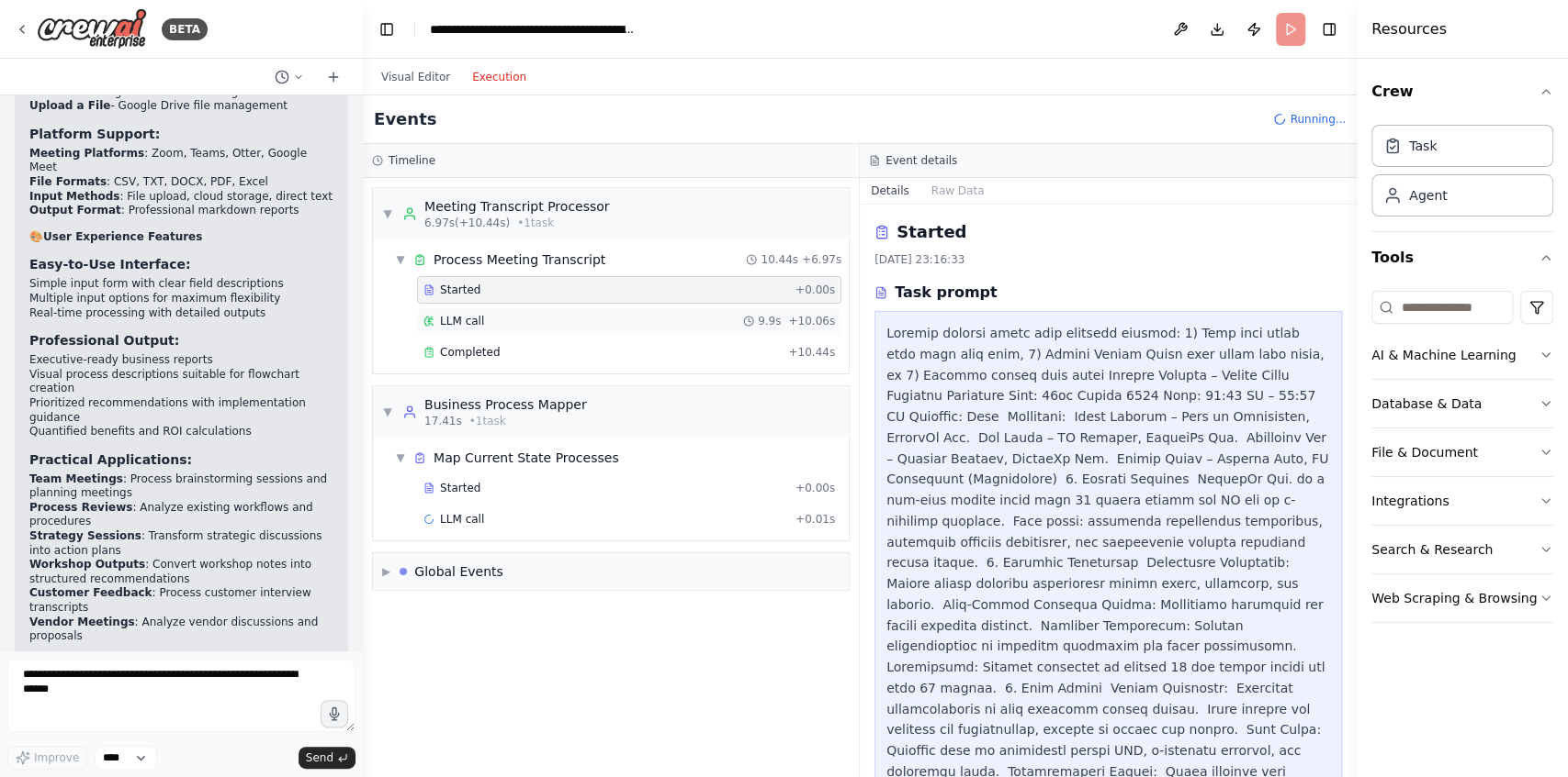
click at [600, 330] on div "LLM call 9.9s + 10.06s" at bounding box center [629, 322] width 424 height 28
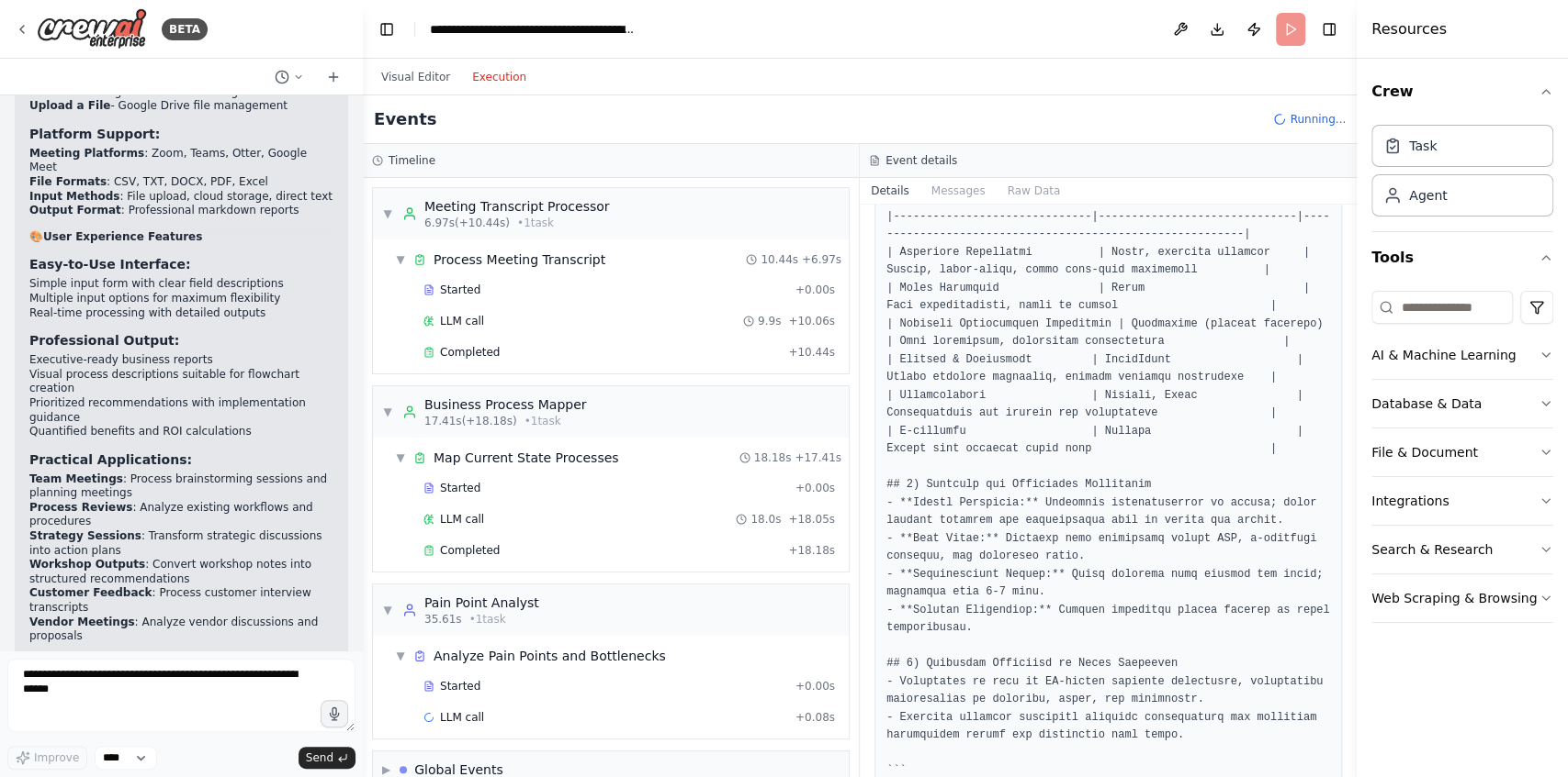
scroll to position [1074, 0]
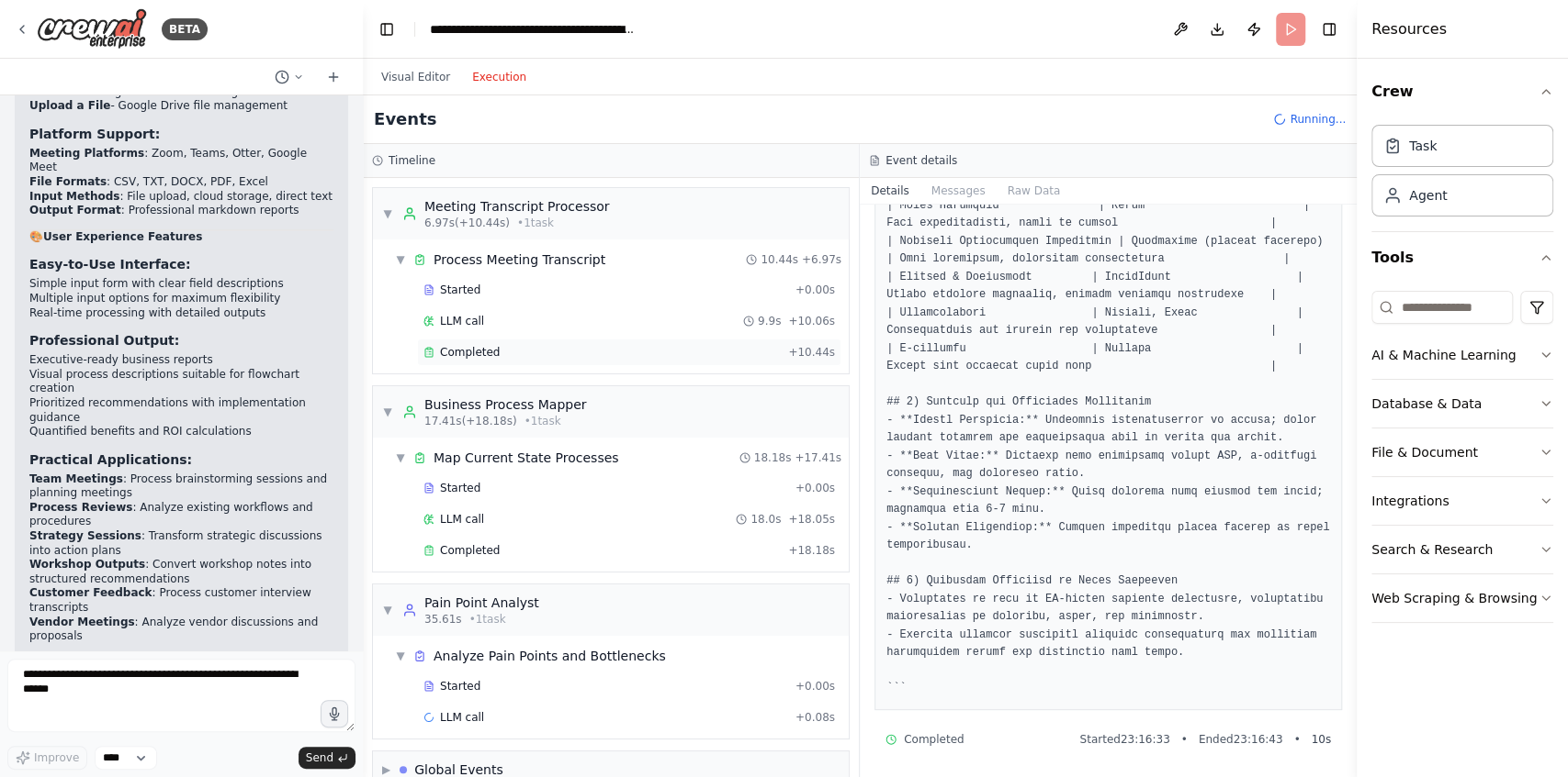
click at [643, 353] on div "Completed" at bounding box center [602, 352] width 357 height 15
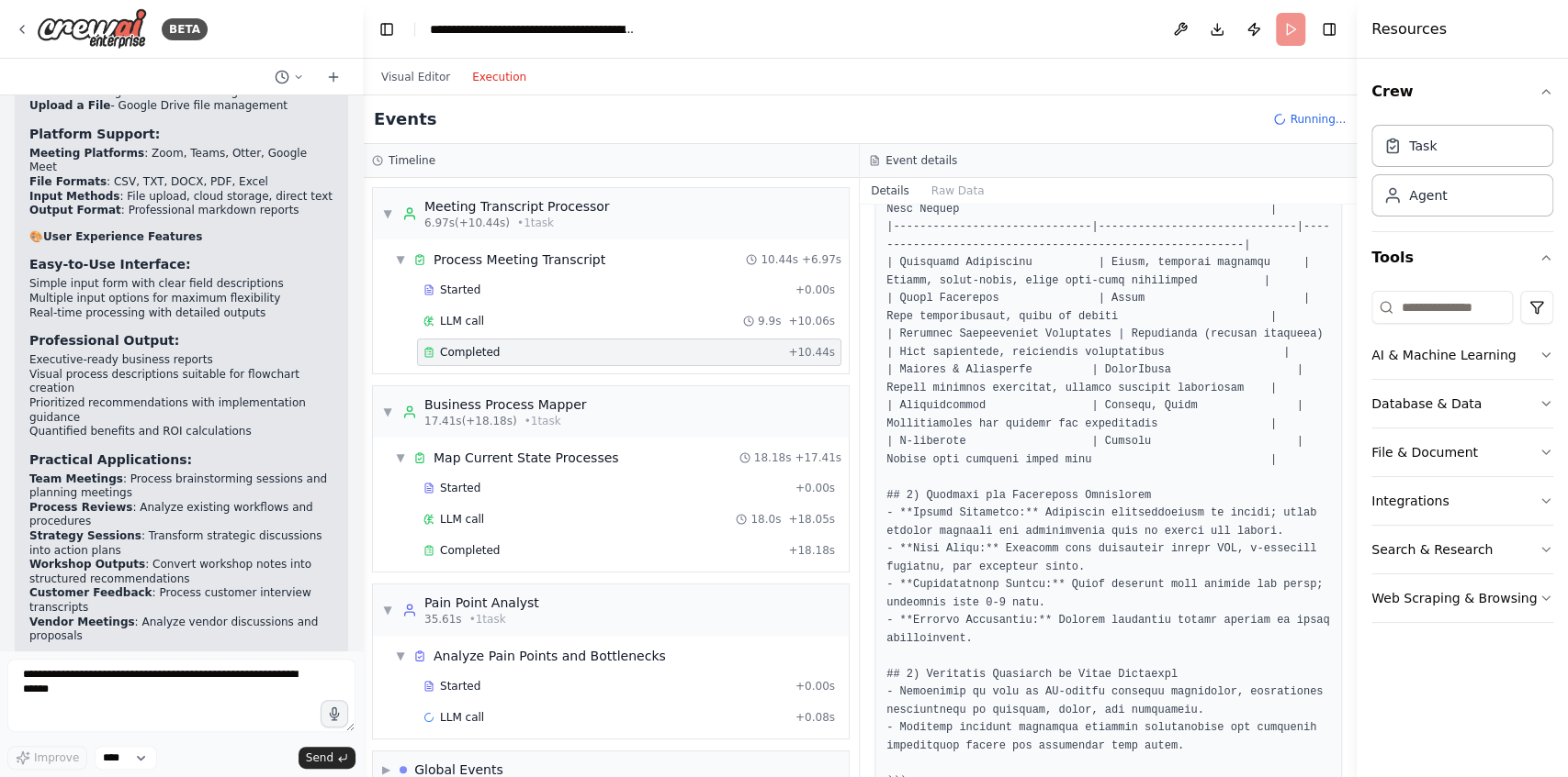
scroll to position [910, 0]
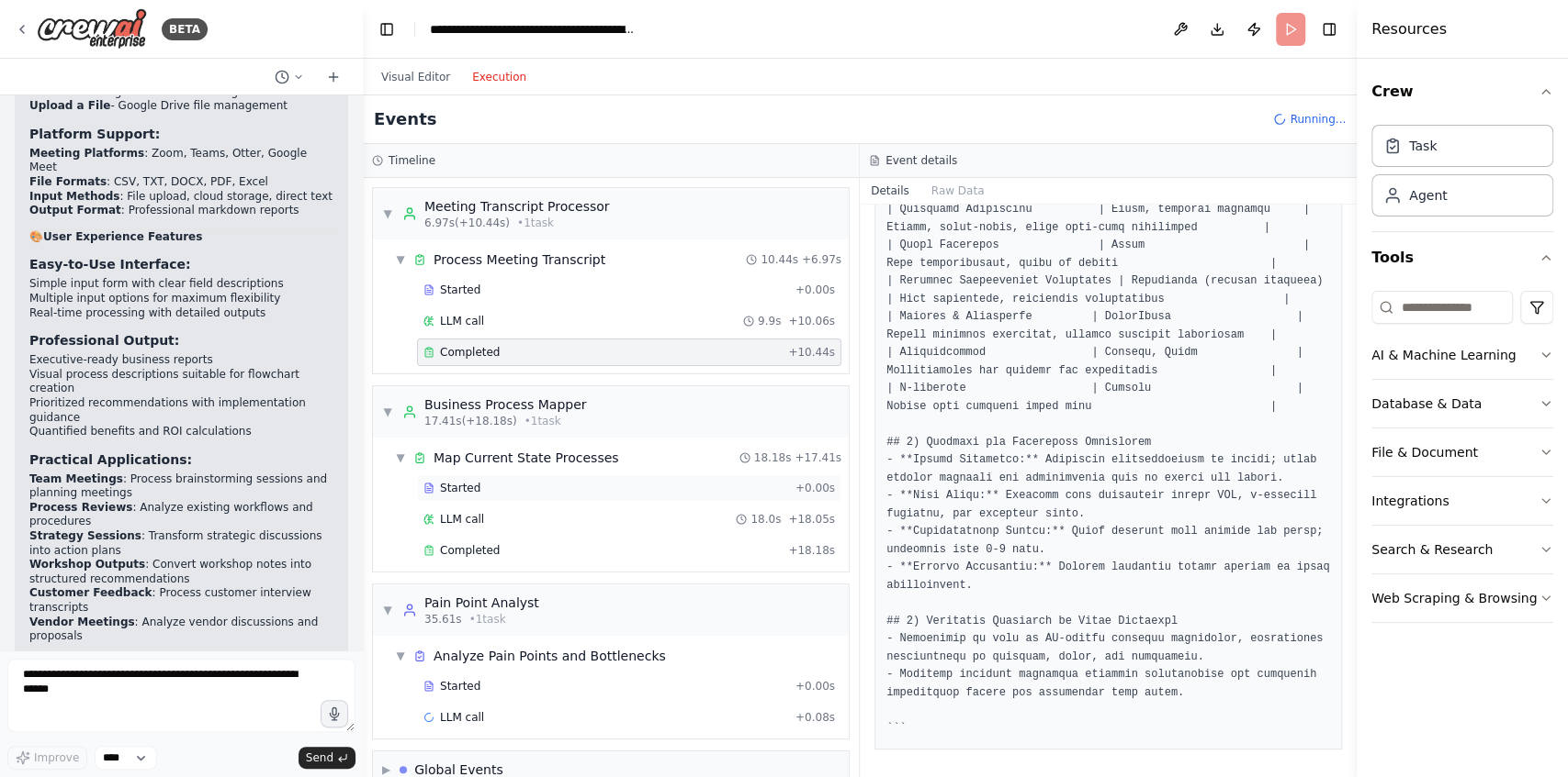
click at [563, 484] on div "Started" at bounding box center [605, 488] width 365 height 15
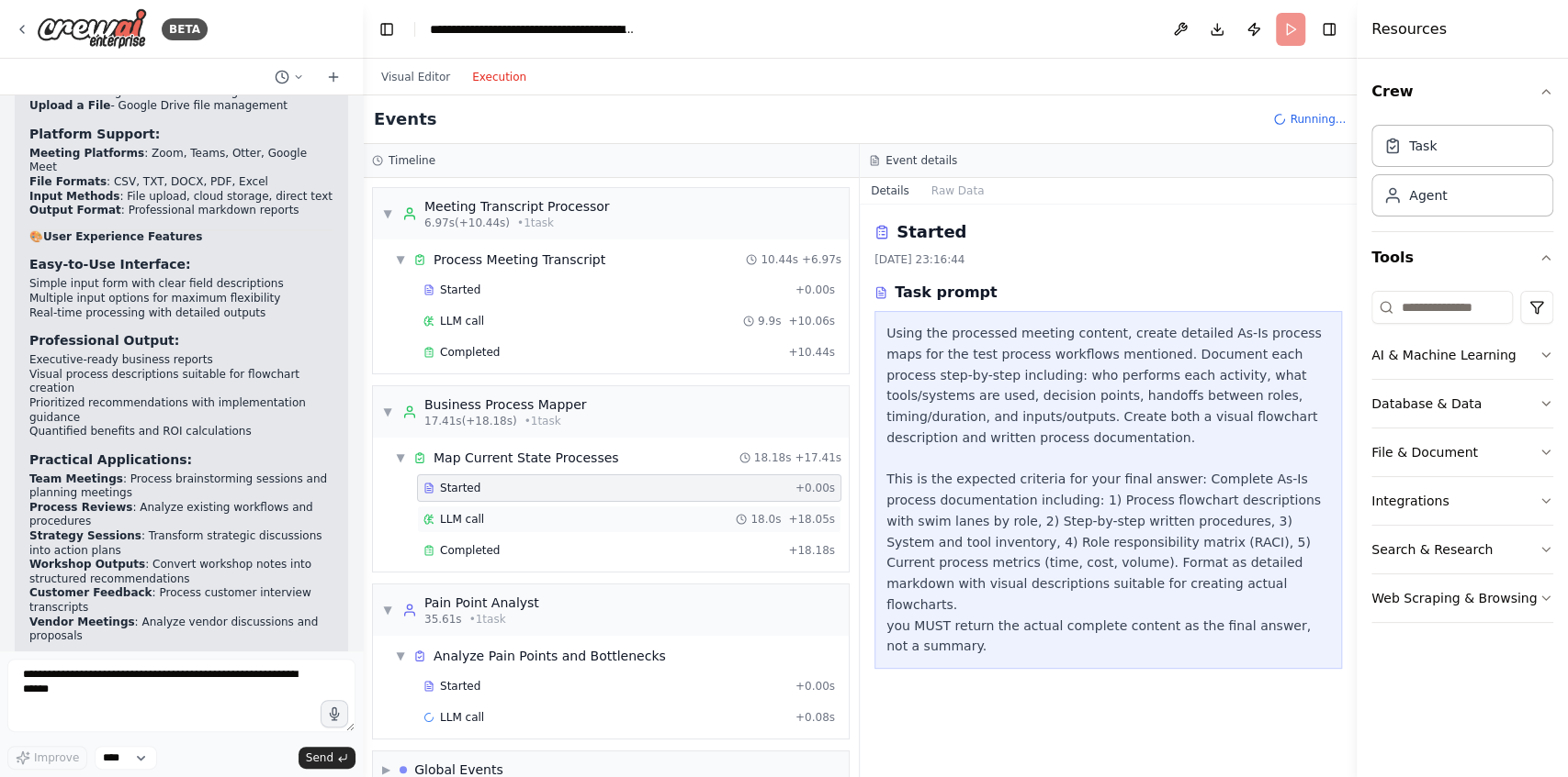
click at [621, 516] on div "LLM call 18.0s + 18.05s" at bounding box center [629, 520] width 411 height 15
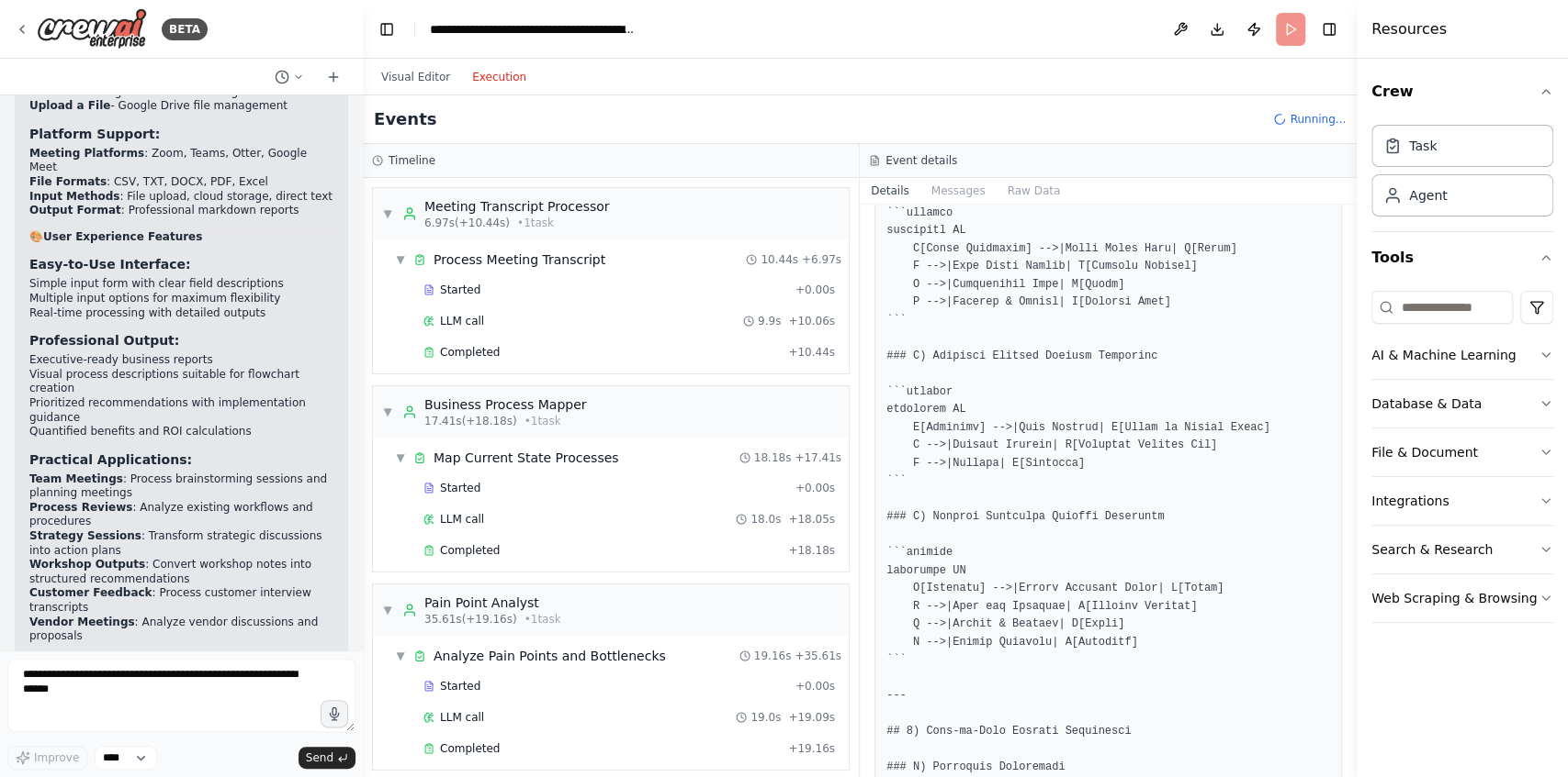
scroll to position [734, 0]
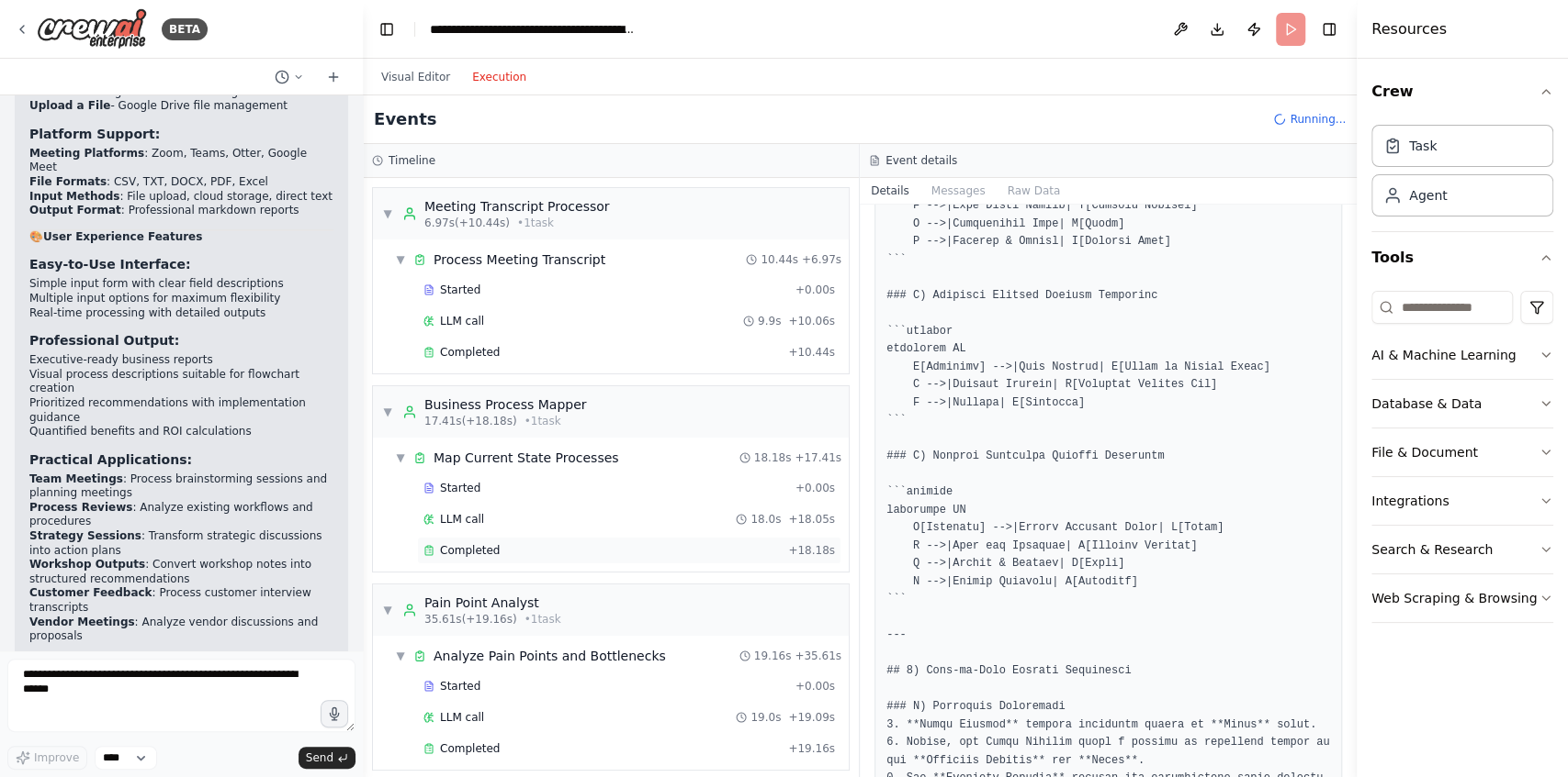
click at [510, 549] on div "Completed" at bounding box center [602, 551] width 357 height 15
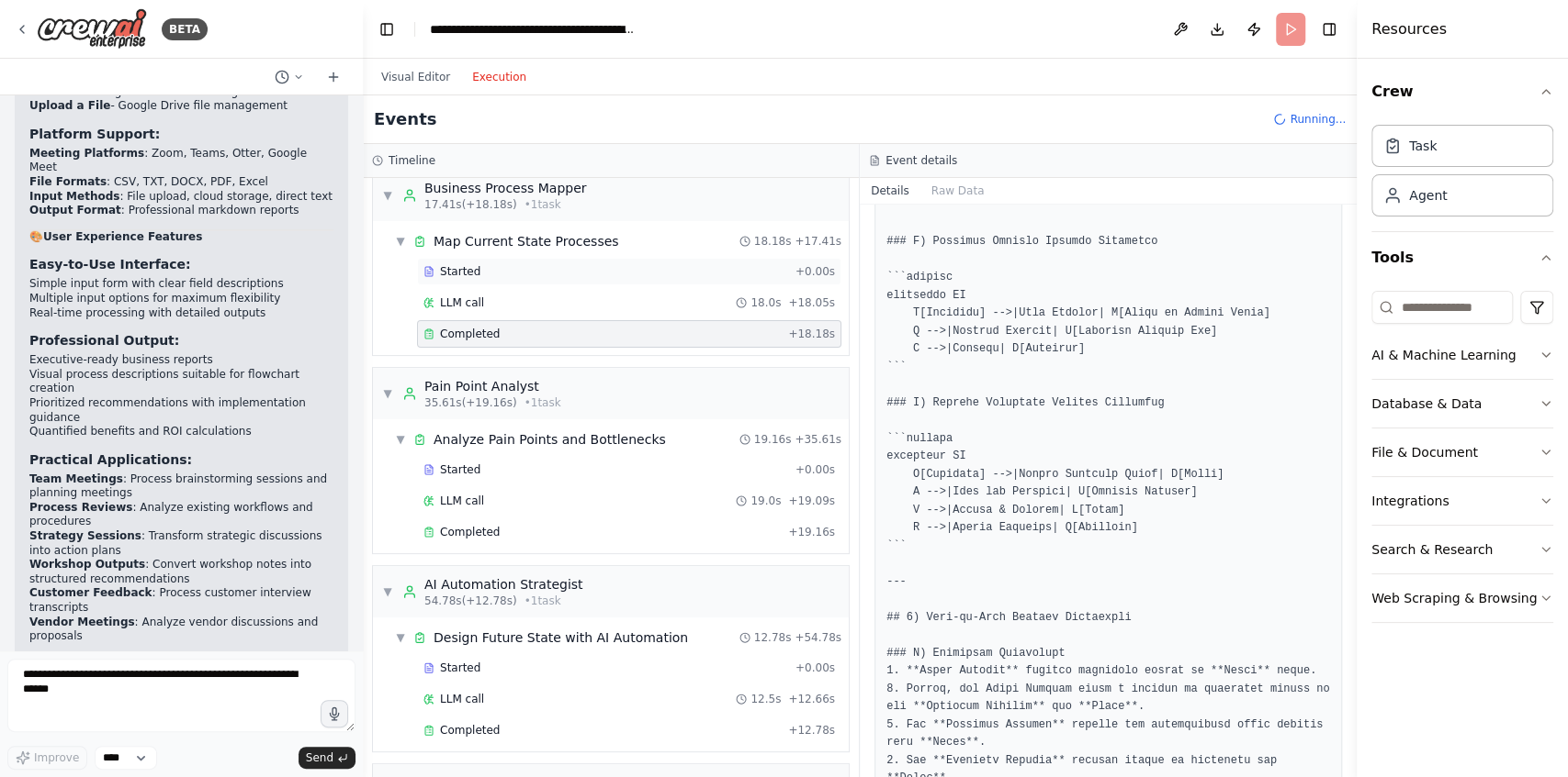
scroll to position [219, 0]
click at [628, 467] on div "Started" at bounding box center [605, 468] width 365 height 15
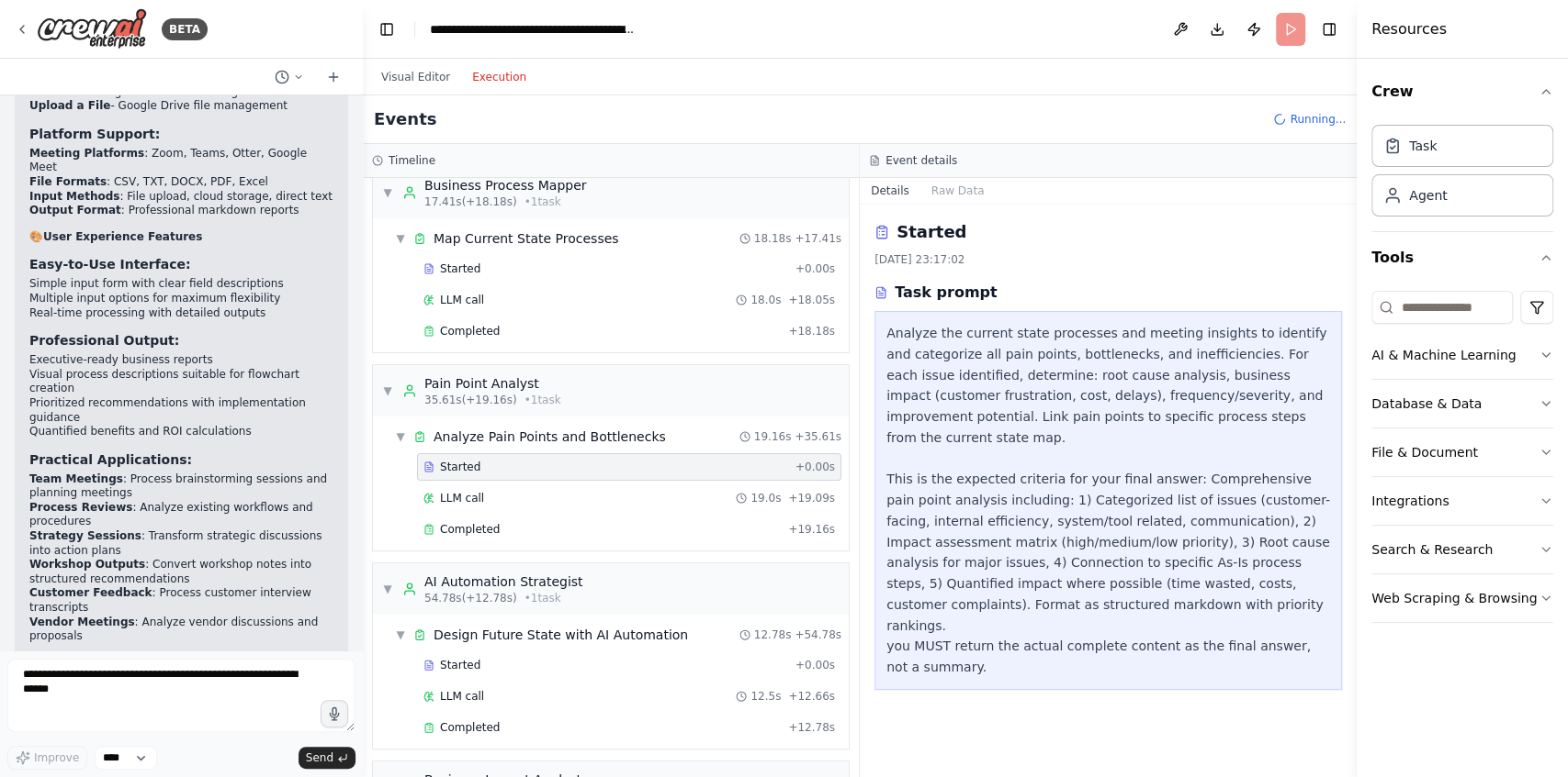
scroll to position [0, 0]
click at [637, 484] on div "LLM call 19.0s + 19.09s" at bounding box center [629, 498] width 424 height 28
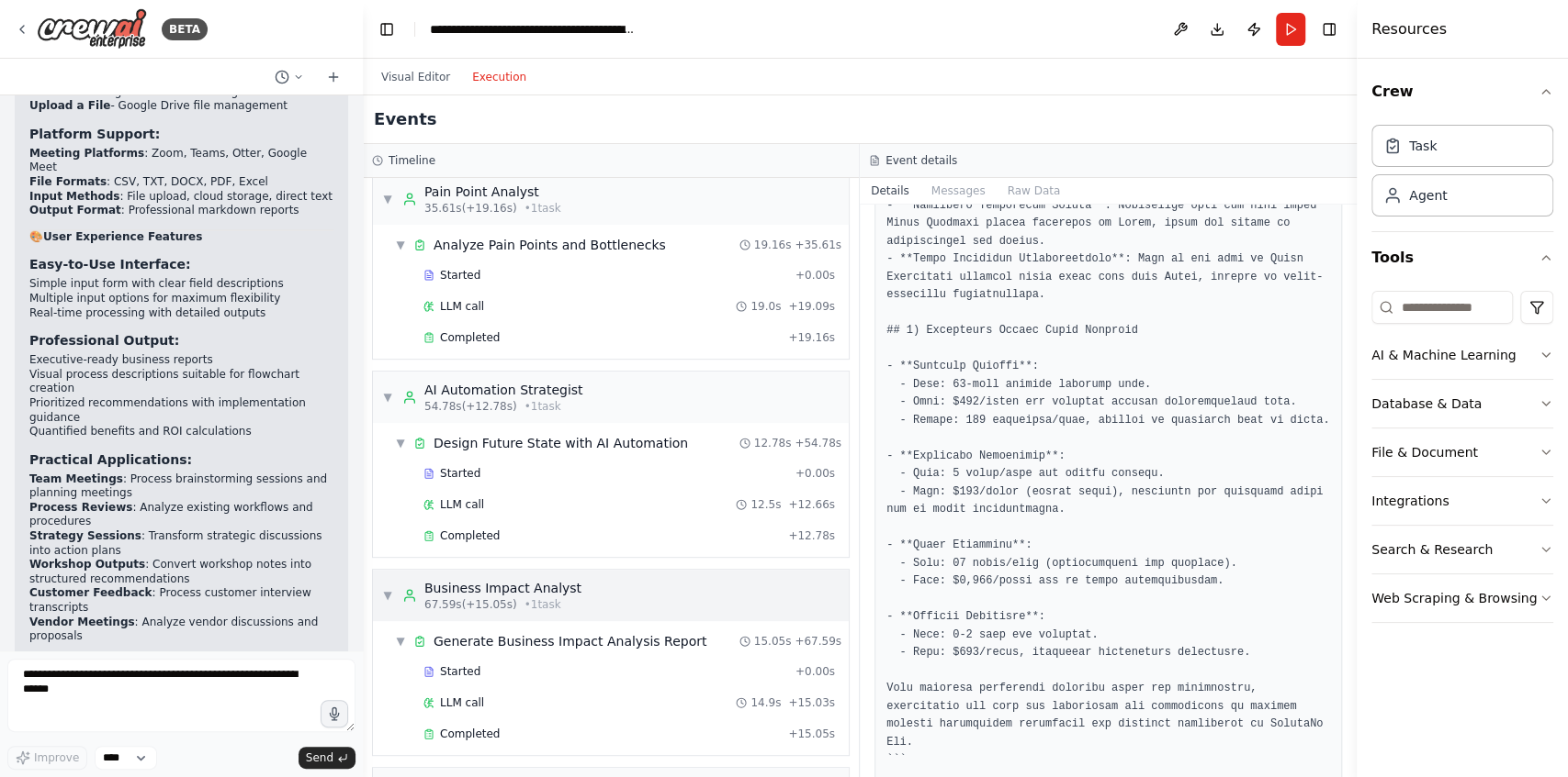
scroll to position [446, 0]
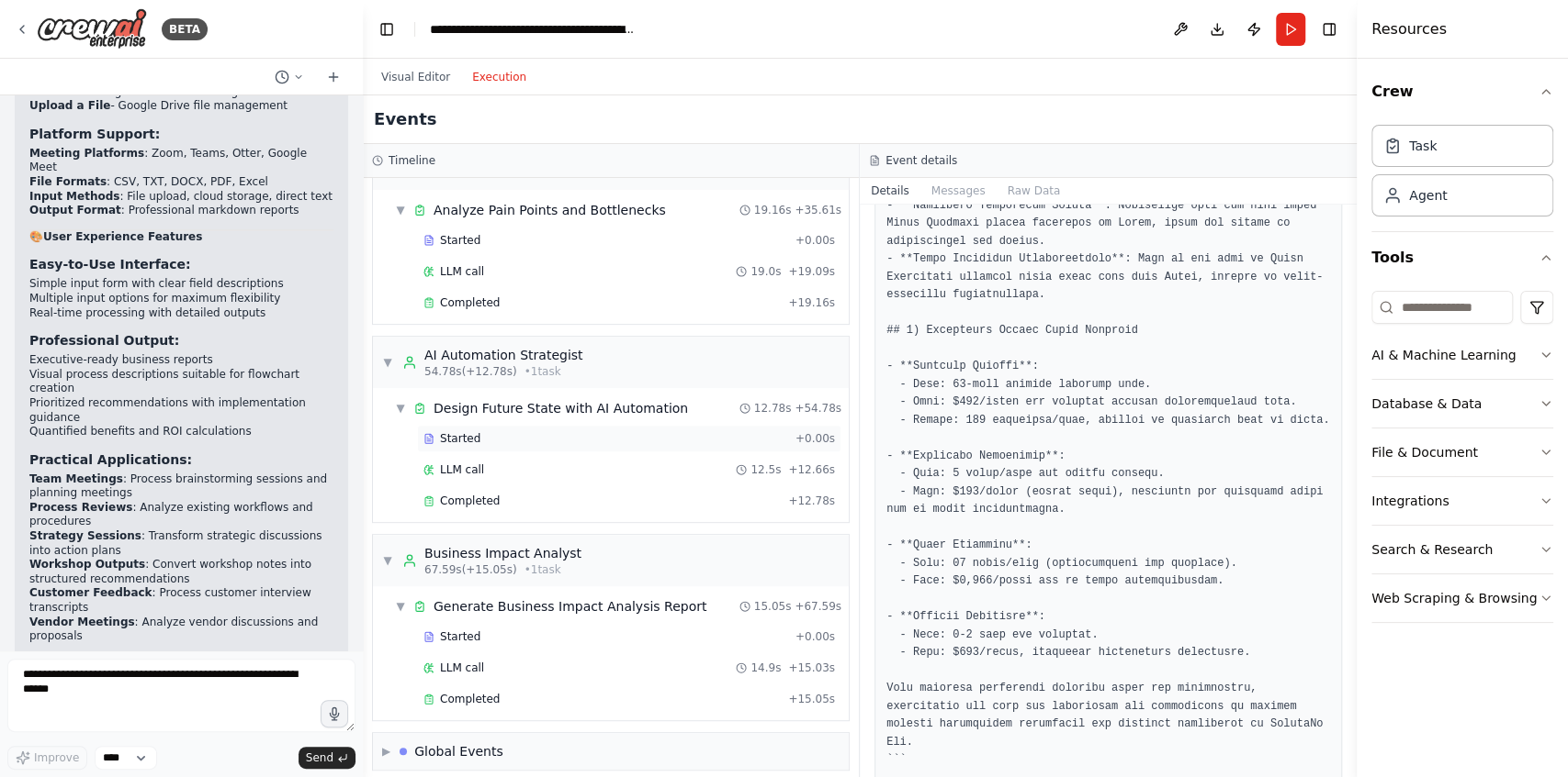
click at [575, 431] on div "Started" at bounding box center [605, 439] width 365 height 15
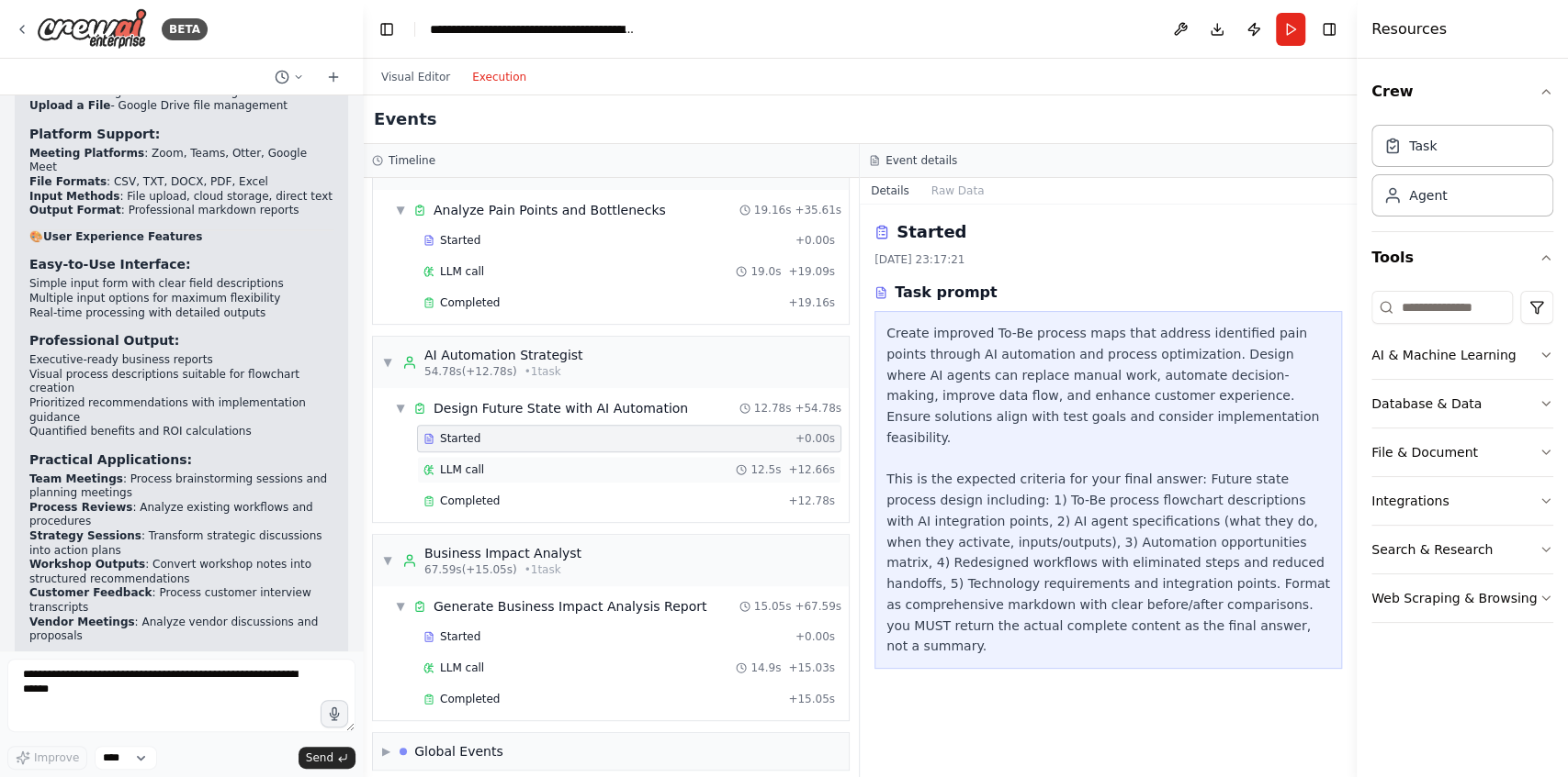
click at [570, 463] on div "LLM call 12.5s + 12.66s" at bounding box center [629, 470] width 411 height 15
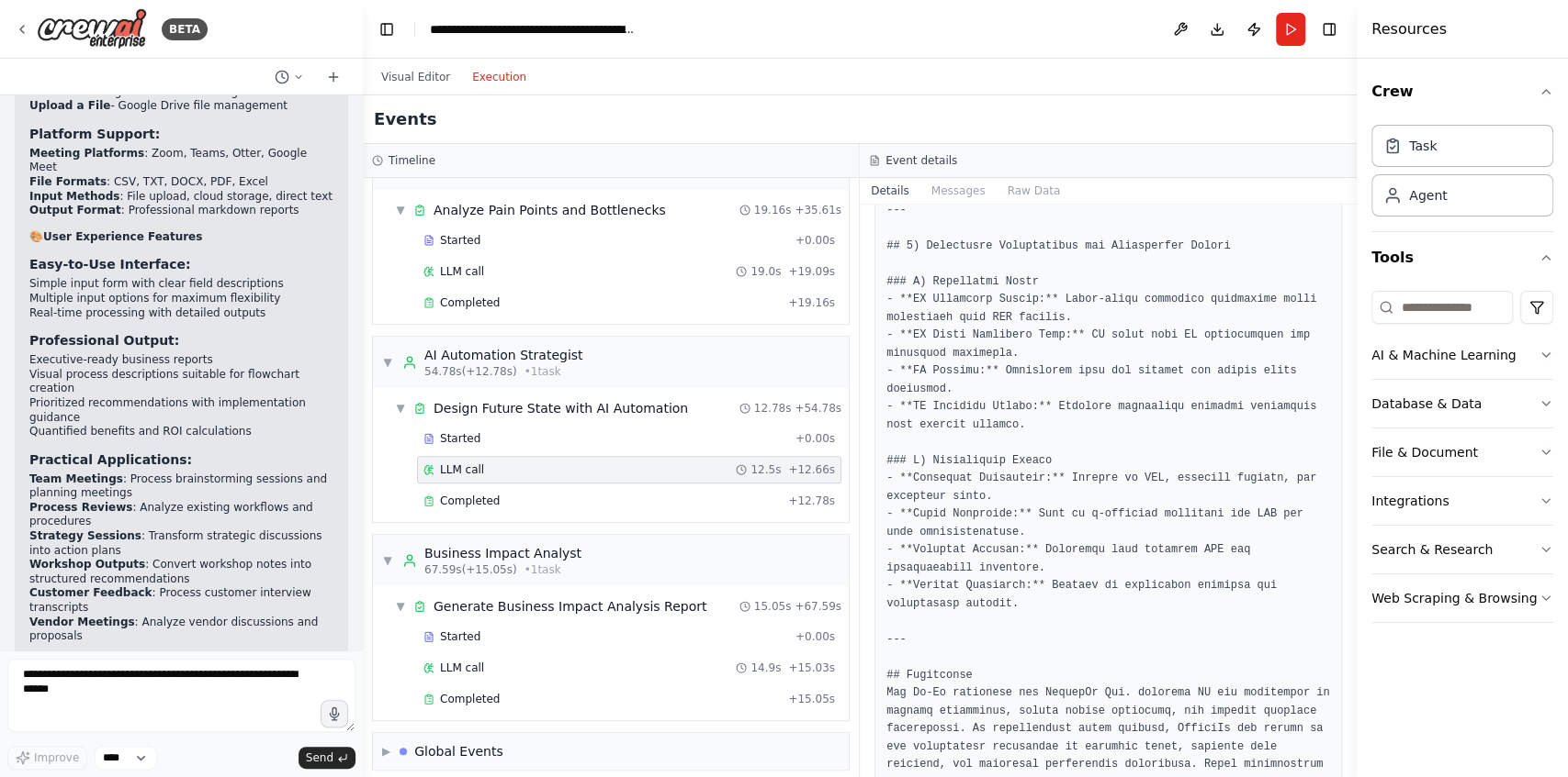
scroll to position [2614, 0]
click at [514, 629] on div "Started" at bounding box center [605, 637] width 365 height 15
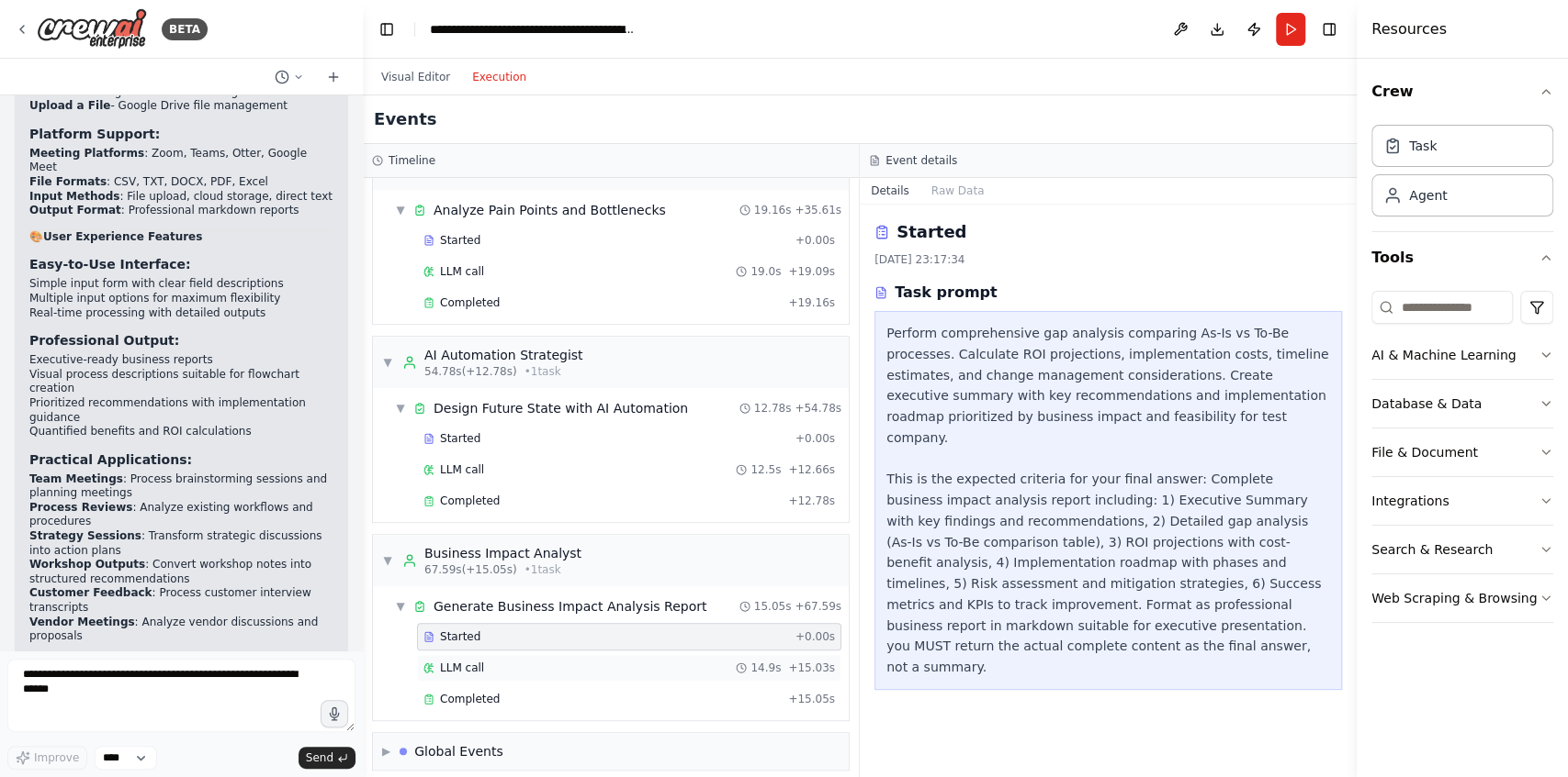
click at [511, 661] on div "LLM call 14.9s + 15.03s" at bounding box center [629, 668] width 411 height 15
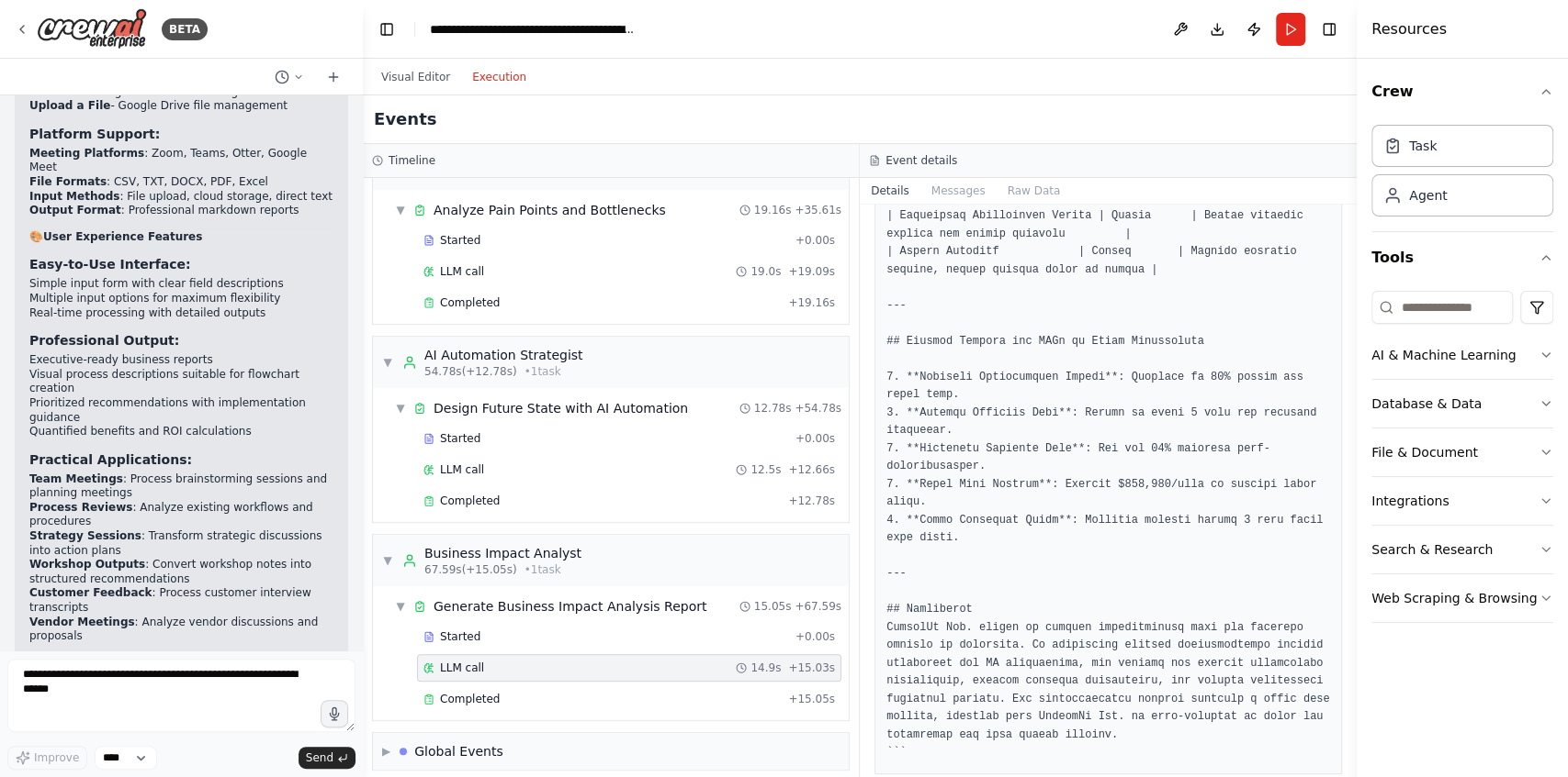
scroll to position [2292, 0]
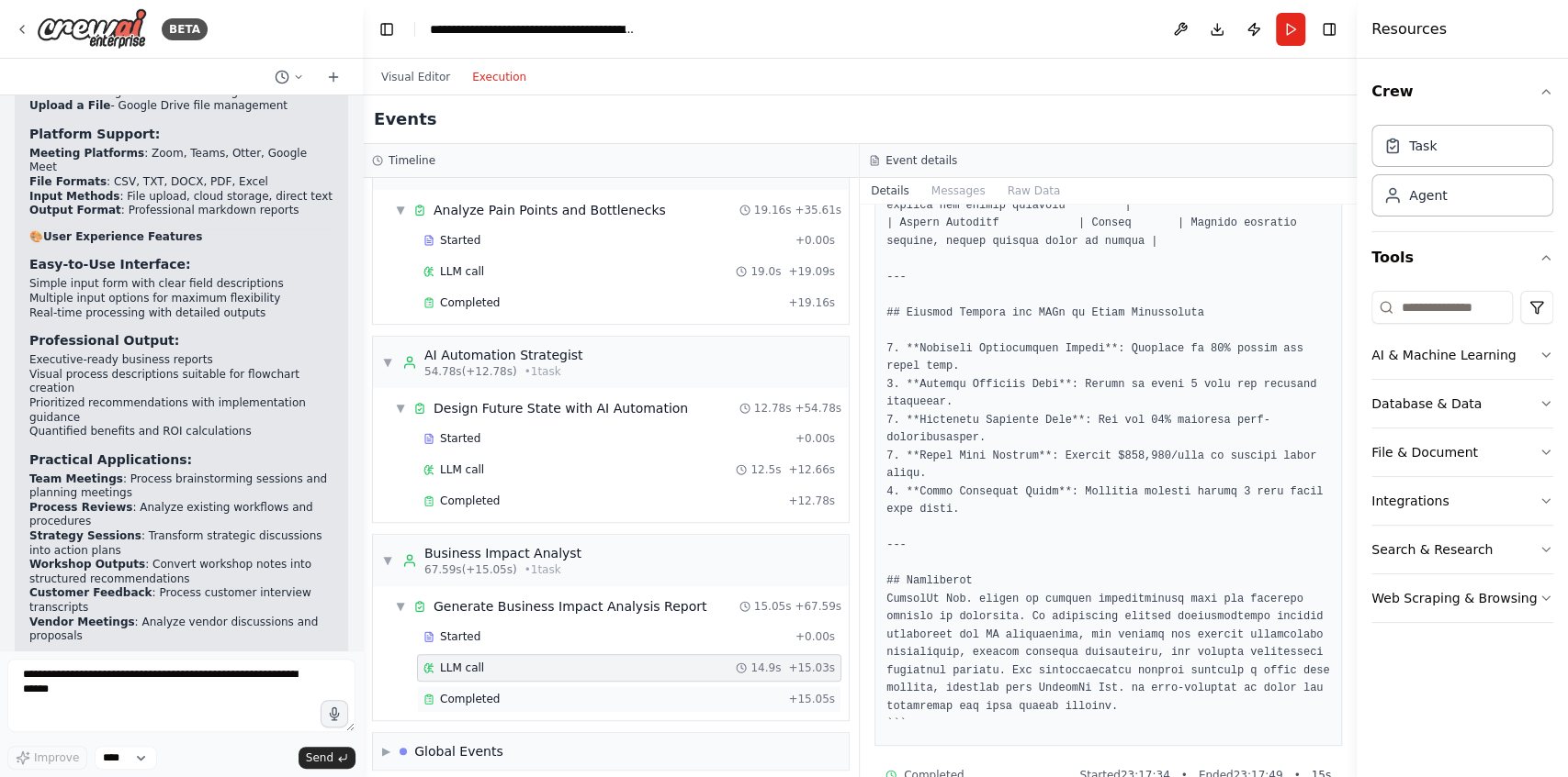
click at [608, 695] on div "Completed + 15.05s" at bounding box center [629, 700] width 424 height 28
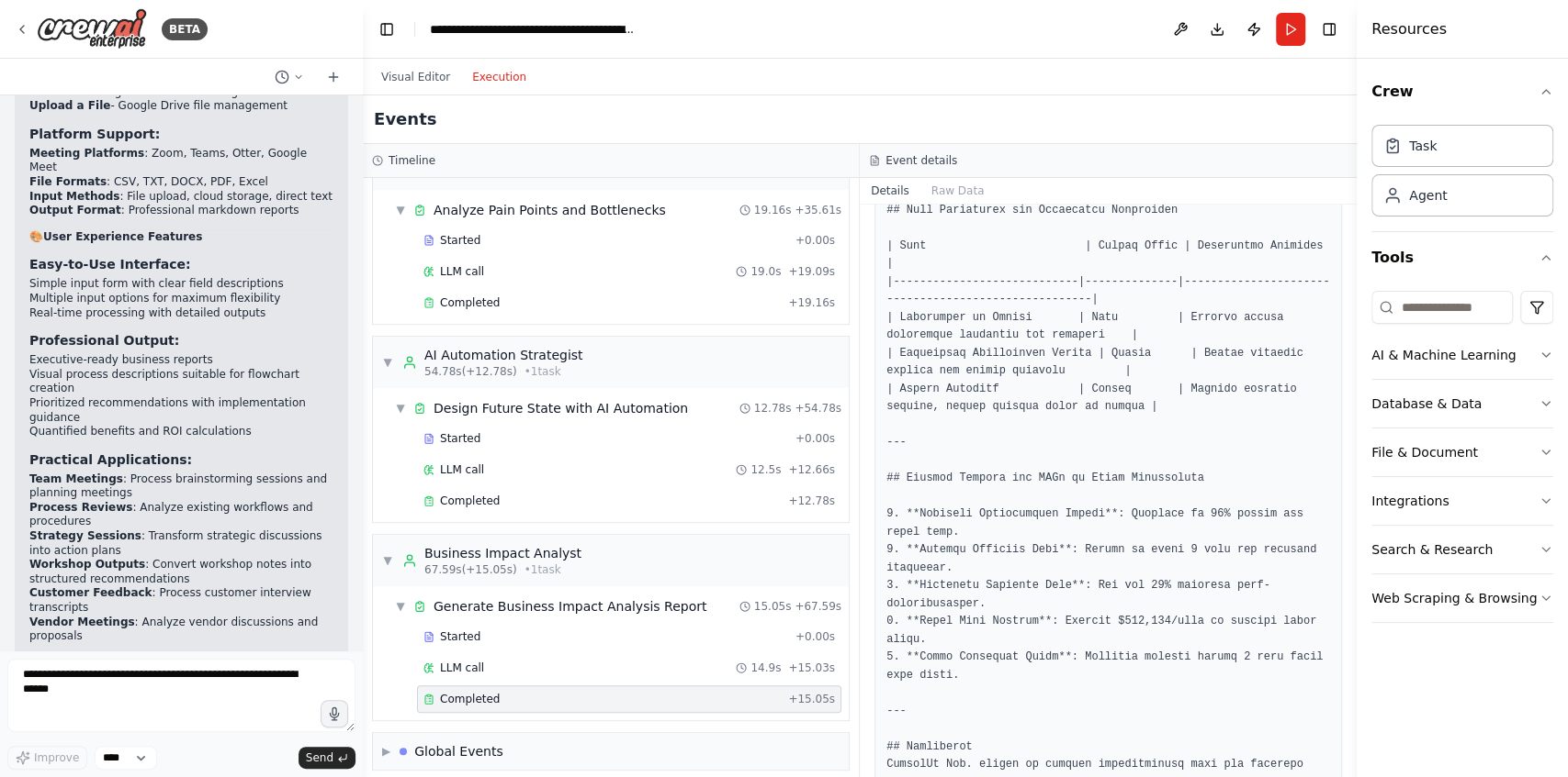
scroll to position [2198, 0]
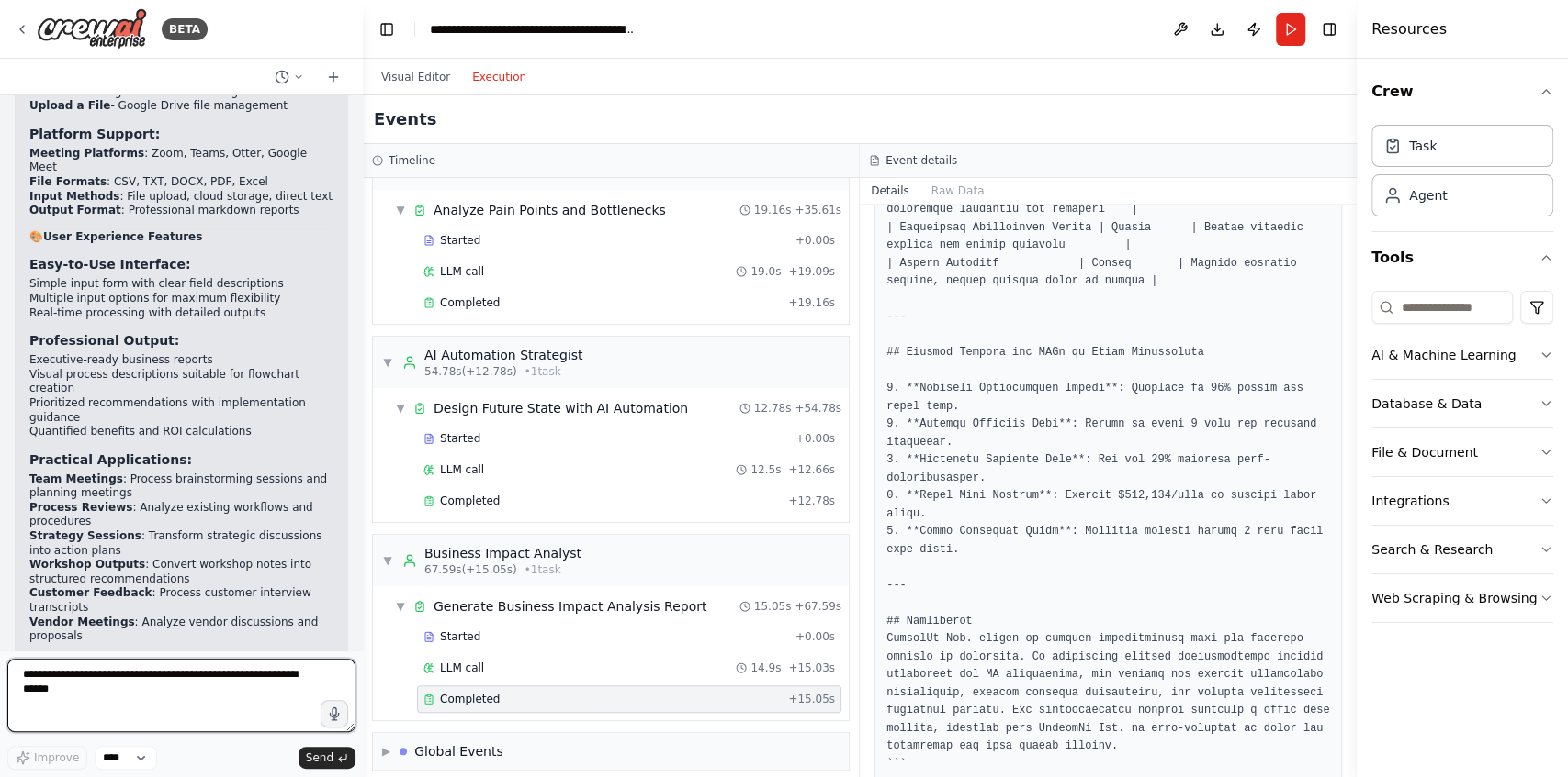
click at [173, 692] on textarea at bounding box center [181, 695] width 348 height 73
type textarea "**********"
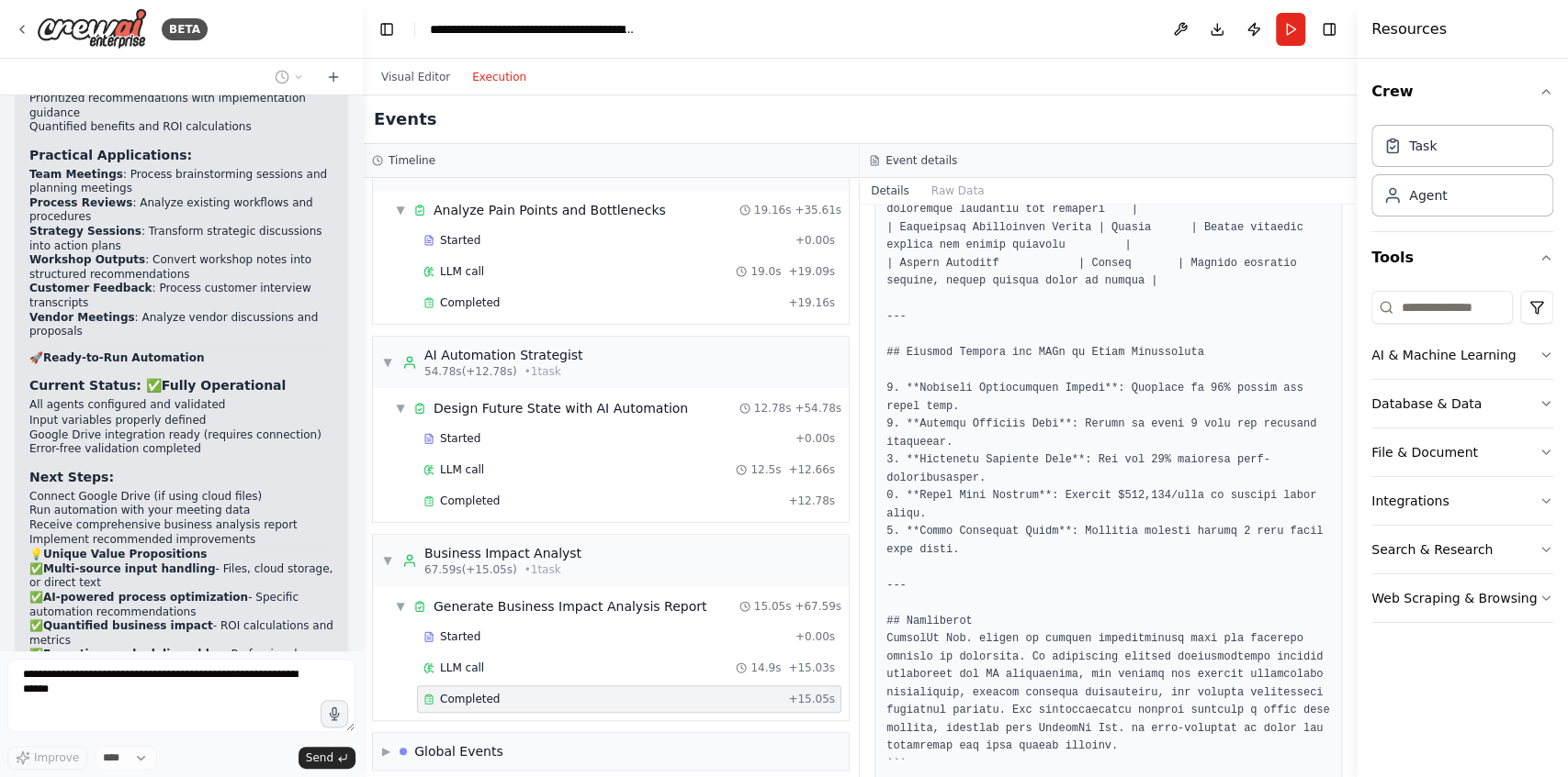
scroll to position [11468, 0]
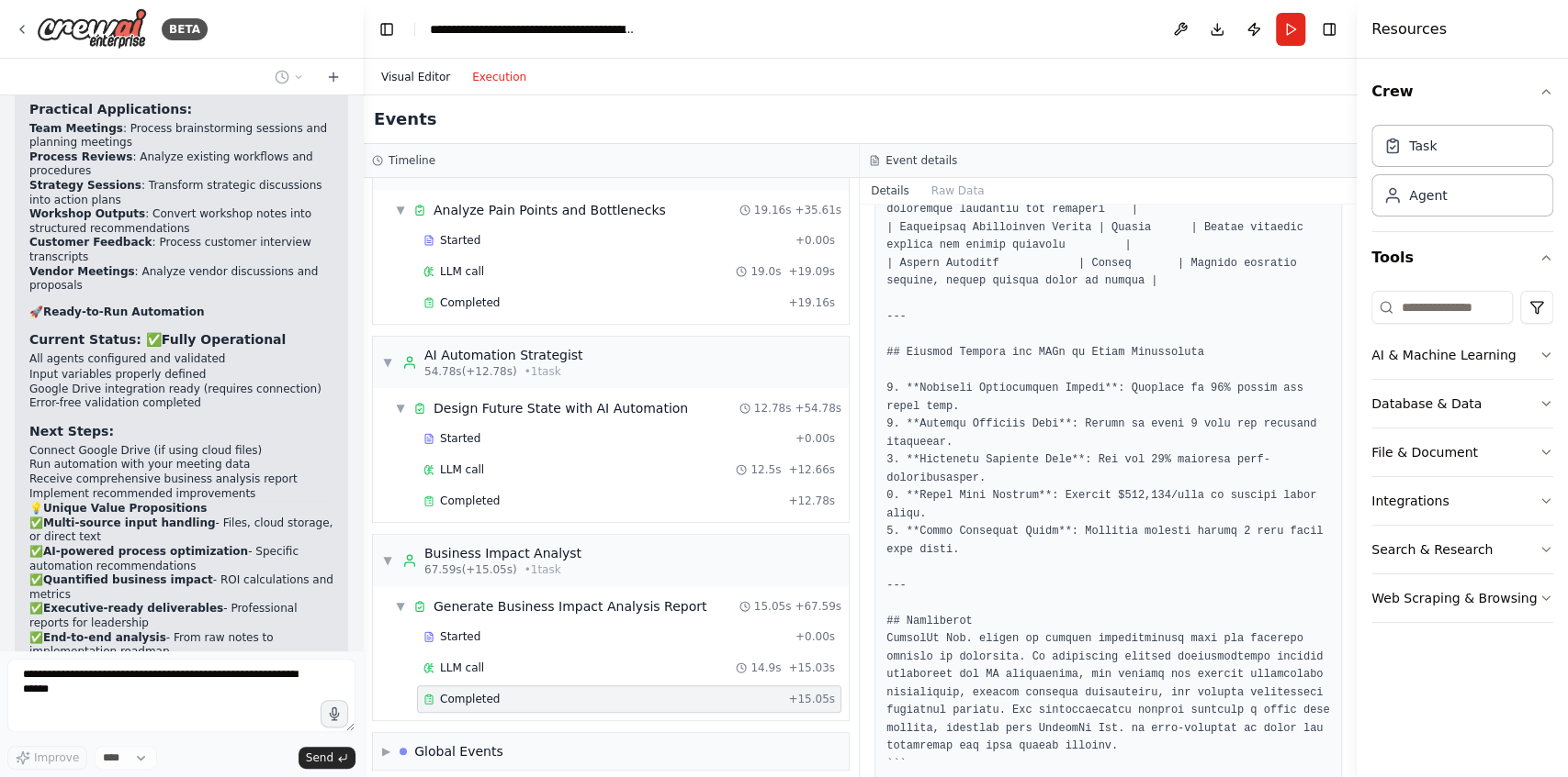
click at [392, 81] on button "Visual Editor" at bounding box center [416, 77] width 91 height 22
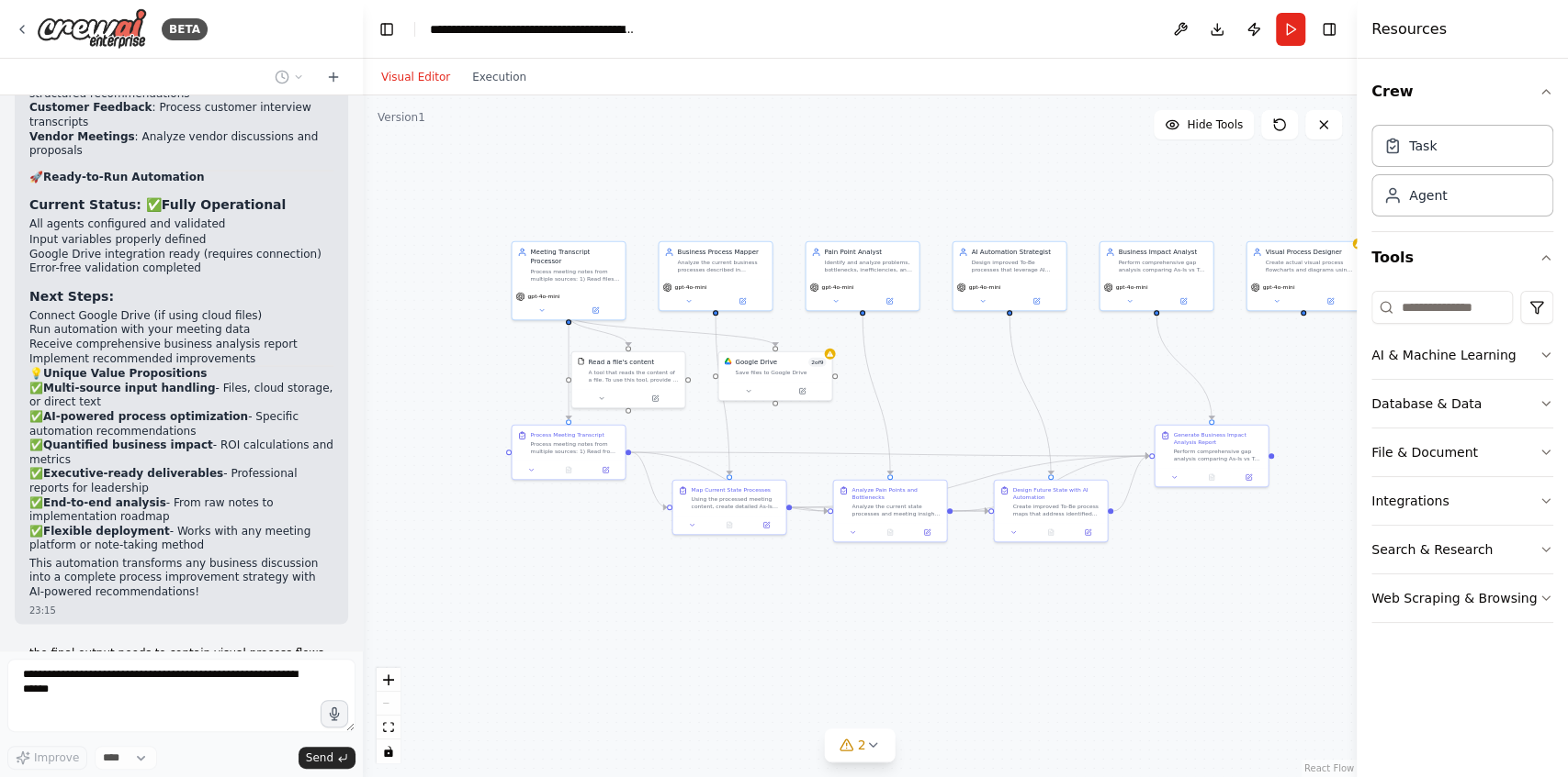
scroll to position [11648, 0]
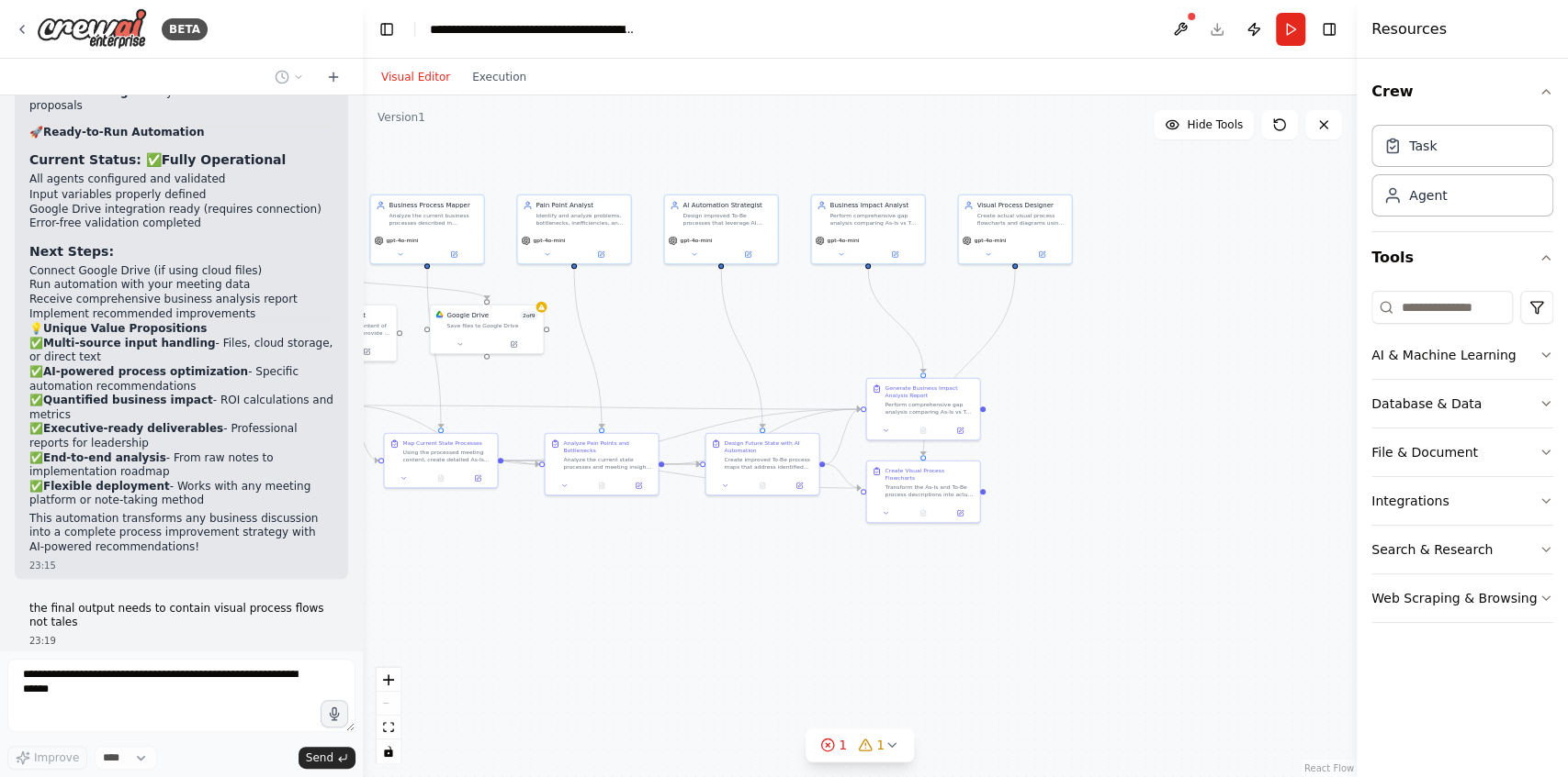
drag, startPoint x: 1096, startPoint y: 638, endPoint x: 808, endPoint y: 591, distance: 291.8
click at [808, 591] on div ".deletable-edge-delete-btn { width: 20px; height: 20px; border: 0px solid #ffff…" at bounding box center [859, 437] width 993 height 682
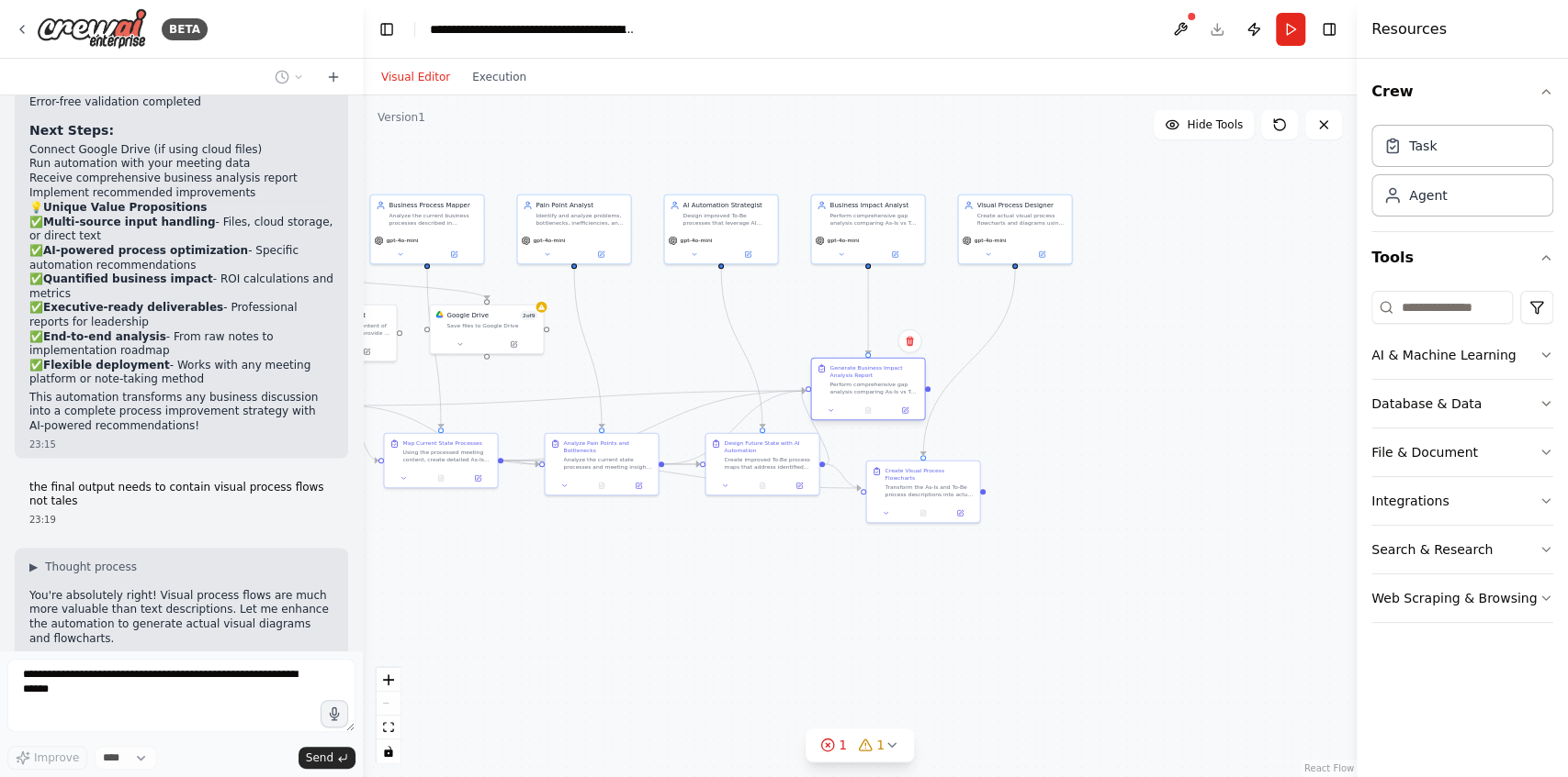
drag, startPoint x: 883, startPoint y: 401, endPoint x: 853, endPoint y: 394, distance: 30.8
click at [853, 394] on div "Perform comprehensive gap analysis comparing As-Is vs To-Be processes. Calculat…" at bounding box center [874, 388] width 89 height 15
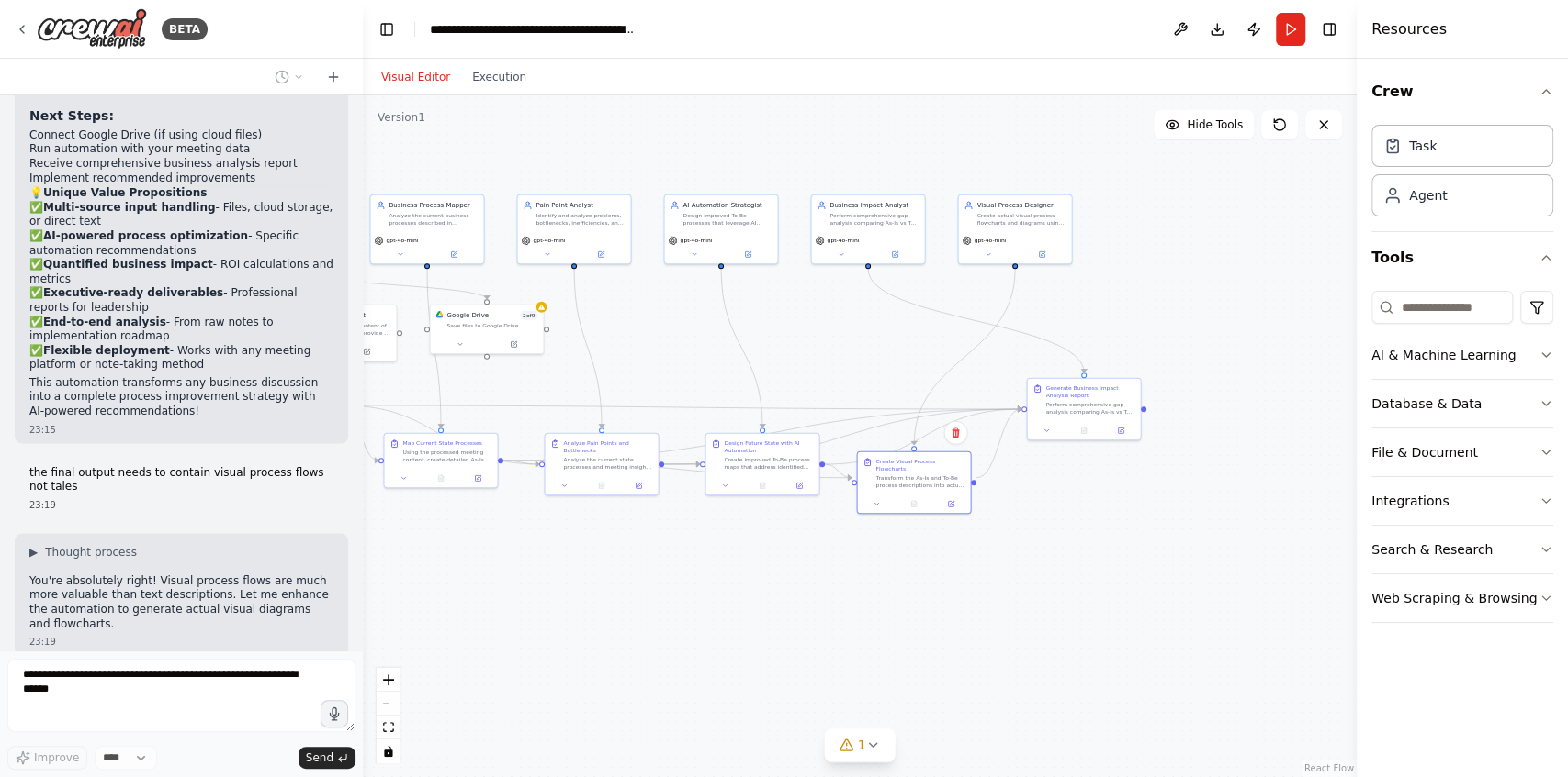
scroll to position [11829, 0]
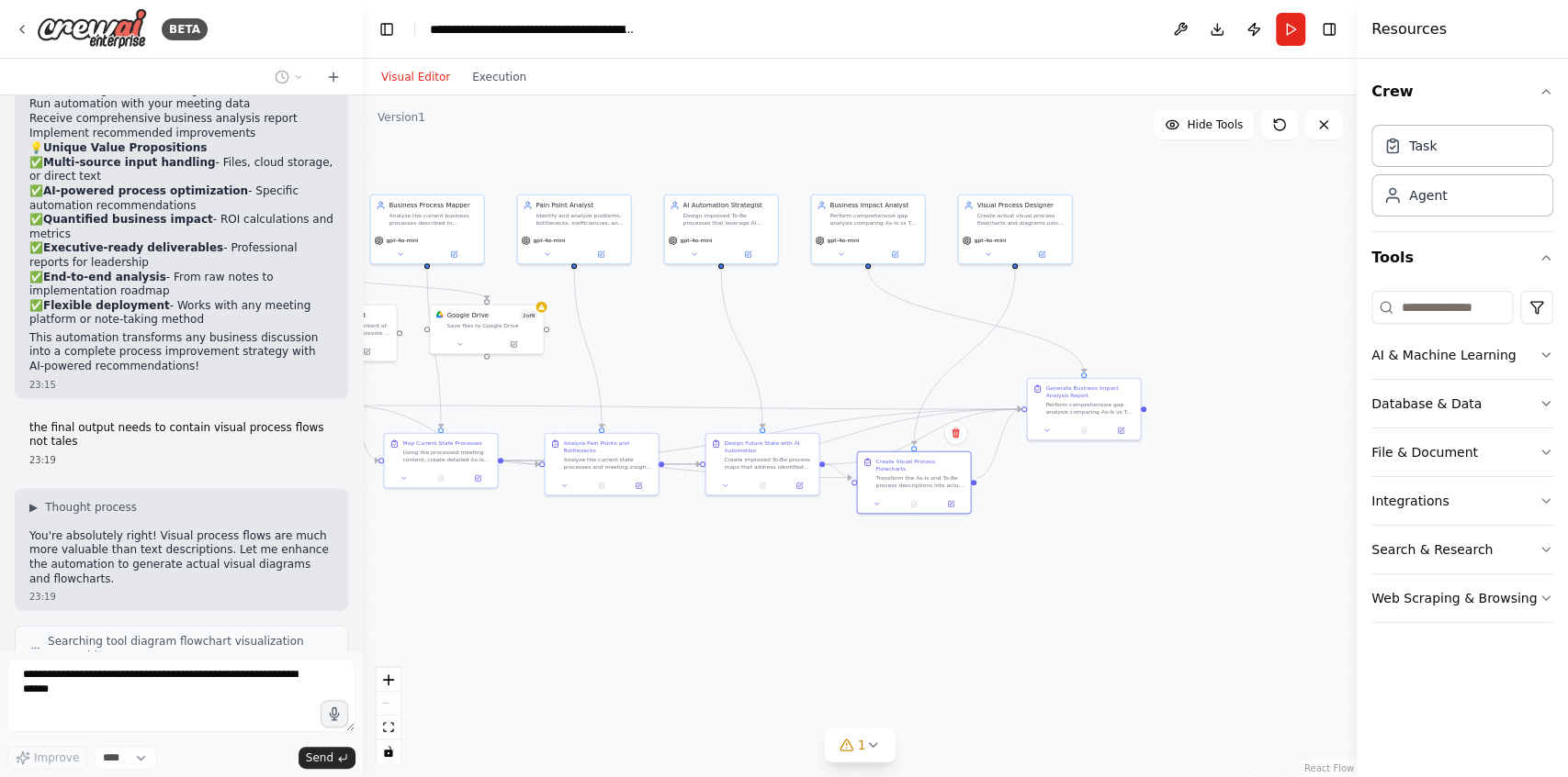
drag, startPoint x: 918, startPoint y: 487, endPoint x: 913, endPoint y: 509, distance: 22.6
click at [913, 509] on div ".deletable-edge-delete-btn { width: 20px; height: 20px; border: 0px solid #ffff…" at bounding box center [859, 437] width 993 height 682
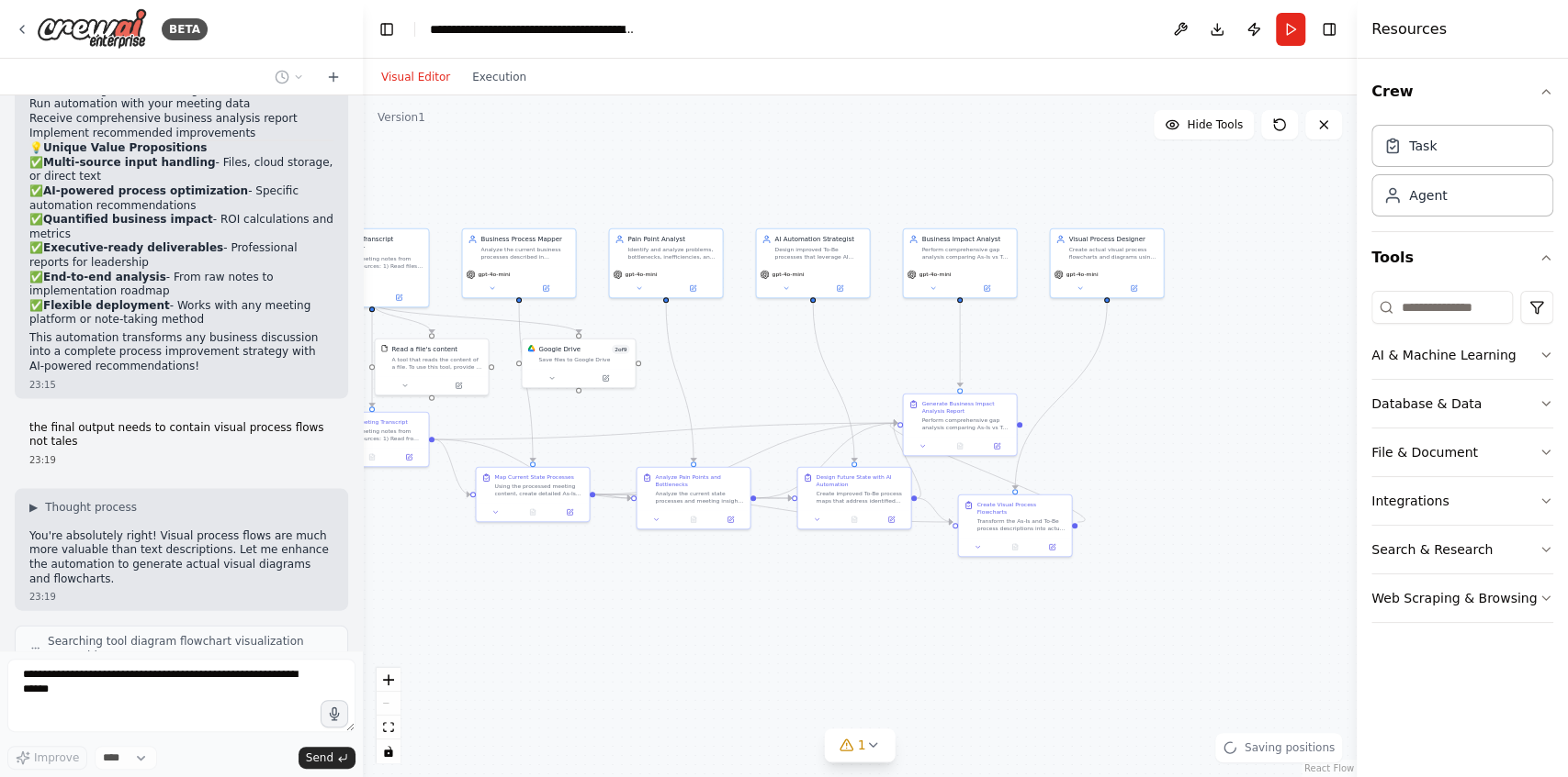
drag, startPoint x: 1083, startPoint y: 410, endPoint x: 1173, endPoint y: 450, distance: 98.5
click at [1176, 443] on div ".deletable-edge-delete-btn { width: 20px; height: 20px; border: 0px solid #ffff…" at bounding box center [859, 437] width 993 height 682
click at [1104, 529] on div ".deletable-edge-delete-btn { width: 20px; height: 20px; border: 0px solid #ffff…" at bounding box center [859, 437] width 993 height 682
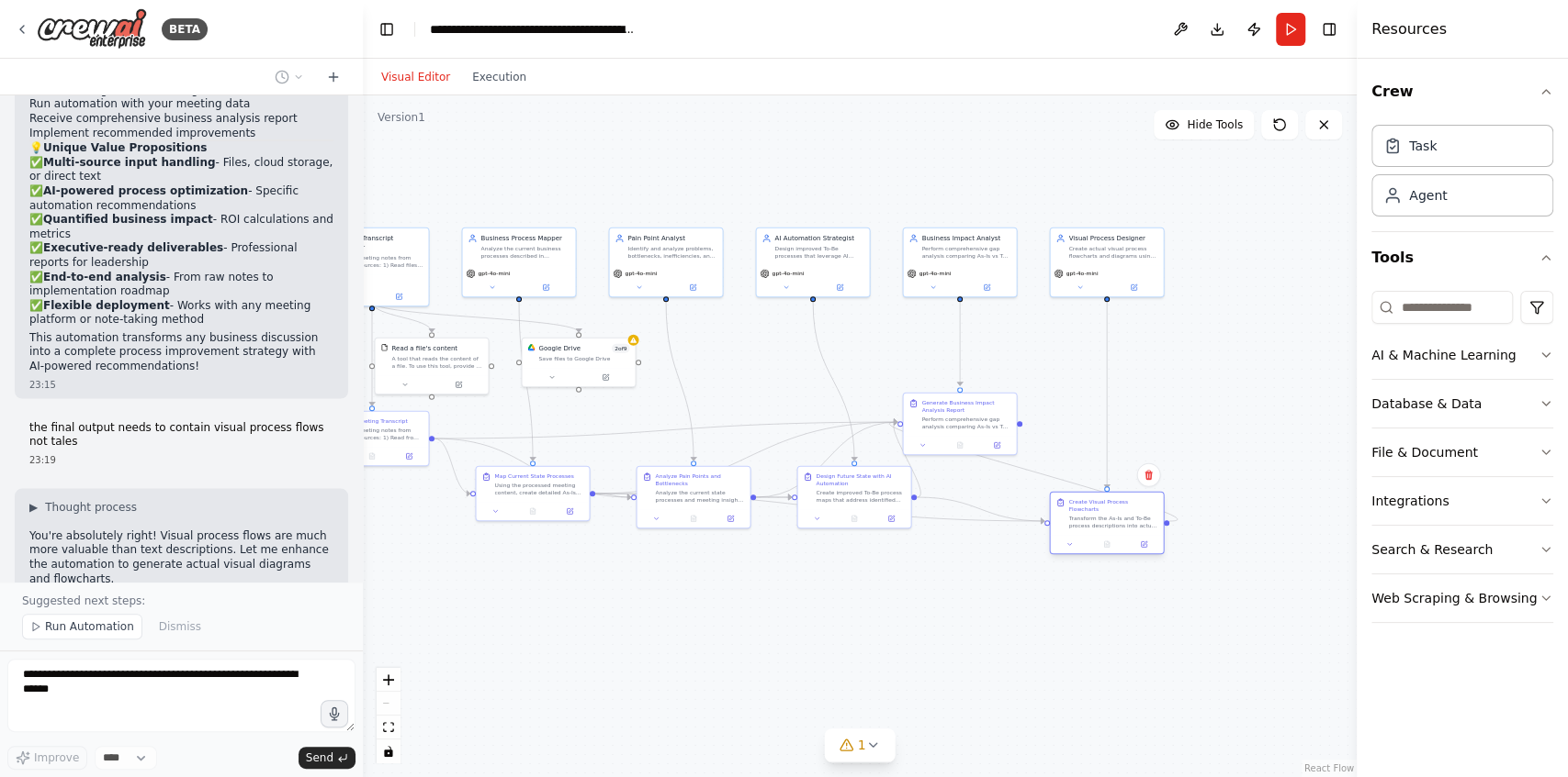
drag, startPoint x: 1021, startPoint y: 507, endPoint x: 1111, endPoint y: 505, distance: 90.0
click at [1111, 505] on div "Create Visual Process Flowcharts Transform the As-Is and To-Be process descript…" at bounding box center [1112, 514] width 89 height 32
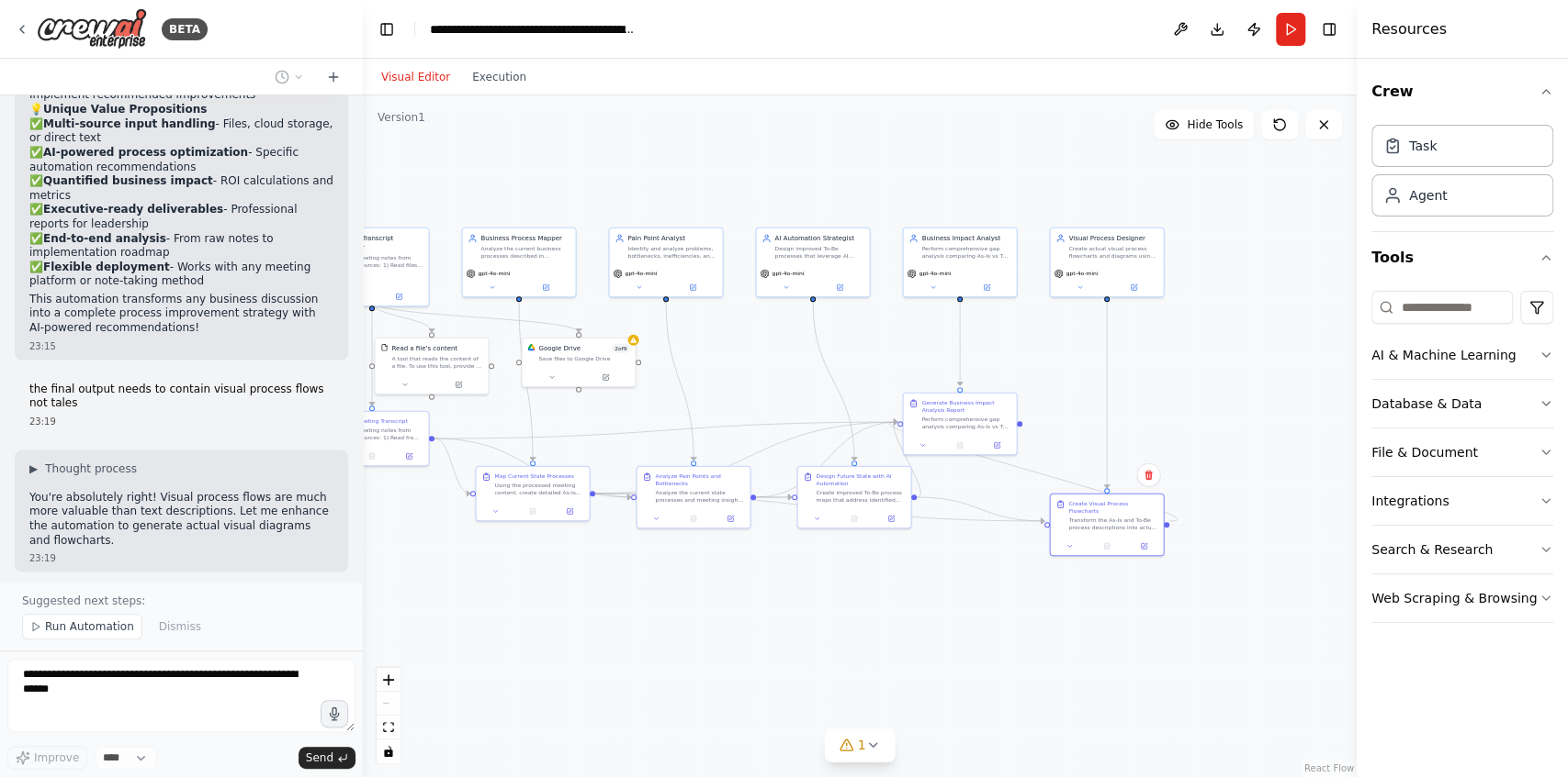
scroll to position [11899, 0]
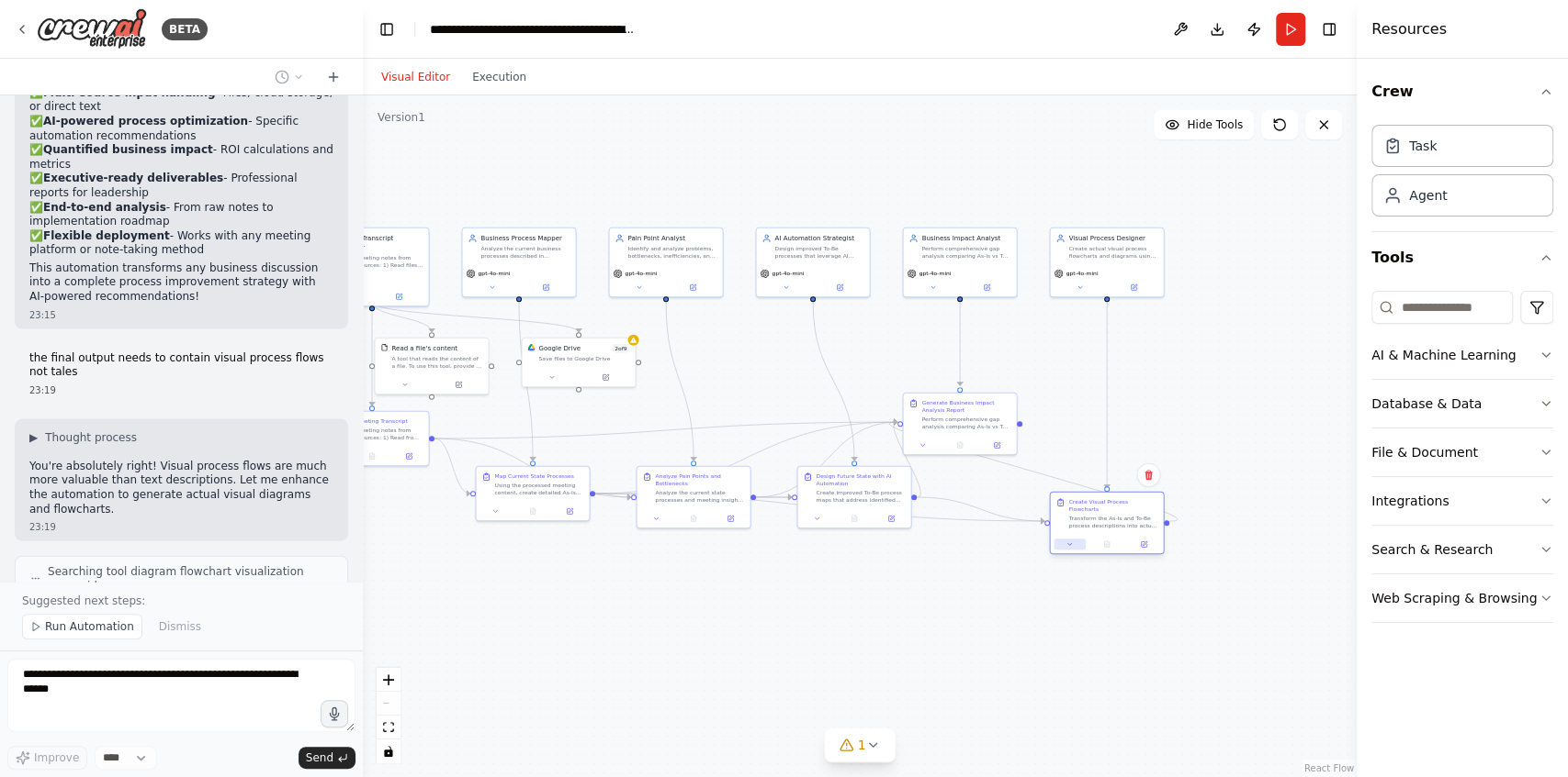
click at [1074, 539] on button at bounding box center [1070, 545] width 32 height 11
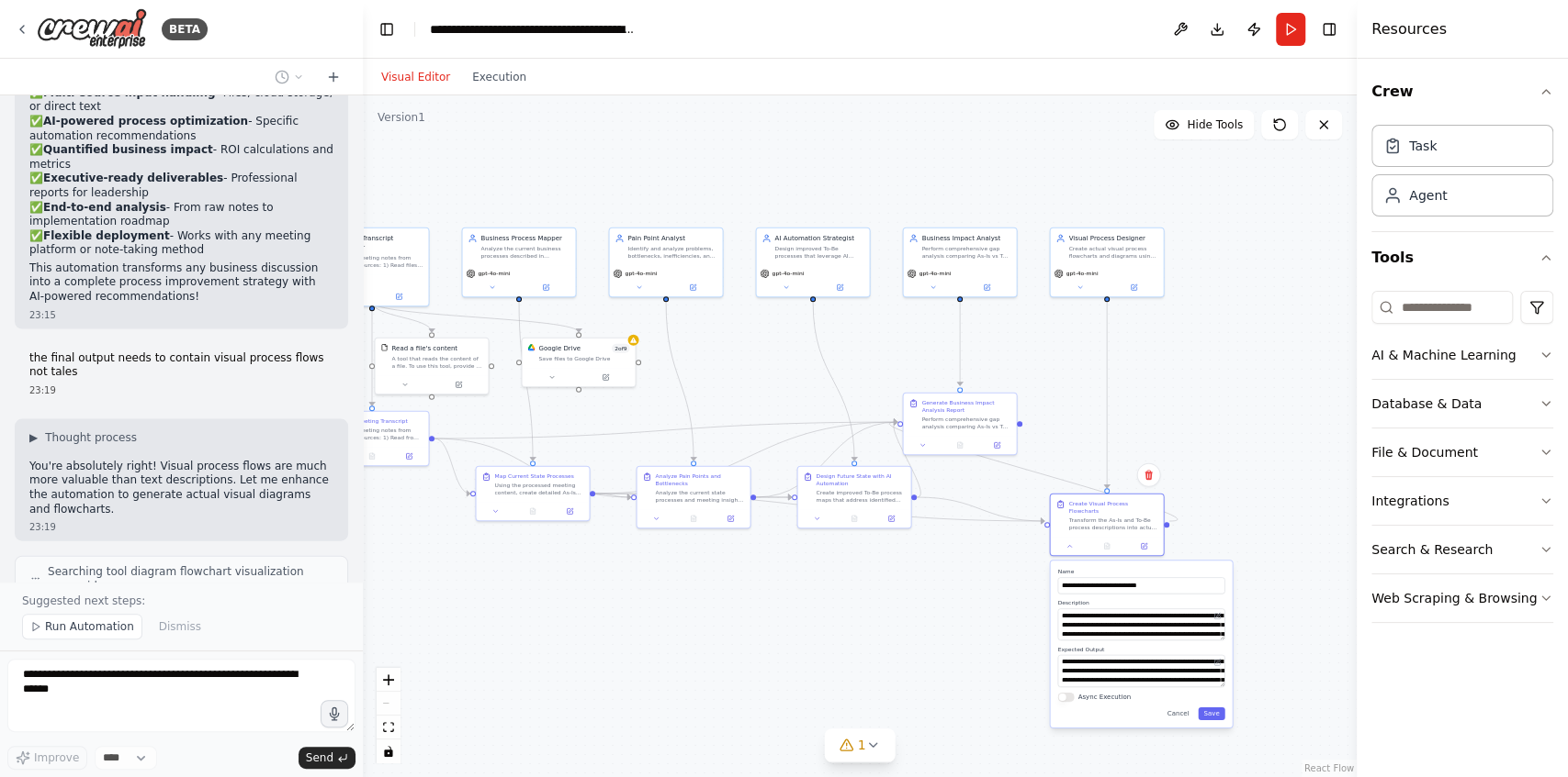
click at [846, 617] on div ".deletable-edge-delete-btn { width: 20px; height: 20px; border: 0px solid #ffff…" at bounding box center [859, 437] width 993 height 682
click at [1178, 707] on button "Cancel" at bounding box center [1178, 714] width 33 height 13
click at [1286, 486] on div ".deletable-edge-delete-btn { width: 20px; height: 20px; border: 0px solid #ffff…" at bounding box center [859, 437] width 993 height 682
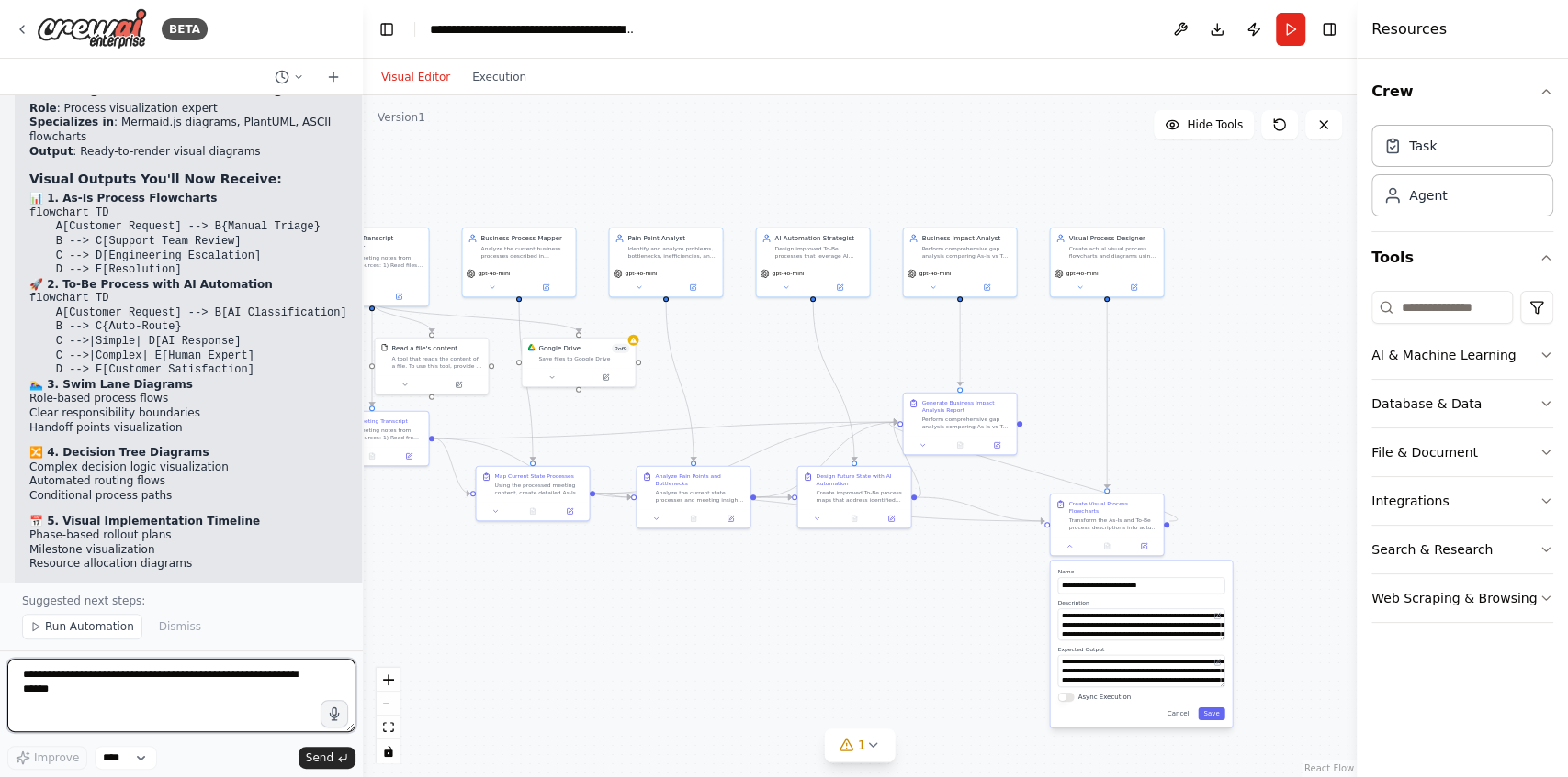
scroll to position [12967, 0]
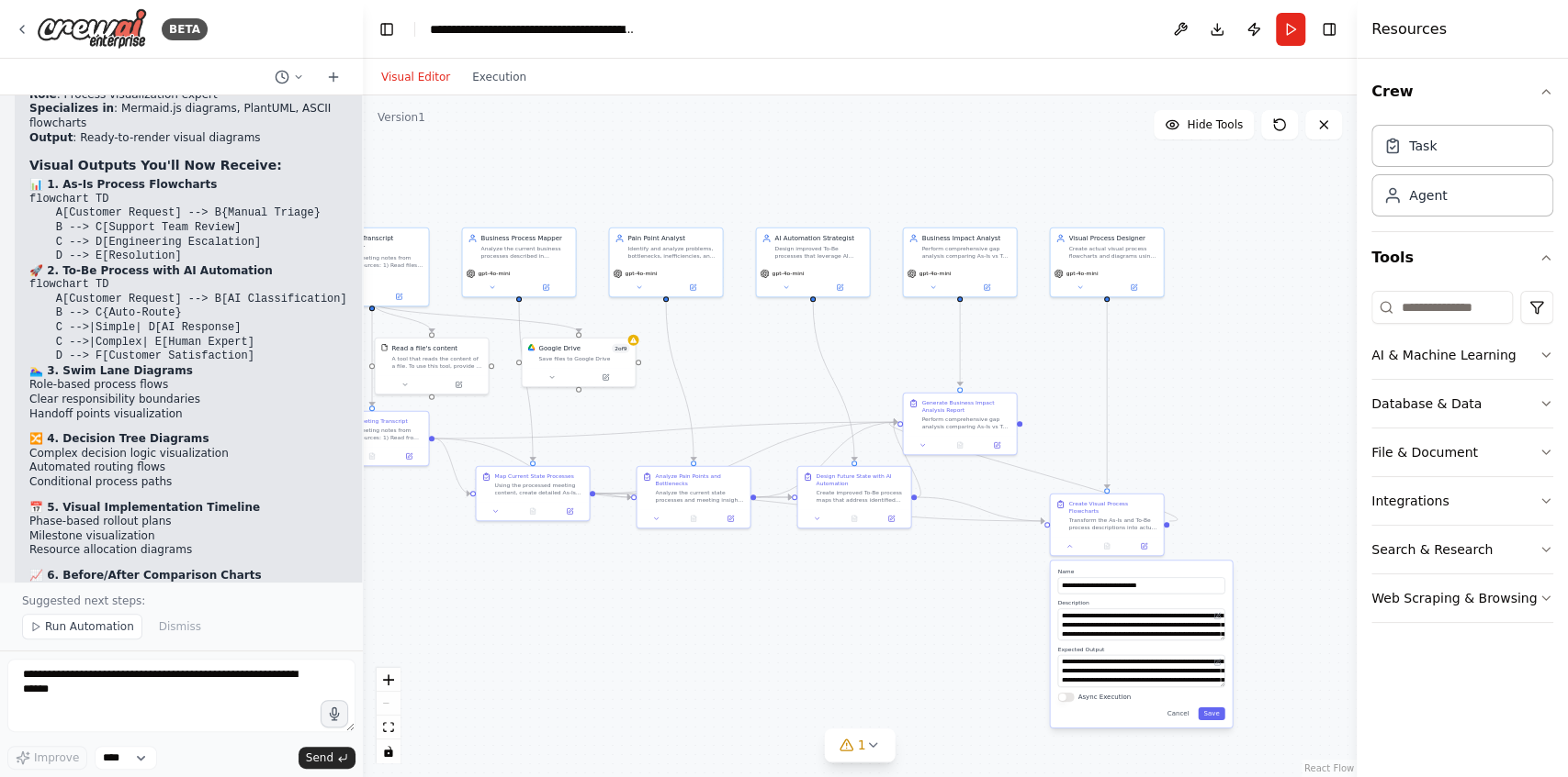
click at [565, 604] on div ".deletable-edge-delete-btn { width: 20px; height: 20px; border: 0px solid #ffff…" at bounding box center [859, 437] width 993 height 682
click at [71, 637] on button "Run Automation" at bounding box center [82, 627] width 120 height 26
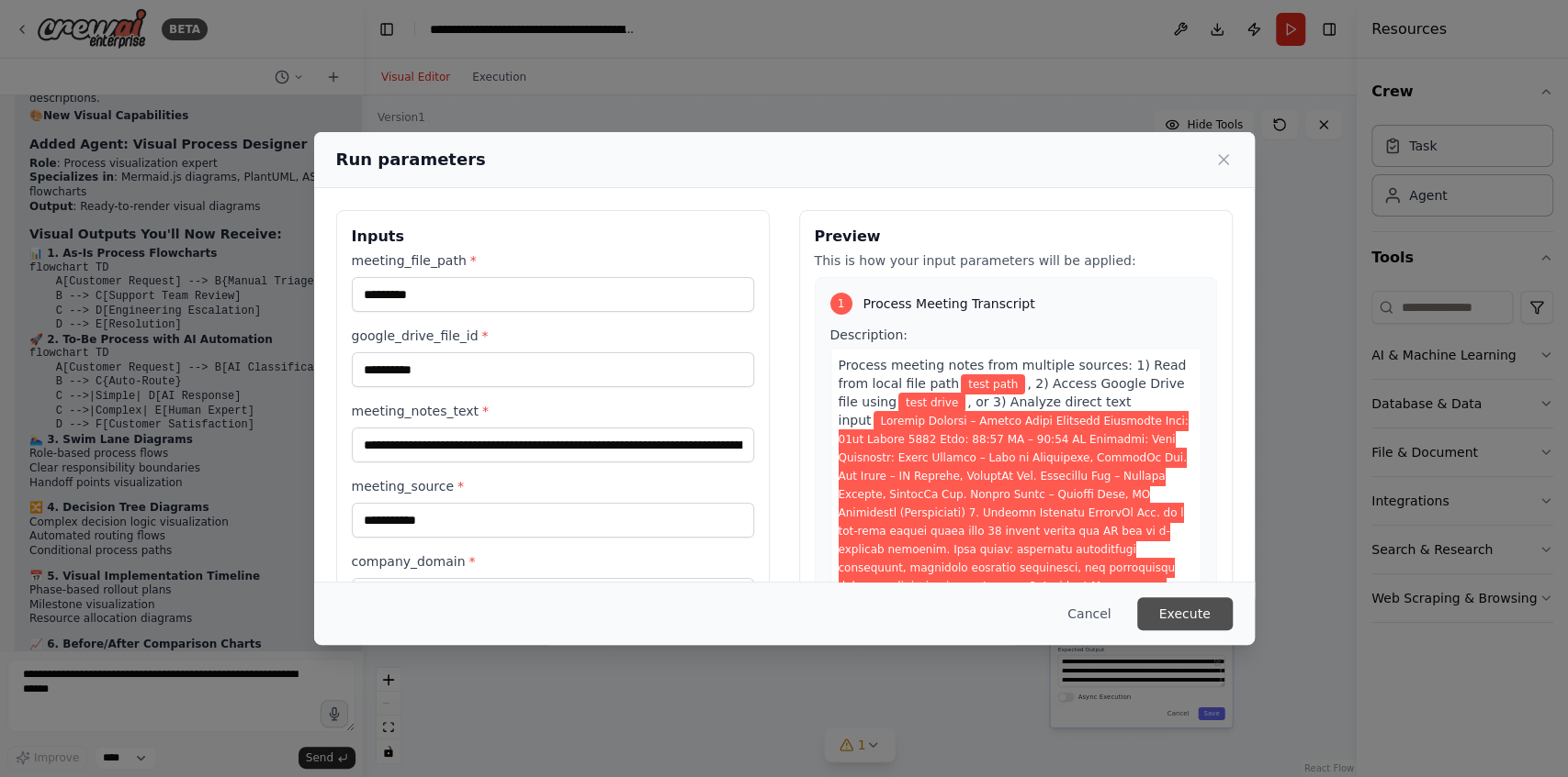
click at [1176, 615] on button "Execute" at bounding box center [1184, 614] width 96 height 33
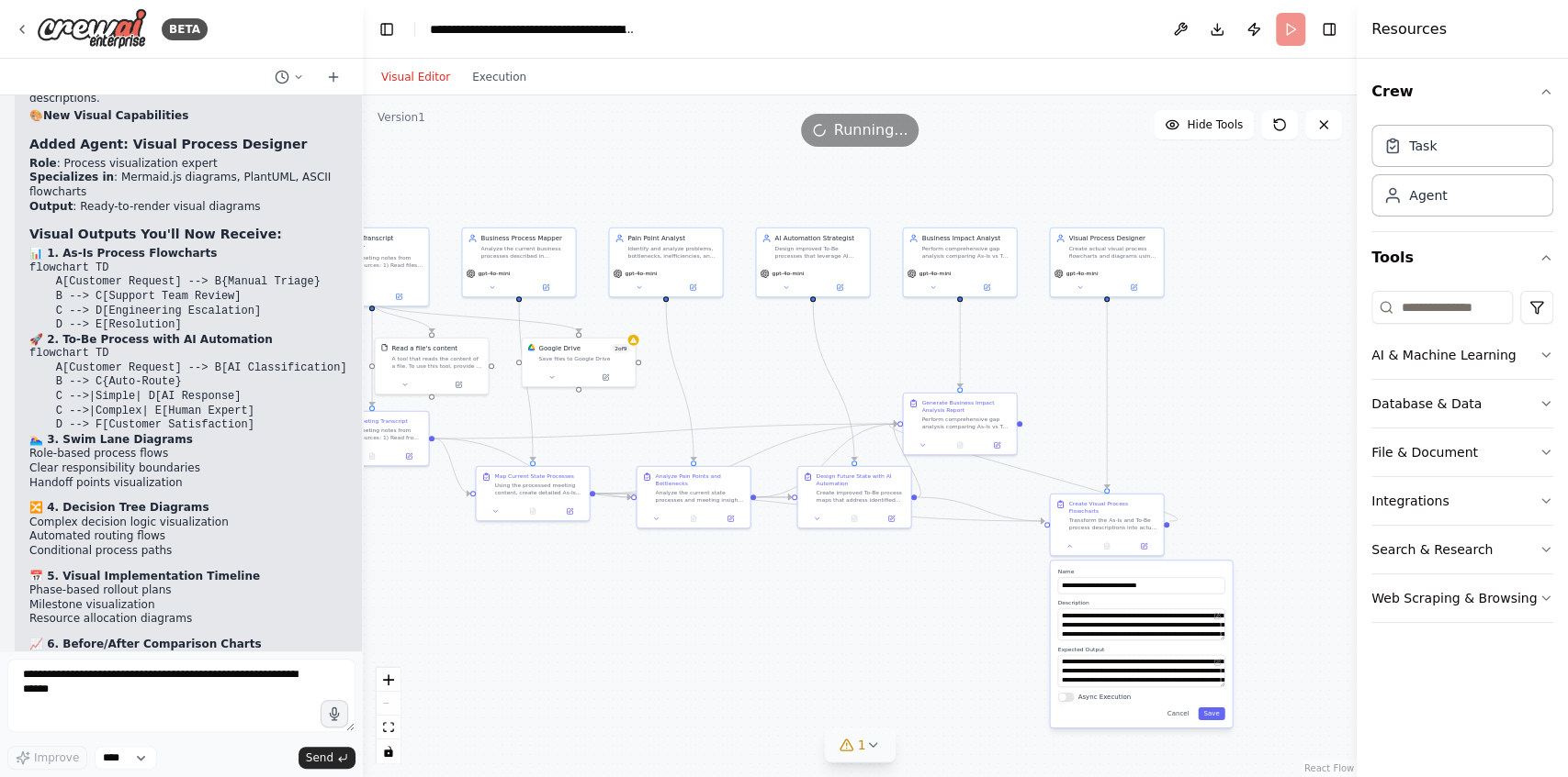
click at [852, 741] on icon at bounding box center [847, 745] width 15 height 15
click at [632, 631] on div ".deletable-edge-delete-btn { width: 20px; height: 20px; border: 0px solid #ffff…" at bounding box center [859, 437] width 993 height 682
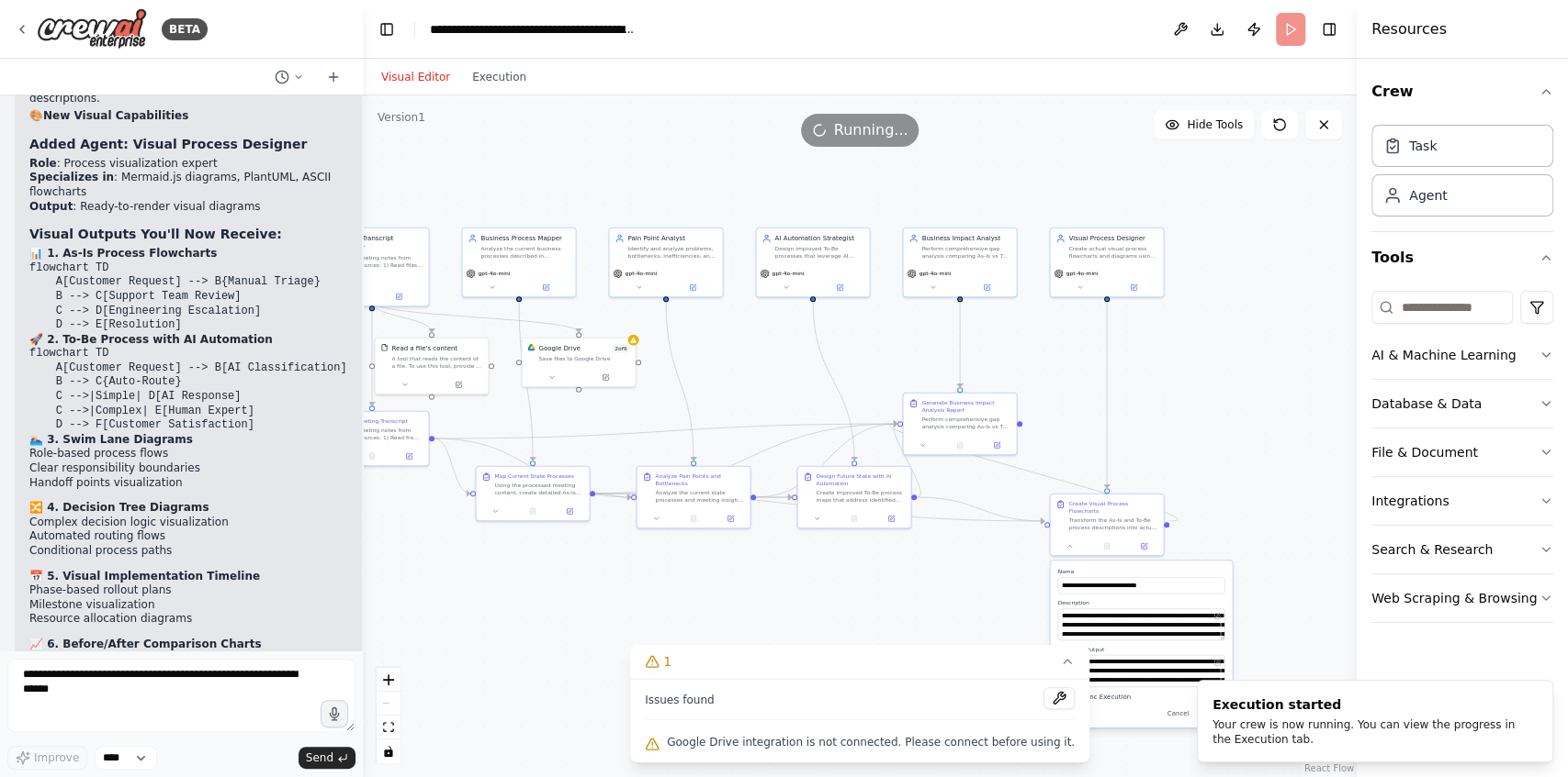
click at [628, 604] on div ".deletable-edge-delete-btn { width: 20px; height: 20px; border: 0px solid #ffff…" at bounding box center [859, 437] width 993 height 682
click at [1063, 664] on icon at bounding box center [1067, 662] width 7 height 4
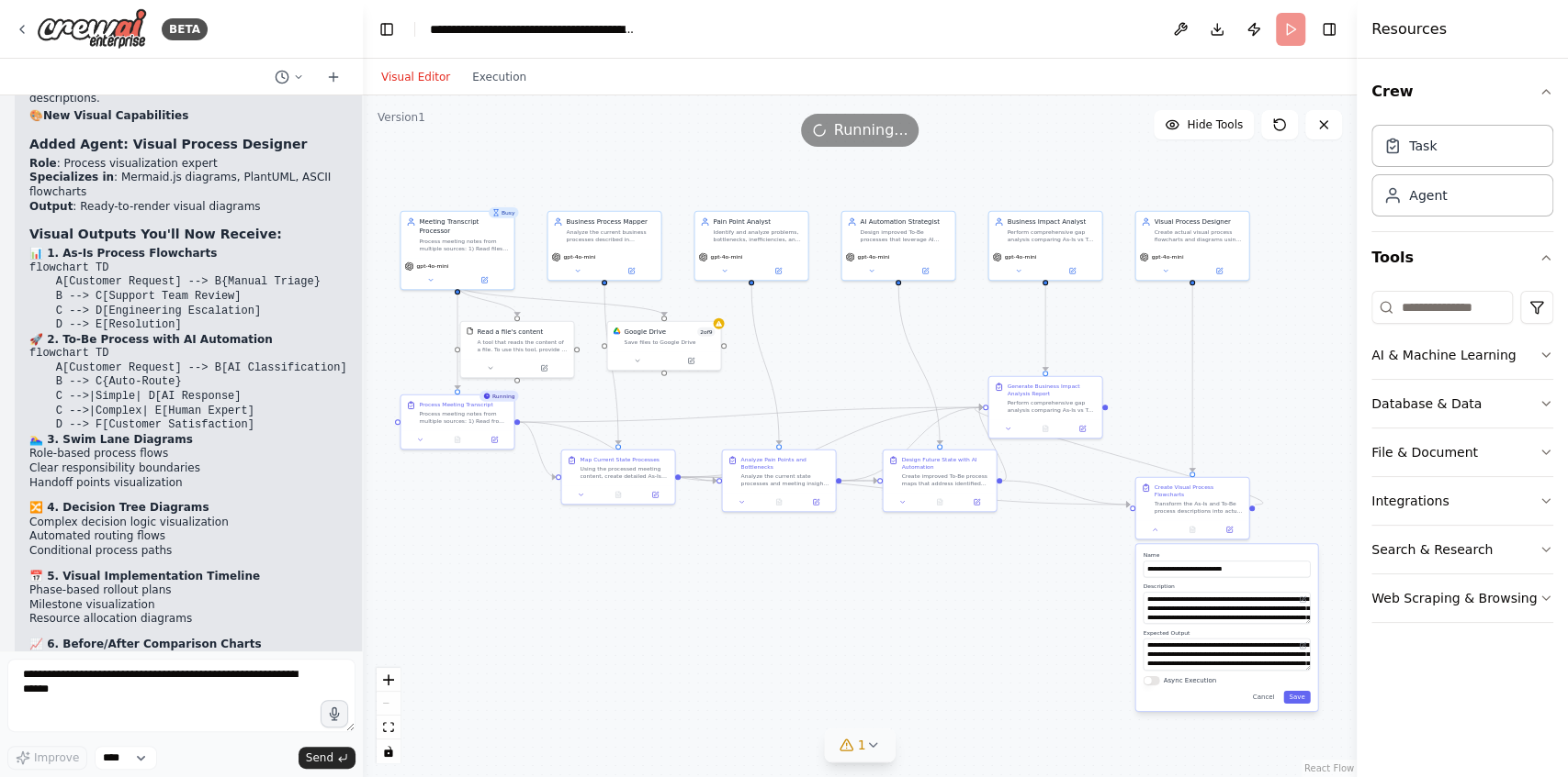
drag, startPoint x: 934, startPoint y: 572, endPoint x: 1019, endPoint y: 556, distance: 86.5
click at [1019, 556] on div ".deletable-edge-delete-btn { width: 20px; height: 20px; border: 0px solid #ffff…" at bounding box center [859, 437] width 993 height 682
click at [1269, 691] on button "Cancel" at bounding box center [1264, 698] width 33 height 13
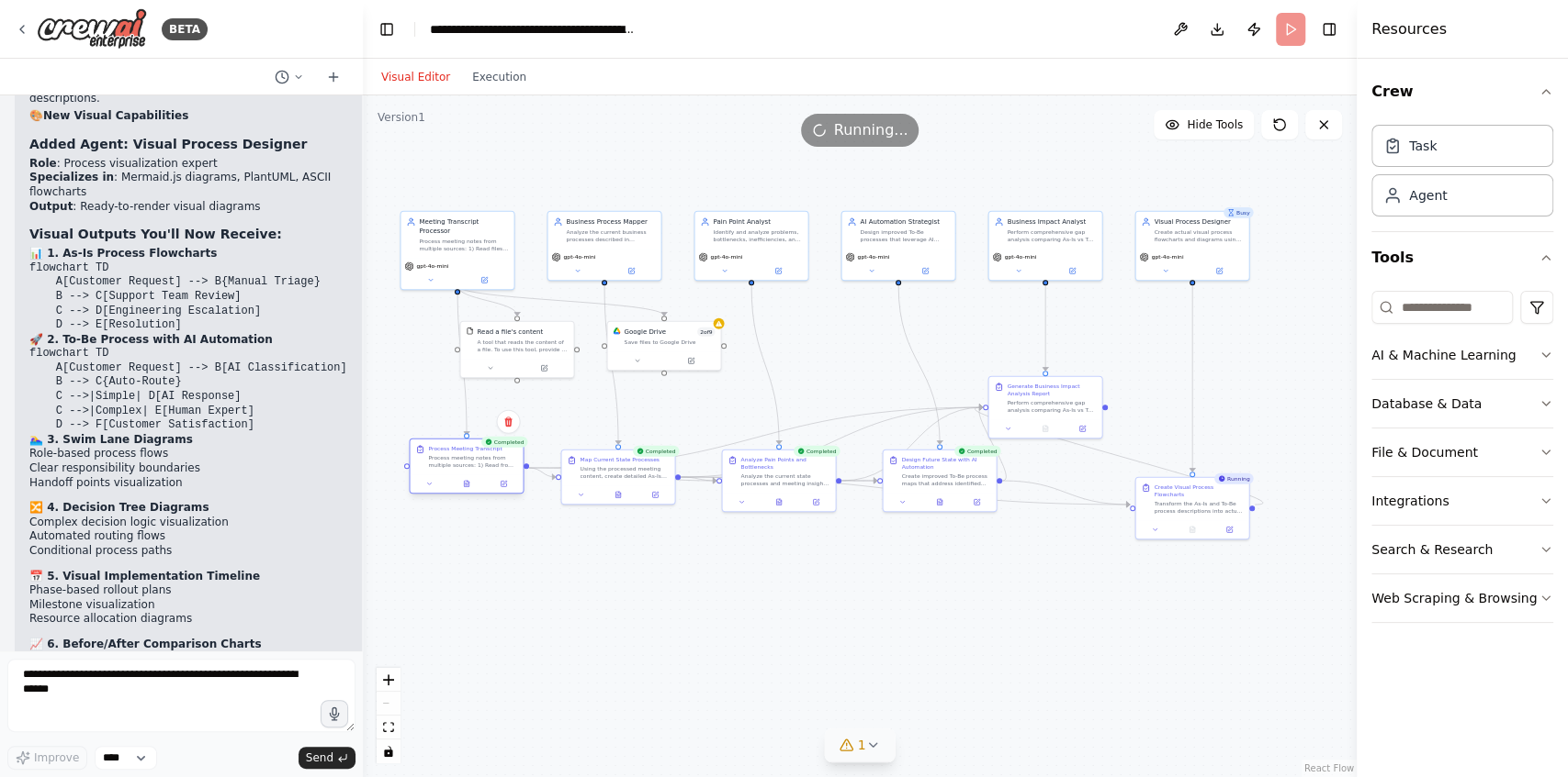
drag, startPoint x: 436, startPoint y: 408, endPoint x: 444, endPoint y: 454, distance: 46.7
click at [444, 454] on div "Process meeting notes from multiple sources: 1) Read from local file path {meet…" at bounding box center [472, 462] width 89 height 15
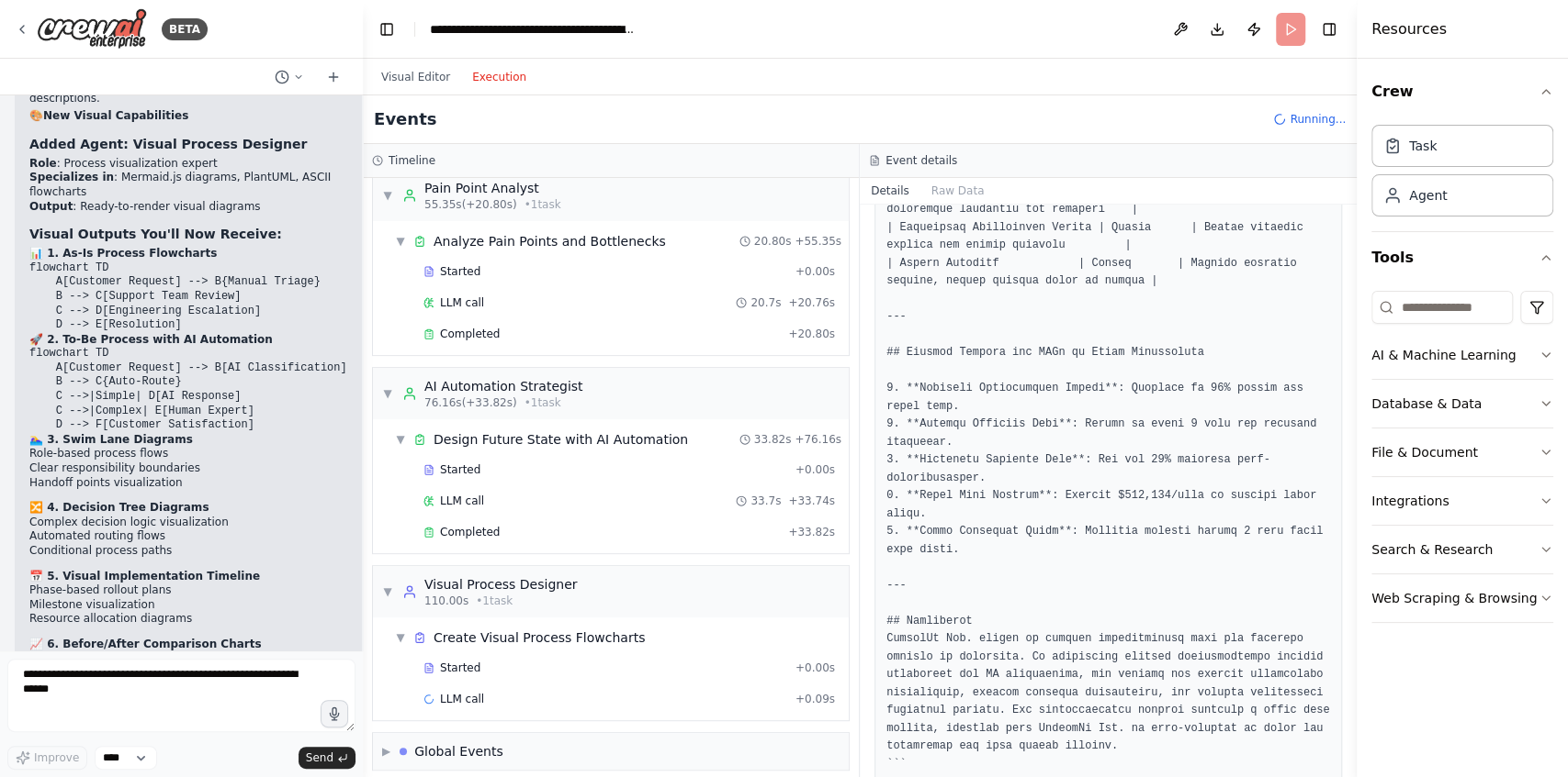
click at [493, 71] on button "Execution" at bounding box center [499, 77] width 76 height 22
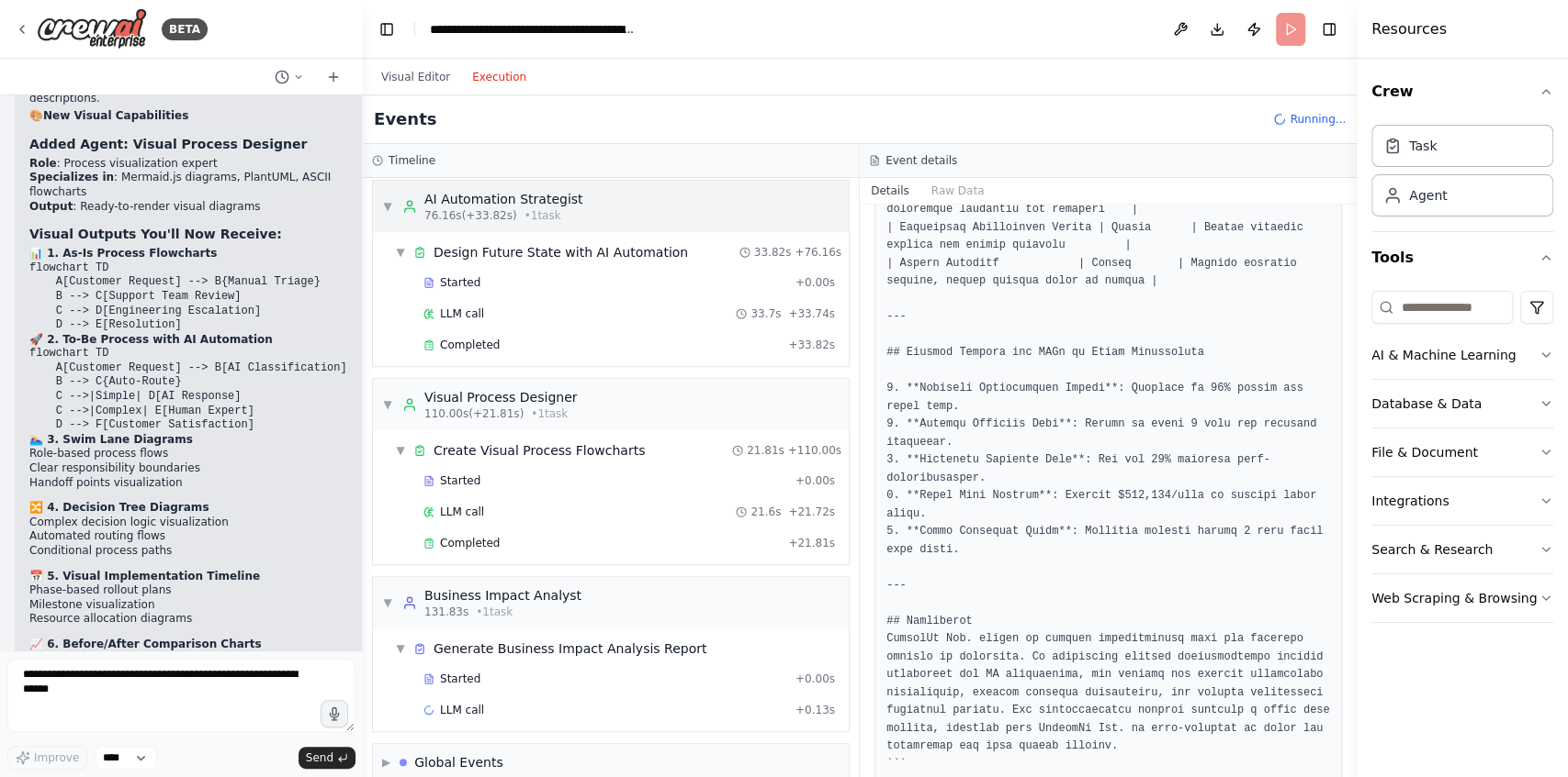
scroll to position [641, 0]
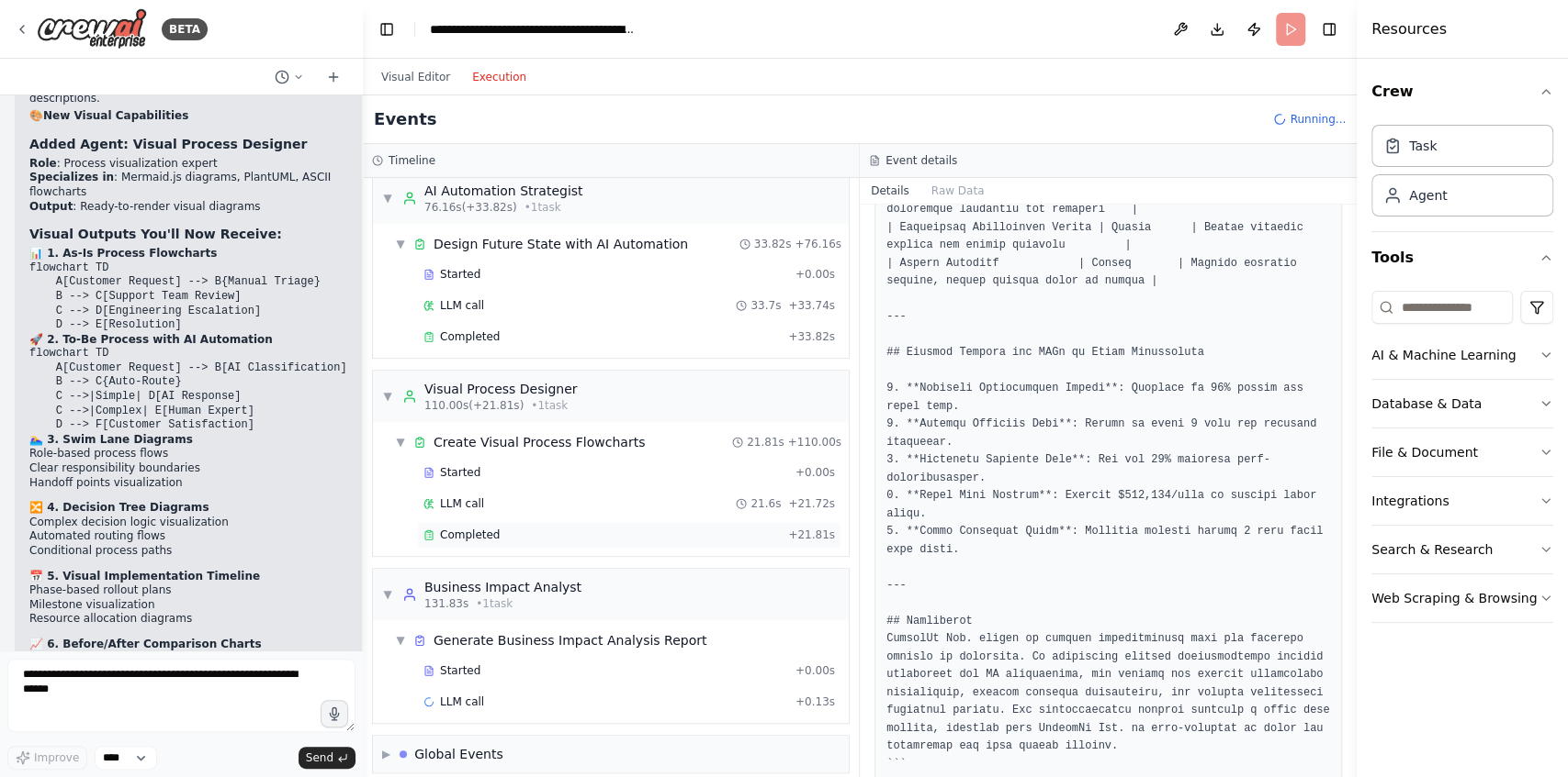
click at [509, 521] on div "Completed + 21.81s" at bounding box center [629, 535] width 424 height 28
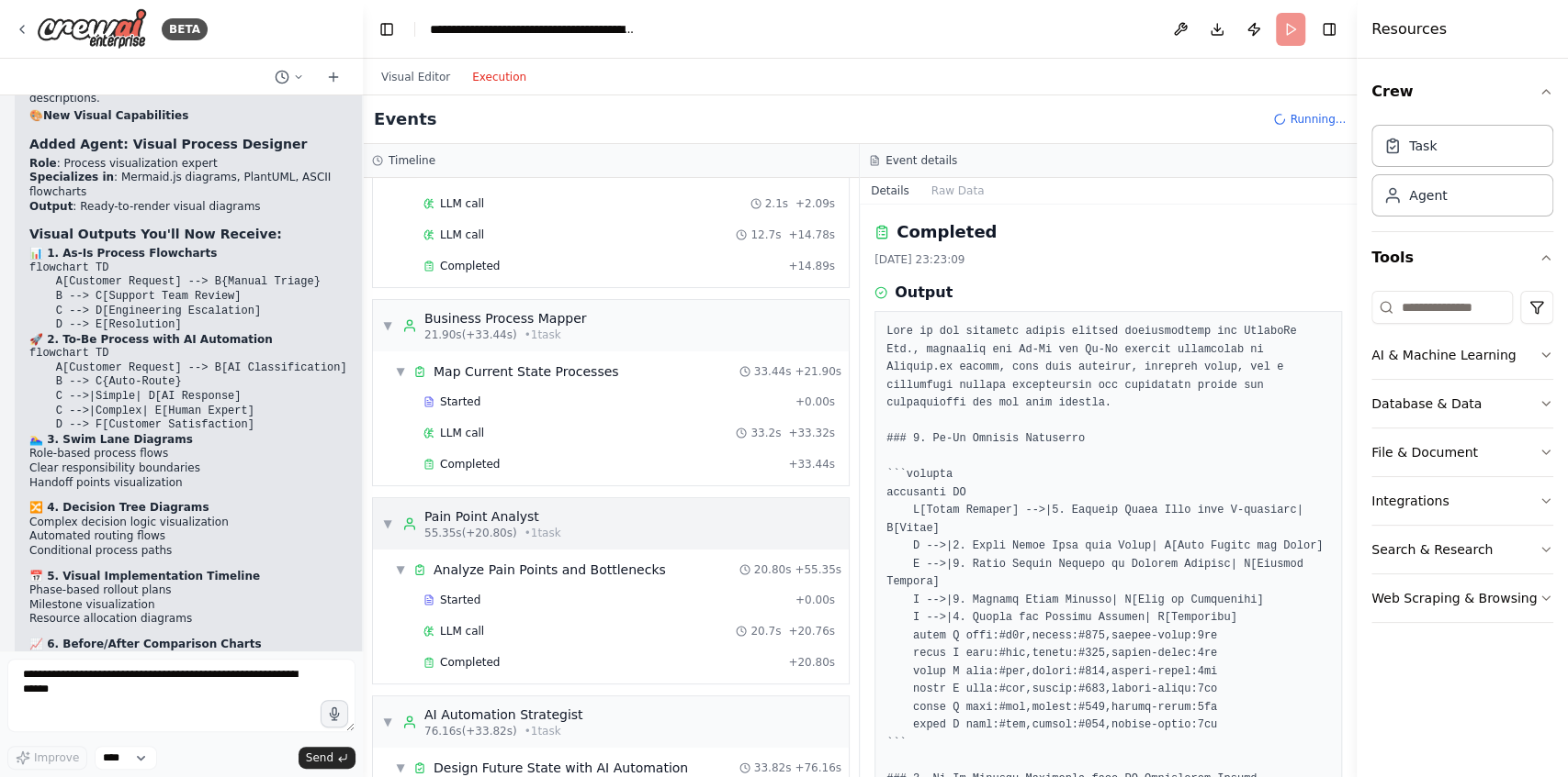
scroll to position [0, 0]
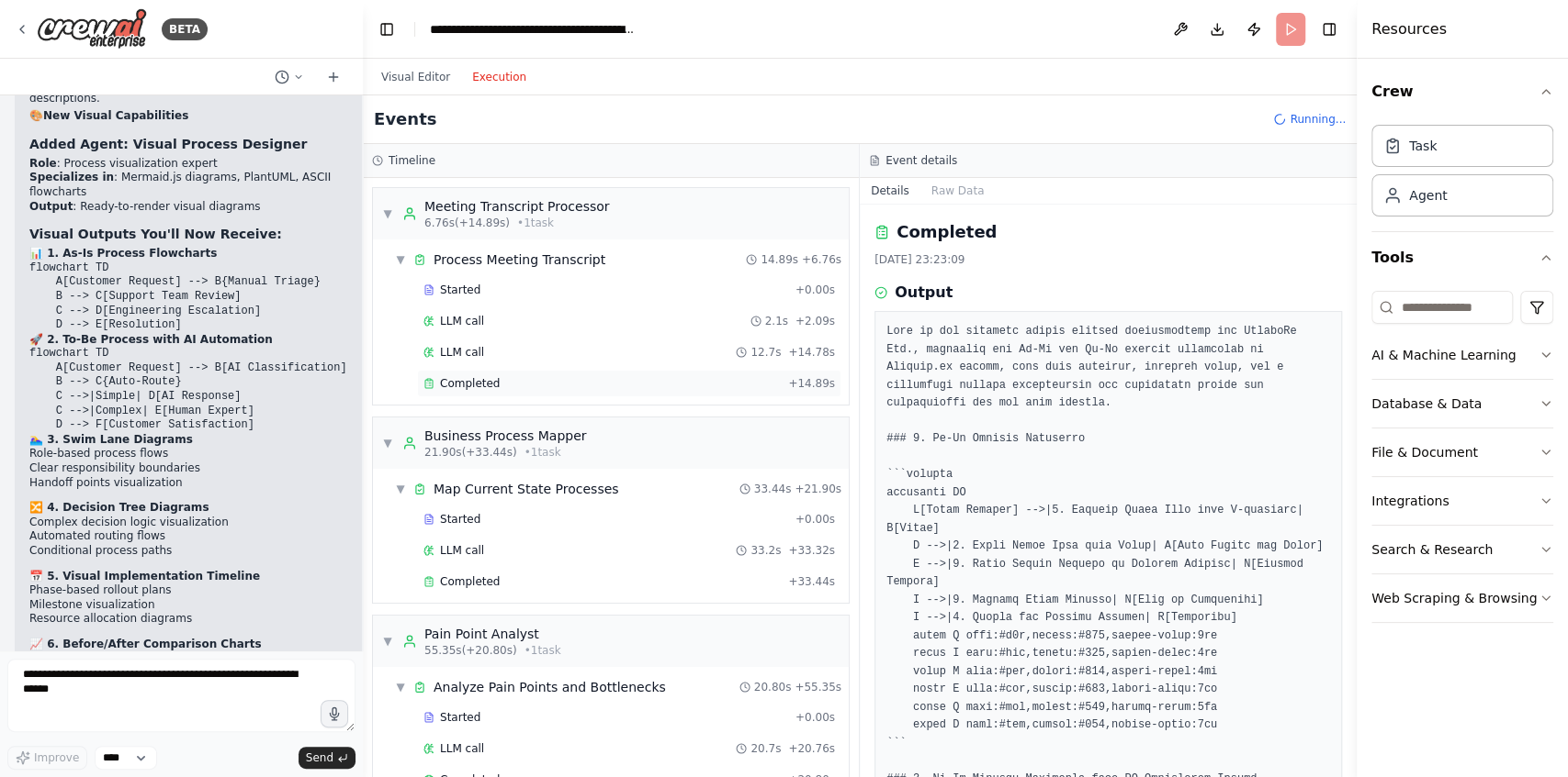
click at [539, 370] on div "Completed + 14.89s" at bounding box center [629, 384] width 424 height 28
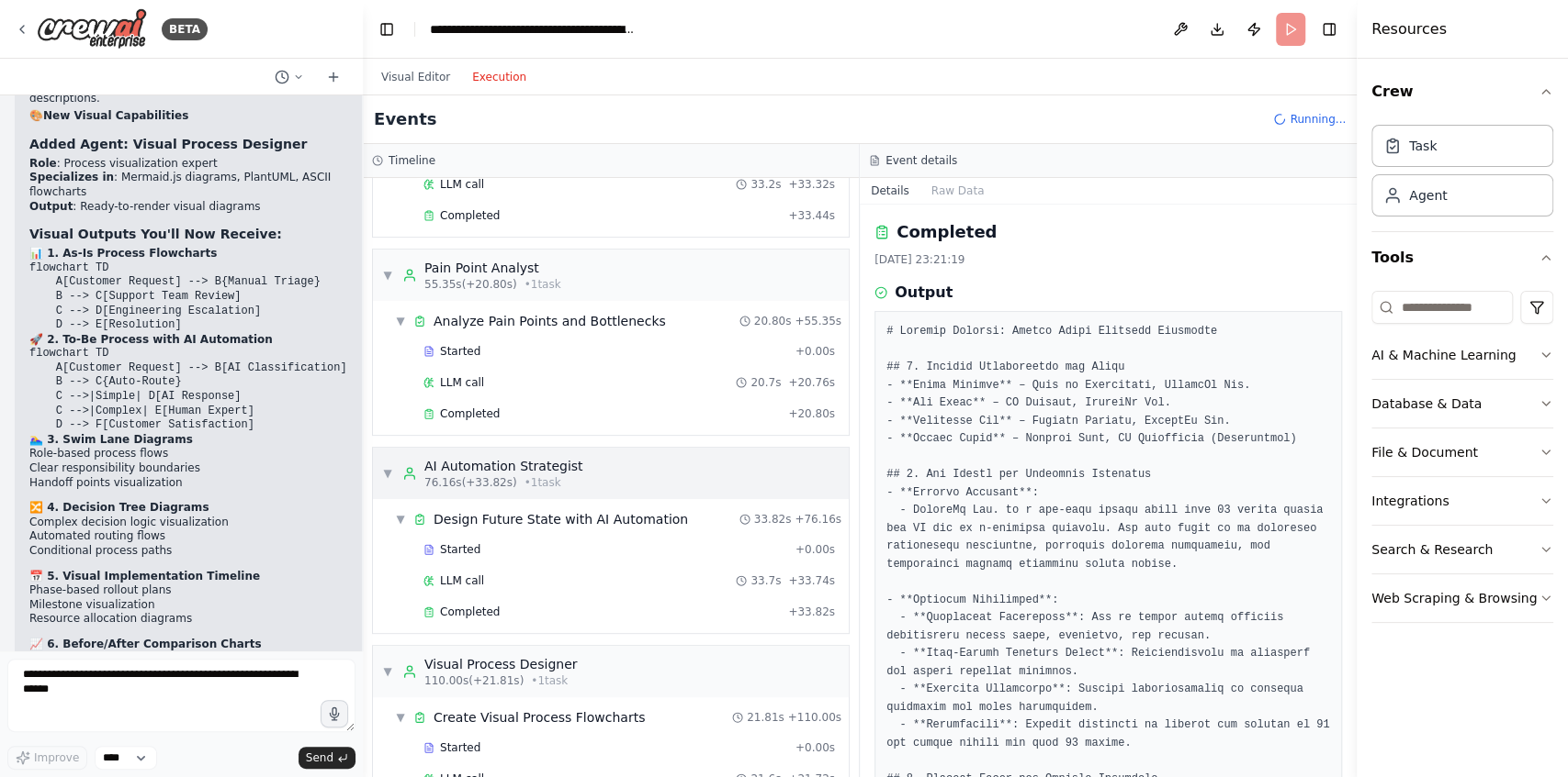
scroll to position [367, 0]
click at [483, 573] on div "LLM call 33.7s + 33.74s" at bounding box center [629, 580] width 411 height 15
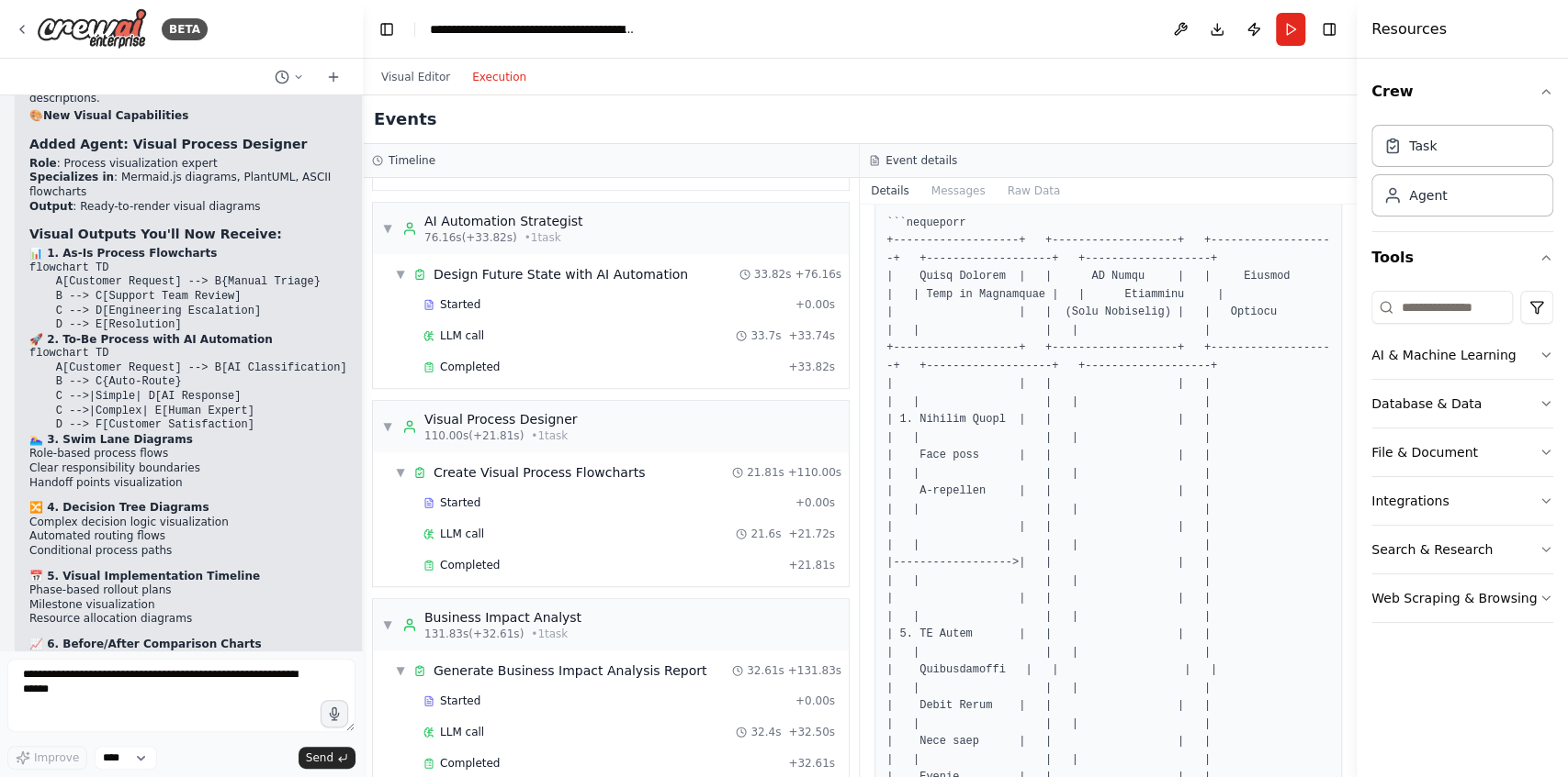
scroll to position [550, 0]
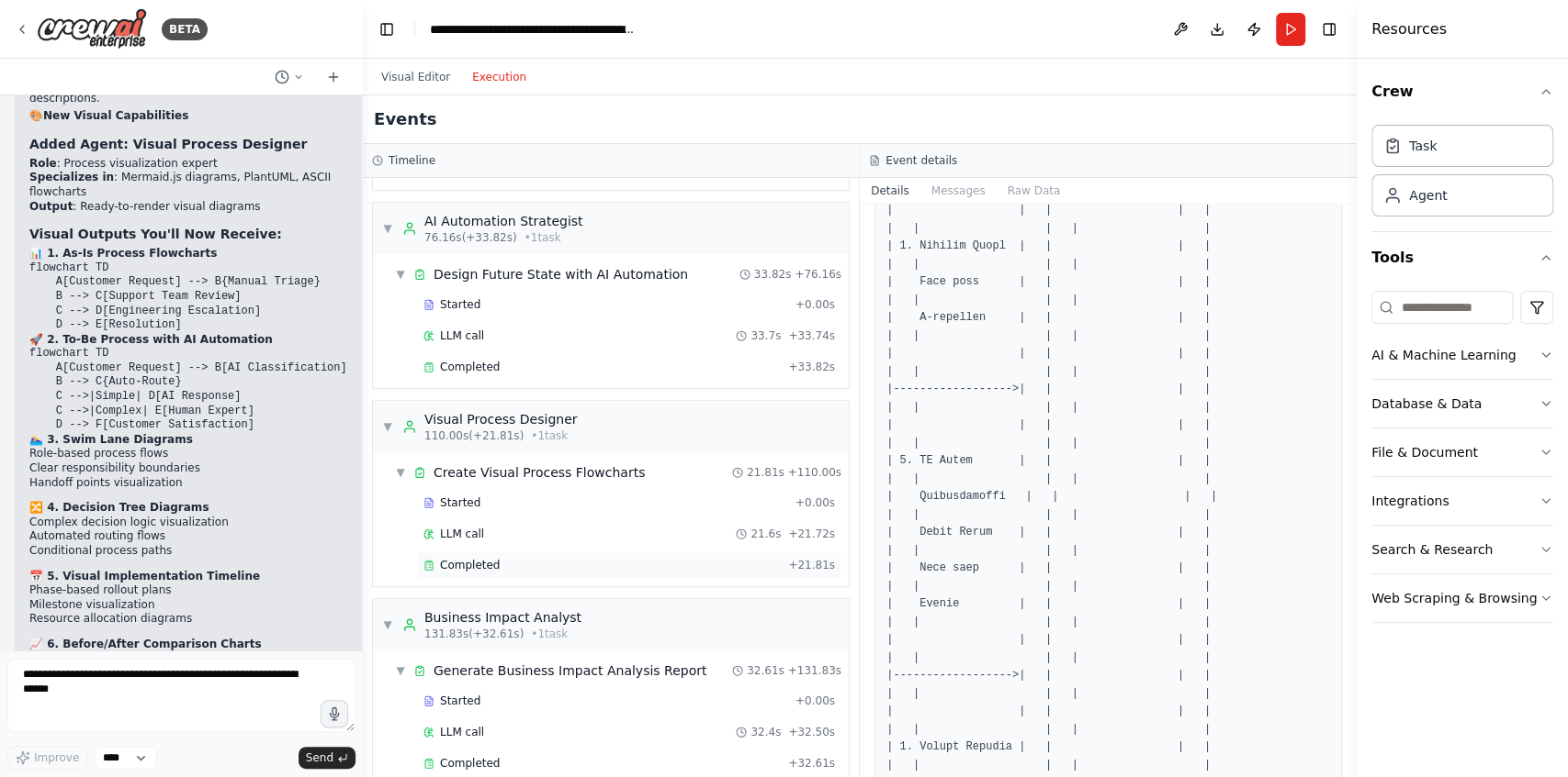
click at [539, 551] on div "Completed + 21.81s" at bounding box center [629, 565] width 424 height 28
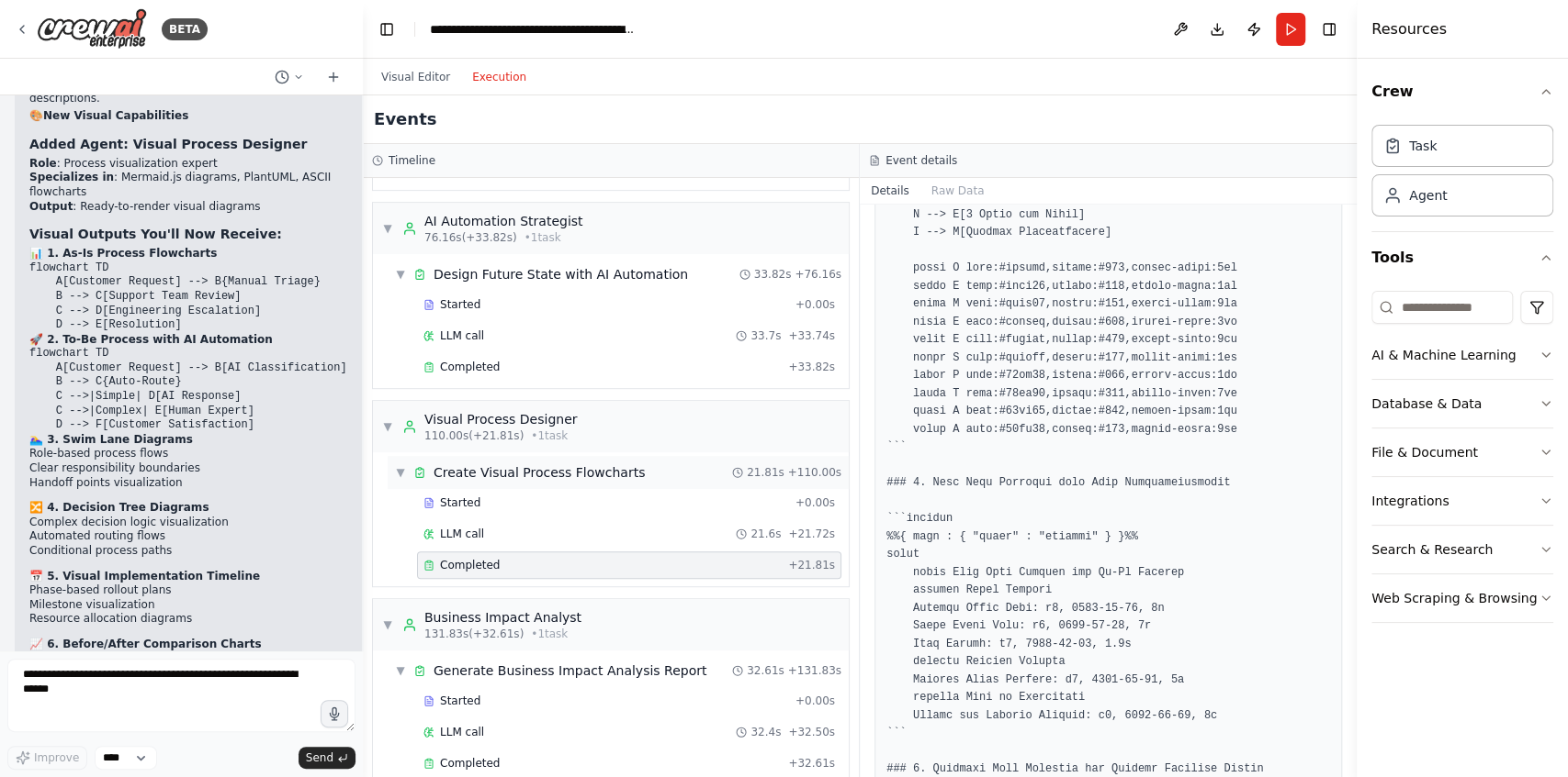
scroll to position [672, 0]
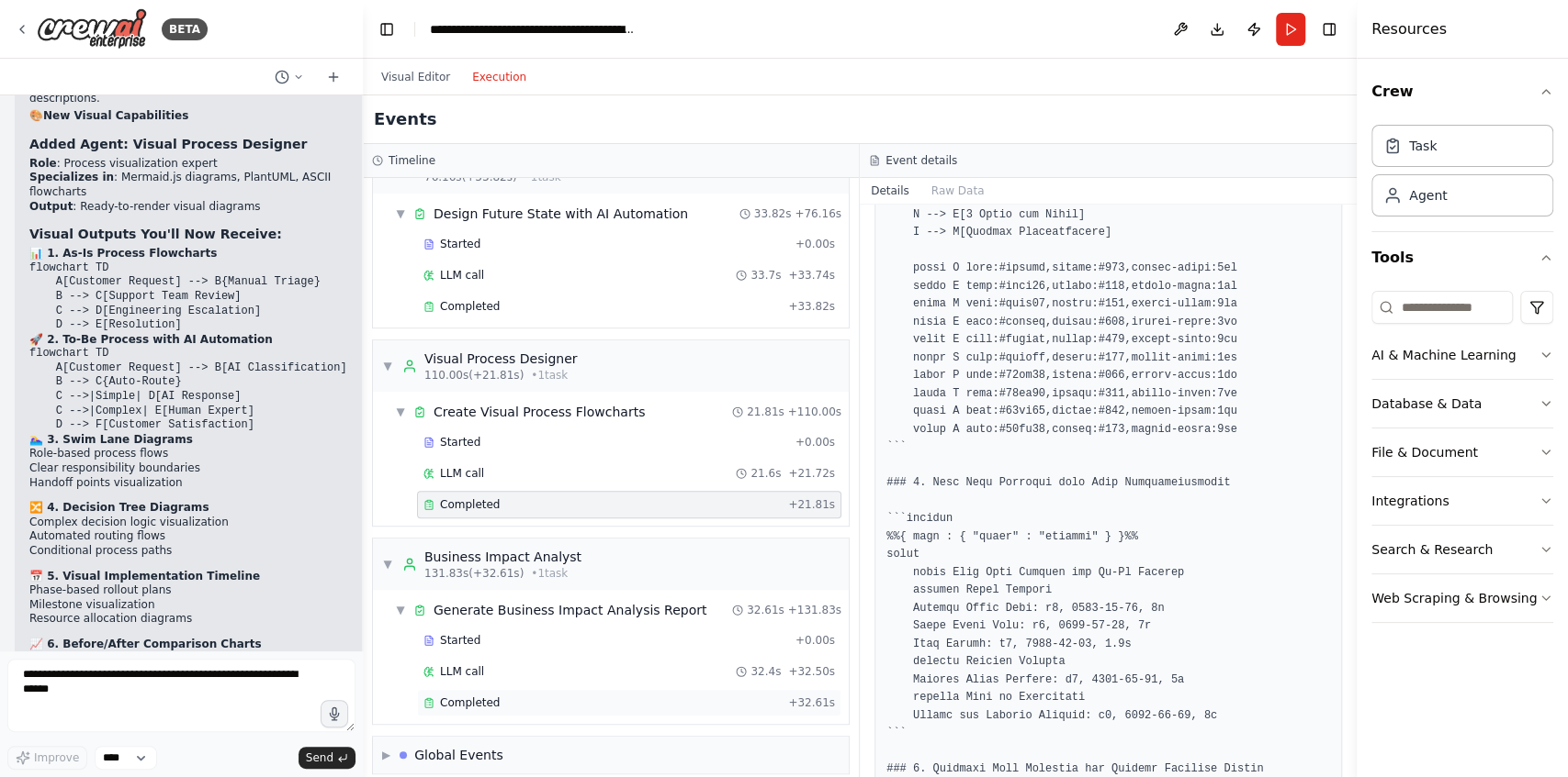
click at [558, 695] on div "Completed + 32.61s" at bounding box center [629, 704] width 424 height 28
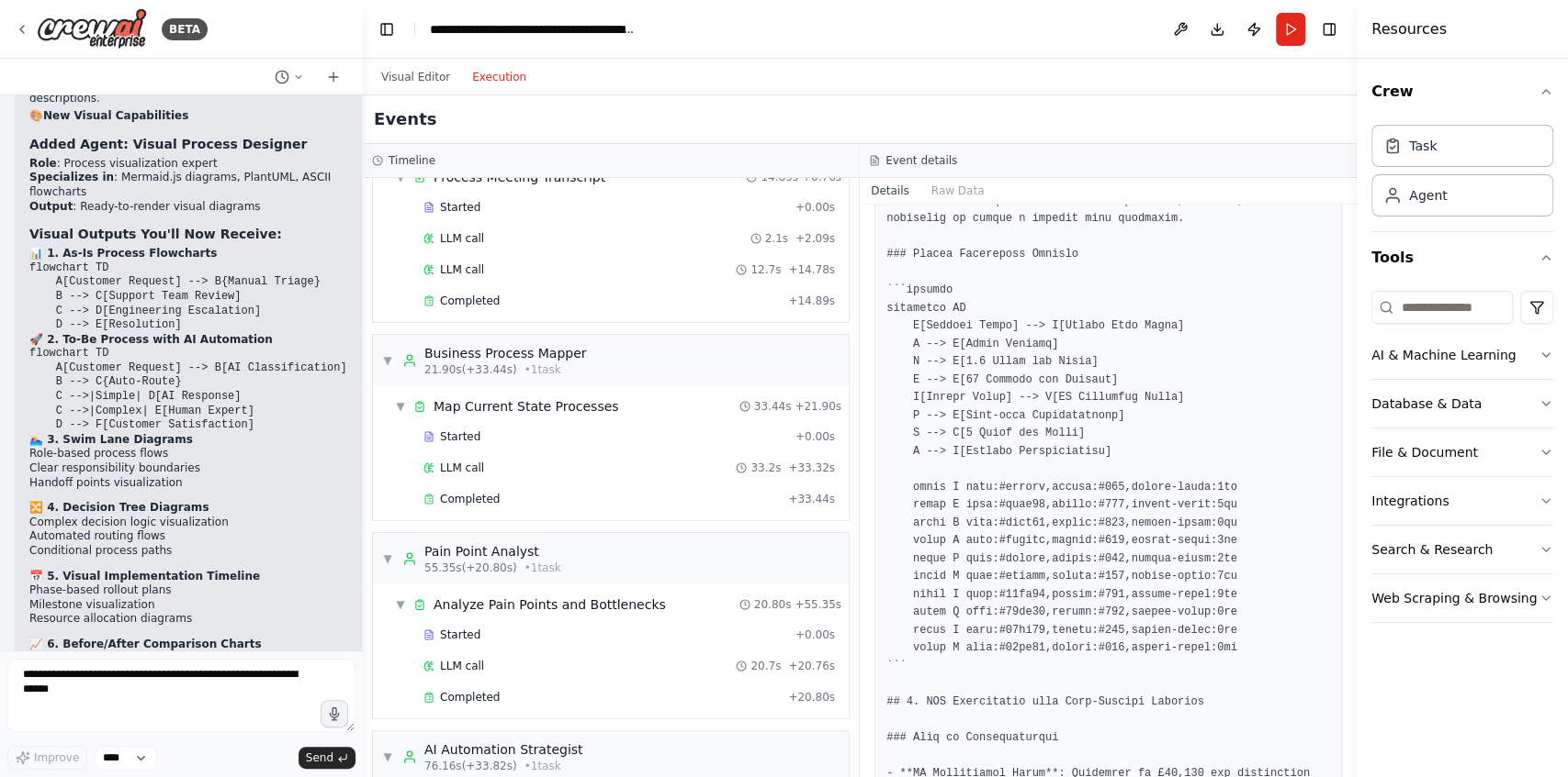
scroll to position [0, 0]
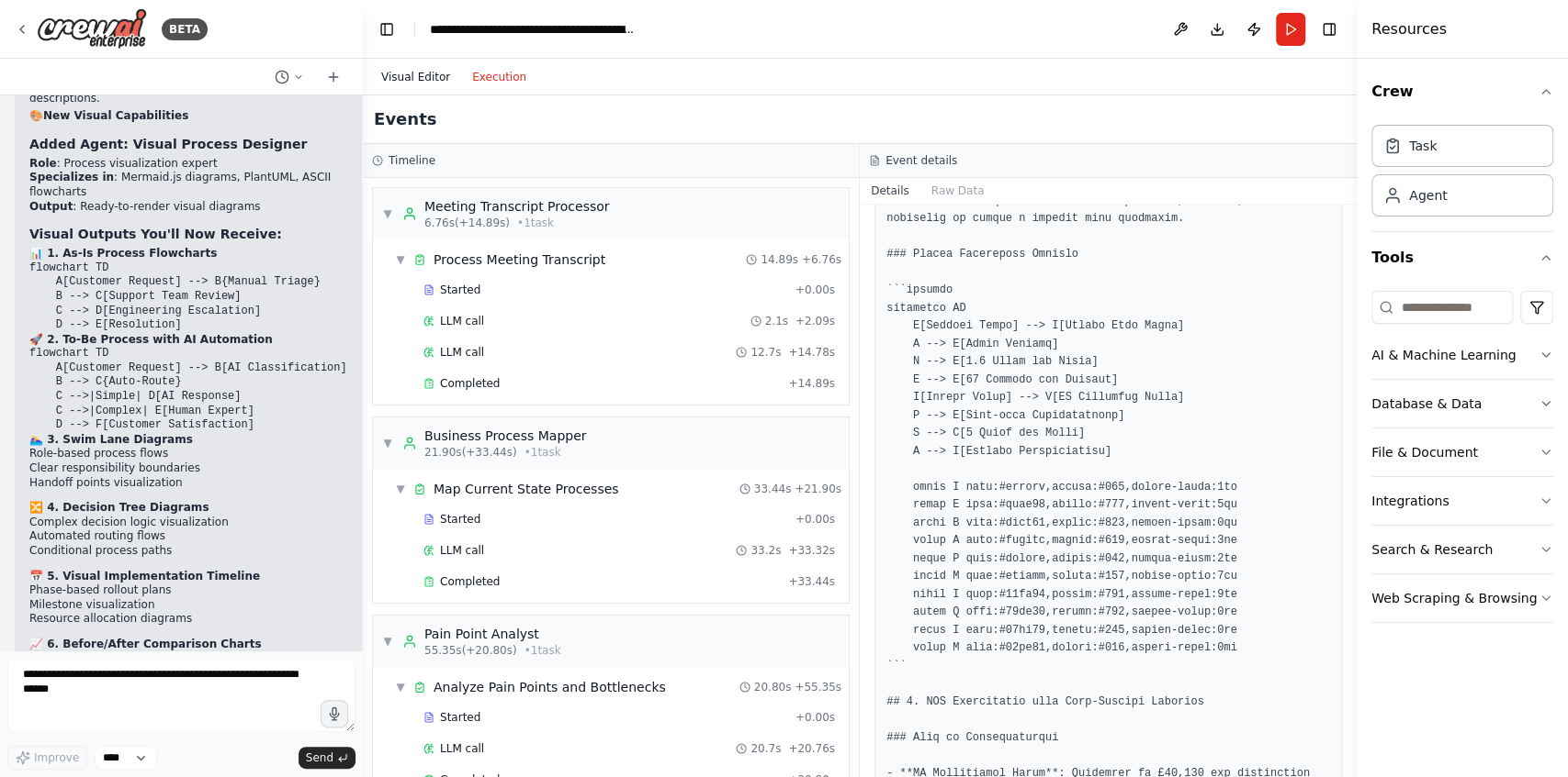
click at [407, 76] on button "Visual Editor" at bounding box center [416, 77] width 91 height 22
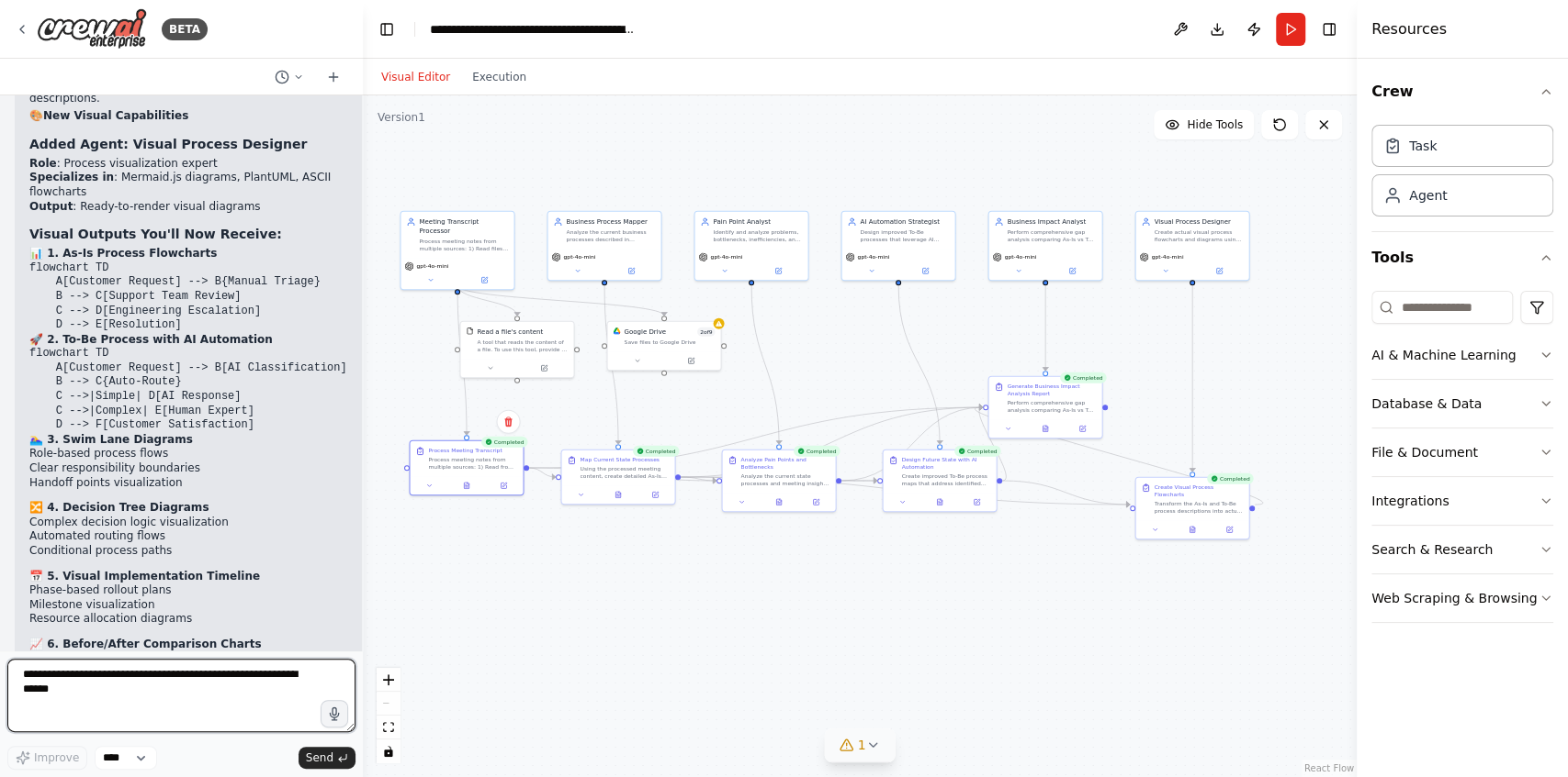
click at [187, 675] on textarea at bounding box center [181, 695] width 348 height 73
click at [495, 84] on button "Execution" at bounding box center [499, 77] width 76 height 22
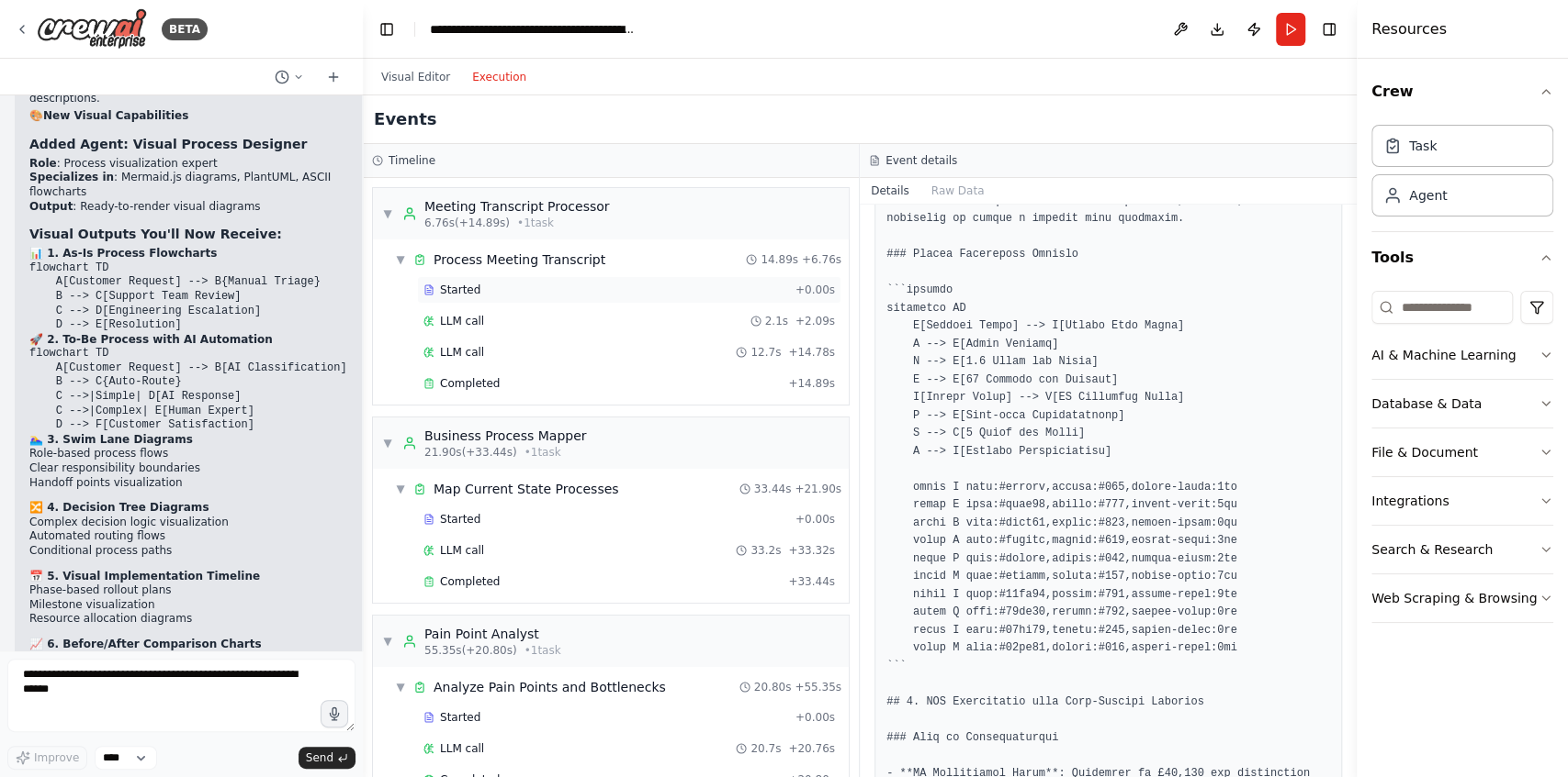
click at [538, 297] on div "Started + 0.00s" at bounding box center [629, 290] width 424 height 28
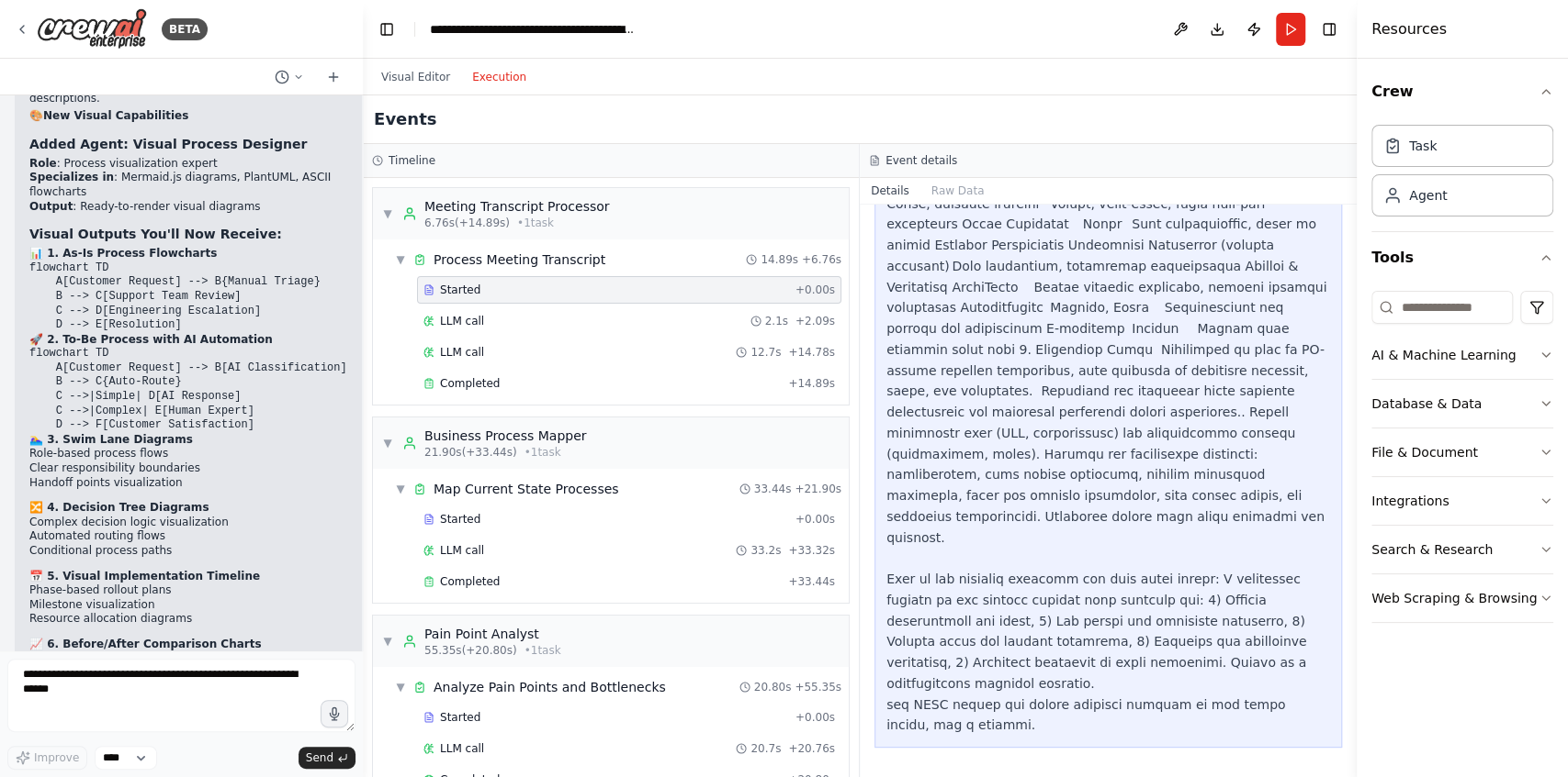
scroll to position [671, 0]
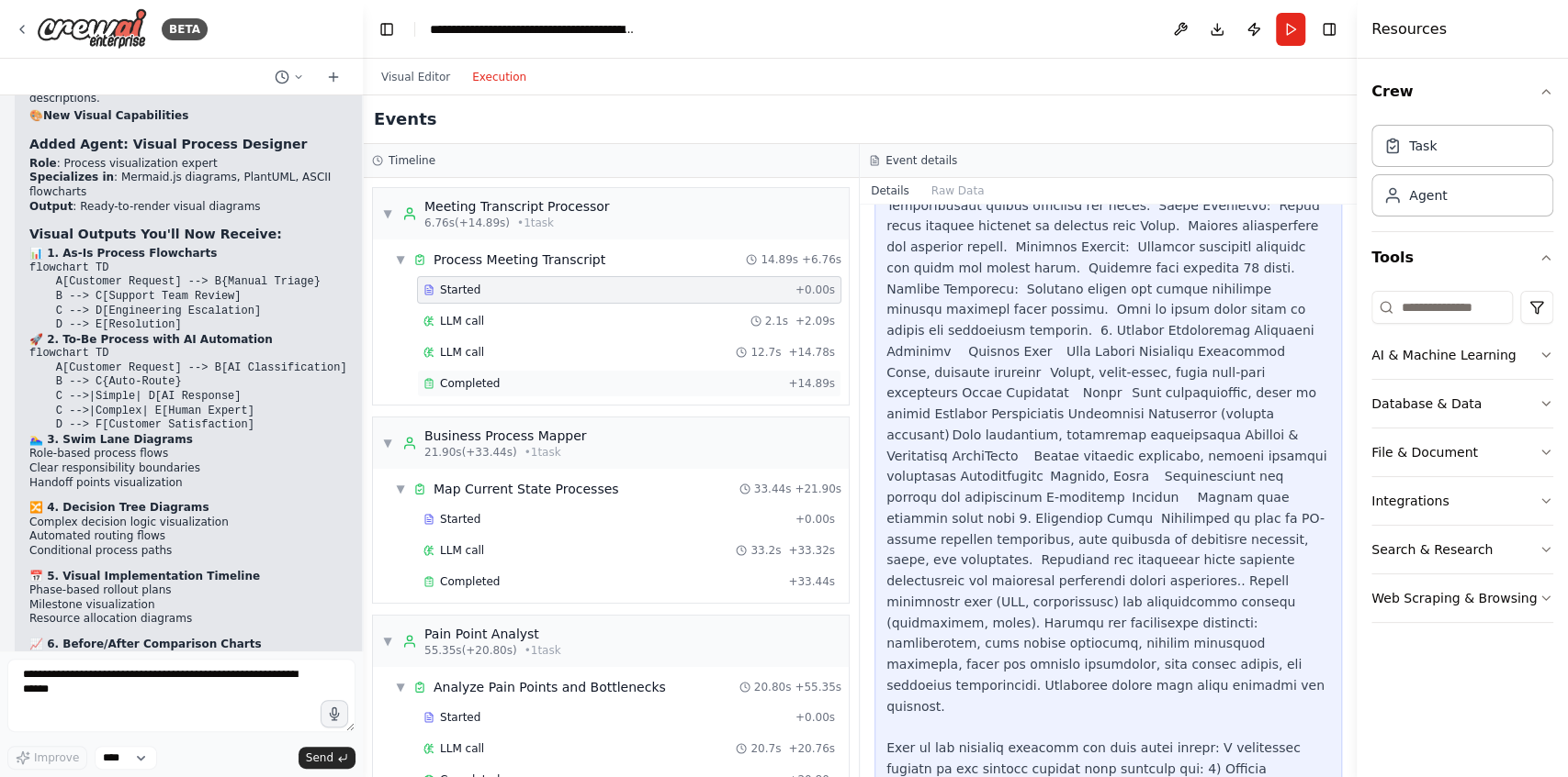
click at [520, 393] on div "Completed + 14.89s" at bounding box center [629, 384] width 424 height 28
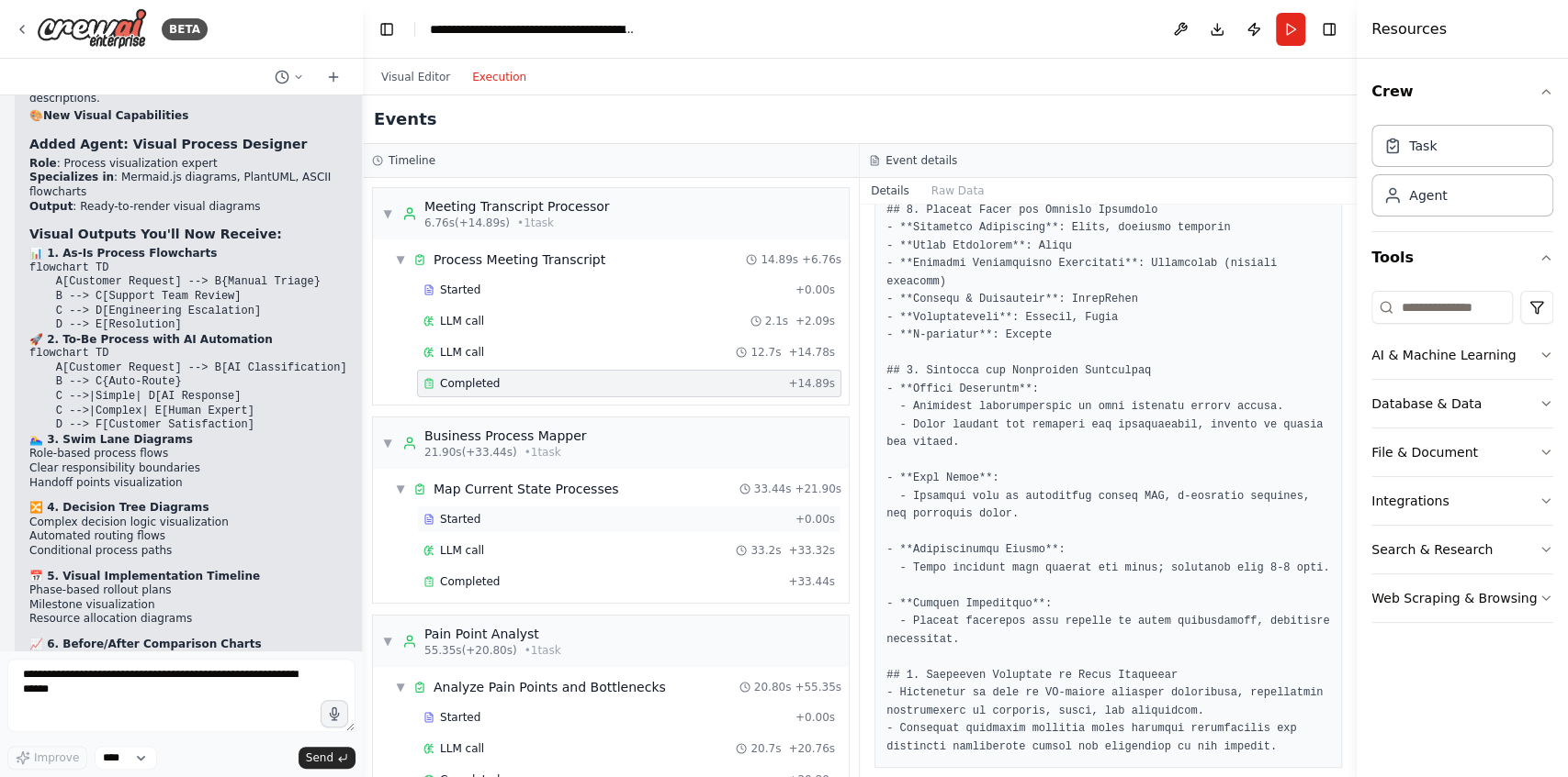
click at [516, 514] on div "Started" at bounding box center [605, 520] width 365 height 15
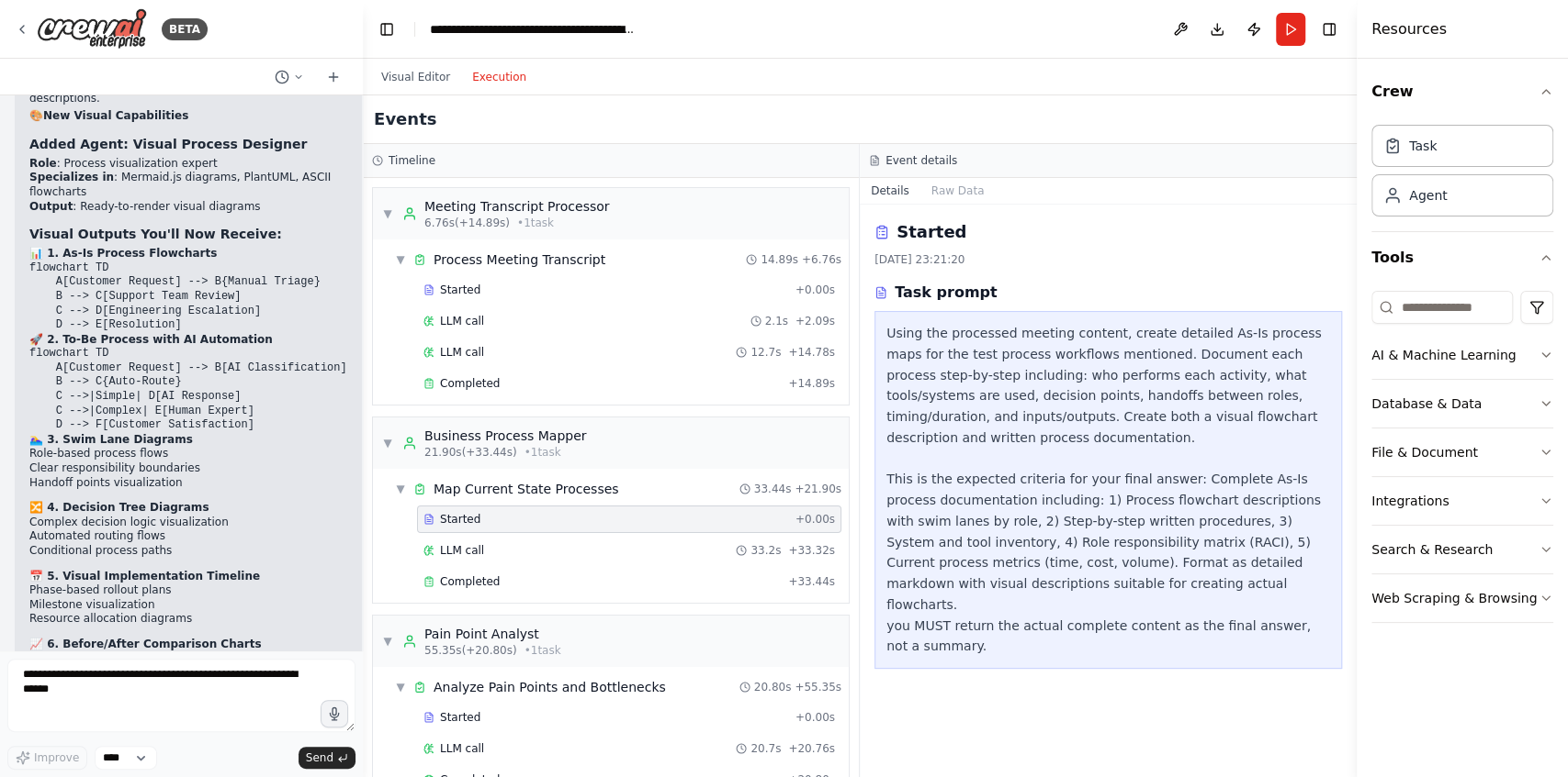
scroll to position [0, 0]
click at [509, 544] on div "LLM call 33.2s + 33.32s" at bounding box center [629, 551] width 411 height 15
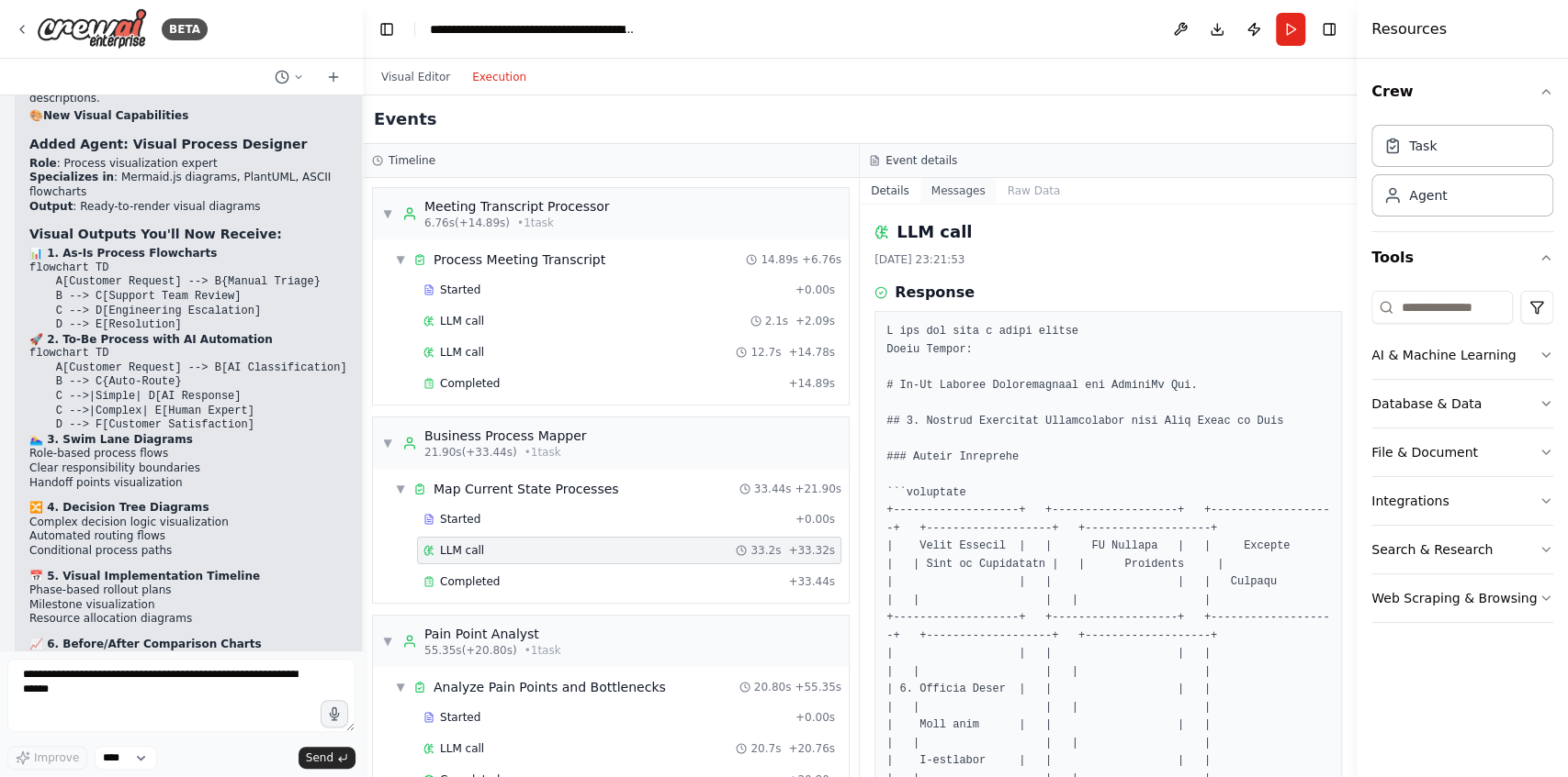
click at [970, 184] on button "Messages" at bounding box center [958, 191] width 76 height 26
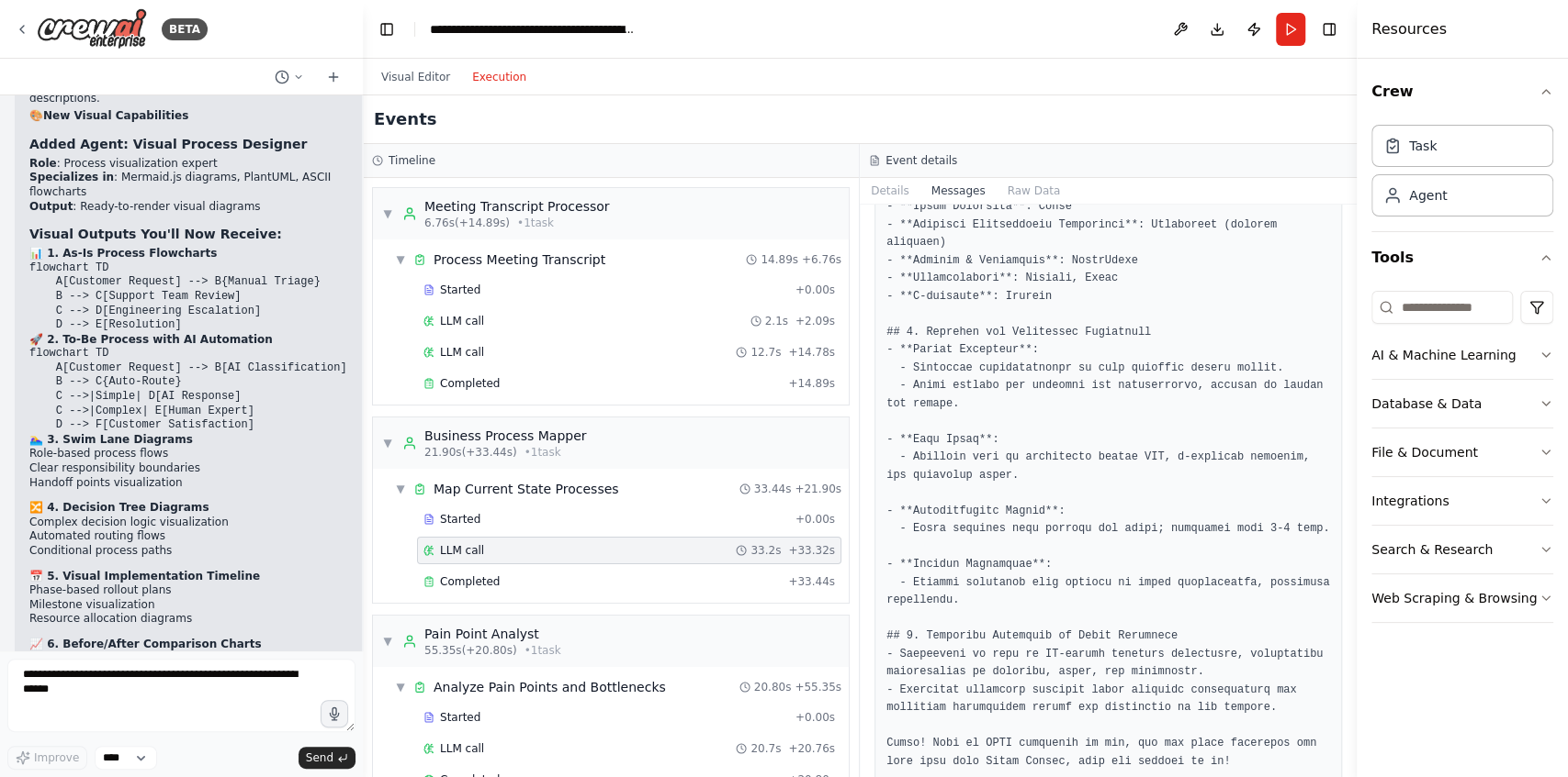
scroll to position [1398, 0]
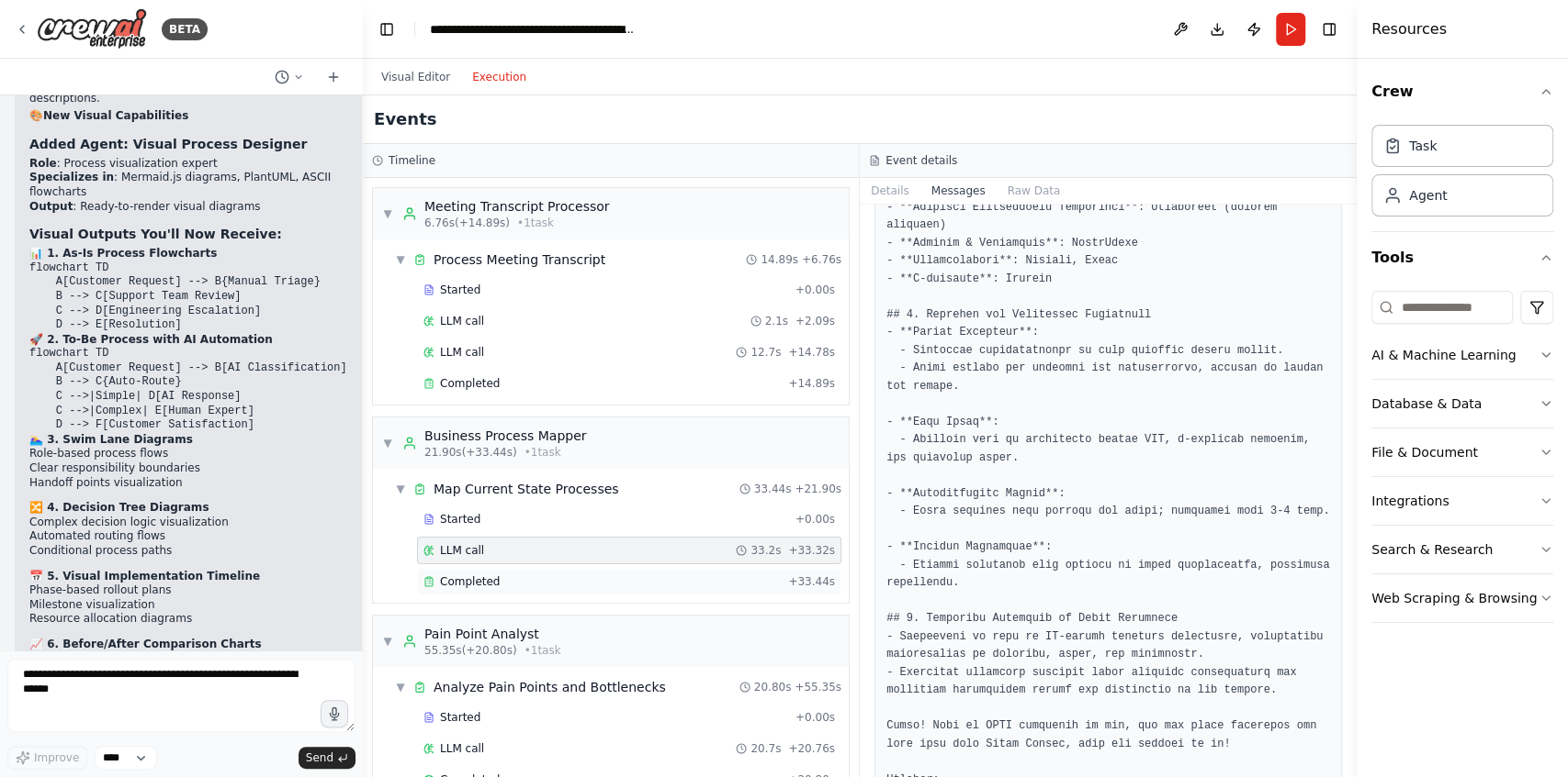
click at [608, 574] on div "Completed" at bounding box center [602, 582] width 357 height 15
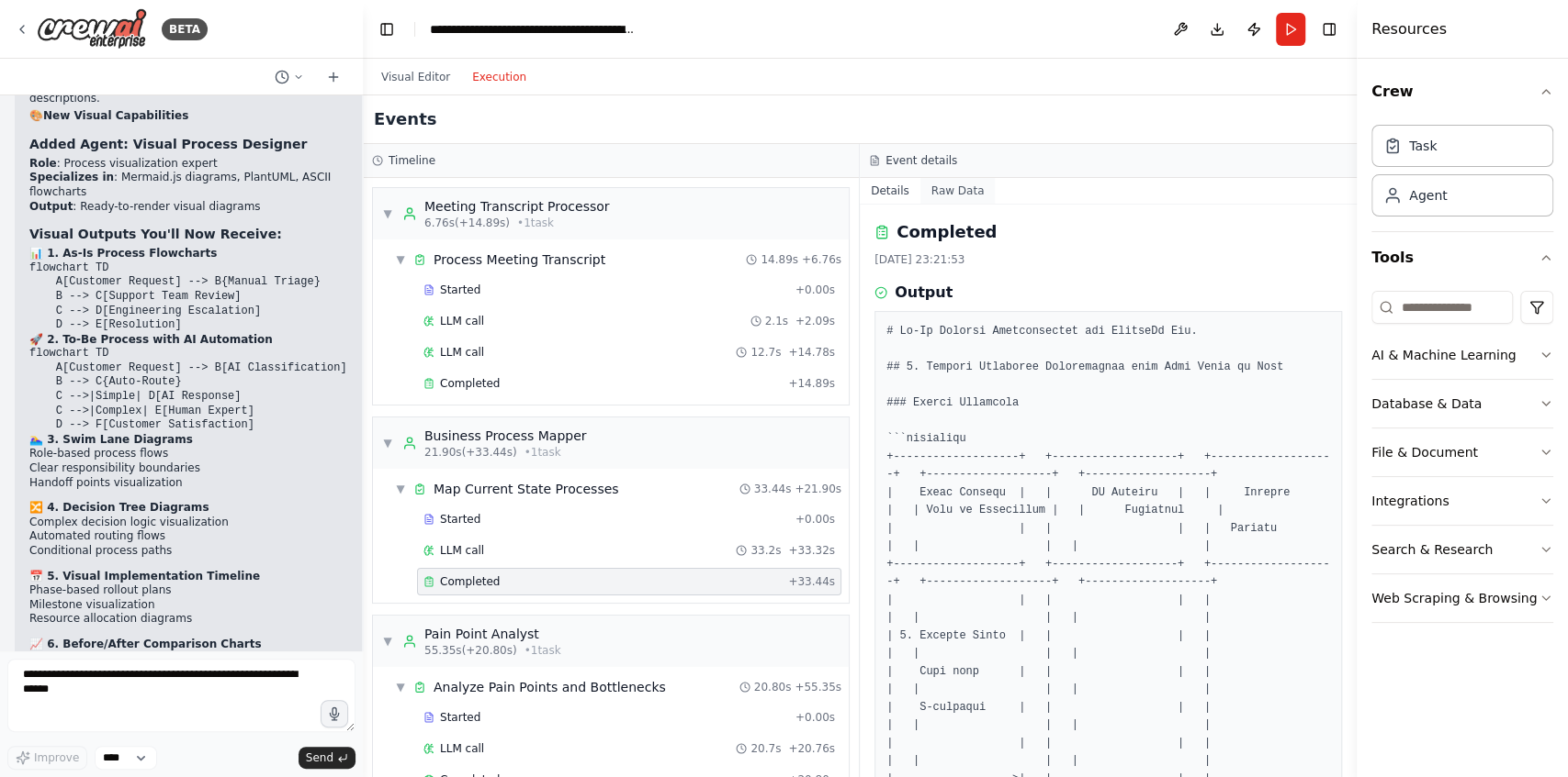
click at [942, 184] on button "Raw Data" at bounding box center [957, 191] width 75 height 26
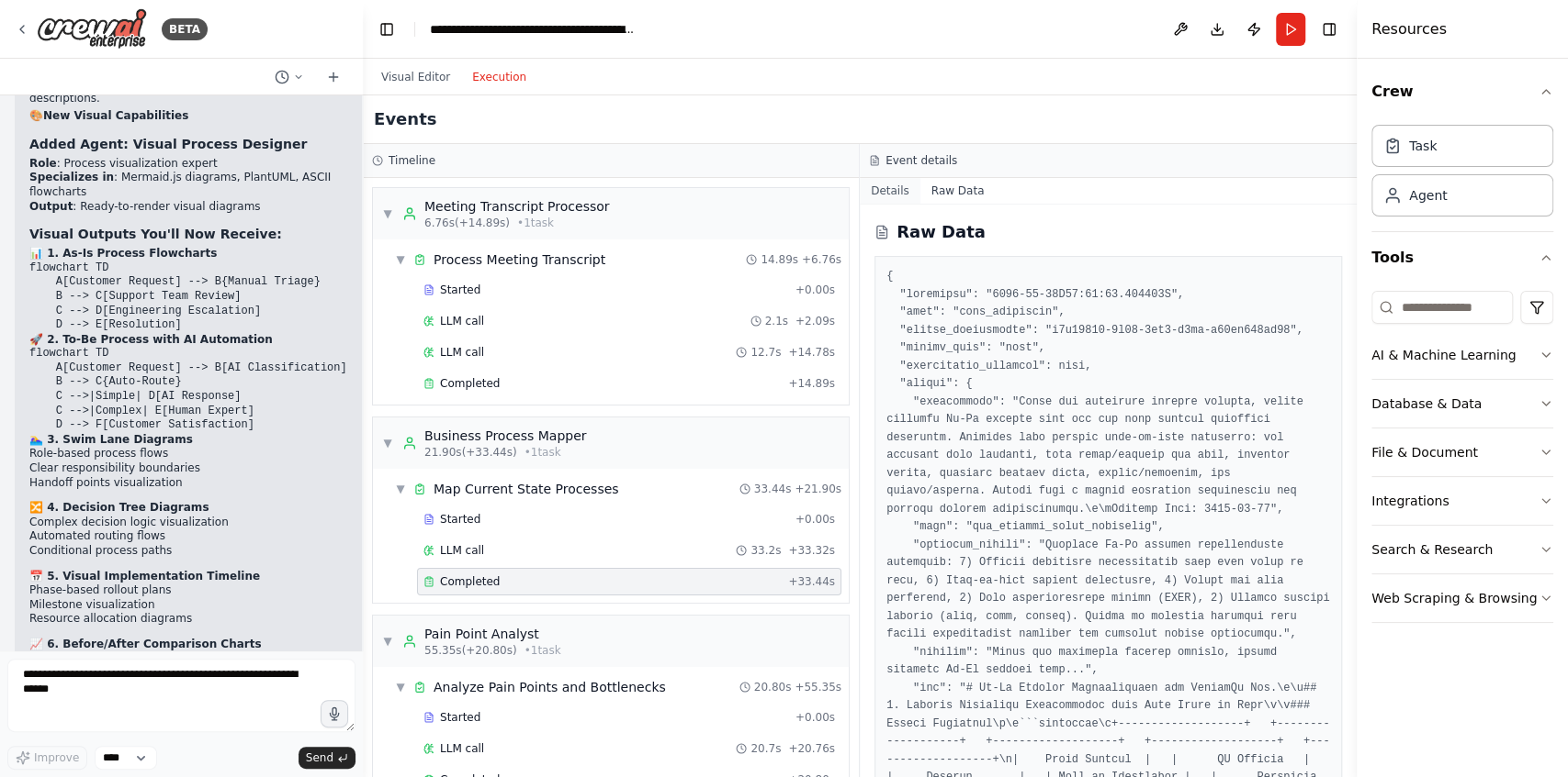
click at [893, 194] on button "Details" at bounding box center [889, 191] width 60 height 26
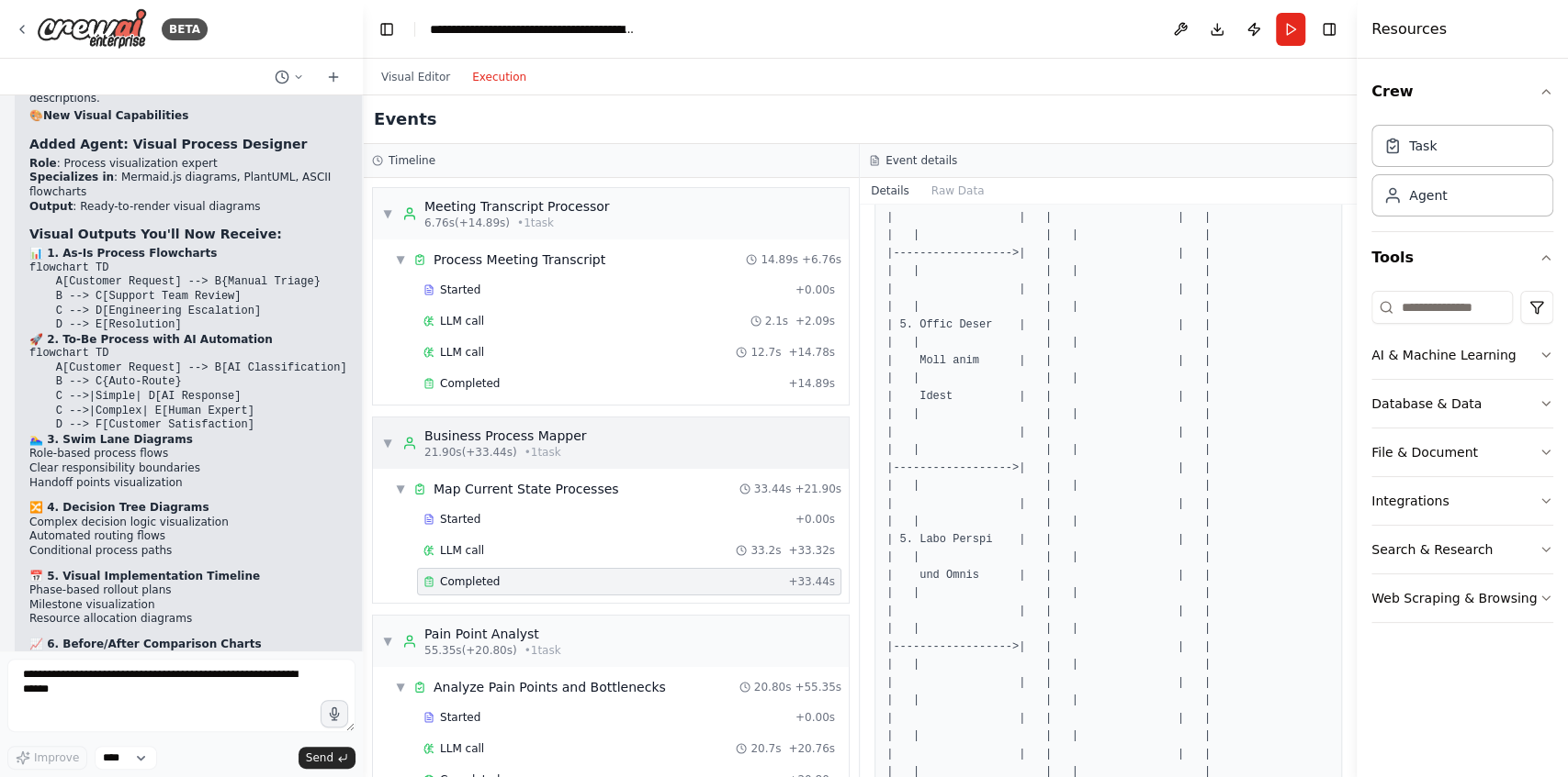
scroll to position [428, 0]
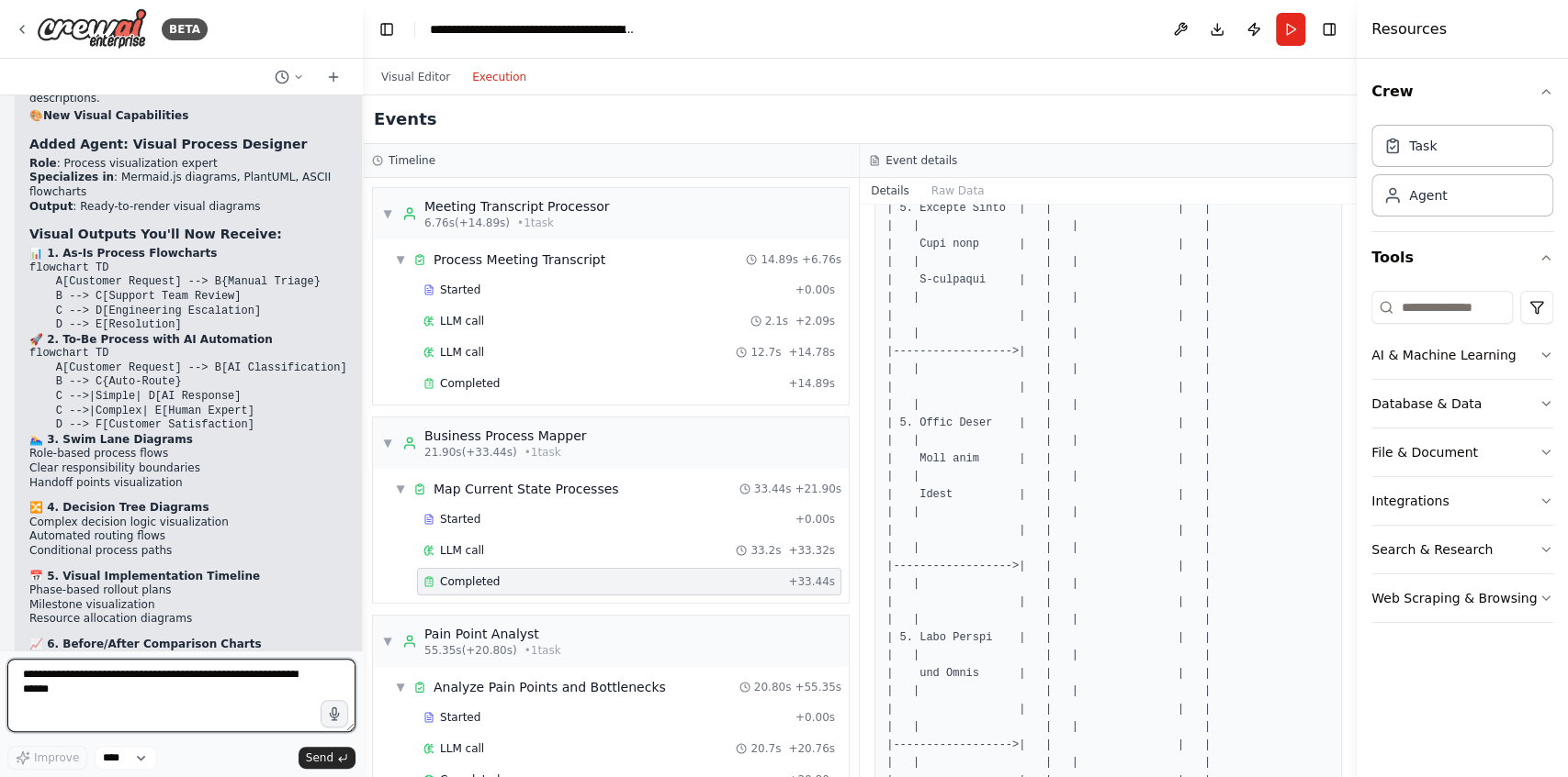
click at [254, 690] on textarea at bounding box center [181, 695] width 348 height 73
type textarea "**********"
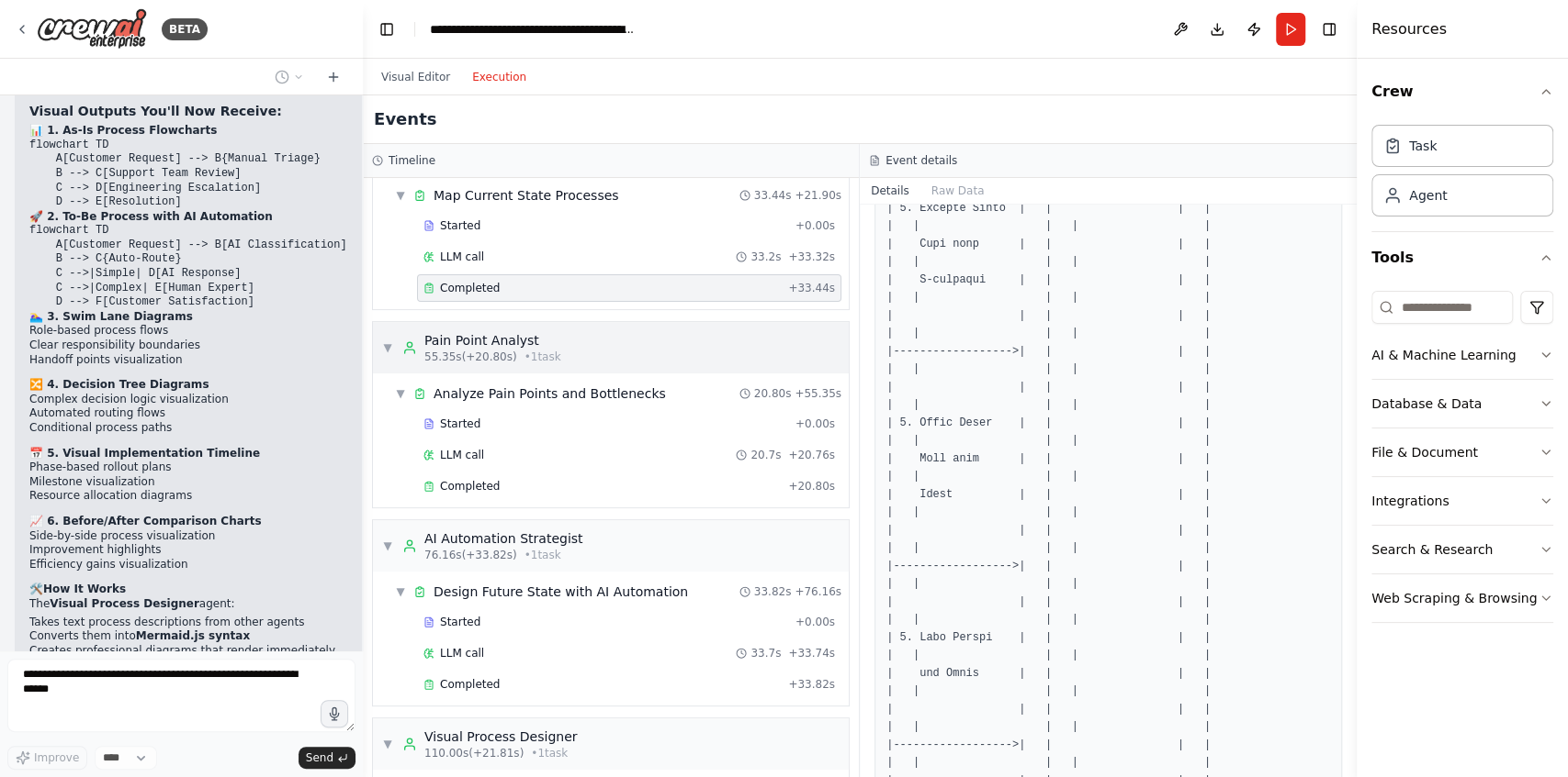
scroll to position [306, 0]
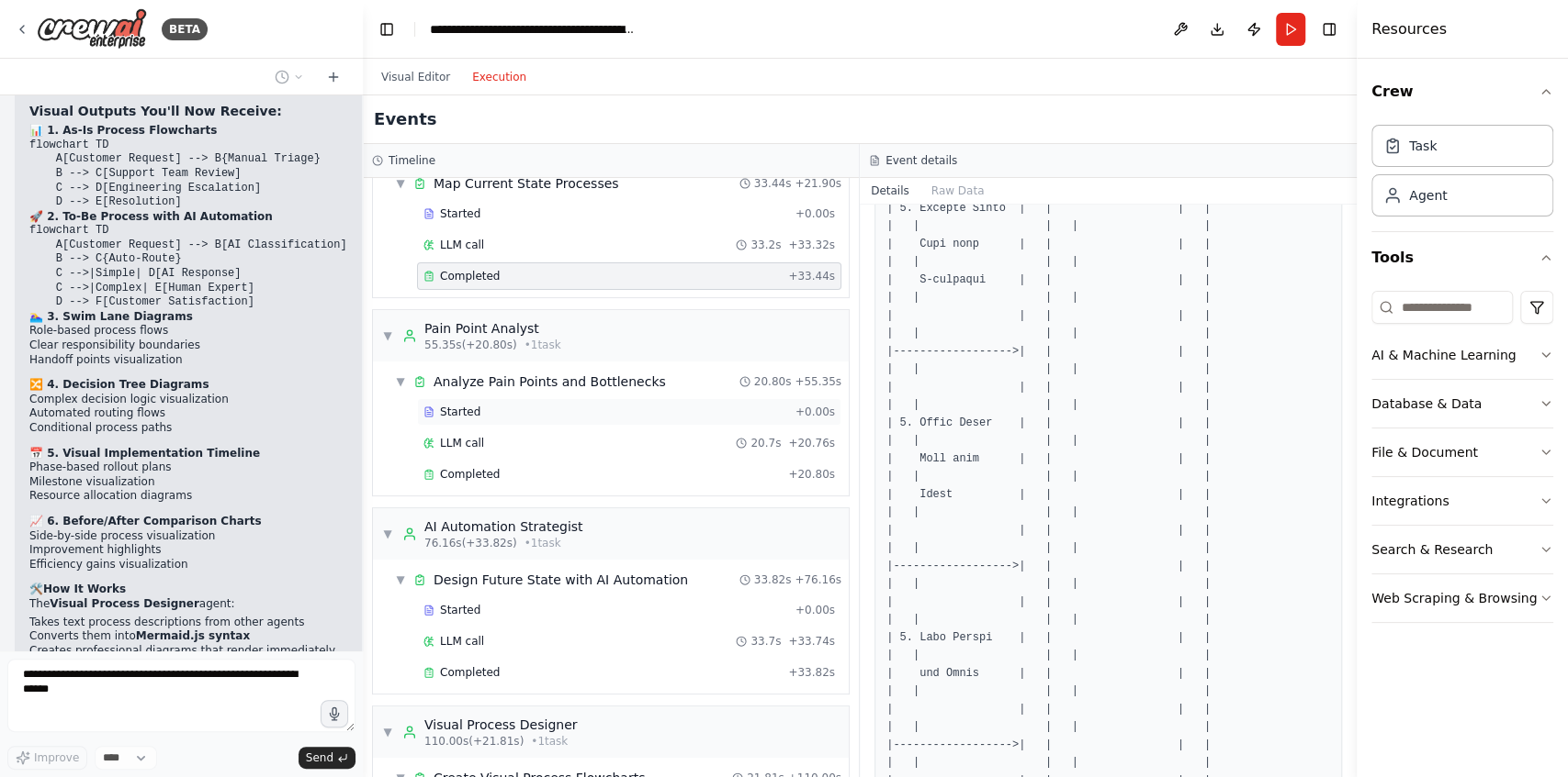
click at [599, 404] on div "Started" at bounding box center [605, 412] width 365 height 15
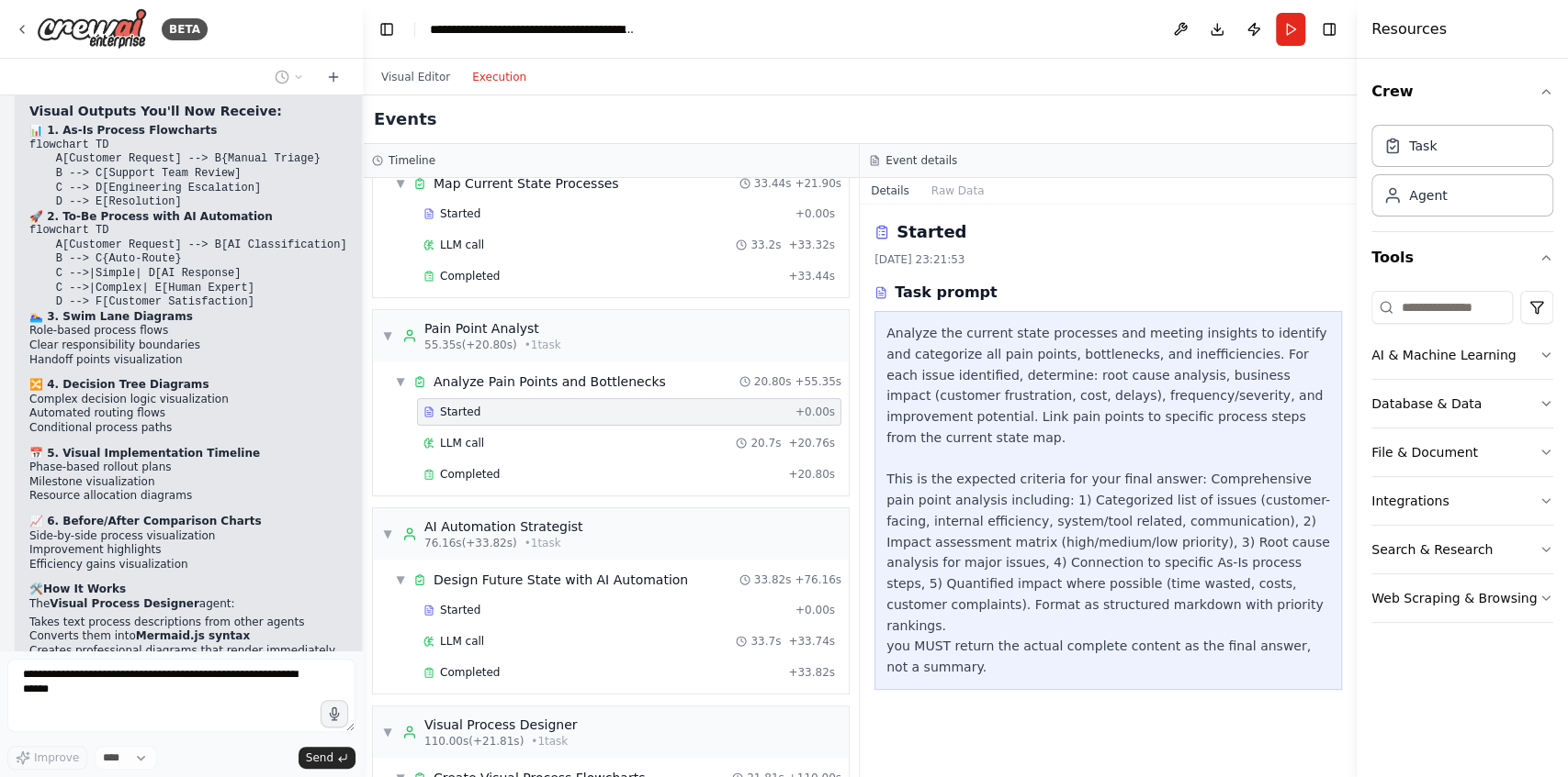
scroll to position [0, 0]
click at [948, 191] on button "Raw Data" at bounding box center [957, 191] width 75 height 26
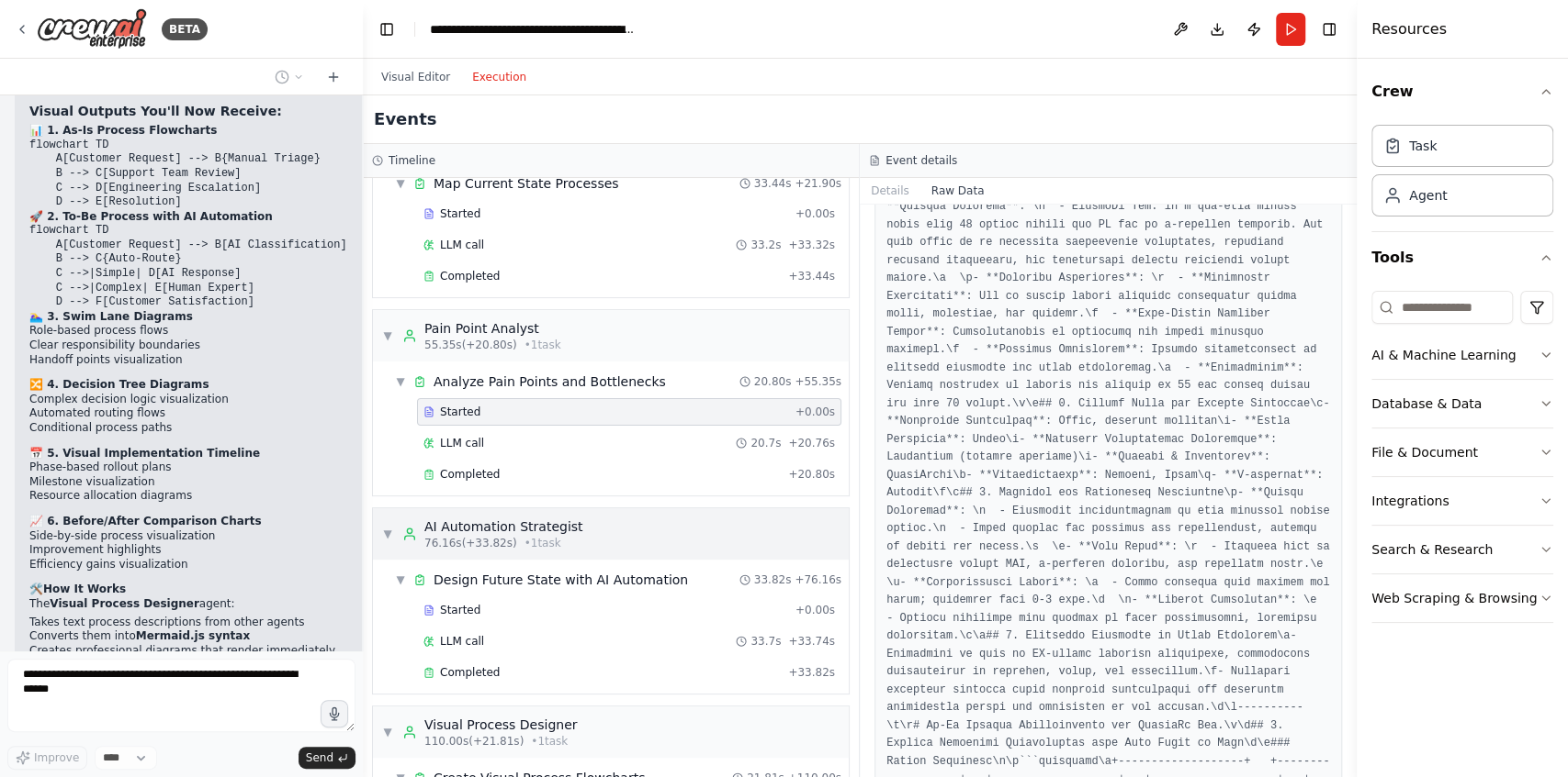
scroll to position [367, 0]
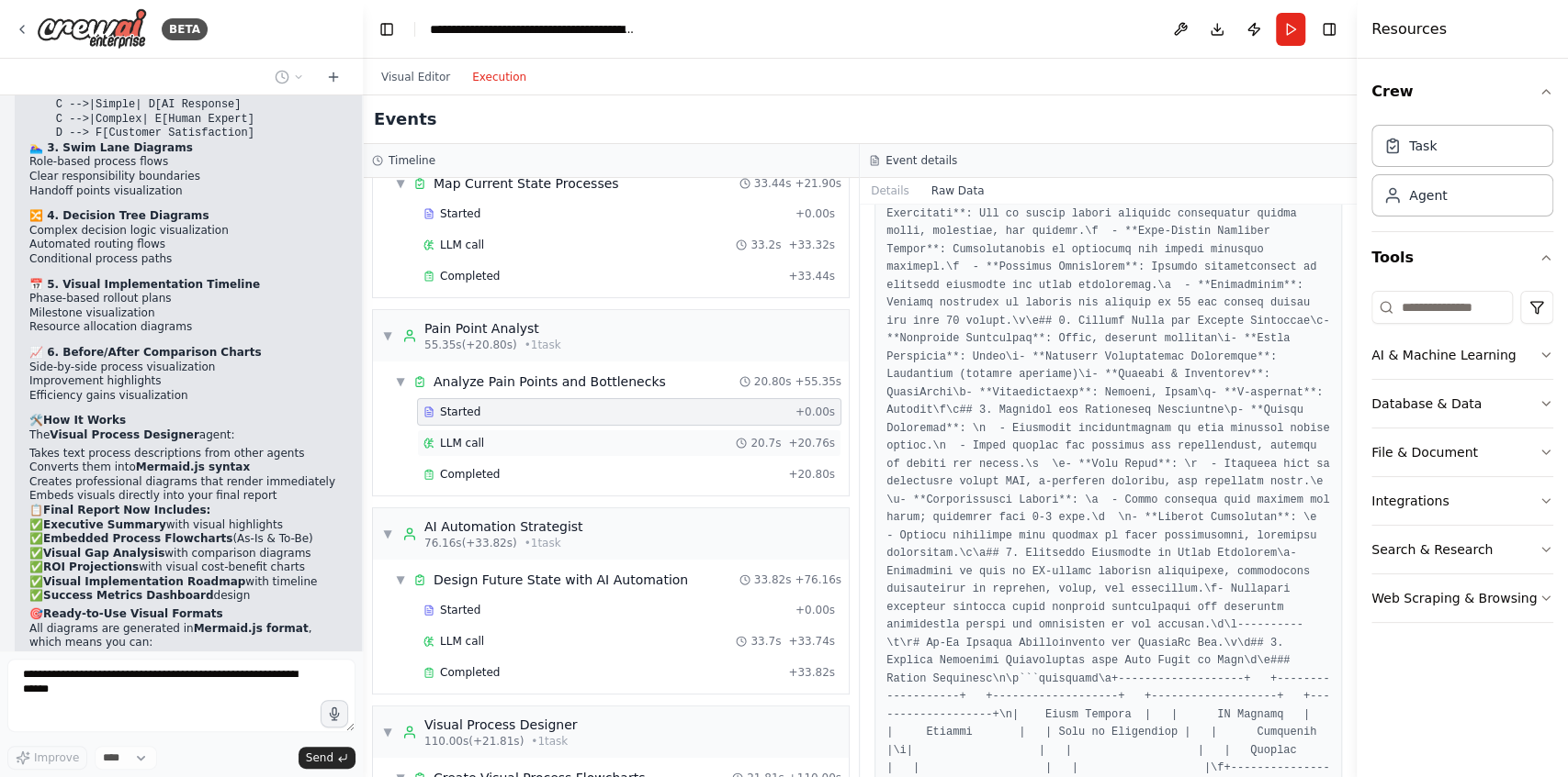
click at [558, 429] on div "LLM call 20.7s + 20.76s" at bounding box center [629, 443] width 424 height 28
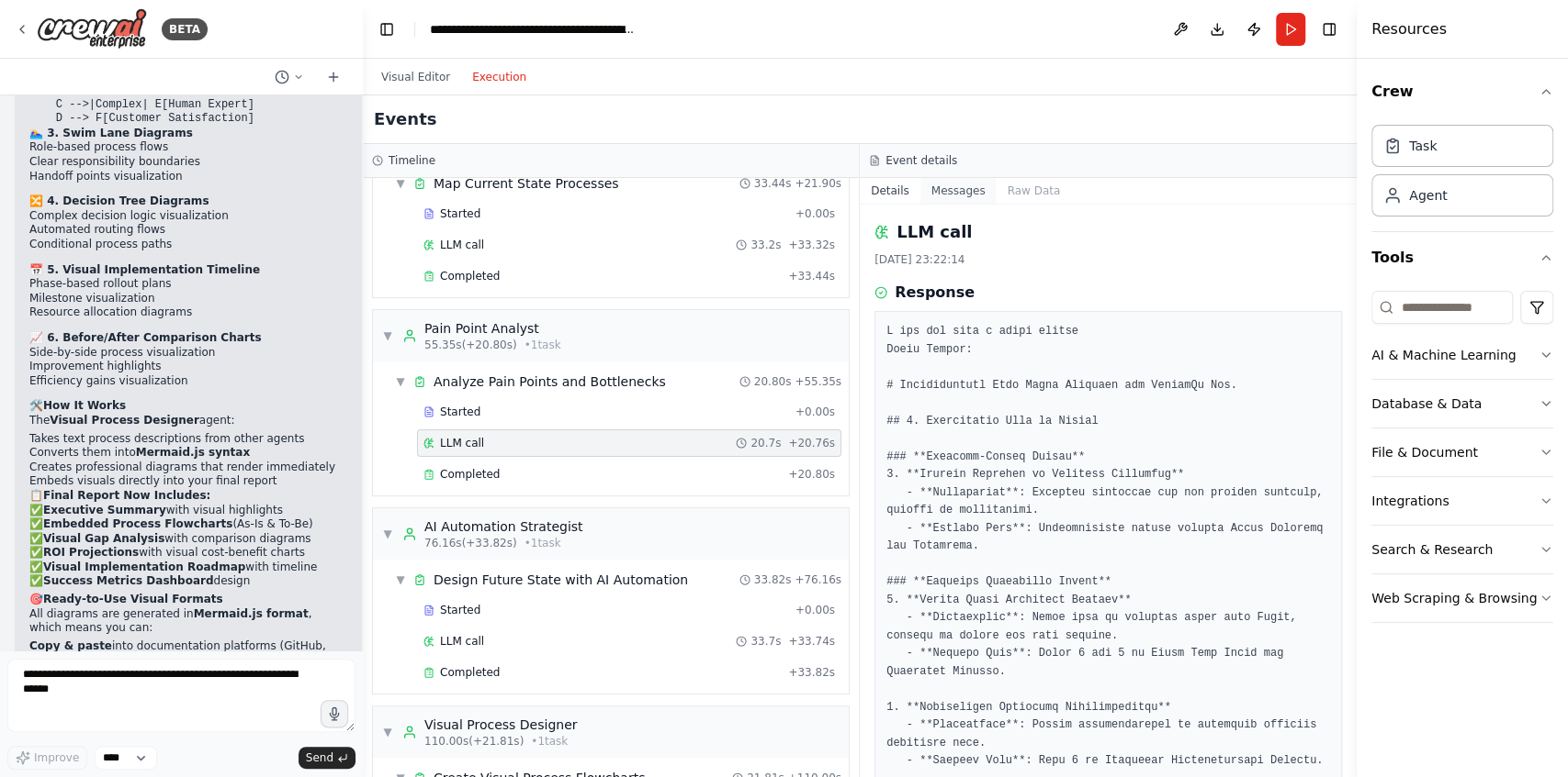
scroll to position [13311, 0]
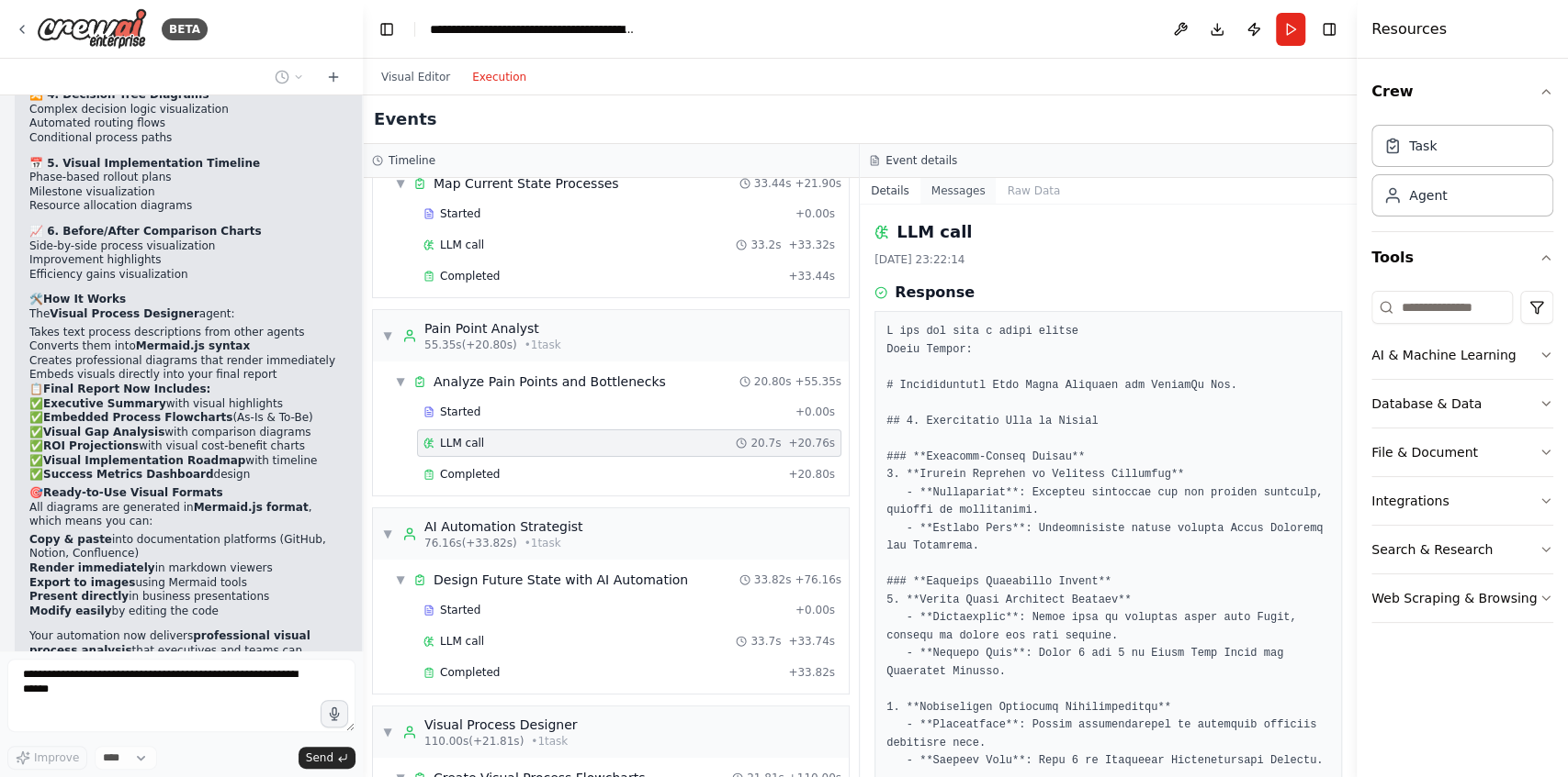
click at [958, 191] on button "Messages" at bounding box center [958, 191] width 76 height 26
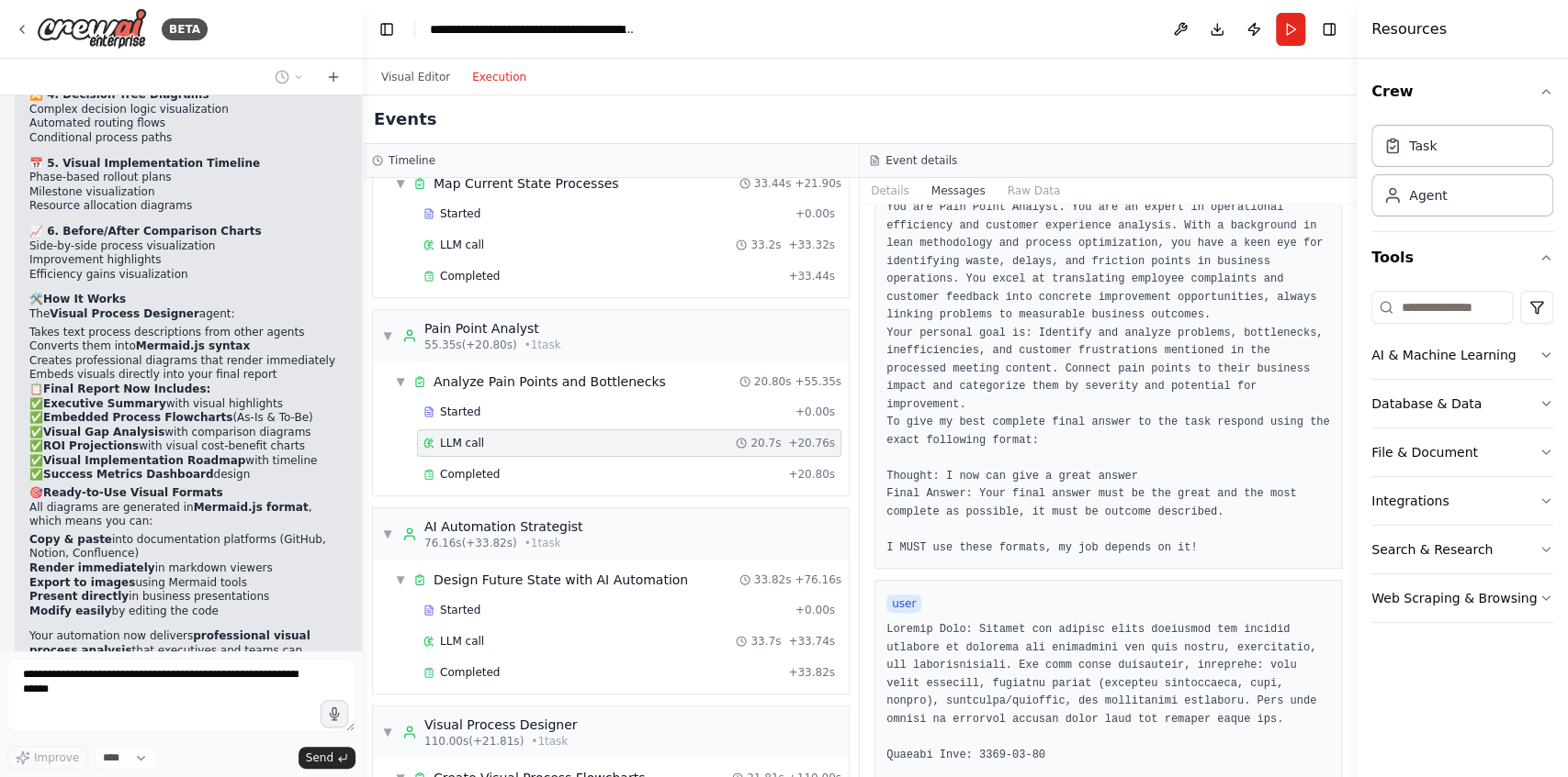
scroll to position [306, 0]
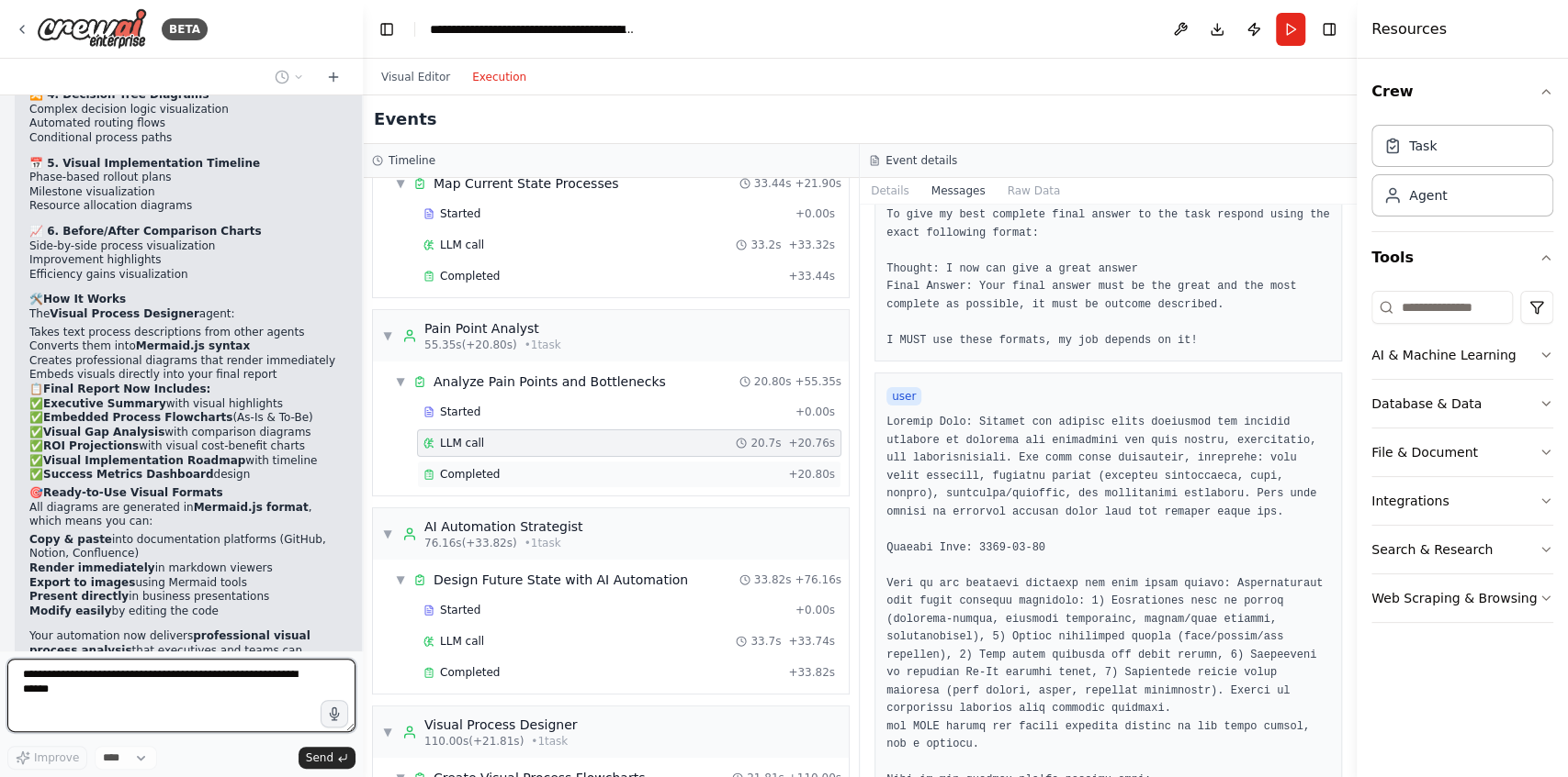
click at [486, 468] on span "Completed" at bounding box center [470, 475] width 60 height 15
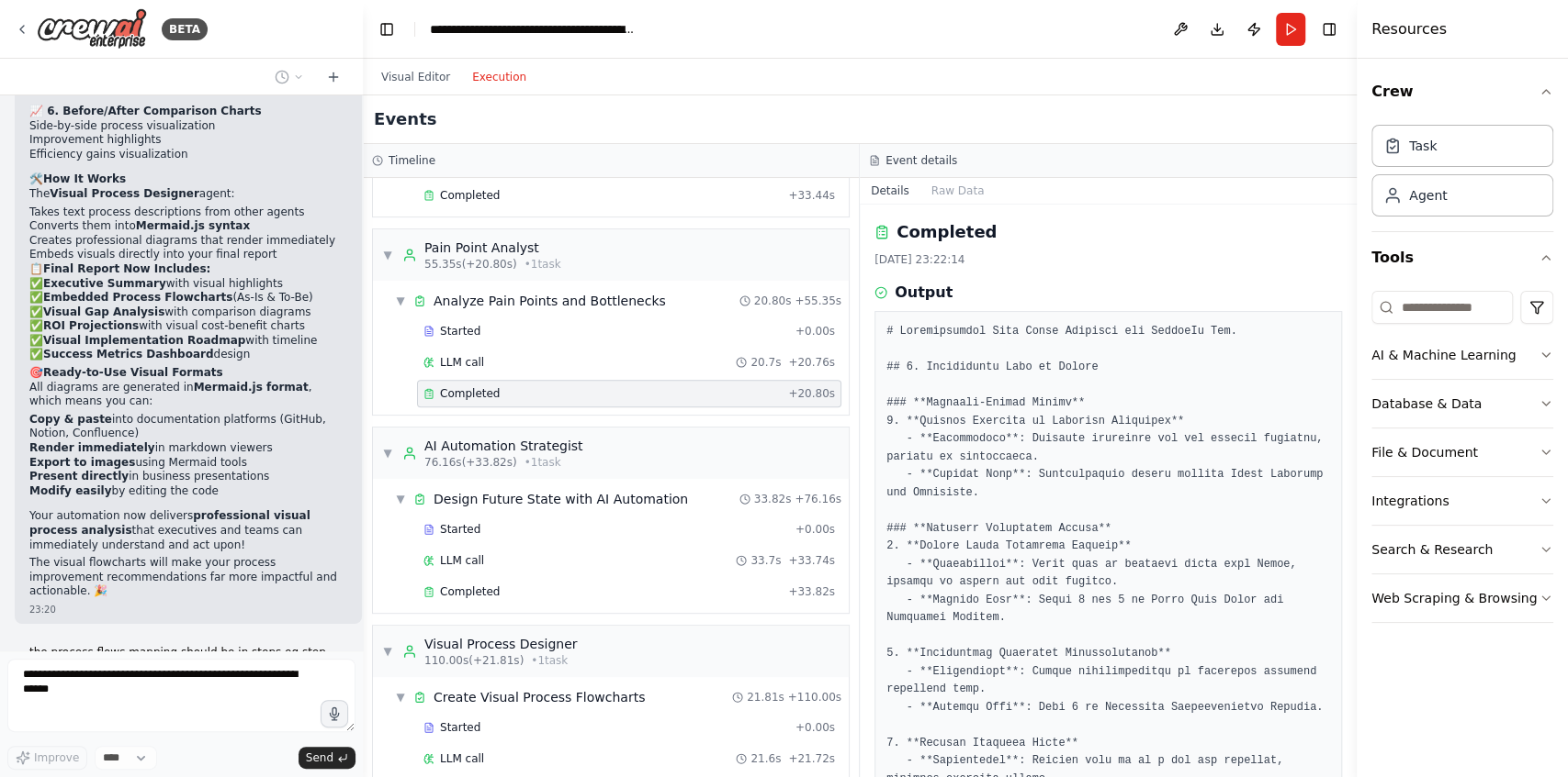
scroll to position [612, 0]
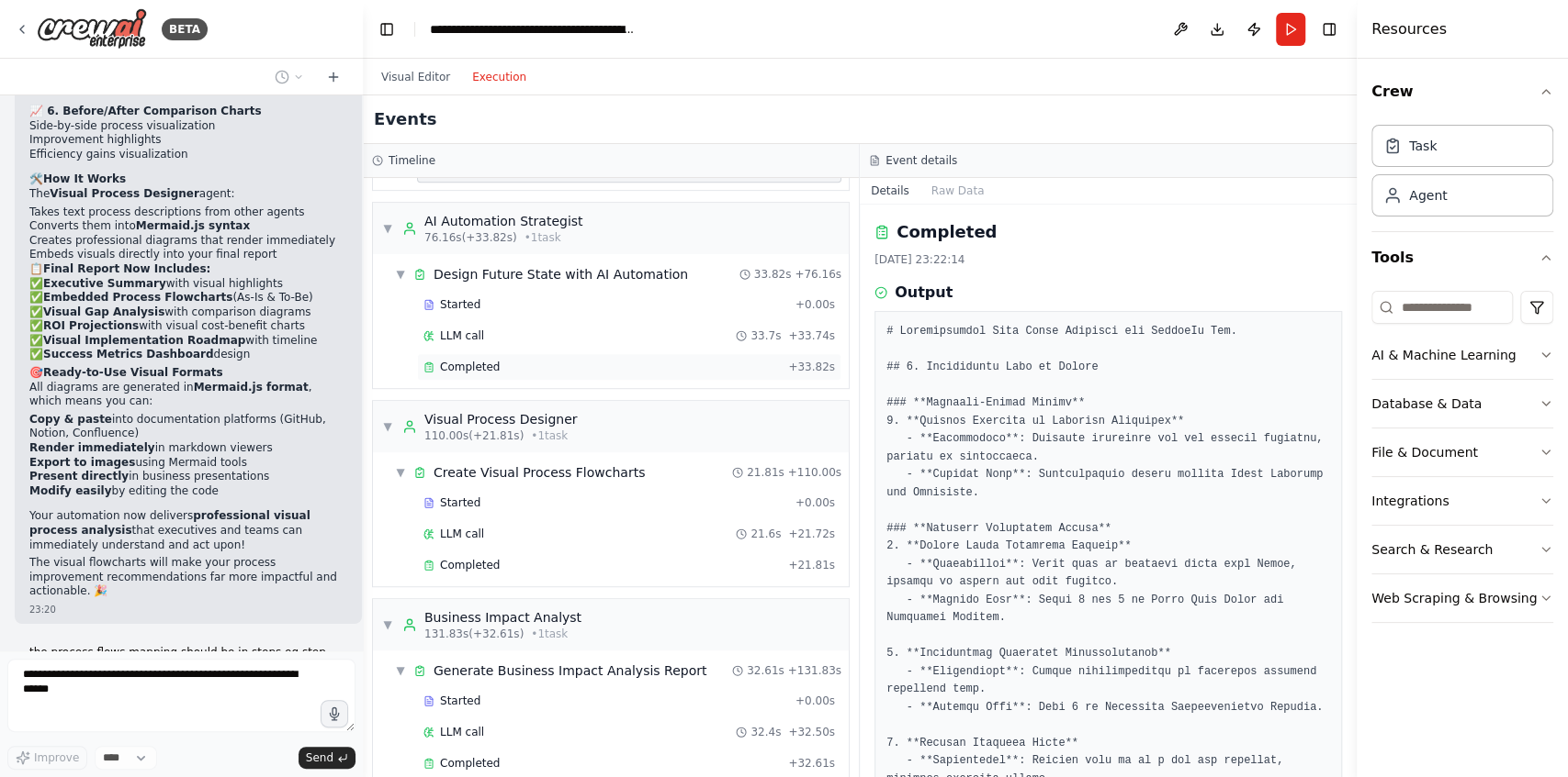
click at [509, 353] on div "Completed + 33.82s" at bounding box center [629, 367] width 424 height 28
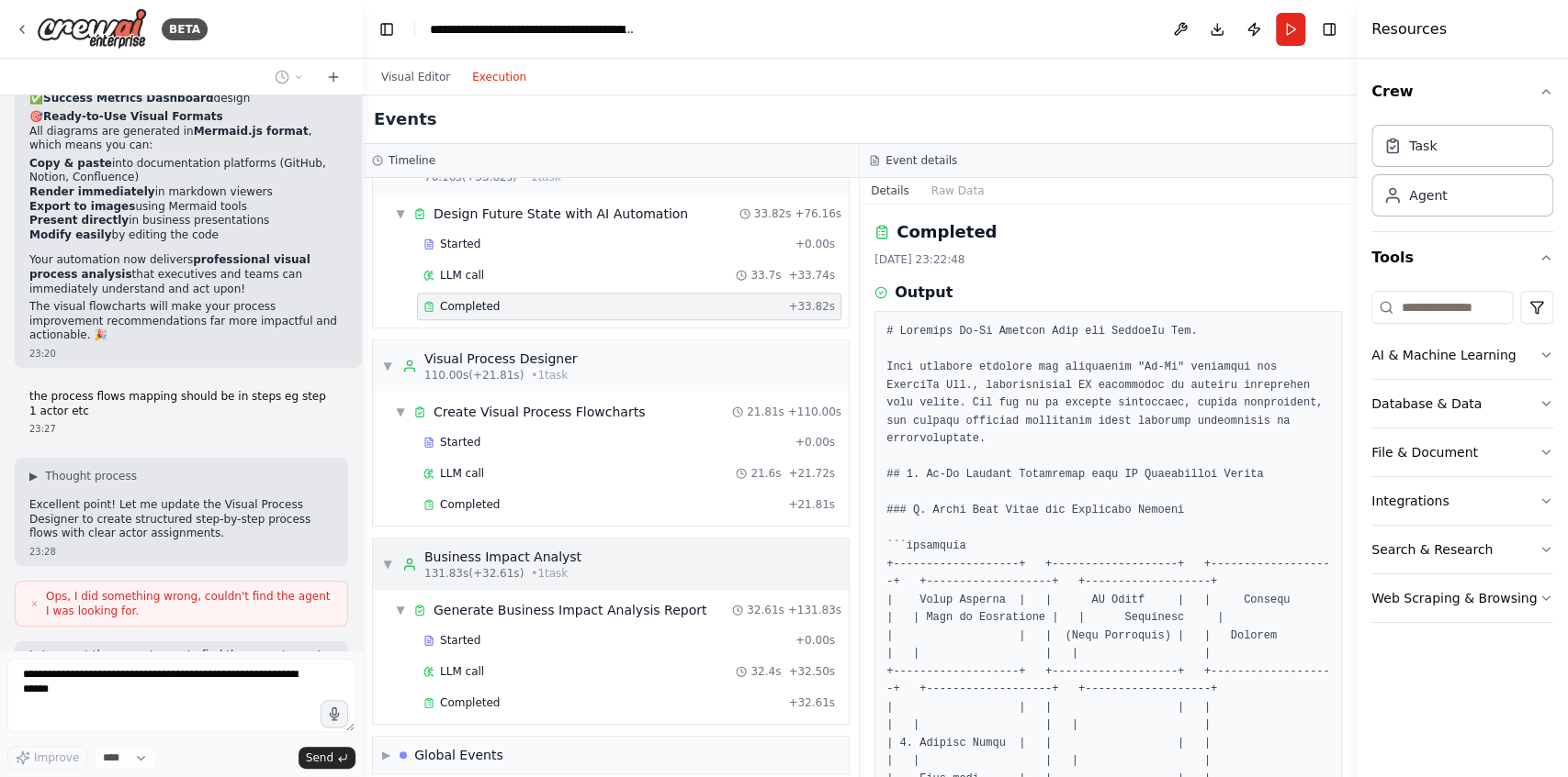
scroll to position [13741, 0]
